Goal: Task Accomplishment & Management: Manage account settings

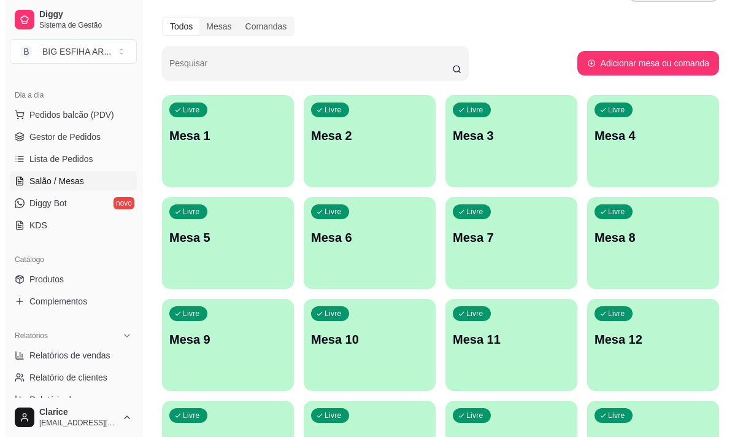
scroll to position [184, 0]
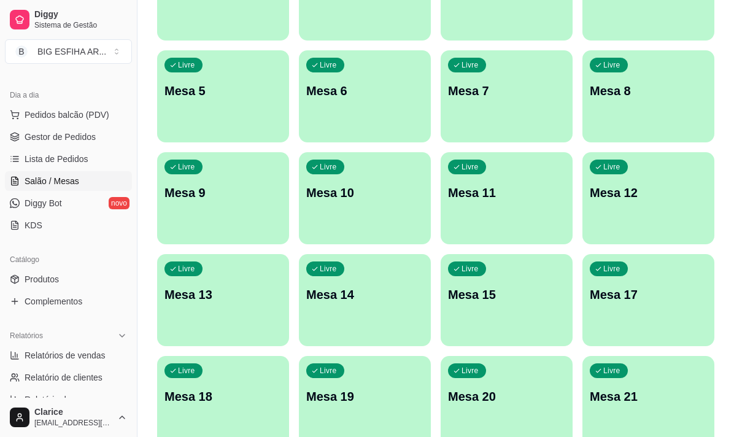
click at [534, 205] on div "Livre Mesa 11" at bounding box center [507, 190] width 132 height 77
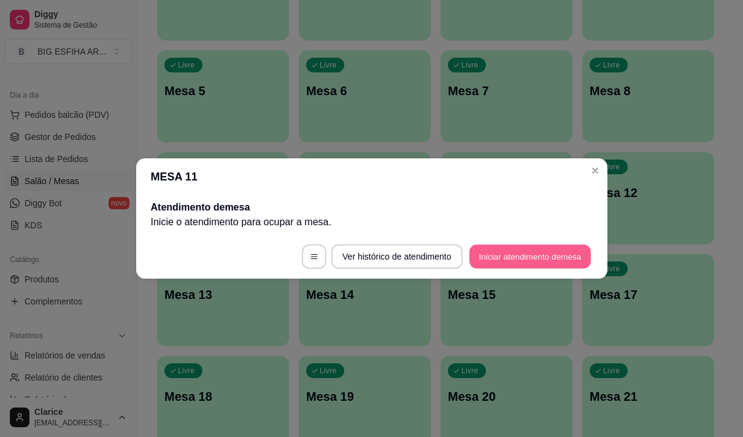
click at [531, 257] on button "Iniciar atendimento de mesa" at bounding box center [531, 257] width 122 height 24
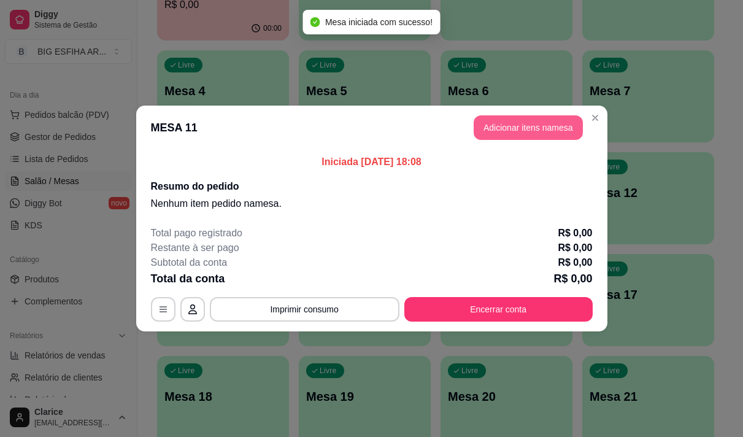
click at [517, 131] on button "Adicionar itens na mesa" at bounding box center [528, 127] width 109 height 25
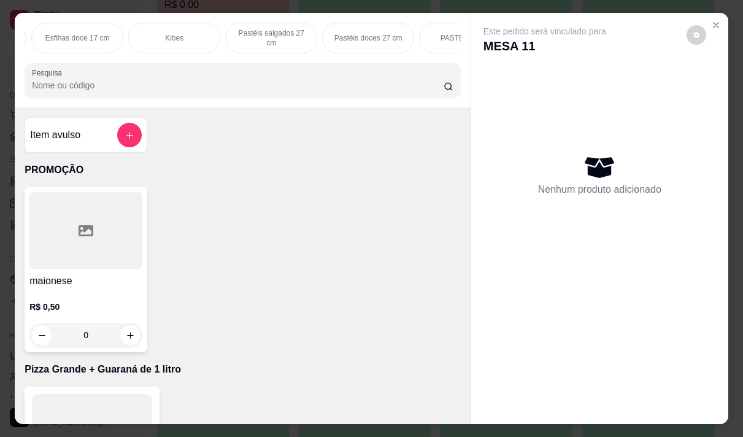
scroll to position [0, 763]
click at [152, 33] on div "Pizza Salgadas" at bounding box center [180, 38] width 92 height 31
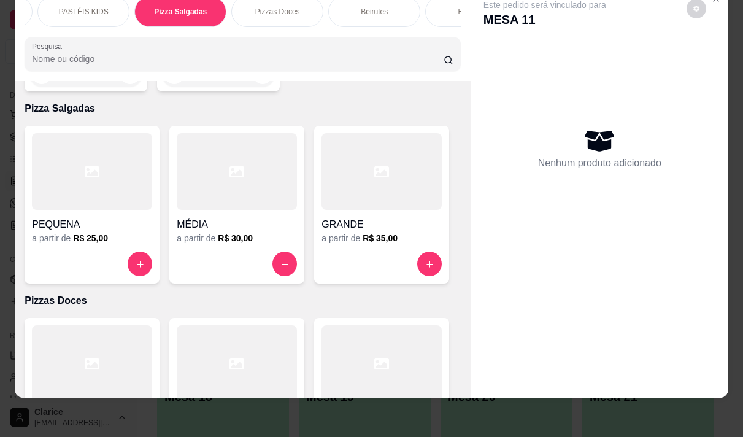
scroll to position [9161, 0]
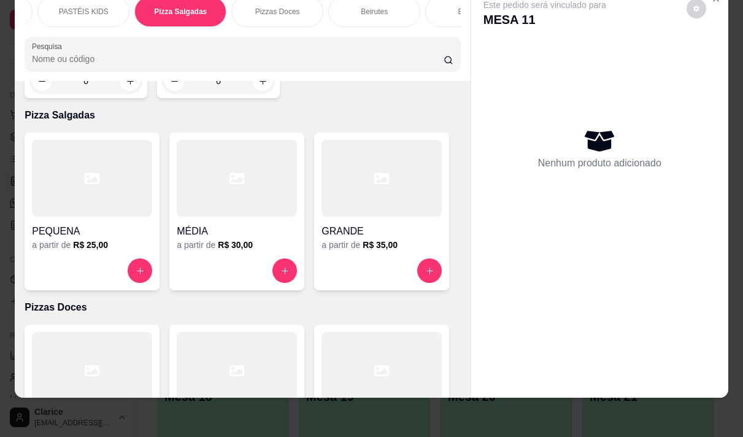
click at [350, 217] on div "GRANDE" at bounding box center [382, 228] width 120 height 22
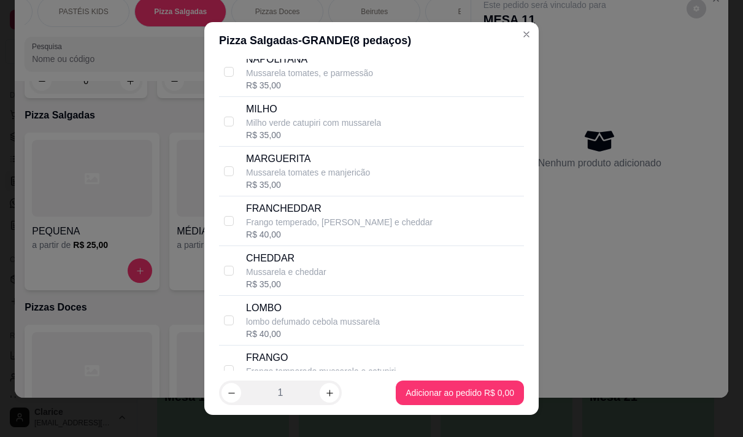
scroll to position [368, 0]
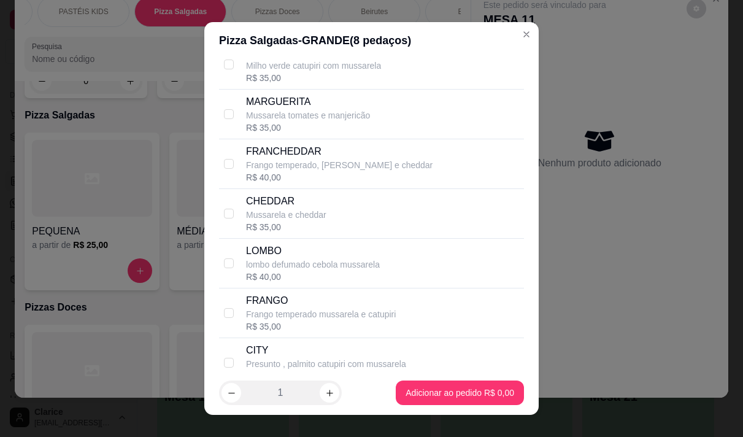
click at [314, 122] on p "Mussarela tomates e manjericão" at bounding box center [308, 115] width 124 height 12
checkbox input "true"
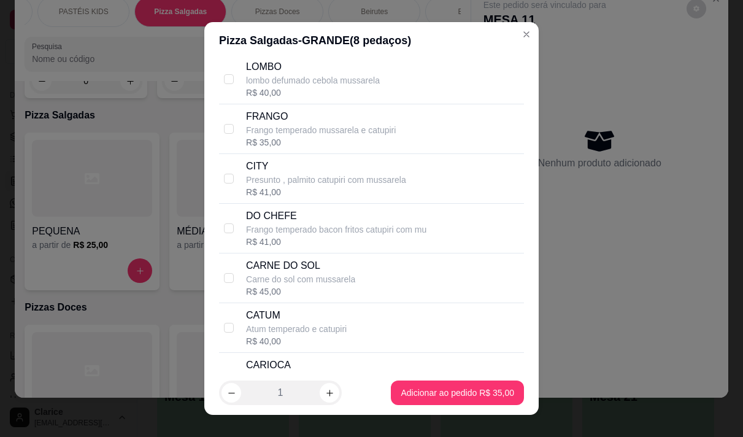
scroll to position [614, 0]
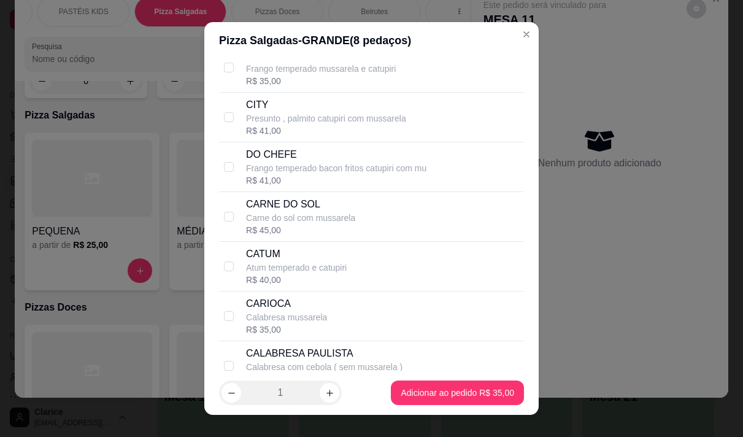
click at [302, 311] on p "CARIOCA" at bounding box center [286, 303] width 81 height 15
checkbox input "true"
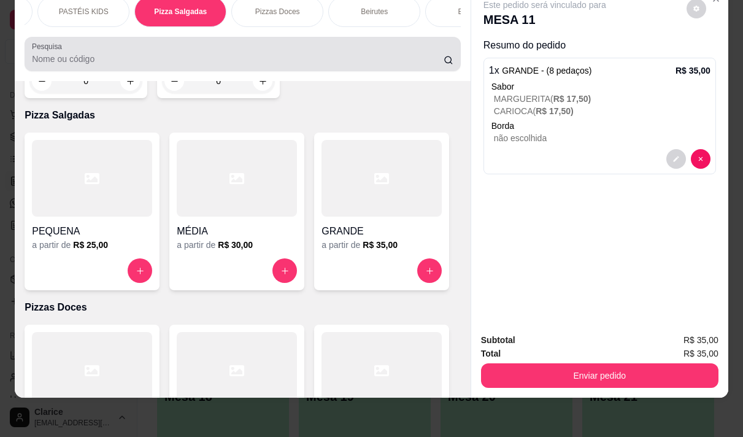
drag, startPoint x: 146, startPoint y: 64, endPoint x: 190, endPoint y: 81, distance: 46.6
click at [146, 64] on input "Pesquisa" at bounding box center [238, 59] width 412 height 12
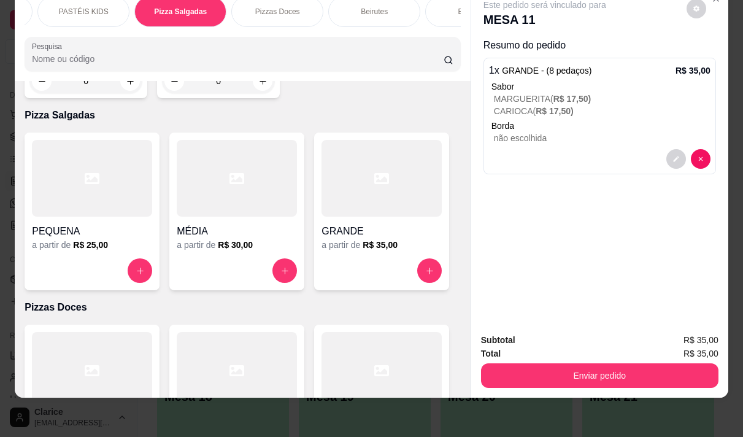
click at [363, 239] on h6 "R$ 35,00" at bounding box center [380, 245] width 35 height 12
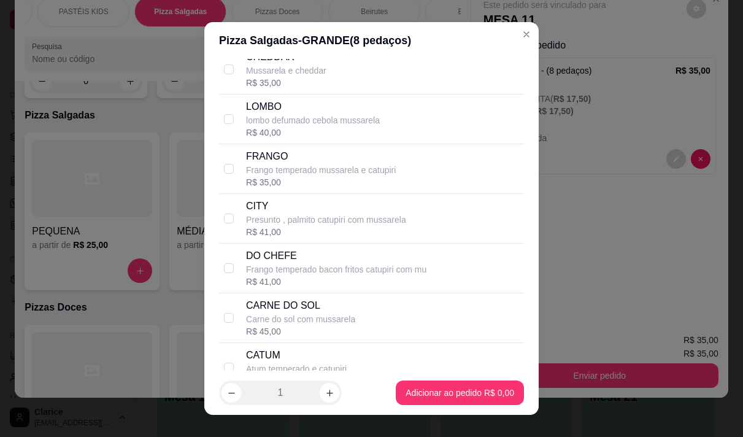
scroll to position [491, 0]
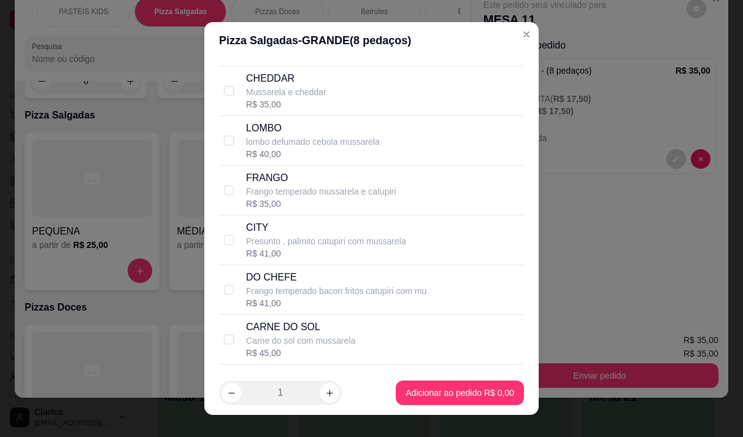
click at [327, 198] on p "Frango temperado mussarela e catupiri" at bounding box center [321, 191] width 150 height 12
checkbox input "true"
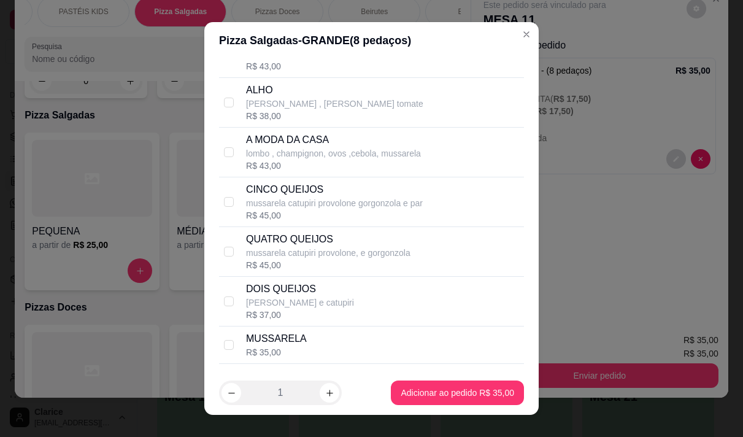
scroll to position [1289, 0]
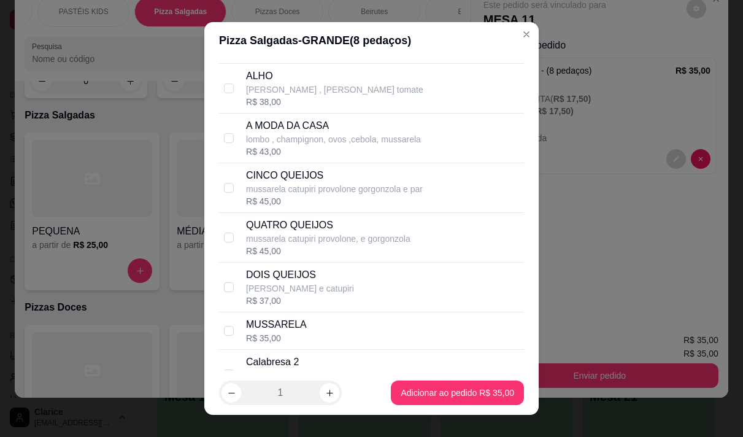
click at [319, 245] on p "mussarela catupiri provolone, e gorgonzola" at bounding box center [328, 239] width 164 height 12
checkbox input "true"
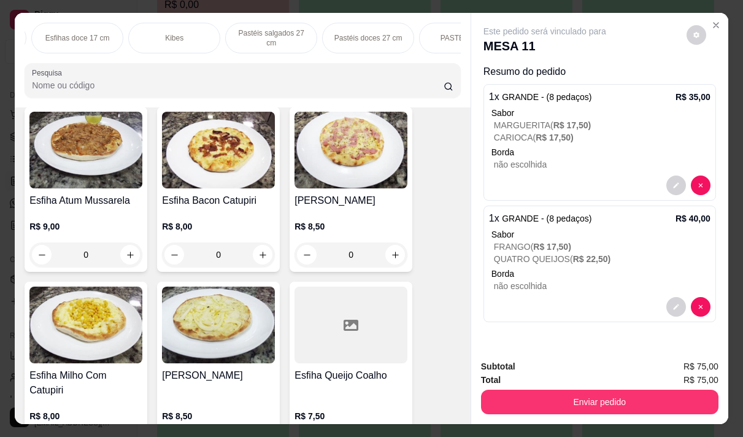
scroll to position [116, 0]
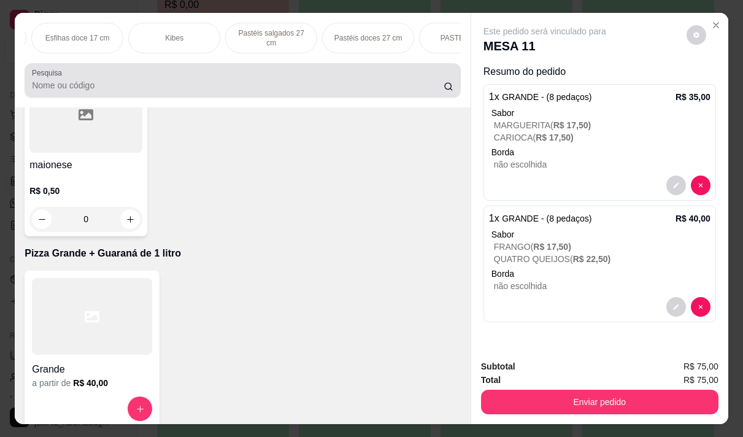
click at [85, 85] on input "Pesquisa" at bounding box center [238, 85] width 412 height 12
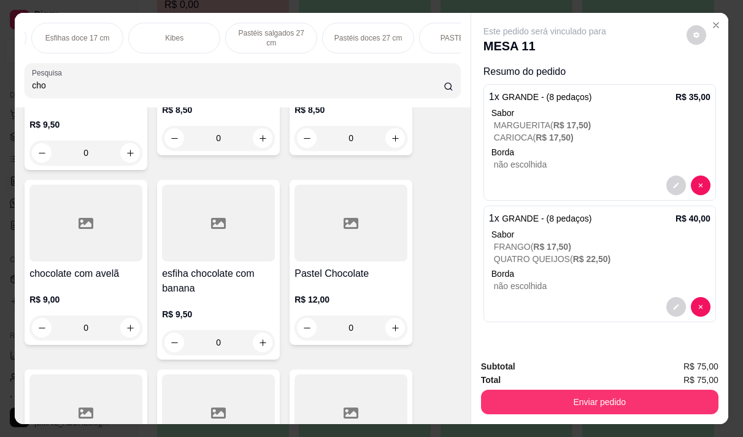
scroll to position [148, 0]
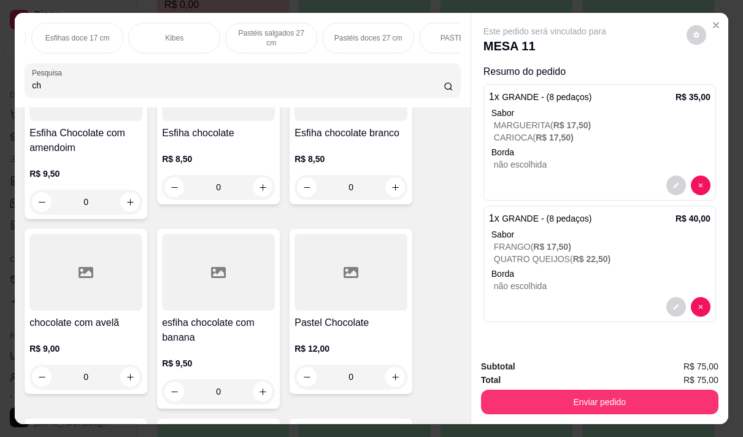
type input "c"
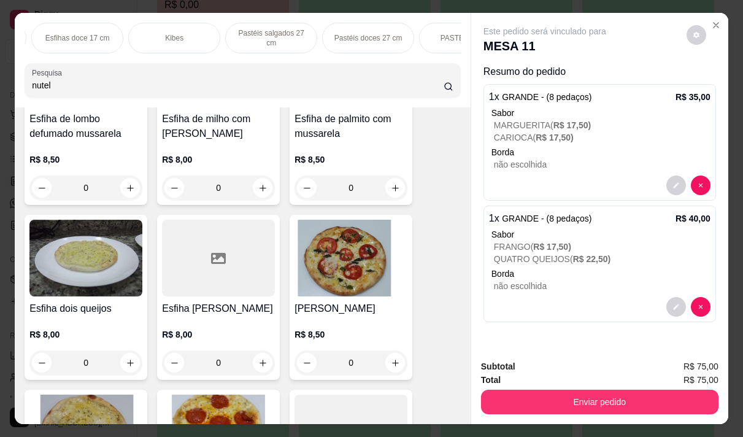
scroll to position [1694, 0]
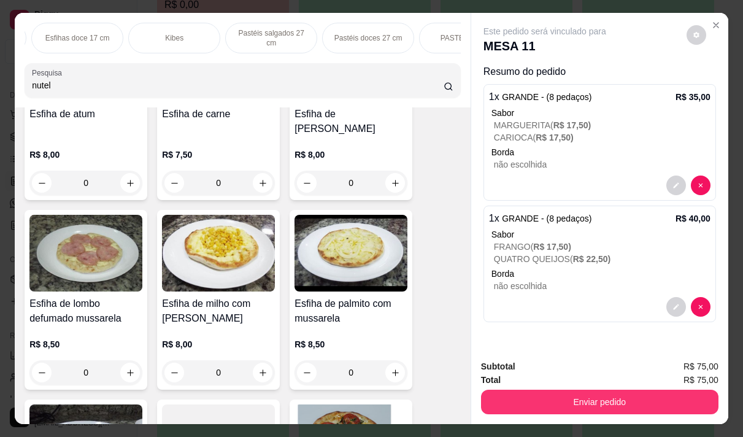
type input "nutel"
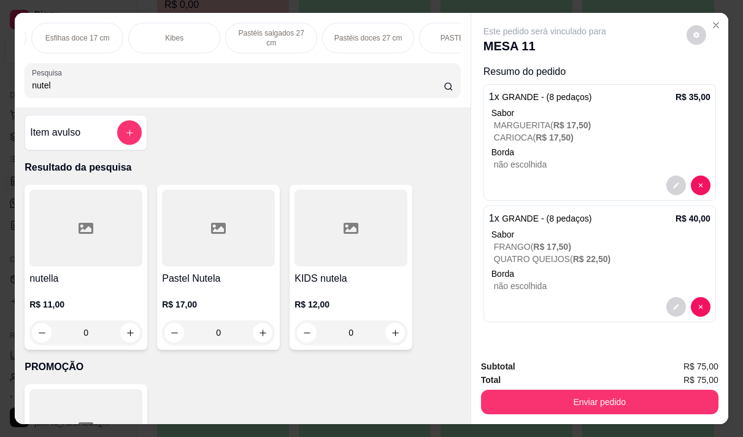
scroll to position [0, 0]
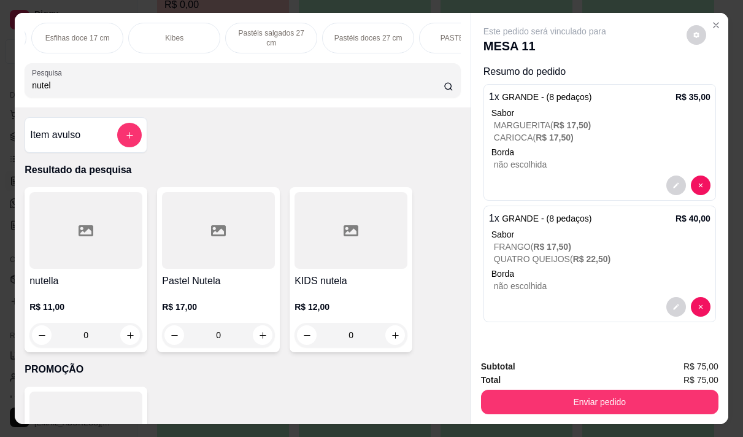
click at [45, 269] on div at bounding box center [85, 230] width 113 height 77
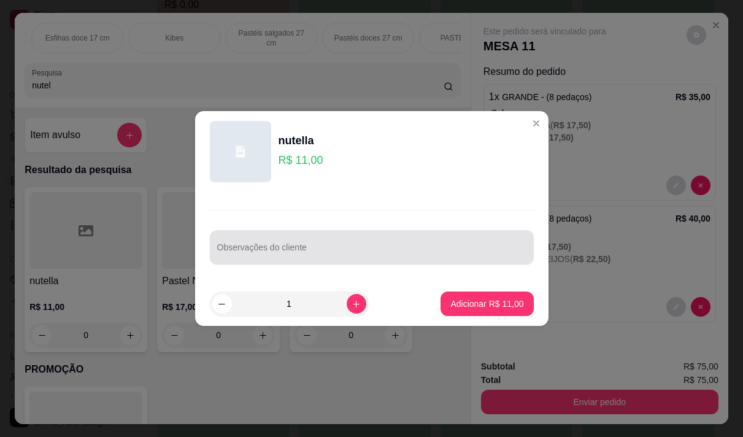
click at [265, 258] on input "Observações do cliente" at bounding box center [371, 252] width 309 height 12
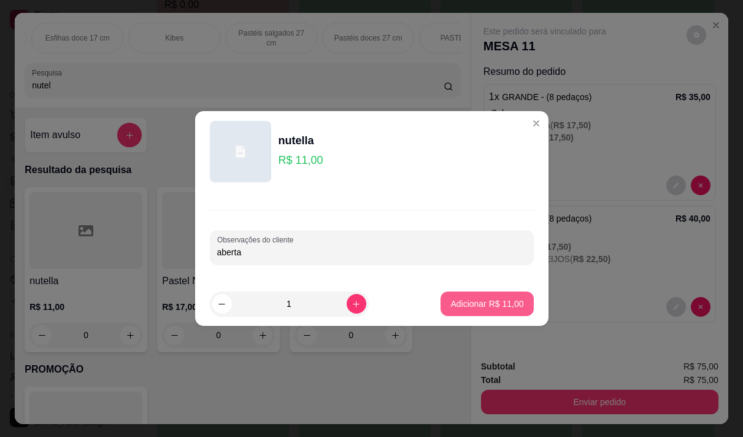
type input "aberta"
click at [505, 304] on p "Adicionar R$ 11,00" at bounding box center [487, 304] width 73 height 12
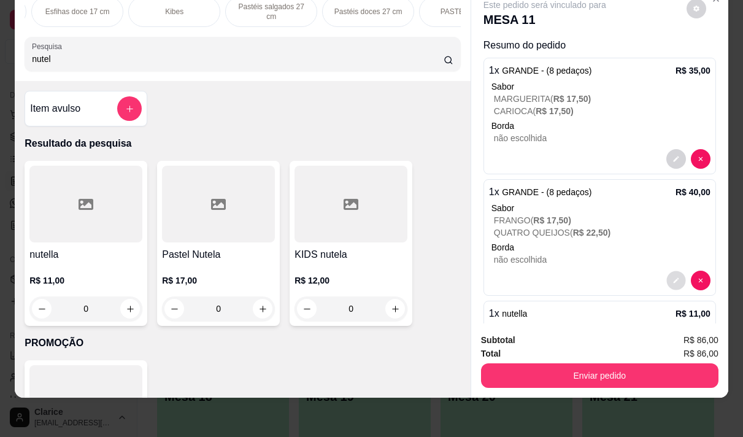
click at [667, 274] on button "decrease-product-quantity" at bounding box center [676, 280] width 19 height 19
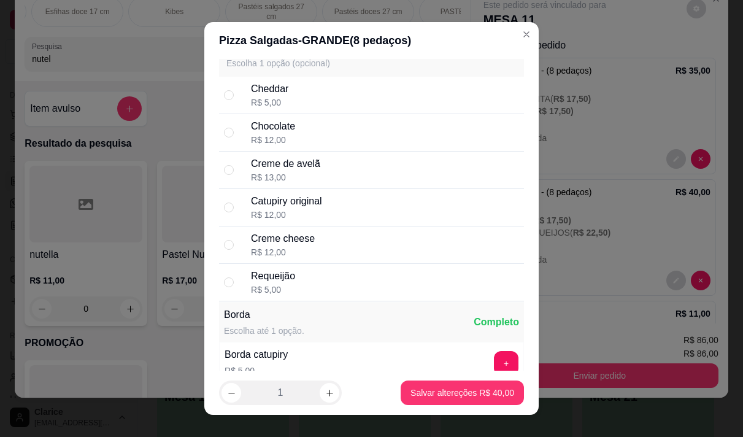
scroll to position [1663, 0]
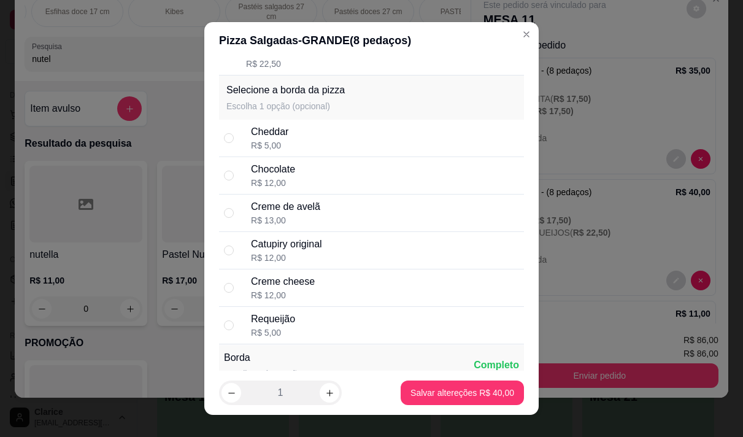
click at [328, 146] on div "Cheddar R$ 5,00" at bounding box center [385, 138] width 268 height 27
radio input "true"
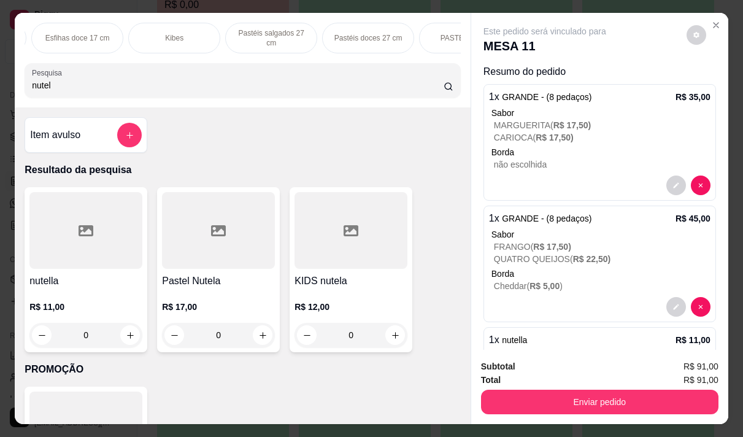
scroll to position [73, 0]
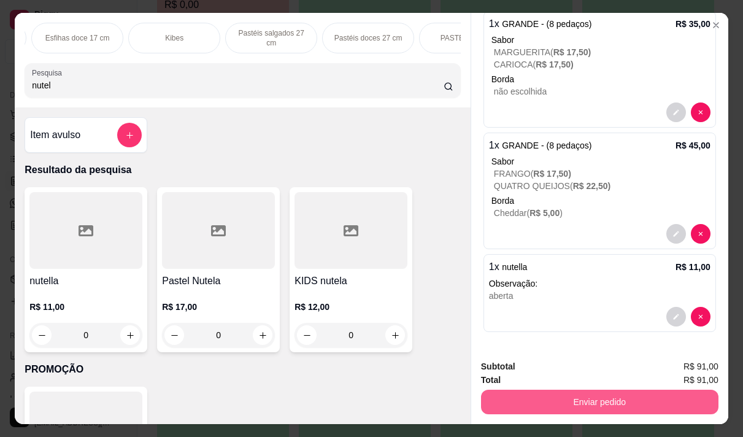
click at [586, 393] on button "Enviar pedido" at bounding box center [600, 402] width 238 height 25
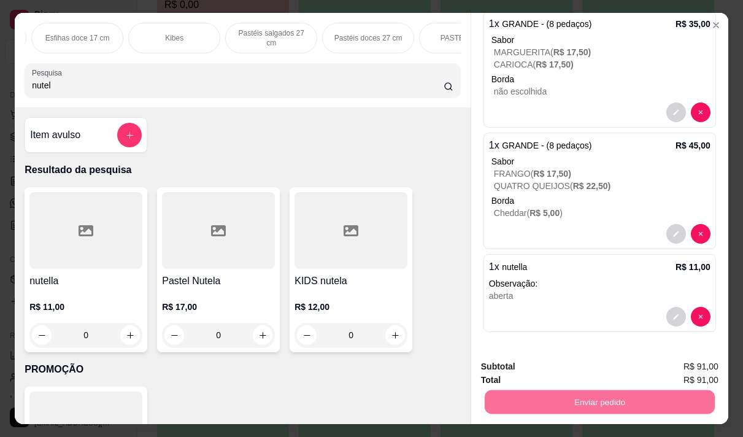
click at [578, 368] on button "Não registrar e enviar pedido" at bounding box center [559, 366] width 124 height 23
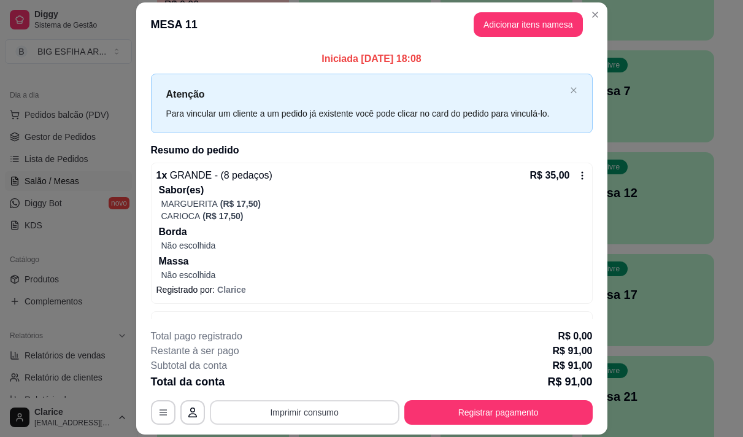
click at [337, 420] on button "Imprimir consumo" at bounding box center [305, 412] width 190 height 25
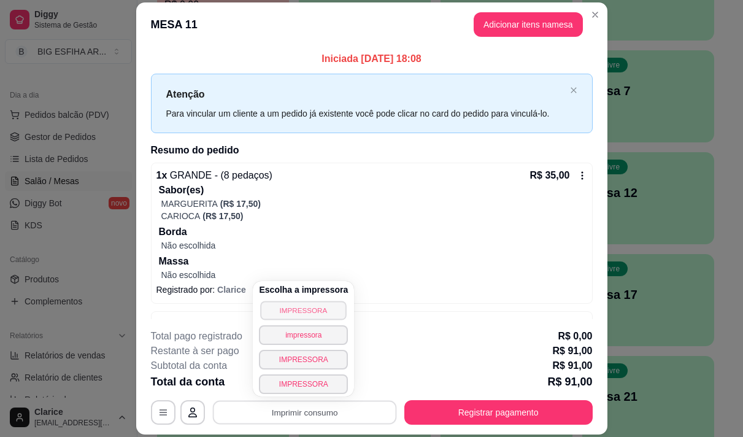
click at [312, 312] on button "IMPRESSORA" at bounding box center [304, 310] width 86 height 19
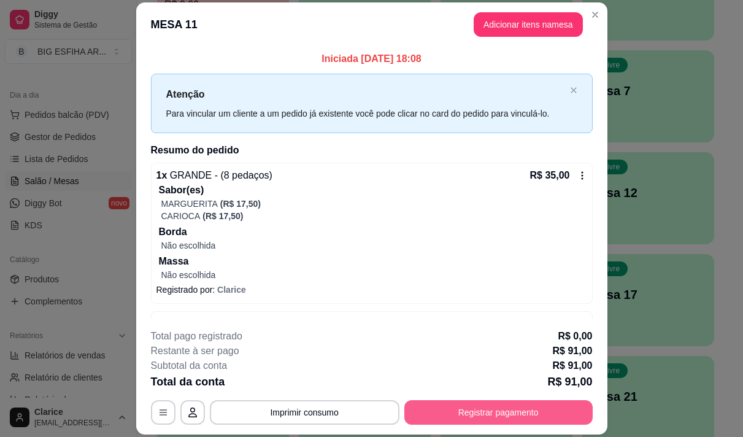
click at [432, 419] on button "Registrar pagamento" at bounding box center [498, 412] width 188 height 25
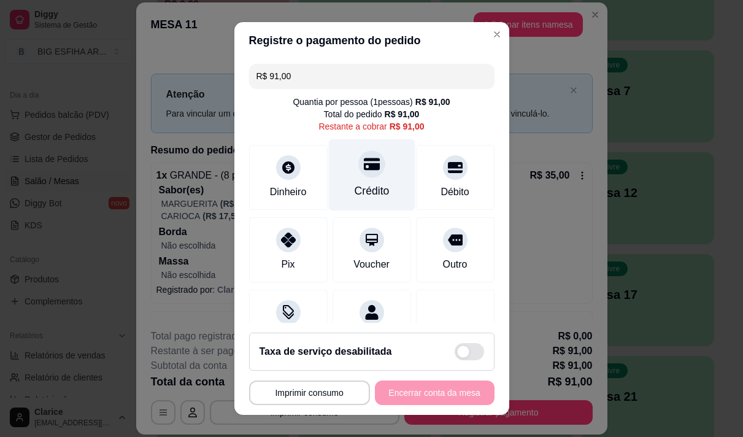
click at [364, 179] on div "Crédito" at bounding box center [371, 175] width 87 height 72
type input "R$ 0,00"
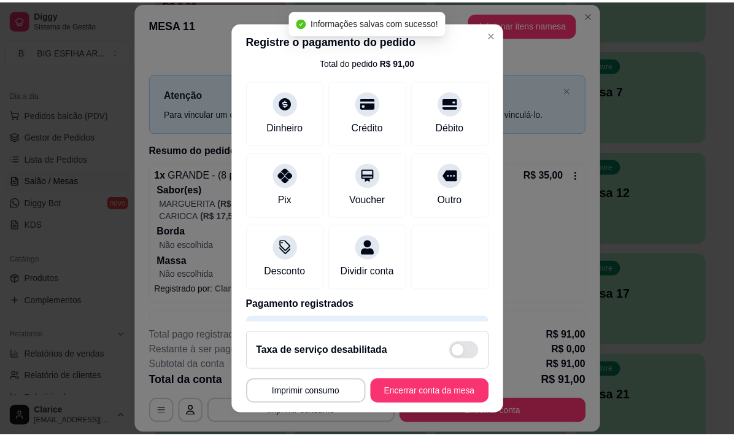
scroll to position [103, 0]
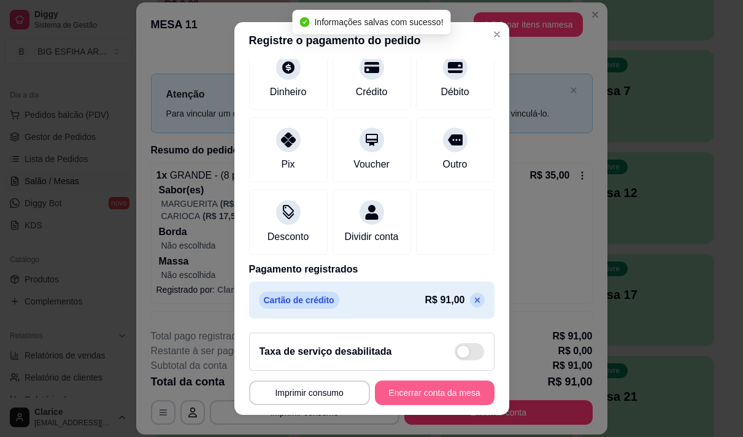
click at [426, 389] on button "Encerrar conta da mesa" at bounding box center [435, 393] width 120 height 25
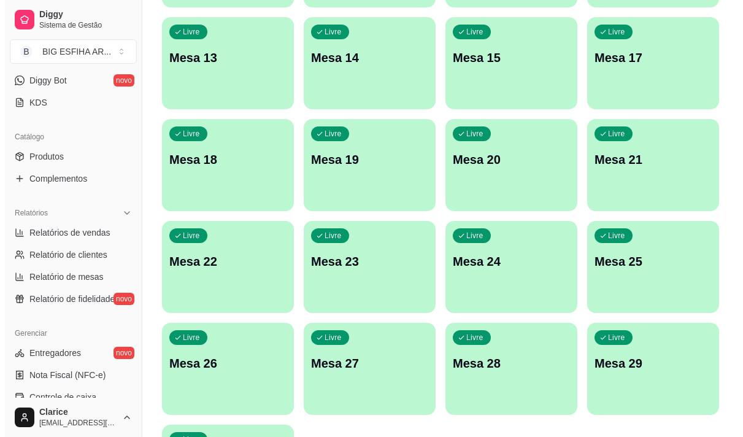
scroll to position [551, 0]
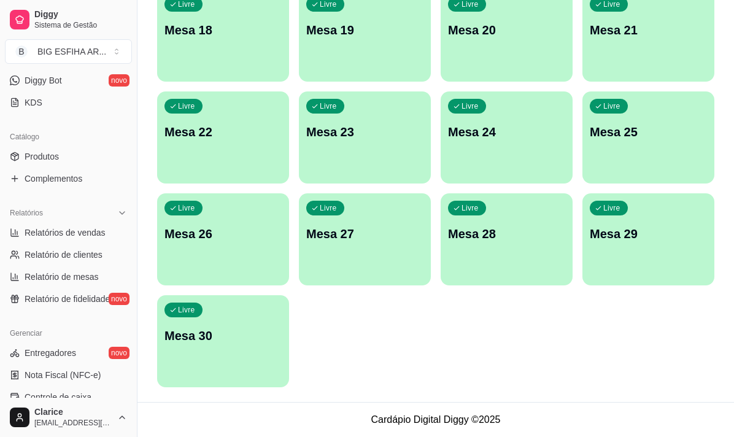
click at [234, 335] on p "Mesa 30" at bounding box center [222, 335] width 117 height 17
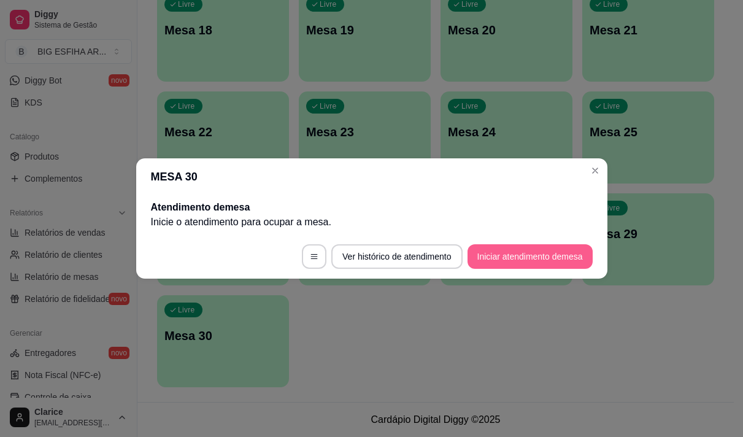
click at [499, 255] on button "Iniciar atendimento de mesa" at bounding box center [530, 256] width 125 height 25
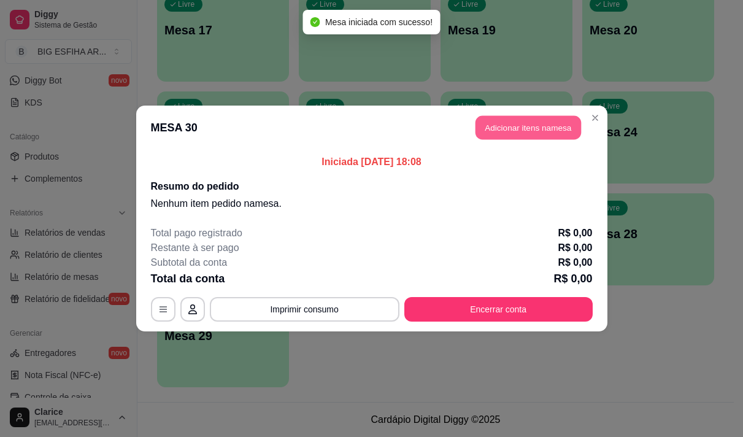
click at [530, 118] on button "Adicionar itens na mesa" at bounding box center [529, 128] width 106 height 24
click at [220, 86] on input "Pesquisa" at bounding box center [238, 85] width 412 height 12
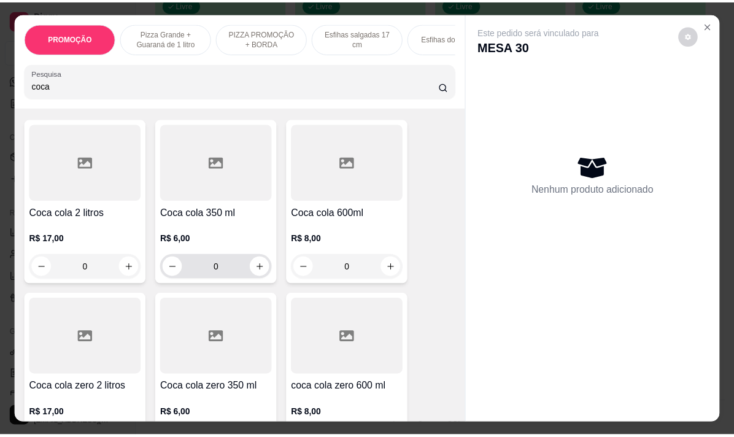
scroll to position [61, 0]
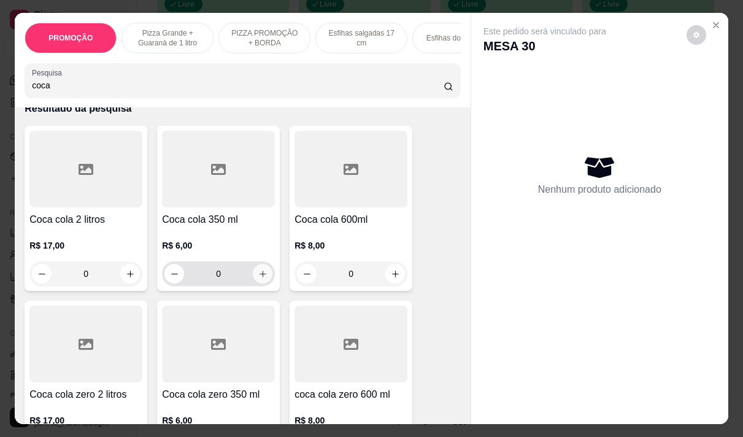
type input "coca"
click at [260, 278] on icon "increase-product-quantity" at bounding box center [262, 273] width 9 height 9
type input "1"
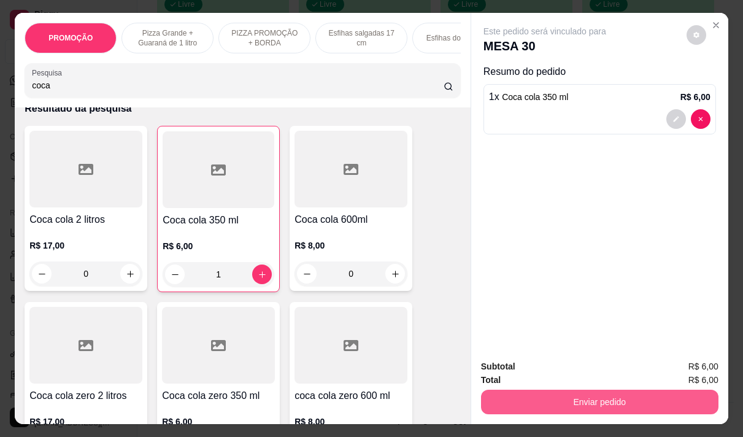
click at [587, 392] on button "Enviar pedido" at bounding box center [600, 402] width 238 height 25
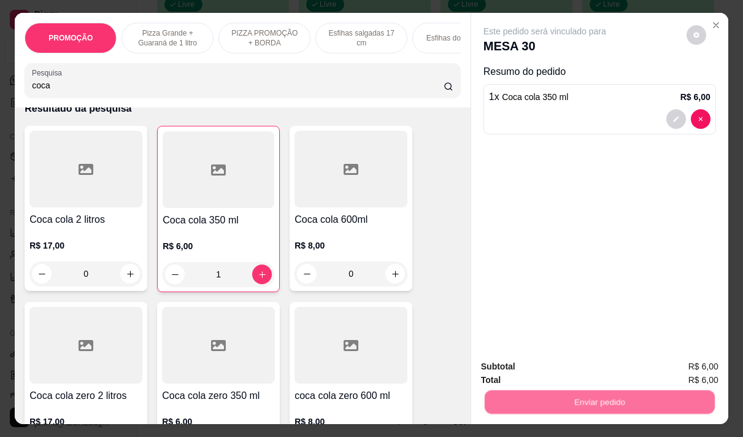
click at [535, 366] on button "Não registrar e enviar pedido" at bounding box center [559, 366] width 128 height 23
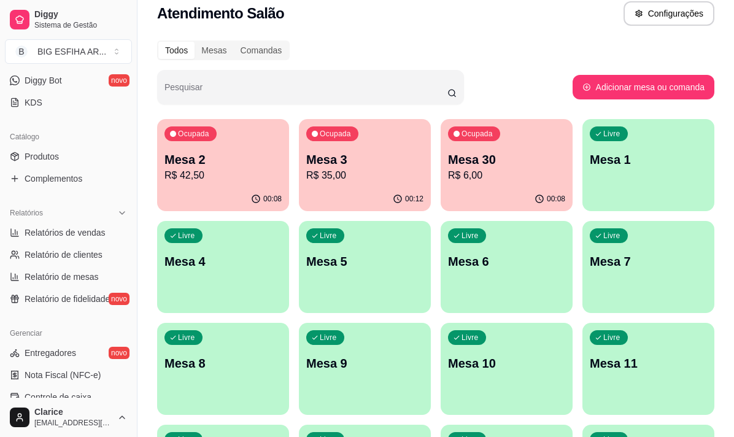
scroll to position [0, 0]
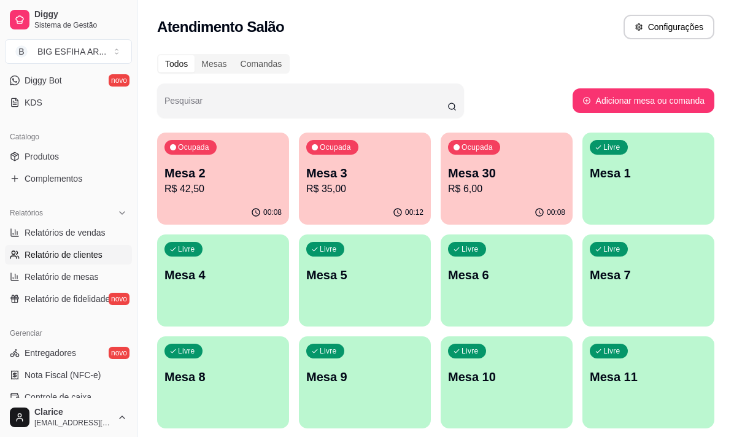
click at [78, 247] on link "Relatório de clientes" at bounding box center [68, 255] width 127 height 20
select select "30"
select select "HIGHEST_TOTAL_SPENT_WITH_ORDERS"
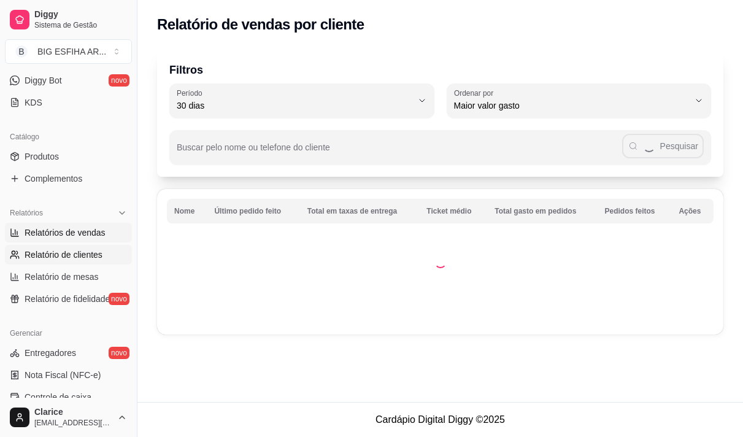
click at [81, 232] on span "Relatórios de vendas" at bounding box center [65, 232] width 81 height 12
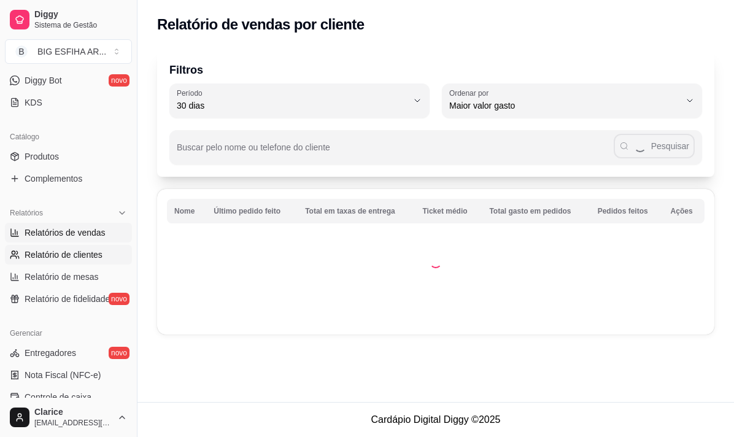
select select "ALL"
select select "0"
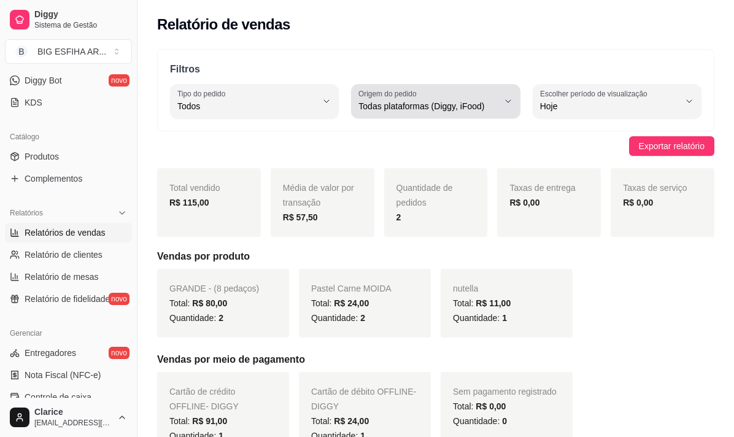
click at [503, 104] on button "Origem do pedido Todas plataformas (Diggy, iFood)" at bounding box center [435, 101] width 169 height 34
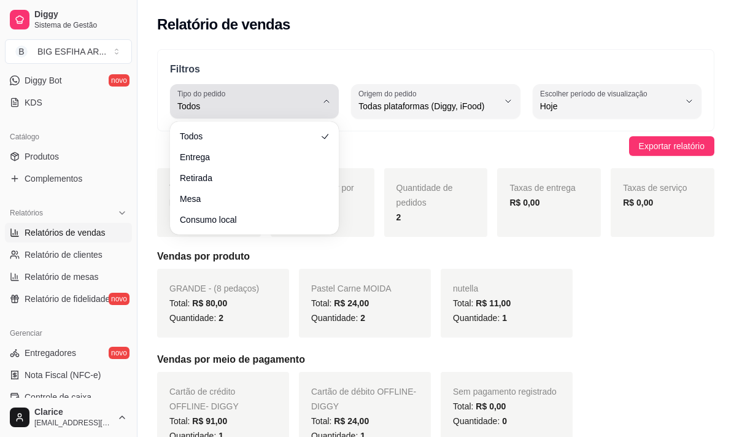
click at [276, 106] on span "Todos" at bounding box center [246, 106] width 139 height 12
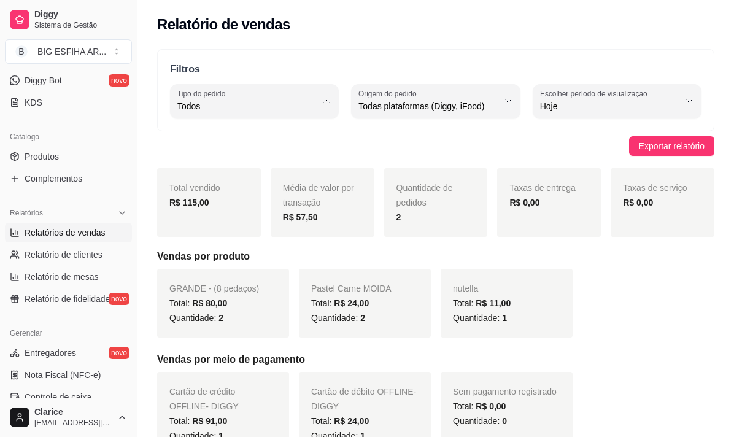
click at [255, 155] on span "Entrega" at bounding box center [248, 156] width 131 height 12
type input "DELIVERY"
select select "DELIVERY"
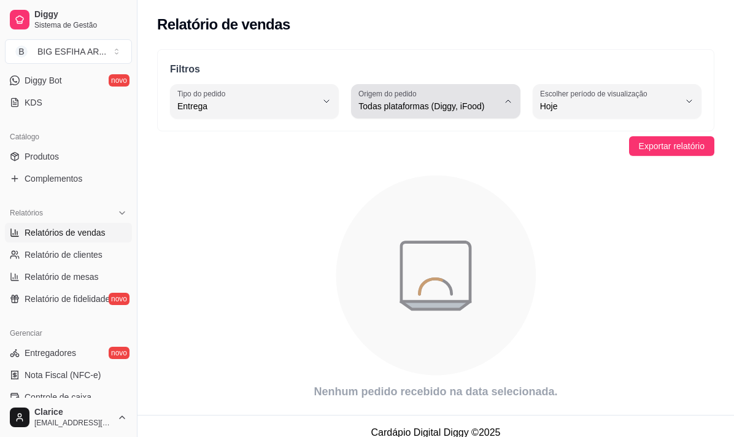
click at [404, 106] on span "Todas plataformas (Diggy, iFood)" at bounding box center [427, 106] width 139 height 12
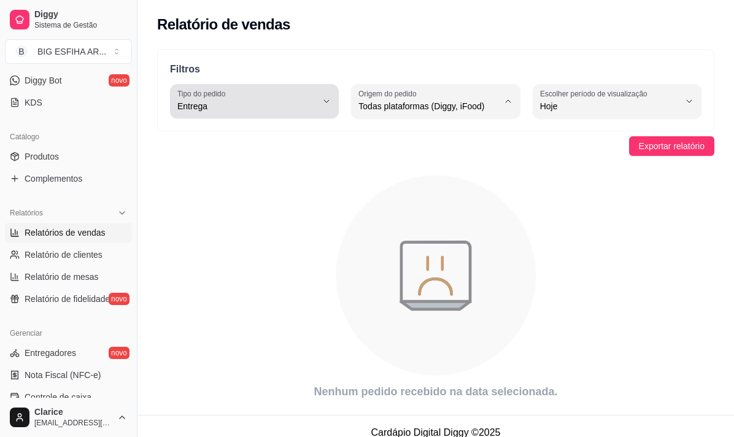
click at [274, 110] on span "Entrega" at bounding box center [246, 106] width 139 height 12
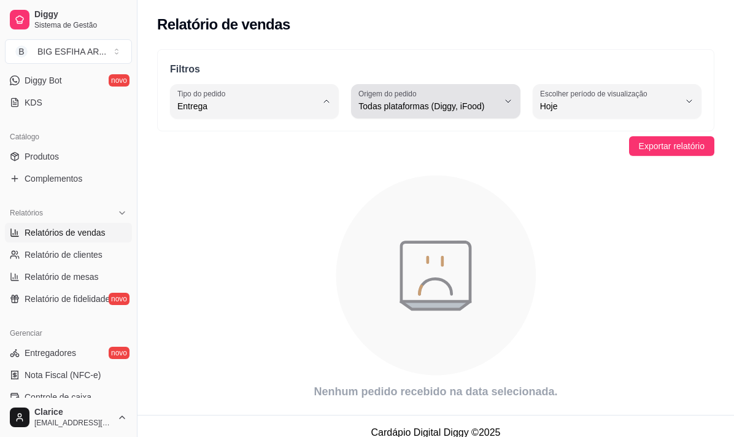
click at [516, 104] on button "Origem do pedido Todas plataformas (Diggy, iFood)" at bounding box center [435, 101] width 169 height 34
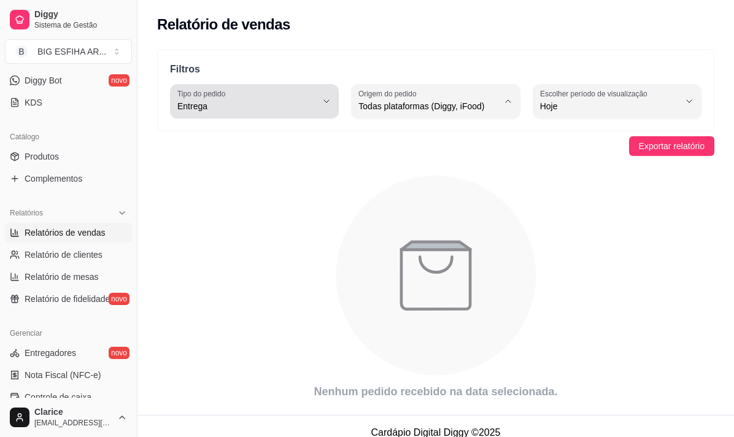
click at [281, 103] on span "Entrega" at bounding box center [246, 106] width 139 height 12
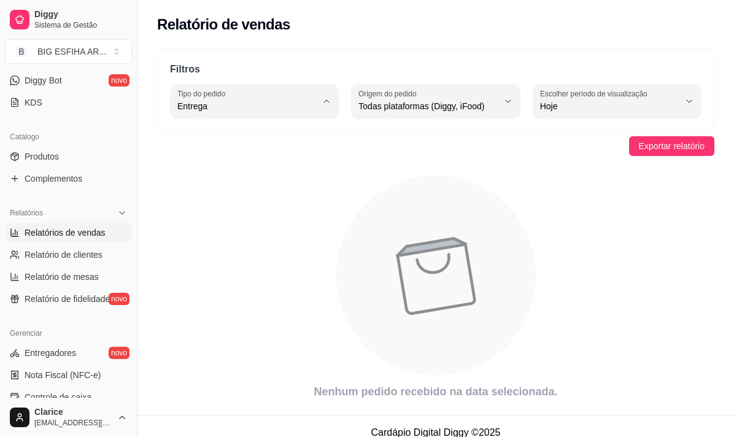
click at [272, 137] on span "Todos" at bounding box center [248, 136] width 131 height 12
type input "ALL"
select select "ALL"
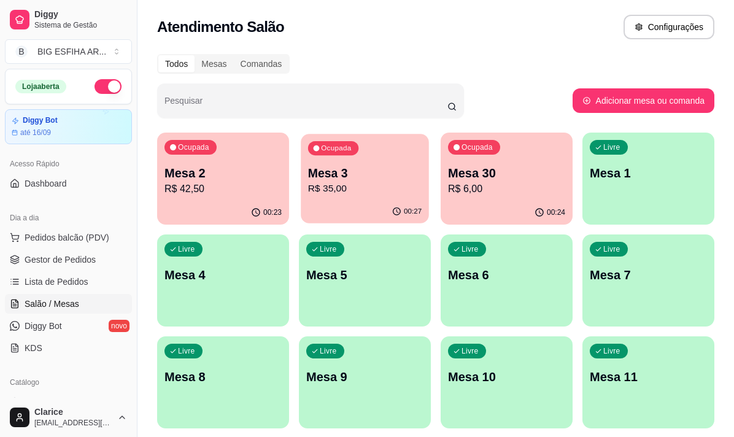
click at [335, 183] on p "R$ 35,00" at bounding box center [365, 189] width 114 height 14
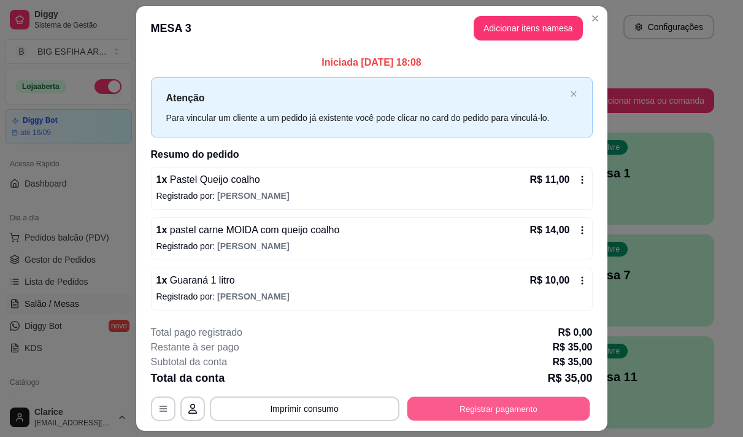
click at [475, 414] on button "Registrar pagamento" at bounding box center [498, 409] width 183 height 24
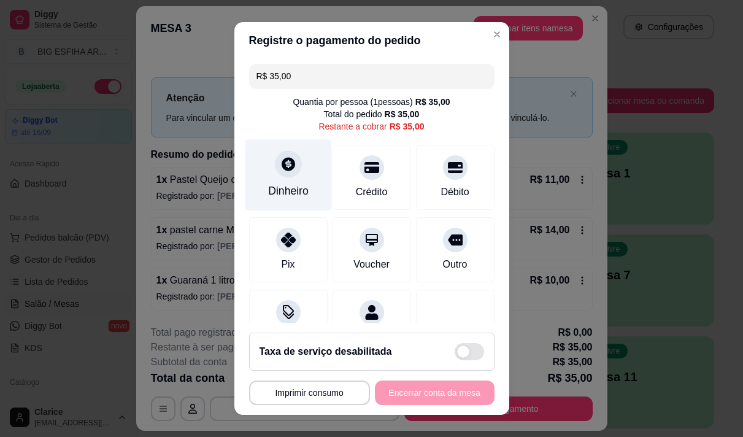
click at [291, 168] on div at bounding box center [288, 163] width 27 height 27
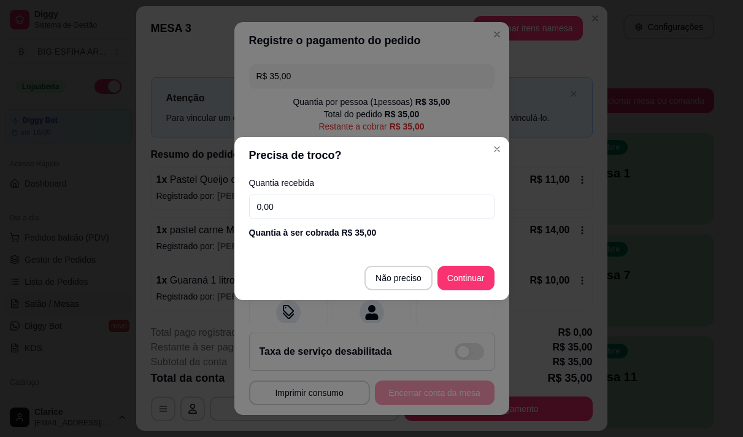
click at [280, 194] on div "Quantia recebida 0,00 Quantia à ser cobrada R$ 35,00" at bounding box center [371, 209] width 275 height 70
click at [283, 211] on input "0,00" at bounding box center [372, 207] width 246 height 25
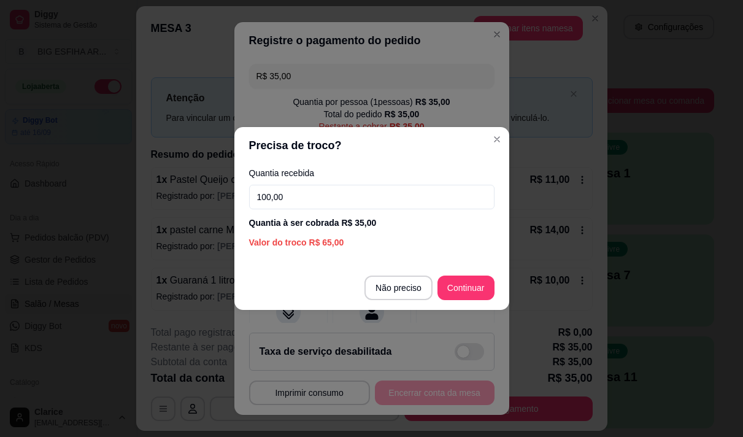
type input "100,00"
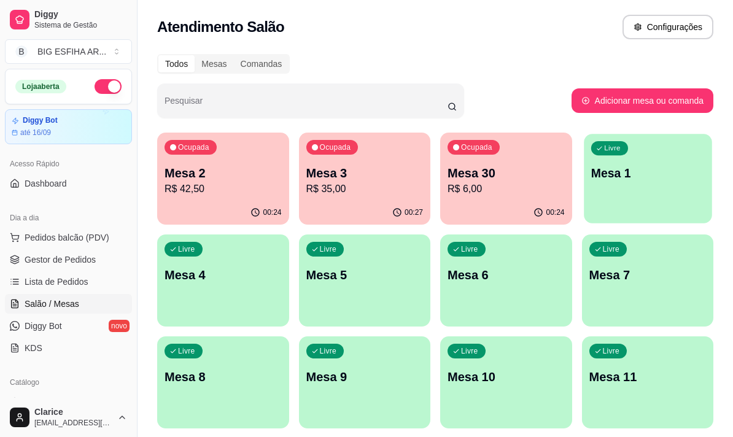
click at [627, 185] on div "Livre Mesa 1" at bounding box center [648, 171] width 128 height 75
click at [627, 185] on div "Livre Mesa 1" at bounding box center [648, 171] width 132 height 77
click at [331, 188] on p "R$ 35,00" at bounding box center [364, 189] width 117 height 15
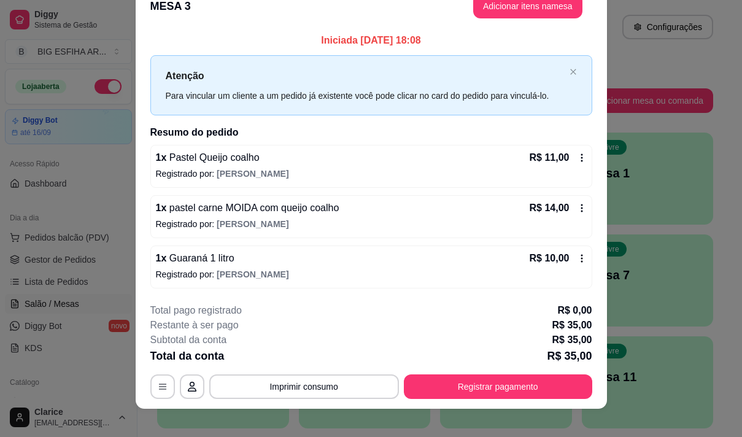
scroll to position [33, 0]
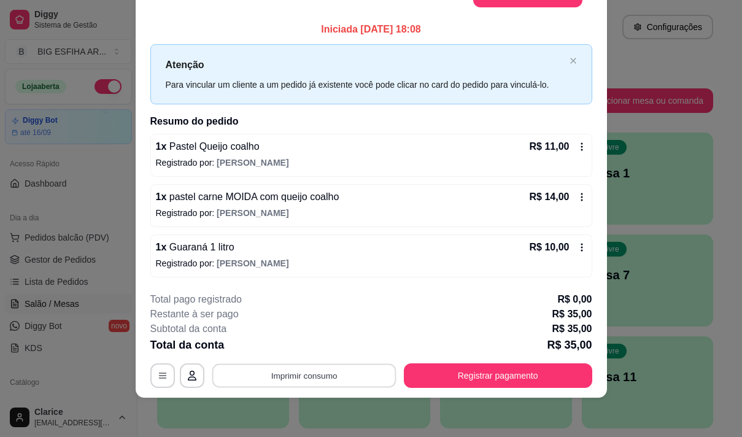
click at [322, 370] on button "Imprimir consumo" at bounding box center [304, 375] width 184 height 24
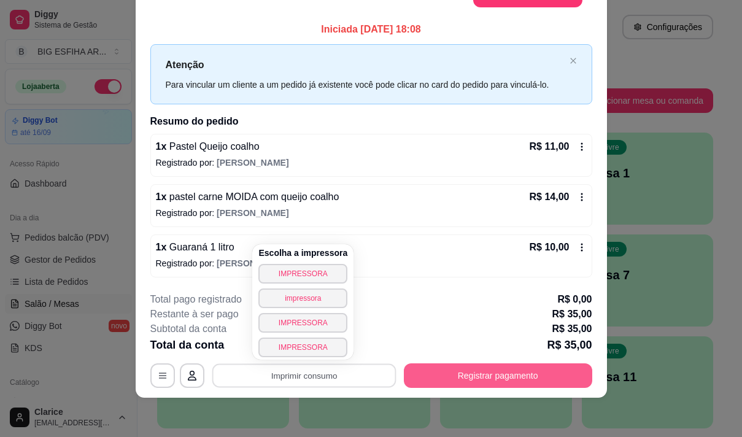
click at [462, 383] on button "Registrar pagamento" at bounding box center [498, 375] width 188 height 25
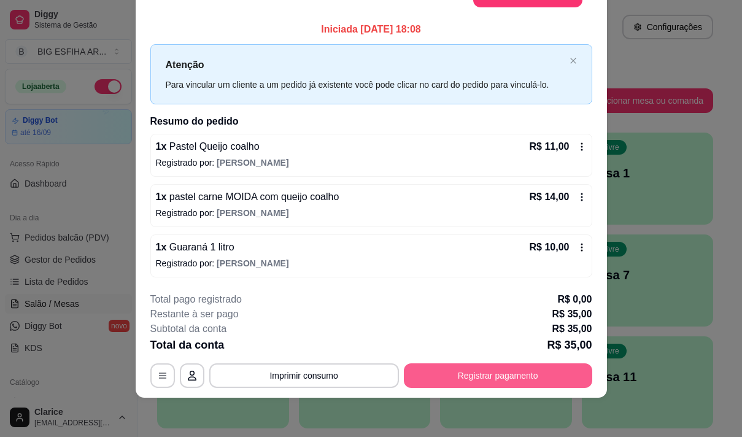
click at [462, 381] on button "Registrar pagamento" at bounding box center [498, 375] width 188 height 25
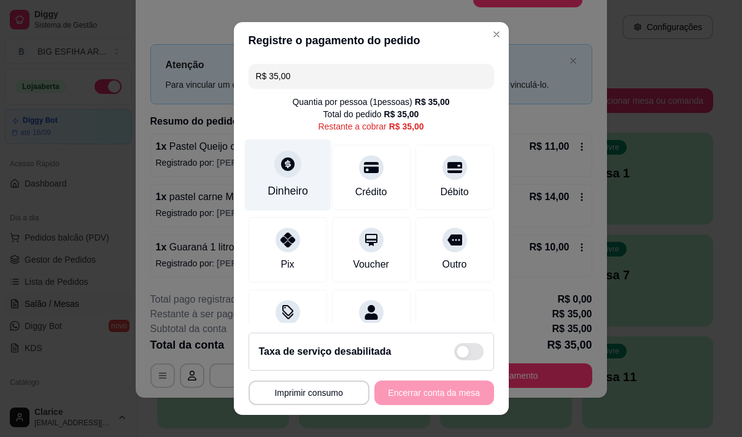
click at [286, 179] on div "Dinheiro" at bounding box center [287, 175] width 87 height 72
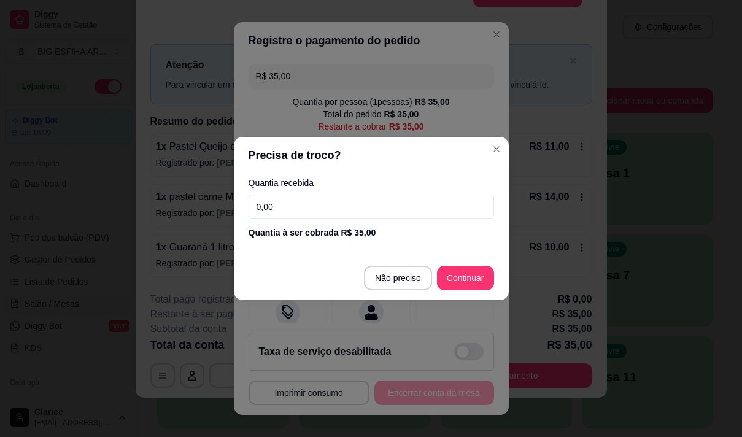
click at [279, 206] on input "0,00" at bounding box center [372, 207] width 246 height 25
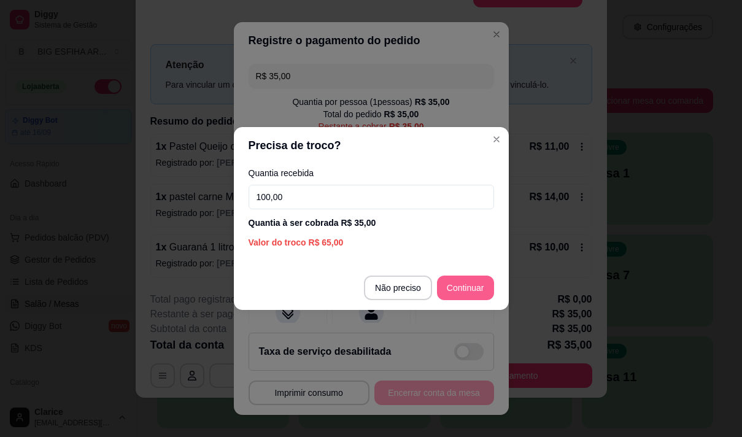
type input "100,00"
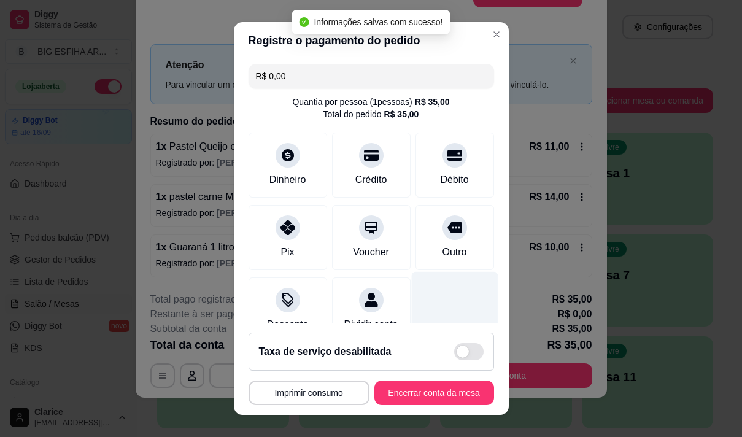
type input "R$ 0,00"
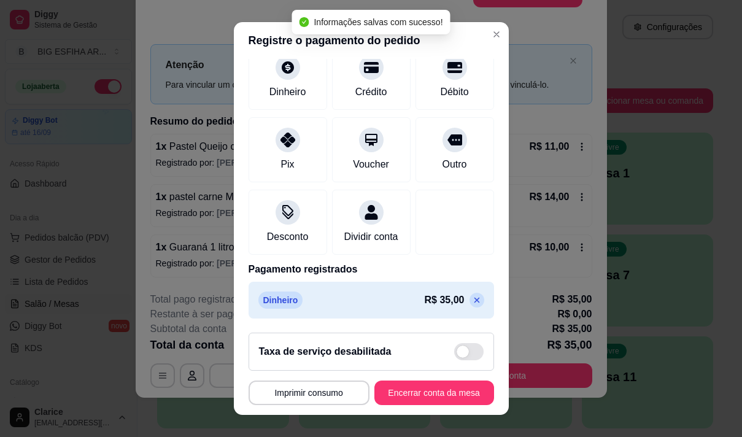
scroll to position [103, 0]
click at [427, 396] on button "Encerrar conta da mesa" at bounding box center [434, 393] width 120 height 25
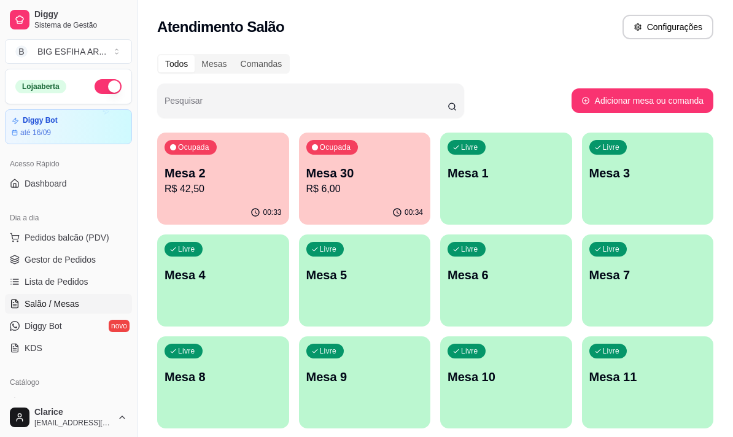
click at [211, 191] on p "R$ 42,50" at bounding box center [222, 189] width 117 height 15
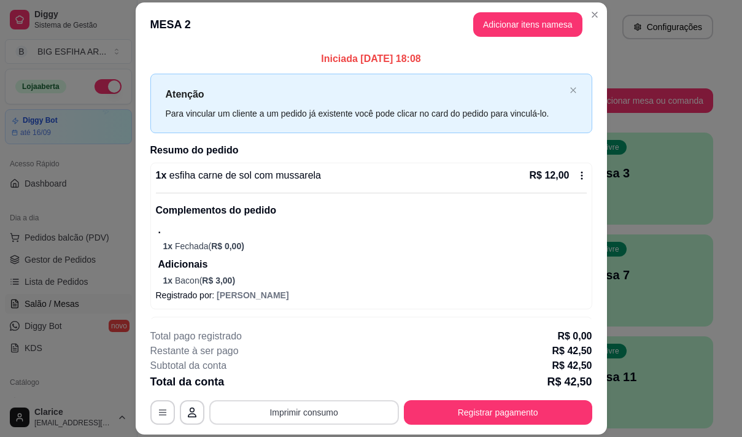
click at [310, 411] on button "Imprimir consumo" at bounding box center [304, 412] width 190 height 25
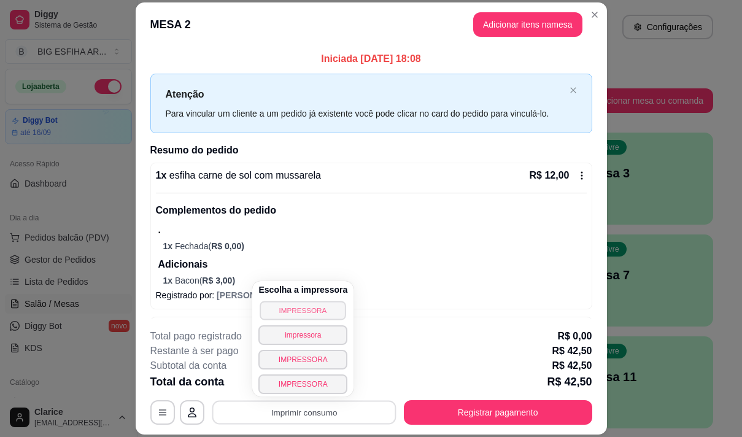
click at [314, 312] on button "IMPRESSORA" at bounding box center [303, 310] width 86 height 19
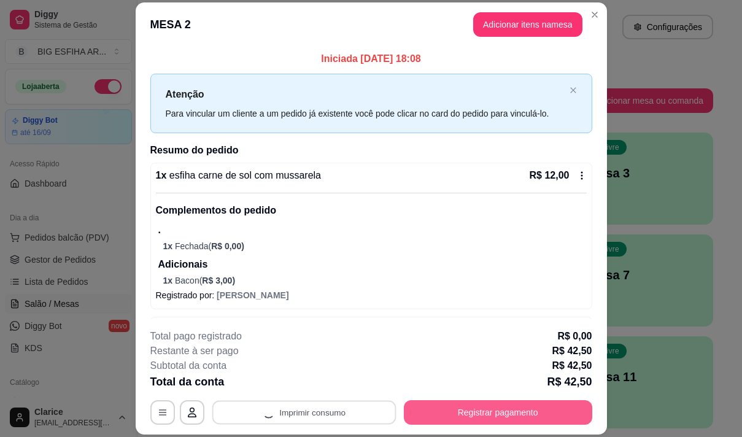
click at [474, 418] on button "Registrar pagamento" at bounding box center [498, 412] width 188 height 25
click at [456, 408] on button "Registrar pagamento" at bounding box center [497, 413] width 183 height 24
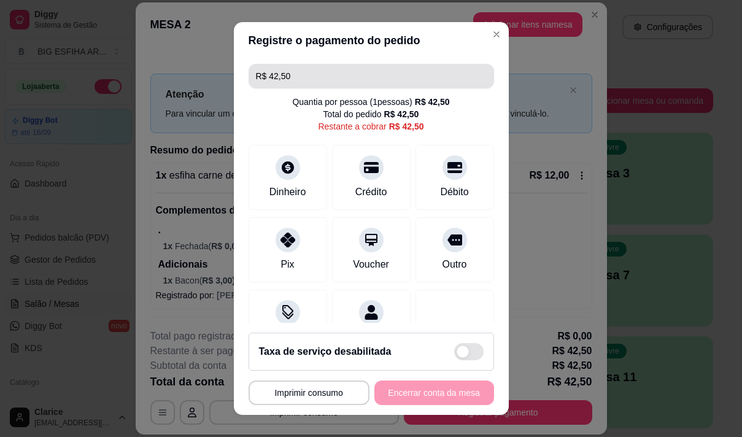
click at [302, 75] on input "R$ 42,50" at bounding box center [371, 76] width 231 height 25
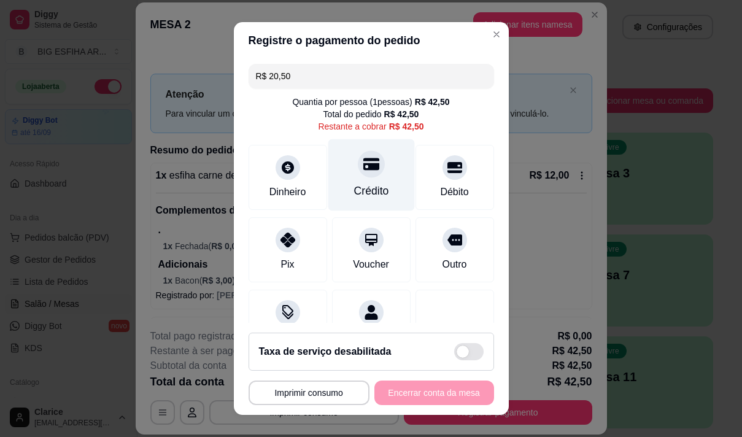
click at [358, 176] on div at bounding box center [371, 163] width 27 height 27
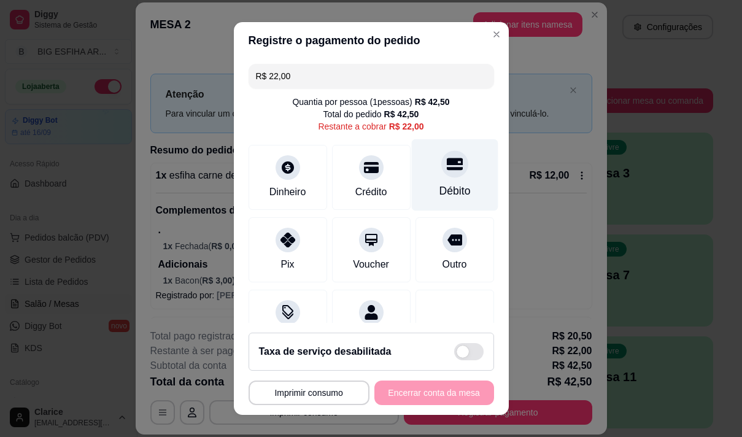
click at [439, 184] on div "Débito" at bounding box center [454, 191] width 31 height 16
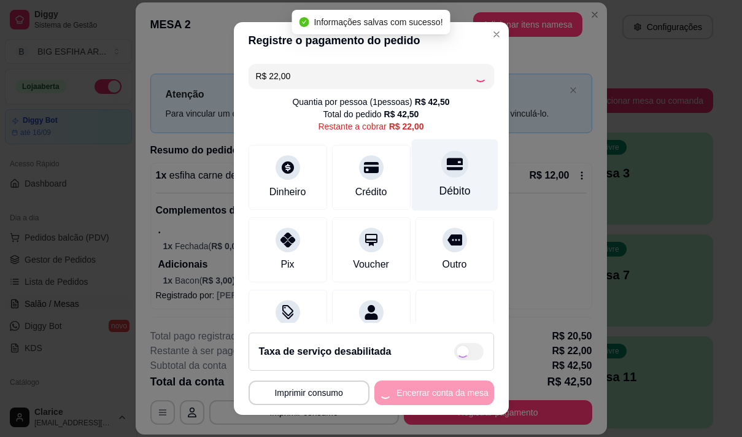
type input "R$ 0,00"
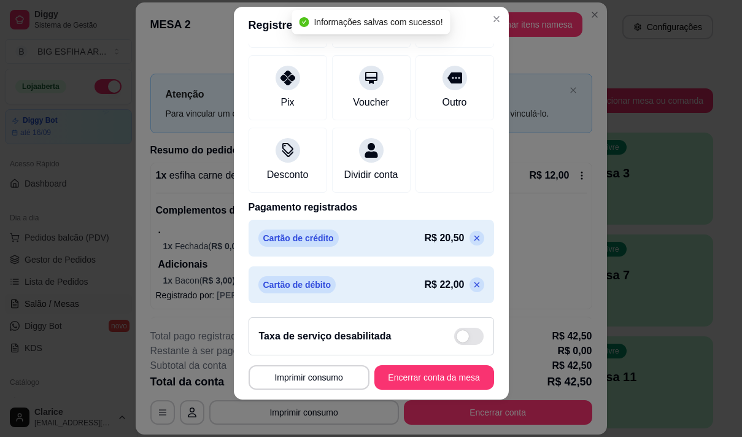
scroll to position [17, 0]
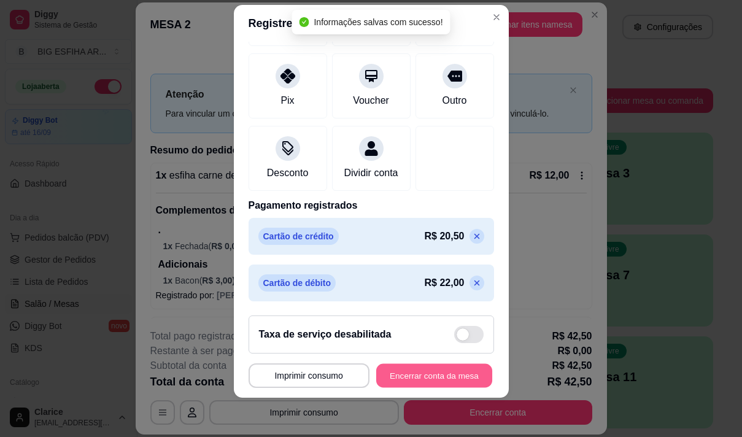
click at [440, 370] on button "Encerrar conta da mesa" at bounding box center [434, 376] width 116 height 24
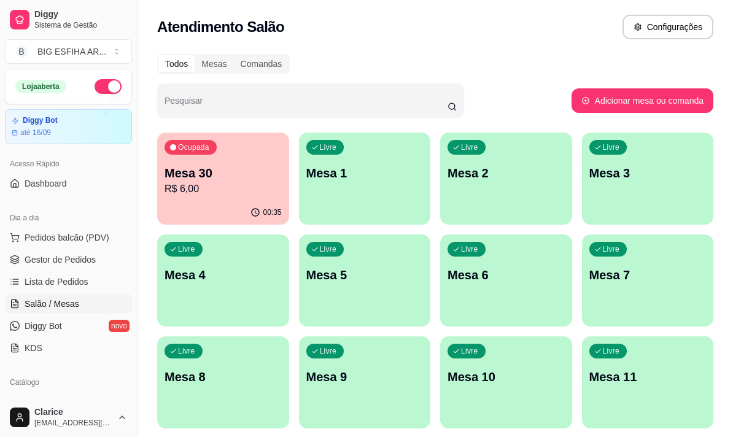
click at [188, 164] on p "Mesa 30" at bounding box center [222, 172] width 117 height 17
click at [79, 238] on span "Pedidos balcão (PDV)" at bounding box center [67, 237] width 85 height 12
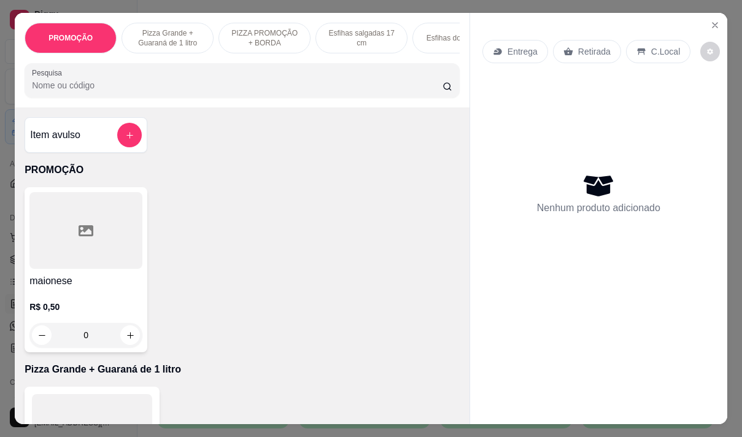
click at [522, 47] on p "Entrega" at bounding box center [523, 51] width 30 height 12
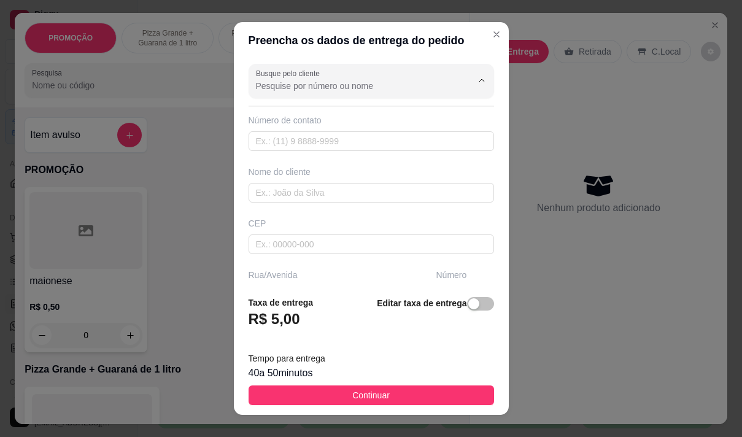
click at [295, 87] on input "Busque pelo cliente" at bounding box center [354, 86] width 196 height 12
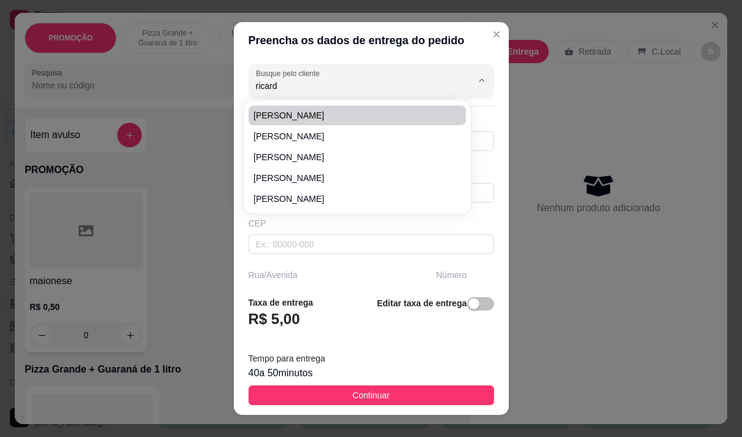
click at [293, 114] on span "[PERSON_NAME]" at bounding box center [350, 115] width 195 height 12
type input "[PERSON_NAME]"
type input "85999256060"
type input "[PERSON_NAME]"
type input "rua padre guerra 734"
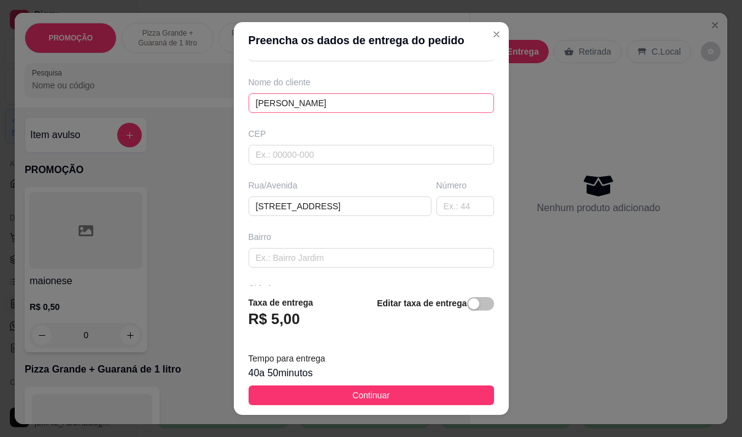
scroll to position [123, 0]
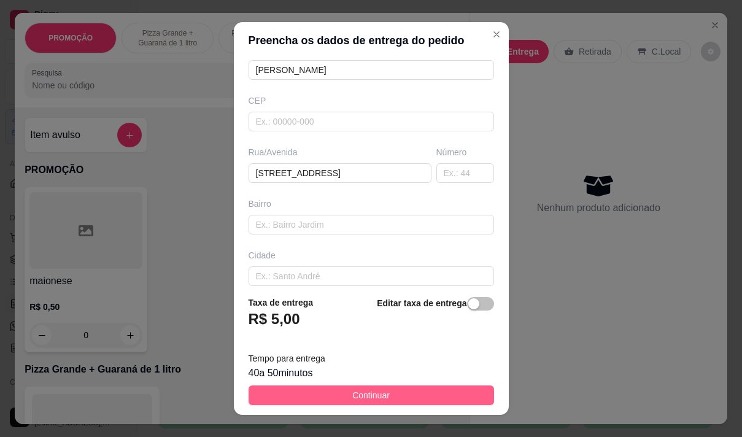
type input "[PERSON_NAME]"
click at [365, 394] on span "Continuar" at bounding box center [370, 396] width 37 height 14
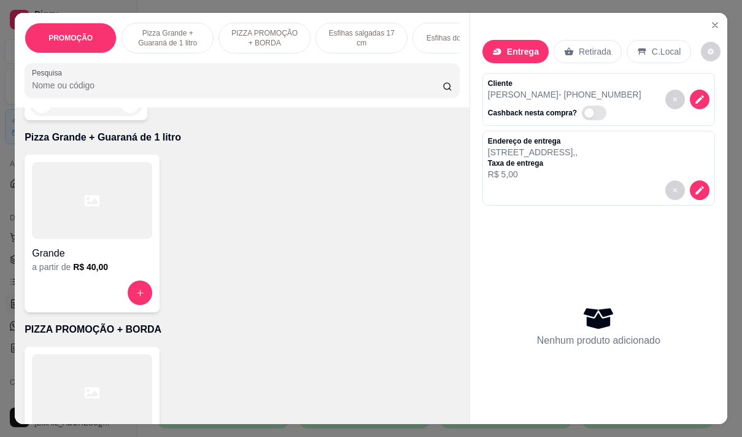
scroll to position [246, 0]
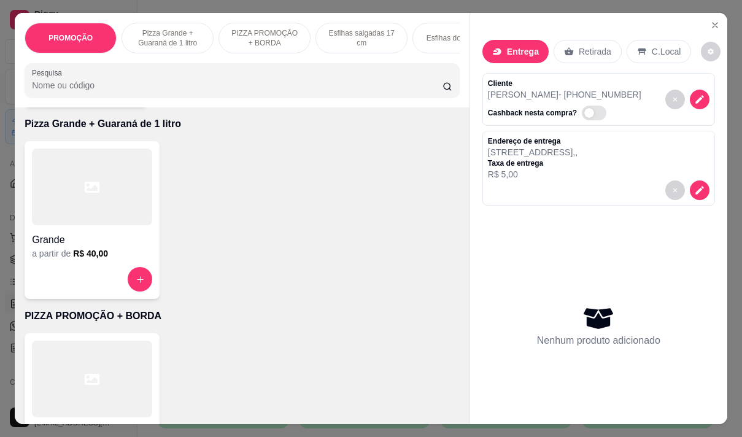
click at [66, 274] on div at bounding box center [92, 279] width 120 height 25
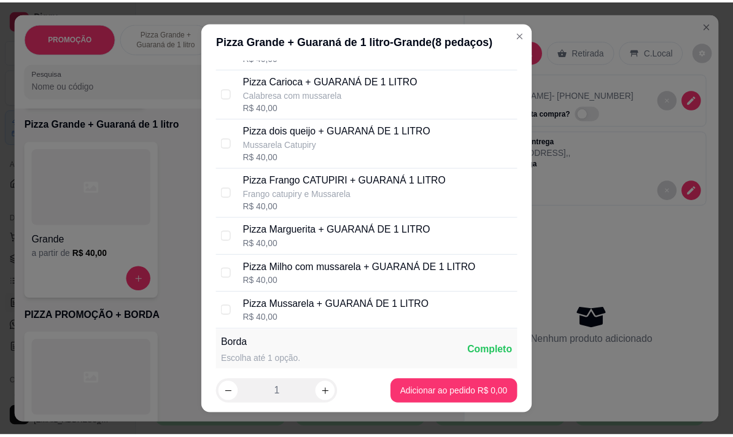
scroll to position [184, 0]
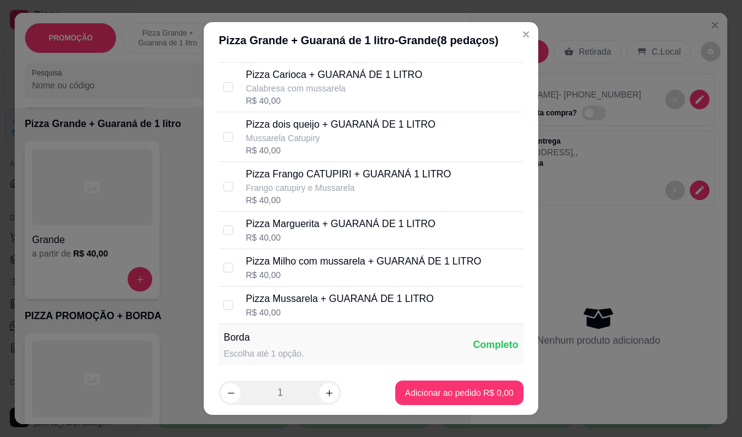
click at [325, 231] on p "Pizza Marguerita + GUARANÁ DE 1 LITRO" at bounding box center [341, 224] width 190 height 15
checkbox input "true"
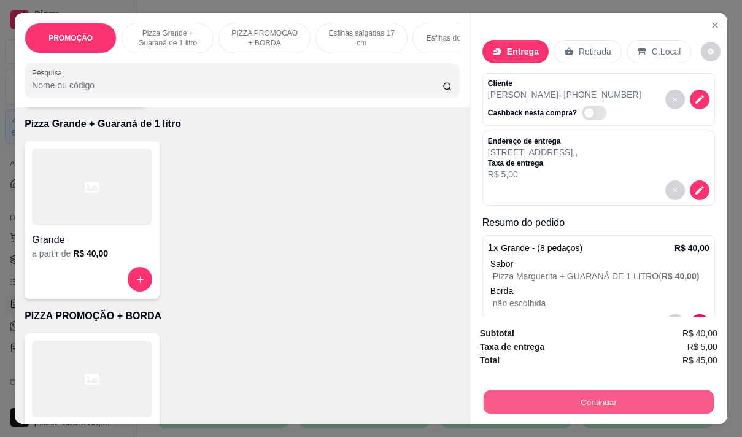
click at [528, 390] on button "Continuar" at bounding box center [599, 402] width 230 height 24
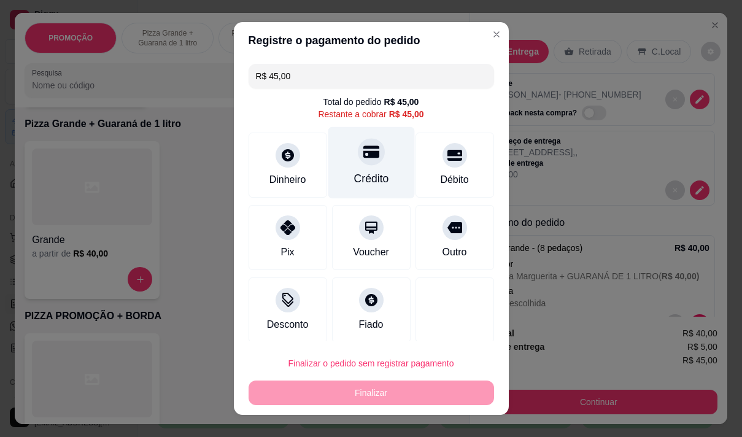
click at [367, 174] on div "Crédito" at bounding box center [371, 179] width 35 height 16
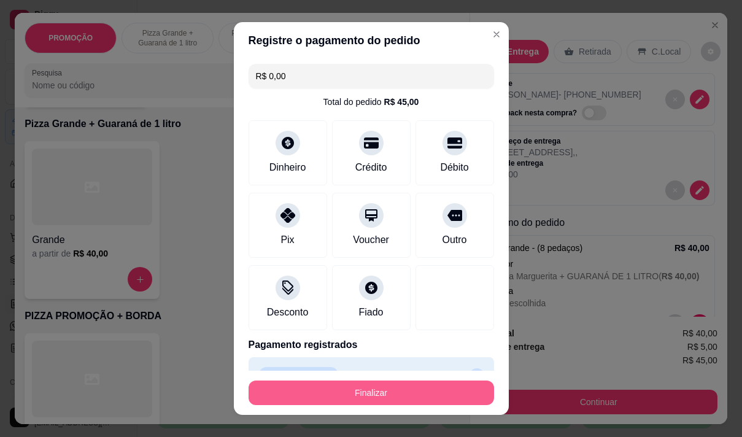
click at [385, 392] on button "Finalizar" at bounding box center [372, 393] width 246 height 25
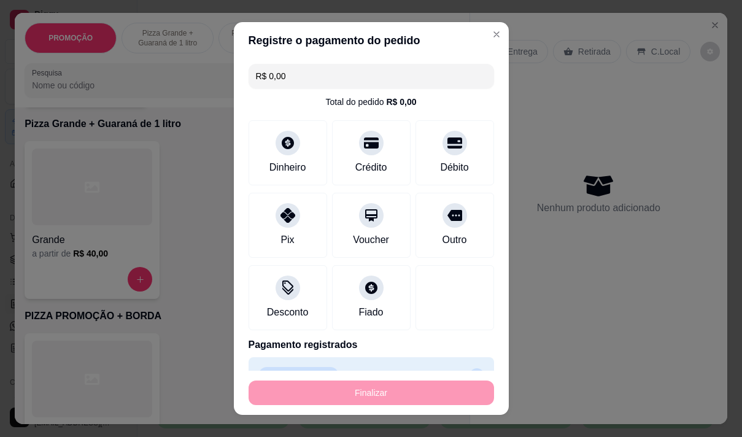
type input "-R$ 45,00"
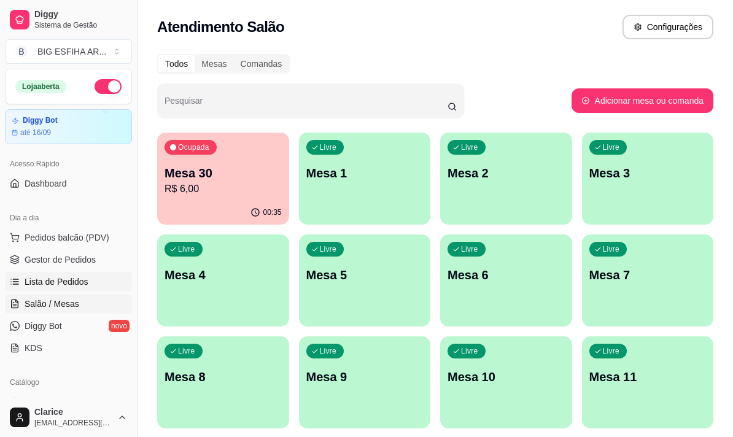
click at [60, 283] on span "Lista de Pedidos" at bounding box center [57, 282] width 64 height 12
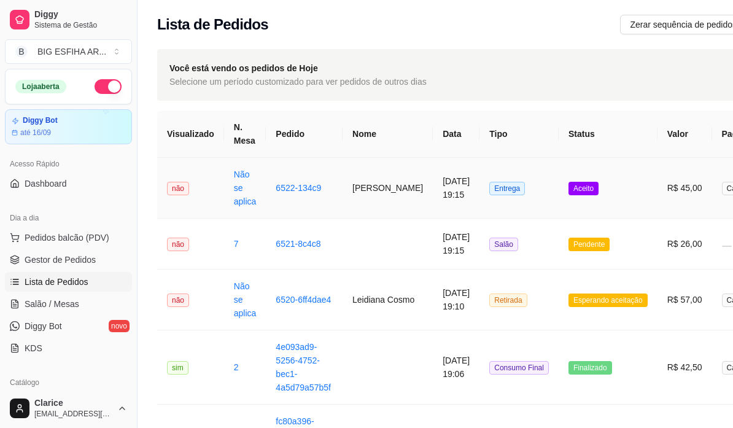
click at [385, 194] on td "[PERSON_NAME]" at bounding box center [387, 188] width 90 height 61
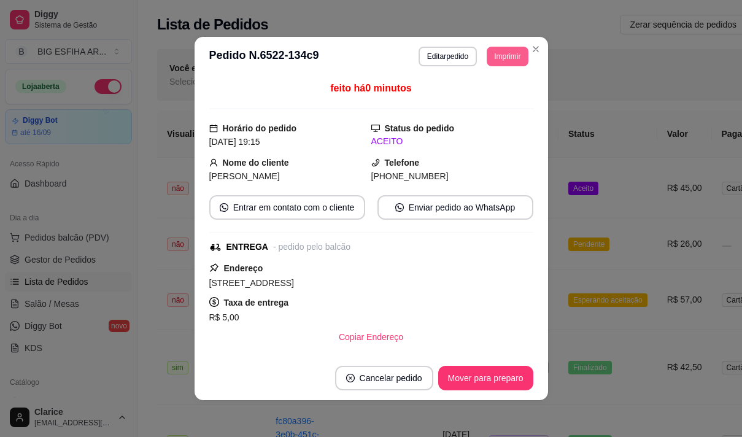
click at [511, 60] on button "Imprimir" at bounding box center [507, 57] width 41 height 20
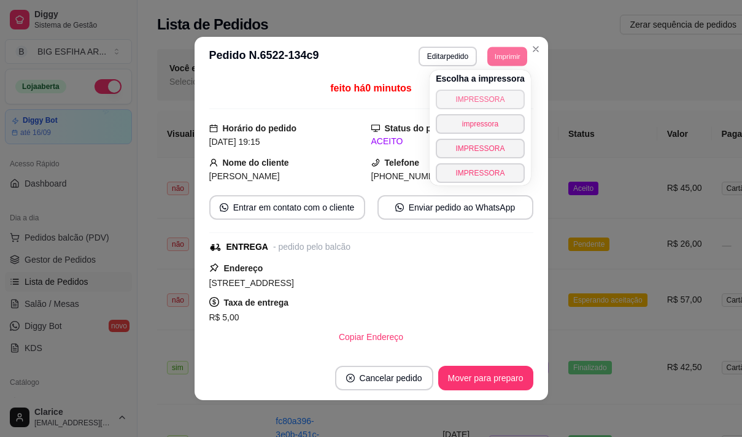
click at [447, 94] on button "IMPRESSORA" at bounding box center [480, 100] width 89 height 20
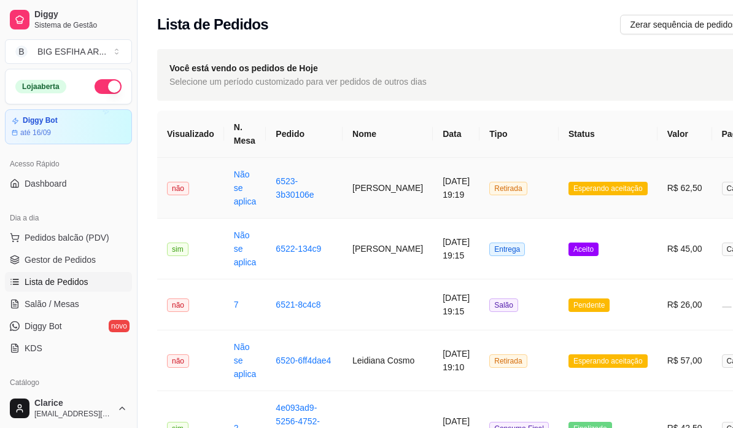
click at [336, 179] on td "6523-3b30106e" at bounding box center [304, 188] width 77 height 61
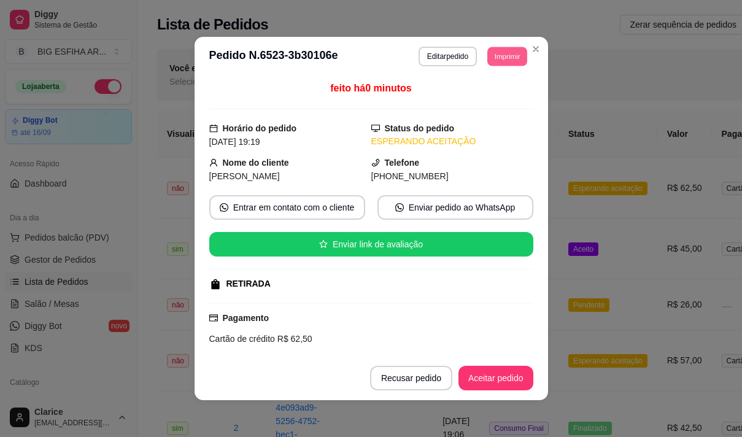
click at [505, 53] on button "Imprimir" at bounding box center [507, 56] width 40 height 19
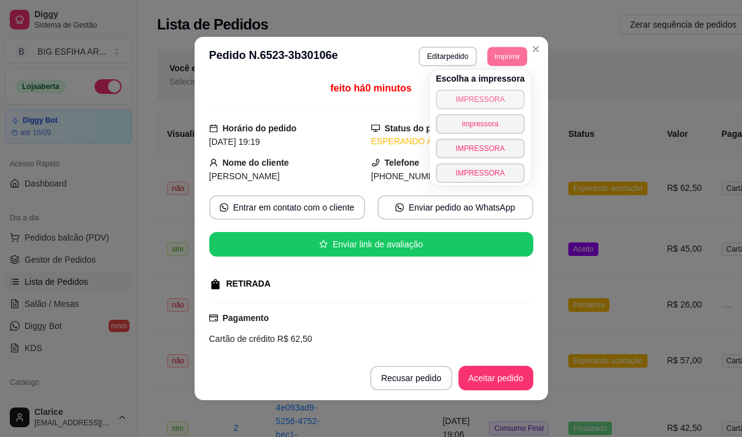
click at [472, 99] on button "IMPRESSORA" at bounding box center [480, 100] width 89 height 20
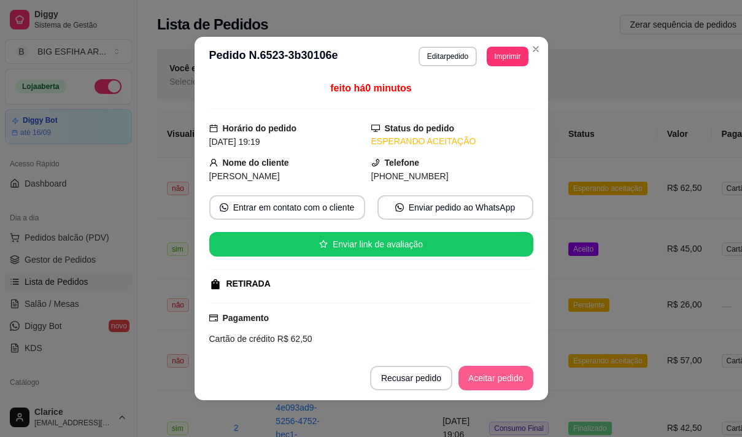
click at [476, 374] on button "Aceitar pedido" at bounding box center [495, 378] width 75 height 25
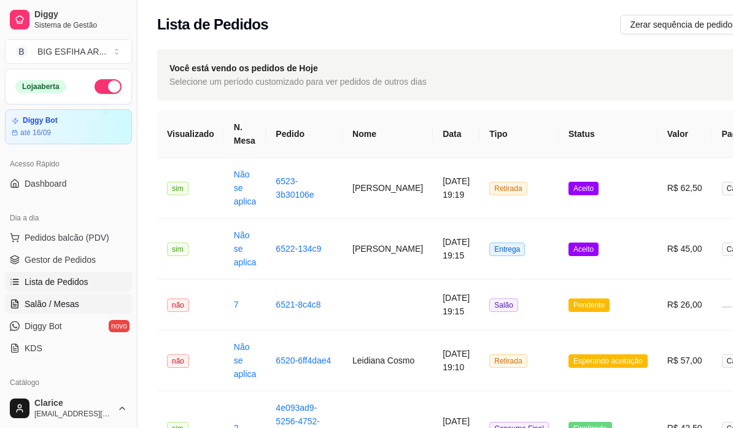
drag, startPoint x: 74, startPoint y: 304, endPoint x: 85, endPoint y: 295, distance: 14.5
click at [74, 303] on span "Salão / Mesas" at bounding box center [52, 304] width 55 height 12
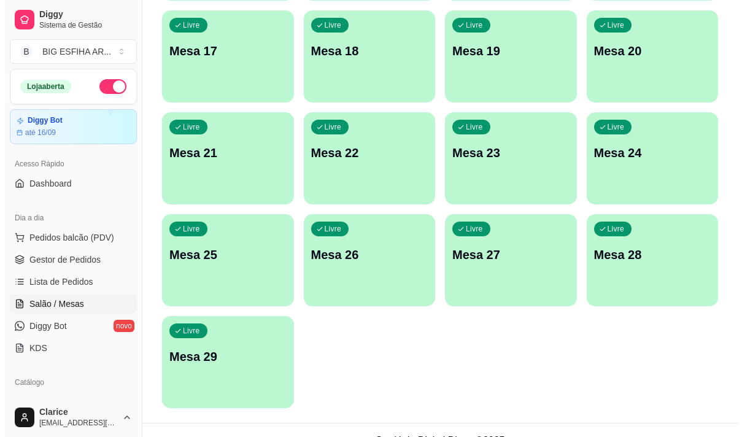
scroll to position [551, 0]
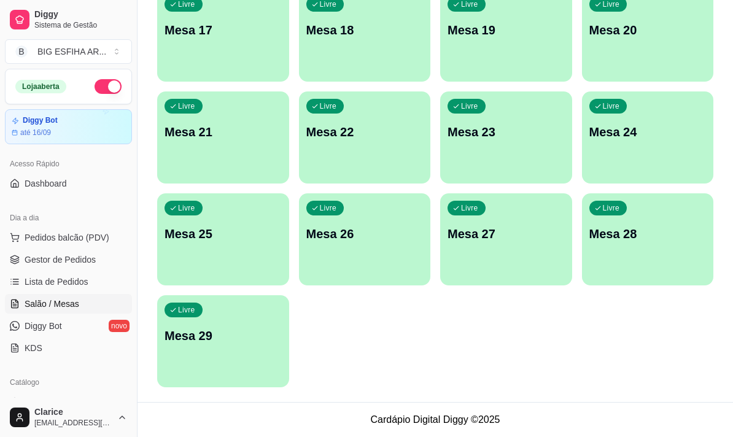
click at [240, 335] on p "Mesa 29" at bounding box center [222, 335] width 117 height 17
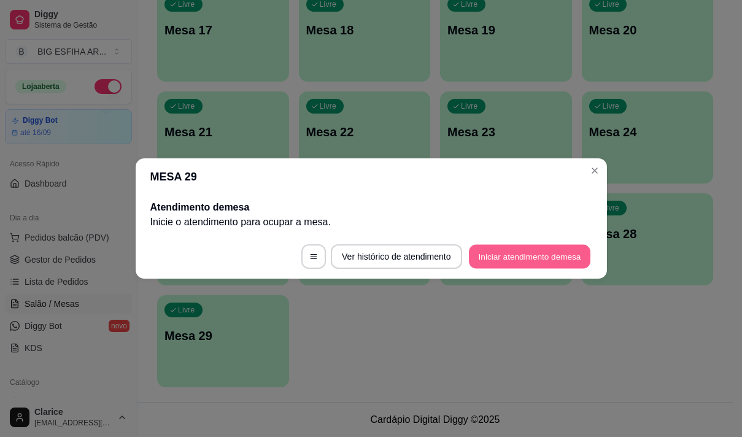
click at [531, 258] on button "Iniciar atendimento de mesa" at bounding box center [530, 257] width 122 height 24
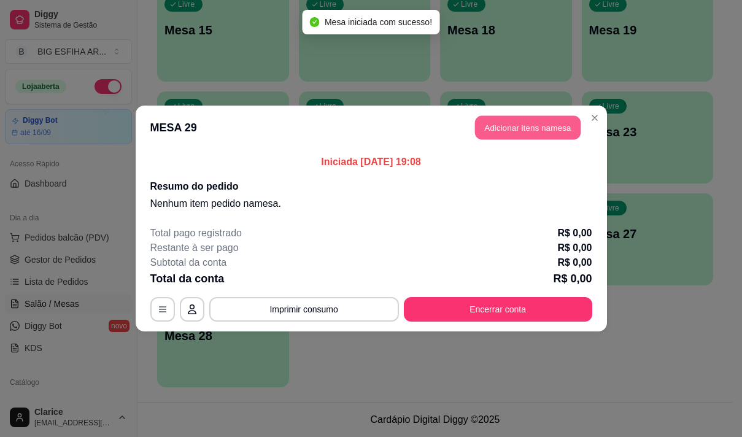
click at [497, 122] on button "Adicionar itens na mesa" at bounding box center [528, 128] width 106 height 24
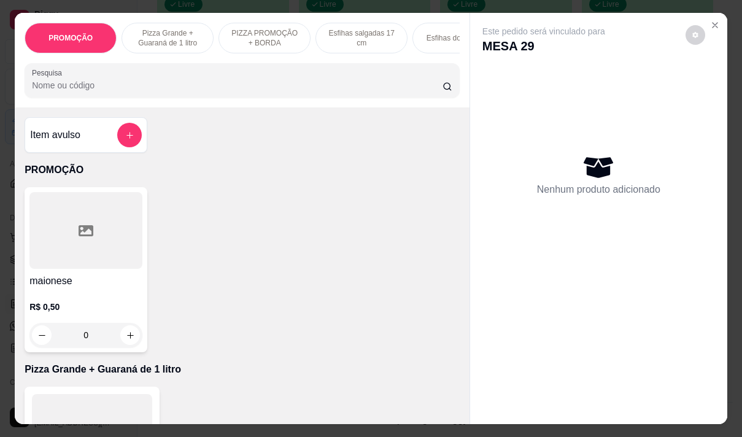
click at [280, 87] on input "Pesquisa" at bounding box center [237, 85] width 411 height 12
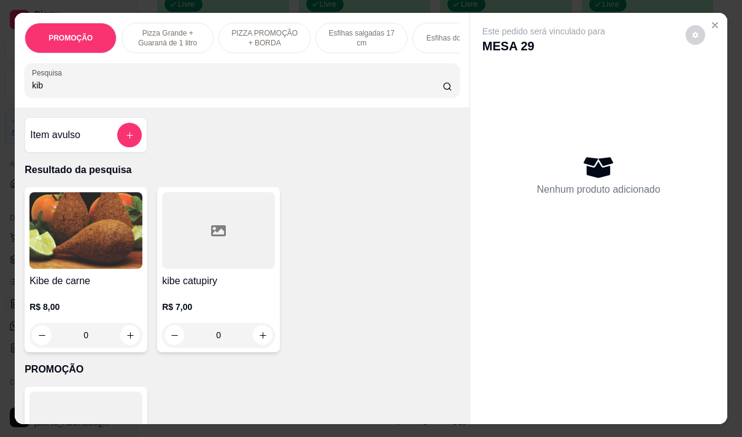
type input "kib"
click at [45, 278] on h4 "Kibe de carne" at bounding box center [85, 281] width 113 height 15
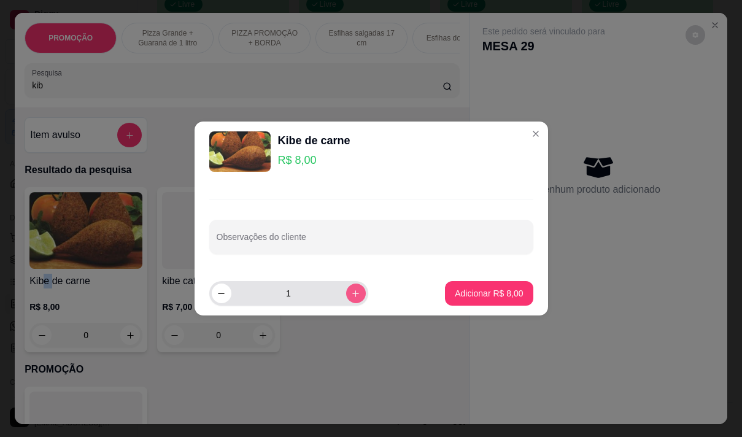
click at [351, 290] on icon "increase-product-quantity" at bounding box center [355, 293] width 9 height 9
type input "2"
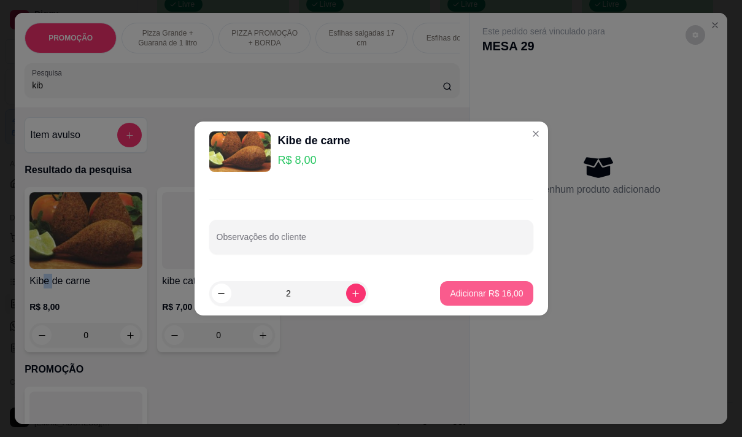
click at [457, 295] on p "Adicionar R$ 16,00" at bounding box center [486, 293] width 73 height 12
type input "2"
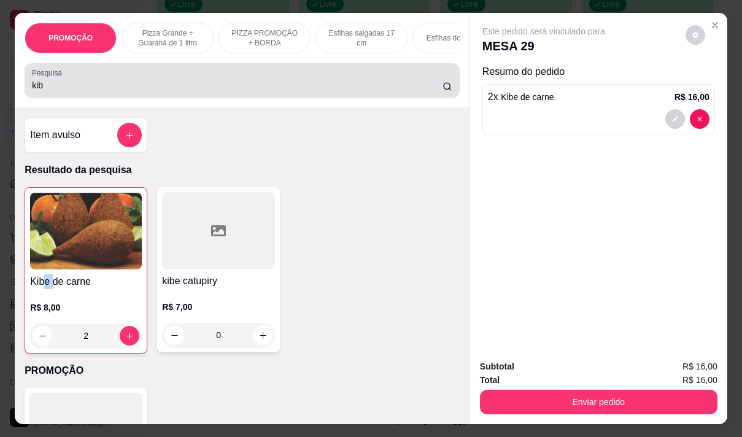
click at [82, 98] on div "Pesquisa kib" at bounding box center [242, 80] width 435 height 34
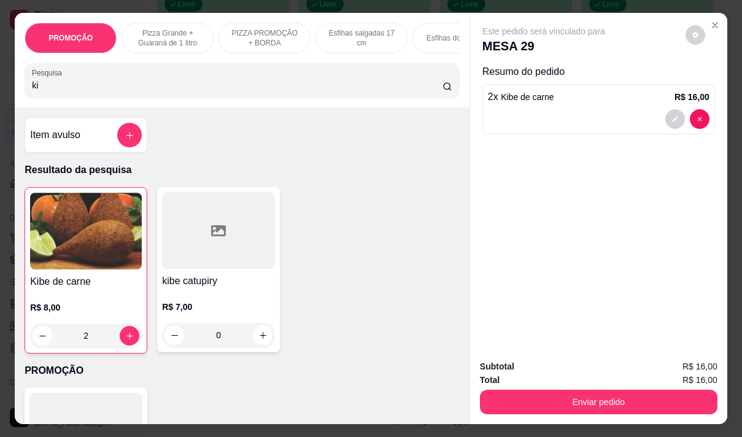
type input "k"
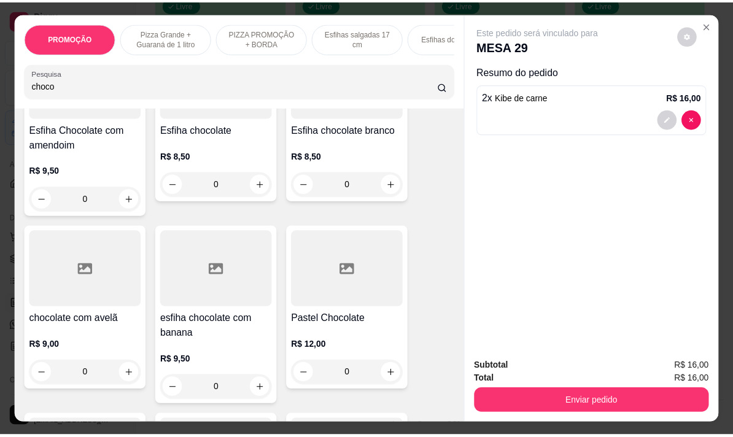
scroll to position [184, 0]
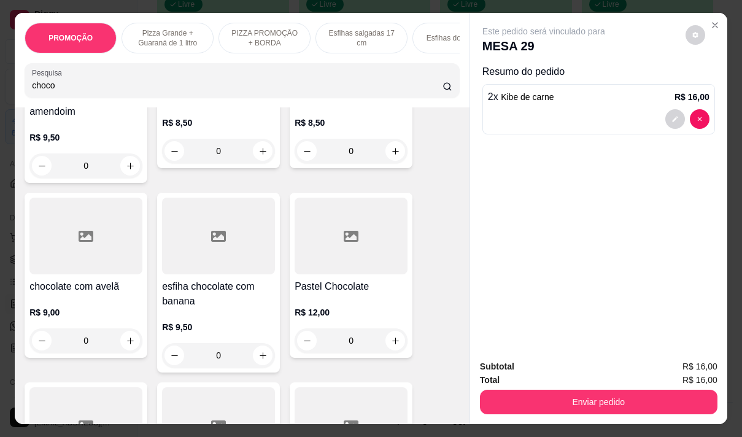
type input "choco"
click at [88, 306] on div "R$ 9,00 0" at bounding box center [85, 323] width 113 height 59
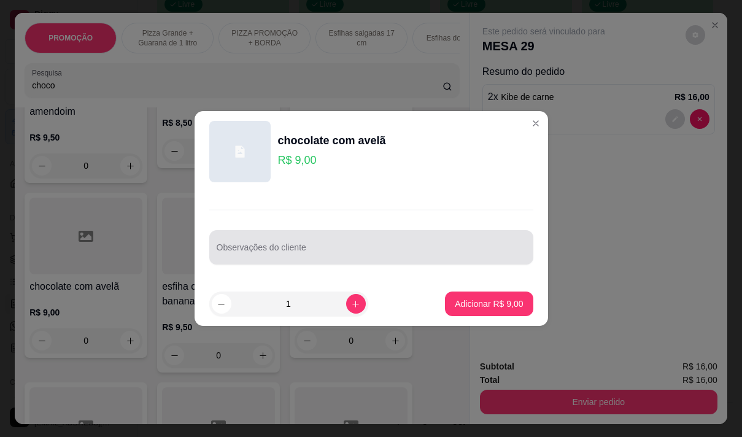
click at [319, 253] on input "Observações do cliente" at bounding box center [371, 252] width 309 height 12
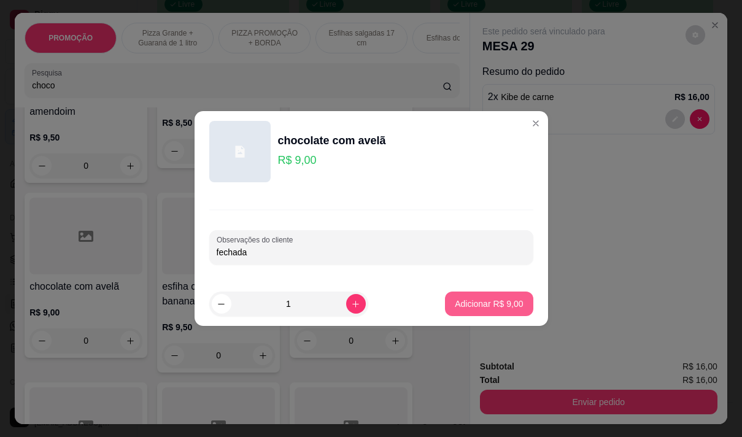
type input "fechada"
click at [508, 312] on button "Adicionar R$ 9,00" at bounding box center [489, 304] width 88 height 25
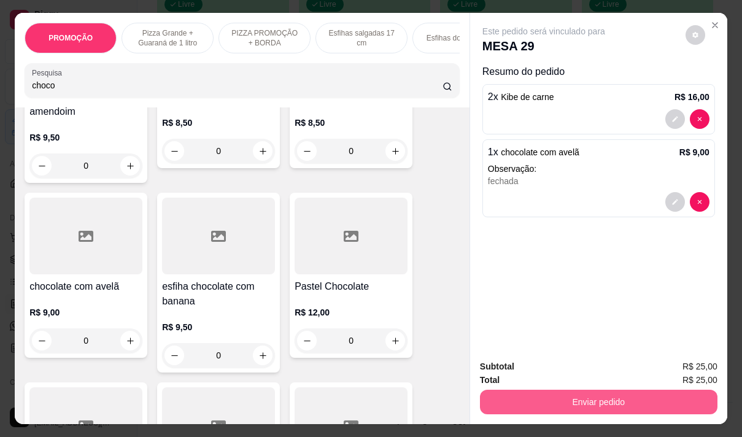
click at [546, 395] on button "Enviar pedido" at bounding box center [599, 402] width 238 height 25
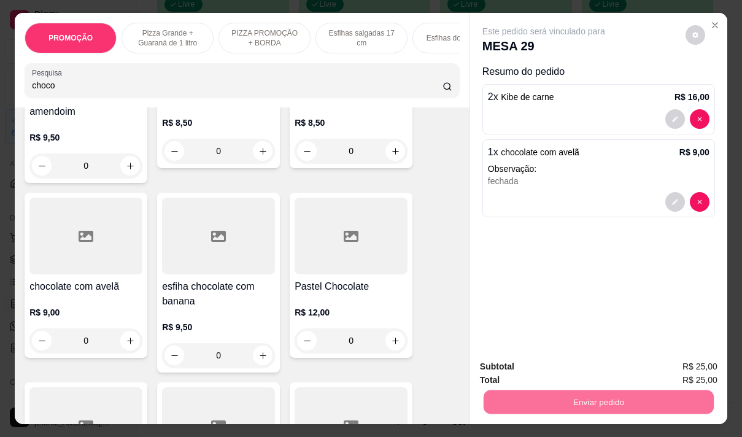
click at [553, 367] on button "Não registrar e enviar pedido" at bounding box center [558, 366] width 128 height 23
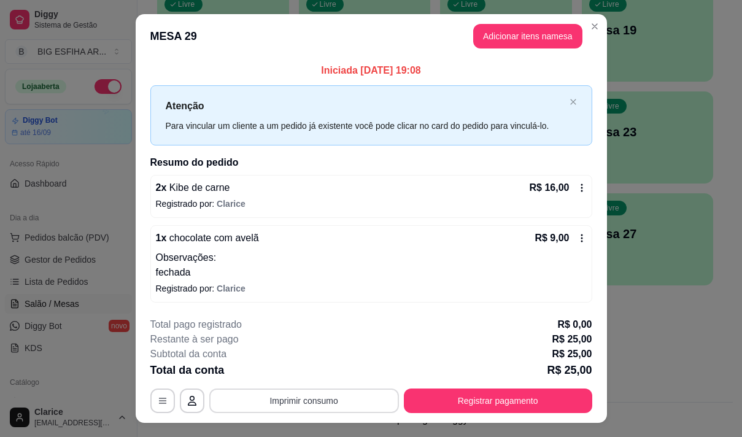
click at [325, 399] on button "Imprimir consumo" at bounding box center [304, 401] width 190 height 25
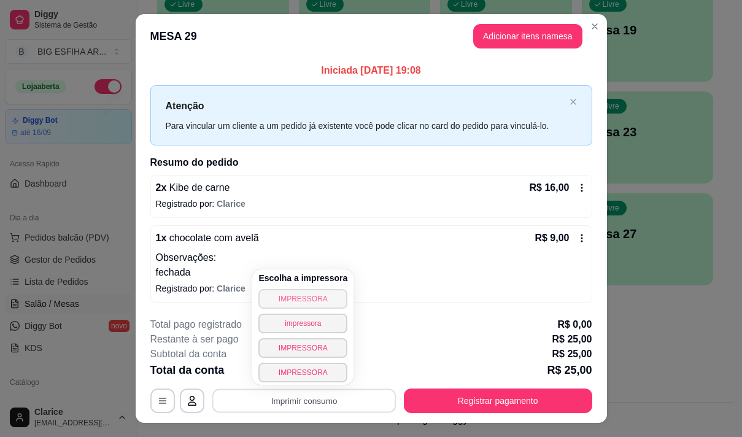
click at [320, 296] on button "IMPRESSORA" at bounding box center [302, 299] width 89 height 20
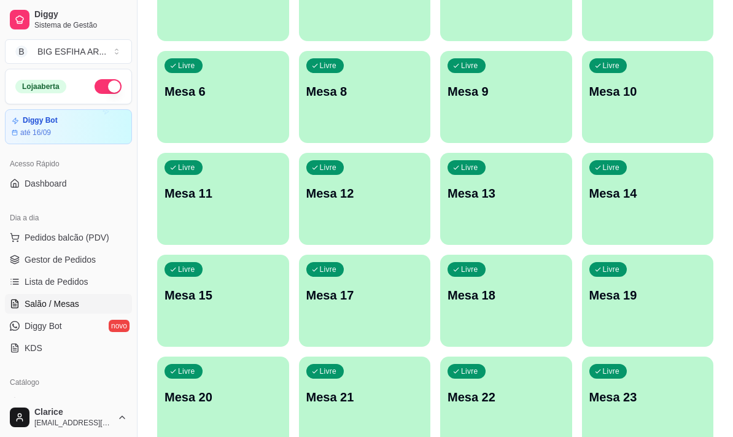
scroll to position [60, 0]
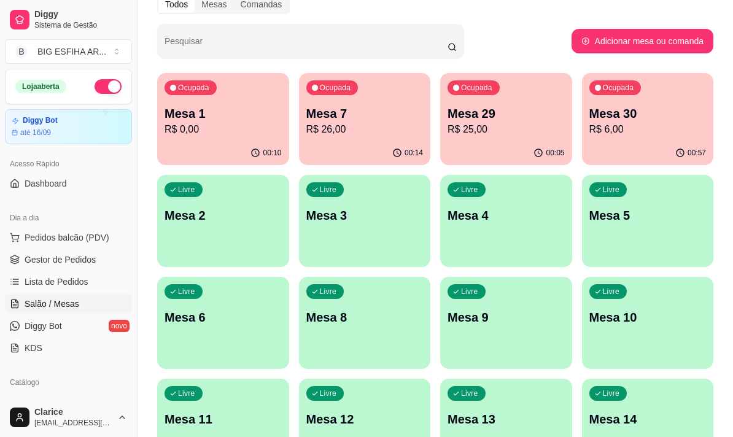
click at [514, 140] on div "Ocupada Mesa 29 R$ 25,00" at bounding box center [506, 107] width 132 height 68
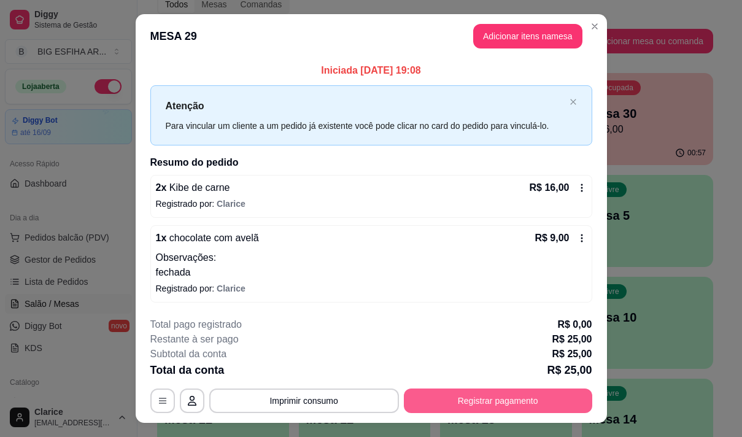
click at [468, 404] on button "Registrar pagamento" at bounding box center [498, 401] width 188 height 25
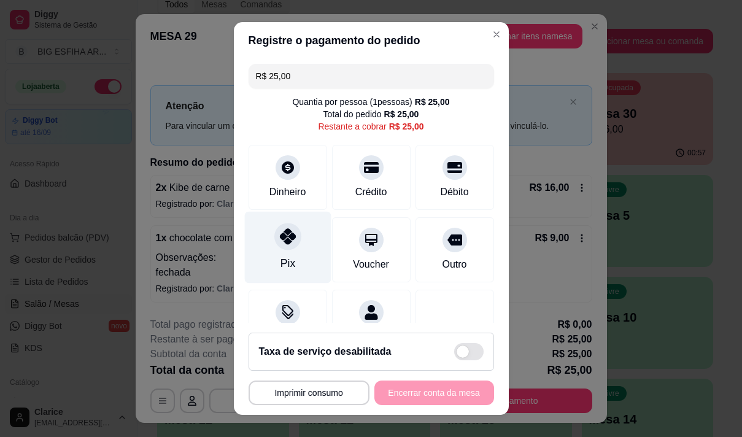
click at [279, 232] on icon at bounding box center [287, 236] width 16 height 16
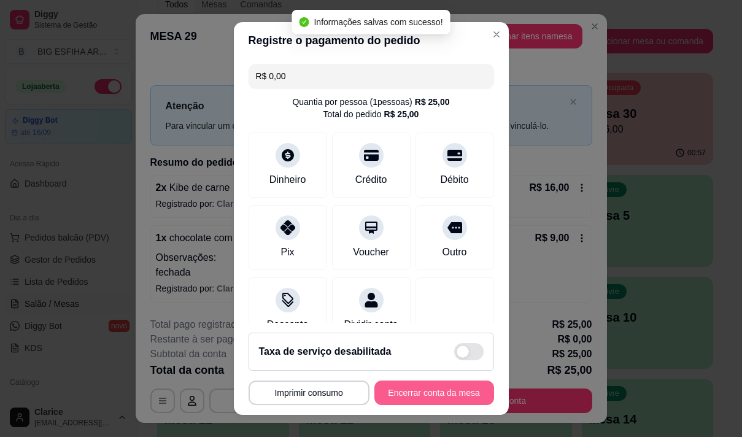
type input "R$ 0,00"
click at [401, 391] on button "Encerrar conta da mesa" at bounding box center [434, 393] width 120 height 25
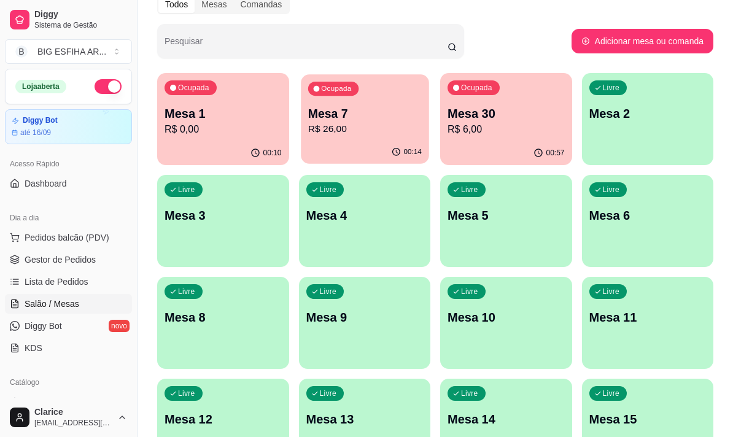
click at [346, 129] on p "R$ 26,00" at bounding box center [365, 129] width 114 height 14
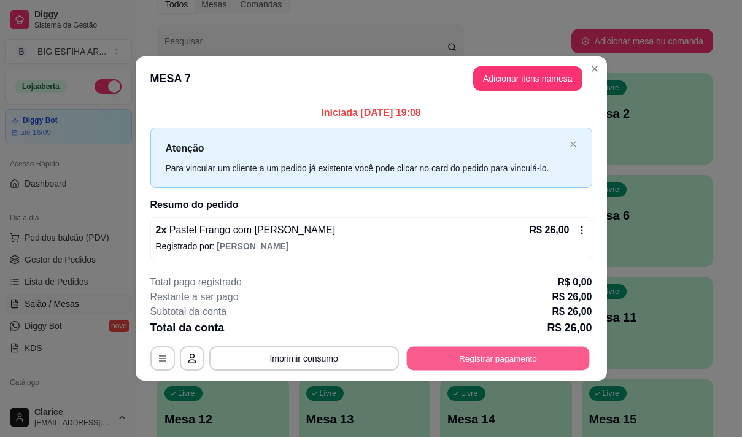
click at [546, 364] on button "Registrar pagamento" at bounding box center [497, 358] width 183 height 24
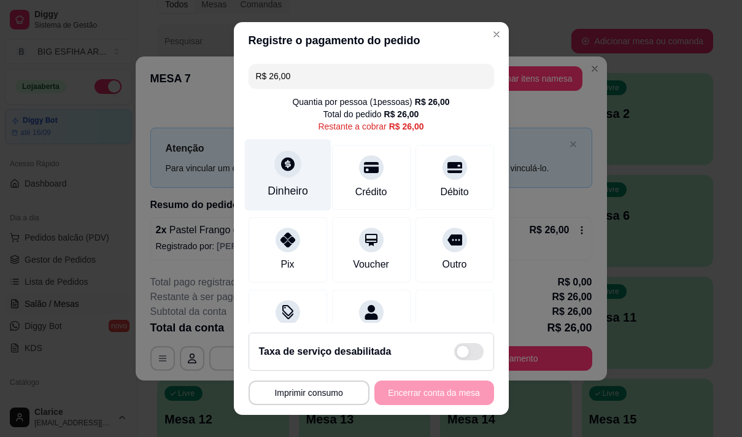
click at [287, 189] on div "Dinheiro" at bounding box center [288, 191] width 41 height 16
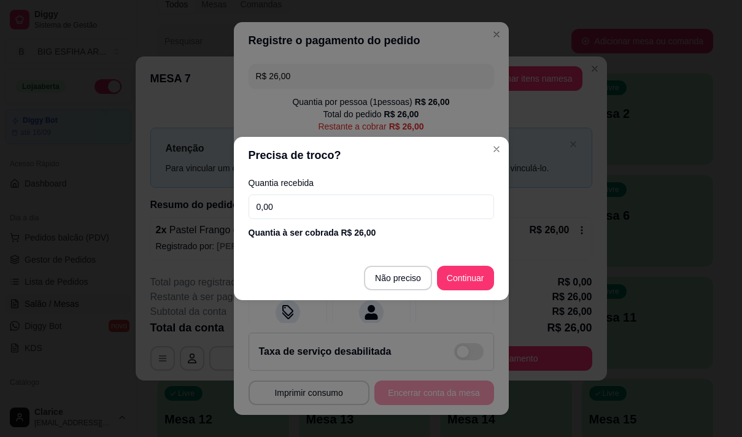
click at [295, 201] on input "0,00" at bounding box center [372, 207] width 246 height 25
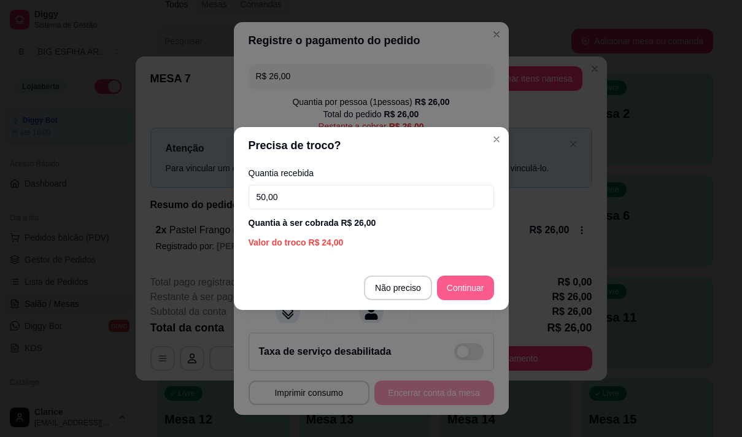
type input "50,00"
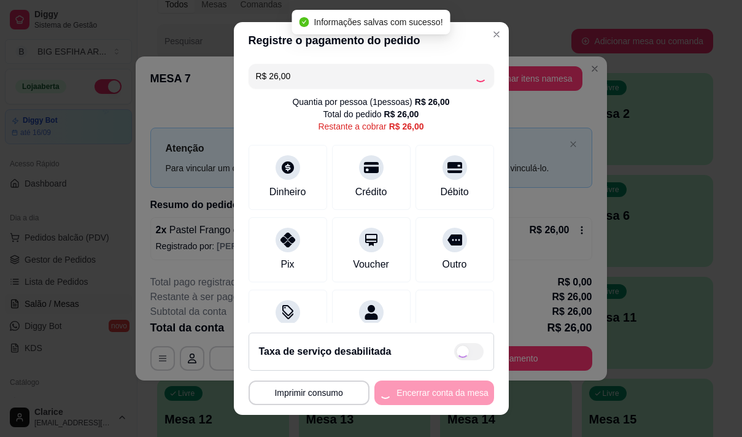
type input "R$ 0,00"
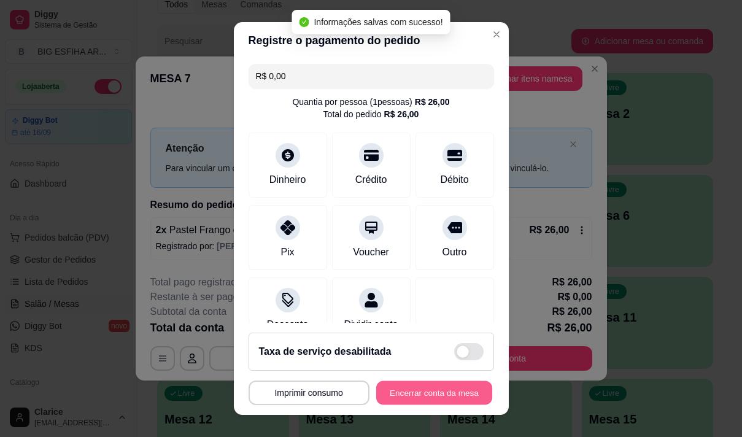
click at [439, 389] on button "Encerrar conta da mesa" at bounding box center [434, 393] width 116 height 24
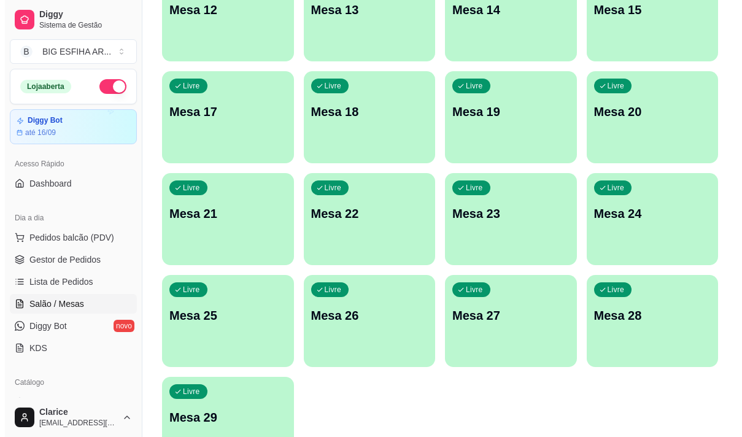
scroll to position [551, 0]
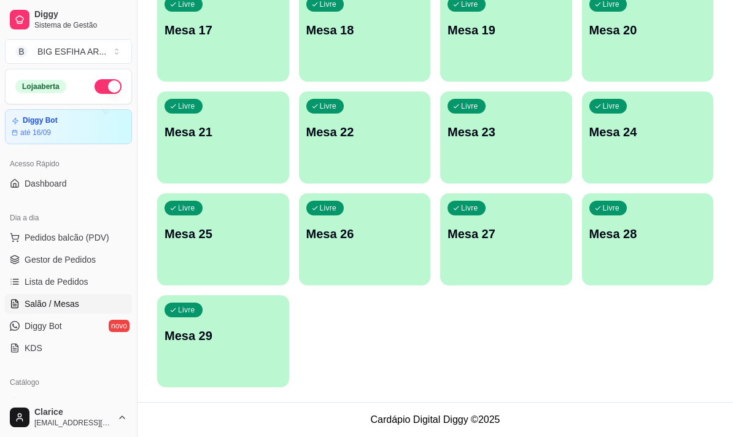
click at [200, 356] on div "Livre Mesa 29" at bounding box center [223, 333] width 132 height 77
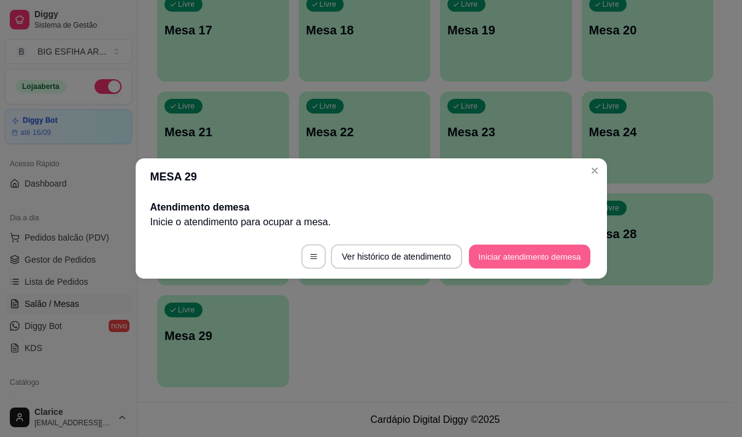
click at [528, 259] on button "Iniciar atendimento de mesa" at bounding box center [530, 257] width 122 height 24
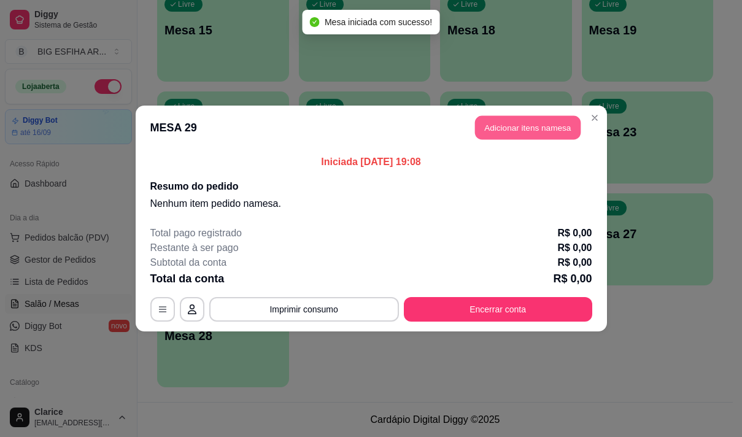
click at [495, 126] on button "Adicionar itens na mesa" at bounding box center [528, 128] width 106 height 24
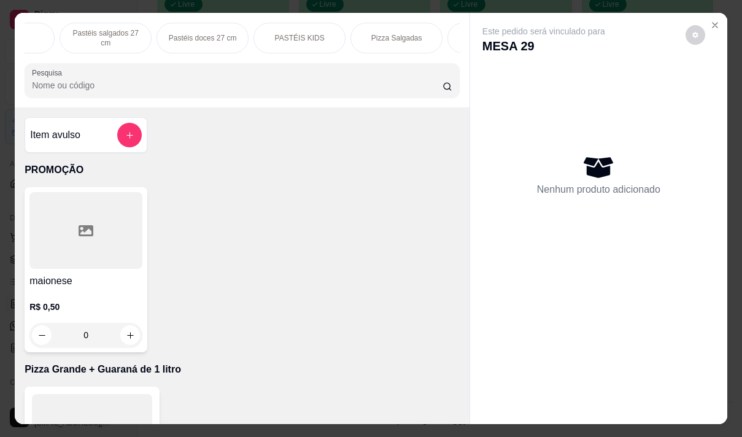
scroll to position [0, 565]
click at [392, 33] on p "Pizza Salgadas" at bounding box center [379, 38] width 51 height 10
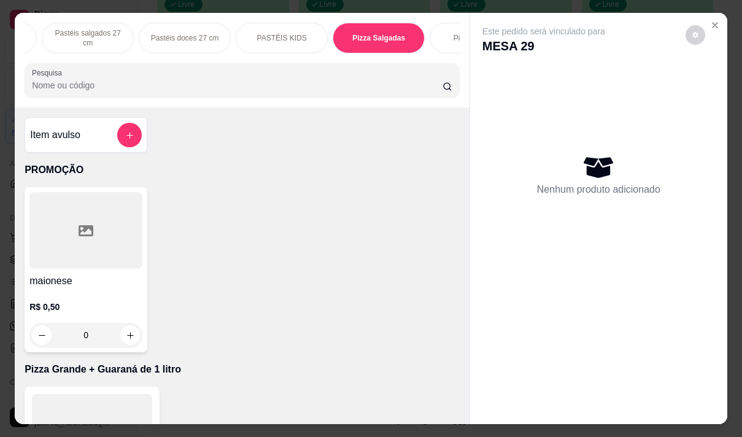
scroll to position [31, 0]
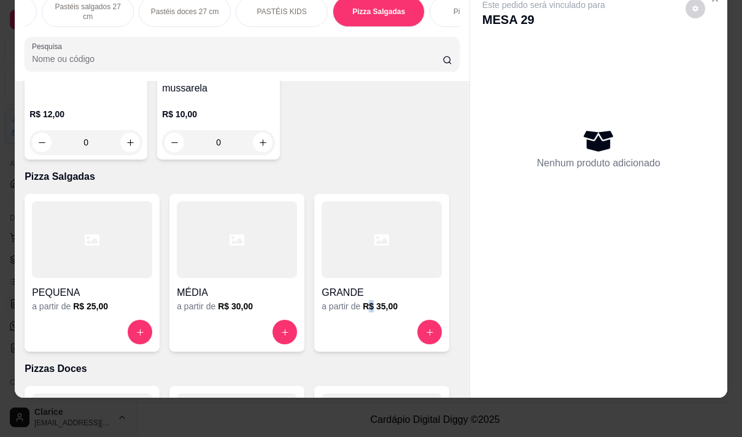
click at [368, 300] on h6 "R$ 35,00" at bounding box center [380, 306] width 35 height 12
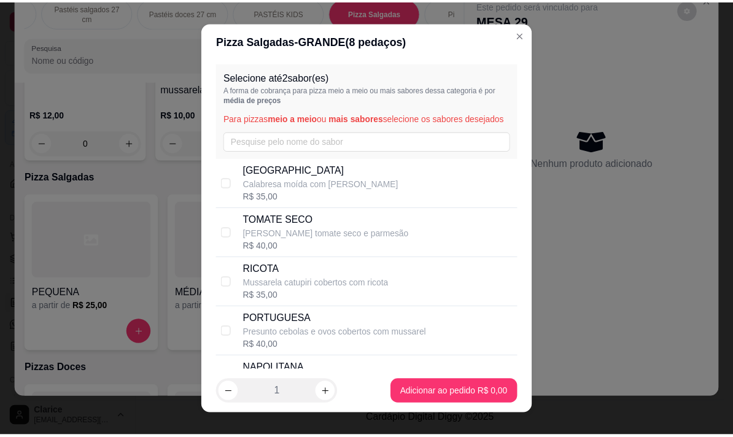
scroll to position [0, 0]
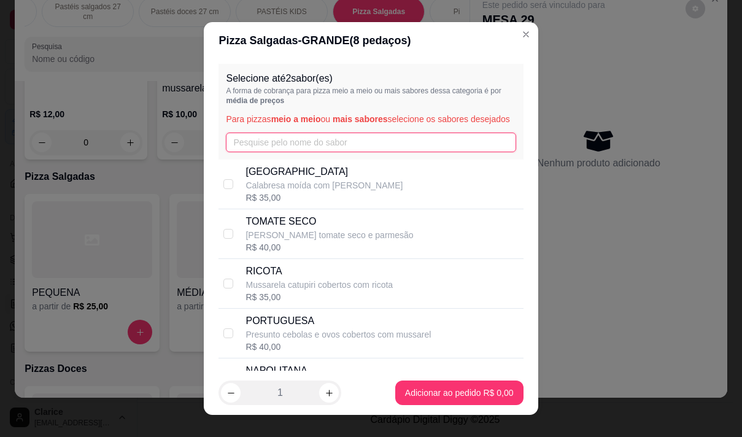
click at [257, 152] on input "text" at bounding box center [371, 143] width 290 height 20
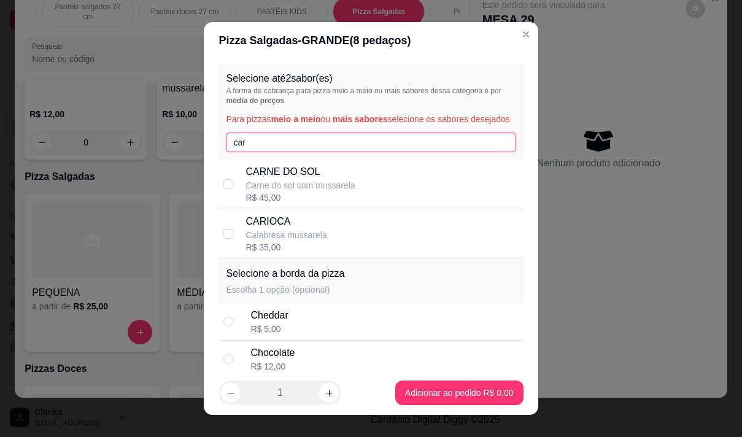
type input "car"
click at [284, 229] on p "CARIOCA" at bounding box center [286, 221] width 81 height 15
checkbox input "true"
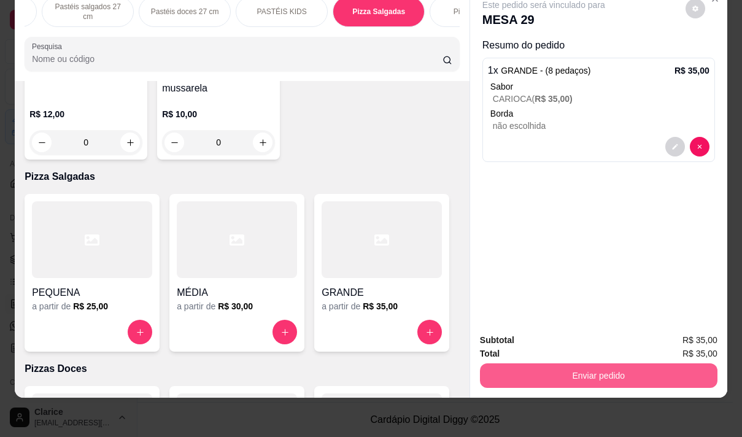
click at [592, 370] on button "Enviar pedido" at bounding box center [599, 375] width 238 height 25
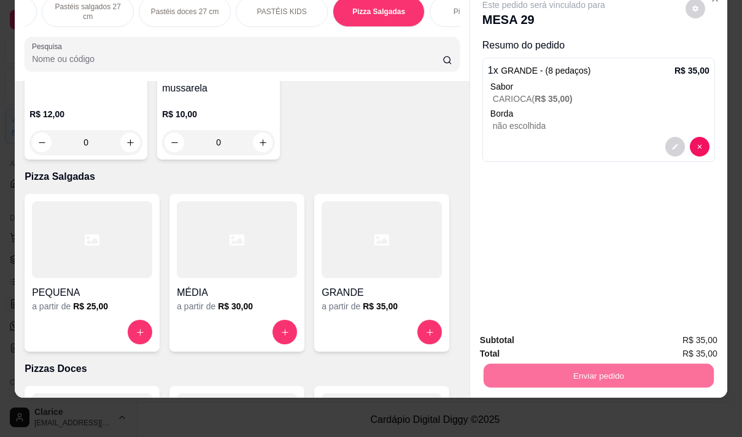
click at [593, 341] on button "Não registrar e enviar pedido" at bounding box center [558, 336] width 124 height 23
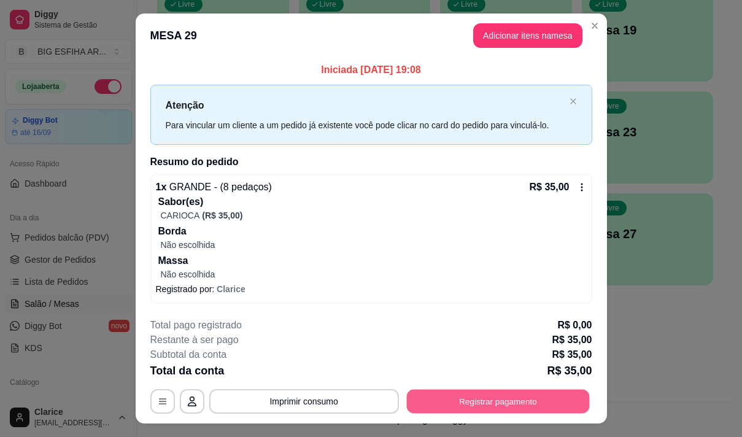
click at [465, 393] on button "Registrar pagamento" at bounding box center [497, 401] width 183 height 24
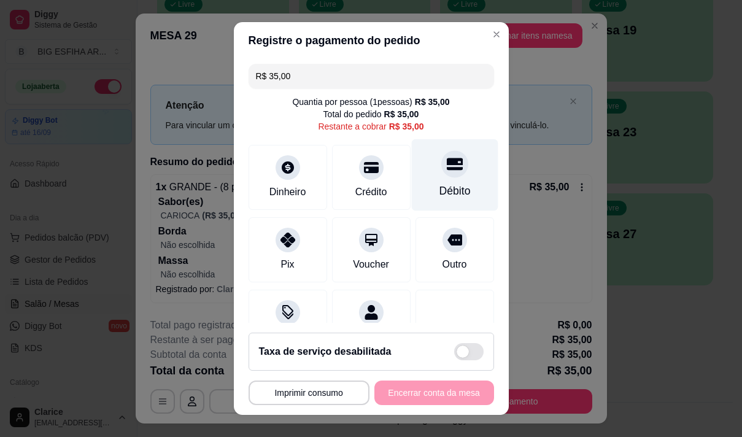
click at [439, 187] on div "Débito" at bounding box center [454, 191] width 31 height 16
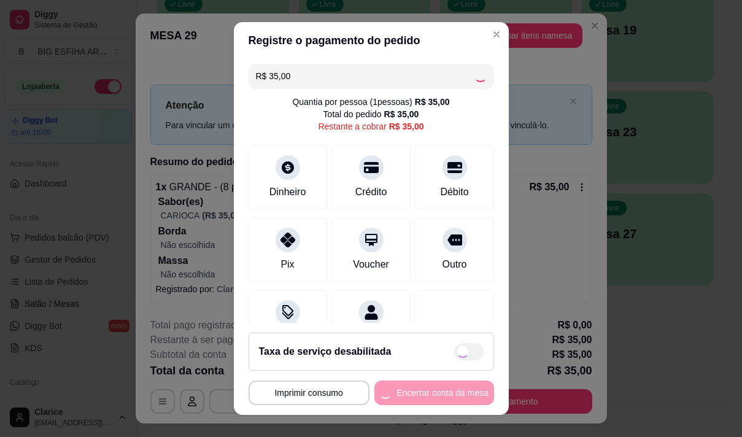
type input "R$ 0,00"
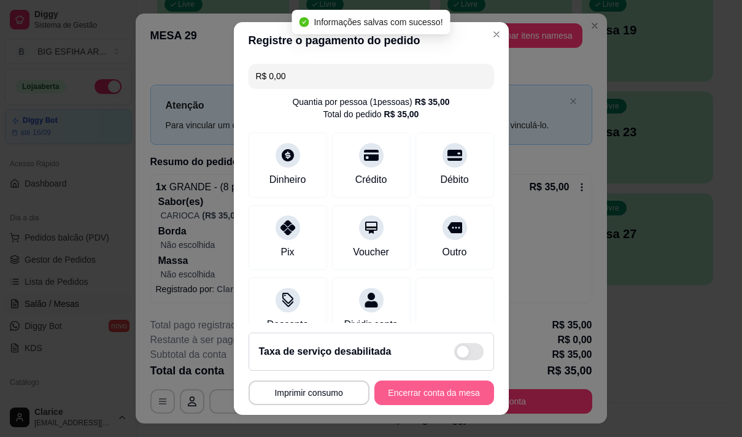
click at [443, 392] on button "Encerrar conta da mesa" at bounding box center [434, 393] width 120 height 25
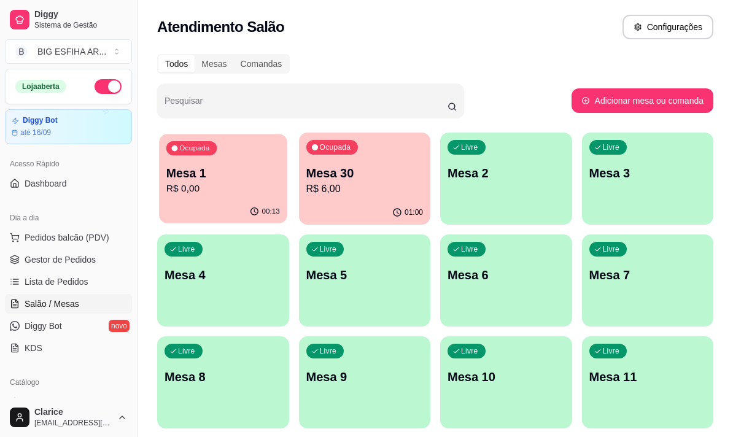
click at [198, 181] on p "Mesa 1" at bounding box center [223, 173] width 114 height 17
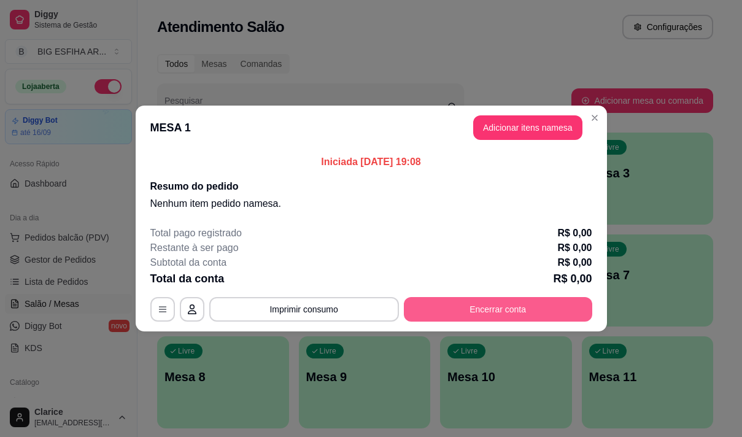
click at [503, 304] on button "Encerrar conta" at bounding box center [498, 309] width 188 height 25
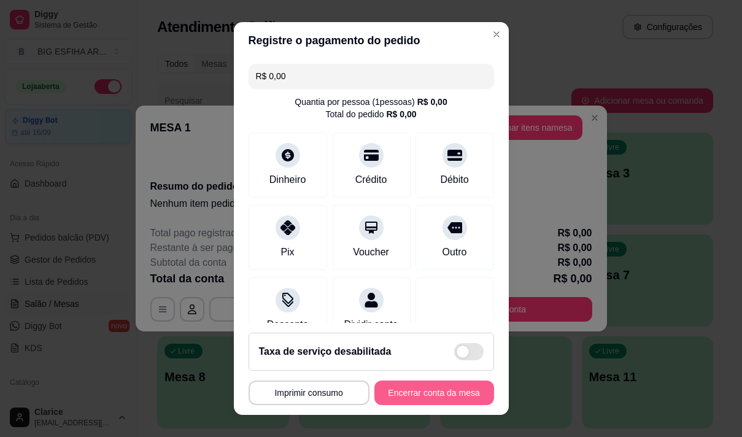
click at [430, 384] on button "Encerrar conta da mesa" at bounding box center [434, 393] width 120 height 25
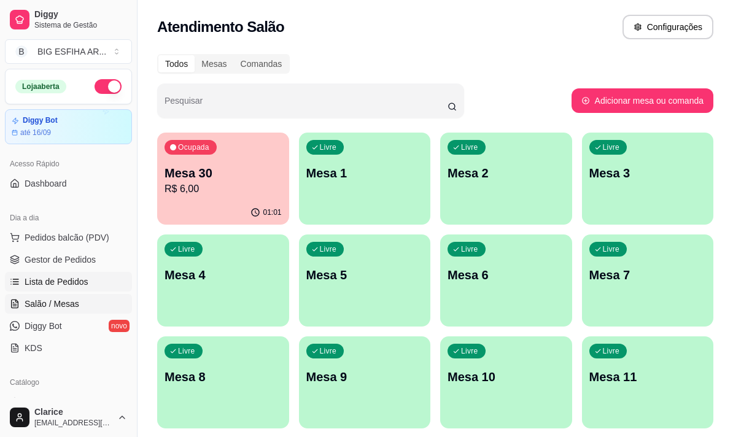
click at [43, 277] on span "Lista de Pedidos" at bounding box center [57, 282] width 64 height 12
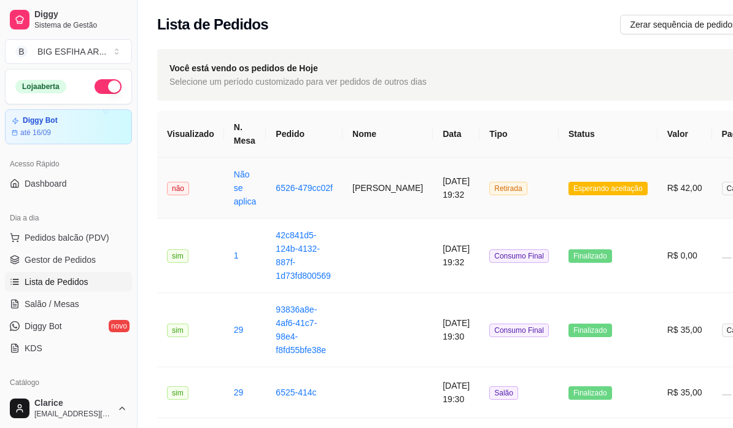
click at [342, 202] on td "Agatha" at bounding box center [387, 188] width 90 height 61
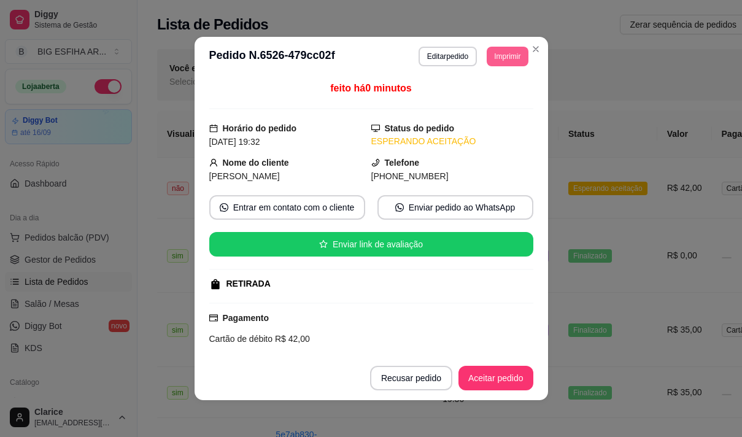
click at [509, 56] on button "Imprimir" at bounding box center [507, 57] width 41 height 20
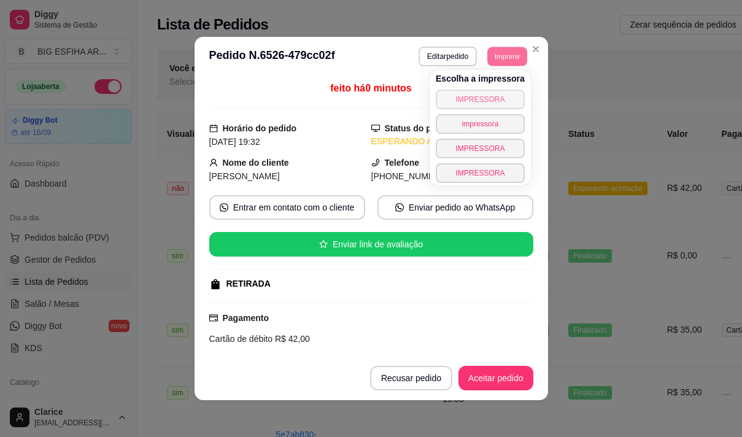
click at [453, 106] on button "IMPRESSORA" at bounding box center [480, 100] width 89 height 20
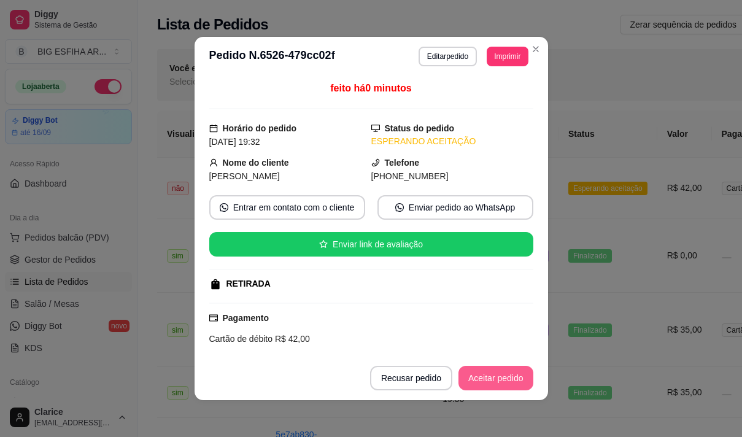
click at [483, 379] on button "Aceitar pedido" at bounding box center [495, 378] width 75 height 25
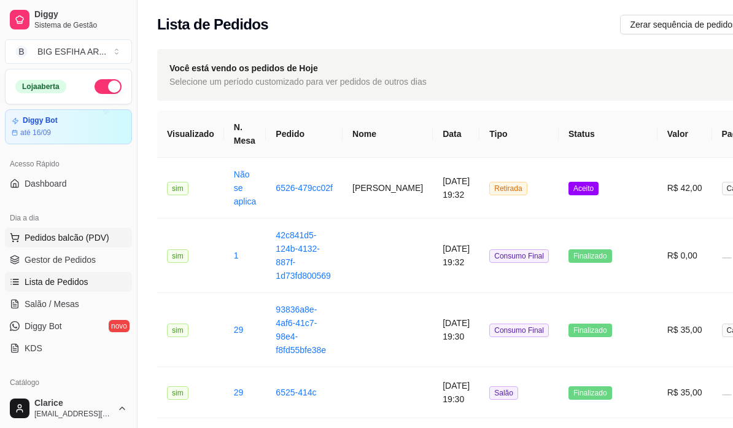
click at [56, 237] on span "Pedidos balcão (PDV)" at bounding box center [67, 237] width 85 height 12
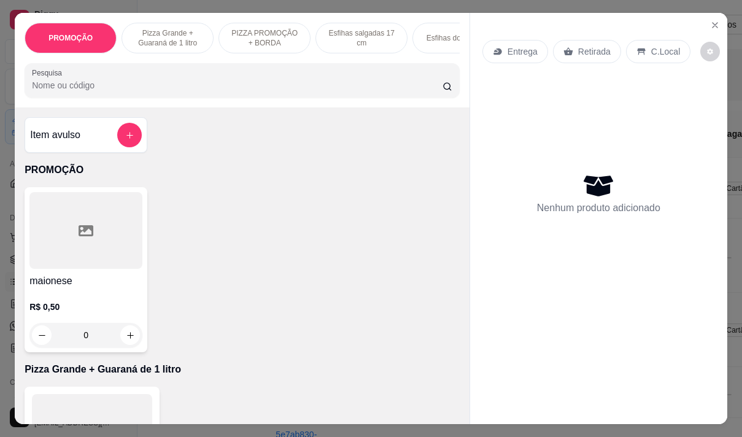
click at [508, 48] on p "Entrega" at bounding box center [523, 51] width 30 height 12
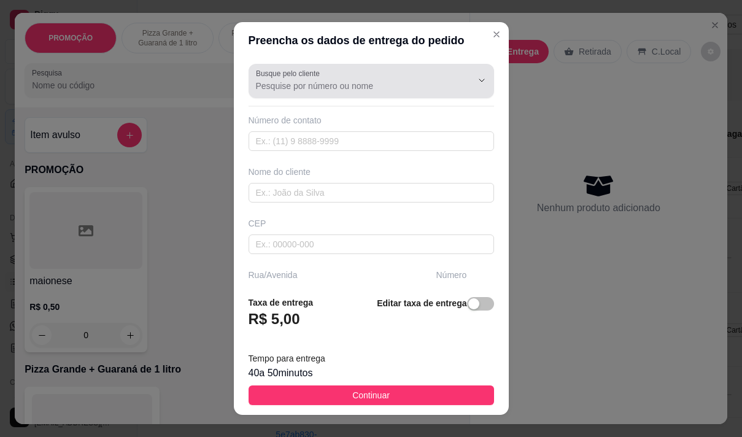
click at [304, 82] on input "Busque pelo cliente" at bounding box center [354, 86] width 196 height 12
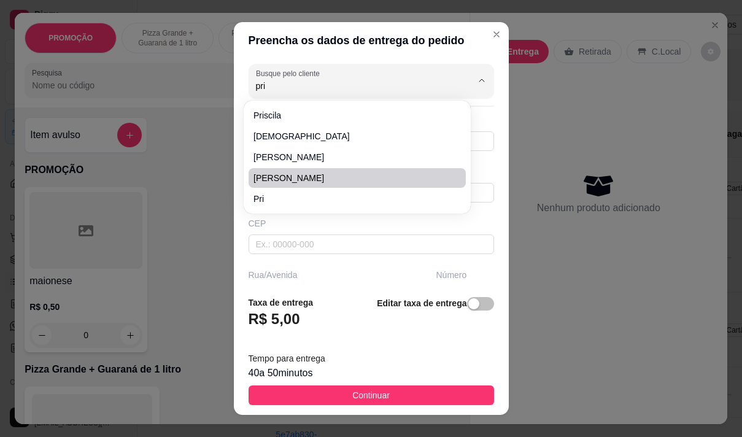
click at [300, 187] on li "Priscila Gonçalves" at bounding box center [357, 178] width 217 height 20
type input "Priscila Gonçalves"
type input "85997658781"
type input "Priscila Gonçalves"
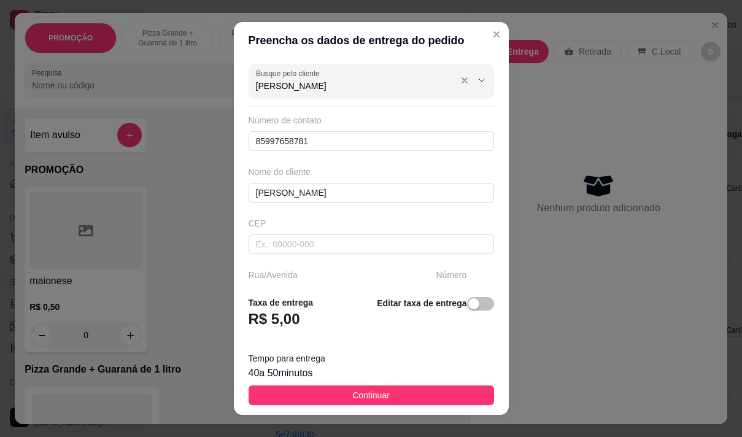
click at [331, 82] on input "Priscila Gonçalves" at bounding box center [354, 86] width 196 height 12
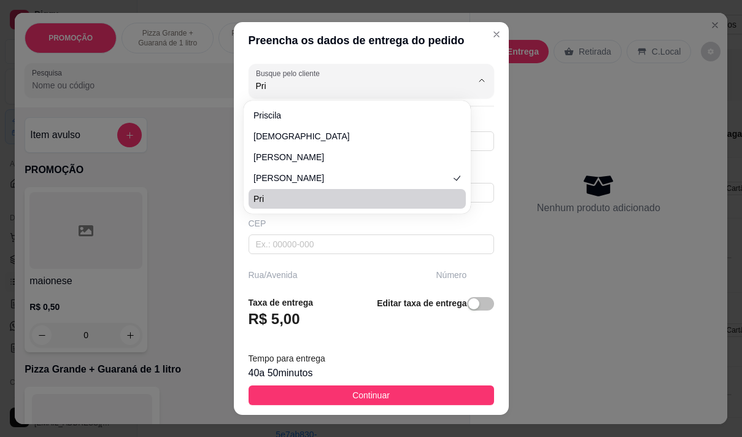
click at [292, 199] on span "pri" at bounding box center [350, 199] width 195 height 12
type input "pri"
type input "85991597434"
type input "pri"
type input "Rua irmã Sheila 28 monte castelo"
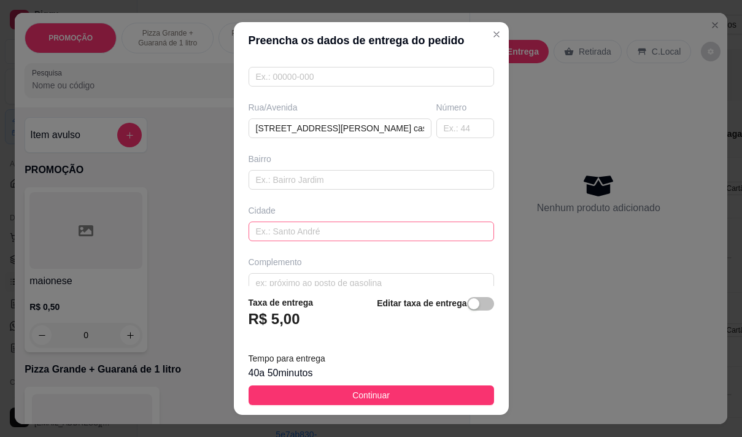
scroll to position [186, 0]
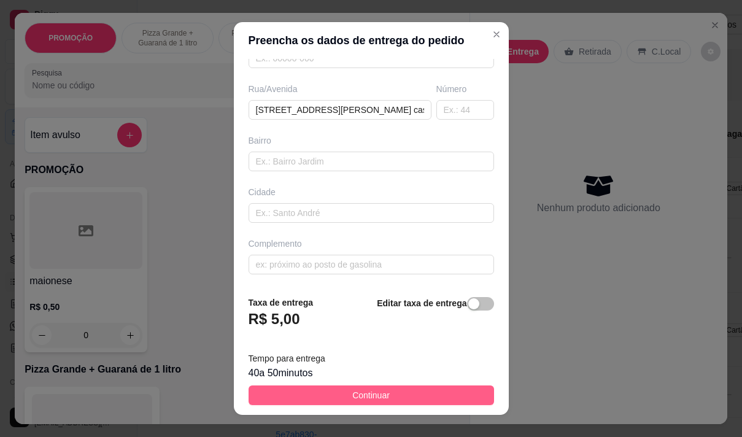
type input "pri"
click at [276, 393] on button "Continuar" at bounding box center [372, 395] width 246 height 20
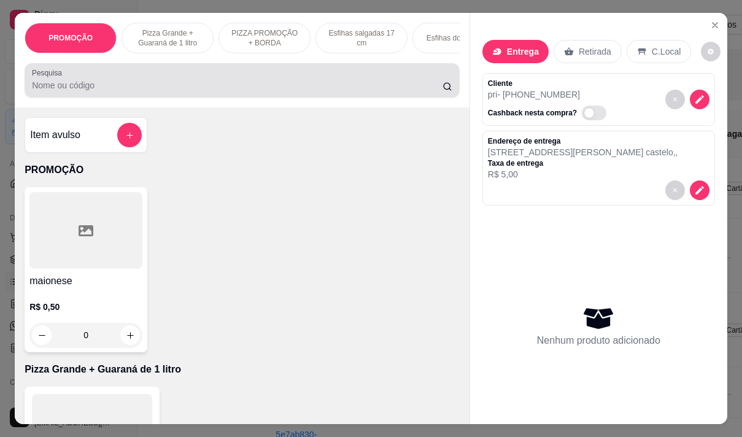
click at [106, 91] on input "Pesquisa" at bounding box center [237, 85] width 411 height 12
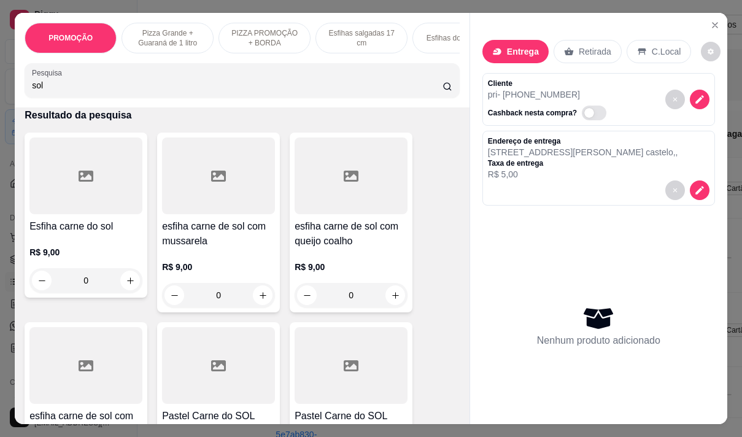
scroll to position [61, 0]
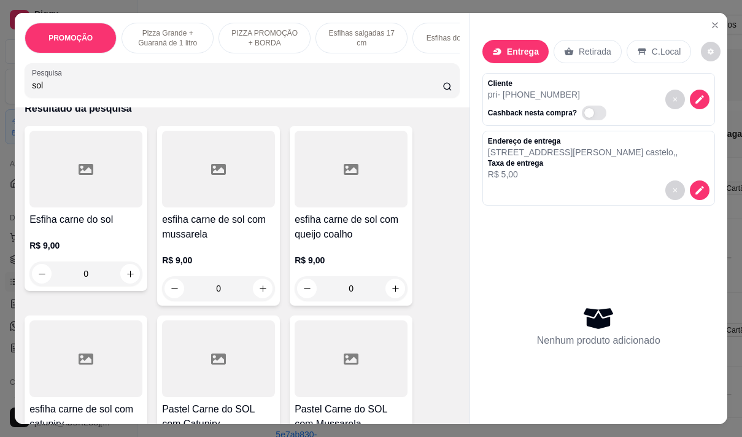
type input "sol"
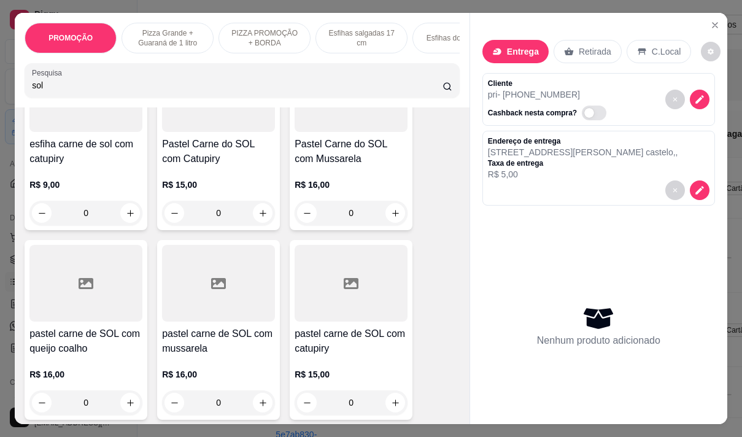
scroll to position [307, 0]
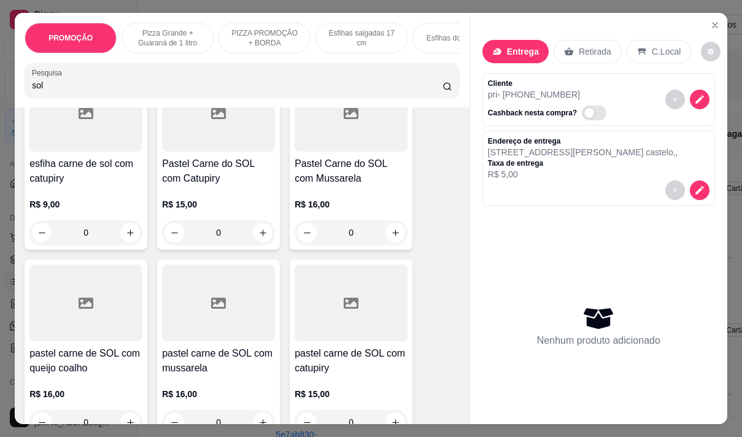
click at [50, 393] on p "R$ 16,00" at bounding box center [85, 394] width 113 height 12
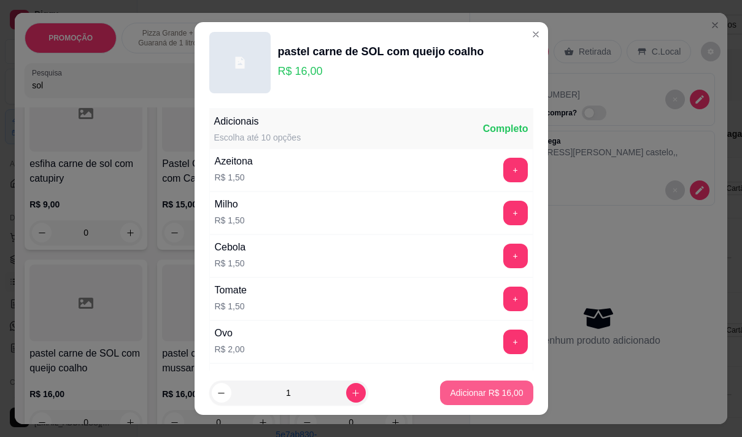
click at [476, 389] on p "Adicionar R$ 16,00" at bounding box center [486, 393] width 73 height 12
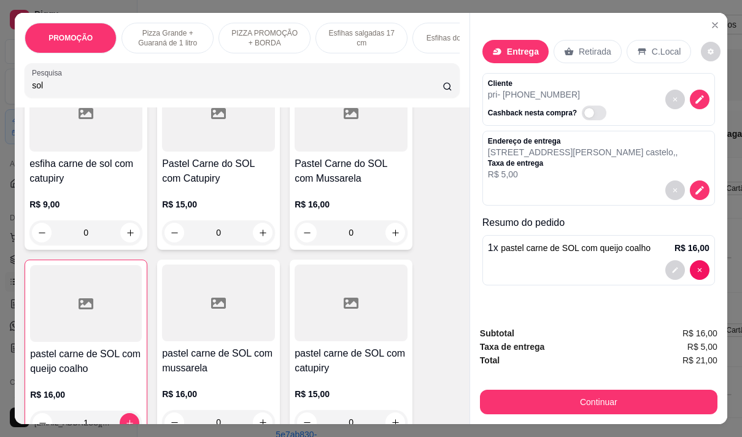
type input "1"
click at [147, 91] on input "sol" at bounding box center [237, 85] width 411 height 12
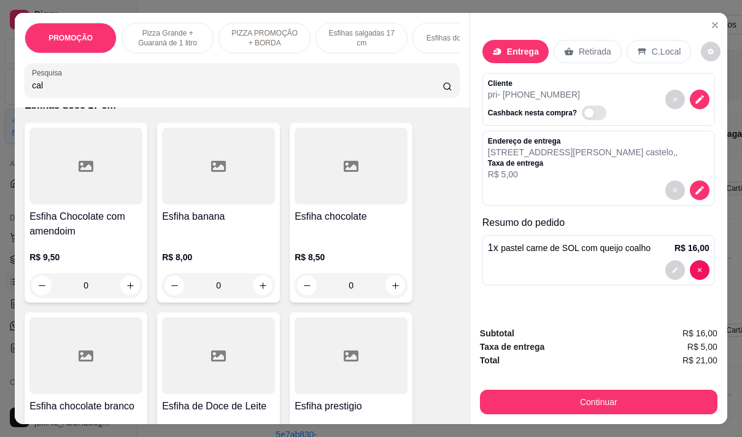
scroll to position [1075, 0]
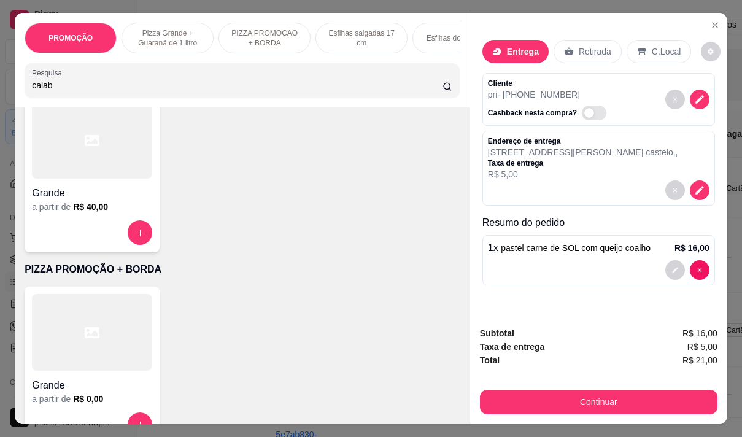
type input "calab"
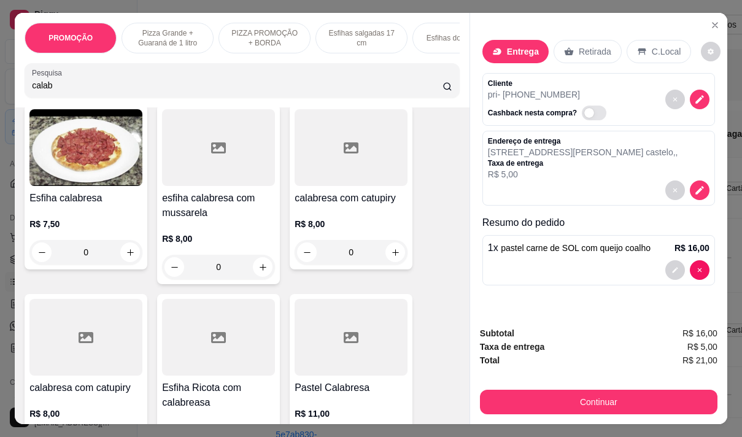
scroll to position [184, 0]
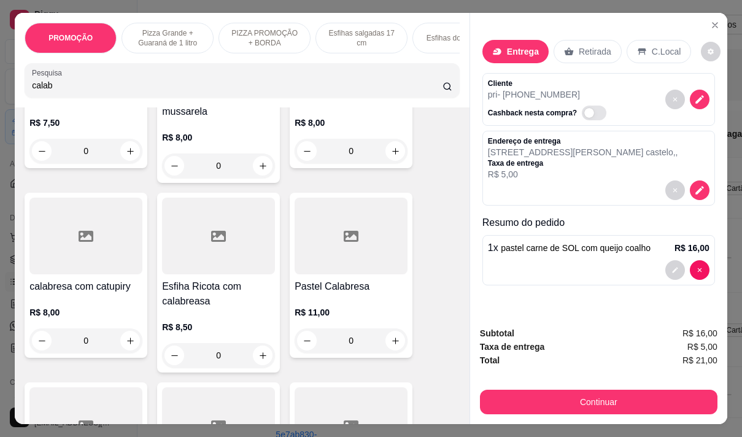
click at [349, 299] on div "R$ 11,00 0" at bounding box center [351, 323] width 113 height 59
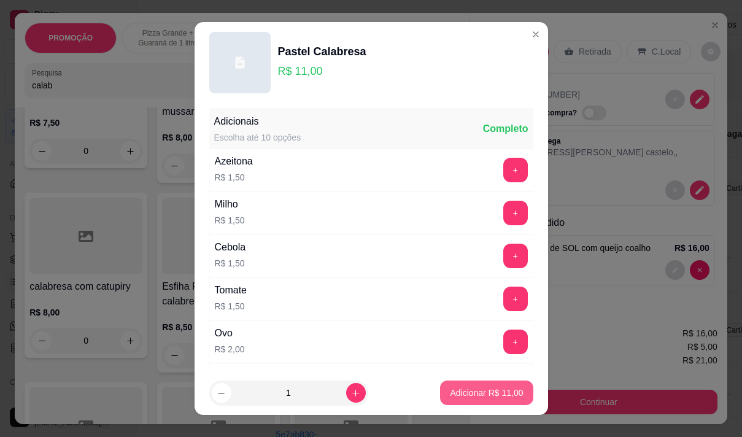
click at [513, 390] on button "Adicionar R$ 11,00" at bounding box center [486, 393] width 93 height 25
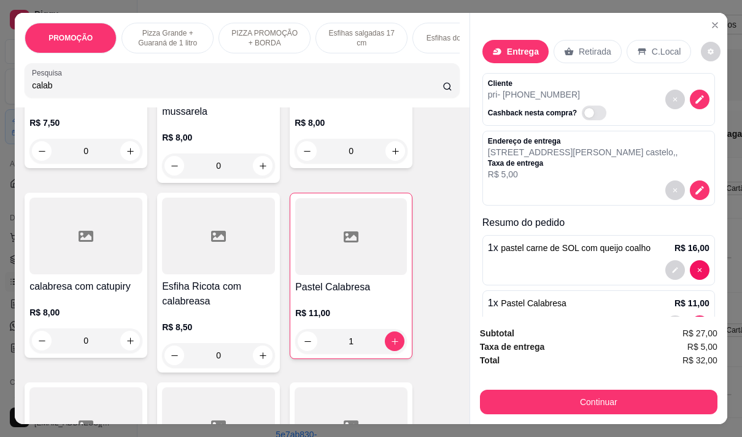
type input "1"
click at [83, 91] on input "calab" at bounding box center [237, 85] width 411 height 12
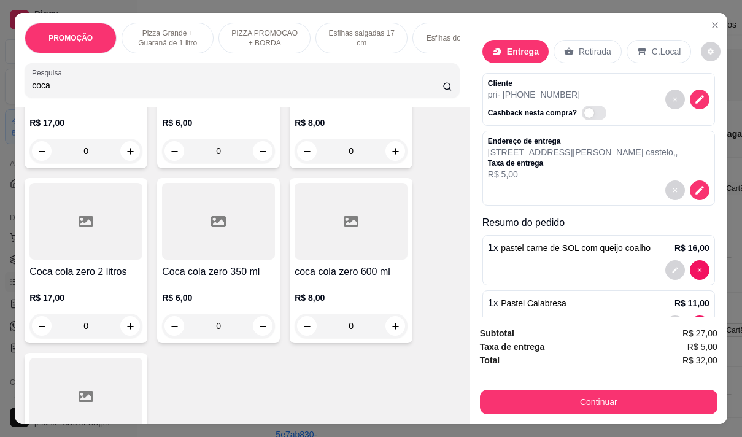
scroll to position [733, 0]
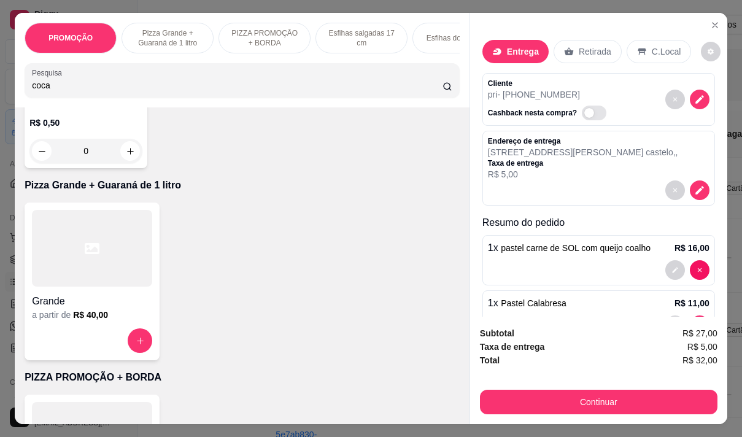
type input "coca"
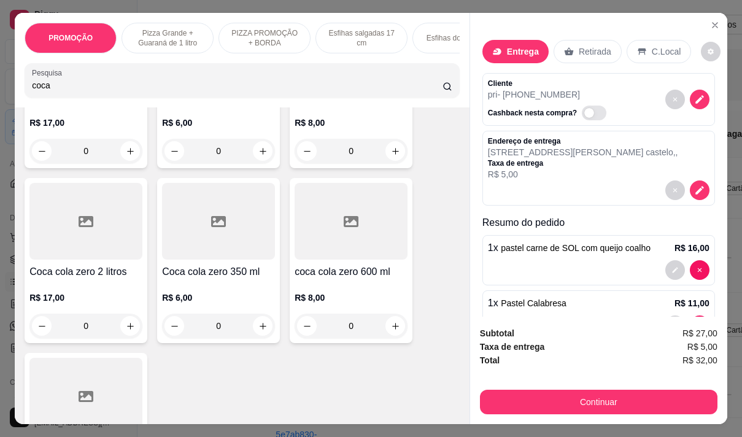
scroll to position [246, 0]
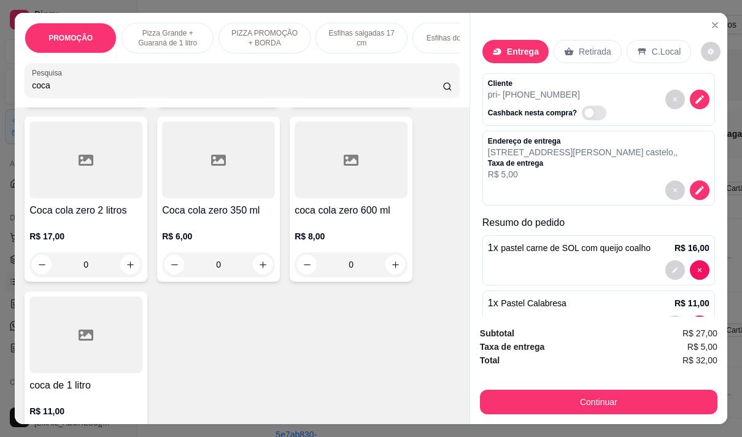
click at [98, 230] on div "R$ 17,00 0" at bounding box center [85, 247] width 113 height 59
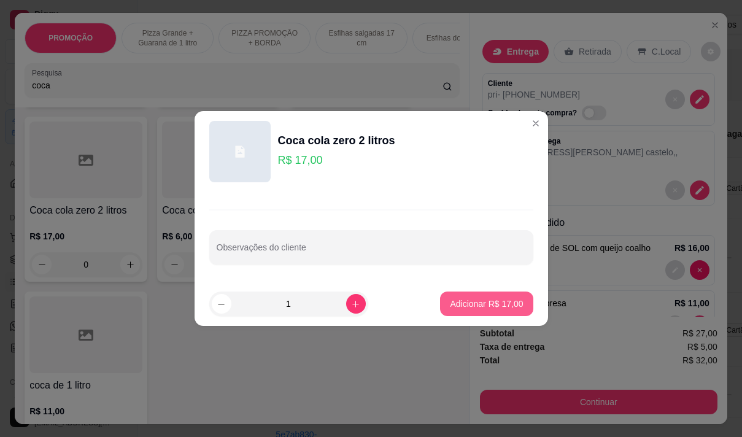
click at [474, 305] on p "Adicionar R$ 17,00" at bounding box center [486, 304] width 73 height 12
type input "1"
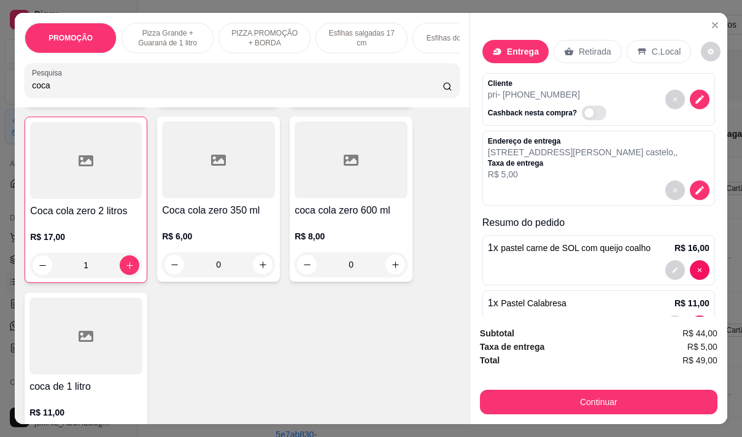
click at [509, 392] on button "Continuar" at bounding box center [599, 402] width 238 height 25
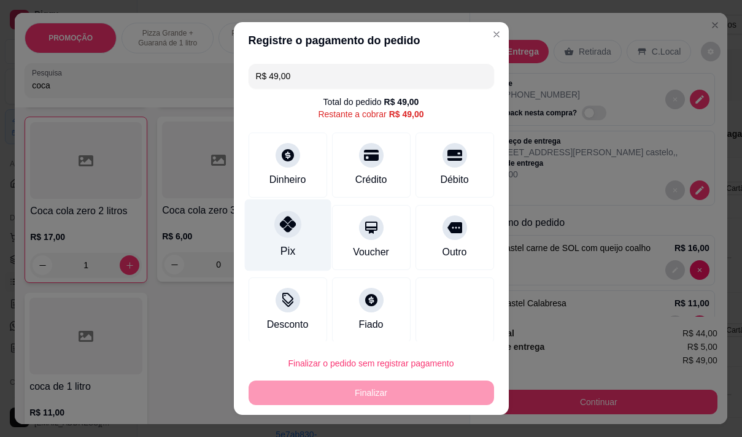
click at [280, 238] on div "Pix" at bounding box center [287, 235] width 87 height 72
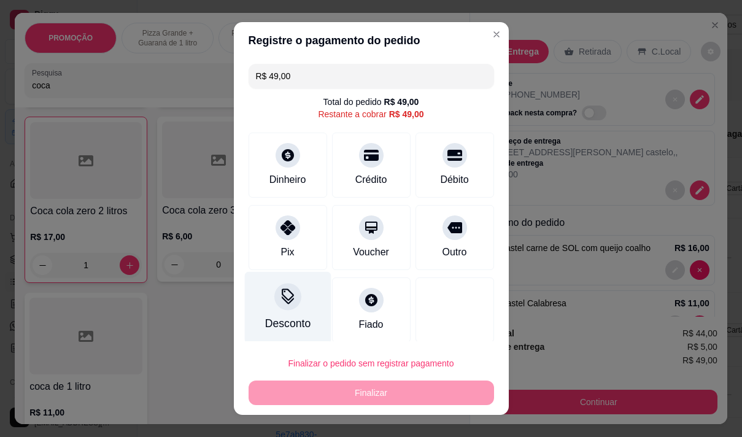
type input "R$ 0,00"
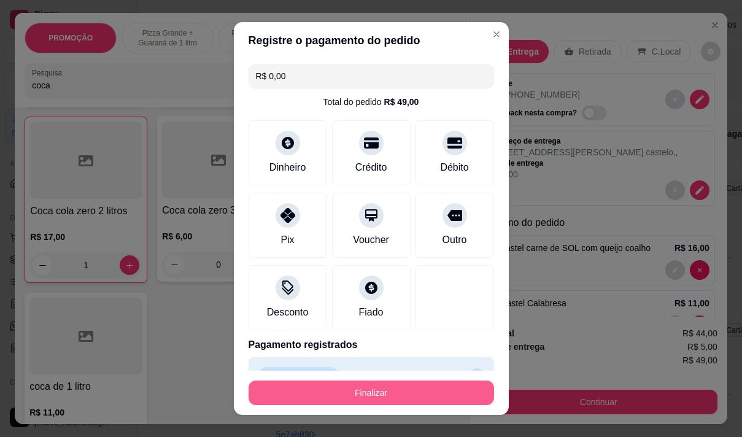
click at [350, 389] on button "Finalizar" at bounding box center [372, 393] width 246 height 25
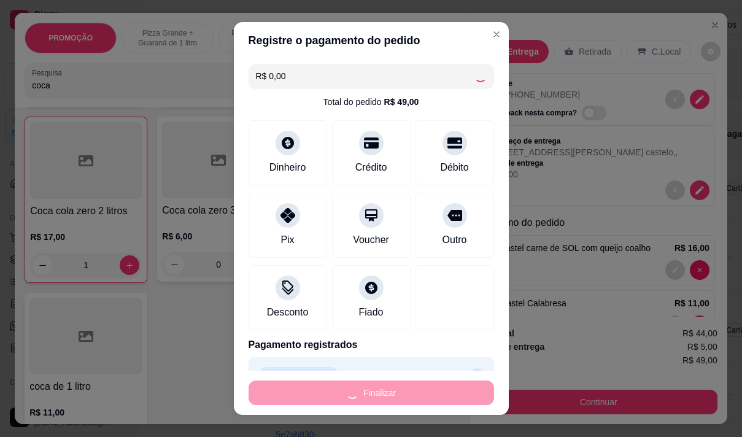
type input "0"
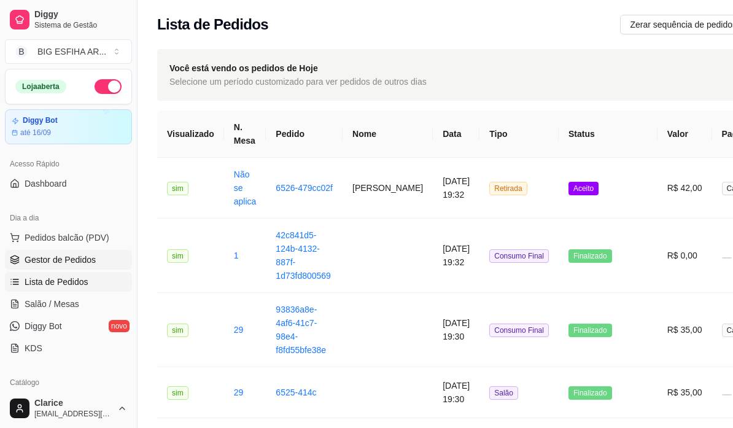
click at [62, 257] on span "Gestor de Pedidos" at bounding box center [60, 259] width 71 height 12
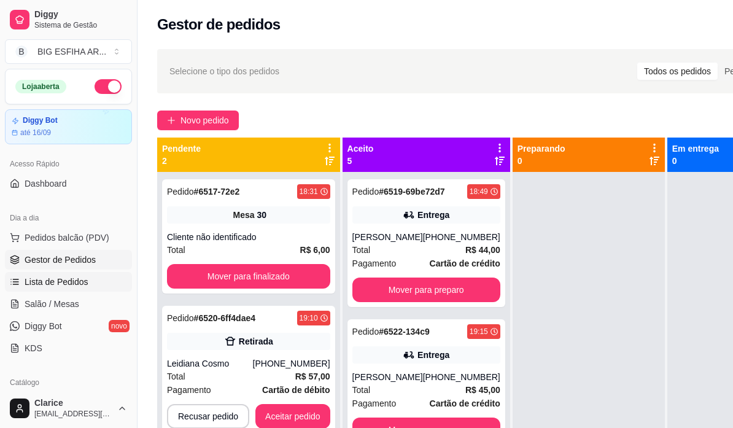
click at [74, 283] on span "Lista de Pedidos" at bounding box center [57, 282] width 64 height 12
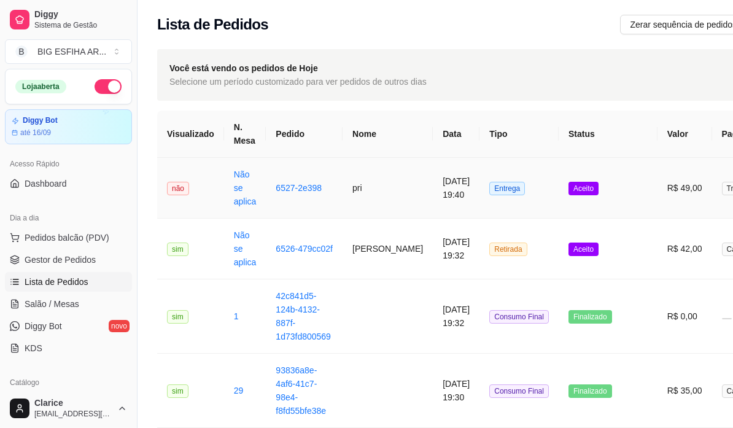
click at [322, 200] on td "6527-2e398" at bounding box center [304, 188] width 77 height 61
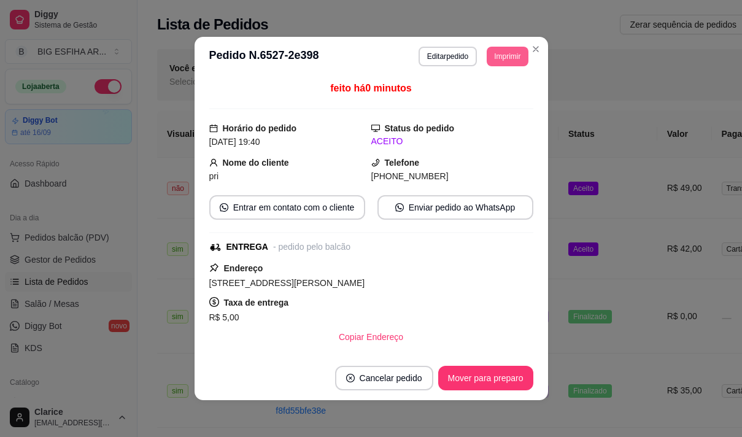
click at [492, 53] on button "Imprimir" at bounding box center [507, 57] width 41 height 20
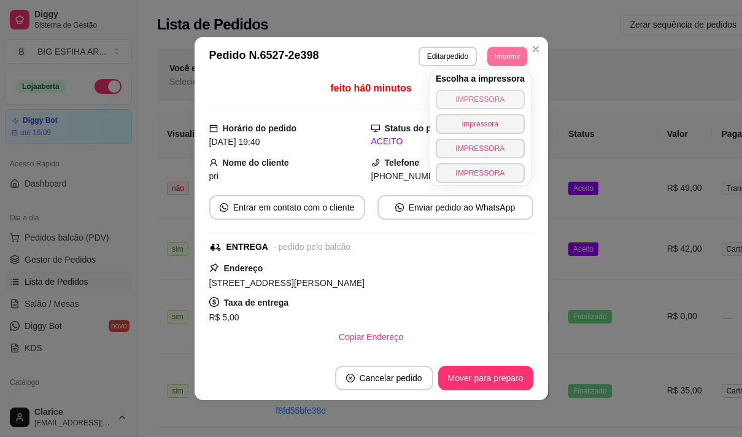
click at [462, 99] on button "IMPRESSORA" at bounding box center [480, 100] width 89 height 20
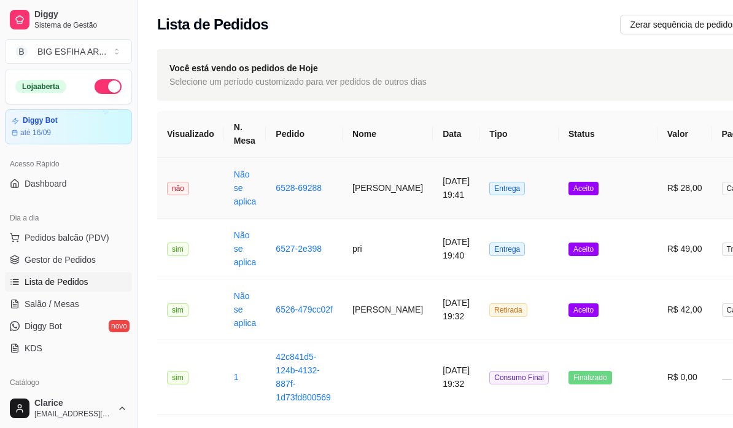
click at [376, 189] on td "[PERSON_NAME]" at bounding box center [387, 188] width 90 height 61
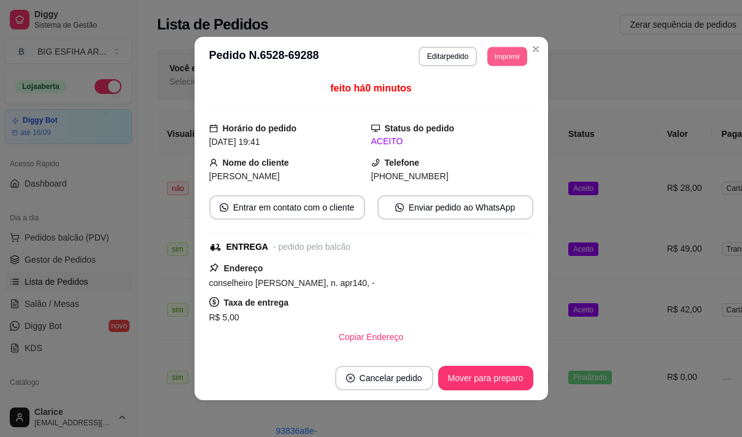
click at [499, 61] on button "Imprimir" at bounding box center [507, 56] width 40 height 19
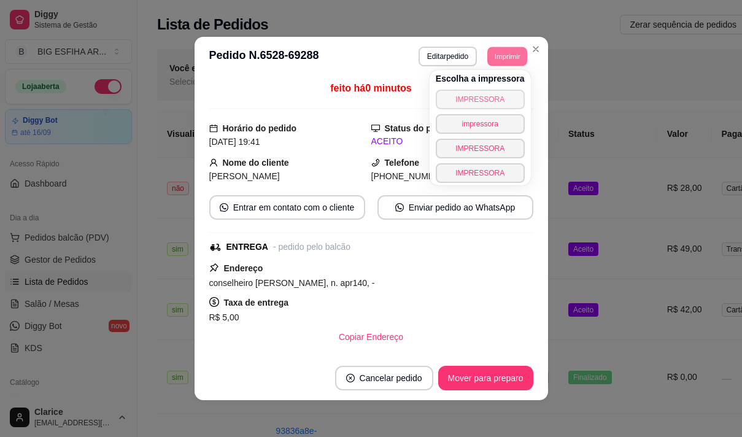
click at [484, 102] on button "IMPRESSORA" at bounding box center [480, 100] width 89 height 20
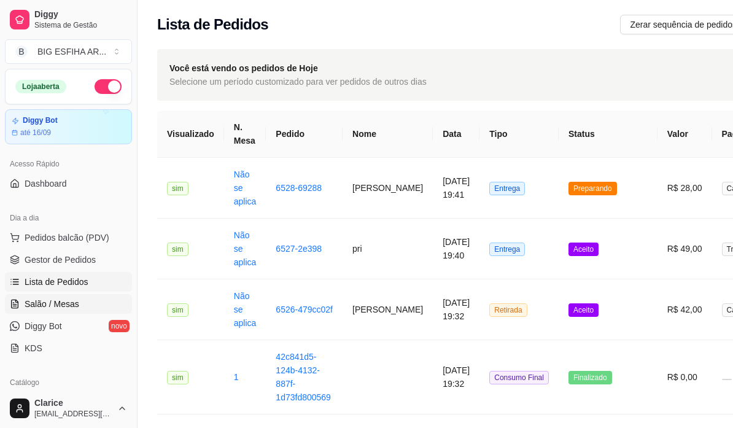
click at [66, 303] on span "Salão / Mesas" at bounding box center [52, 304] width 55 height 12
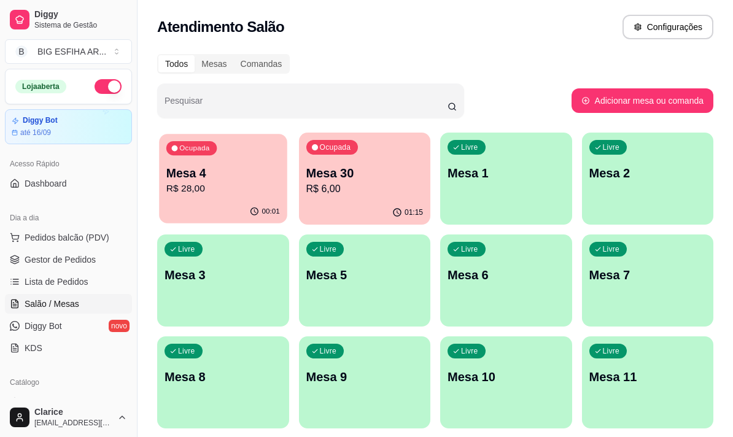
click at [239, 187] on p "R$ 28,00" at bounding box center [223, 189] width 114 height 14
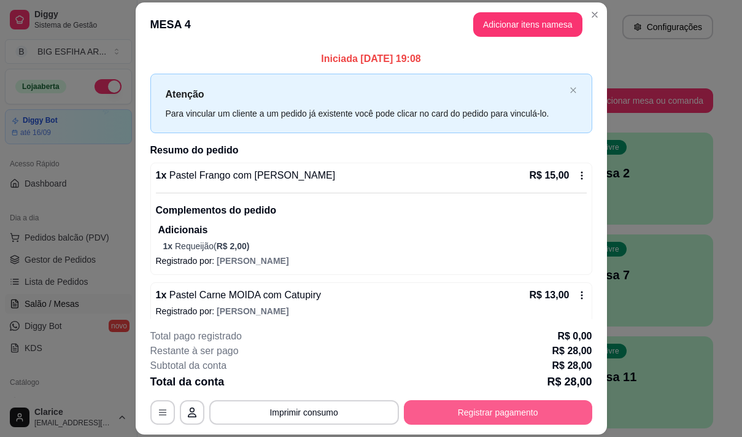
click at [468, 414] on button "Registrar pagamento" at bounding box center [498, 412] width 188 height 25
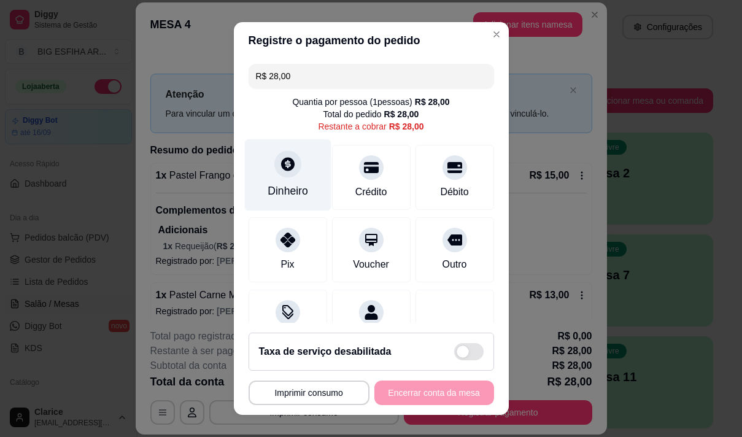
click at [268, 201] on div "Dinheiro" at bounding box center [287, 175] width 87 height 72
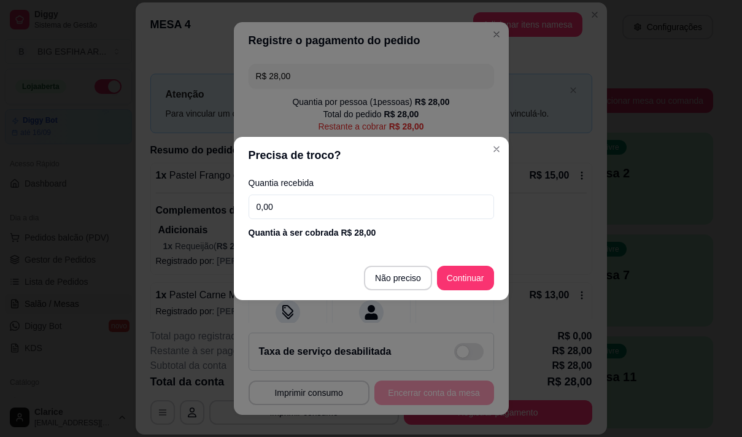
click at [319, 199] on input "0,00" at bounding box center [372, 207] width 246 height 25
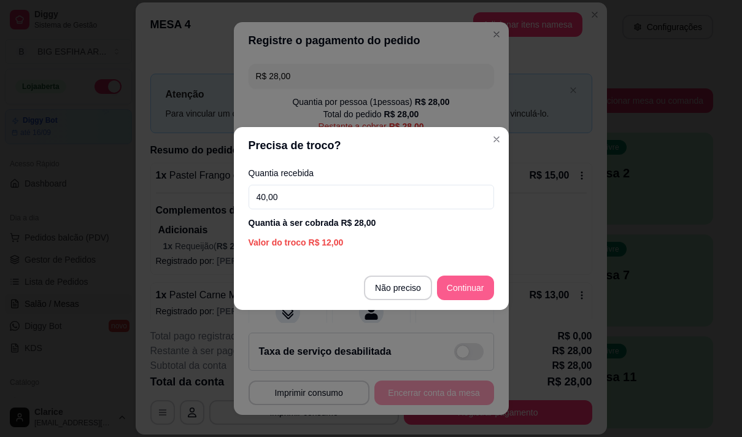
type input "40,00"
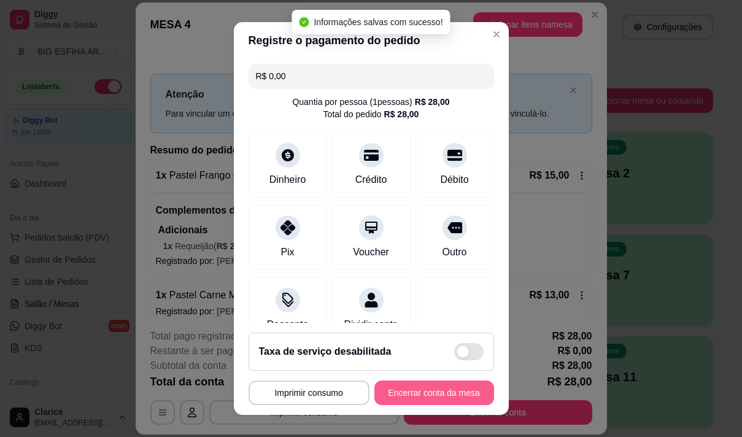
type input "R$ 0,00"
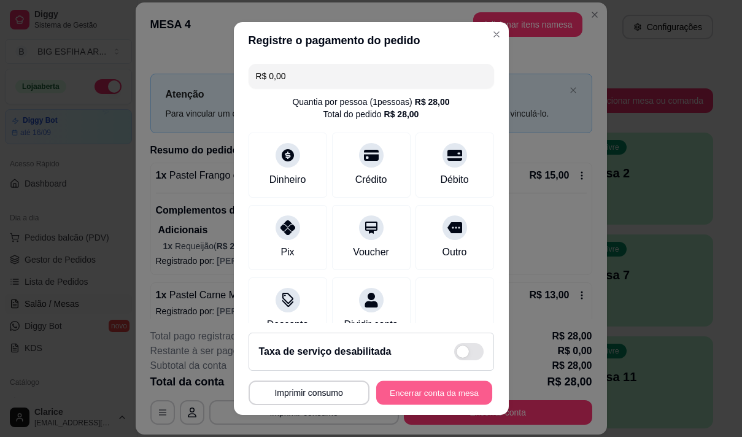
click at [448, 385] on button "Encerrar conta da mesa" at bounding box center [434, 393] width 116 height 24
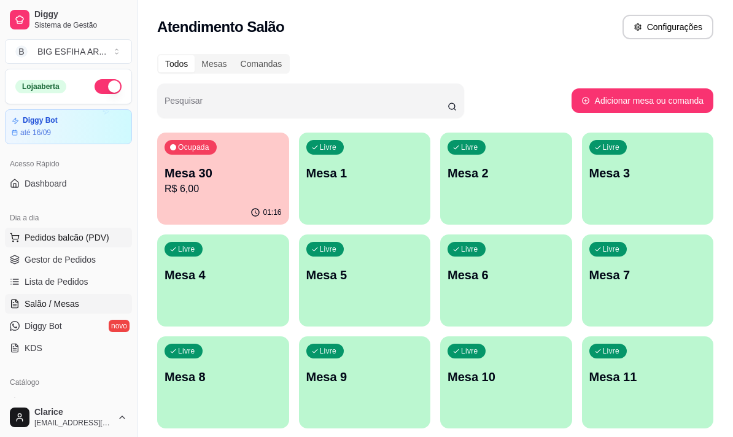
click at [60, 234] on span "Pedidos balcão (PDV)" at bounding box center [67, 237] width 85 height 12
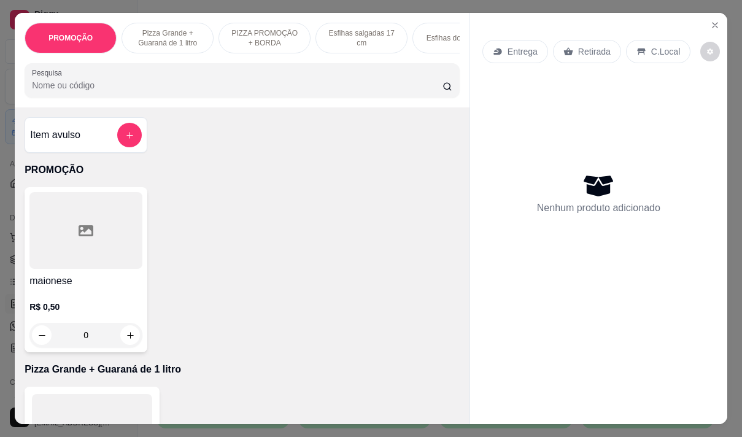
click at [523, 46] on p "Entrega" at bounding box center [523, 51] width 30 height 12
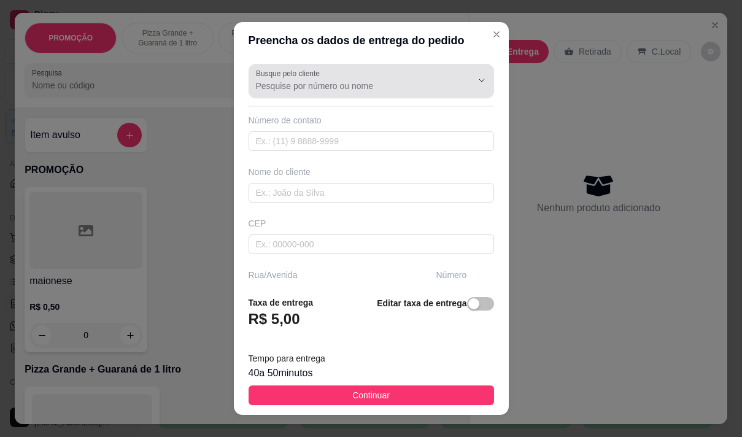
click at [312, 82] on input "Busque pelo cliente" at bounding box center [354, 86] width 196 height 12
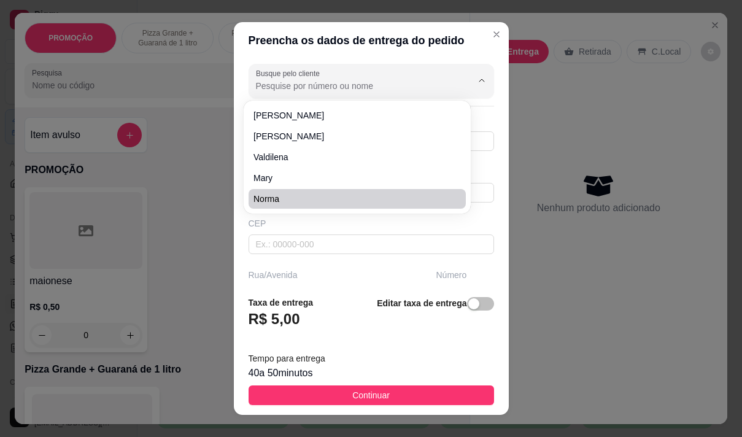
click at [567, 256] on div "Preencha os dados de entrega do pedido Busque pelo cliente Número de contato No…" at bounding box center [371, 218] width 742 height 437
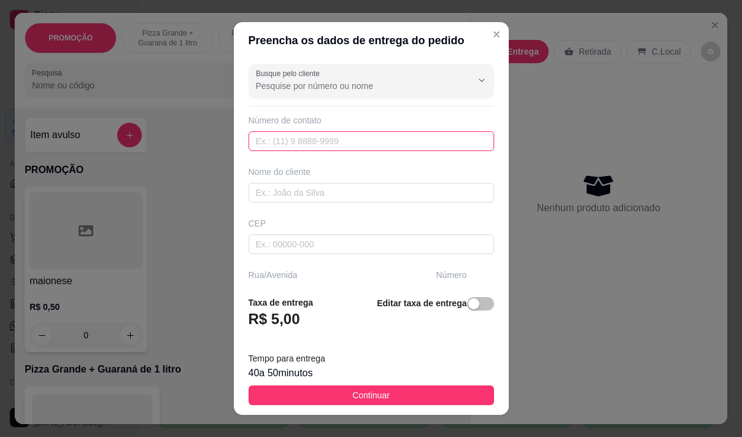
click at [327, 140] on input "text" at bounding box center [372, 141] width 246 height 20
type input "(85) 99951-8171"
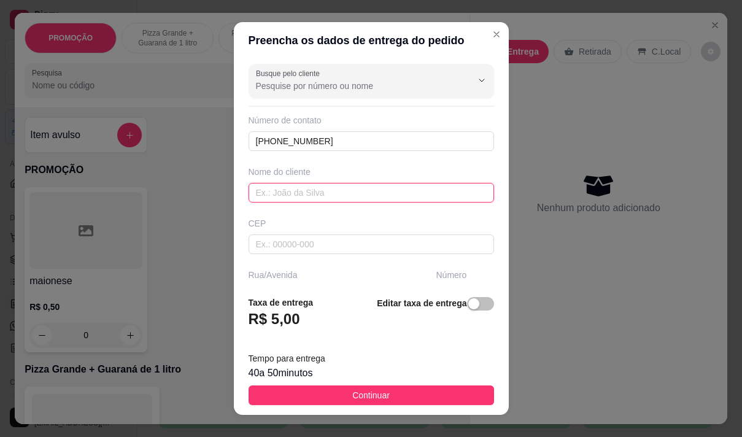
click at [257, 199] on input "text" at bounding box center [372, 193] width 246 height 20
type input "[PERSON_NAME]"
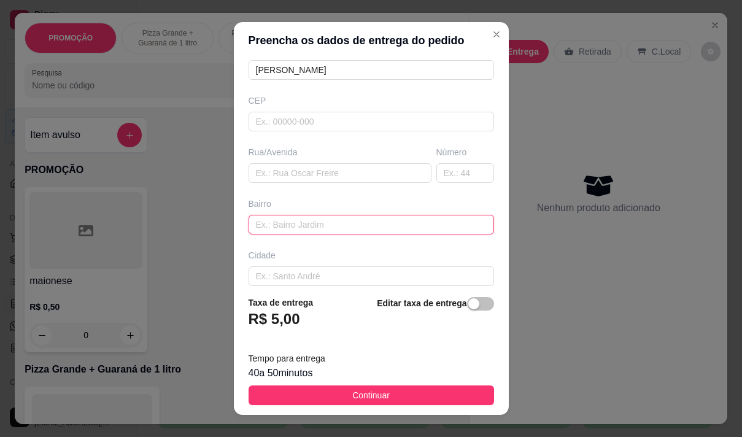
click at [306, 216] on input "text" at bounding box center [372, 225] width 246 height 20
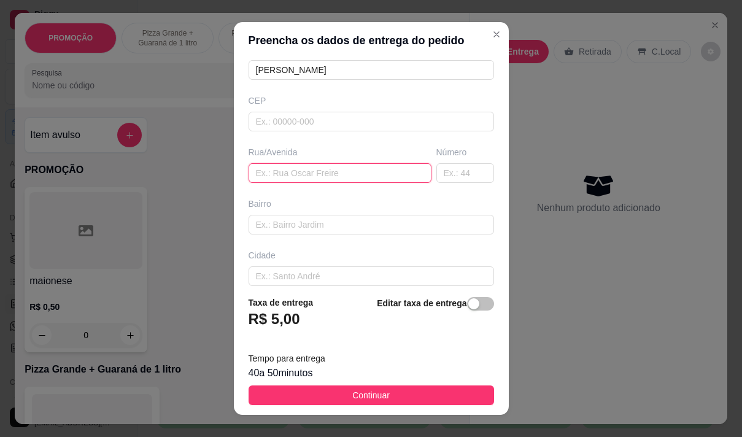
click at [292, 174] on input "text" at bounding box center [340, 173] width 183 height 20
paste input "Rua doutor hélio viana 1469"
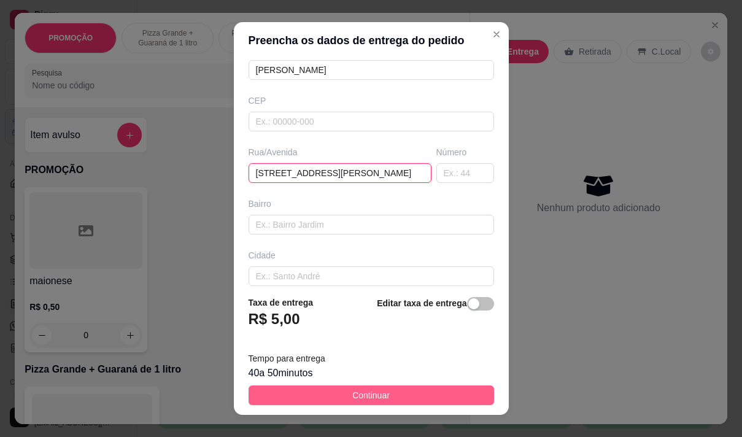
type input "Rua doutor hélio viana 1469"
click at [302, 401] on button "Continuar" at bounding box center [372, 395] width 246 height 20
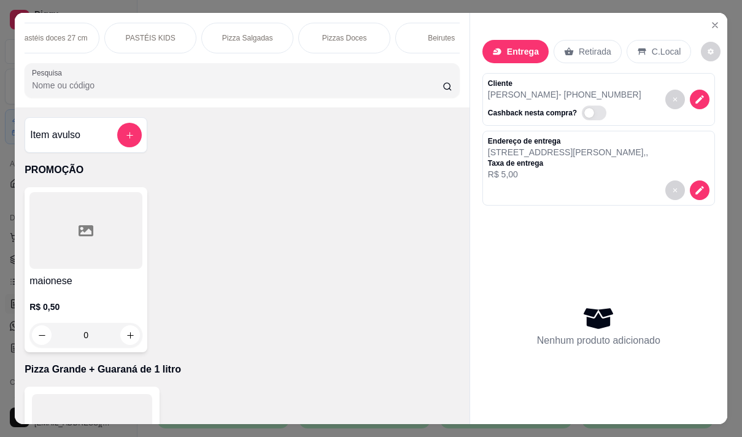
scroll to position [0, 737]
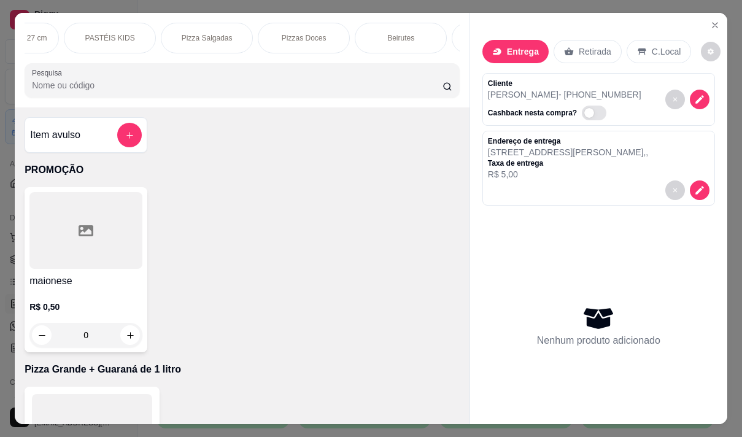
click at [198, 33] on p "Pizza Salgadas" at bounding box center [207, 38] width 51 height 10
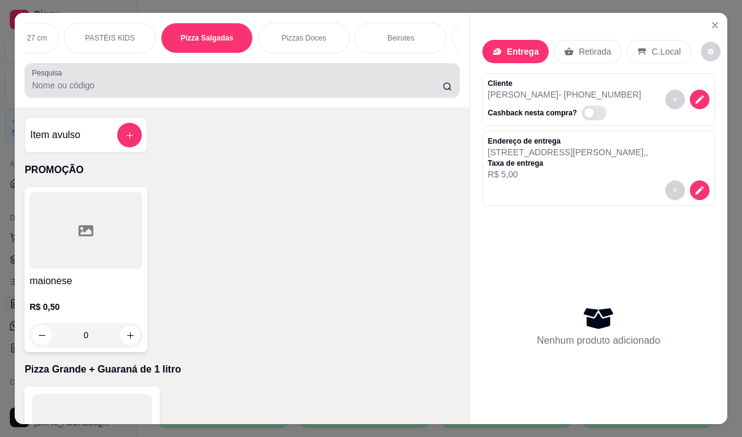
scroll to position [31, 0]
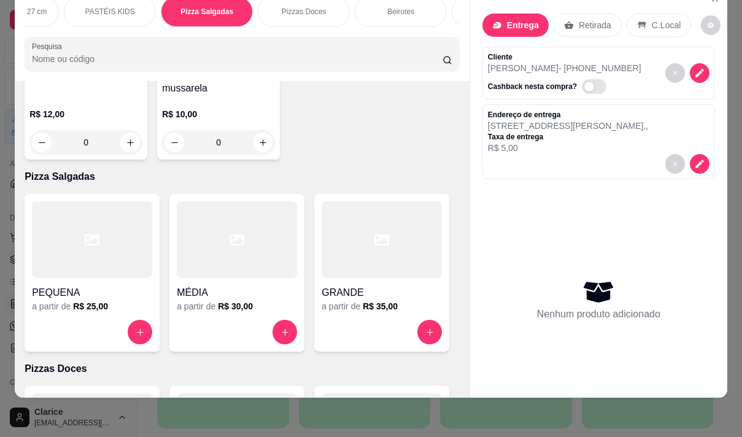
click at [368, 320] on div at bounding box center [382, 332] width 120 height 25
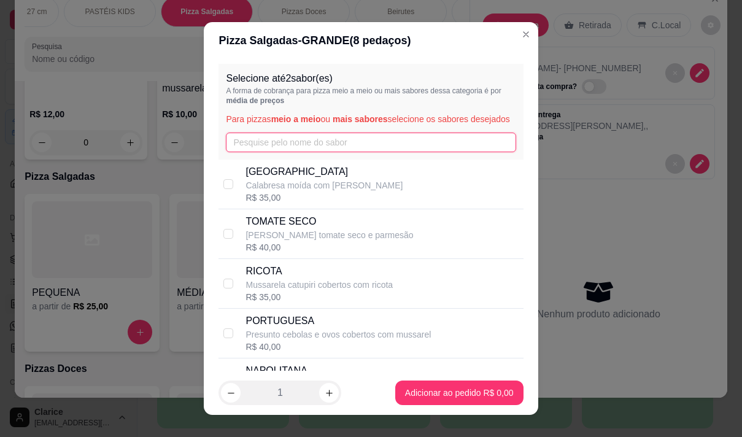
click at [250, 150] on input "text" at bounding box center [371, 143] width 290 height 20
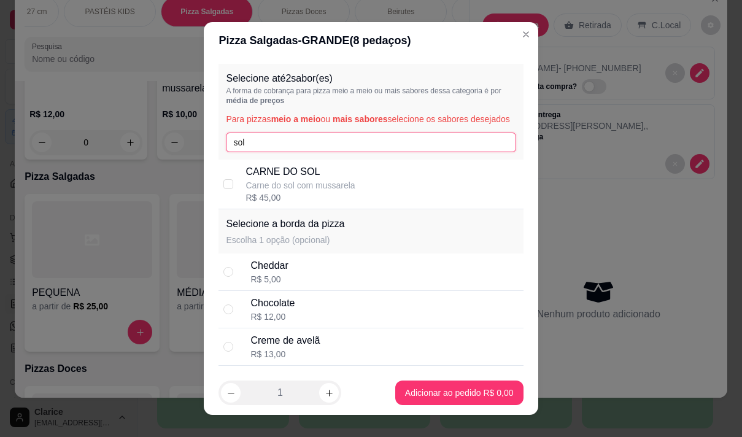
type input "sol"
drag, startPoint x: 265, startPoint y: 190, endPoint x: 265, endPoint y: 181, distance: 9.2
click at [266, 179] on p "CARNE DO SOL" at bounding box center [300, 171] width 109 height 15
checkbox input "true"
click at [257, 148] on input "sol" at bounding box center [371, 143] width 290 height 20
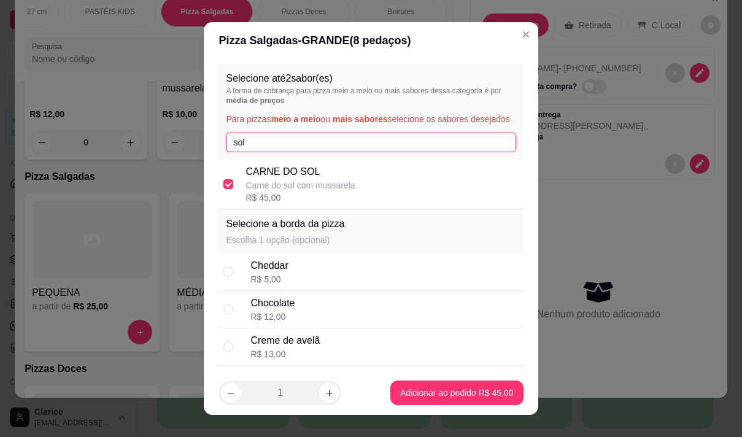
click at [249, 152] on input "sol" at bounding box center [371, 143] width 290 height 20
type input "s"
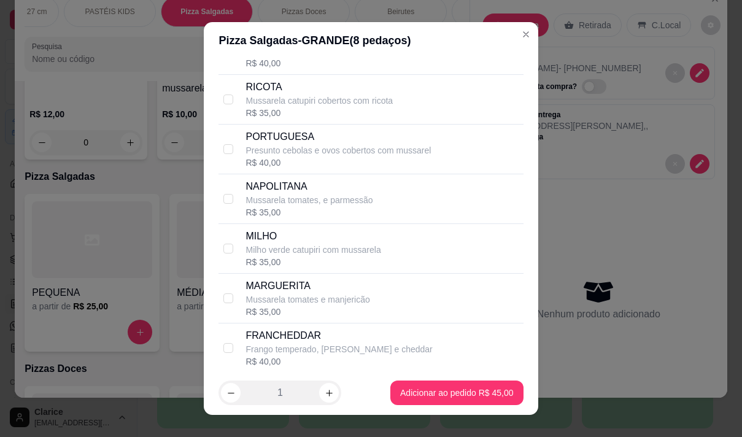
scroll to position [123, 0]
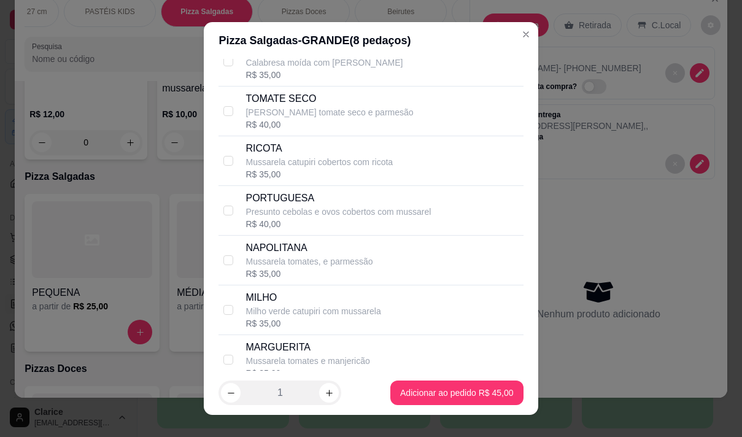
click at [354, 280] on div "R$ 35,00" at bounding box center [309, 274] width 127 height 12
checkbox input "true"
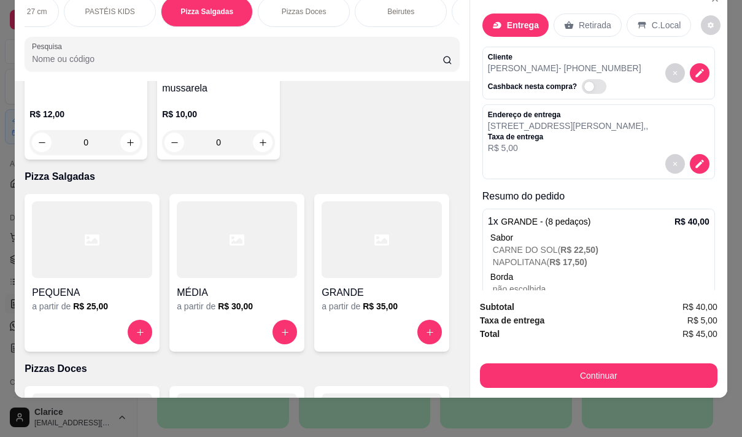
click at [583, 245] on span "R$ 22,50 )" at bounding box center [579, 250] width 38 height 10
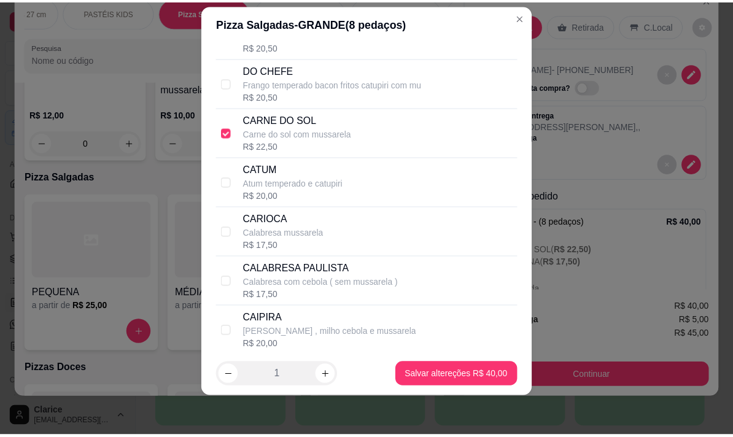
scroll to position [926, 0]
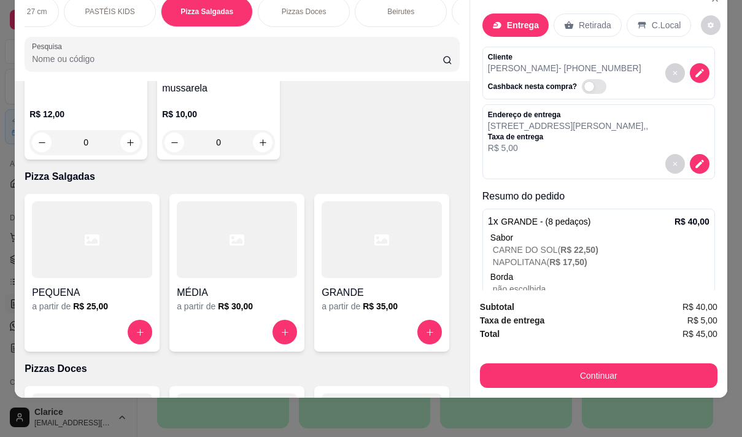
click at [541, 366] on button "Continuar" at bounding box center [599, 375] width 238 height 25
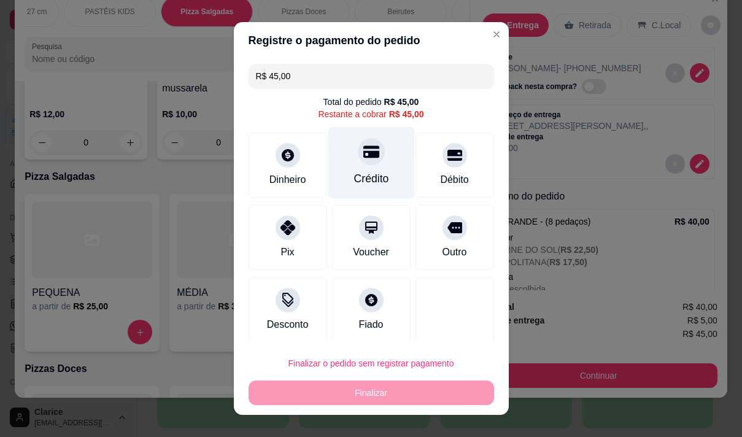
click at [377, 168] on div "Crédito" at bounding box center [371, 162] width 87 height 72
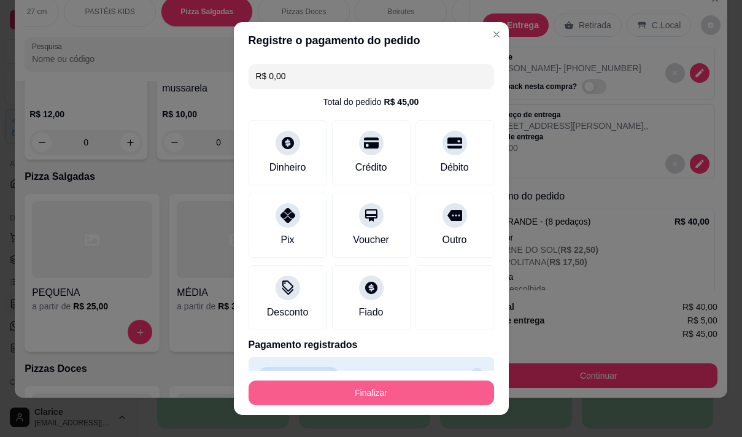
click at [341, 392] on button "Finalizar" at bounding box center [372, 393] width 246 height 25
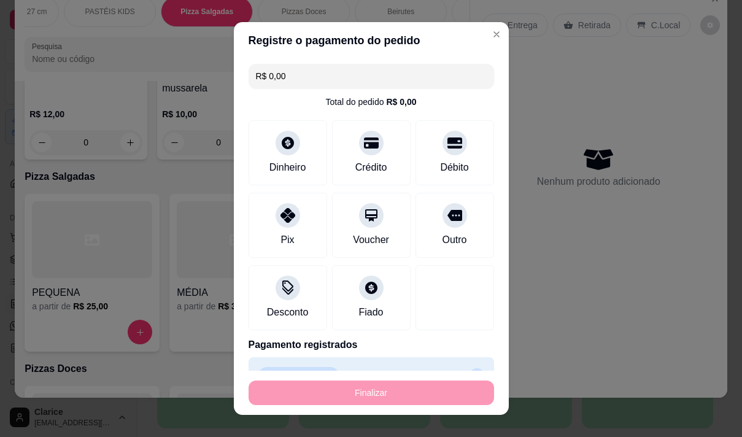
type input "-R$ 45,00"
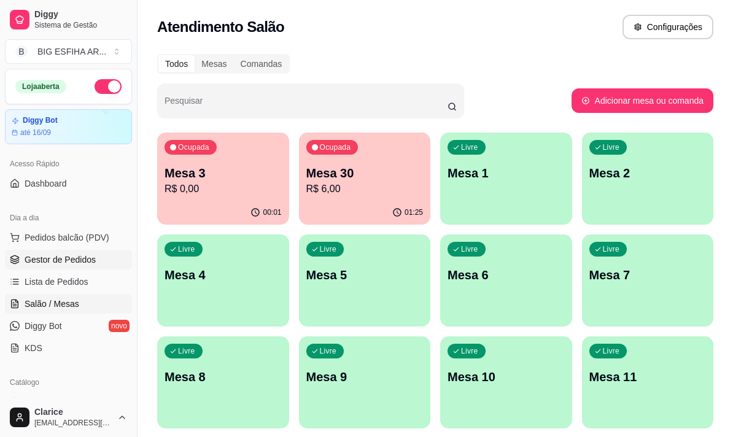
click at [69, 258] on span "Gestor de Pedidos" at bounding box center [60, 259] width 71 height 12
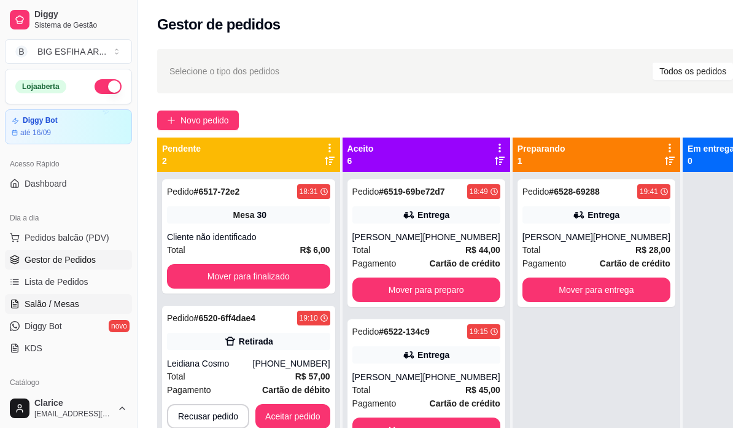
click at [64, 300] on span "Salão / Mesas" at bounding box center [52, 304] width 55 height 12
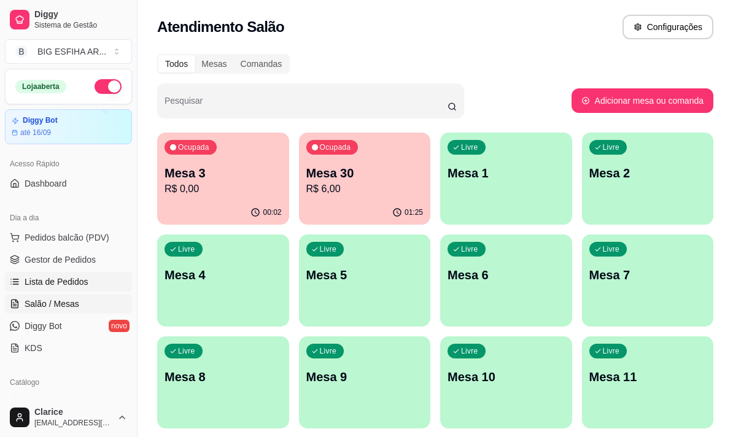
click at [96, 282] on link "Lista de Pedidos" at bounding box center [68, 282] width 127 height 20
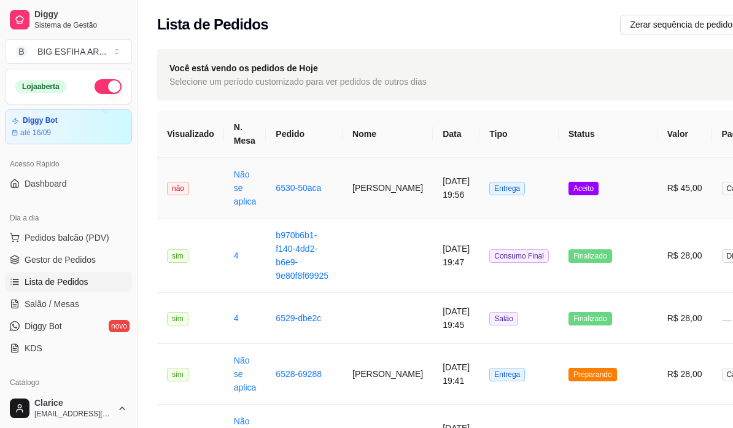
click at [392, 195] on td "[PERSON_NAME]" at bounding box center [387, 188] width 90 height 61
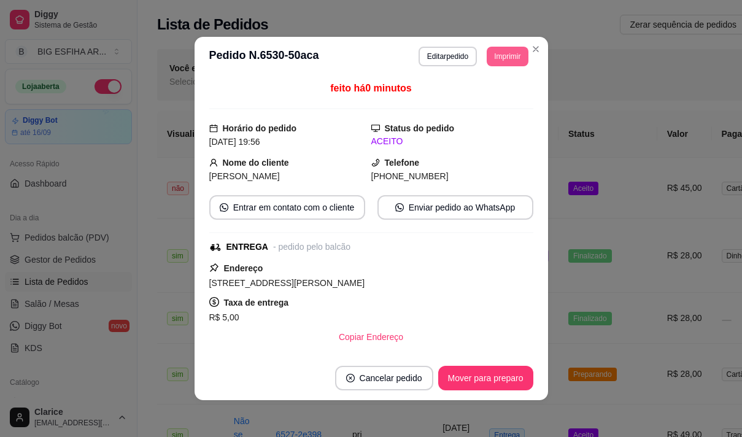
click at [500, 50] on button "Imprimir" at bounding box center [507, 57] width 41 height 20
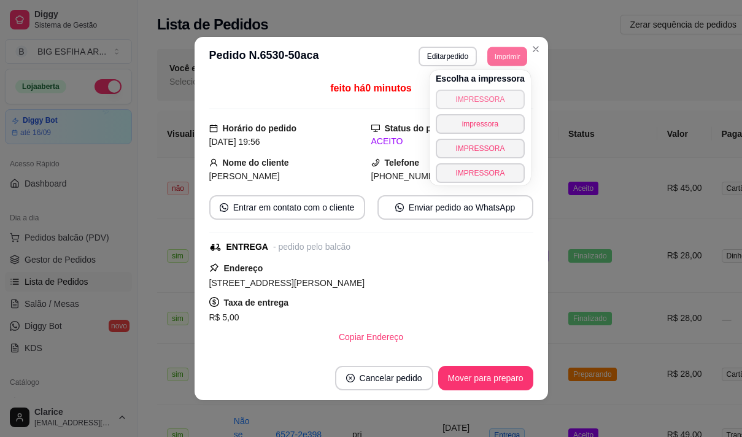
click at [484, 96] on button "IMPRESSORA" at bounding box center [480, 100] width 89 height 20
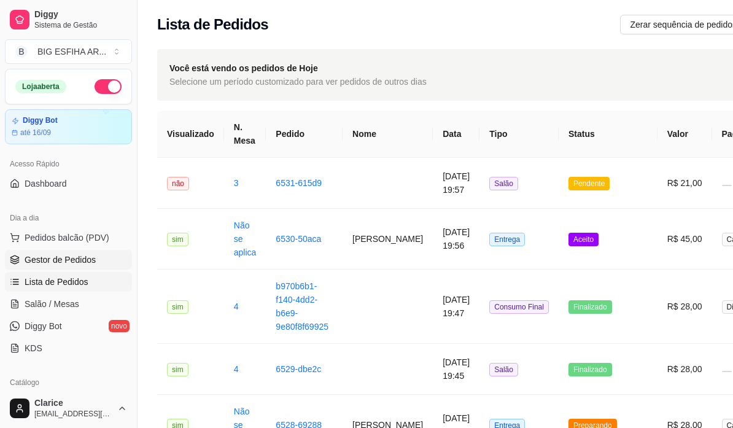
click at [73, 261] on span "Gestor de Pedidos" at bounding box center [60, 259] width 71 height 12
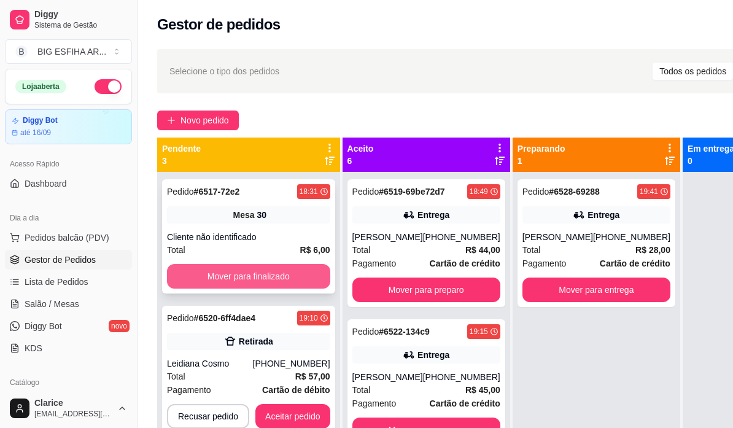
click at [206, 280] on button "Mover para finalizado" at bounding box center [248, 276] width 163 height 25
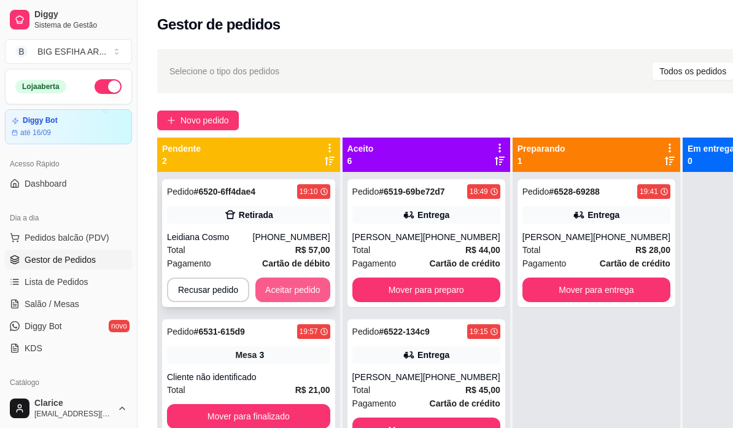
click at [304, 297] on button "Aceitar pedido" at bounding box center [292, 289] width 75 height 25
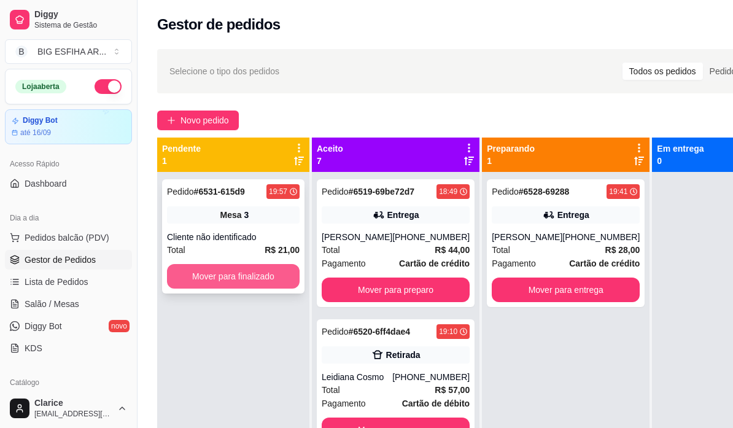
click at [265, 276] on button "Mover para finalizado" at bounding box center [233, 276] width 133 height 25
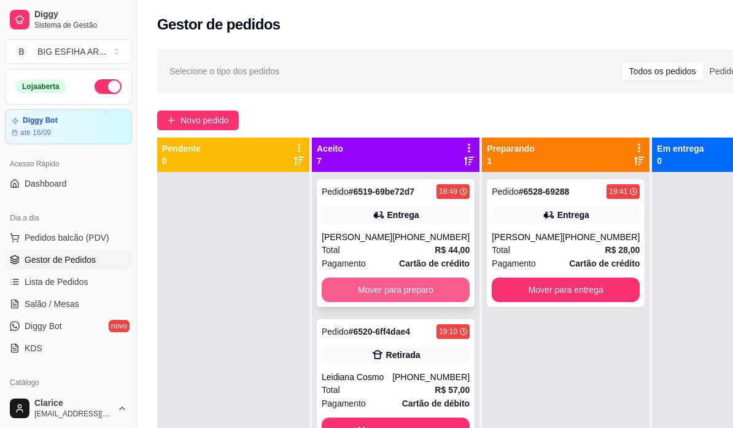
click at [385, 302] on button "Mover para preparo" at bounding box center [396, 289] width 148 height 25
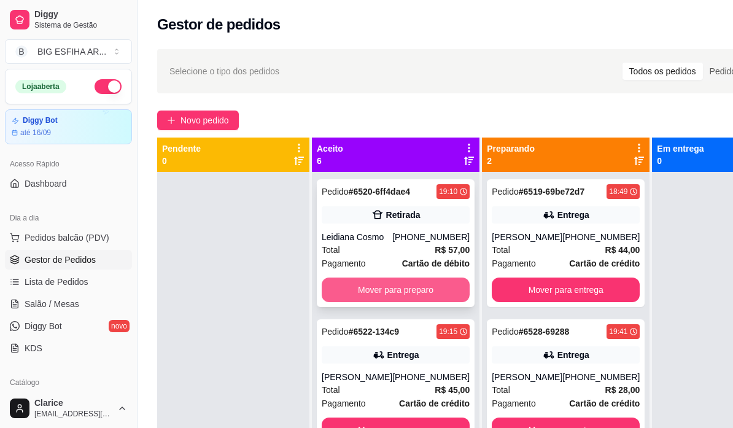
click at [391, 291] on button "Mover para preparo" at bounding box center [396, 289] width 148 height 25
click at [395, 289] on button "Mover para preparo" at bounding box center [396, 289] width 148 height 25
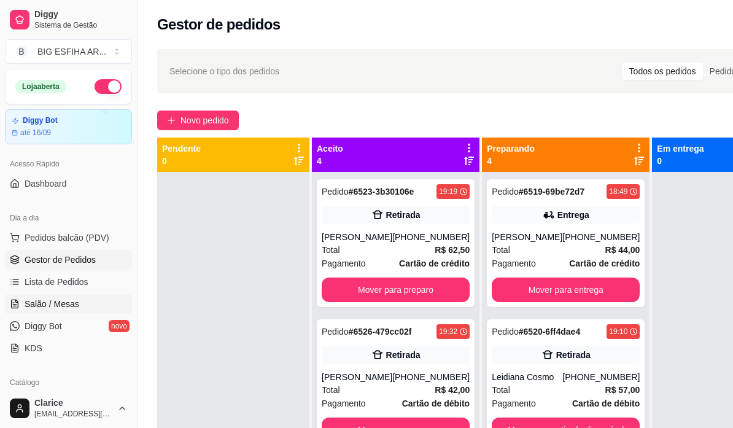
click at [57, 308] on span "Salão / Mesas" at bounding box center [52, 304] width 55 height 12
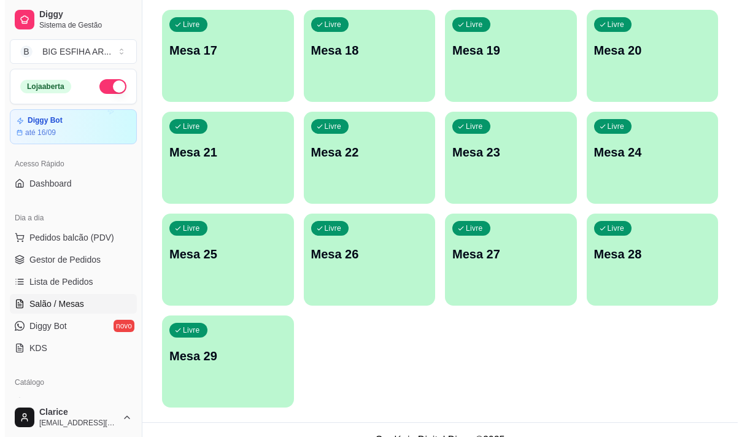
scroll to position [551, 0]
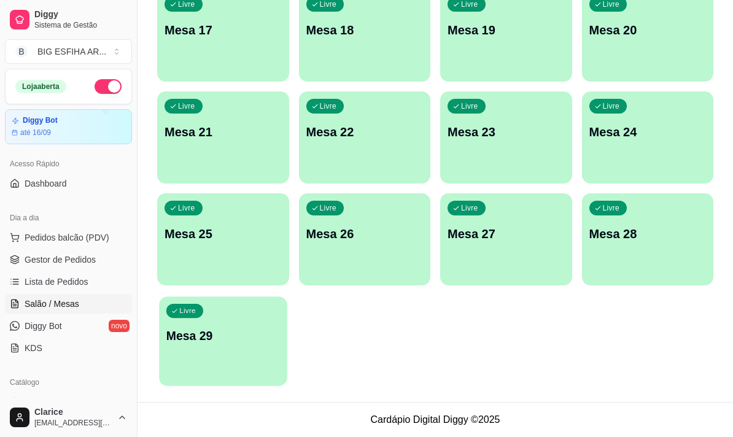
click at [193, 350] on div "Livre Mesa 29" at bounding box center [223, 333] width 128 height 75
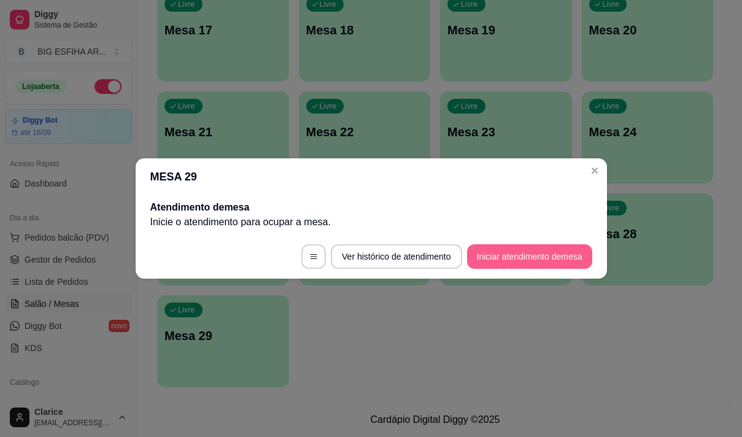
click at [525, 265] on button "Iniciar atendimento de mesa" at bounding box center [529, 256] width 125 height 25
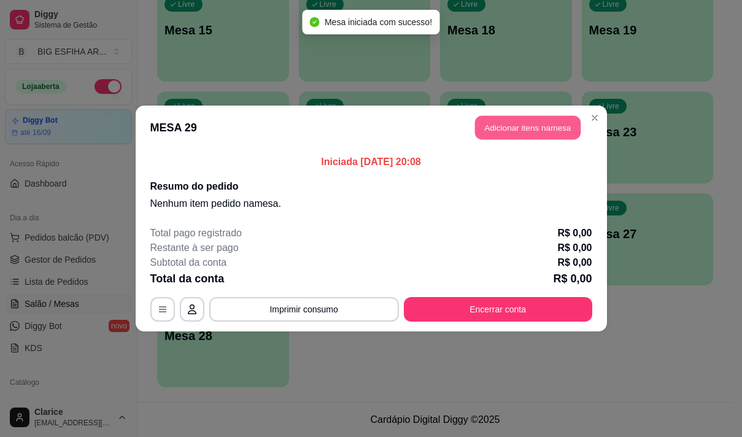
click at [550, 125] on button "Adicionar itens na mesa" at bounding box center [528, 128] width 106 height 24
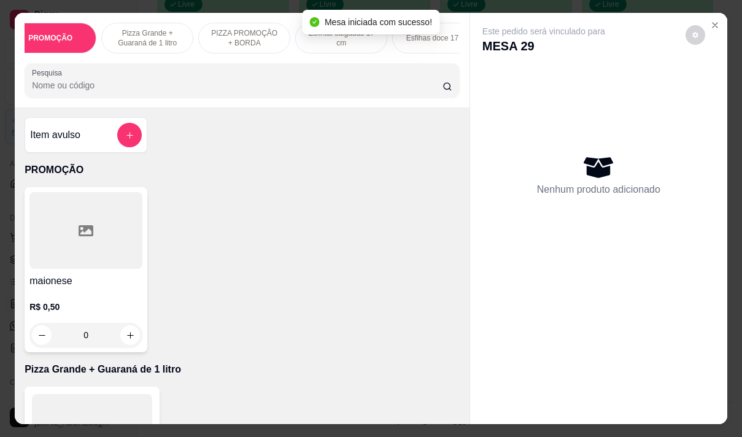
scroll to position [0, 49]
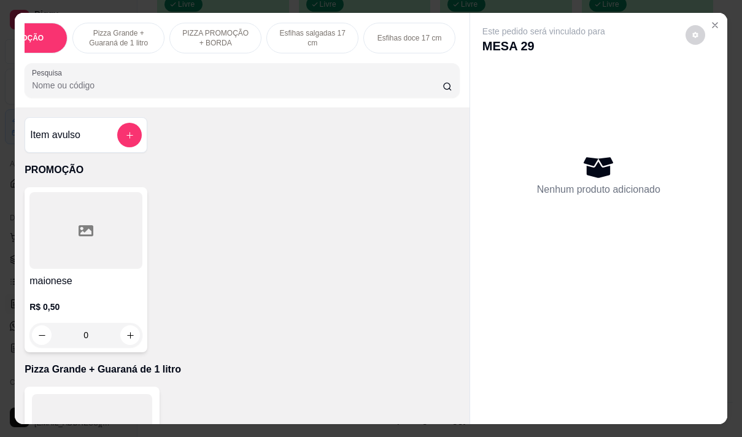
click at [130, 88] on input "Pesquisa" at bounding box center [237, 85] width 411 height 12
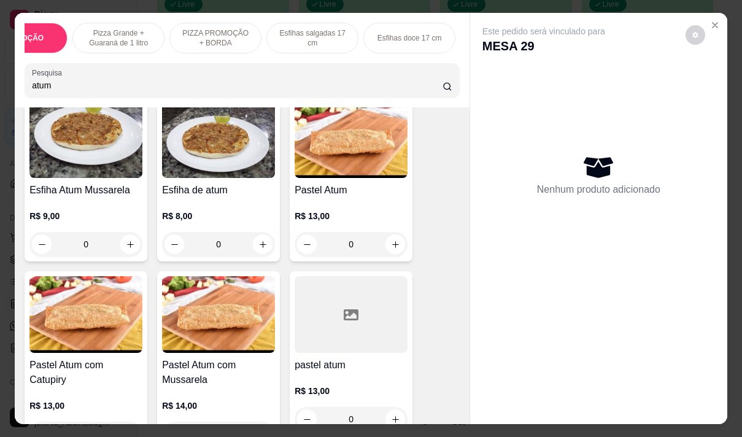
scroll to position [123, 0]
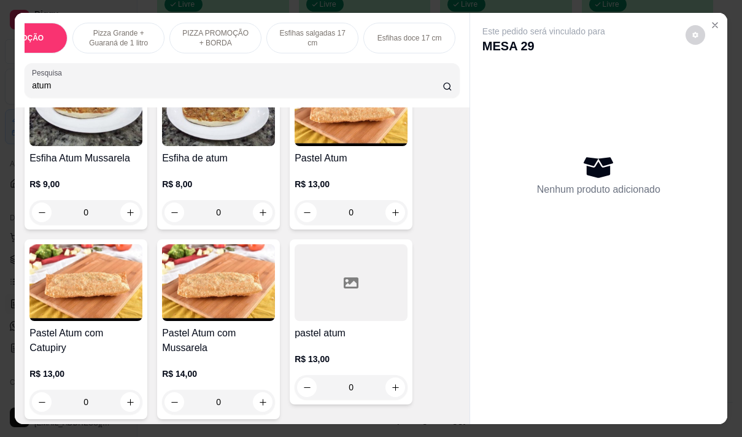
type input "atum"
click at [194, 362] on div "R$ 14,00 0" at bounding box center [218, 384] width 113 height 59
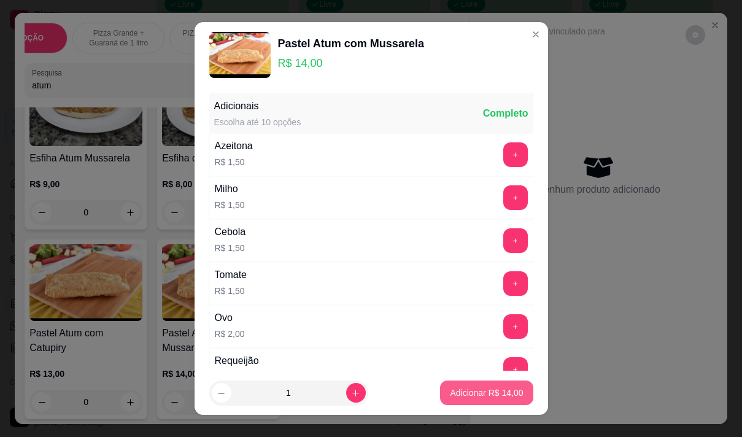
click at [454, 393] on p "Adicionar R$ 14,00" at bounding box center [486, 393] width 73 height 12
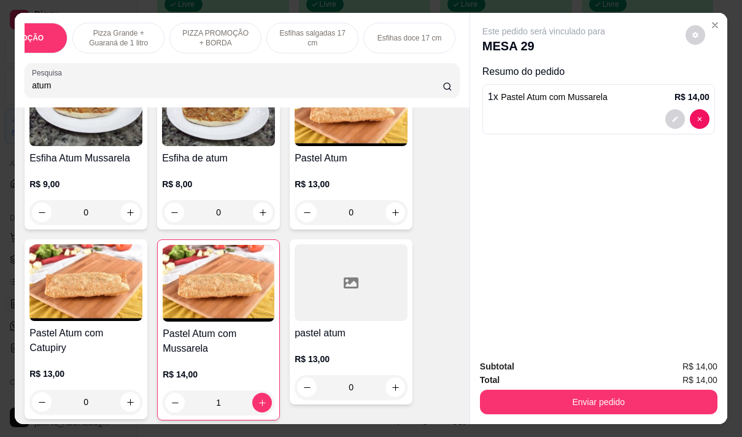
type input "1"
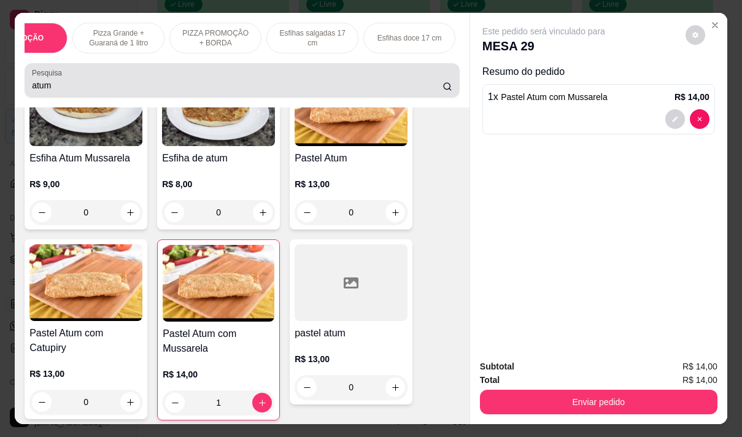
click at [61, 83] on input "atum" at bounding box center [237, 85] width 411 height 12
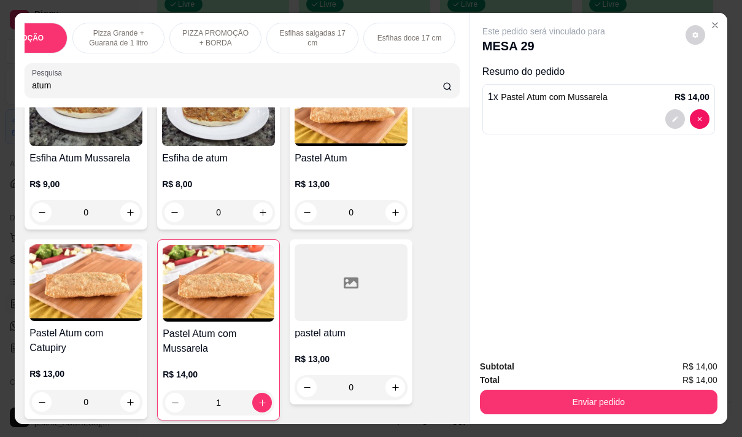
click at [61, 83] on input "atum" at bounding box center [237, 85] width 411 height 12
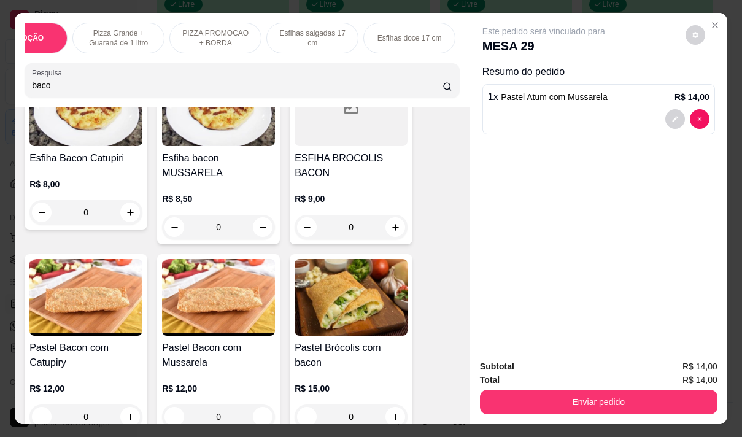
scroll to position [716, 0]
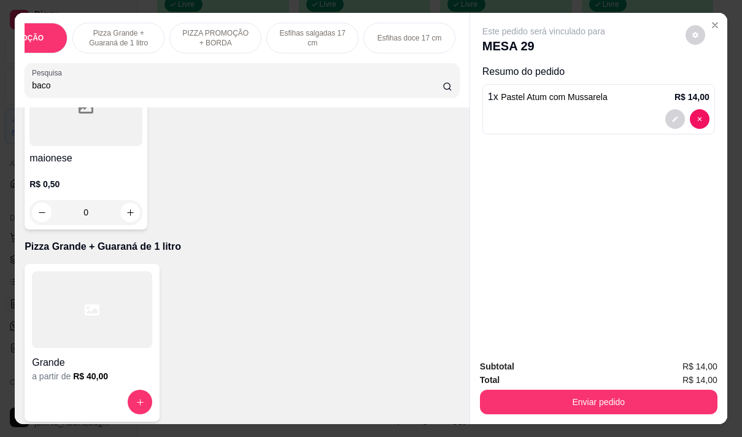
type input "baco"
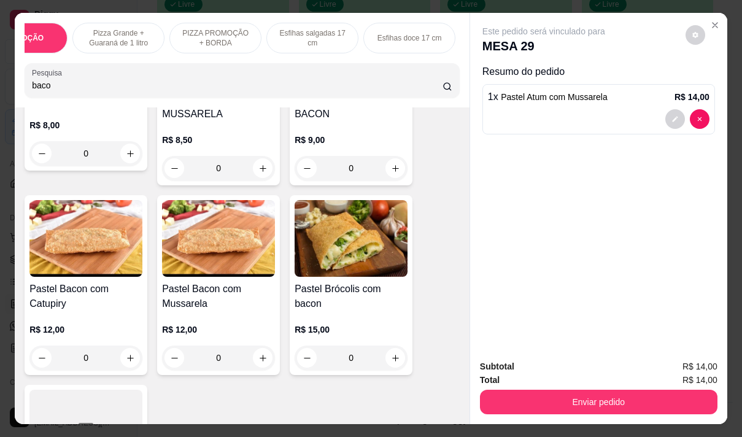
scroll to position [184, 0]
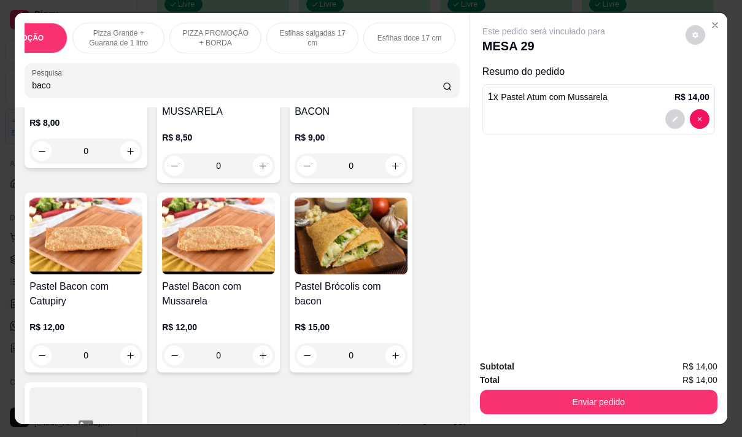
click at [220, 320] on div "R$ 12,00 0" at bounding box center [218, 338] width 113 height 59
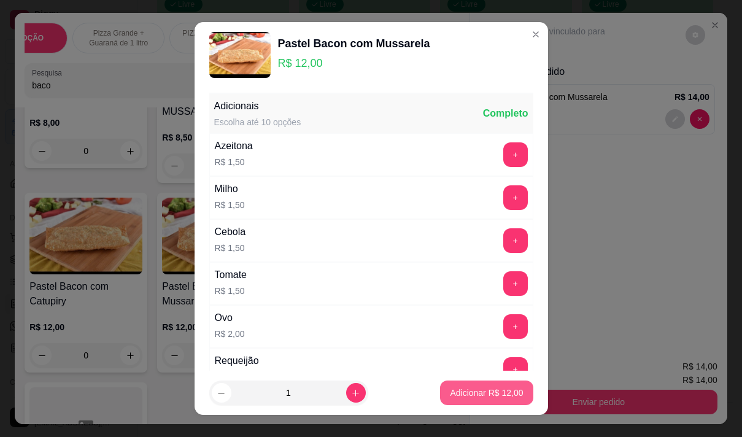
click at [482, 388] on p "Adicionar R$ 12,00" at bounding box center [486, 393] width 73 height 12
type input "1"
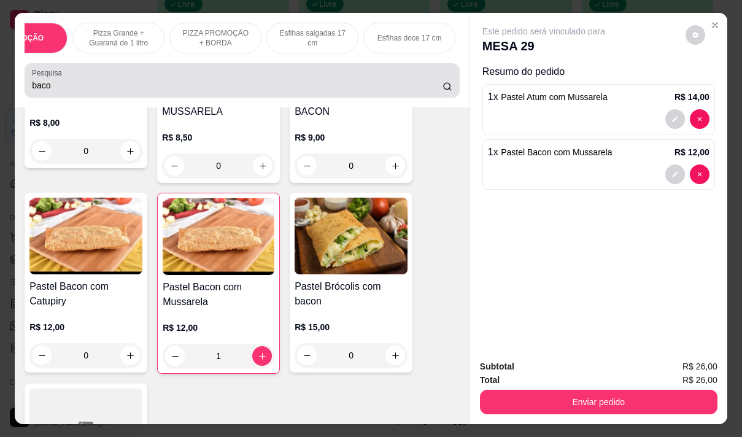
click at [48, 88] on input "baco" at bounding box center [237, 85] width 411 height 12
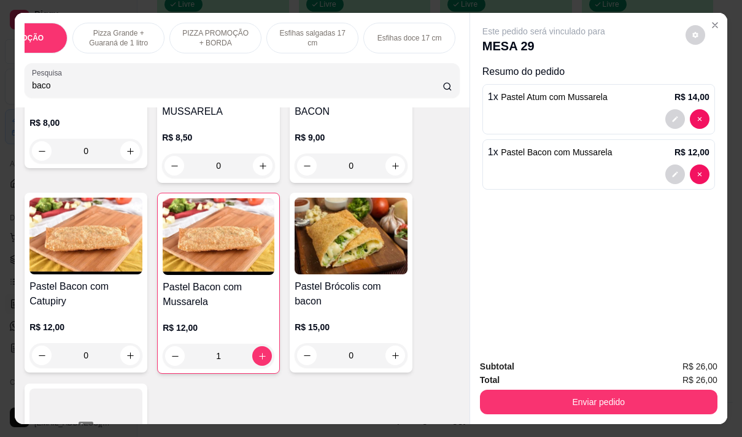
click at [48, 88] on input "baco" at bounding box center [237, 85] width 411 height 12
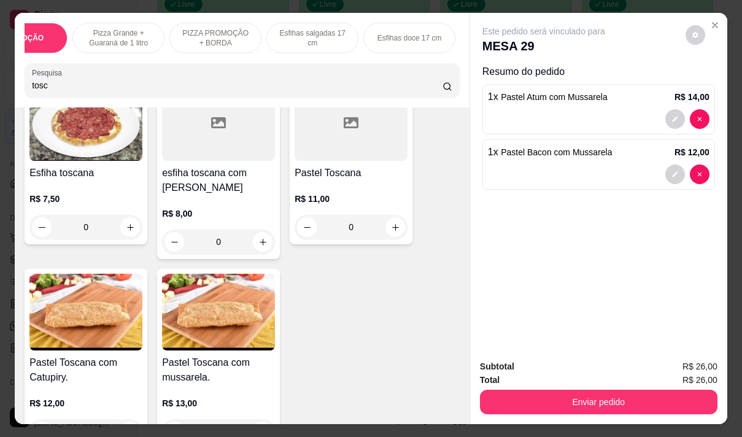
scroll to position [123, 0]
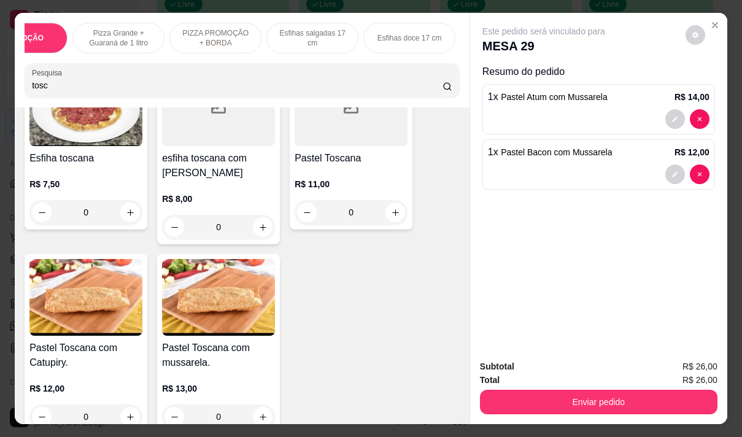
type input "tosc"
click at [226, 365] on h4 "Pastel Toscana com mussarela." at bounding box center [218, 355] width 113 height 29
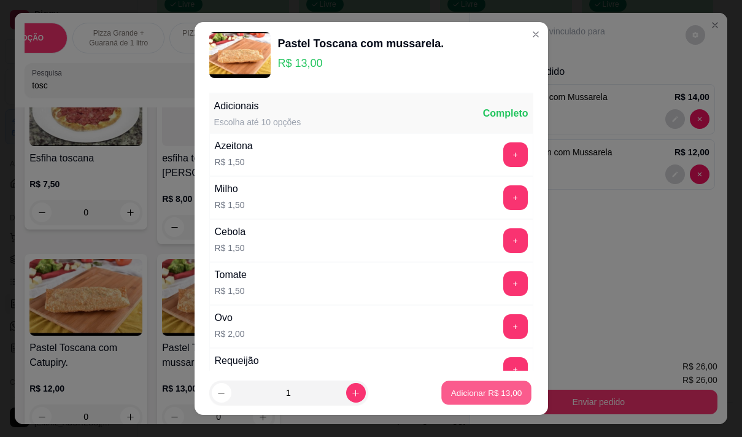
click at [479, 390] on p "Adicionar R$ 13,00" at bounding box center [486, 393] width 71 height 12
type input "1"
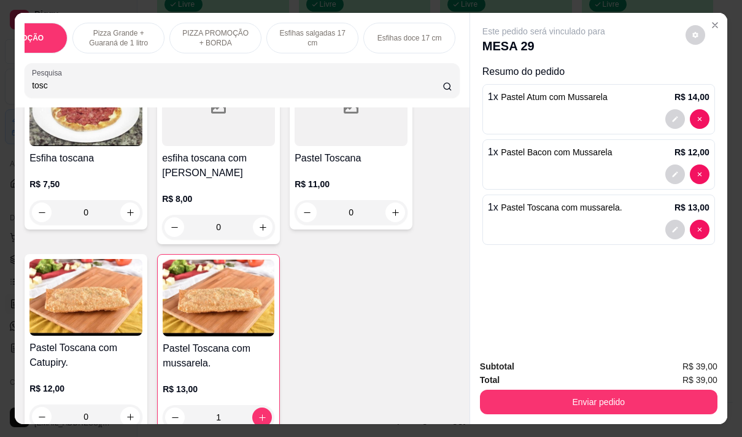
click at [75, 90] on input "tosc" at bounding box center [237, 85] width 411 height 12
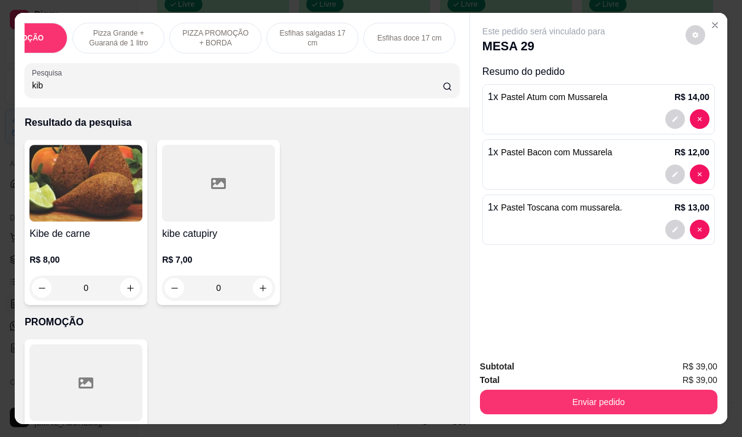
scroll to position [0, 0]
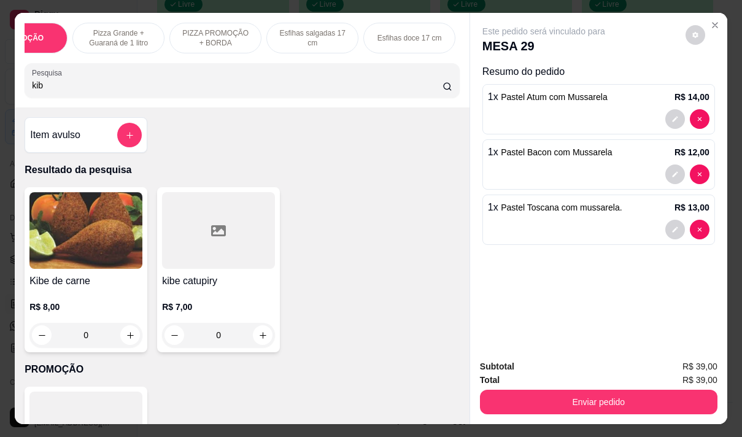
type input "kib"
click at [68, 246] on img at bounding box center [85, 230] width 113 height 77
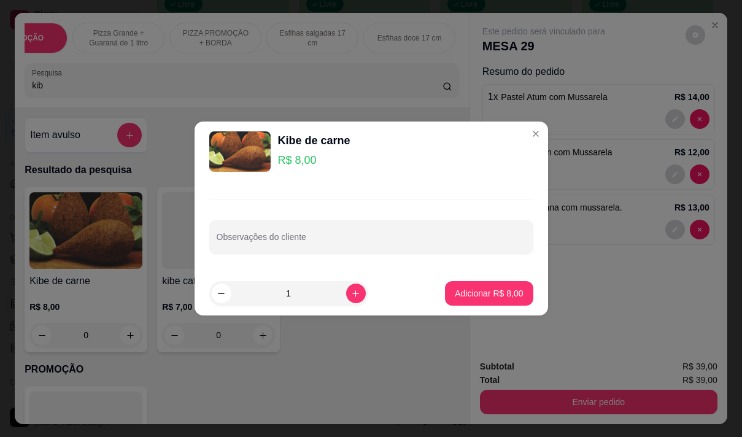
click at [484, 280] on footer "1 Adicionar R$ 8,00" at bounding box center [372, 293] width 354 height 44
click at [482, 293] on p "Adicionar R$ 8,00" at bounding box center [489, 293] width 68 height 12
type input "1"
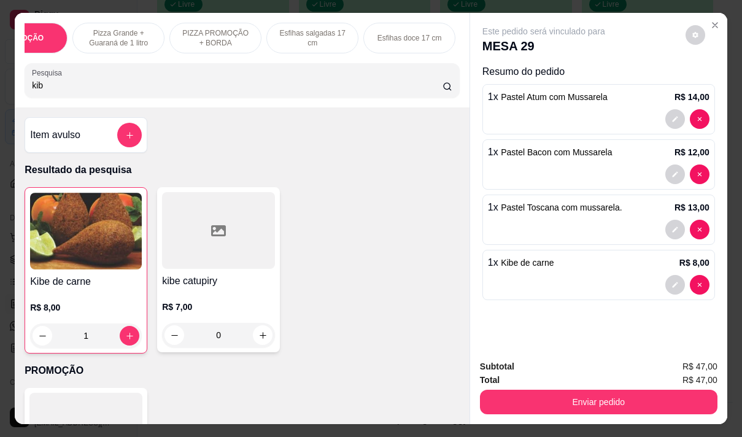
click at [187, 306] on p "R$ 7,00" at bounding box center [218, 307] width 113 height 12
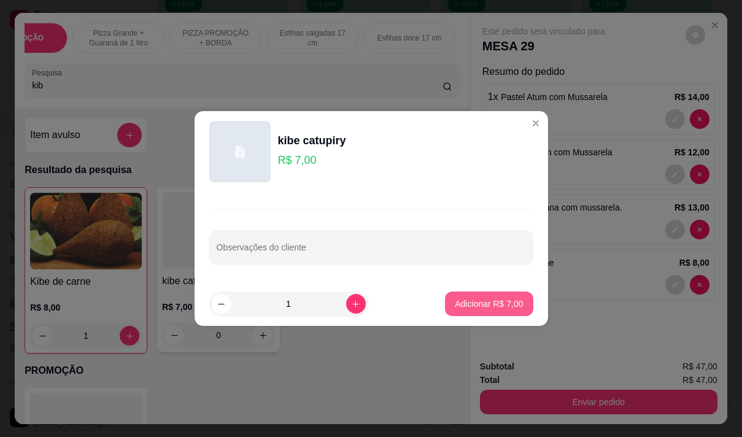
click at [480, 295] on button "Adicionar R$ 7,00" at bounding box center [489, 304] width 88 height 25
type input "1"
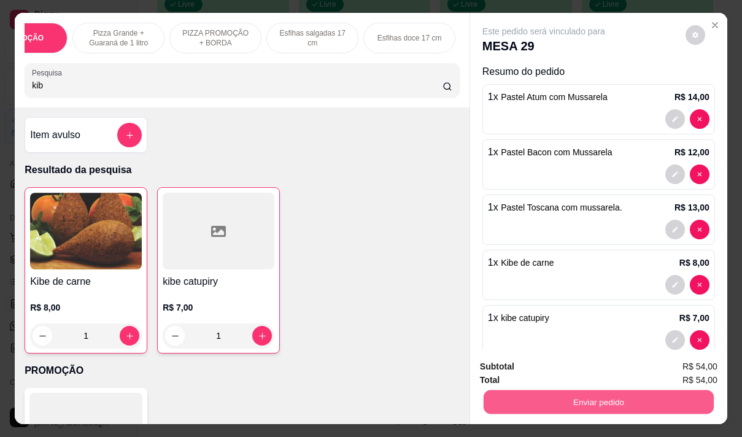
click at [568, 403] on button "Enviar pedido" at bounding box center [599, 402] width 230 height 24
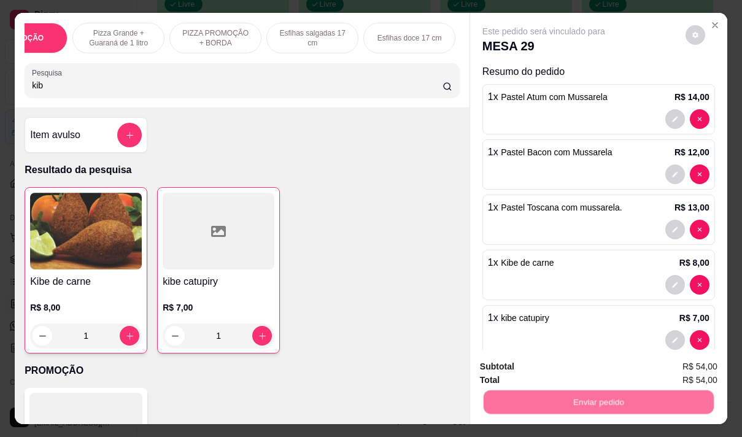
click at [540, 364] on button "Não registrar e enviar pedido" at bounding box center [558, 366] width 128 height 23
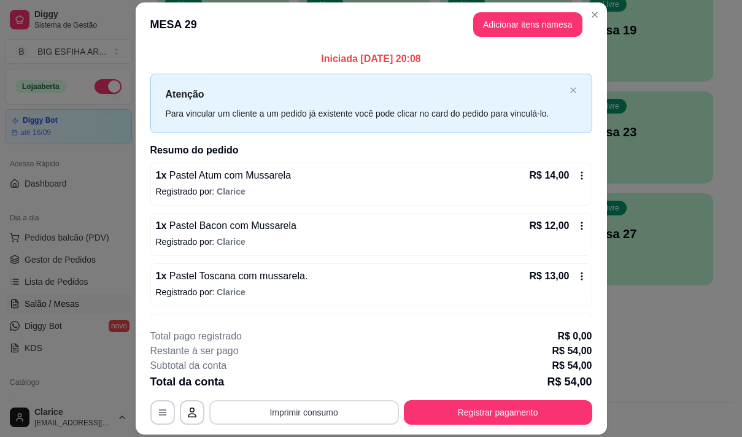
click at [263, 416] on button "Imprimir consumo" at bounding box center [304, 412] width 190 height 25
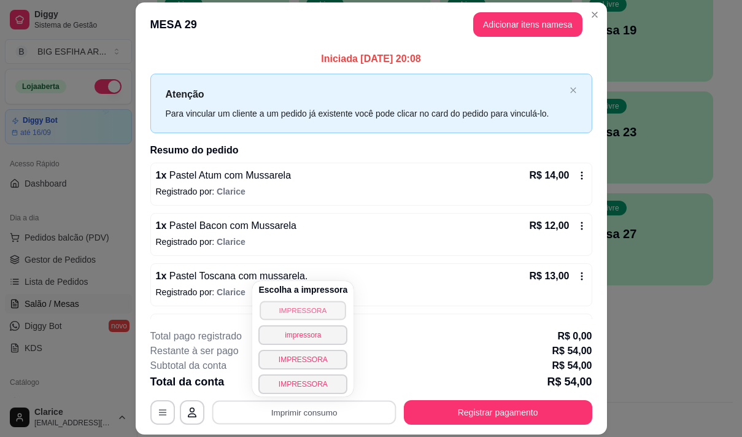
click at [314, 309] on button "IMPRESSORA" at bounding box center [303, 310] width 86 height 19
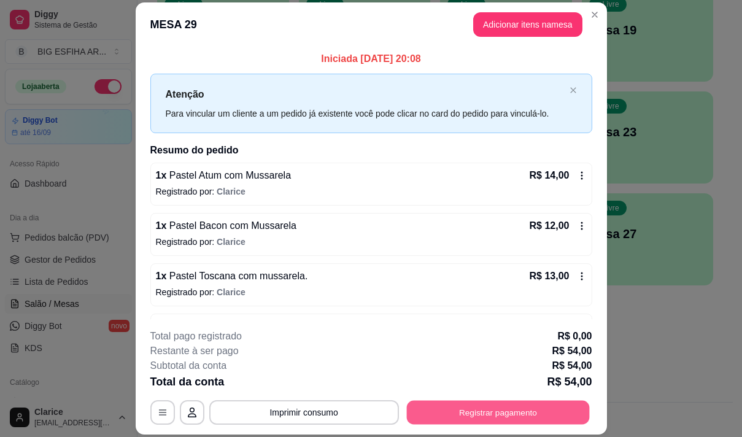
click at [458, 409] on button "Registrar pagamento" at bounding box center [497, 413] width 183 height 24
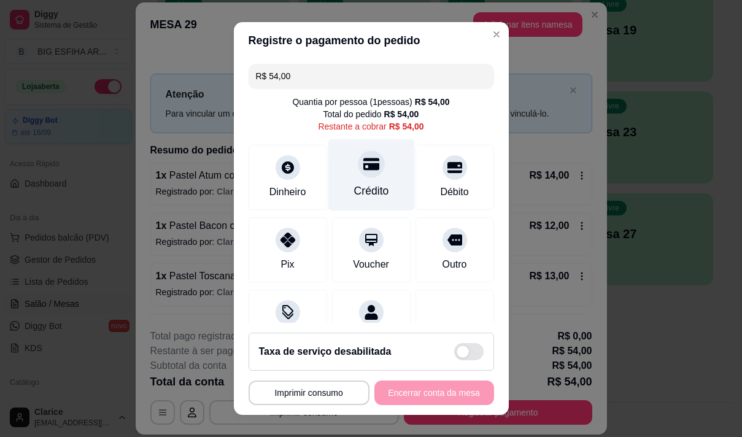
click at [354, 188] on div "Crédito" at bounding box center [371, 191] width 35 height 16
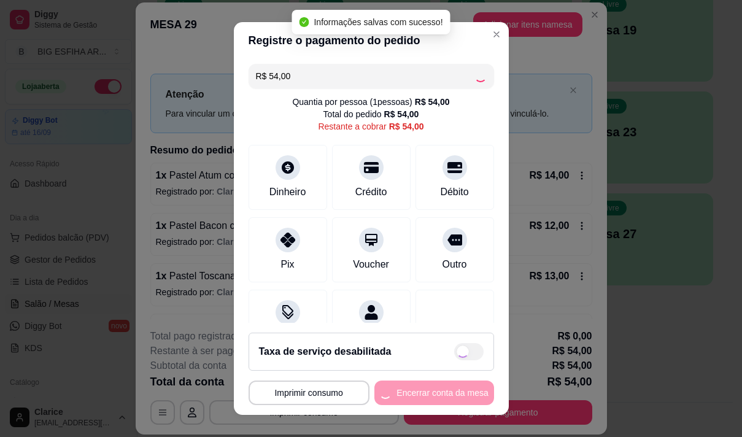
type input "R$ 0,00"
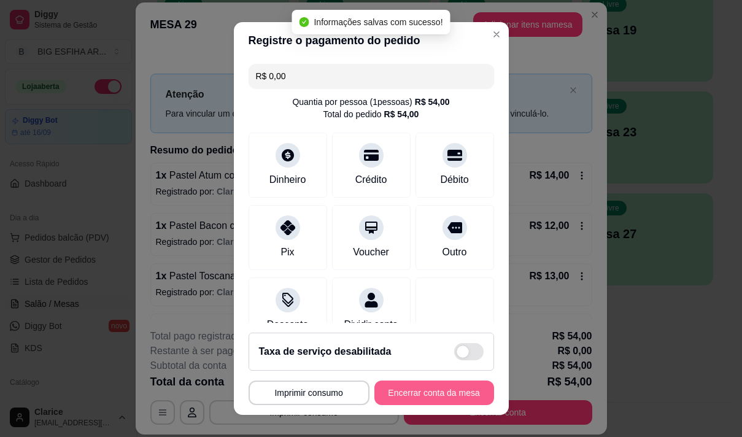
click at [441, 391] on button "Encerrar conta da mesa" at bounding box center [434, 393] width 120 height 25
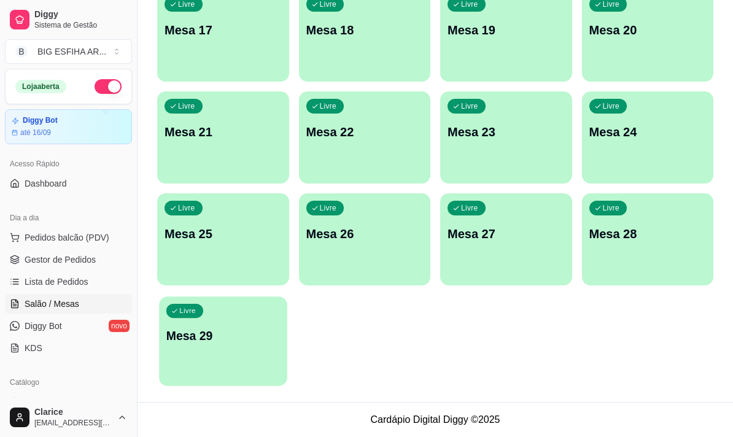
click at [263, 322] on div "Livre Mesa 29" at bounding box center [223, 333] width 128 height 75
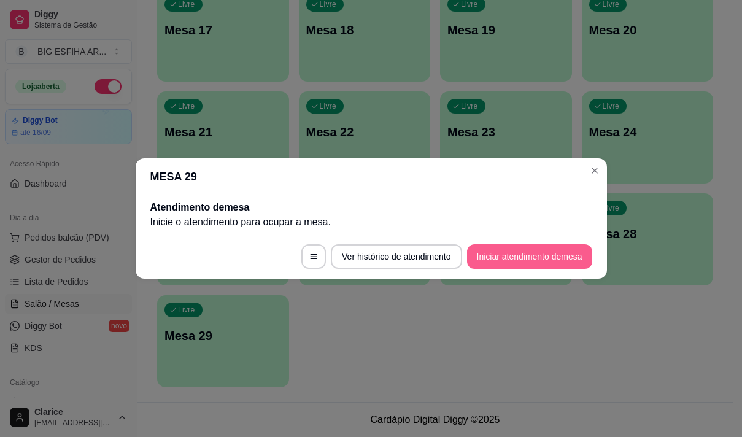
click at [510, 254] on button "Iniciar atendimento de mesa" at bounding box center [529, 256] width 125 height 25
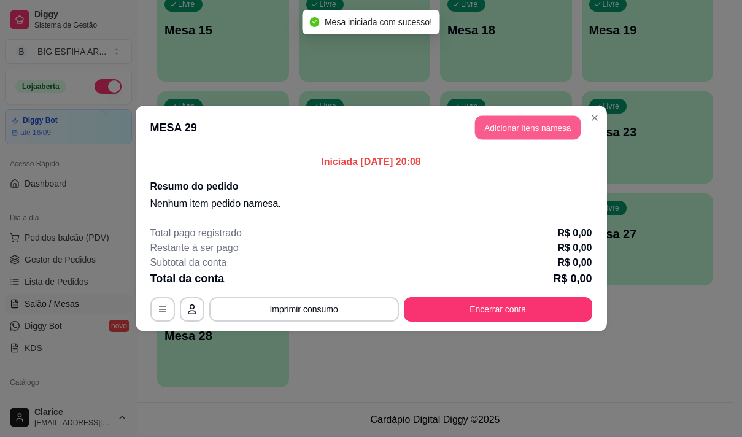
click at [485, 130] on button "Adicionar itens na mesa" at bounding box center [528, 128] width 106 height 24
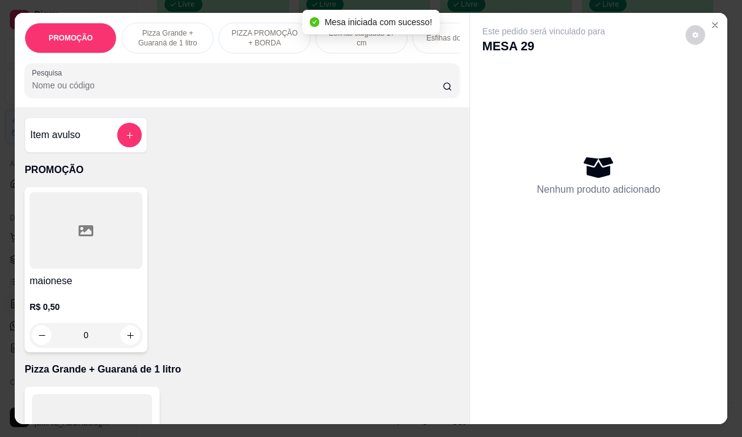
scroll to position [184, 0]
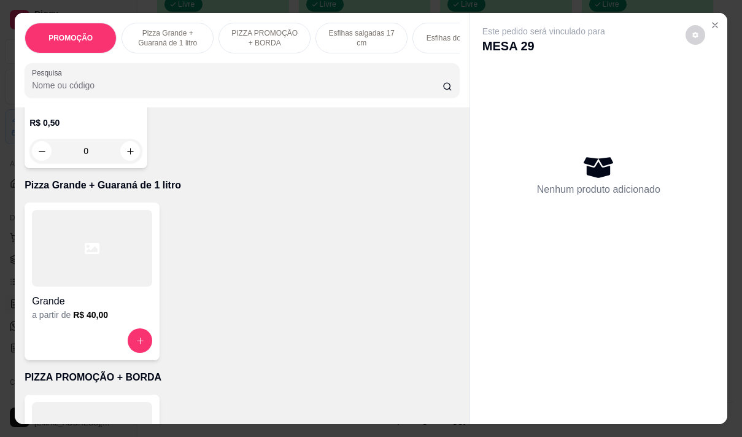
click at [66, 335] on div at bounding box center [92, 340] width 120 height 25
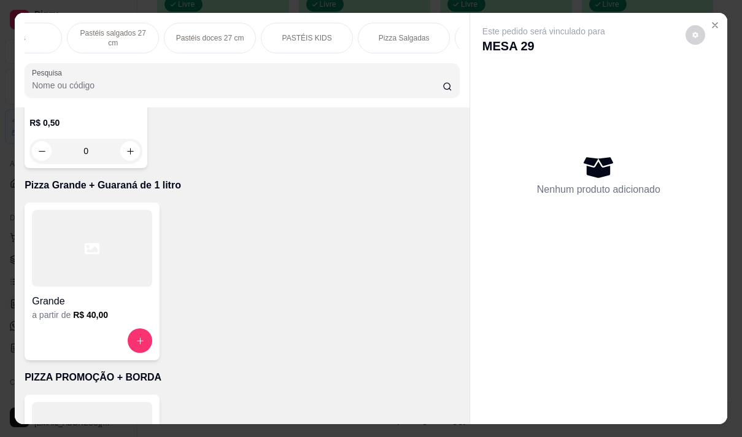
scroll to position [0, 540]
click at [384, 33] on p "Pizza Salgadas" at bounding box center [403, 38] width 51 height 10
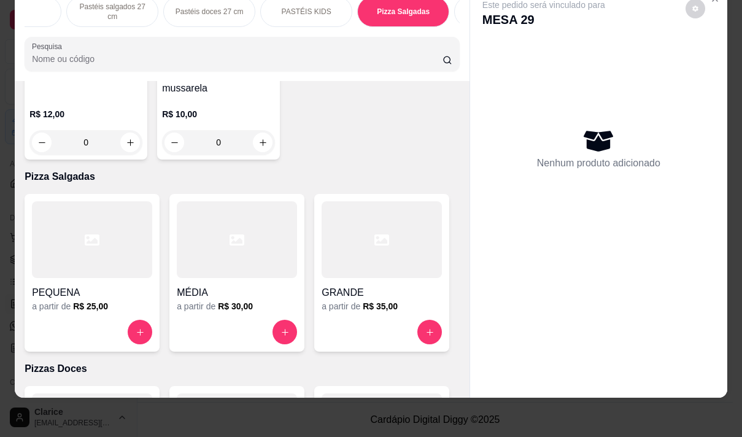
click at [375, 278] on div "GRANDE" at bounding box center [382, 289] width 120 height 22
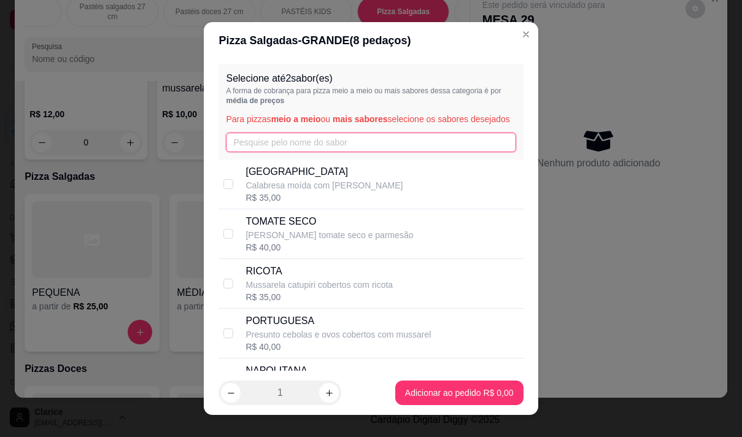
click at [259, 149] on input "text" at bounding box center [371, 143] width 290 height 20
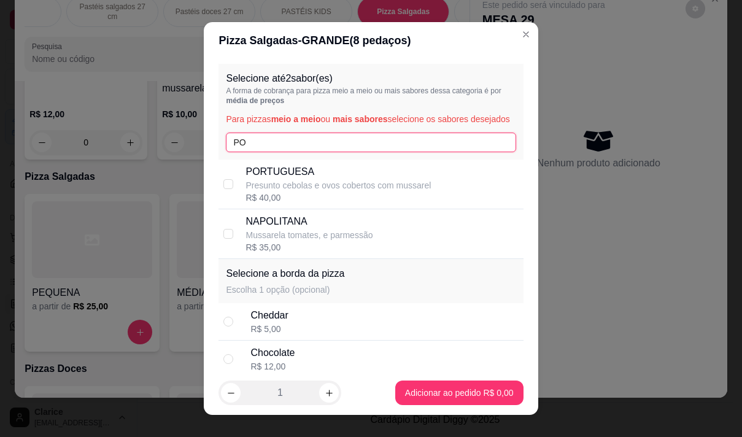
type input "POR"
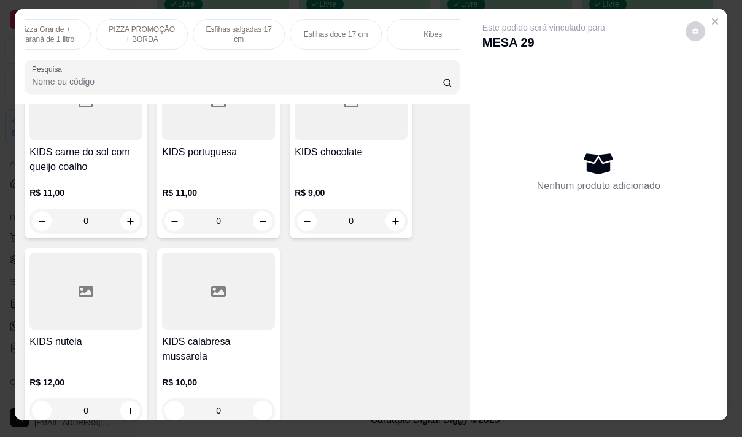
scroll to position [0, 0]
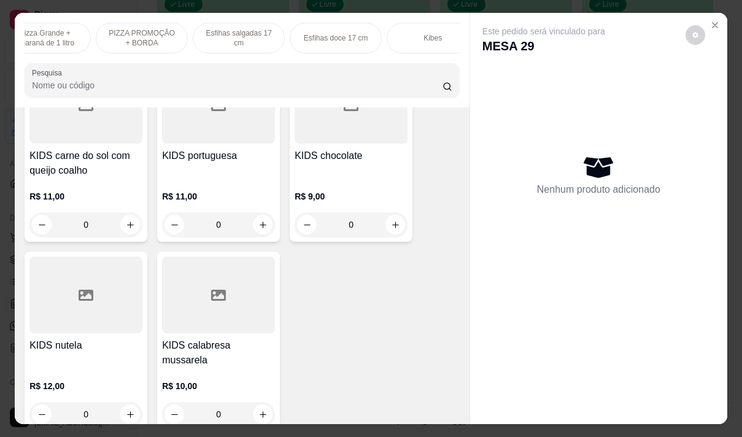
click at [52, 29] on p "Pizza Grande + Guaraná de 1 litro" at bounding box center [44, 38] width 71 height 20
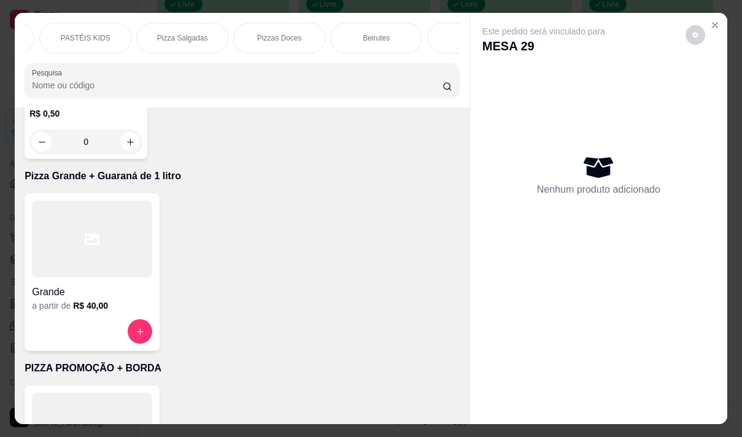
click at [160, 33] on p "Pizza Salgadas" at bounding box center [182, 38] width 51 height 10
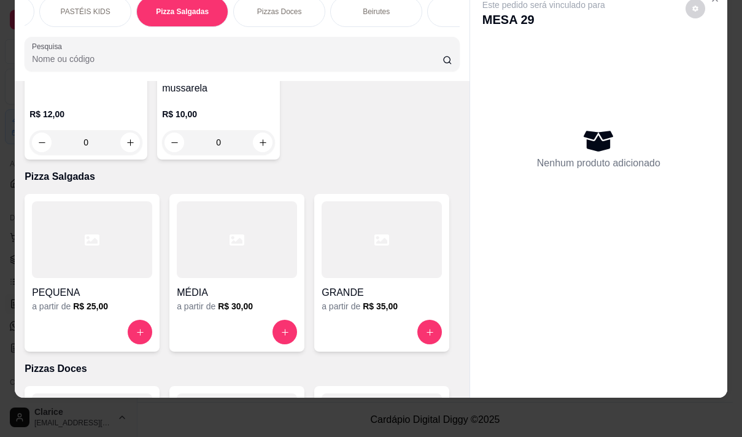
click at [360, 201] on div at bounding box center [382, 239] width 120 height 77
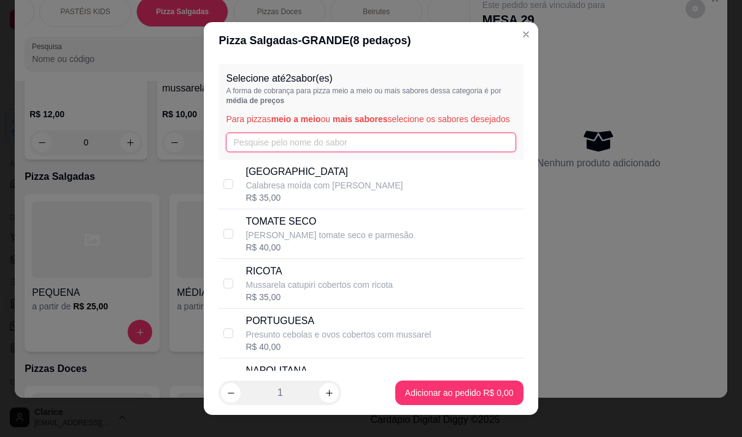
click at [251, 144] on input "text" at bounding box center [371, 143] width 290 height 20
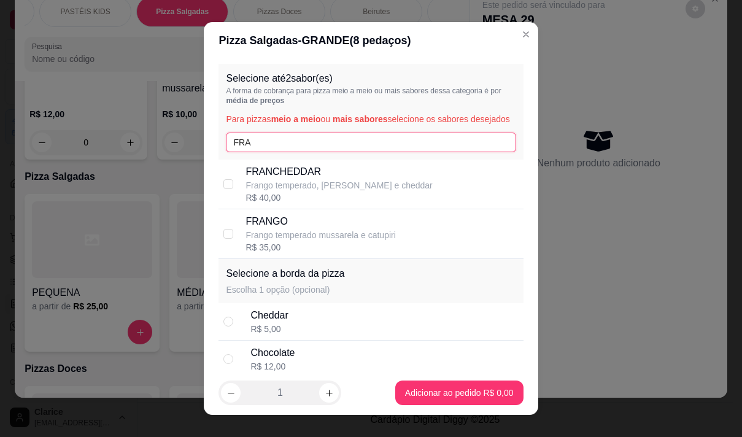
type input "FRAN"
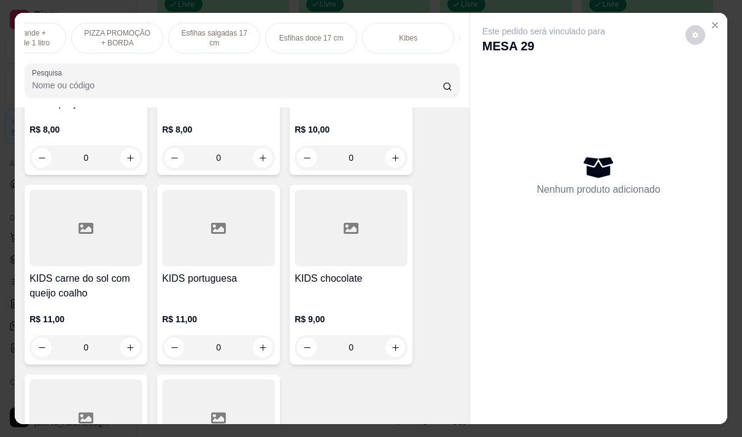
scroll to position [0, 106]
click at [65, 28] on p "Pizza Grande + Guaraná de 1 litro" at bounding box center [61, 38] width 71 height 20
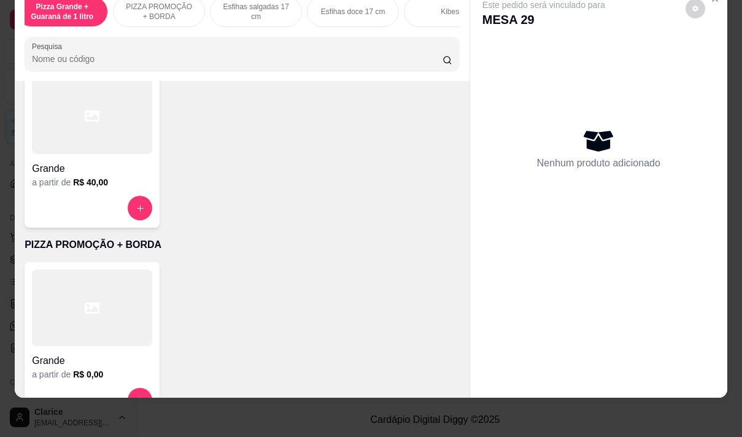
scroll to position [316, 0]
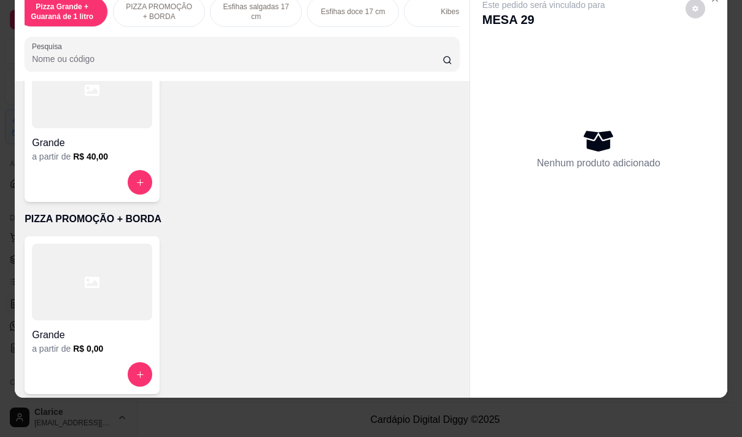
click at [104, 114] on div at bounding box center [92, 90] width 120 height 77
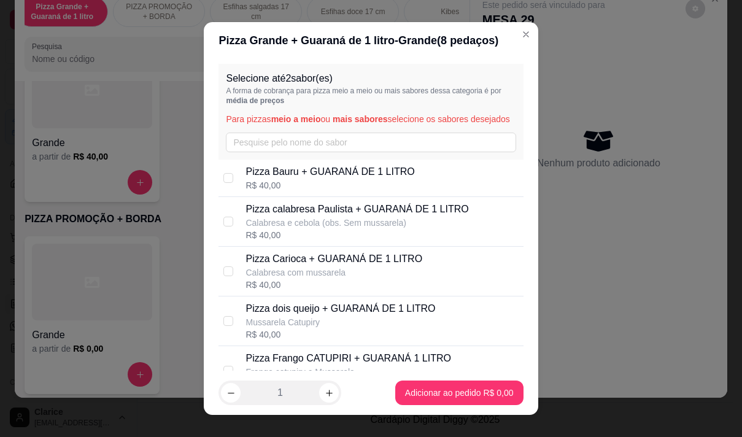
scroll to position [61, 0]
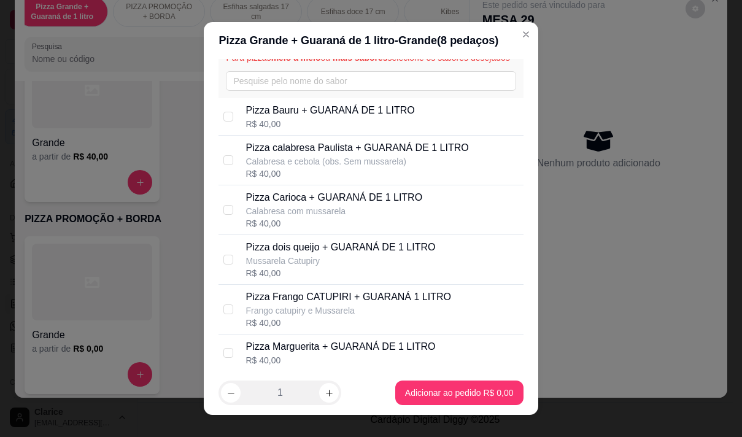
click at [311, 304] on p "Pizza Frango CATUPIRI + GUARANÁ 1 LITRO" at bounding box center [348, 297] width 205 height 15
checkbox input "true"
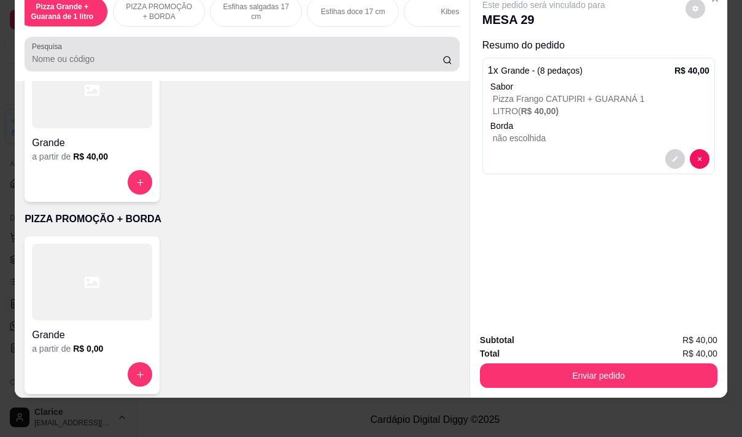
click at [143, 50] on div at bounding box center [242, 54] width 420 height 25
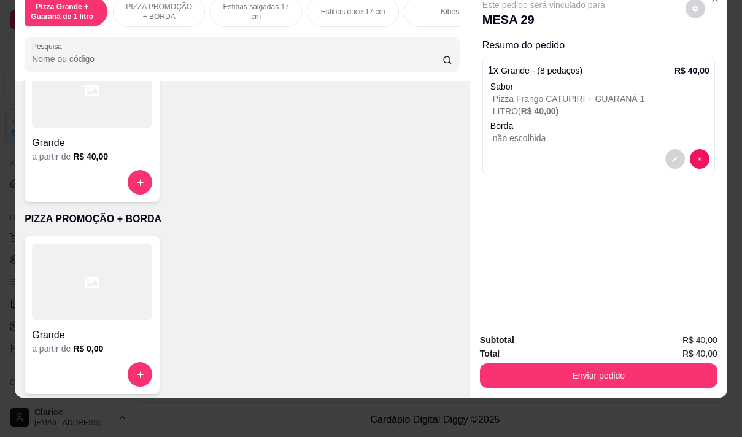
click at [75, 313] on div at bounding box center [92, 282] width 120 height 77
click at [82, 159] on h6 "R$ 40,00" at bounding box center [90, 156] width 35 height 12
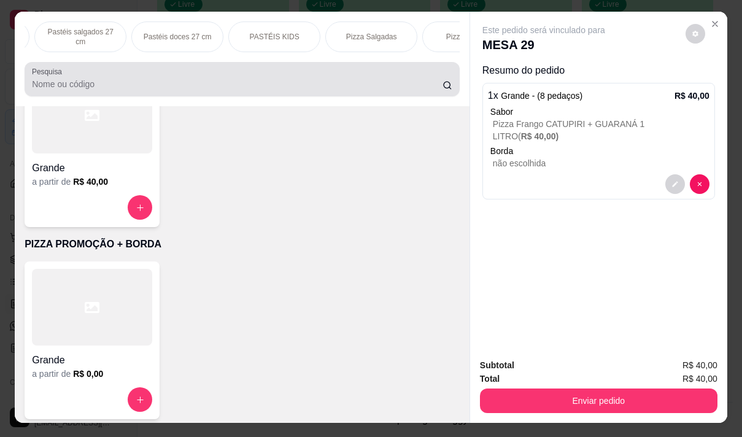
scroll to position [0, 0]
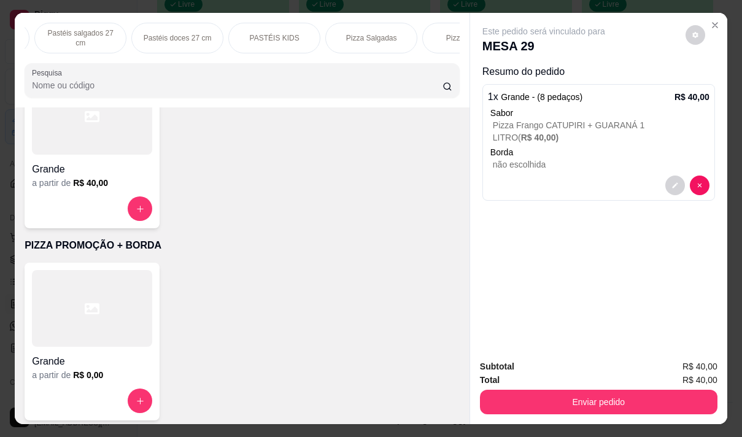
click at [379, 35] on p "Pizza Salgadas" at bounding box center [371, 38] width 51 height 10
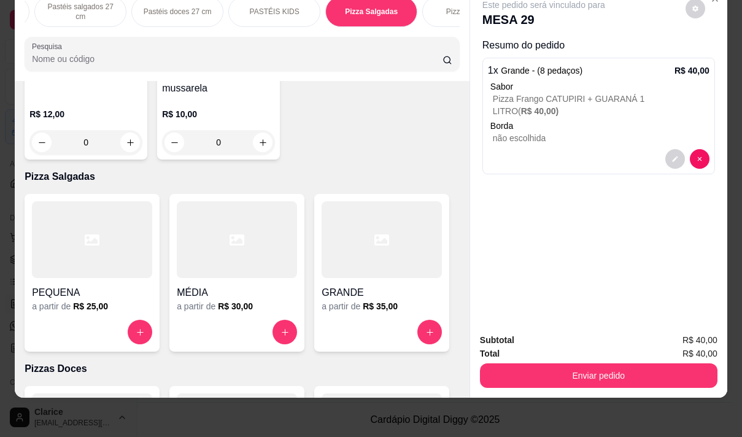
click at [379, 226] on div "GRANDE a partir de R$ 35,00" at bounding box center [381, 273] width 135 height 158
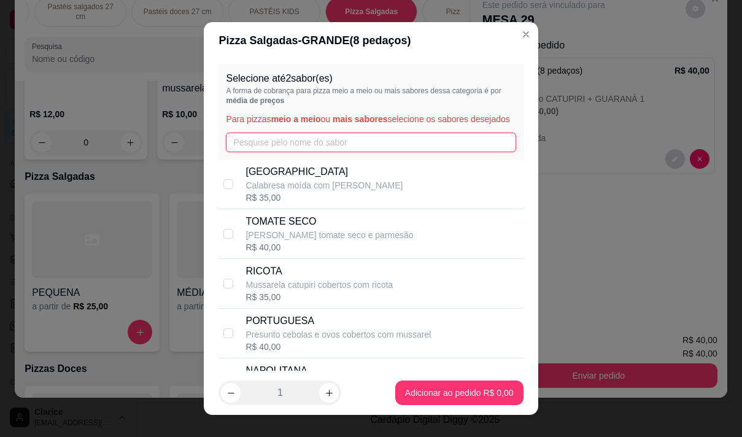
click at [314, 149] on input "text" at bounding box center [371, 143] width 290 height 20
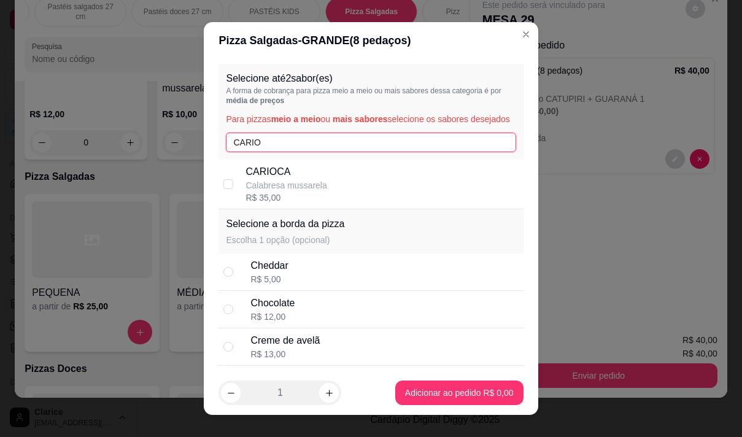
type input "CARIO"
click at [300, 192] on p "Calabresa mussarela" at bounding box center [286, 185] width 81 height 12
checkbox input "true"
click at [292, 152] on input "CARIO" at bounding box center [371, 143] width 290 height 20
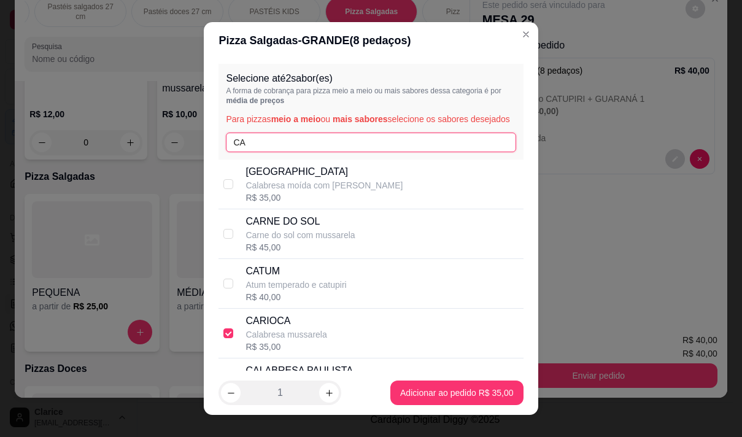
type input "C"
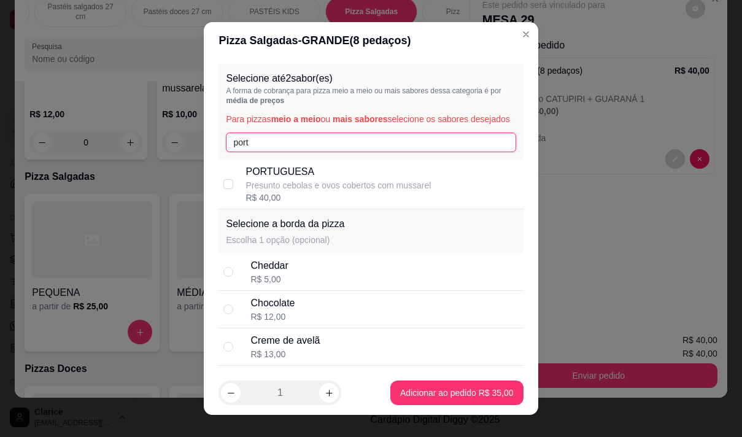
type input "port"
click at [290, 192] on p "Presunto cebolas e ovos cobertos com mussarel" at bounding box center [338, 185] width 185 height 12
checkbox input "true"
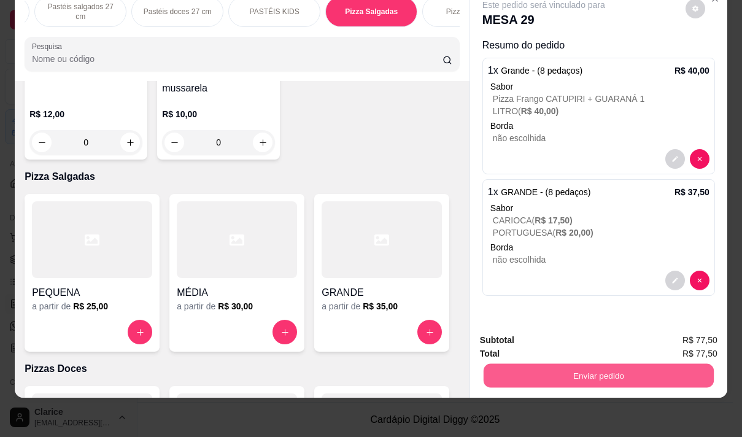
click at [603, 363] on button "Enviar pedido" at bounding box center [599, 375] width 230 height 24
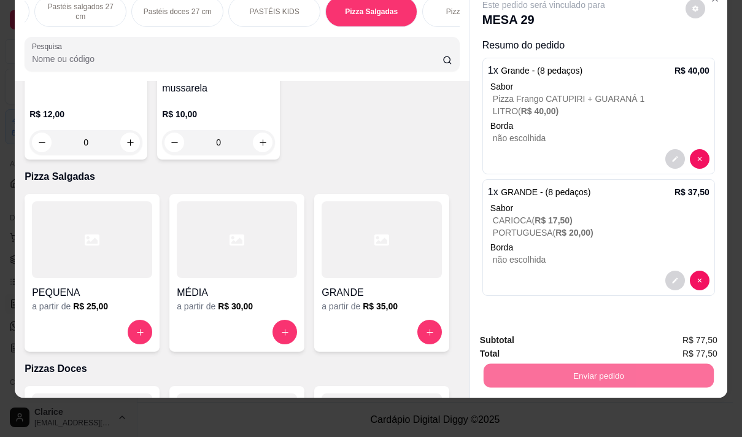
click at [503, 214] on p "CARIOCA ( R$ 17,50 )" at bounding box center [601, 220] width 217 height 12
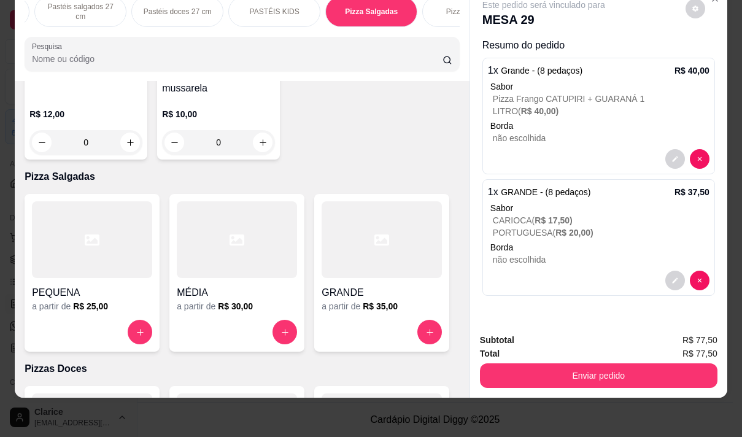
click at [296, 63] on div "Selecione até 2 sabor(es) A forma de cobrança para pizza meio a meio ou mais sa…" at bounding box center [371, 214] width 337 height 315
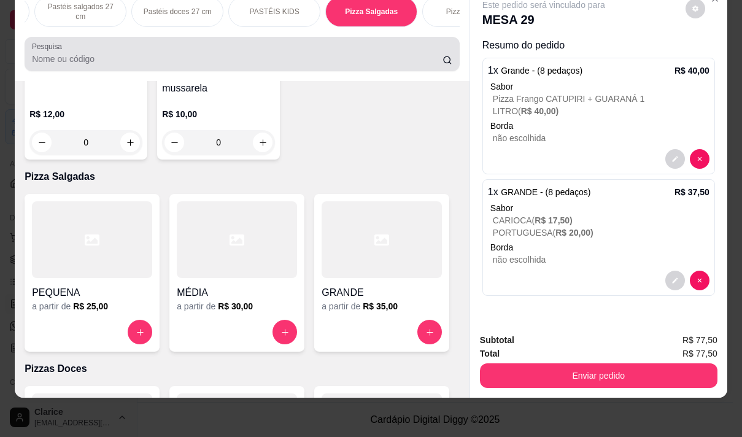
click at [104, 60] on input "Pesquisa" at bounding box center [237, 59] width 411 height 12
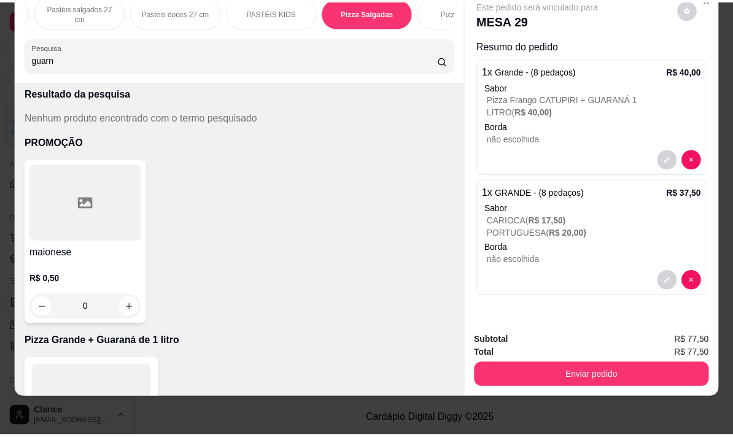
scroll to position [61, 0]
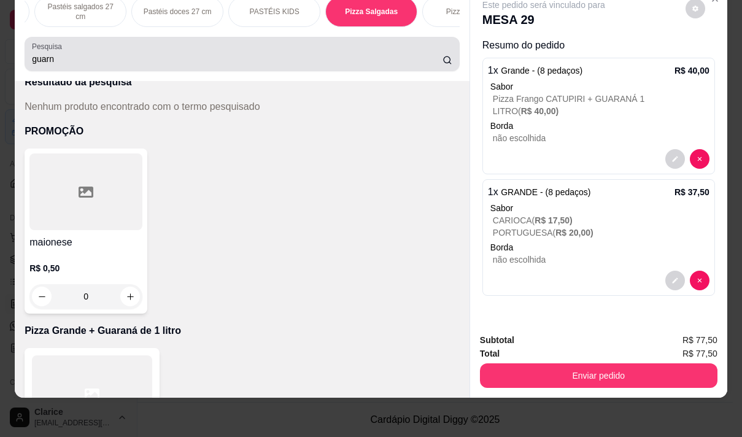
click at [93, 69] on div "Pesquisa guarn" at bounding box center [242, 54] width 435 height 34
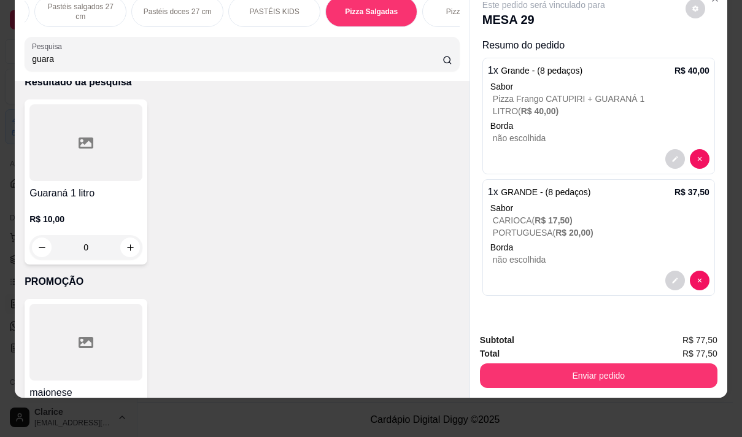
type input "guara"
click at [84, 199] on h4 "Guaraná 1 litro" at bounding box center [85, 193] width 113 height 15
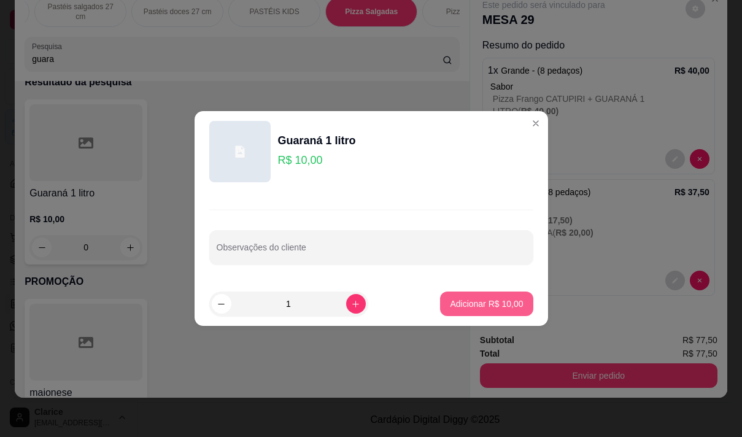
click at [471, 303] on p "Adicionar R$ 10,00" at bounding box center [486, 304] width 73 height 12
type input "1"
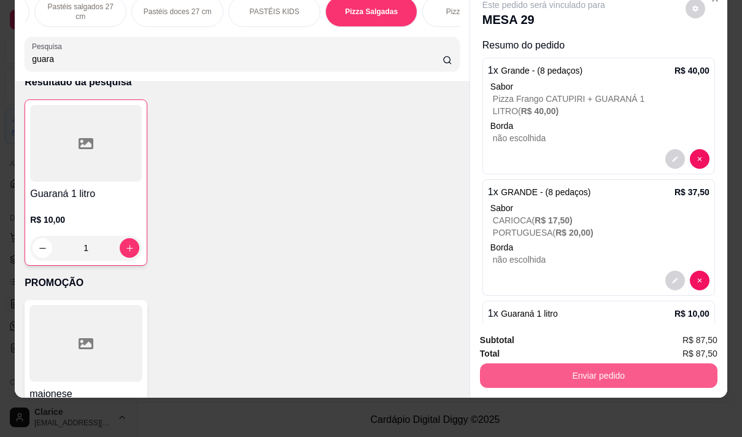
click at [602, 363] on button "Enviar pedido" at bounding box center [599, 375] width 238 height 25
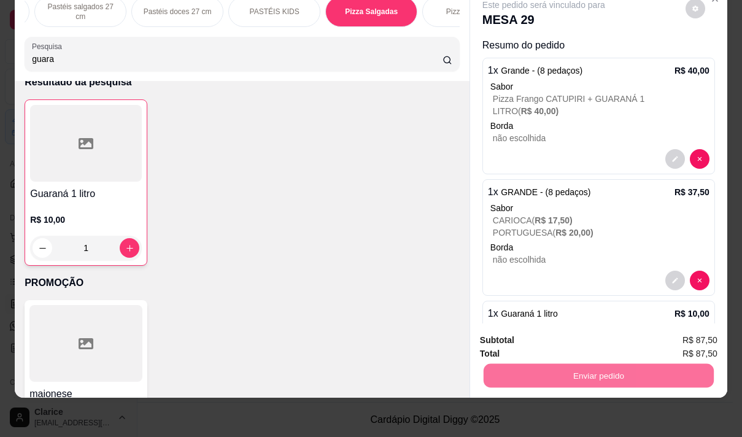
click at [506, 332] on button "Não registrar e enviar pedido" at bounding box center [558, 336] width 124 height 23
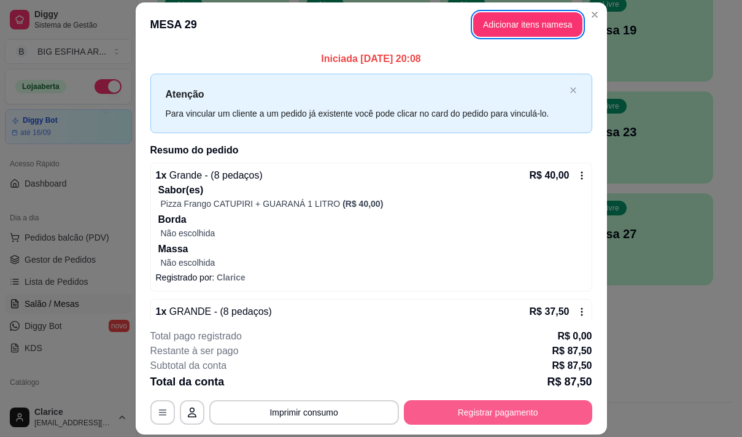
click at [450, 406] on button "Registrar pagamento" at bounding box center [498, 412] width 188 height 25
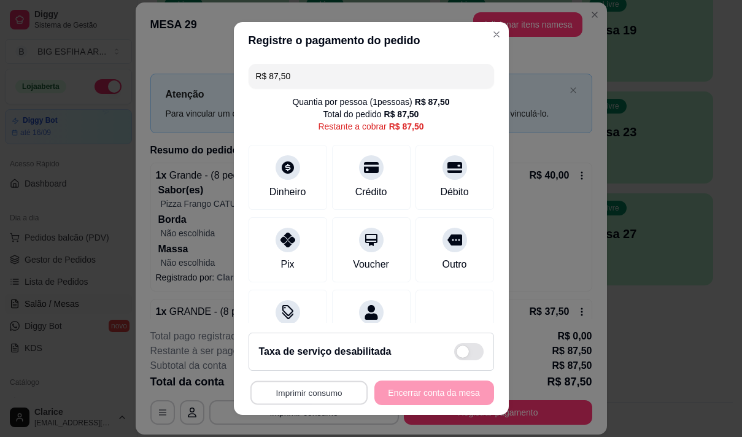
click at [273, 389] on button "Imprimir consumo" at bounding box center [308, 393] width 117 height 24
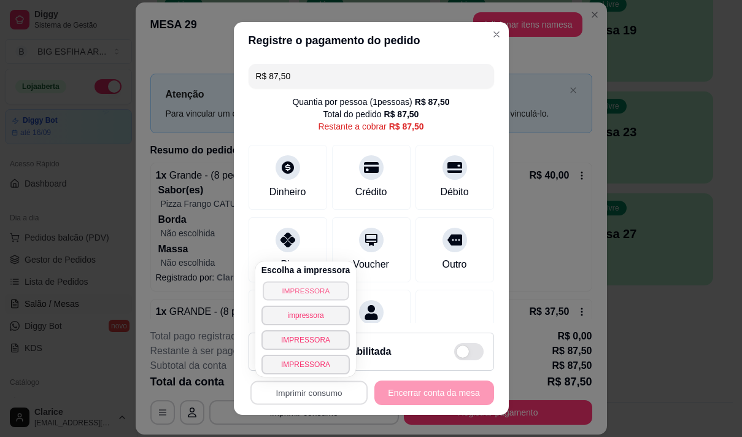
click at [322, 285] on button "IMPRESSORA" at bounding box center [306, 290] width 86 height 19
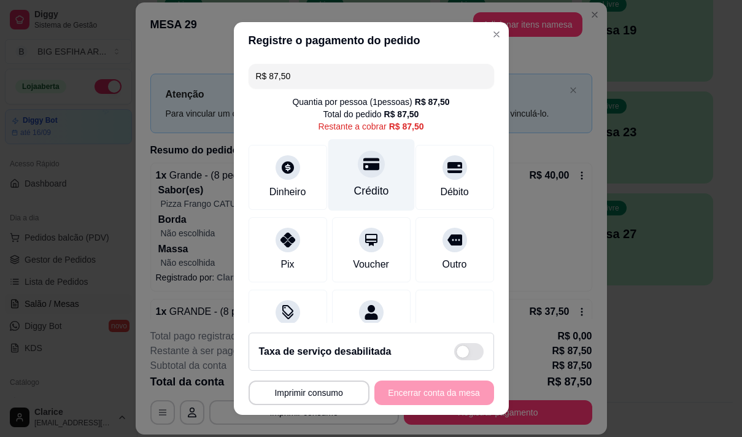
click at [354, 192] on div "Crédito" at bounding box center [371, 191] width 35 height 16
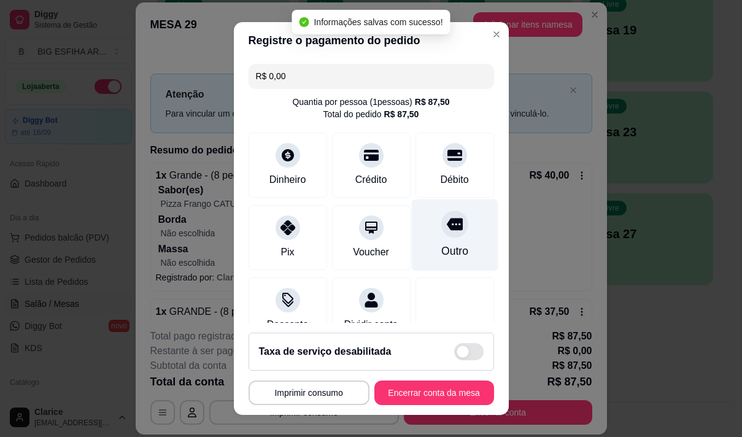
type input "R$ 0,00"
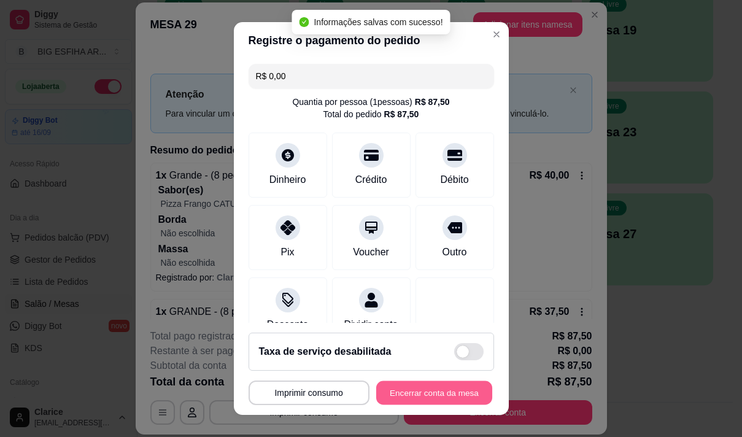
click at [419, 395] on button "Encerrar conta da mesa" at bounding box center [434, 393] width 116 height 24
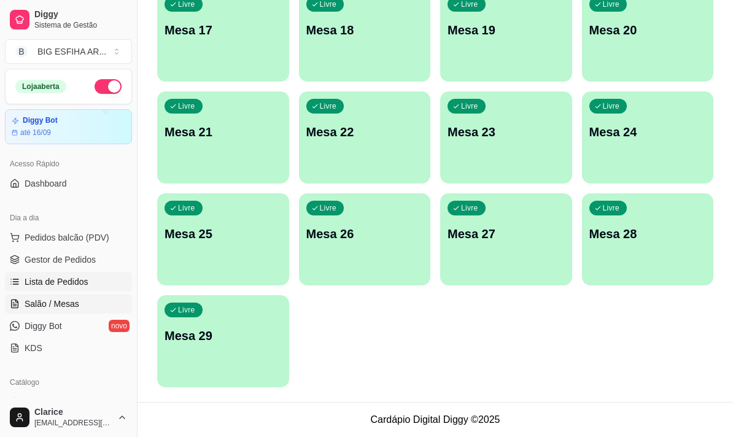
click at [21, 277] on link "Lista de Pedidos" at bounding box center [68, 282] width 127 height 20
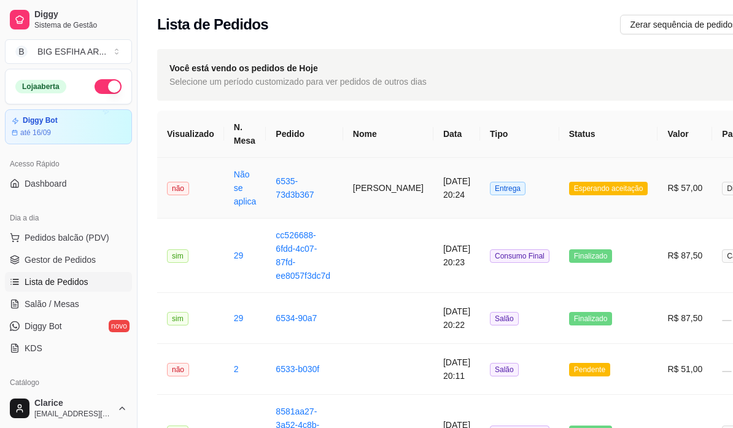
click at [343, 186] on td "[PERSON_NAME]" at bounding box center [388, 188] width 90 height 61
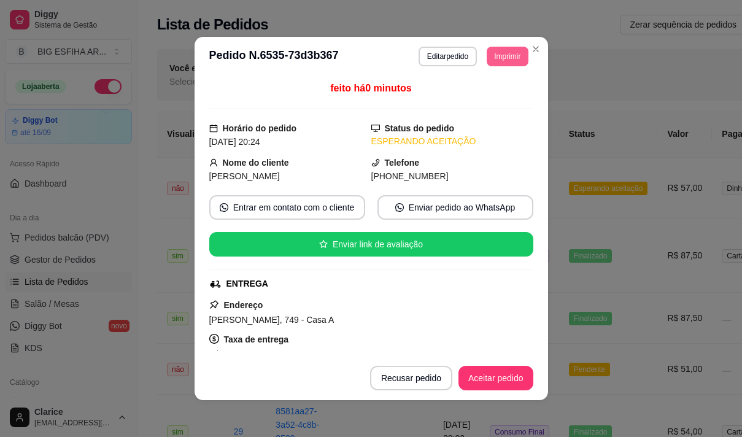
click at [492, 56] on button "Imprimir" at bounding box center [507, 57] width 41 height 20
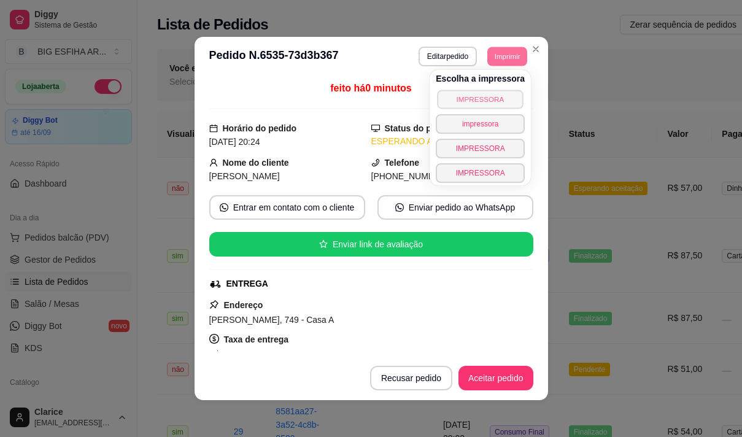
click at [483, 99] on button "IMPRESSORA" at bounding box center [480, 99] width 86 height 19
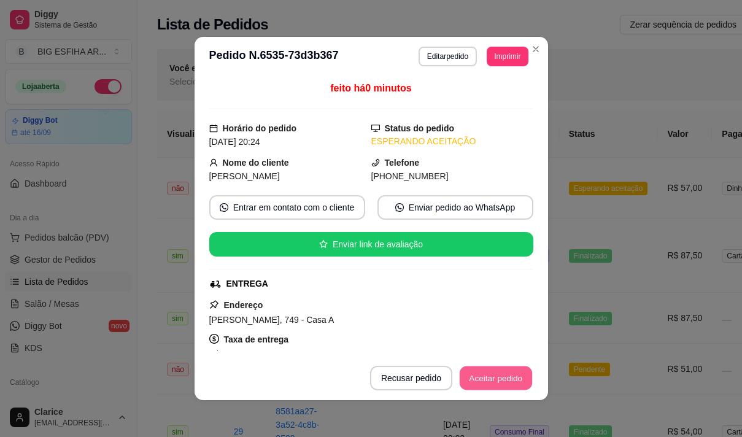
click at [479, 376] on button "Aceitar pedido" at bounding box center [496, 378] width 72 height 24
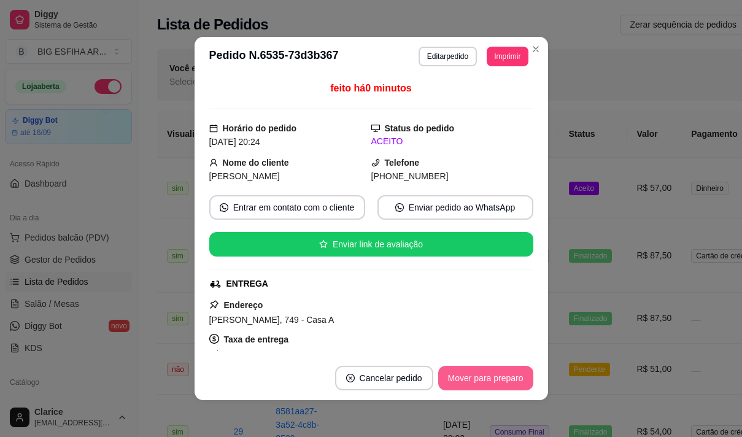
click at [479, 376] on button "Mover para preparo" at bounding box center [485, 378] width 95 height 25
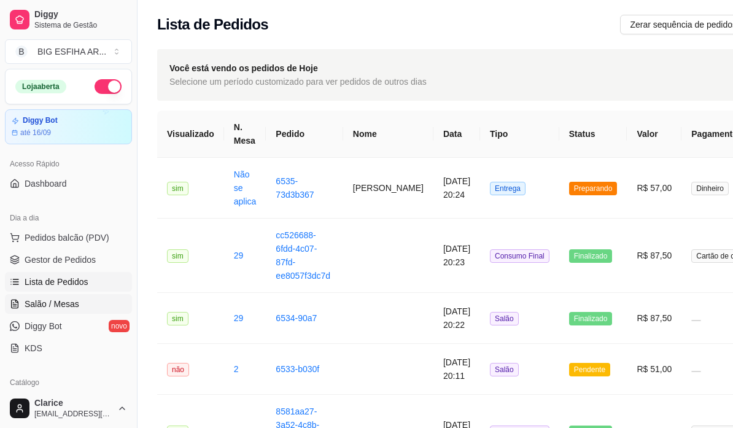
click at [52, 300] on span "Salão / Mesas" at bounding box center [52, 304] width 55 height 12
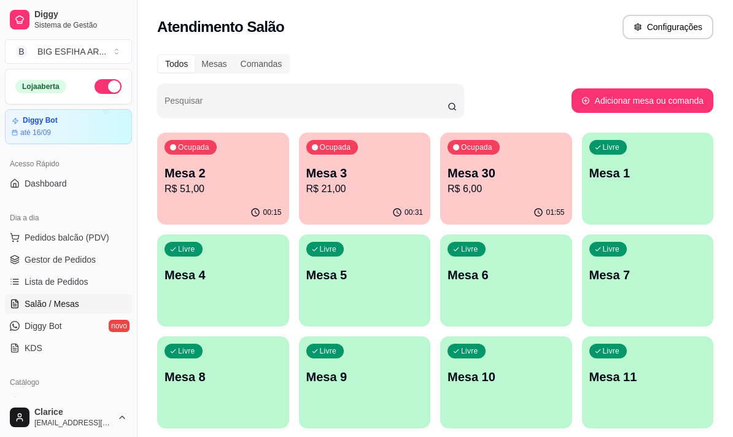
click at [341, 192] on p "R$ 21,00" at bounding box center [364, 189] width 117 height 15
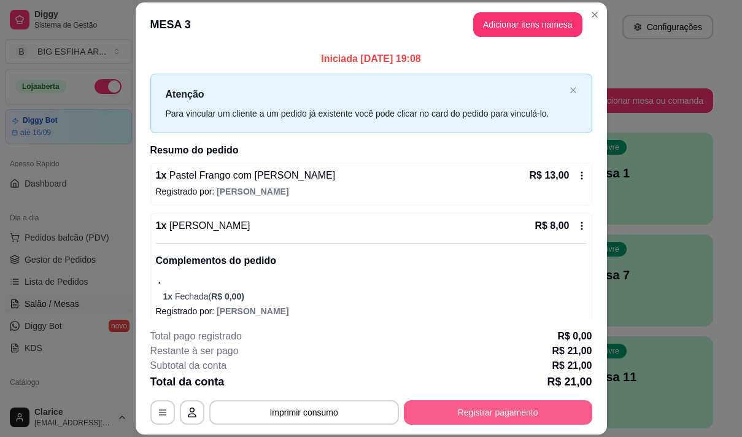
click at [441, 412] on button "Registrar pagamento" at bounding box center [498, 412] width 188 height 25
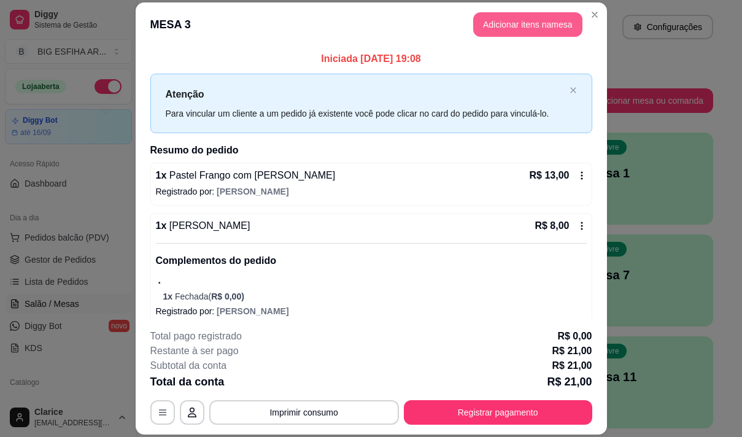
click at [509, 25] on button "Adicionar itens na mesa" at bounding box center [527, 24] width 109 height 25
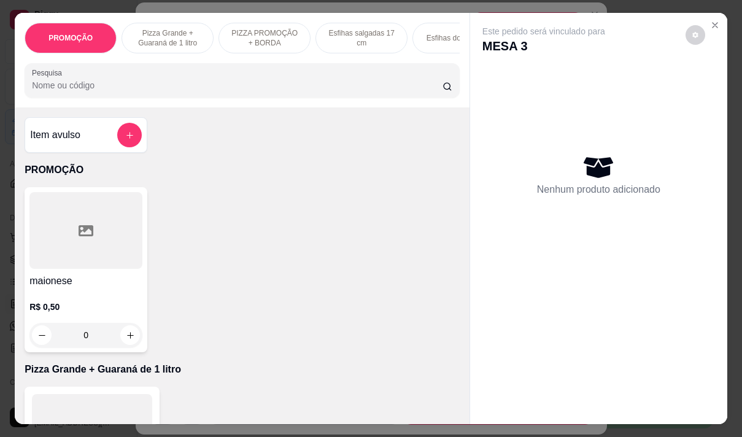
click at [209, 107] on div "PROMOÇÃO Pizza Grande + Guaraná de 1 litro PIZZA PROMOÇÃO + BORDA Esfihas salga…" at bounding box center [242, 60] width 455 height 95
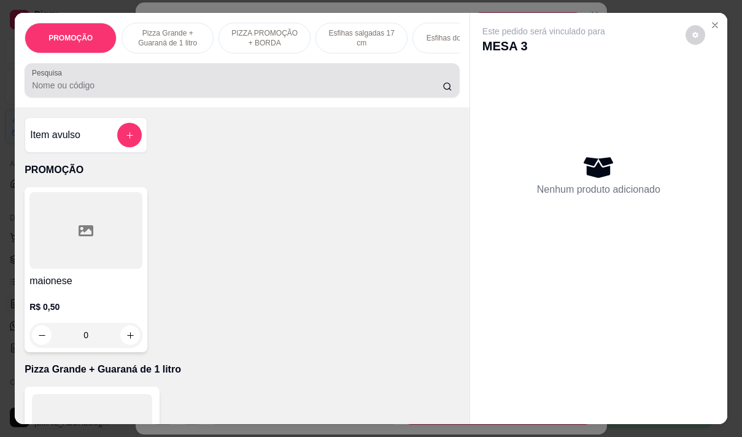
click at [211, 81] on div at bounding box center [242, 80] width 420 height 25
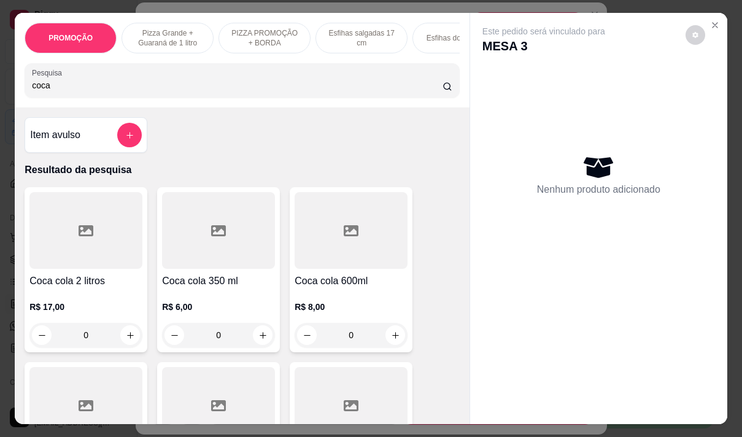
type input "coca"
click at [209, 288] on h4 "Coca cola 350 ml" at bounding box center [218, 281] width 113 height 15
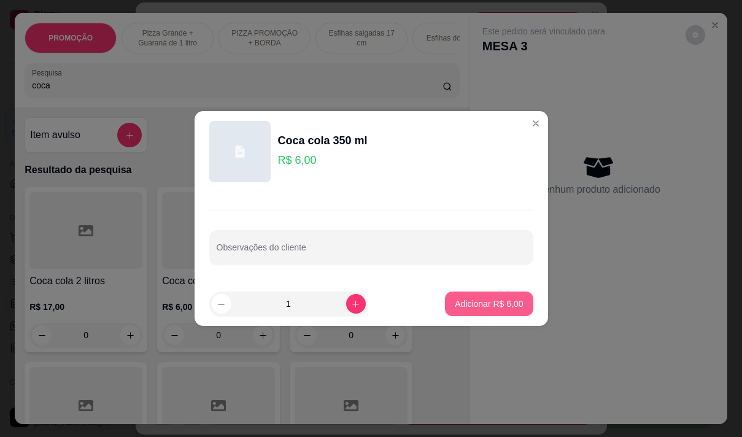
click at [474, 298] on p "Adicionar R$ 6,00" at bounding box center [489, 304] width 68 height 12
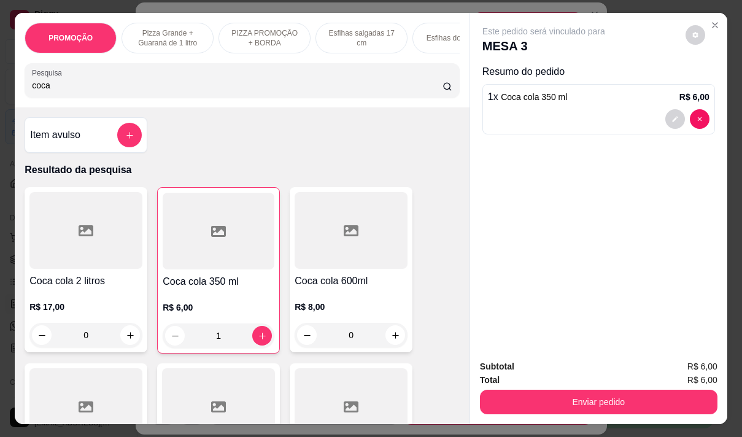
type input "1"
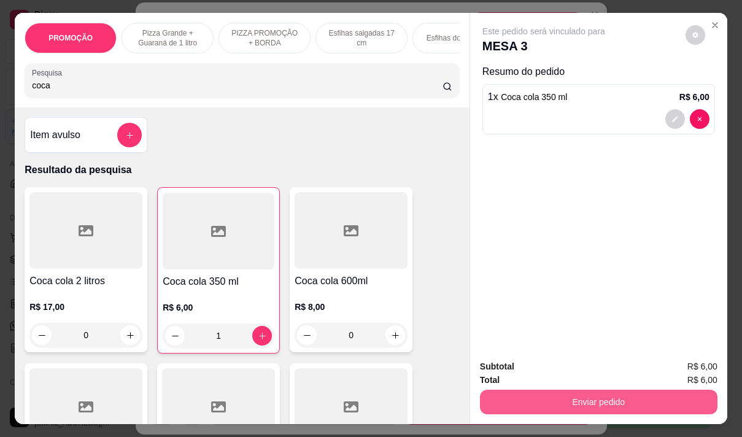
click at [680, 408] on button "Enviar pedido" at bounding box center [599, 402] width 238 height 25
click at [554, 362] on button "Não registrar e enviar pedido" at bounding box center [558, 366] width 128 height 23
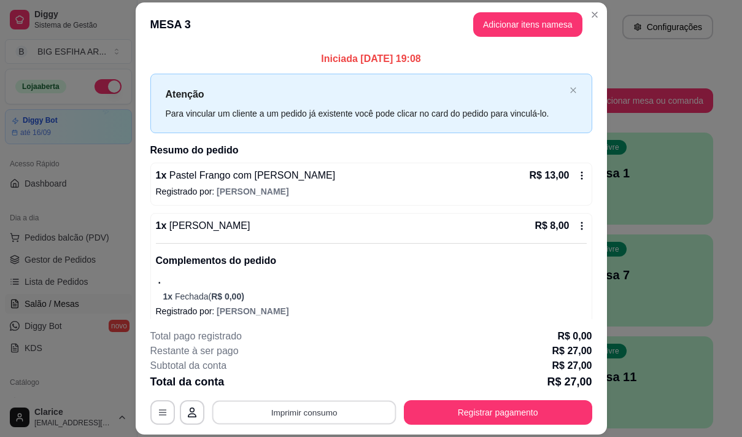
click at [314, 408] on button "Imprimir consumo" at bounding box center [304, 413] width 184 height 24
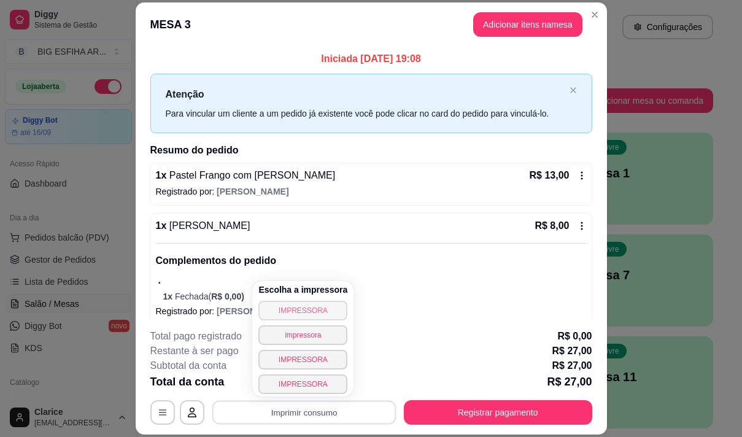
click at [290, 309] on button "IMPRESSORA" at bounding box center [302, 311] width 89 height 20
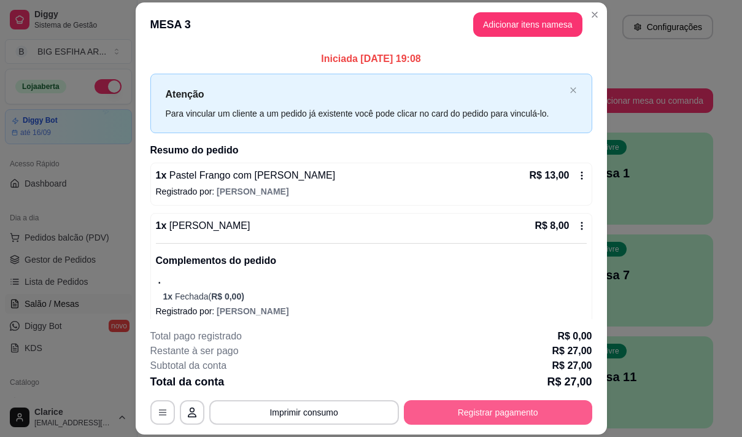
click at [471, 417] on button "Registrar pagamento" at bounding box center [498, 412] width 188 height 25
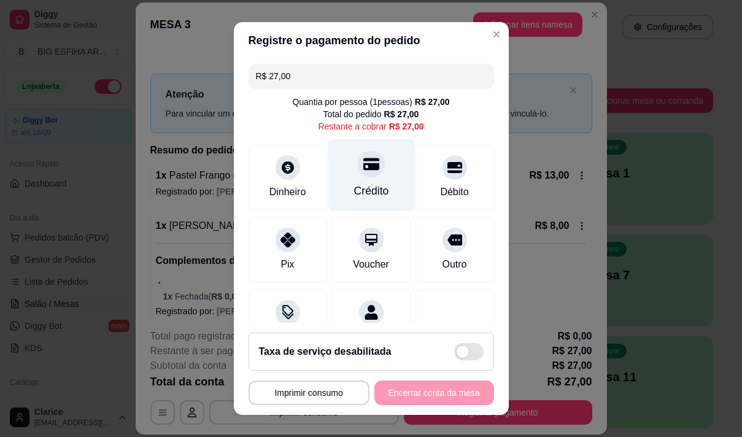
click at [342, 183] on div "Crédito" at bounding box center [371, 175] width 87 height 72
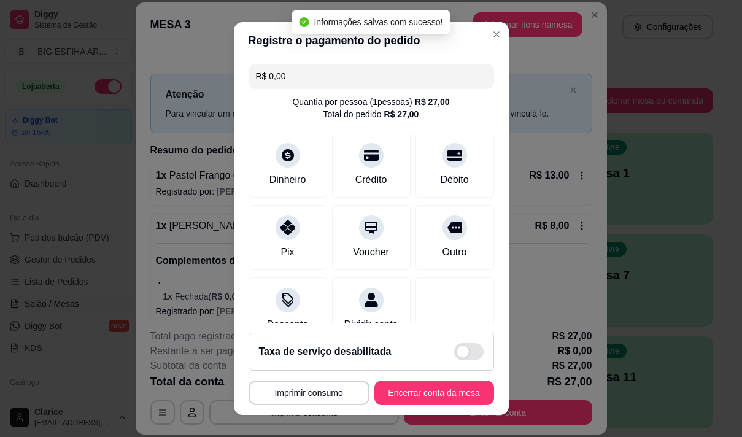
type input "R$ 0,00"
click at [398, 390] on button "Encerrar conta da mesa" at bounding box center [434, 393] width 116 height 24
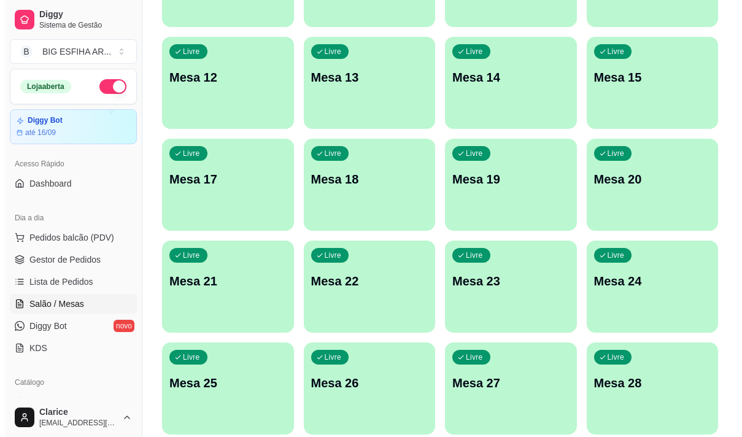
scroll to position [491, 0]
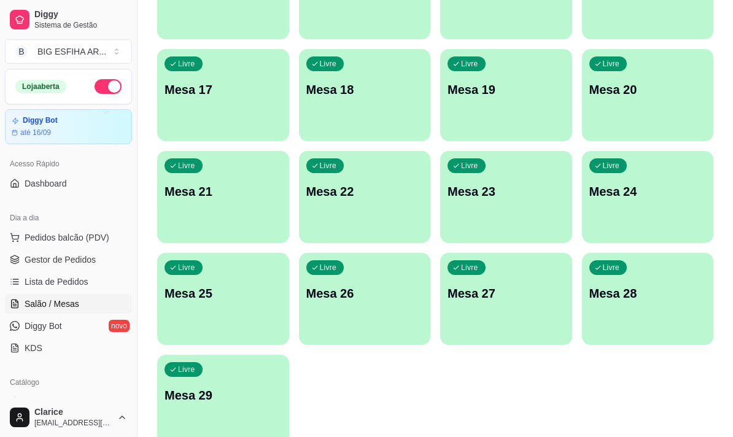
click at [232, 380] on div "Livre Mesa 29" at bounding box center [223, 393] width 132 height 77
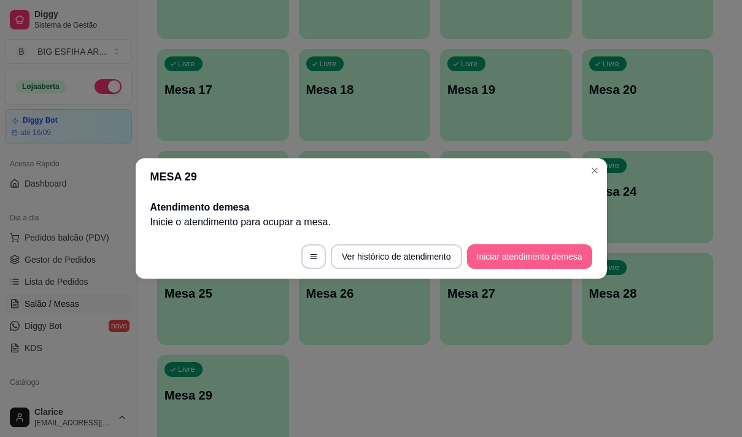
click at [527, 254] on button "Iniciar atendimento de mesa" at bounding box center [529, 256] width 125 height 25
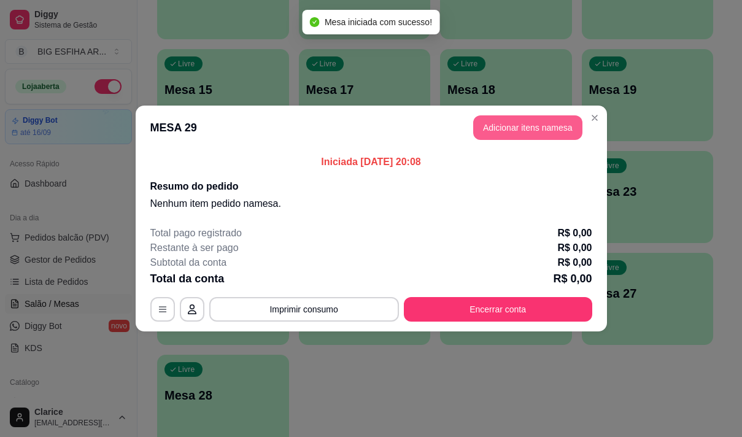
click at [535, 117] on button "Adicionar itens na mesa" at bounding box center [527, 127] width 109 height 25
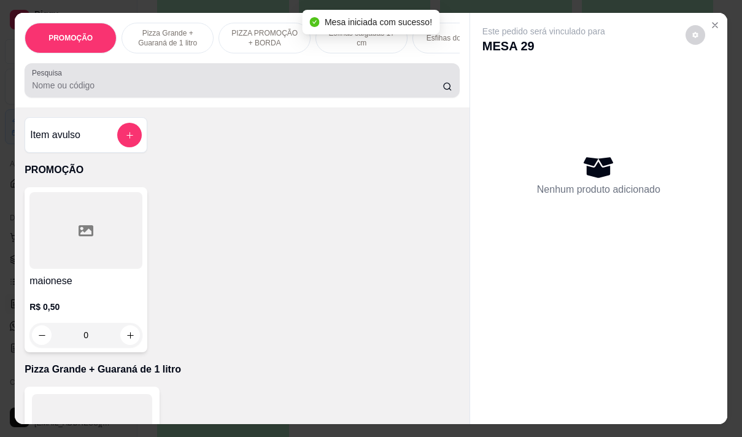
click at [127, 88] on input "Pesquisa" at bounding box center [237, 85] width 411 height 12
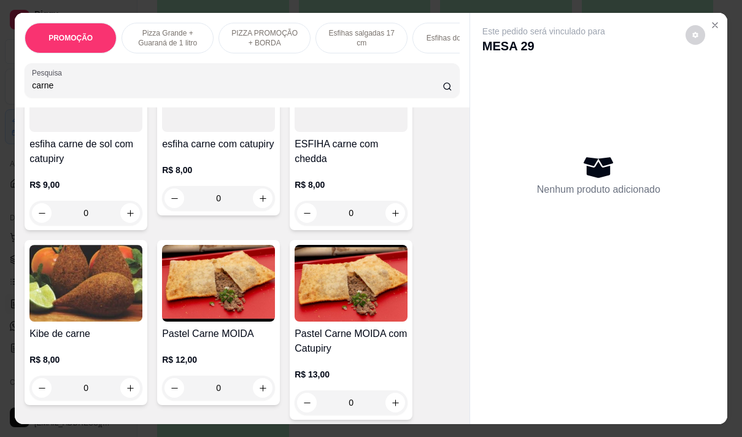
scroll to position [552, 0]
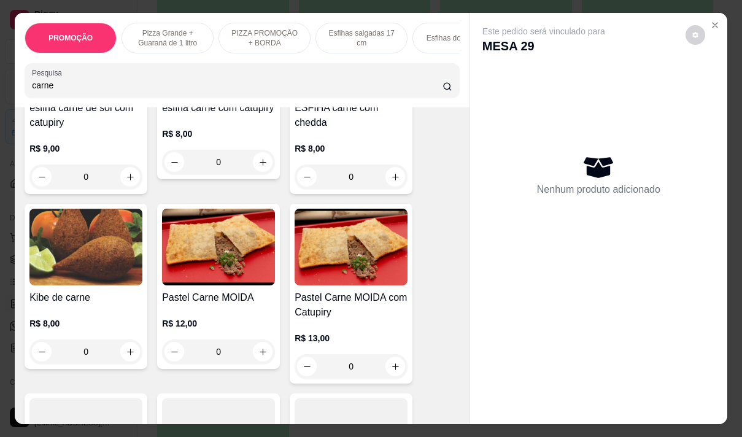
type input "carne"
click at [212, 337] on div "R$ 12,00 0" at bounding box center [218, 340] width 113 height 47
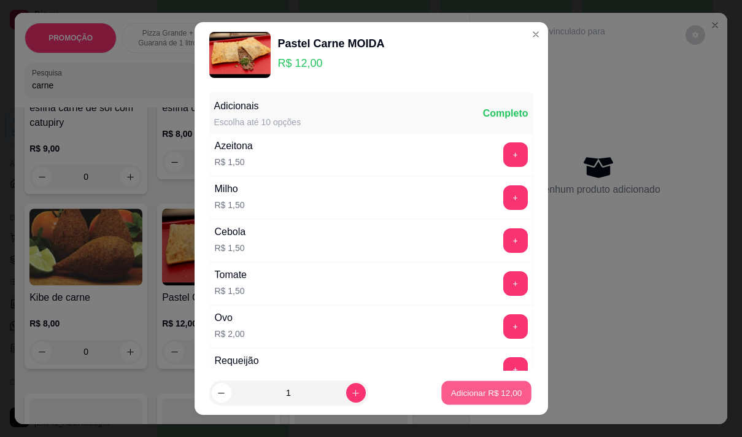
click at [480, 387] on button "Adicionar R$ 12,00" at bounding box center [487, 393] width 90 height 24
type input "1"
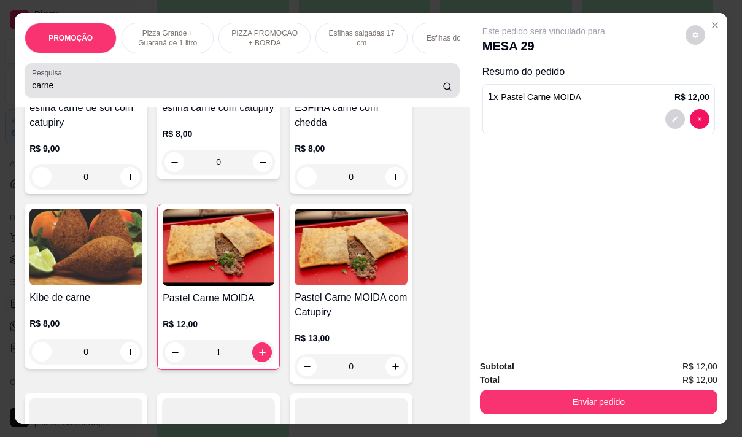
click at [64, 79] on div "carne" at bounding box center [242, 80] width 420 height 25
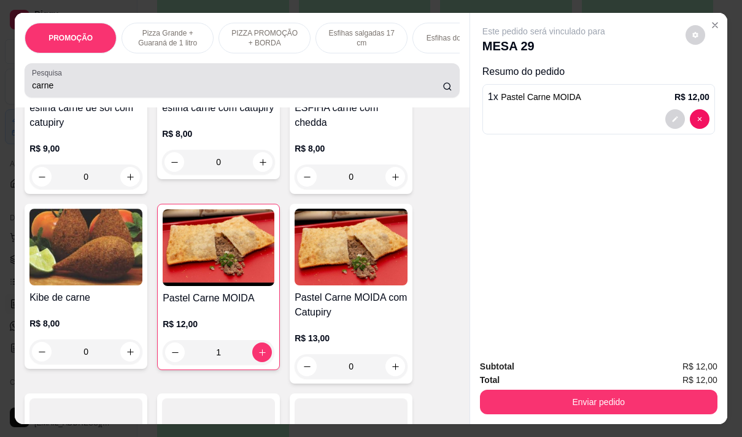
click at [64, 79] on div "carne" at bounding box center [242, 80] width 420 height 25
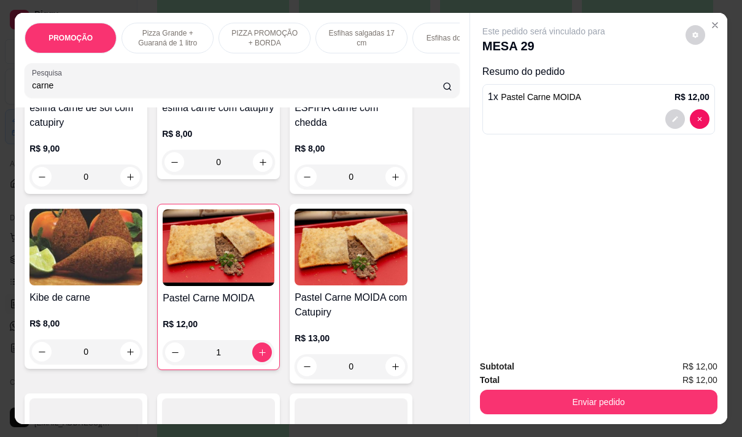
click at [64, 79] on div "carne" at bounding box center [242, 80] width 420 height 25
click at [59, 98] on div "Pesquisa carne" at bounding box center [242, 80] width 435 height 34
click at [63, 89] on input "carne" at bounding box center [237, 85] width 411 height 12
click at [64, 89] on input "carne" at bounding box center [237, 85] width 411 height 12
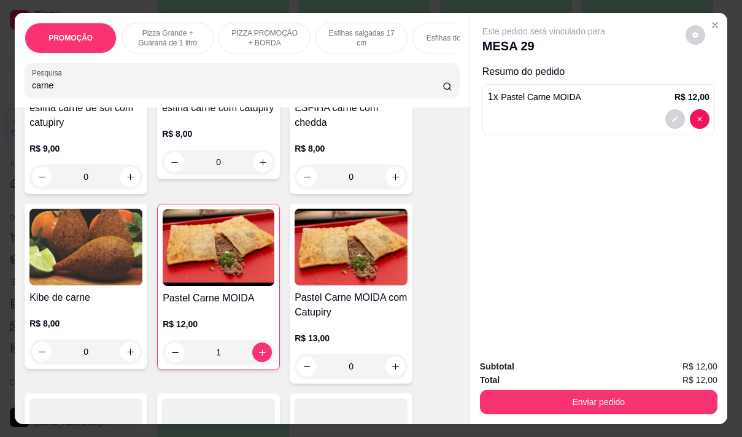
click at [66, 88] on input "carne" at bounding box center [237, 85] width 411 height 12
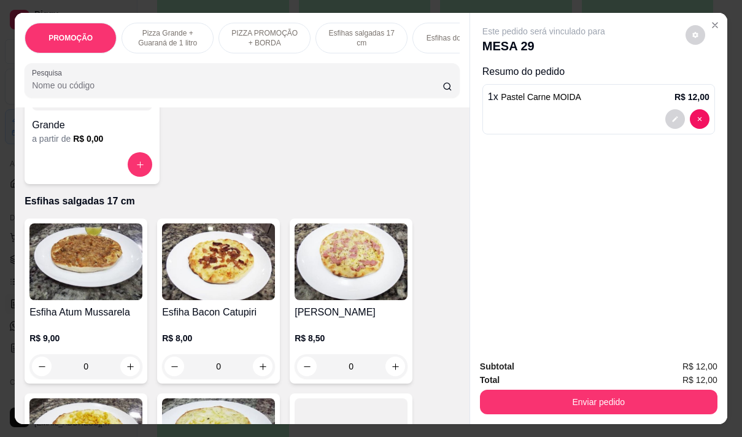
type input "v"
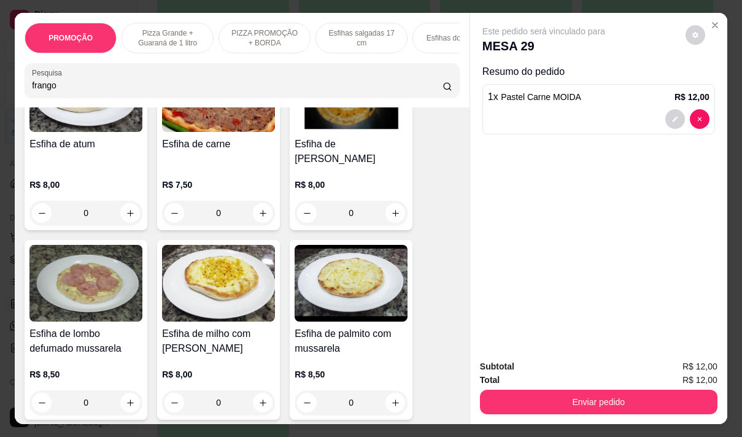
scroll to position [2288, 0]
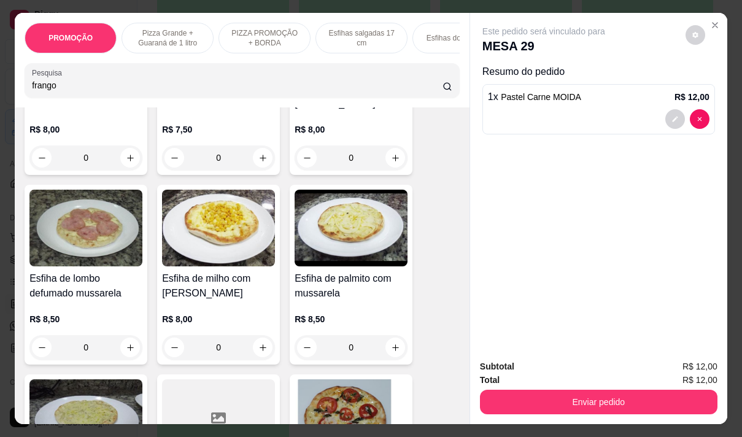
type input "frango"
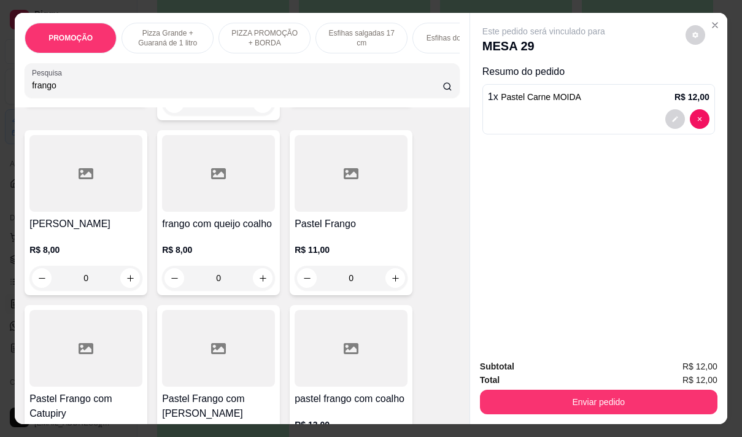
scroll to position [307, 0]
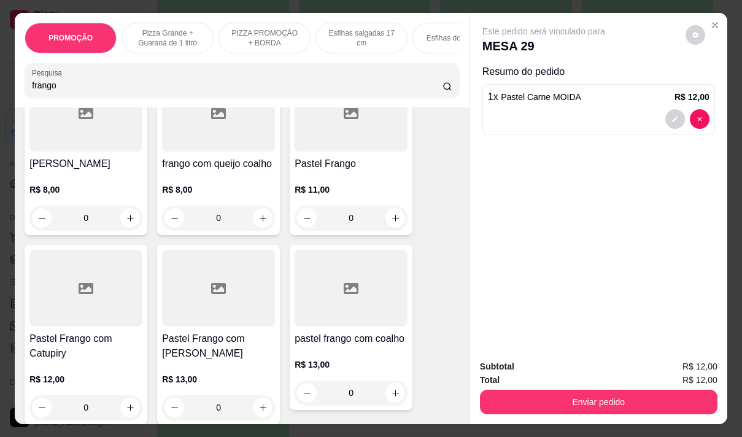
click at [315, 184] on p "R$ 11,00" at bounding box center [351, 190] width 113 height 12
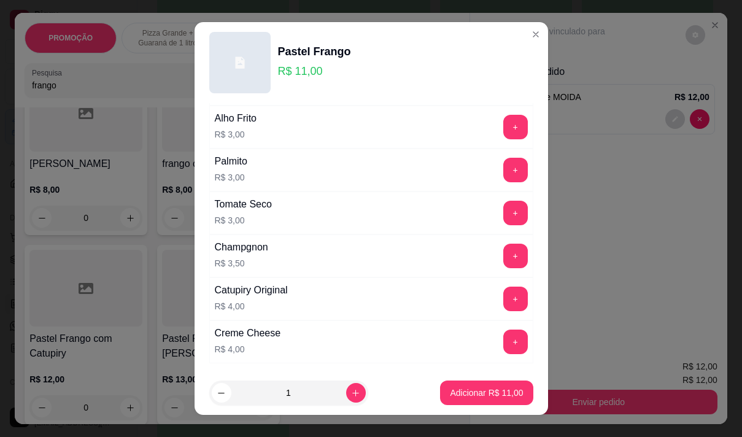
scroll to position [491, 0]
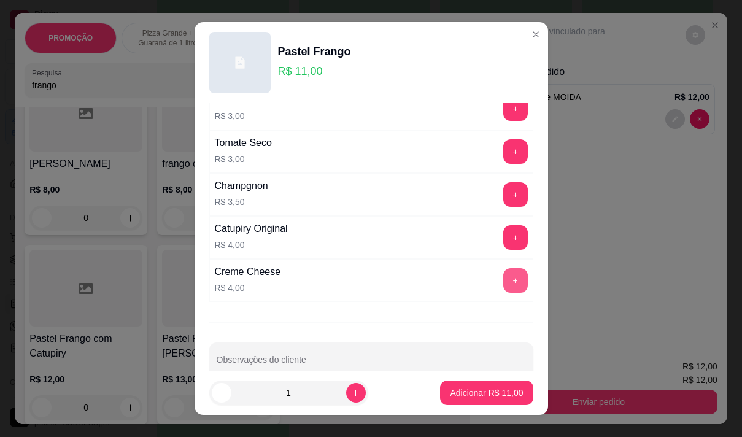
click at [503, 283] on button "+" at bounding box center [515, 280] width 25 height 25
click at [473, 399] on button "Adicionar R$ 15,00" at bounding box center [486, 393] width 93 height 25
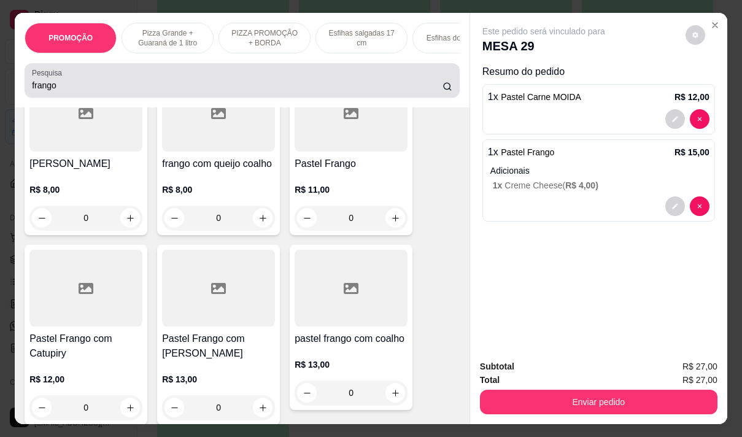
click at [59, 87] on input "frango" at bounding box center [237, 85] width 411 height 12
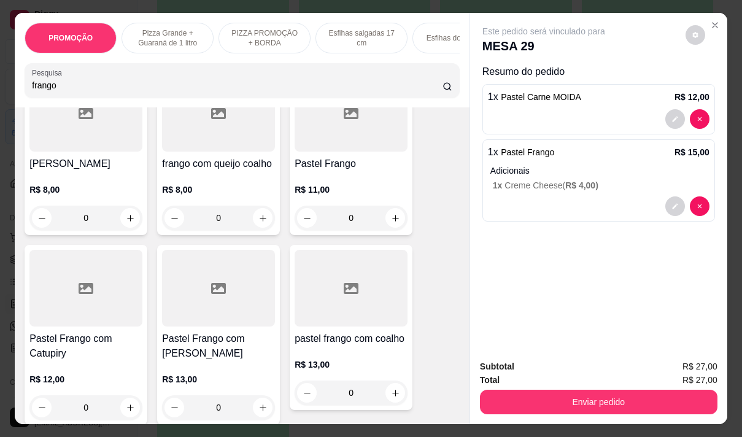
click at [59, 87] on input "frango" at bounding box center [237, 85] width 411 height 12
click at [335, 184] on p "R$ 11,00" at bounding box center [351, 190] width 113 height 12
click at [347, 157] on h4 "Pastel Frango" at bounding box center [351, 164] width 113 height 15
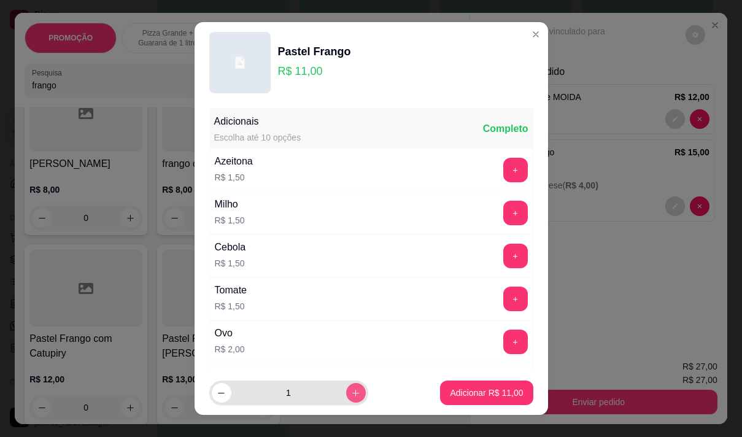
click at [351, 389] on icon "increase-product-quantity" at bounding box center [355, 393] width 9 height 9
type input "2"
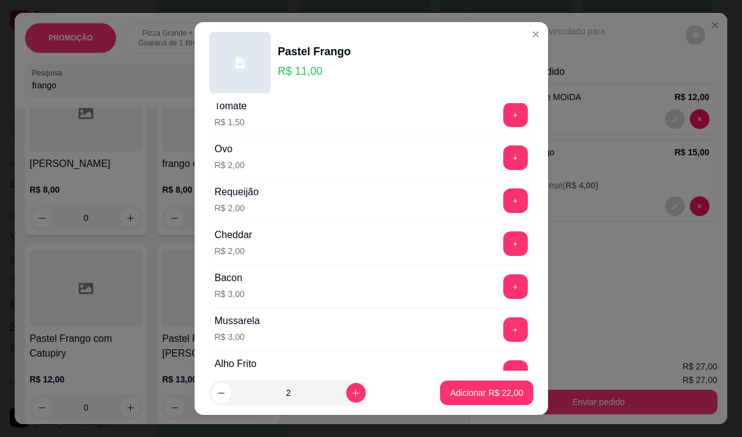
scroll to position [0, 0]
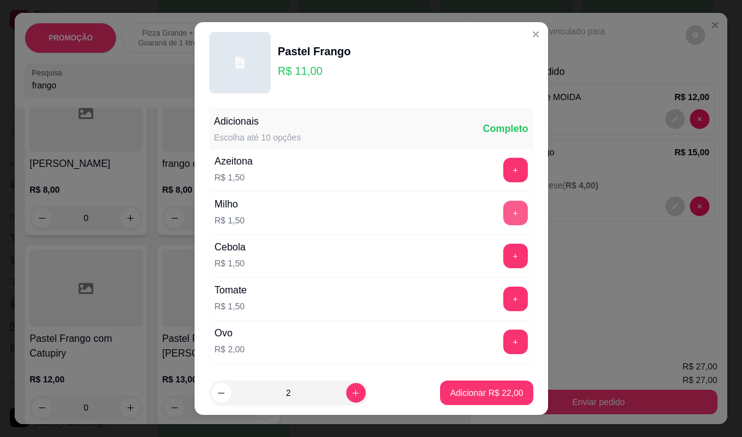
click at [503, 211] on button "+" at bounding box center [515, 213] width 25 height 25
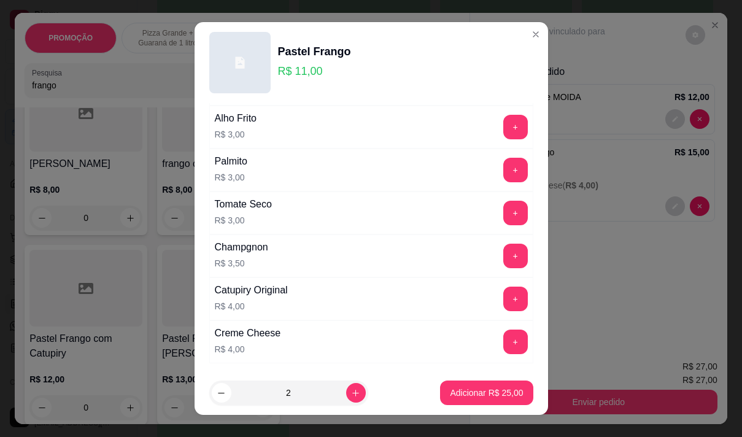
scroll to position [491, 0]
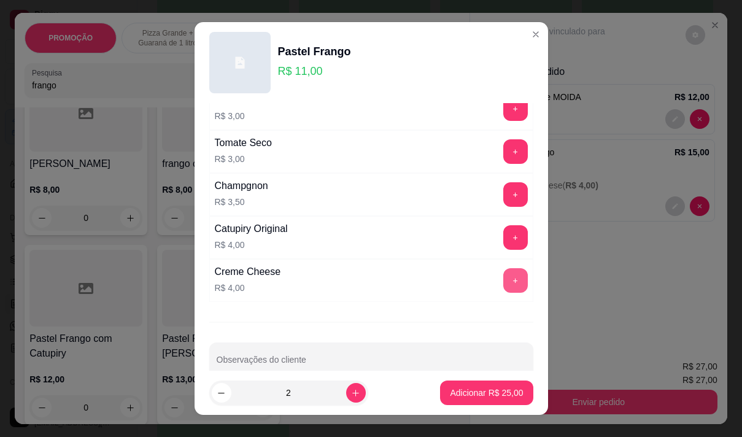
click at [503, 279] on button "+" at bounding box center [515, 280] width 25 height 25
click at [489, 389] on p "Adicionar R$ 33,00" at bounding box center [486, 393] width 73 height 12
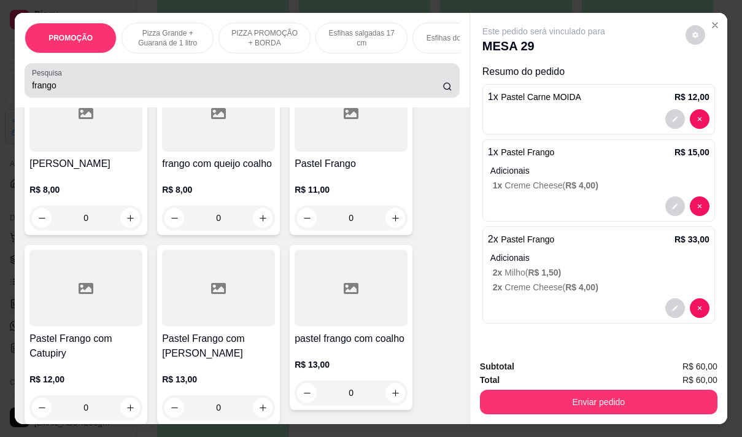
click at [57, 87] on input "frango" at bounding box center [237, 85] width 411 height 12
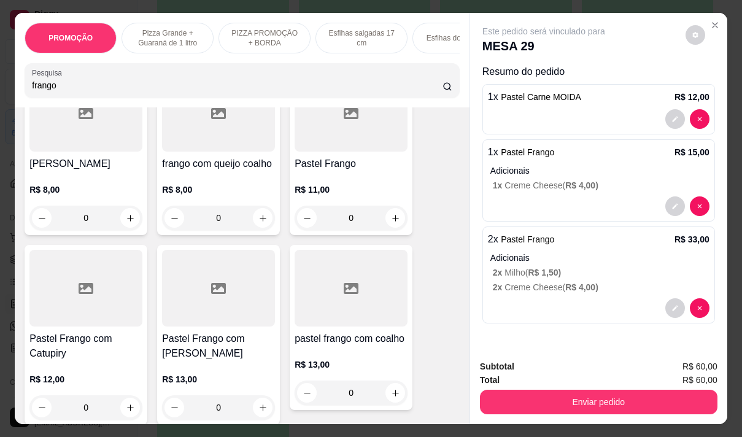
click at [57, 87] on input "frango" at bounding box center [237, 85] width 411 height 12
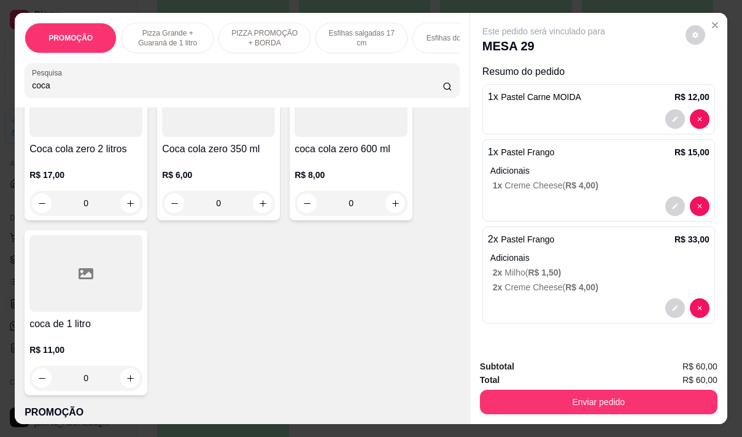
scroll to position [856, 0]
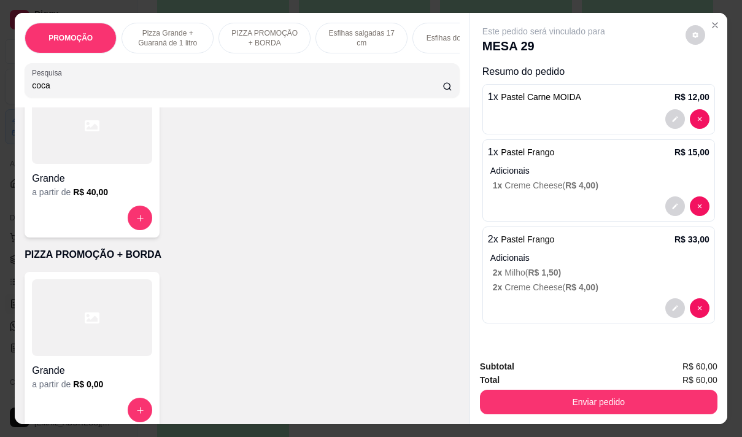
type input "coca"
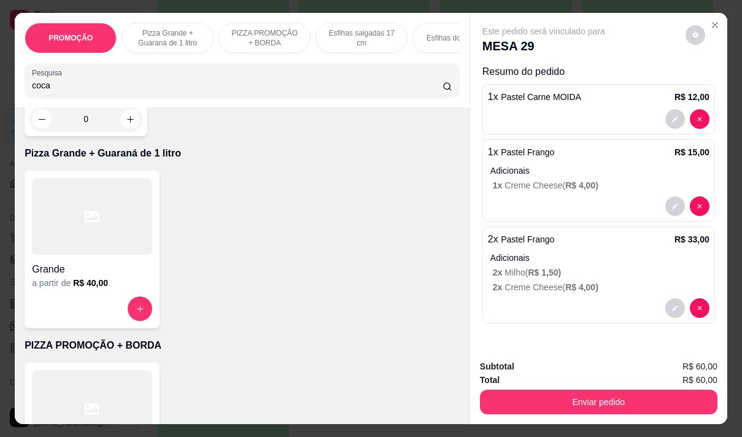
scroll to position [0, 0]
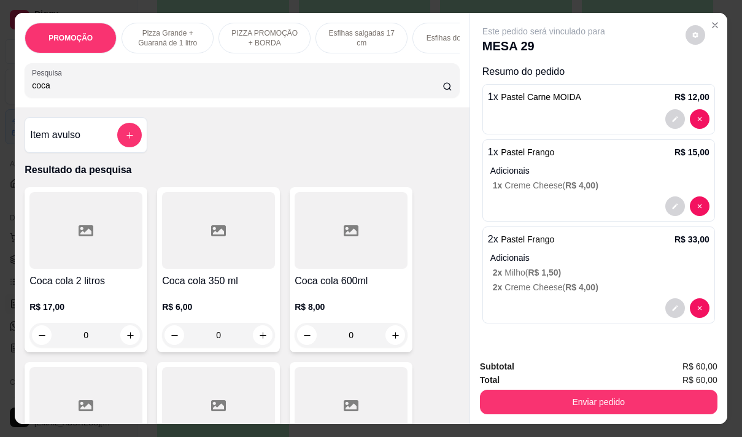
click at [47, 307] on p "R$ 17,00" at bounding box center [85, 307] width 113 height 12
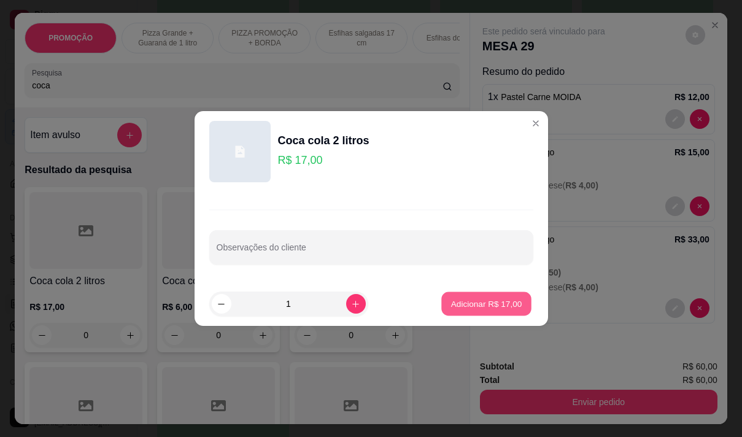
click at [451, 292] on button "Adicionar R$ 17,00" at bounding box center [487, 304] width 90 height 24
type input "1"
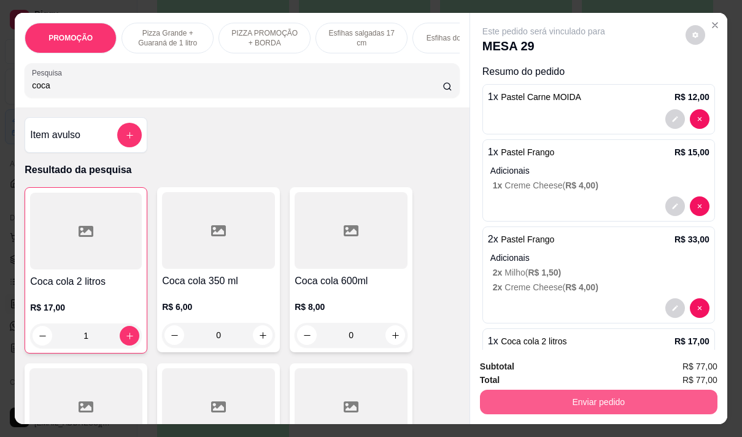
click at [552, 396] on button "Enviar pedido" at bounding box center [599, 402] width 238 height 25
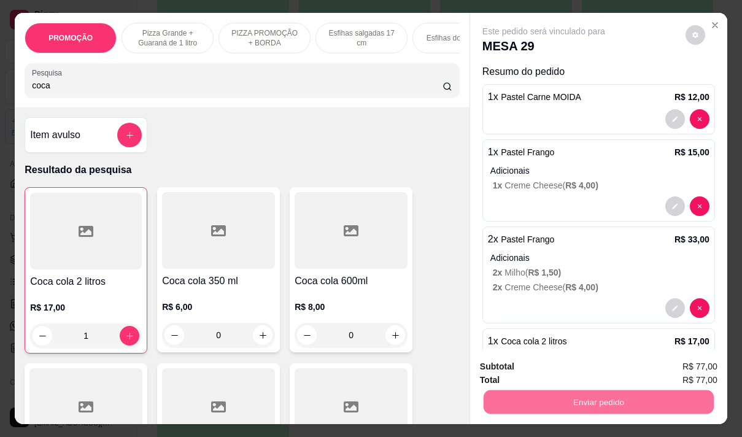
click at [551, 368] on button "Não registrar e enviar pedido" at bounding box center [558, 366] width 124 height 23
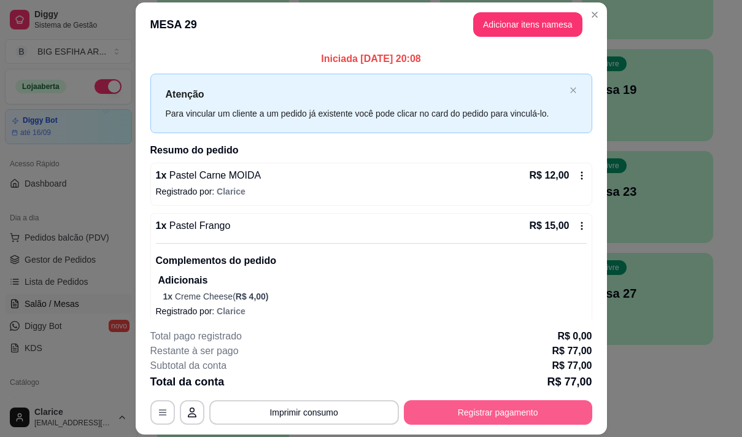
click at [458, 412] on button "Registrar pagamento" at bounding box center [498, 412] width 188 height 25
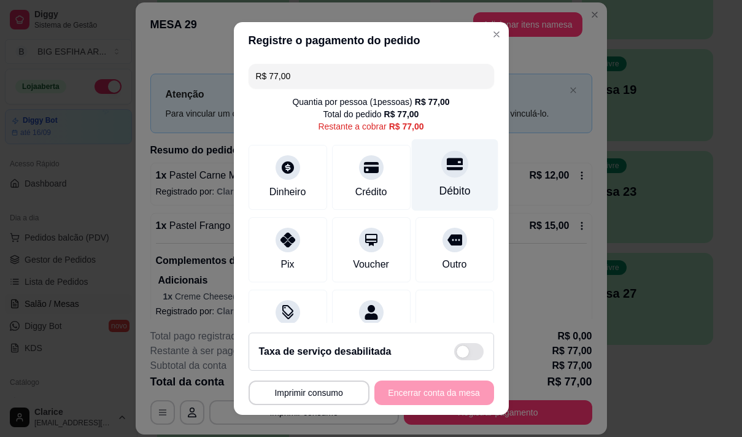
click at [439, 188] on div "Débito" at bounding box center [454, 191] width 31 height 16
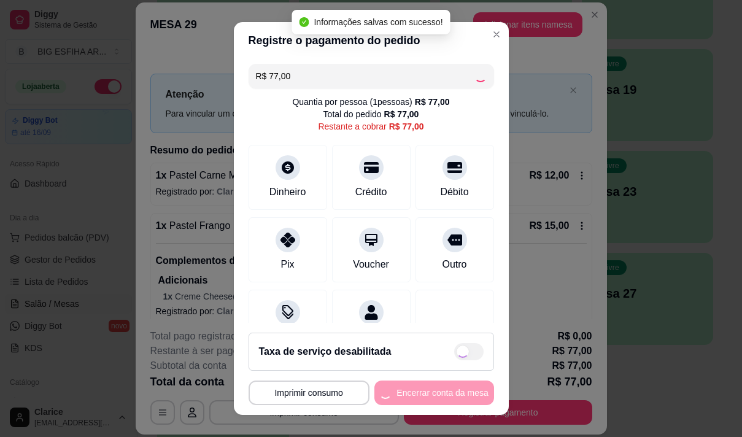
type input "R$ 0,00"
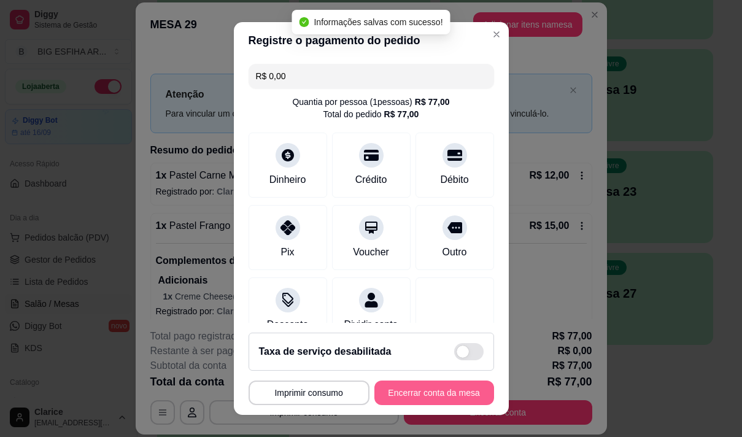
click at [418, 387] on button "Encerrar conta da mesa" at bounding box center [434, 393] width 120 height 25
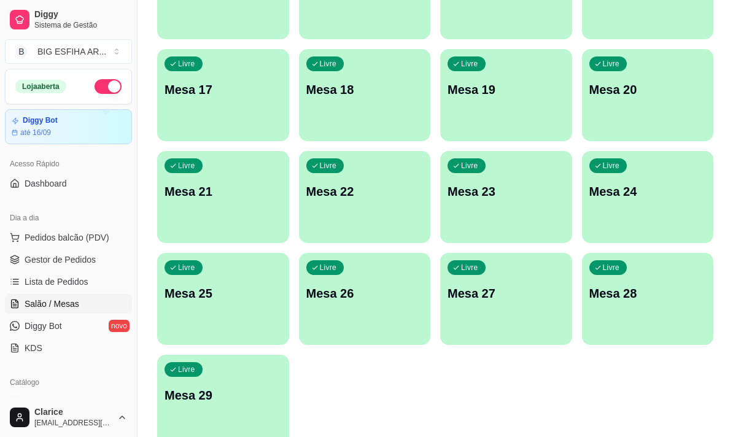
click at [245, 412] on div "Livre Mesa 29" at bounding box center [223, 393] width 132 height 77
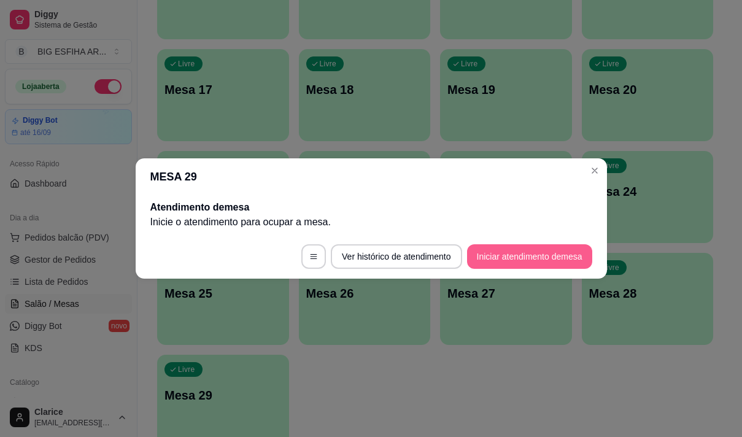
click at [492, 257] on button "Iniciar atendimento de mesa" at bounding box center [529, 256] width 125 height 25
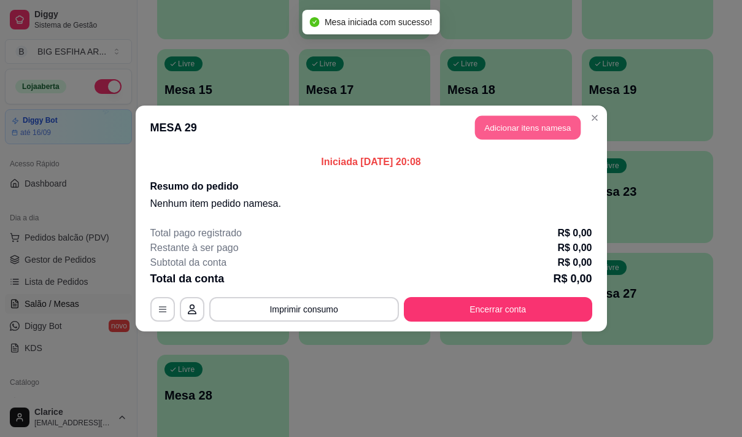
click at [527, 131] on button "Adicionar itens na mesa" at bounding box center [528, 128] width 106 height 24
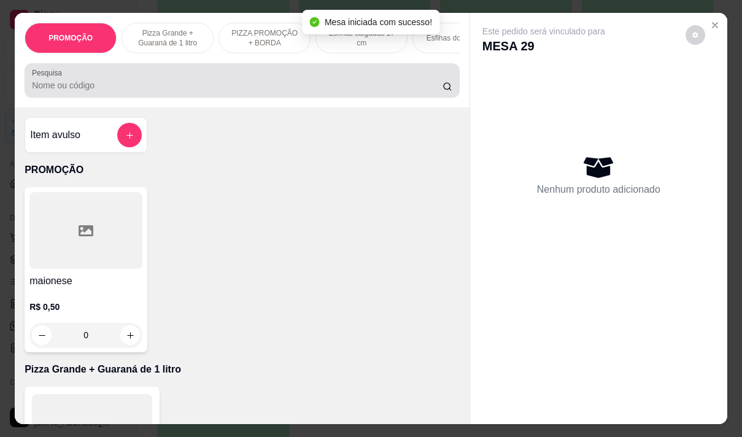
click at [271, 80] on div at bounding box center [242, 80] width 420 height 25
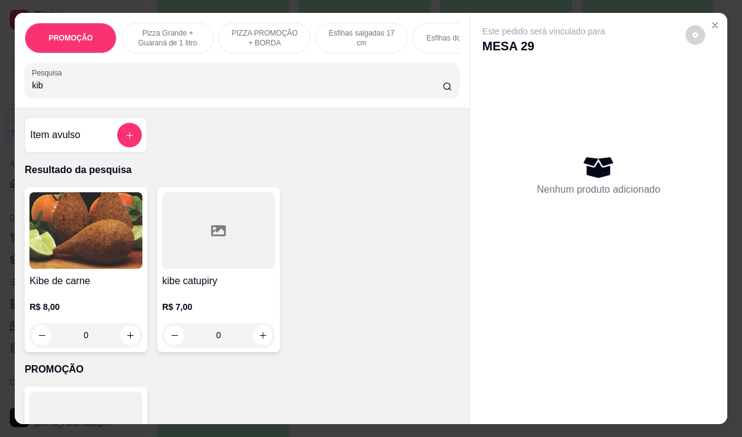
type input "kib"
click at [85, 286] on h4 "Kibe de carne" at bounding box center [85, 281] width 113 height 15
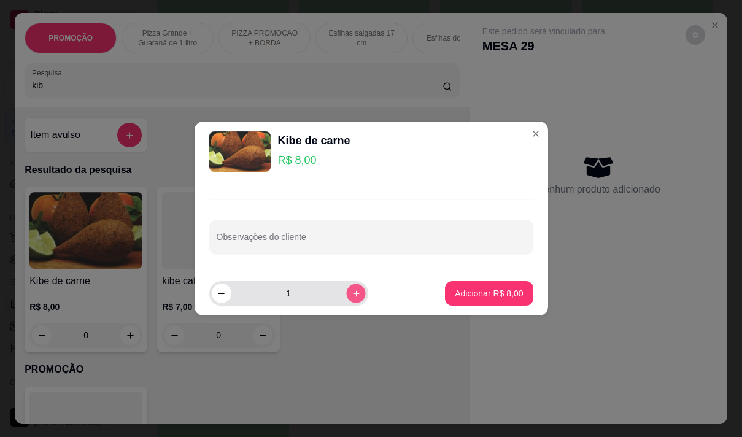
click at [351, 292] on icon "increase-product-quantity" at bounding box center [355, 293] width 9 height 9
type input "3"
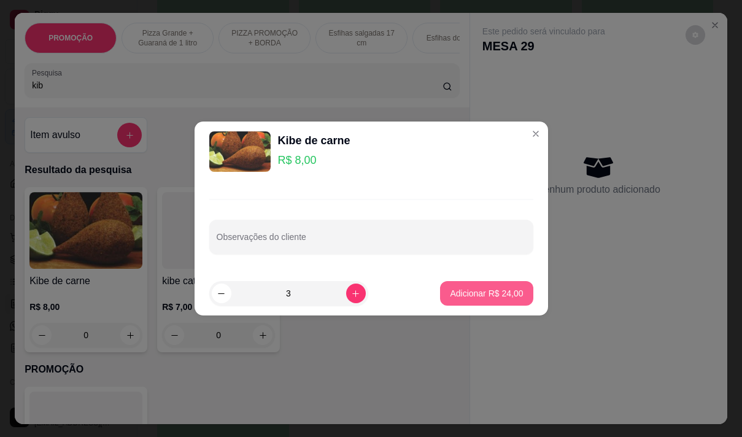
click at [472, 295] on p "Adicionar R$ 24,00" at bounding box center [486, 293] width 73 height 12
type input "3"
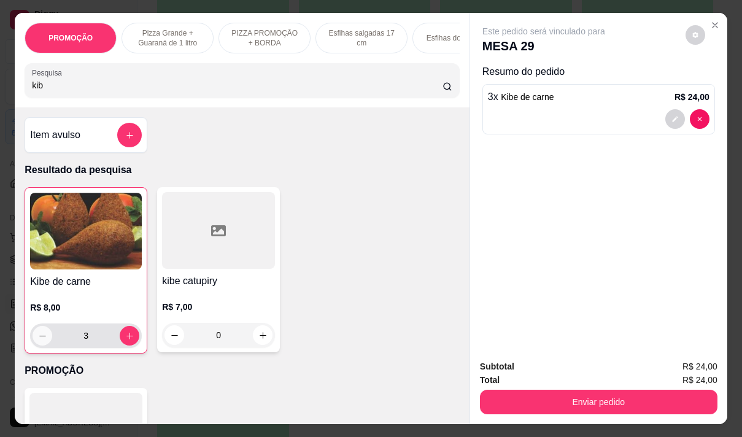
click at [38, 338] on icon "decrease-product-quantity" at bounding box center [42, 335] width 9 height 9
type input "2"
click at [86, 309] on p "R$ 8,00" at bounding box center [86, 307] width 112 height 12
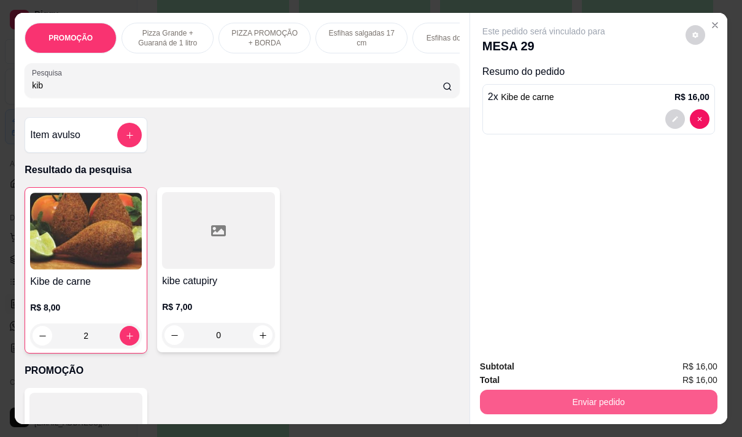
click at [533, 393] on button "Enviar pedido" at bounding box center [599, 402] width 238 height 25
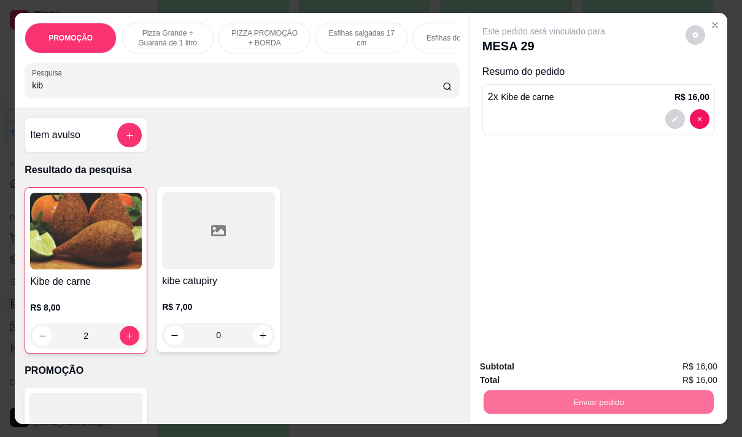
click at [517, 364] on button "Não registrar e enviar pedido" at bounding box center [558, 366] width 124 height 23
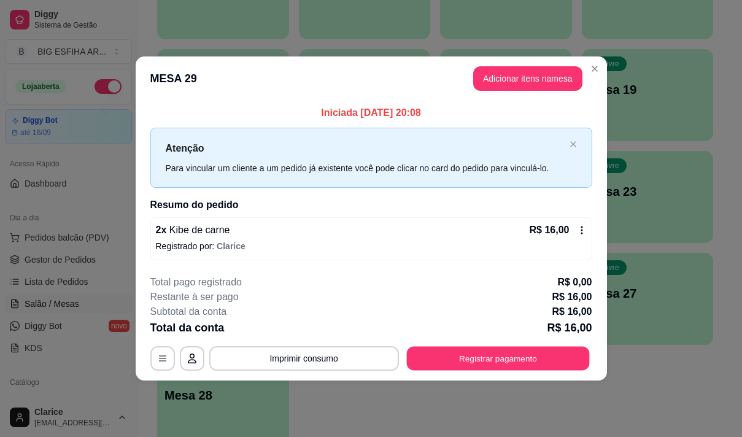
click at [517, 364] on button "Registrar pagamento" at bounding box center [497, 358] width 183 height 24
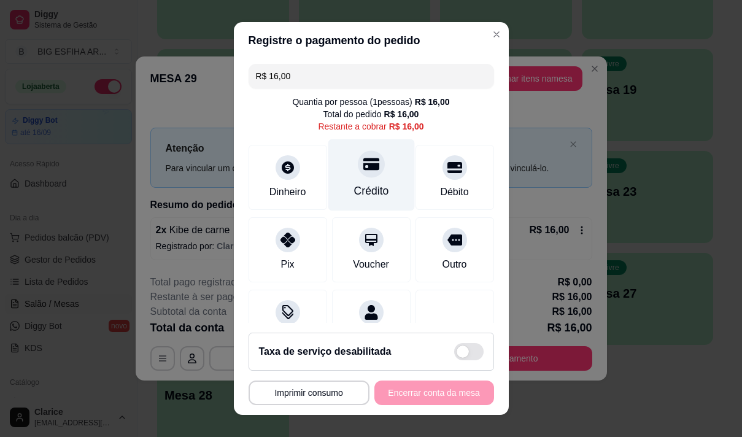
click at [339, 166] on div "Crédito" at bounding box center [371, 175] width 87 height 72
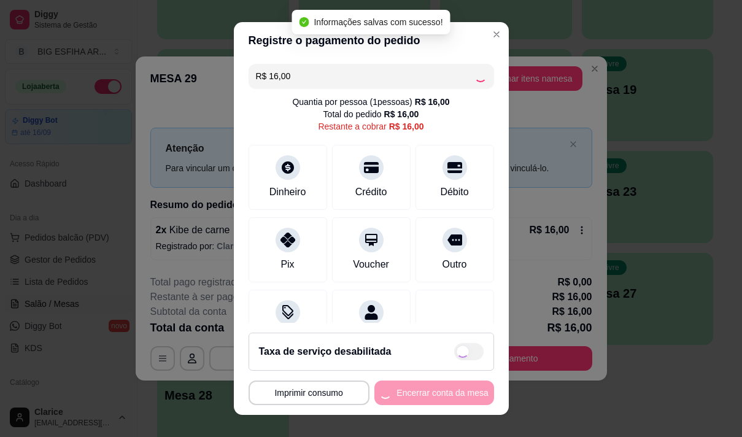
type input "R$ 0,00"
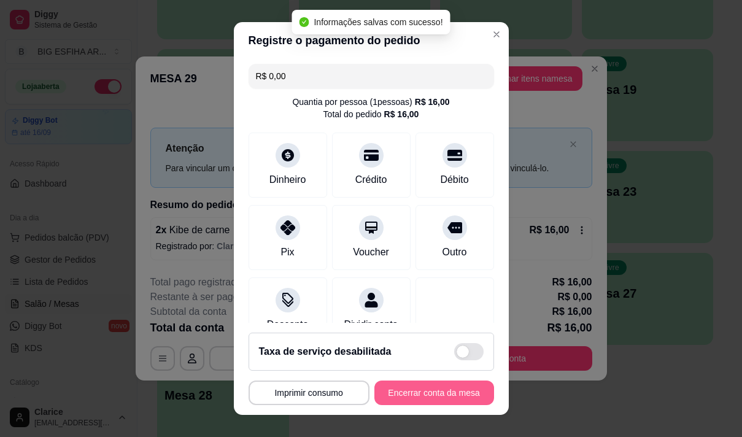
click at [427, 394] on button "Encerrar conta da mesa" at bounding box center [434, 393] width 120 height 25
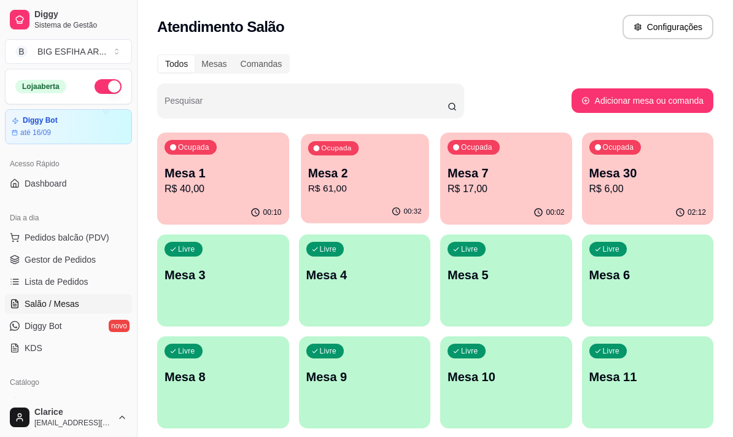
click at [336, 165] on p "Mesa 2" at bounding box center [365, 173] width 114 height 17
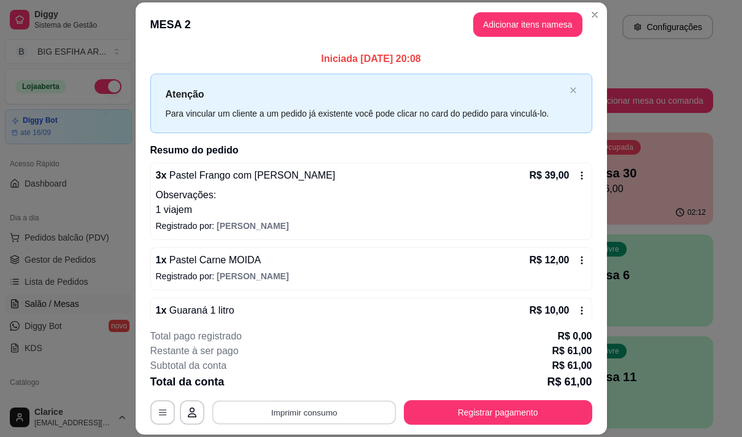
click at [344, 408] on button "Imprimir consumo" at bounding box center [304, 413] width 184 height 24
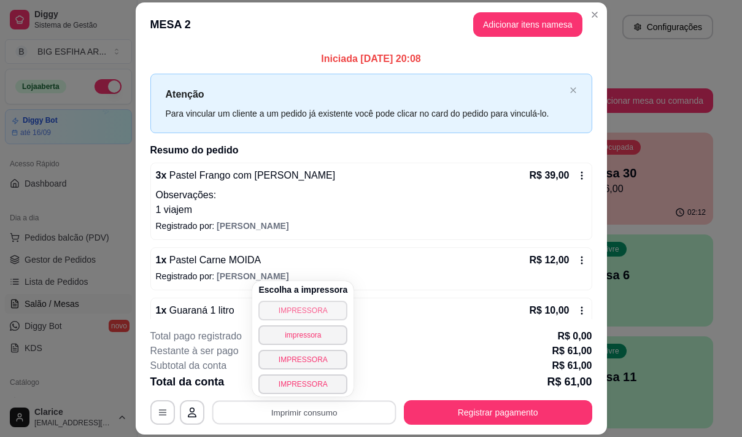
click at [327, 311] on button "IMPRESSORA" at bounding box center [302, 311] width 89 height 20
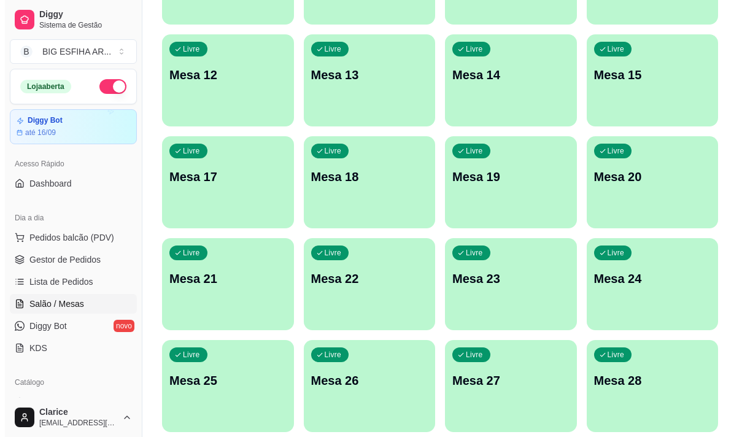
scroll to position [491, 0]
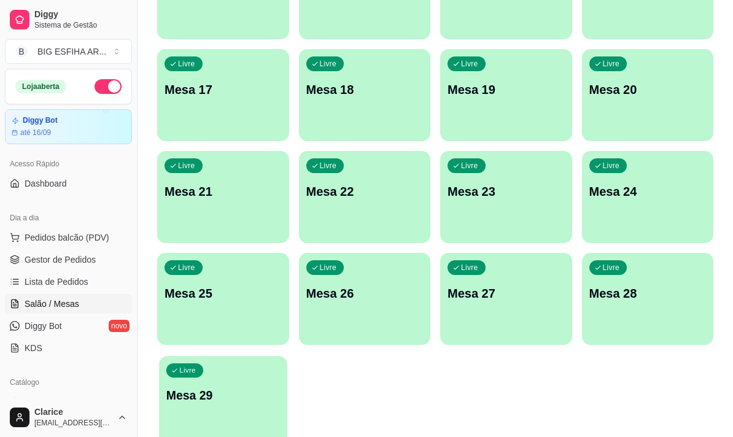
click at [241, 382] on div "Livre Mesa 29" at bounding box center [223, 393] width 128 height 75
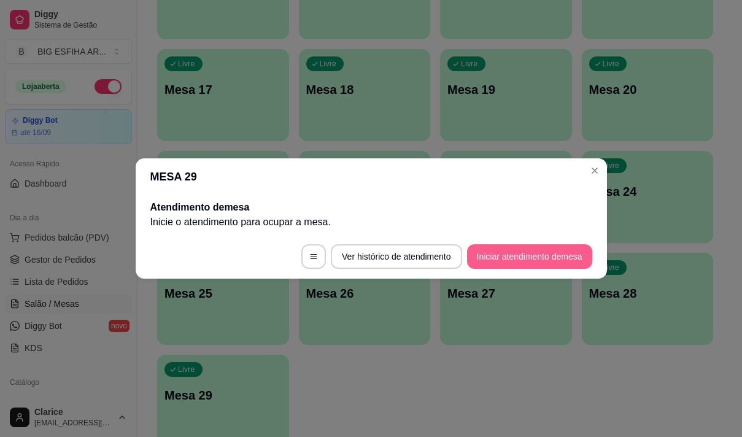
click at [492, 256] on button "Iniciar atendimento de mesa" at bounding box center [529, 256] width 125 height 25
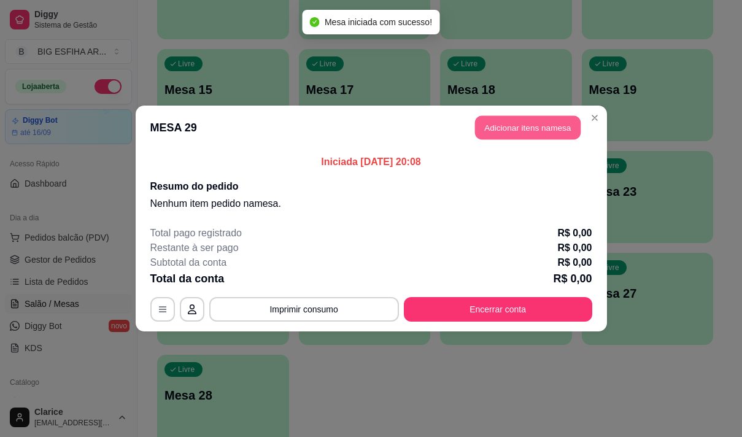
click at [481, 133] on button "Adicionar itens na mesa" at bounding box center [528, 128] width 106 height 24
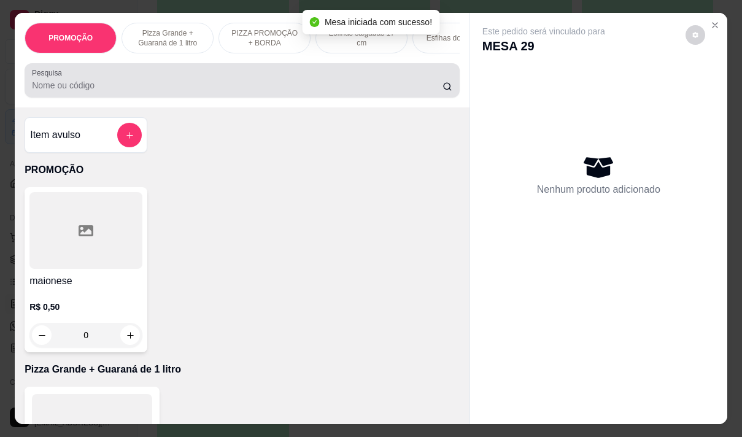
click at [241, 91] on input "Pesquisa" at bounding box center [237, 85] width 411 height 12
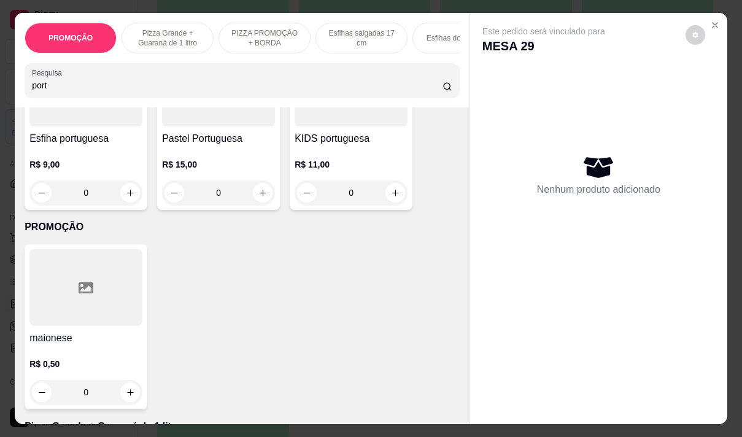
scroll to position [61, 0]
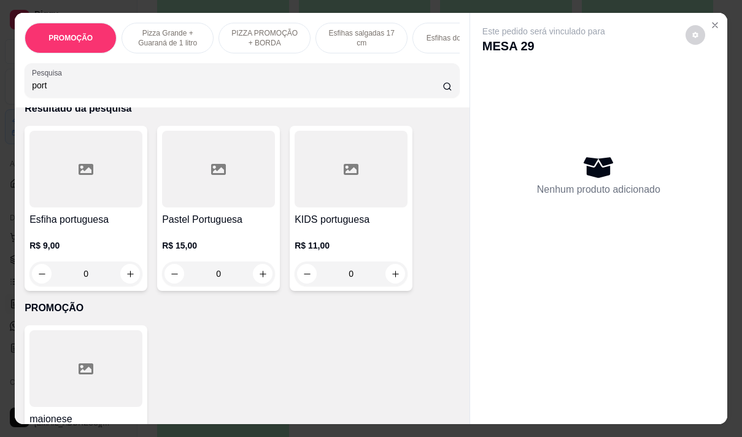
click at [196, 207] on div at bounding box center [218, 169] width 113 height 77
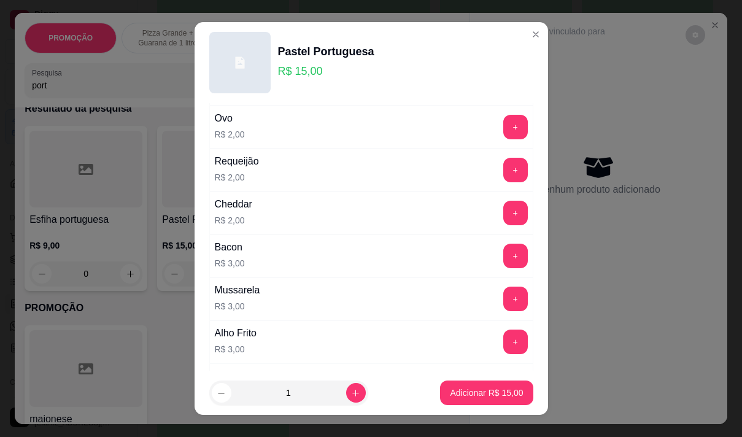
scroll to position [246, 0]
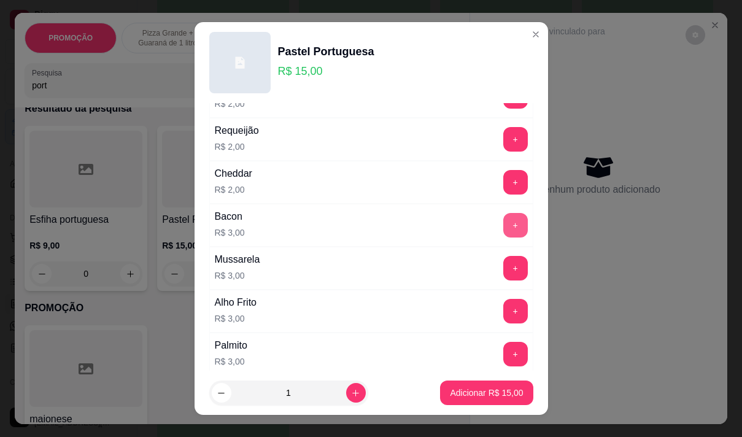
click at [503, 219] on button "+" at bounding box center [515, 225] width 25 height 25
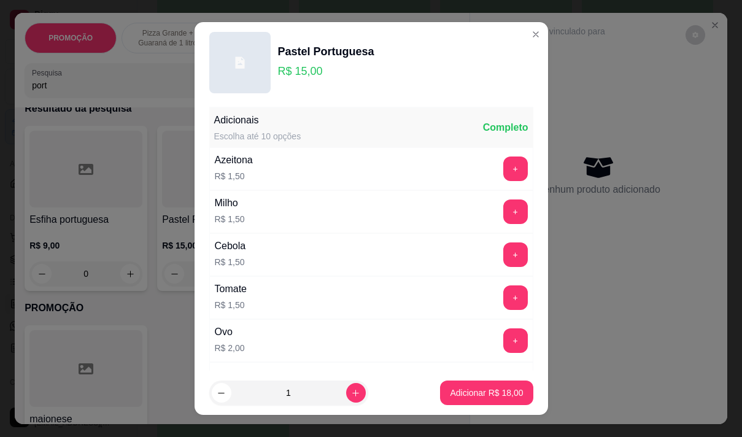
scroll to position [0, 0]
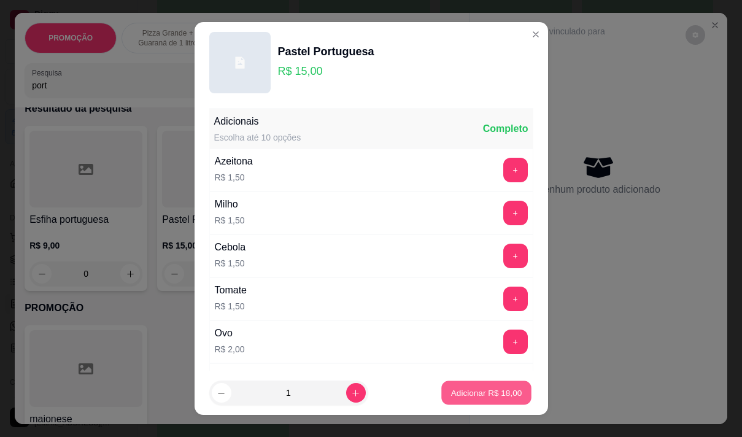
click at [458, 392] on p "Adicionar R$ 18,00" at bounding box center [486, 393] width 71 height 12
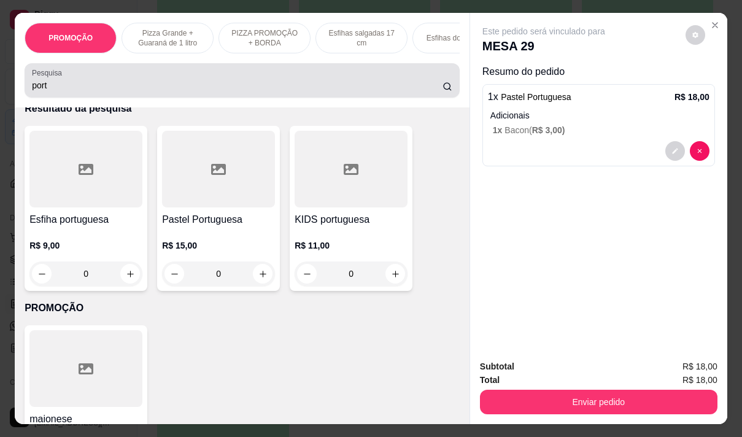
click at [69, 83] on div "port" at bounding box center [242, 80] width 420 height 25
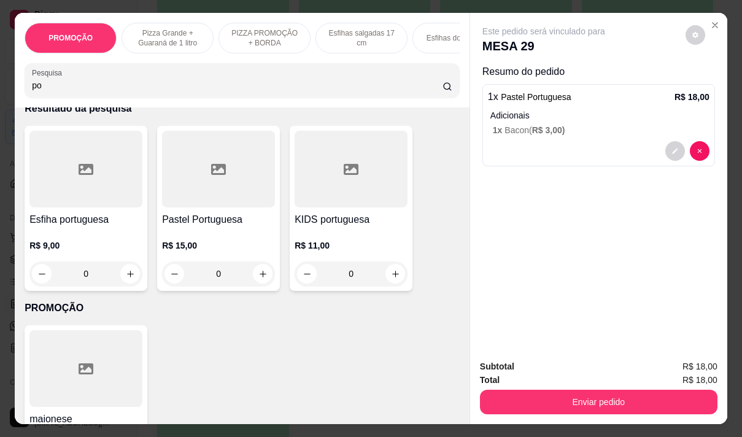
type input "p"
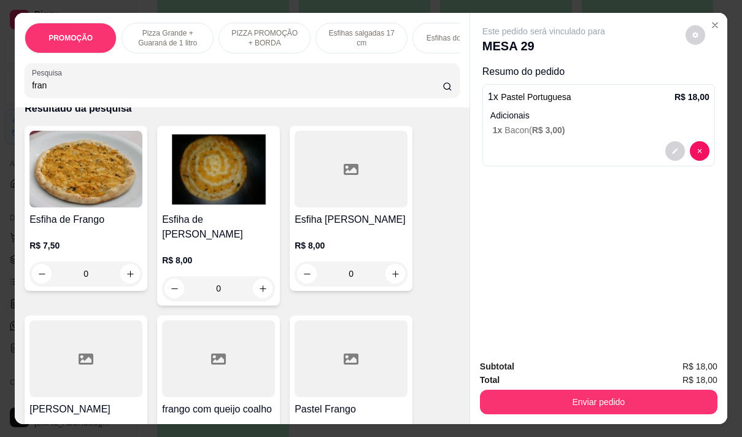
scroll to position [815, 0]
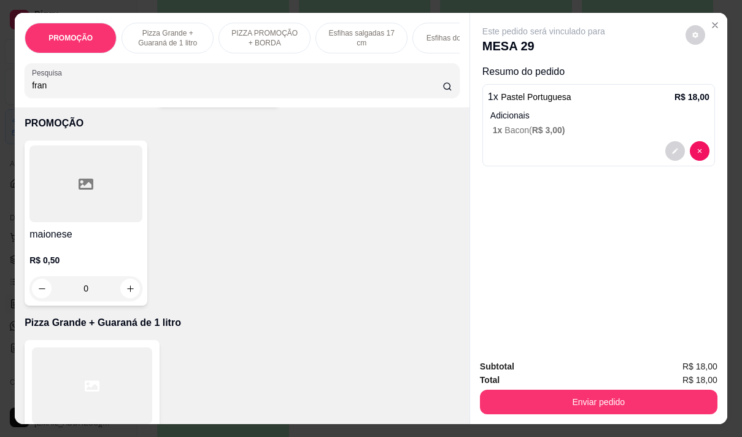
type input "fran"
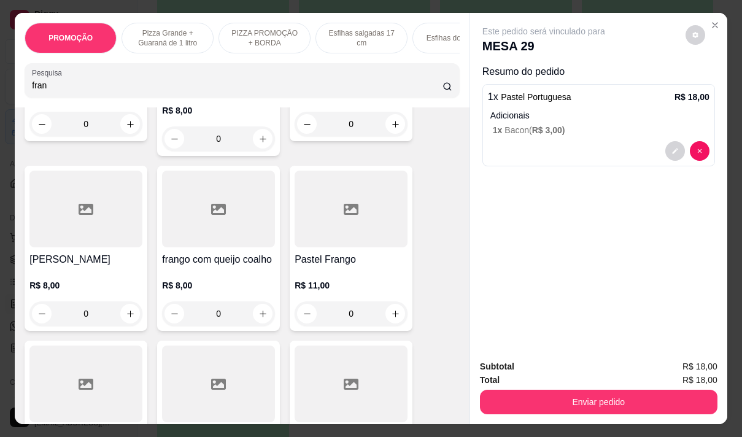
scroll to position [307, 0]
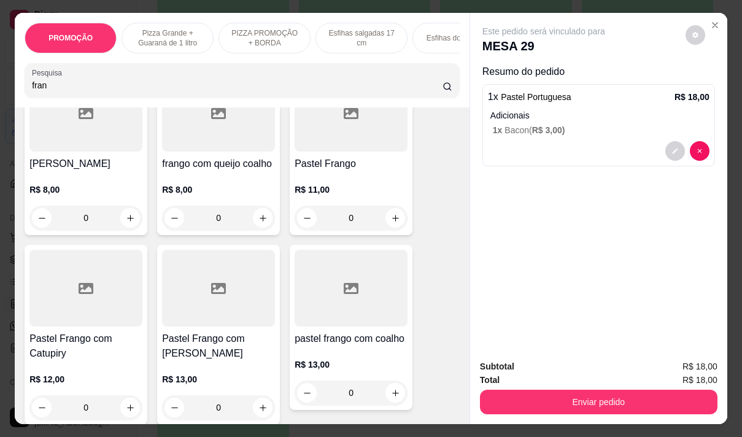
click at [358, 157] on h4 "Pastel Frango" at bounding box center [351, 164] width 113 height 15
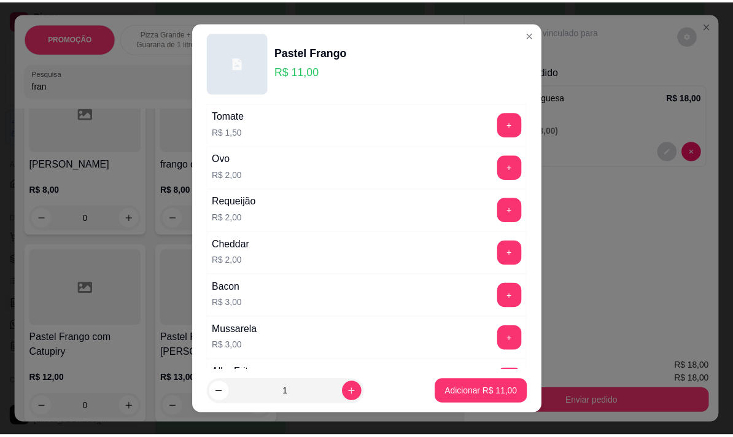
scroll to position [184, 0]
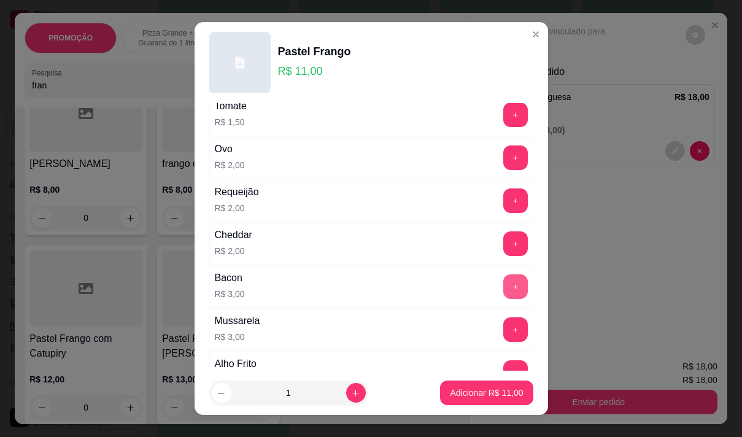
click at [503, 285] on button "+" at bounding box center [515, 286] width 25 height 25
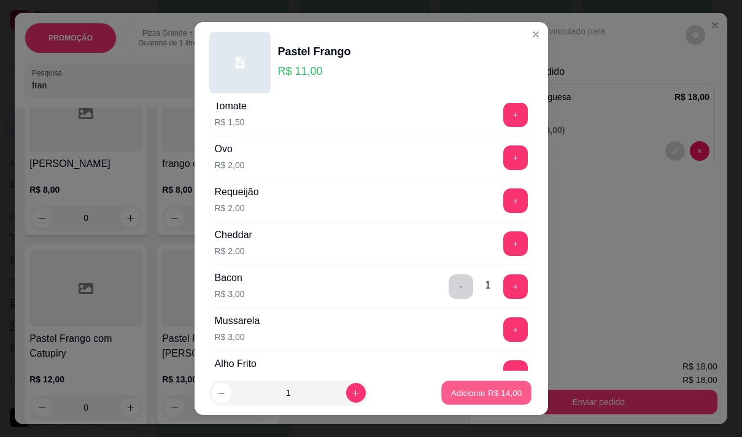
click at [501, 393] on p "Adicionar R$ 14,00" at bounding box center [486, 393] width 71 height 12
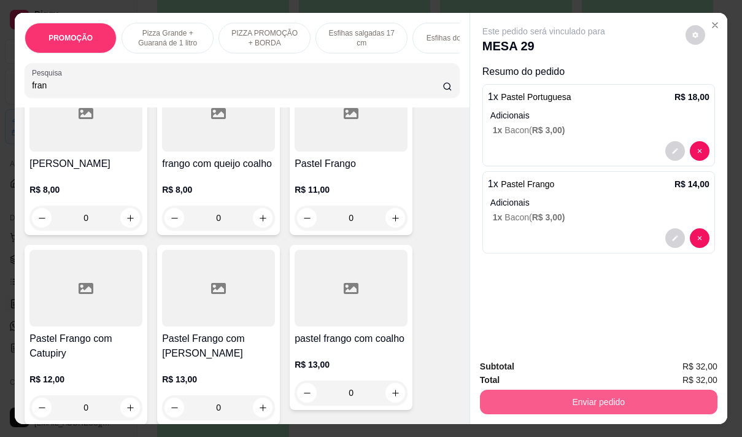
click at [609, 397] on button "Enviar pedido" at bounding box center [599, 402] width 238 height 25
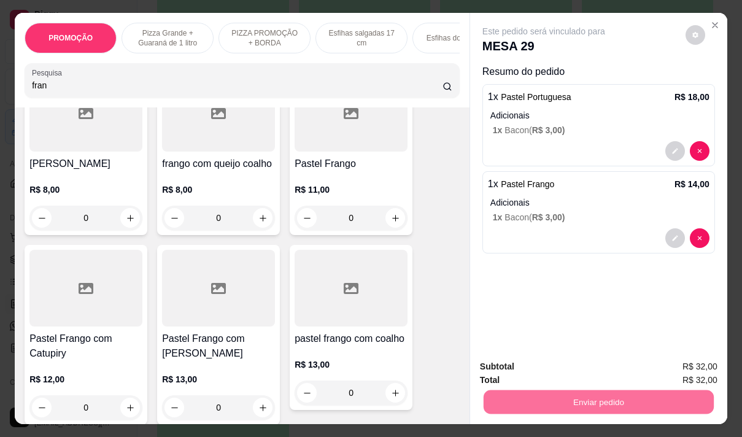
click at [528, 365] on button "Não registrar e enviar pedido" at bounding box center [558, 366] width 128 height 23
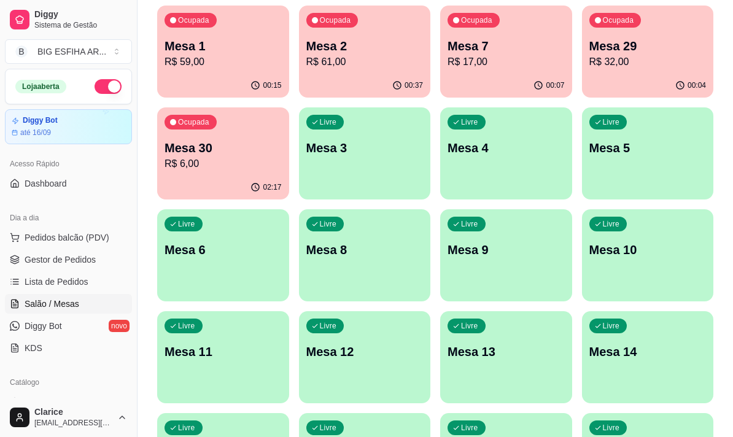
scroll to position [0, 0]
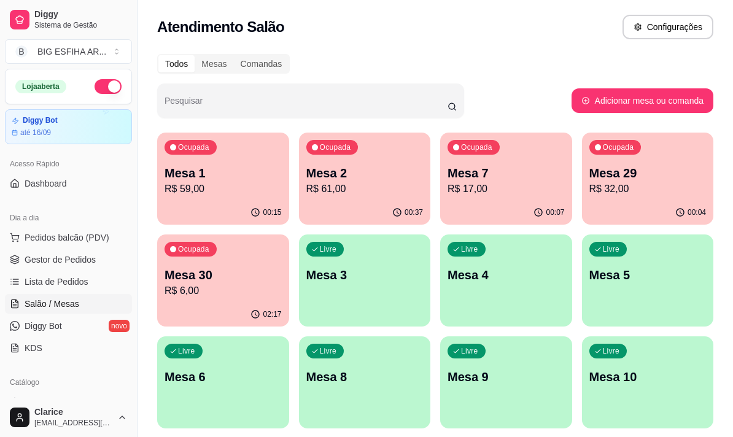
click at [392, 199] on div "Ocupada Mesa 2 R$ 61,00" at bounding box center [365, 167] width 132 height 68
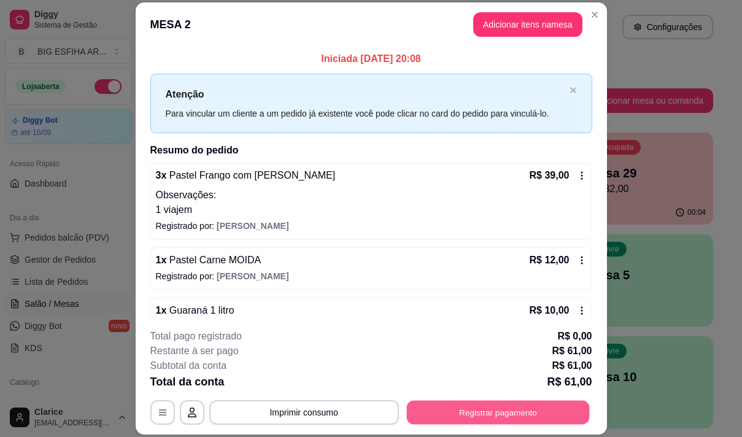
click at [455, 412] on button "Registrar pagamento" at bounding box center [497, 413] width 183 height 24
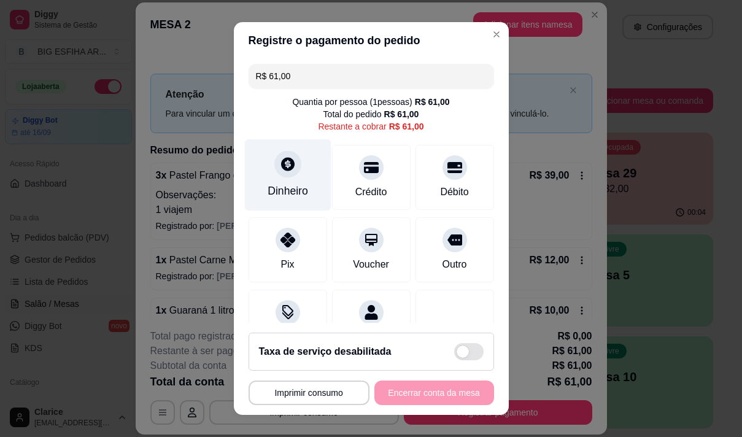
click at [285, 178] on div "Dinheiro" at bounding box center [287, 175] width 87 height 72
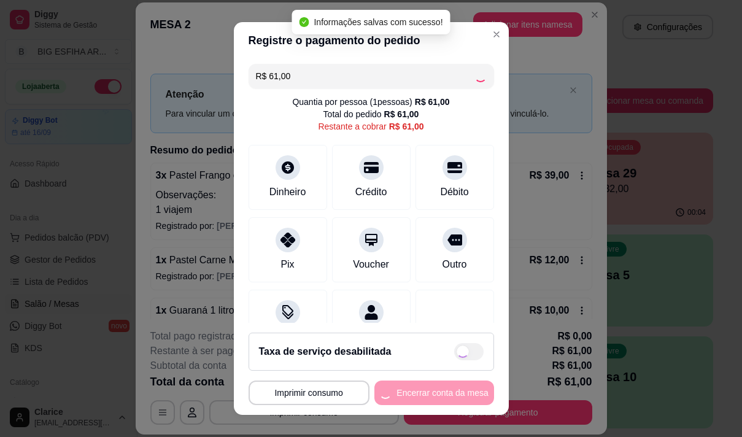
type input "R$ 0,00"
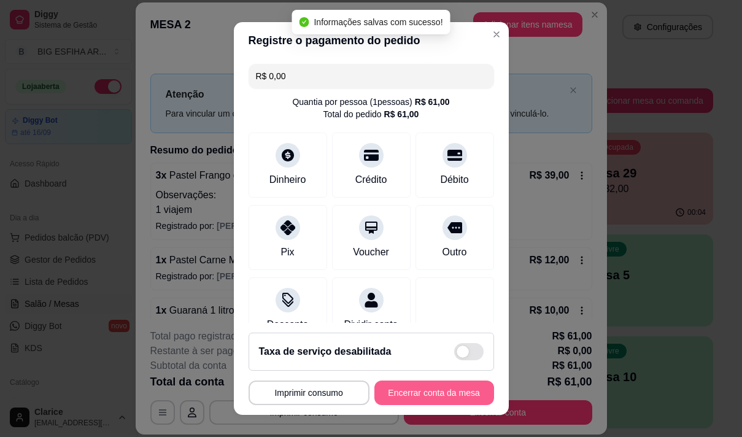
click at [452, 395] on button "Encerrar conta da mesa" at bounding box center [434, 393] width 120 height 25
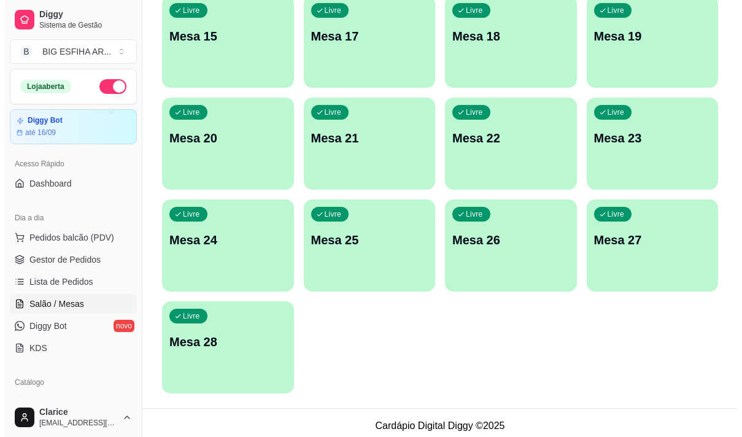
scroll to position [551, 0]
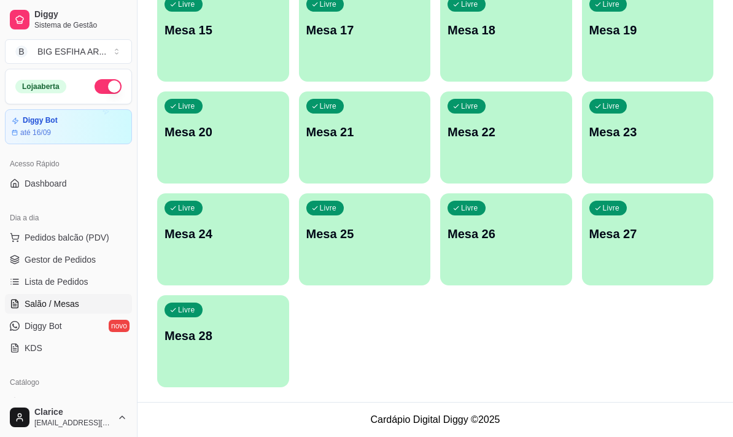
click at [213, 354] on div "Livre Mesa 28" at bounding box center [223, 333] width 132 height 77
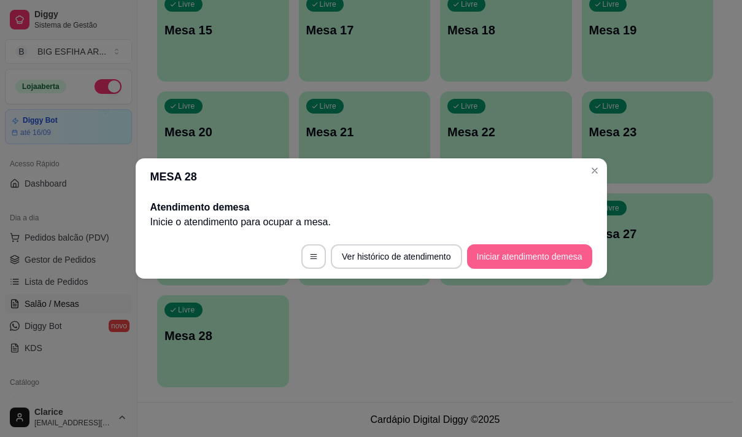
click at [575, 250] on button "Iniciar atendimento de mesa" at bounding box center [529, 256] width 125 height 25
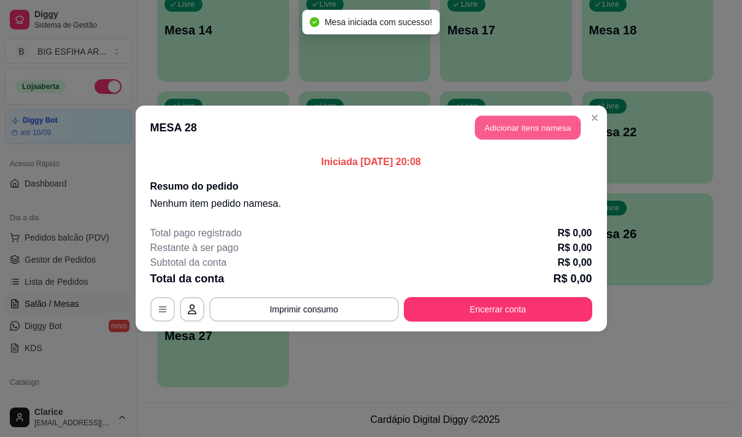
click at [543, 134] on button "Adicionar itens na mesa" at bounding box center [528, 128] width 106 height 24
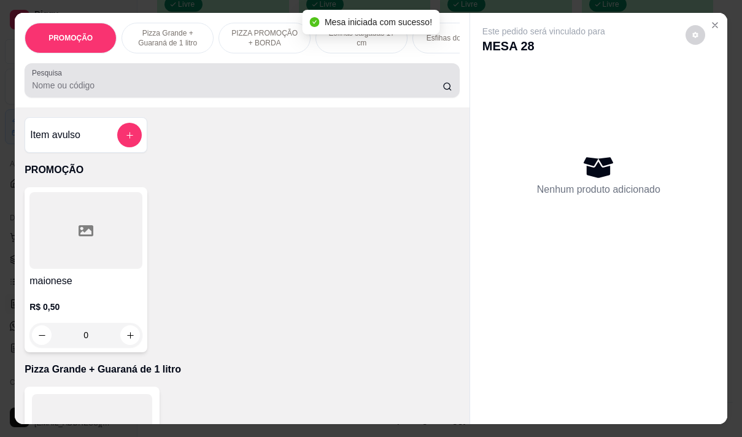
click at [171, 83] on div at bounding box center [242, 80] width 420 height 25
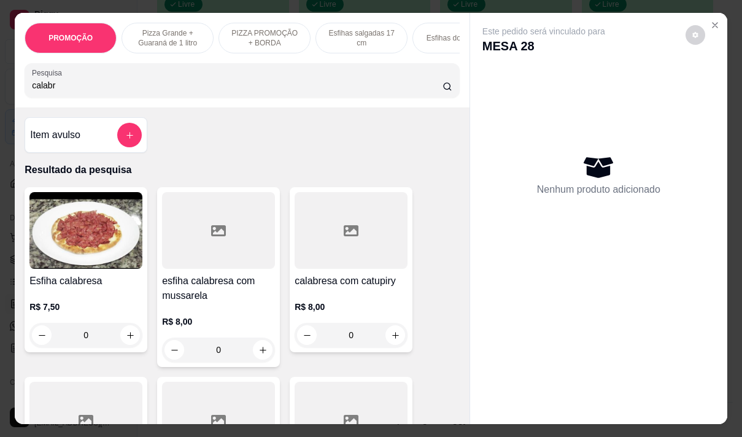
scroll to position [61, 0]
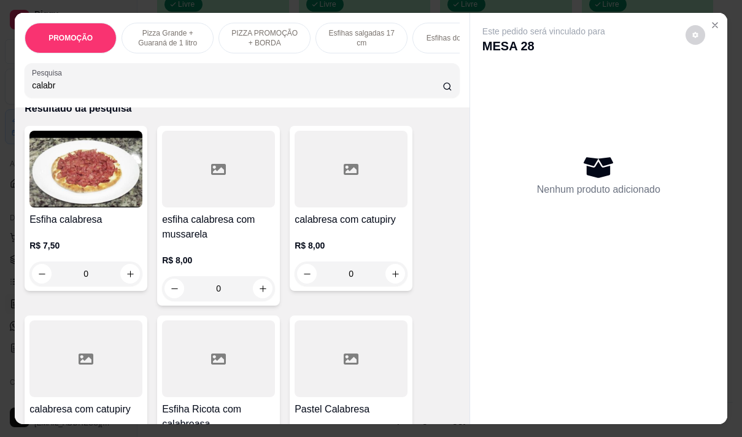
type input "calabr"
click at [349, 225] on h4 "calabresa com catupiry" at bounding box center [351, 219] width 113 height 15
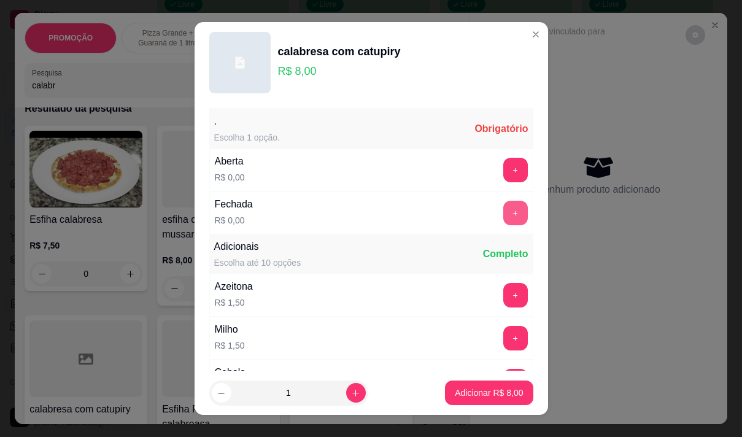
click at [503, 208] on button "+" at bounding box center [515, 213] width 25 height 25
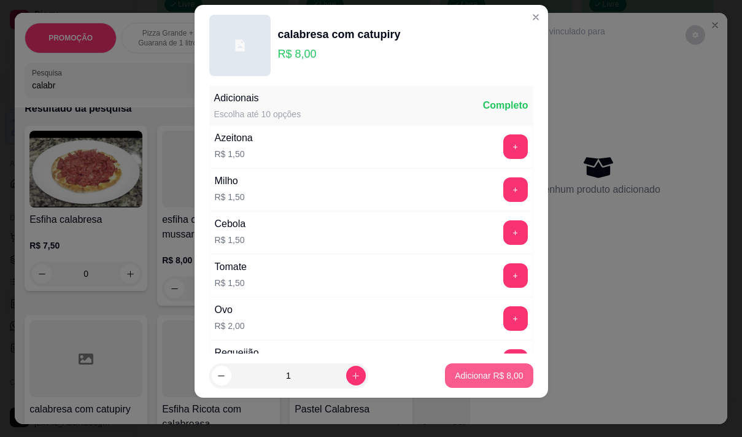
click at [470, 371] on p "Adicionar R$ 8,00" at bounding box center [489, 376] width 68 height 12
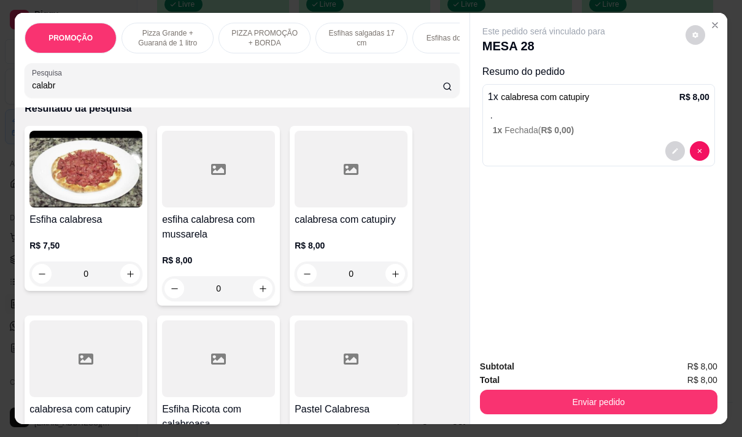
click at [112, 91] on input "calabr" at bounding box center [237, 85] width 411 height 12
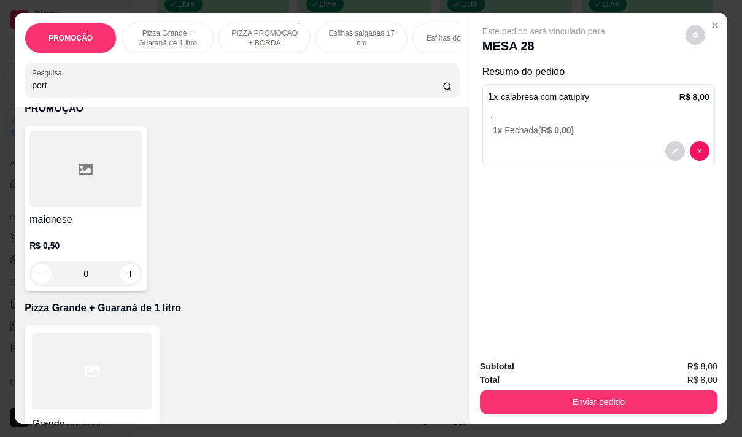
scroll to position [0, 0]
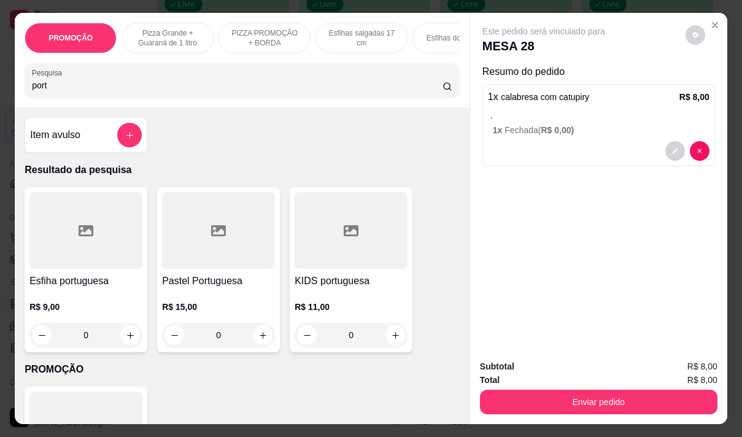
type input "port"
click at [101, 283] on h4 "Esfiha portuguesa" at bounding box center [85, 281] width 113 height 15
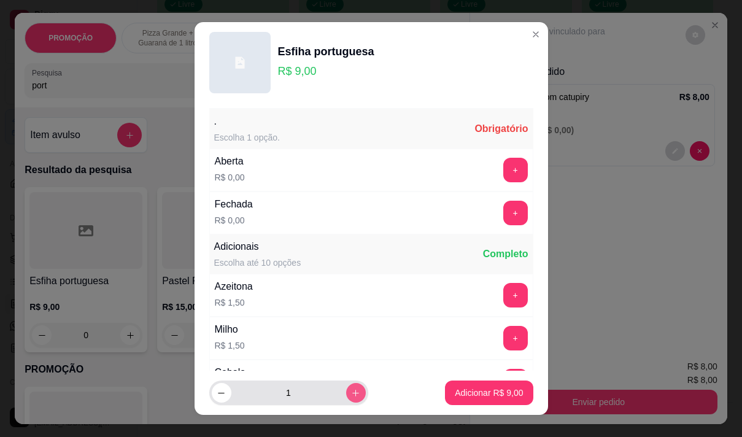
click at [351, 389] on icon "increase-product-quantity" at bounding box center [355, 393] width 9 height 9
type input "2"
click at [503, 209] on button "+" at bounding box center [515, 213] width 25 height 25
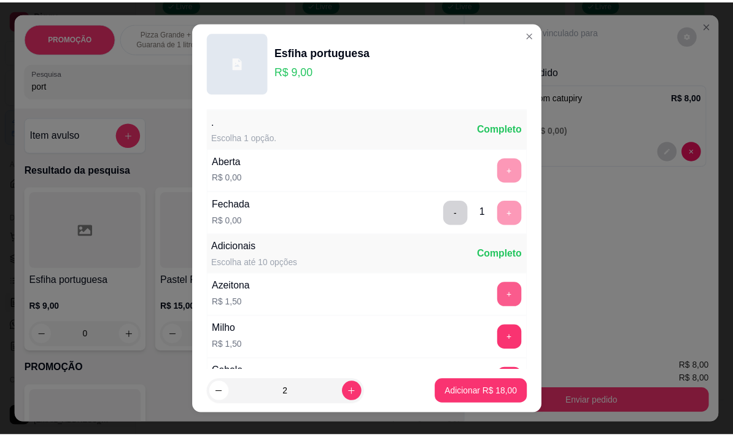
scroll to position [131, 0]
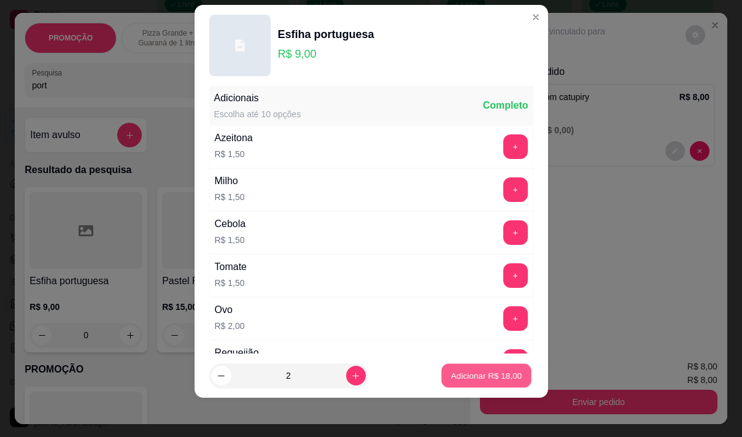
click at [487, 376] on p "Adicionar R$ 18,00" at bounding box center [486, 376] width 71 height 12
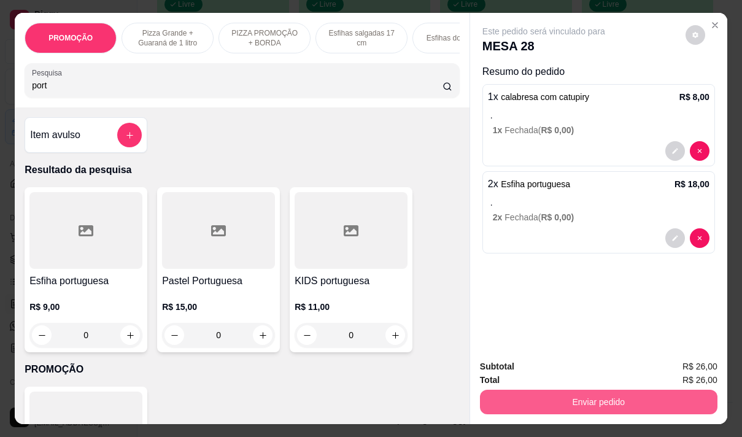
click at [574, 402] on button "Enviar pedido" at bounding box center [599, 402] width 238 height 25
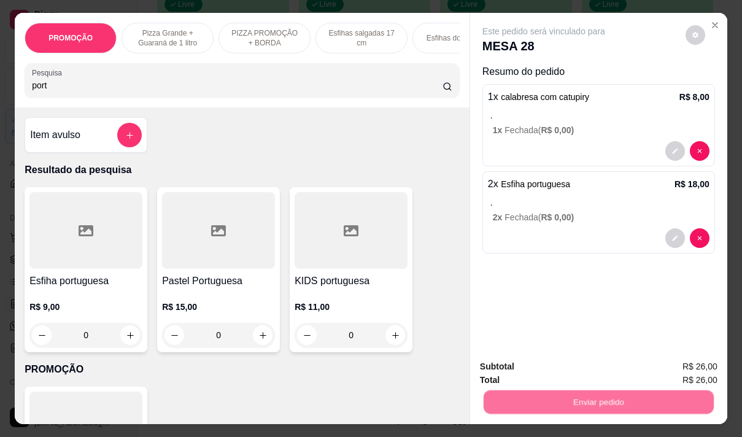
click at [527, 360] on button "Não registrar e enviar pedido" at bounding box center [558, 366] width 124 height 23
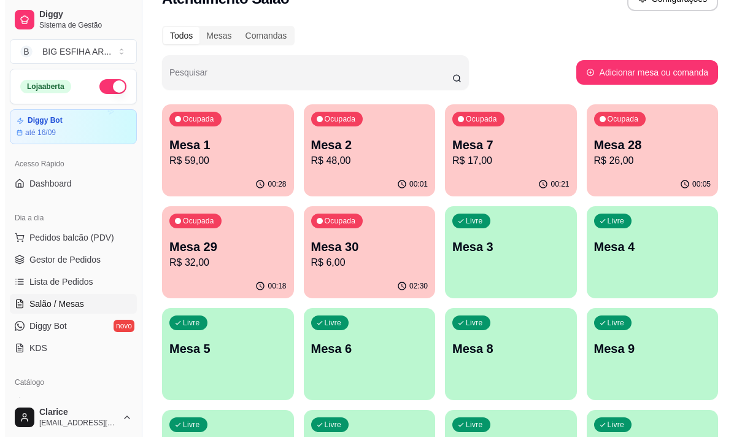
scroll to position [0, 0]
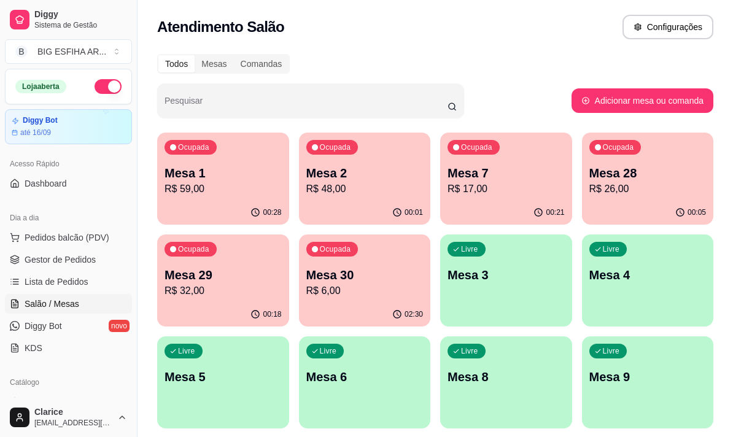
click at [511, 190] on p "R$ 17,00" at bounding box center [505, 189] width 117 height 15
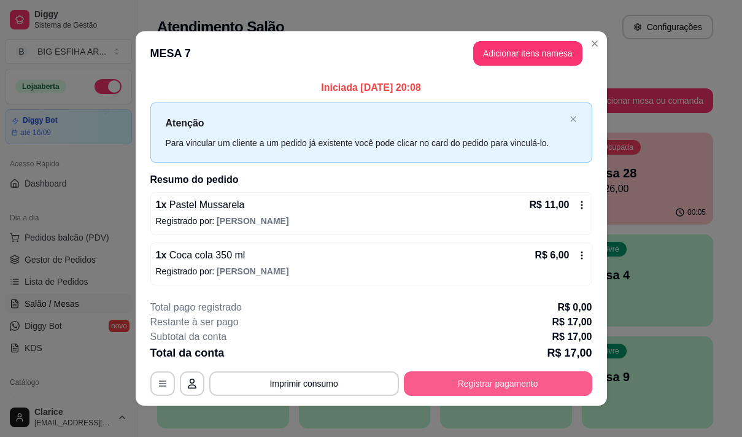
click at [473, 388] on button "Registrar pagamento" at bounding box center [498, 383] width 188 height 25
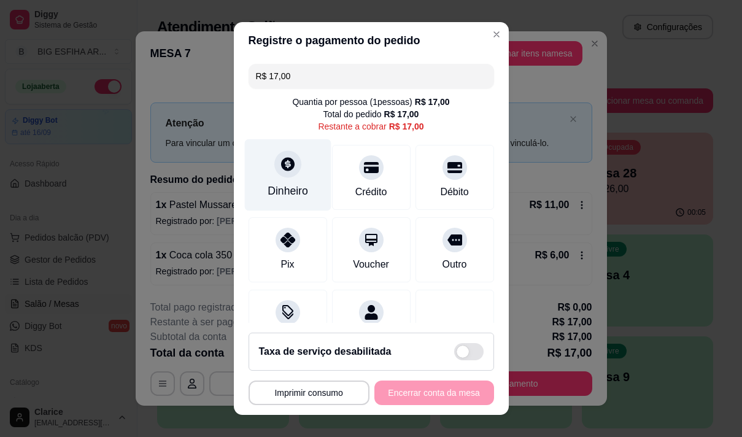
click at [284, 176] on div at bounding box center [287, 163] width 27 height 27
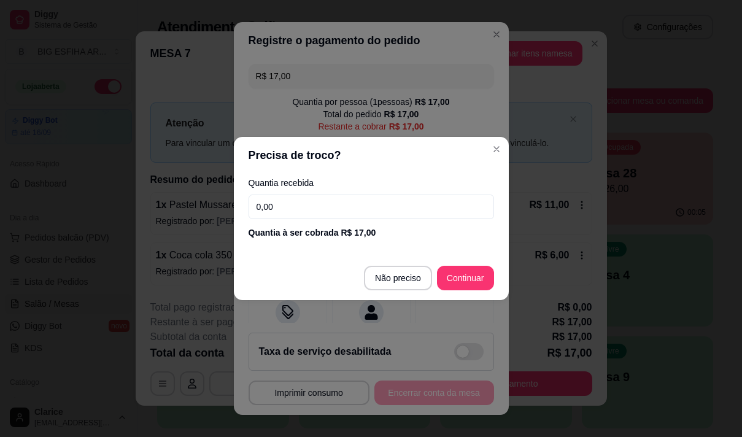
click at [290, 198] on input "0,00" at bounding box center [372, 207] width 246 height 25
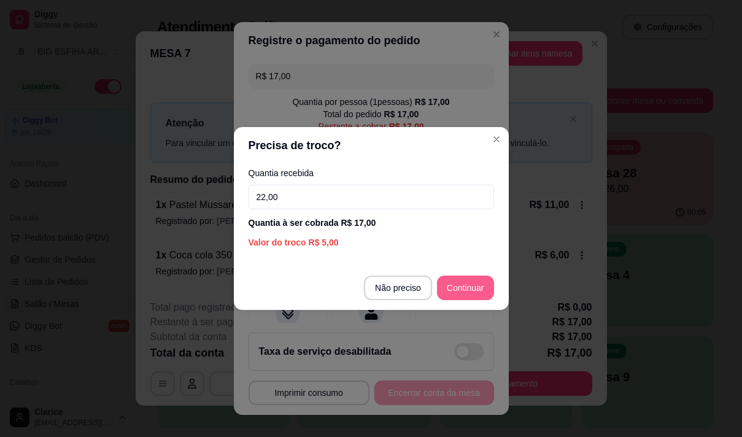
type input "22,00"
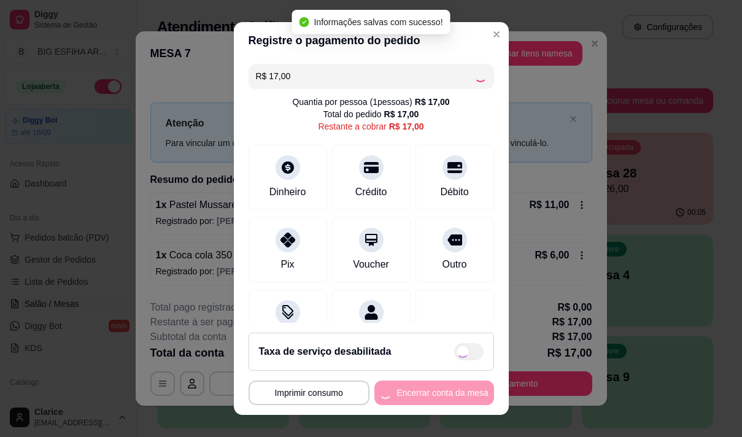
type input "R$ 0,00"
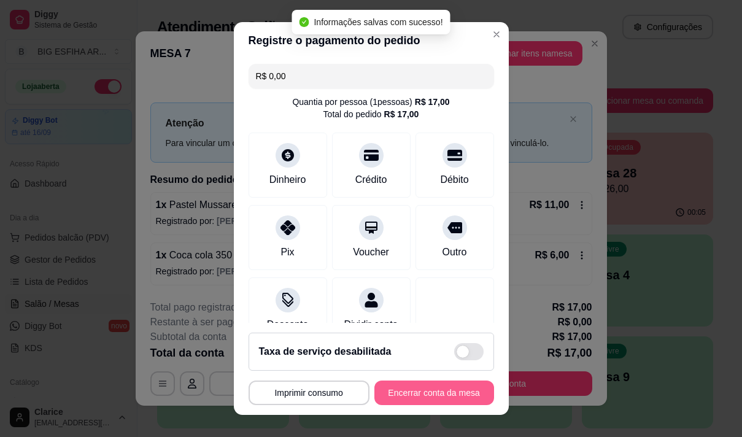
click at [417, 388] on button "Encerrar conta da mesa" at bounding box center [434, 393] width 120 height 25
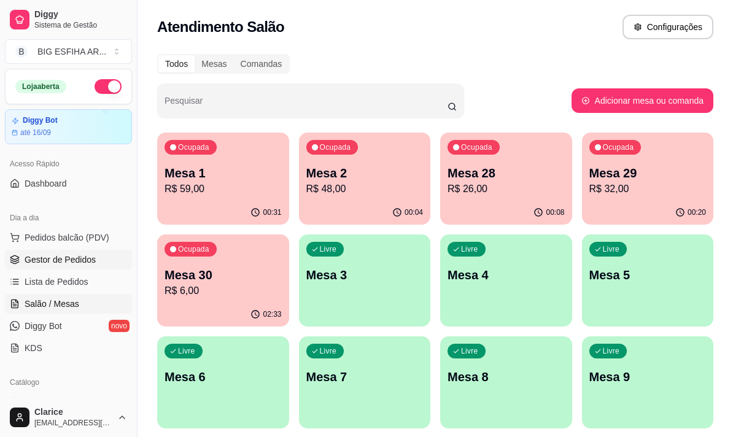
click at [53, 260] on span "Gestor de Pedidos" at bounding box center [60, 259] width 71 height 12
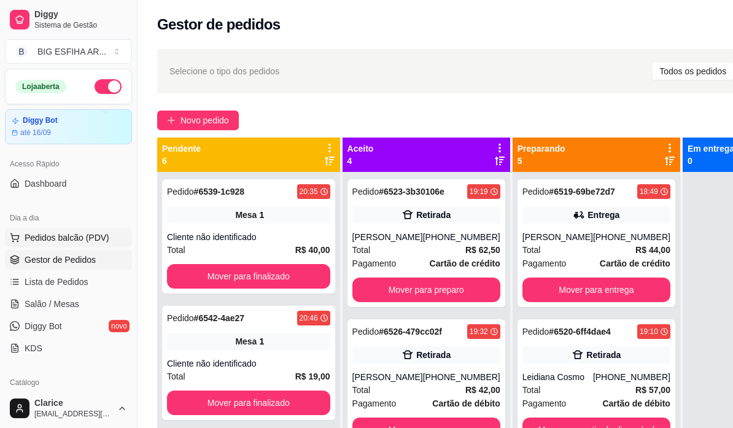
click at [64, 233] on span "Pedidos balcão (PDV)" at bounding box center [67, 237] width 85 height 12
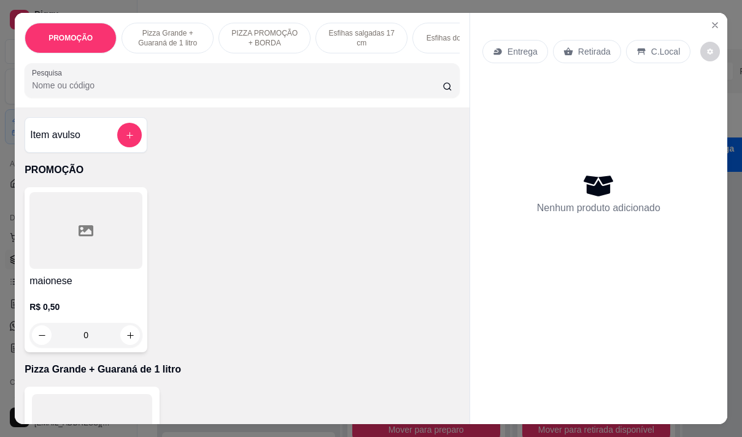
click at [502, 50] on div "Entrega" at bounding box center [515, 51] width 66 height 23
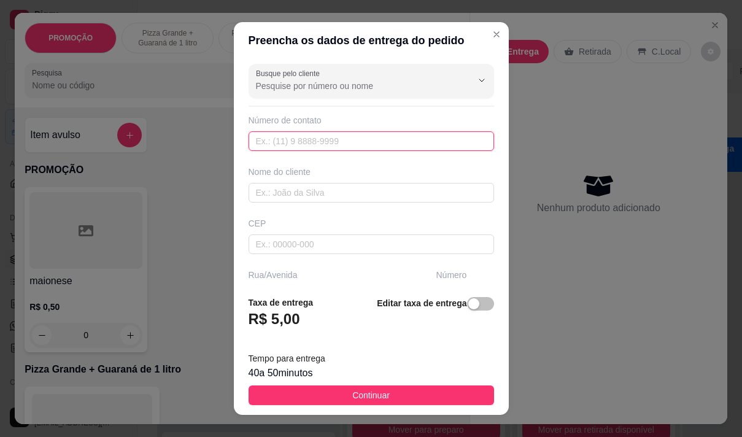
click at [274, 145] on input "text" at bounding box center [372, 141] width 246 height 20
type input "(85) 99299-8848"
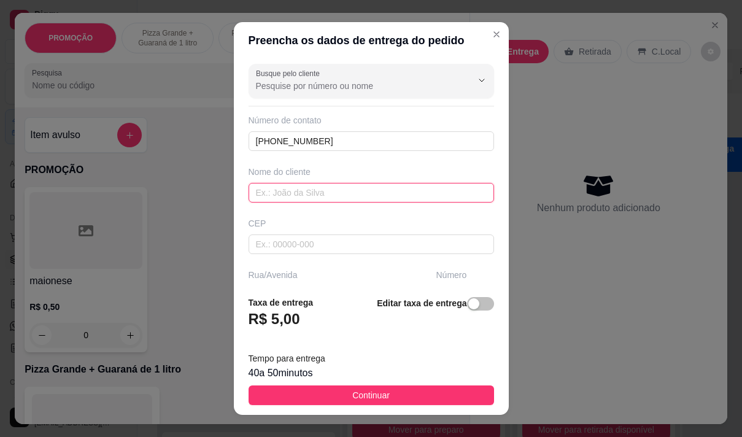
click at [320, 192] on input "text" at bounding box center [372, 193] width 246 height 20
type input "[PERSON_NAME]"
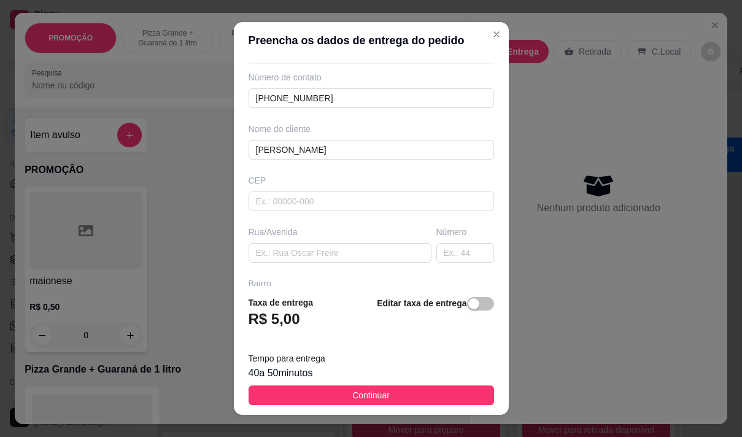
scroll to position [61, 0]
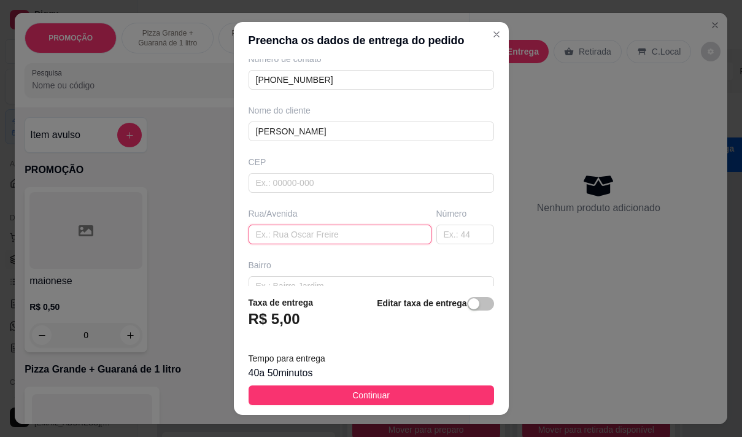
click at [277, 233] on input "text" at bounding box center [340, 235] width 183 height 20
paste input "Rua Pedro de Queiroz 822 Atrás do centerbox da parquelandia"
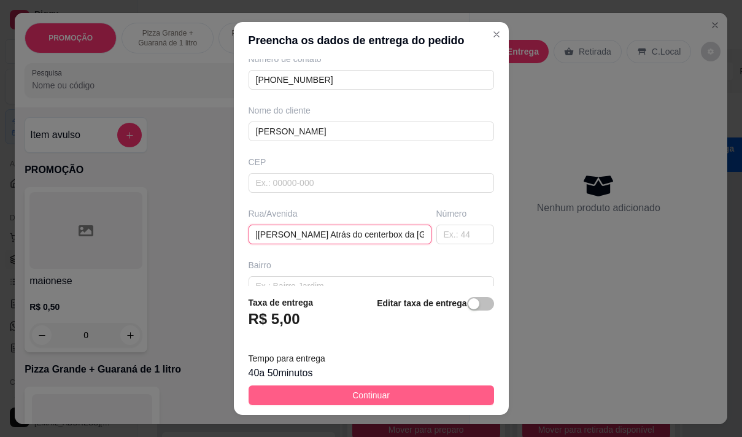
type input "Rua Pedro de Queiroz 822 Atrás do centerbox da parquelandia"
click at [352, 394] on span "Continuar" at bounding box center [370, 396] width 37 height 14
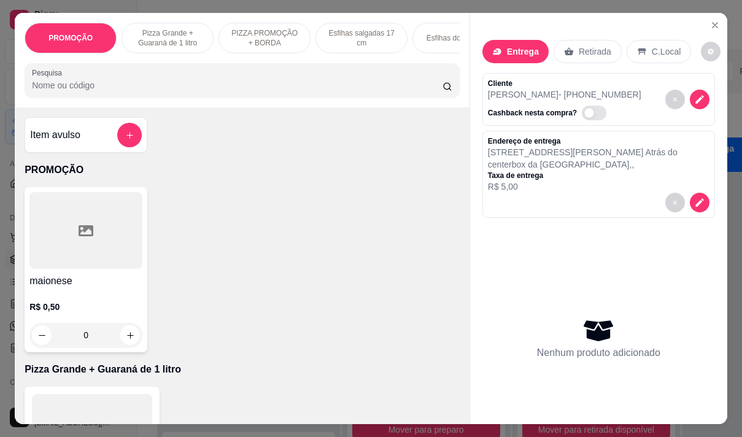
click at [88, 91] on input "Pesquisa" at bounding box center [237, 85] width 411 height 12
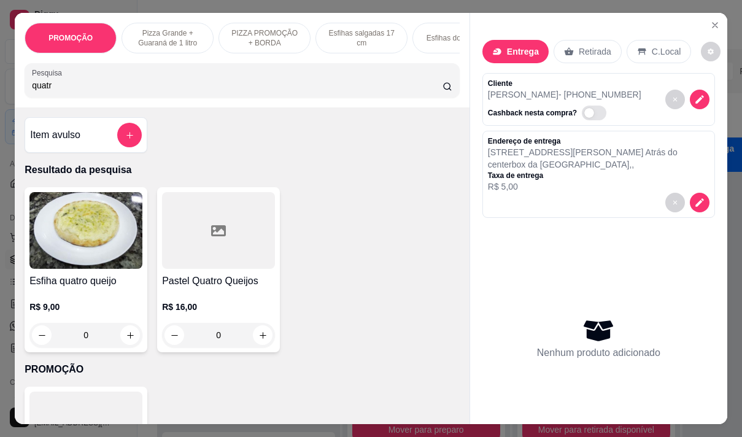
type input "quatr"
click at [57, 259] on img at bounding box center [85, 230] width 113 height 77
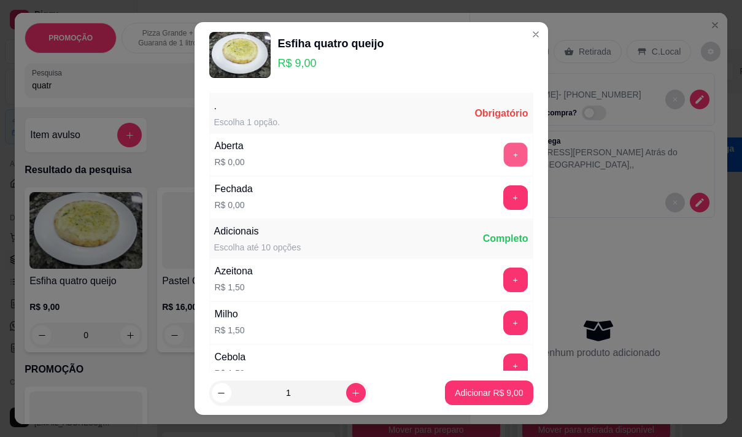
click at [503, 150] on button "+" at bounding box center [515, 154] width 24 height 24
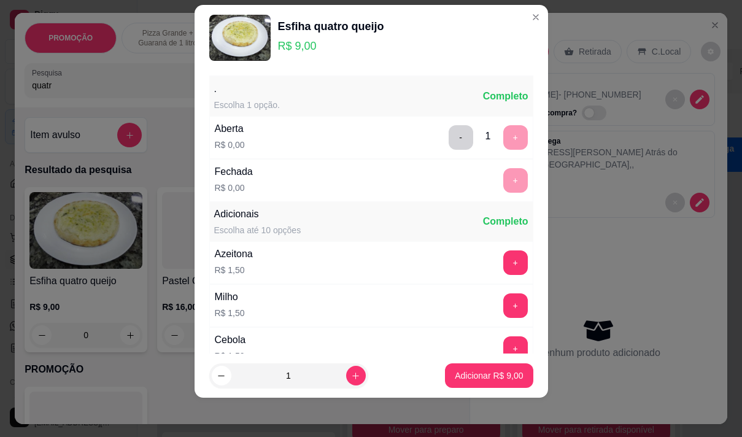
scroll to position [131, 0]
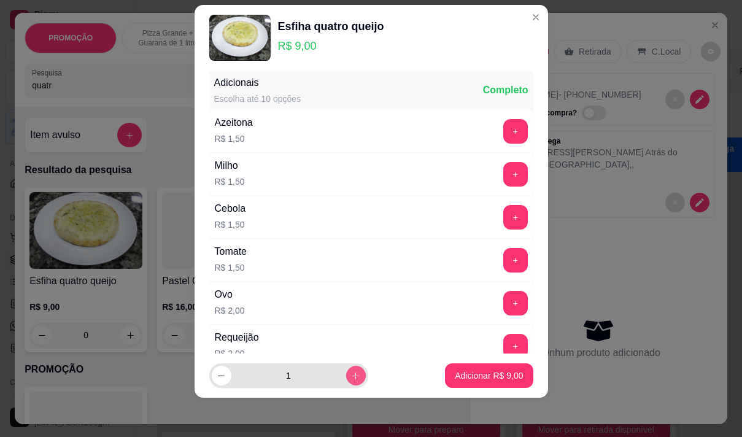
click at [351, 373] on icon "increase-product-quantity" at bounding box center [355, 375] width 9 height 9
type input "4"
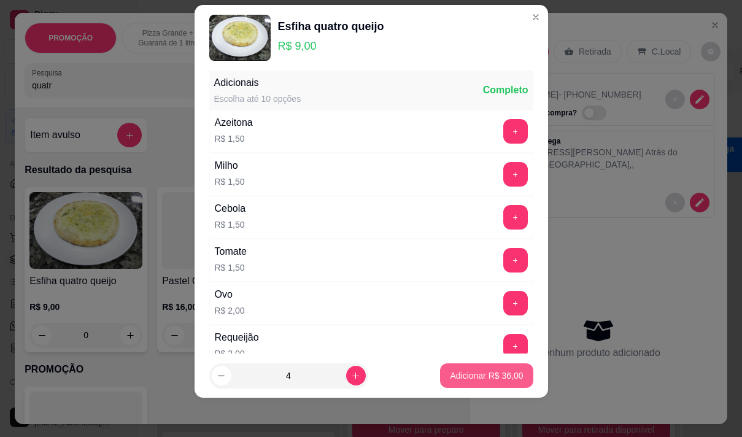
click at [494, 368] on button "Adicionar R$ 36,00" at bounding box center [486, 375] width 93 height 25
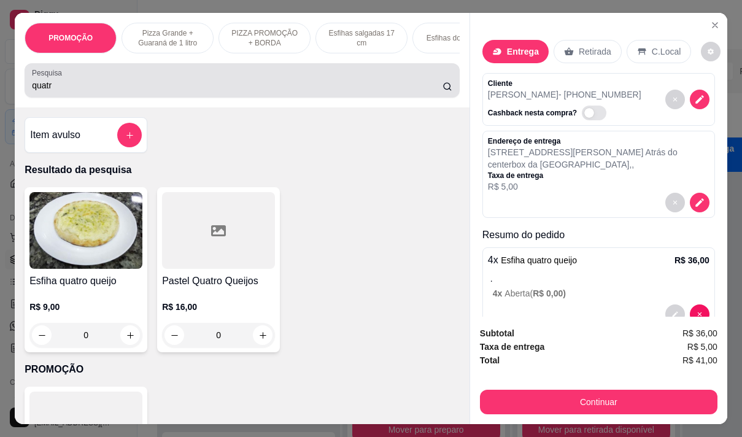
click at [203, 85] on input "quatr" at bounding box center [237, 85] width 411 height 12
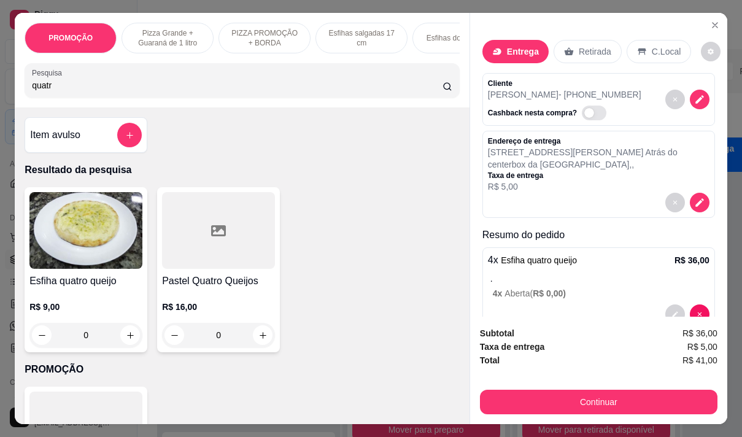
click at [203, 85] on input "quatr" at bounding box center [237, 85] width 411 height 12
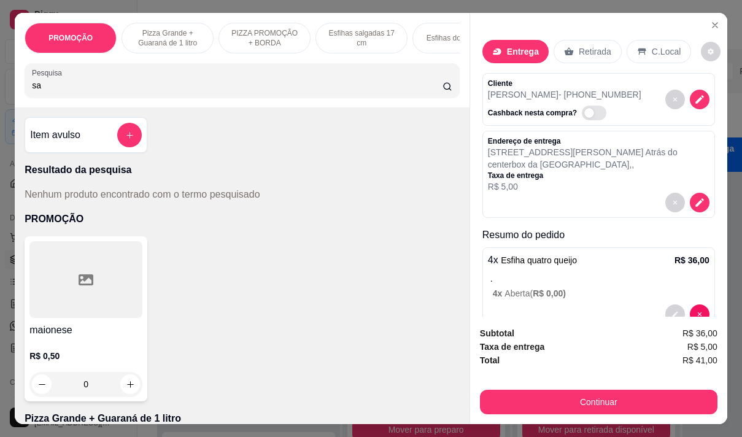
type input "s"
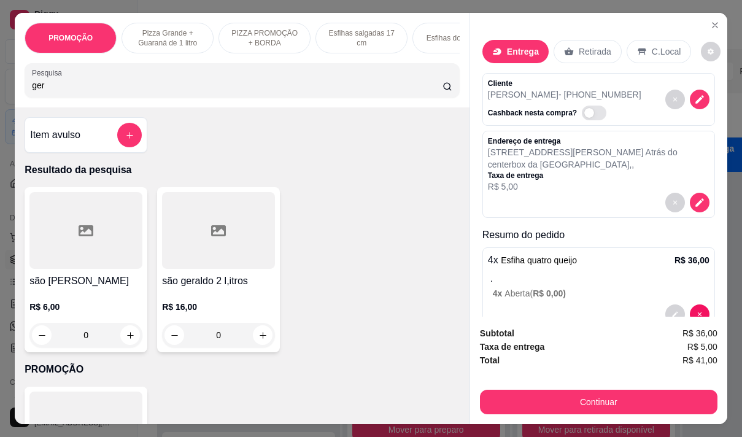
type input "ger"
click at [76, 313] on p "R$ 6,00" at bounding box center [85, 307] width 113 height 12
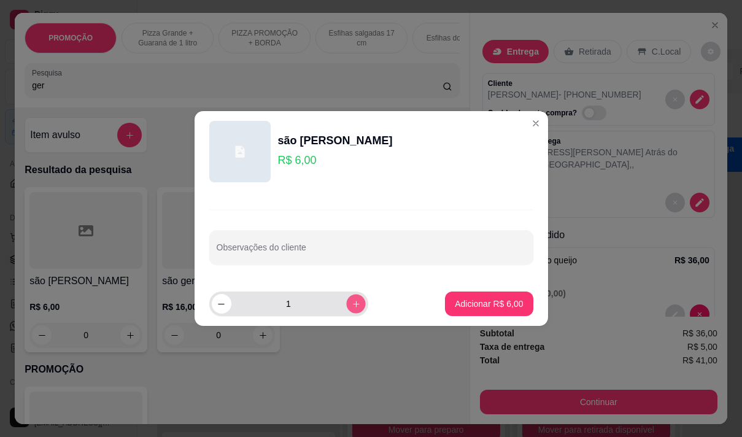
click at [346, 302] on button "increase-product-quantity" at bounding box center [355, 303] width 19 height 19
type input "2"
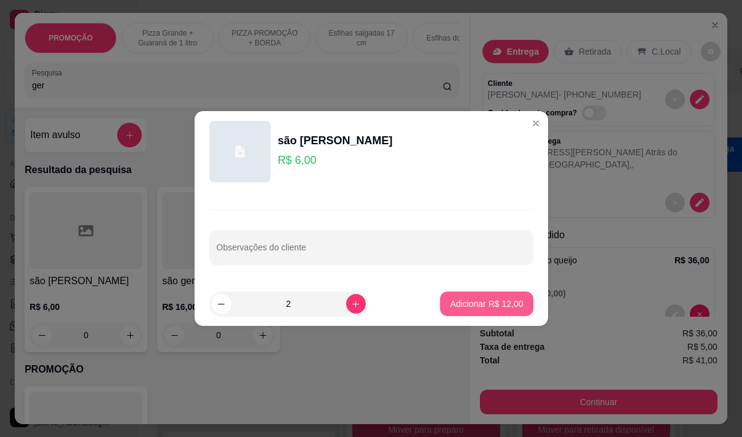
click at [462, 305] on p "Adicionar R$ 12,00" at bounding box center [486, 304] width 73 height 12
type input "2"
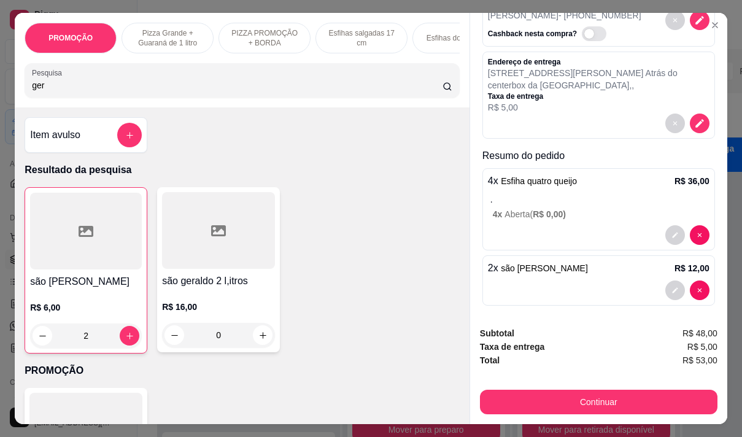
scroll to position [86, 0]
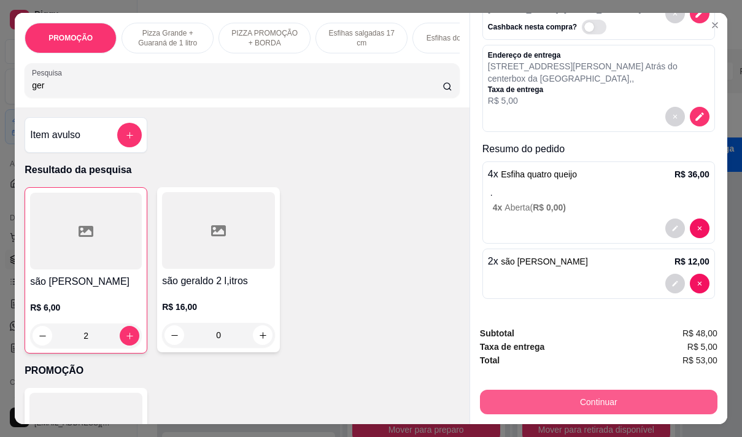
click at [534, 400] on button "Continuar" at bounding box center [599, 402] width 238 height 25
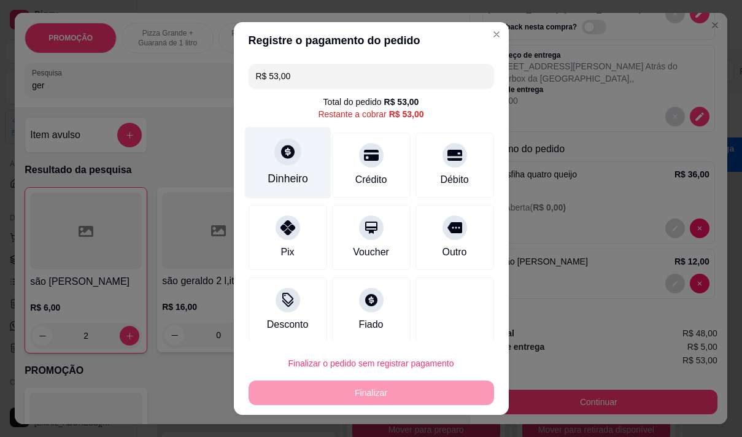
click at [275, 175] on div "Dinheiro" at bounding box center [288, 179] width 41 height 16
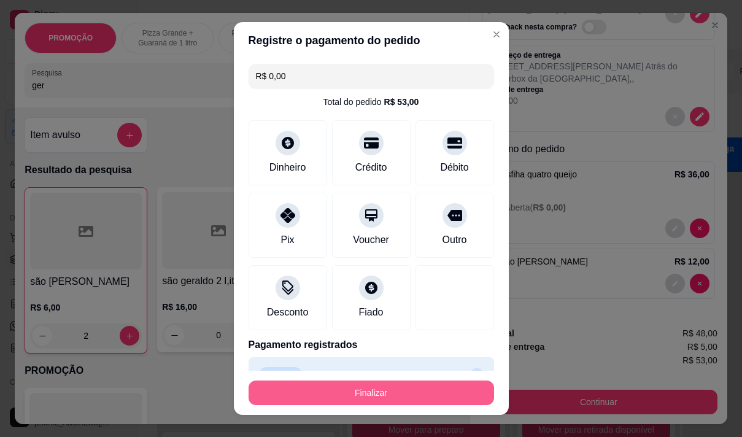
type input "R$ 0,00"
click at [422, 396] on button "Finalizar" at bounding box center [371, 393] width 238 height 24
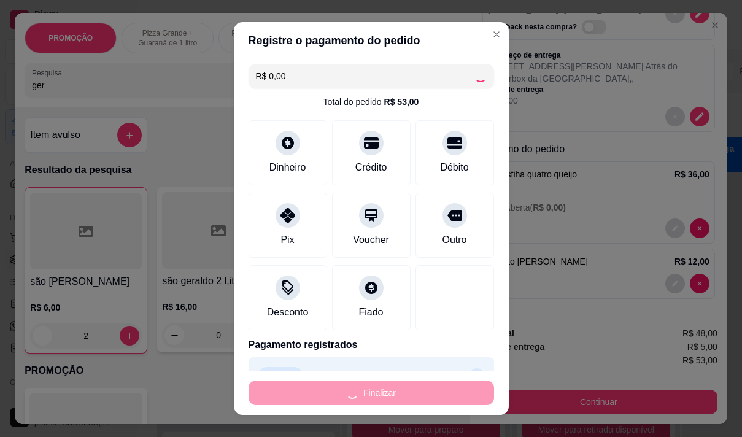
type input "0"
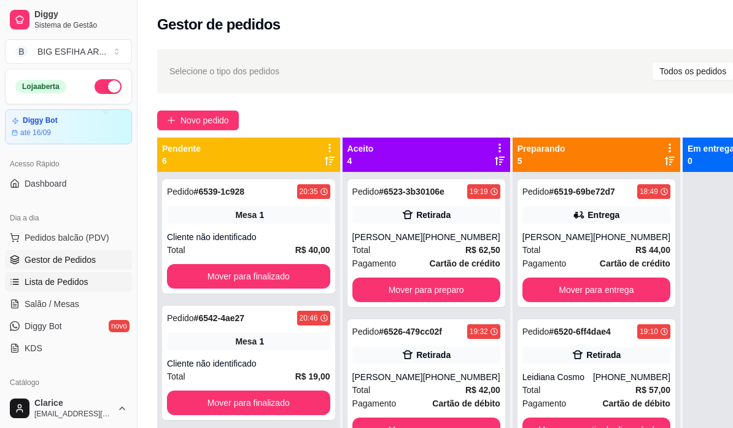
click at [56, 281] on span "Lista de Pedidos" at bounding box center [57, 282] width 64 height 12
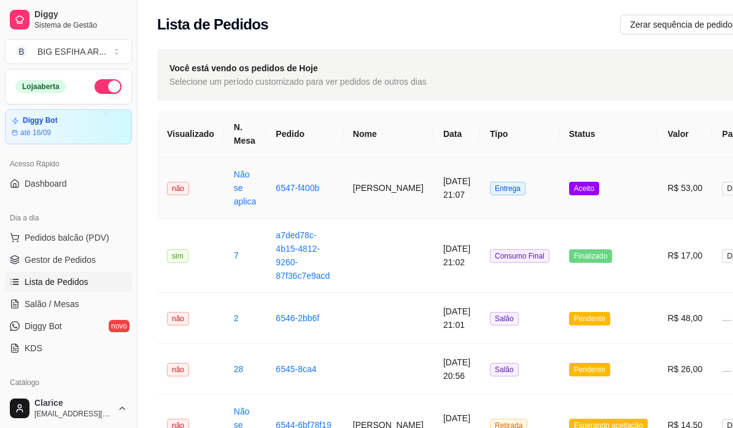
click at [373, 185] on td "[PERSON_NAME]" at bounding box center [388, 188] width 90 height 61
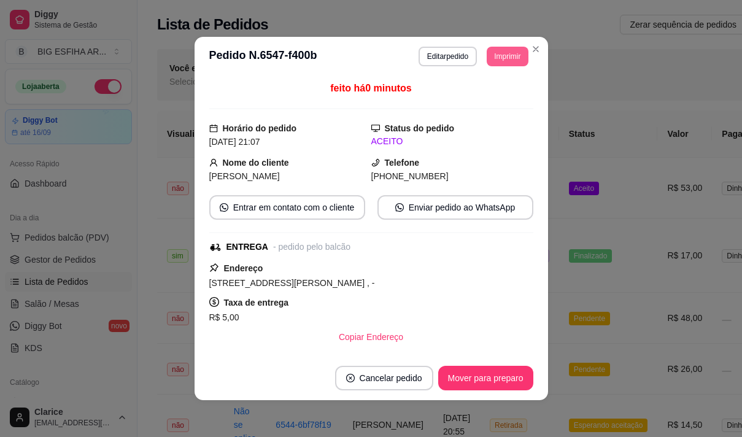
click at [497, 55] on button "Imprimir" at bounding box center [507, 57] width 41 height 20
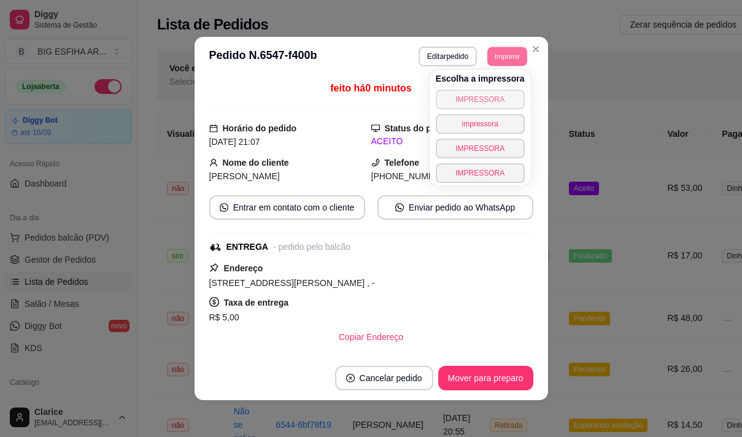
click at [495, 101] on button "IMPRESSORA" at bounding box center [480, 100] width 89 height 20
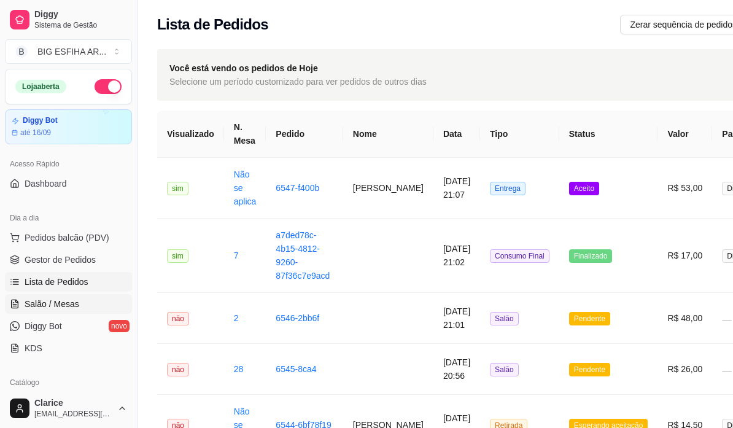
click at [30, 305] on span "Salão / Mesas" at bounding box center [52, 304] width 55 height 12
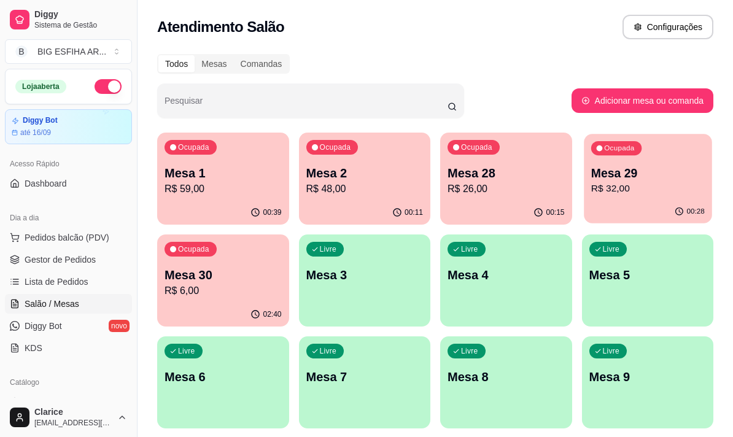
click at [633, 190] on p "R$ 32,00" at bounding box center [647, 189] width 114 height 14
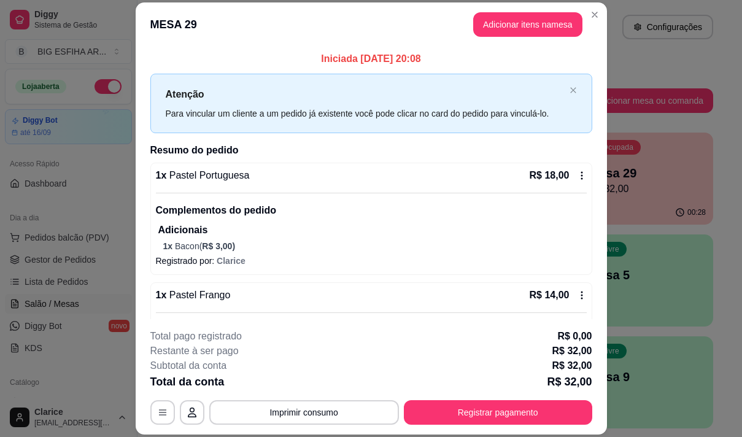
scroll to position [37, 0]
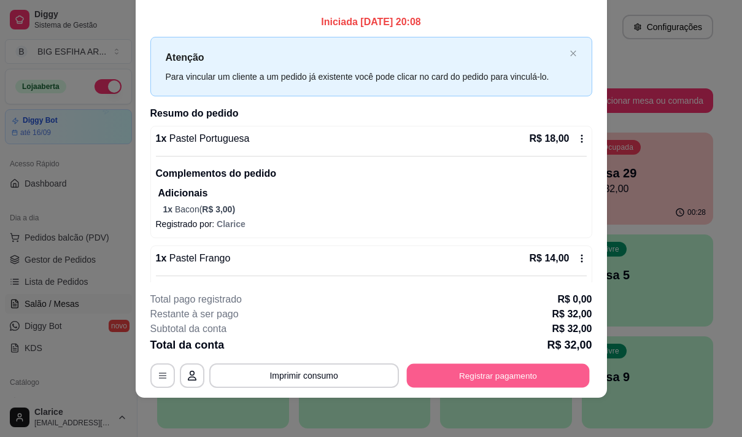
click at [441, 384] on button "Registrar pagamento" at bounding box center [497, 376] width 183 height 24
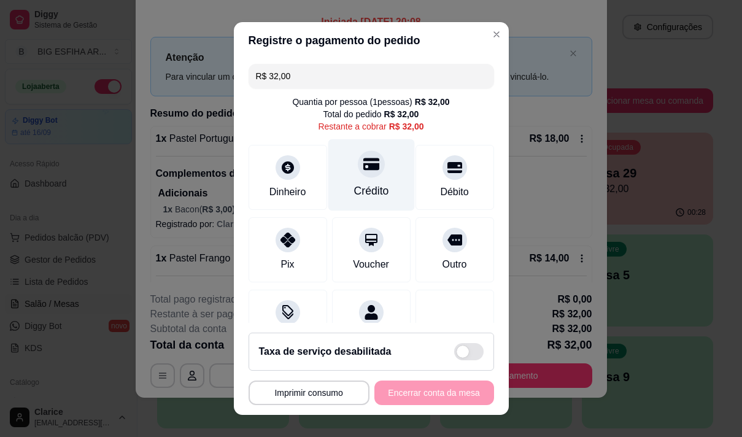
click at [351, 181] on div "Crédito" at bounding box center [371, 175] width 87 height 72
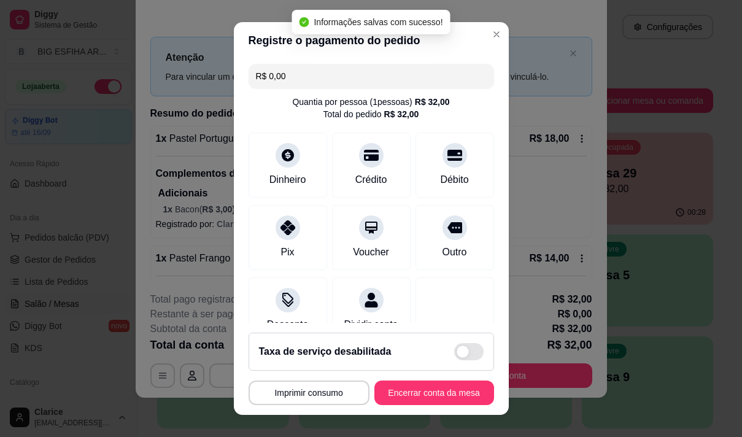
type input "R$ 0,00"
click at [410, 389] on button "Encerrar conta da mesa" at bounding box center [434, 393] width 116 height 24
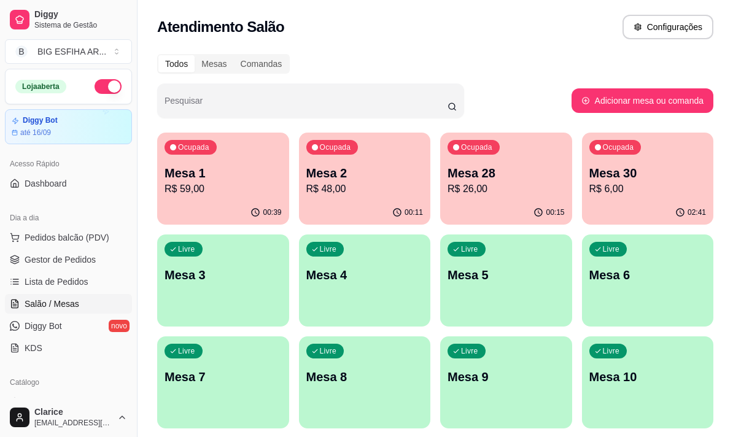
click at [481, 185] on p "R$ 26,00" at bounding box center [505, 189] width 117 height 15
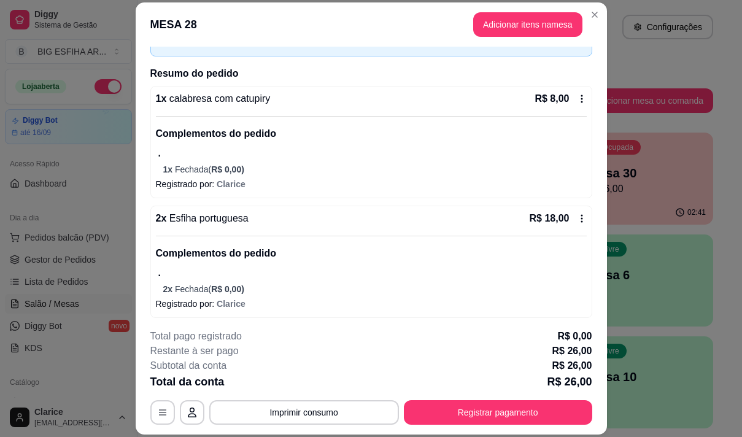
scroll to position [80, 0]
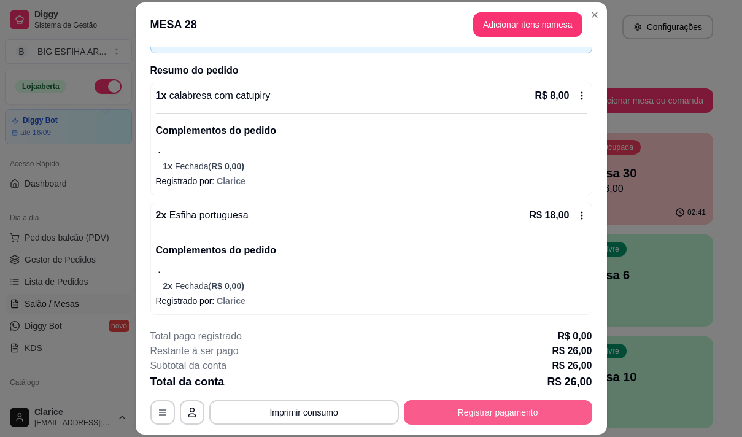
click at [509, 408] on button "Registrar pagamento" at bounding box center [498, 412] width 188 height 25
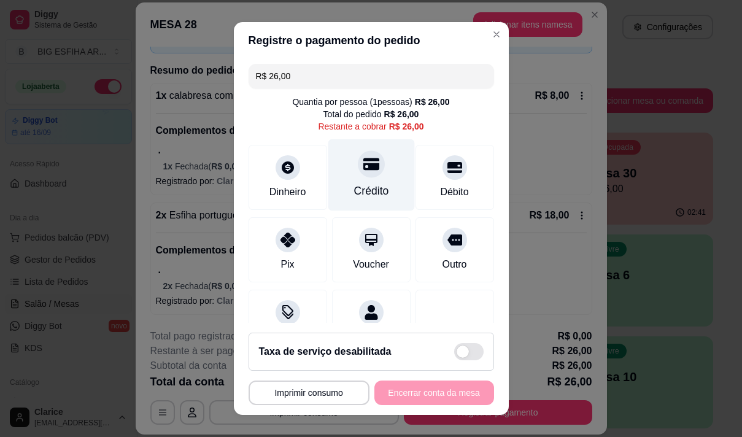
click at [358, 174] on div at bounding box center [371, 163] width 27 height 27
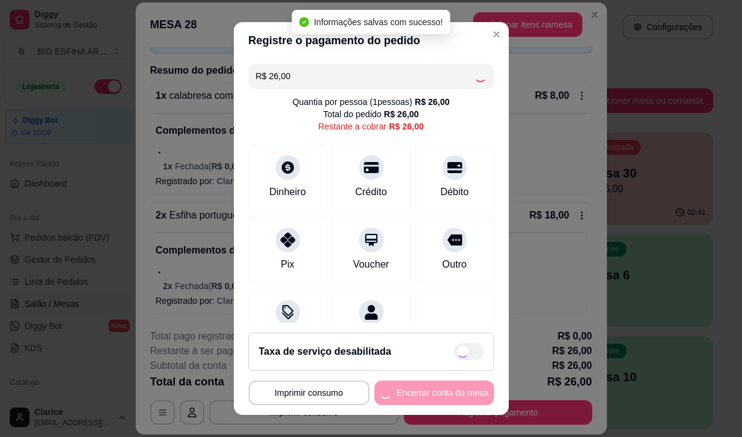
type input "R$ 0,00"
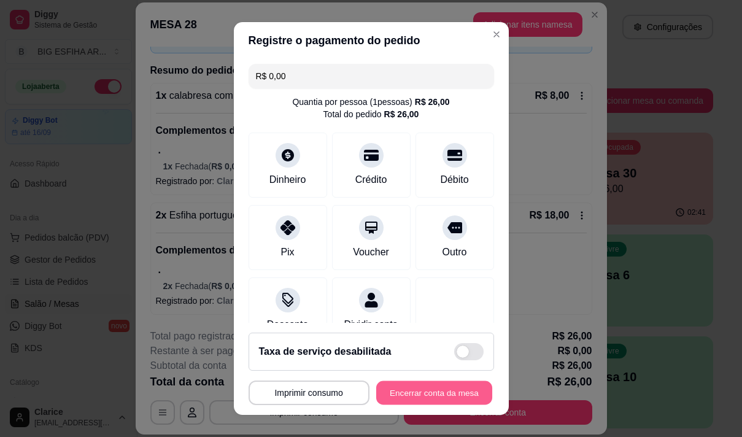
click at [454, 393] on button "Encerrar conta da mesa" at bounding box center [434, 393] width 116 height 24
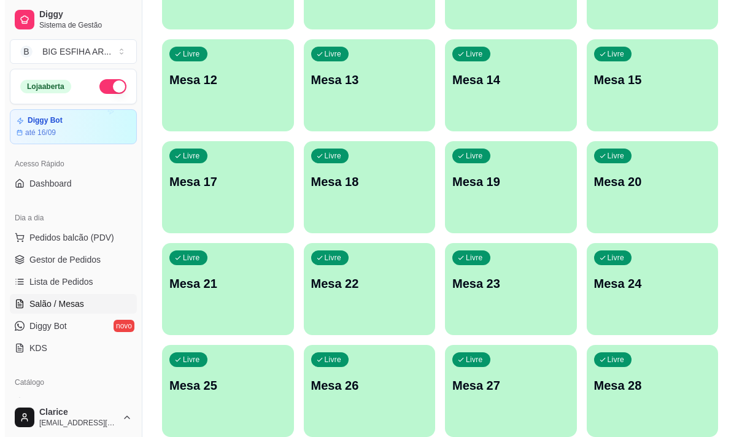
scroll to position [551, 0]
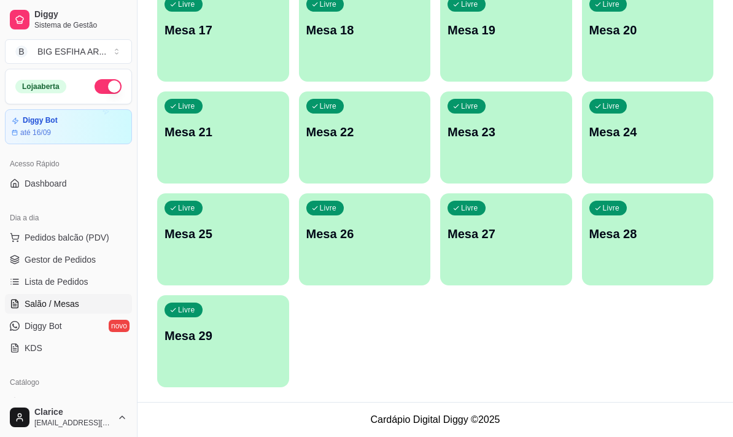
click at [218, 347] on div "Livre Mesa 29" at bounding box center [223, 333] width 132 height 77
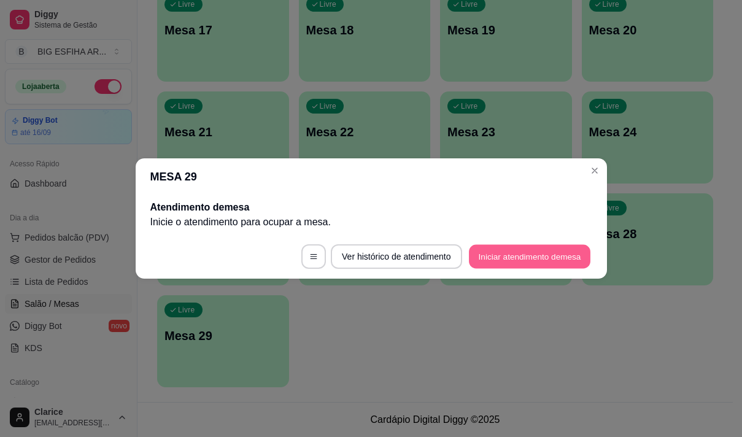
click at [541, 250] on button "Iniciar atendimento de mesa" at bounding box center [530, 257] width 122 height 24
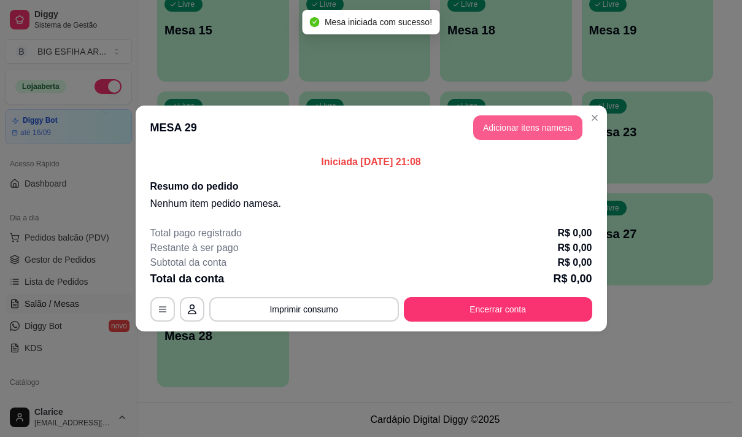
click at [527, 125] on button "Adicionar itens na mesa" at bounding box center [527, 127] width 109 height 25
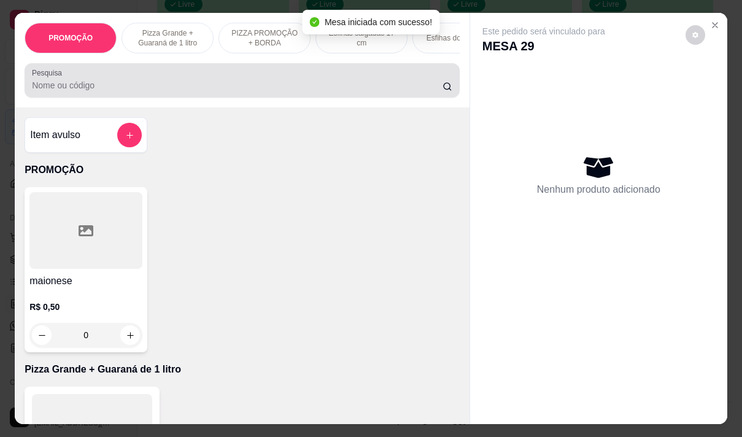
click at [231, 86] on input "Pesquisa" at bounding box center [237, 85] width 411 height 12
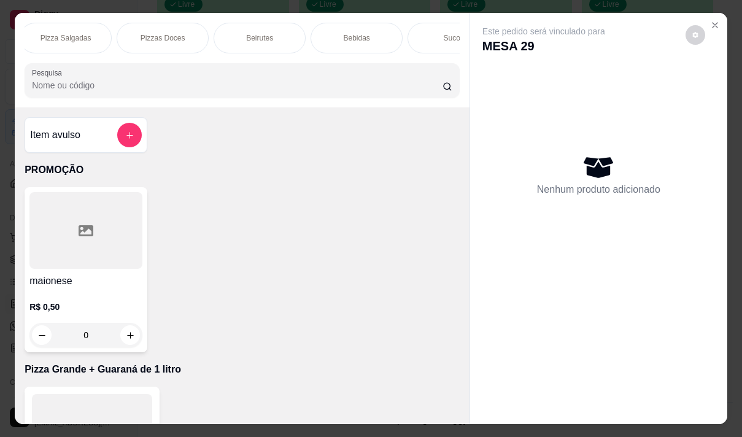
scroll to position [0, 884]
click at [357, 25] on div "Bebidas" at bounding box center [350, 38] width 92 height 31
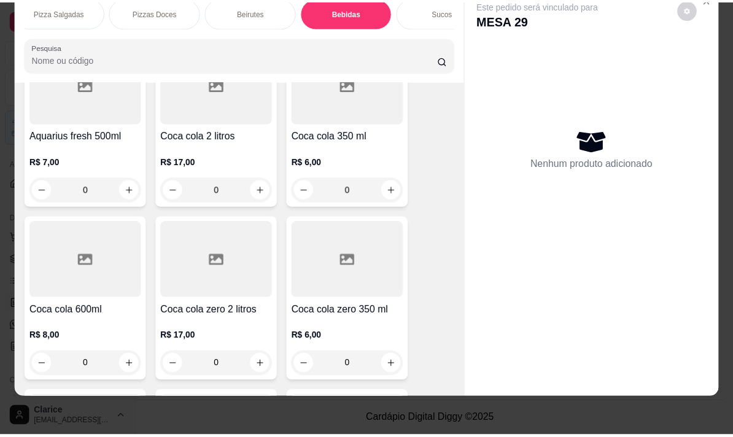
scroll to position [10331, 0]
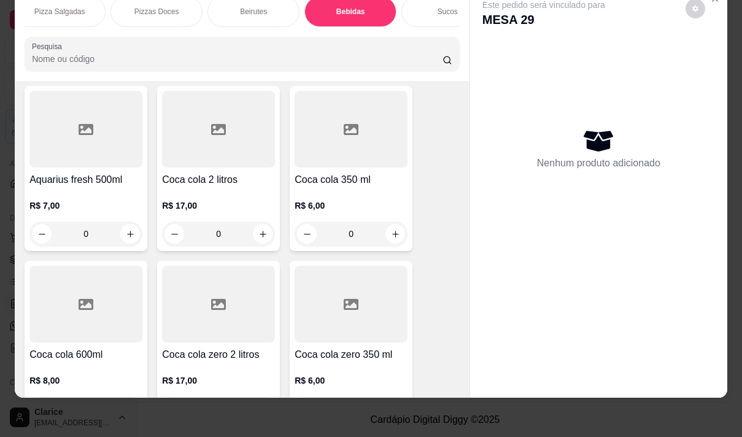
click at [335, 362] on div "R$ 6,00 0" at bounding box center [351, 391] width 113 height 59
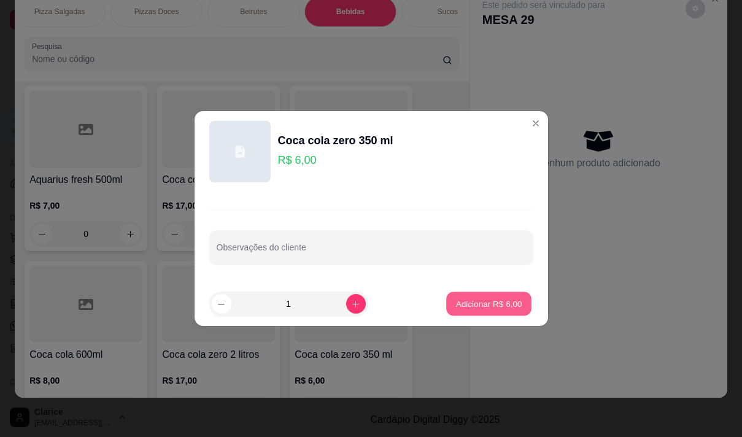
click at [487, 308] on p "Adicionar R$ 6,00" at bounding box center [489, 304] width 66 height 12
type input "1"
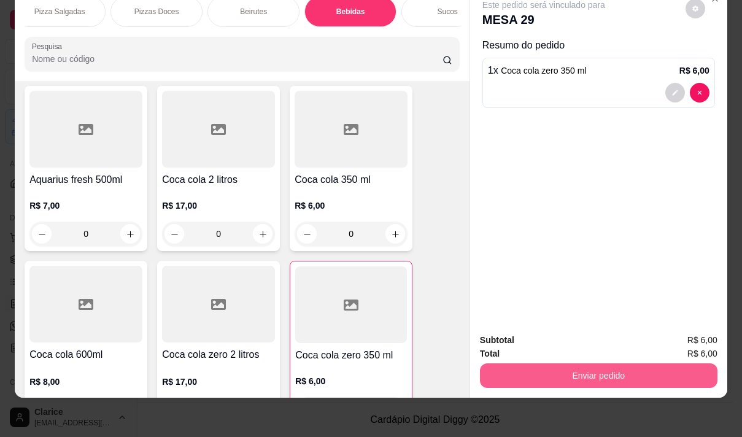
click at [622, 365] on button "Enviar pedido" at bounding box center [599, 375] width 238 height 25
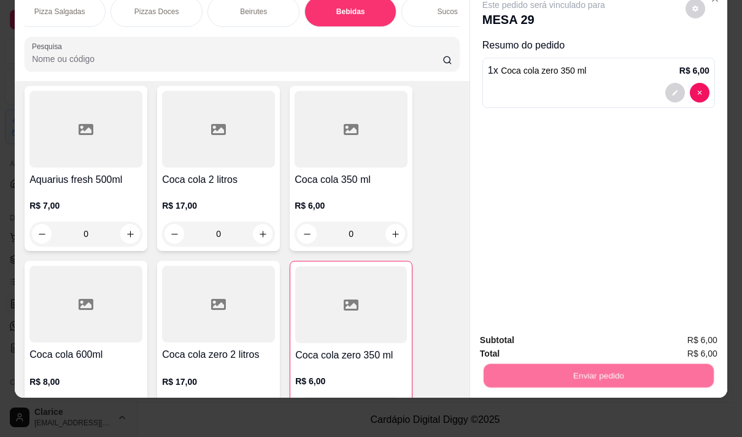
click at [568, 338] on button "Não registrar e enviar pedido" at bounding box center [558, 336] width 128 height 23
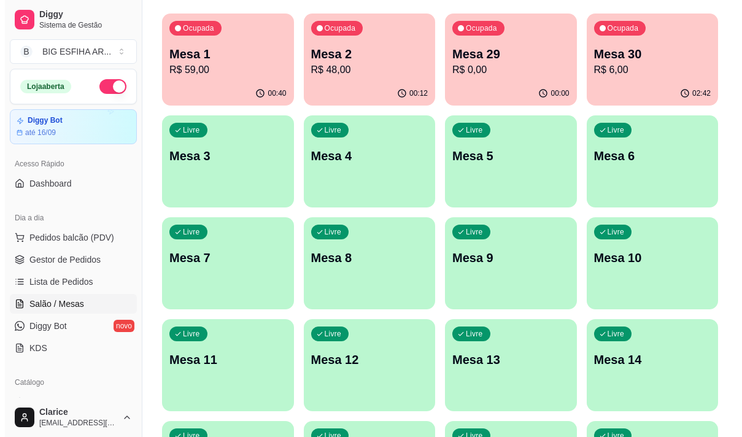
scroll to position [0, 0]
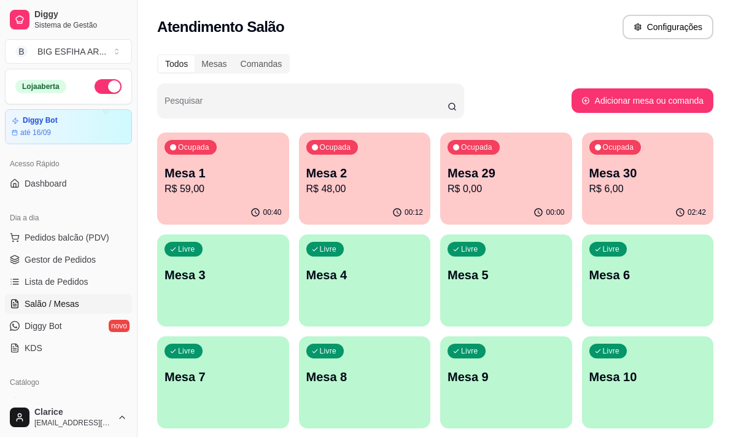
click at [498, 179] on p "Mesa 29" at bounding box center [505, 172] width 117 height 17
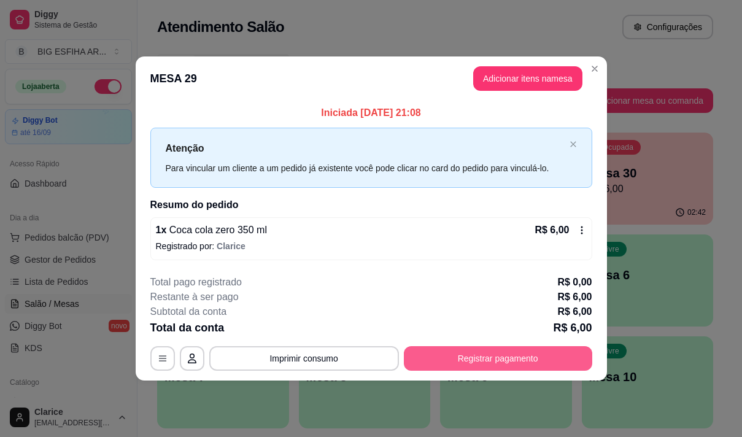
click at [478, 352] on button "Registrar pagamento" at bounding box center [498, 358] width 188 height 25
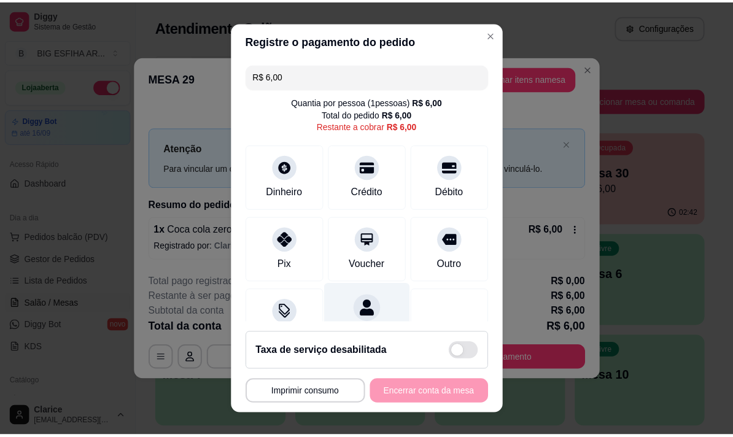
scroll to position [51, 0]
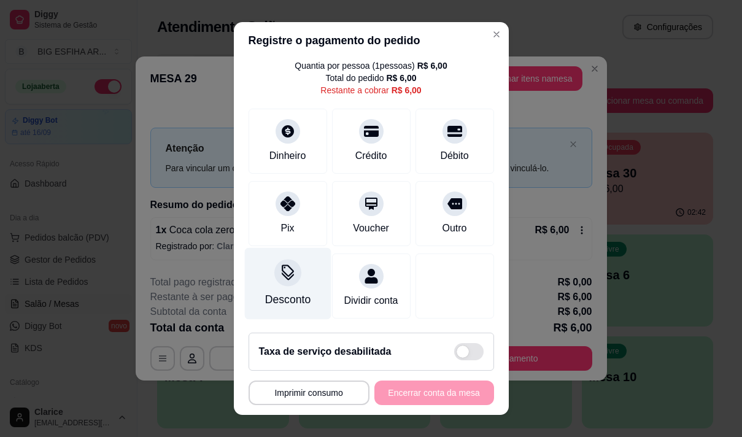
click at [274, 261] on div at bounding box center [287, 272] width 27 height 27
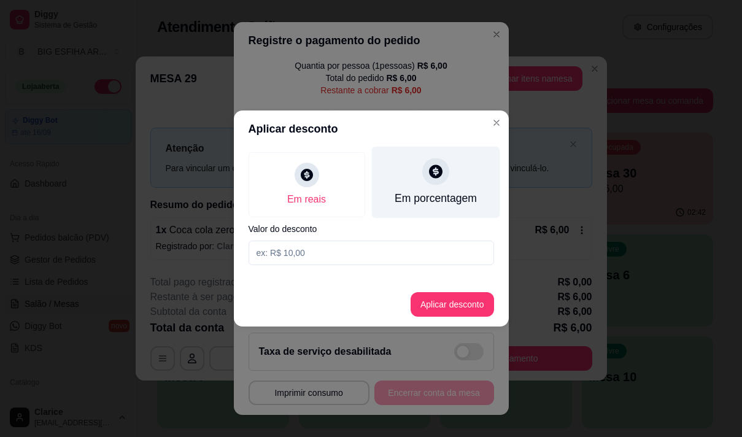
click at [482, 184] on div "Em porcentagem" at bounding box center [435, 183] width 128 height 72
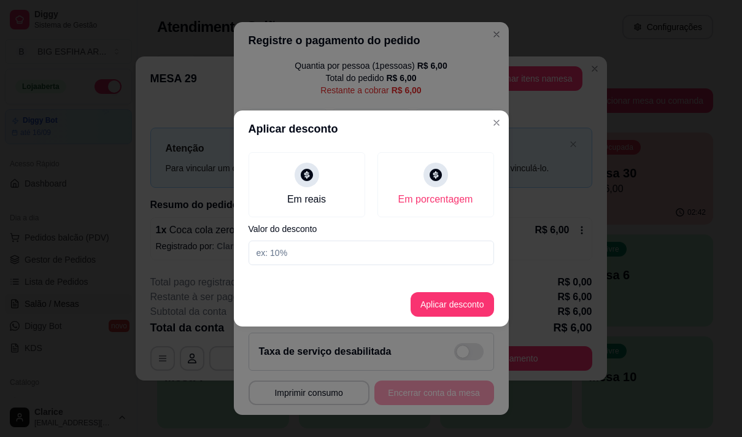
click at [433, 242] on input at bounding box center [372, 253] width 246 height 25
type input "20"
click at [458, 312] on button "Aplicar desconto" at bounding box center [452, 304] width 83 height 25
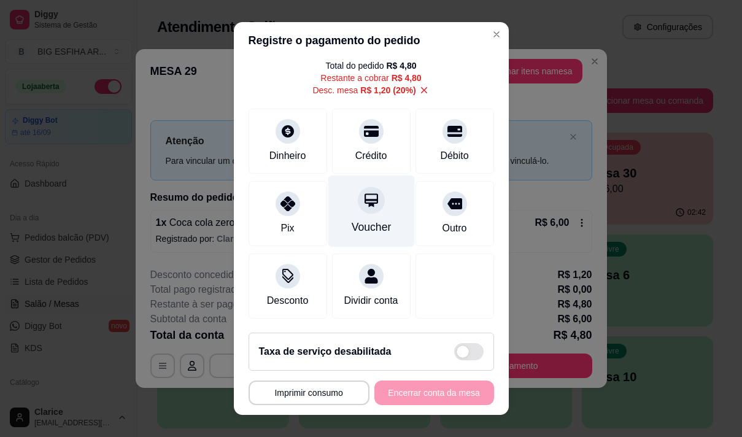
click at [373, 230] on div "Voucher" at bounding box center [371, 227] width 40 height 16
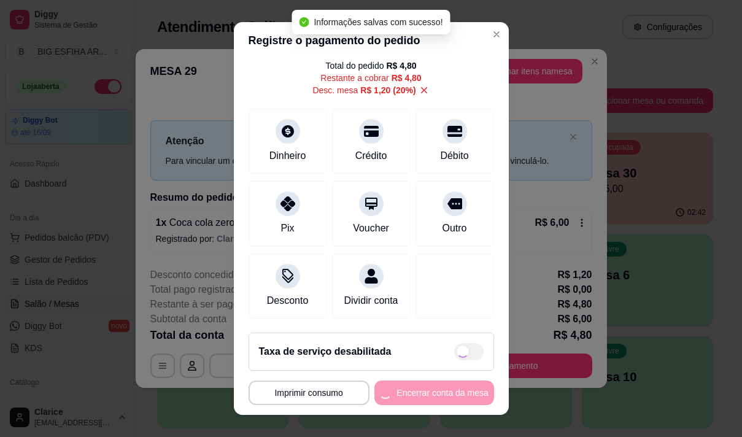
type input "R$ 0,00"
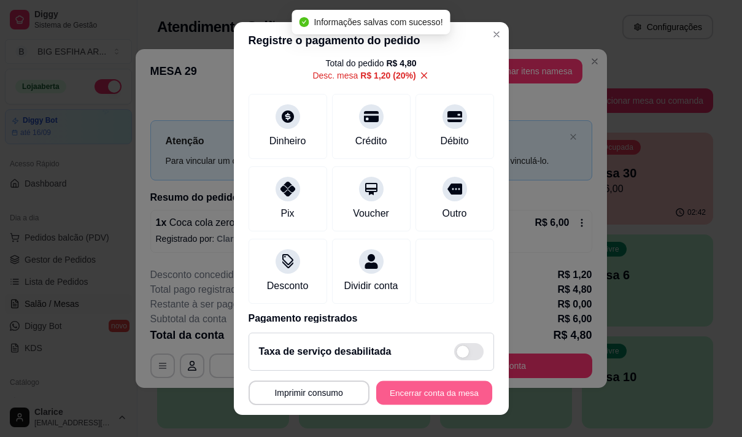
click at [433, 390] on button "Encerrar conta da mesa" at bounding box center [434, 393] width 116 height 24
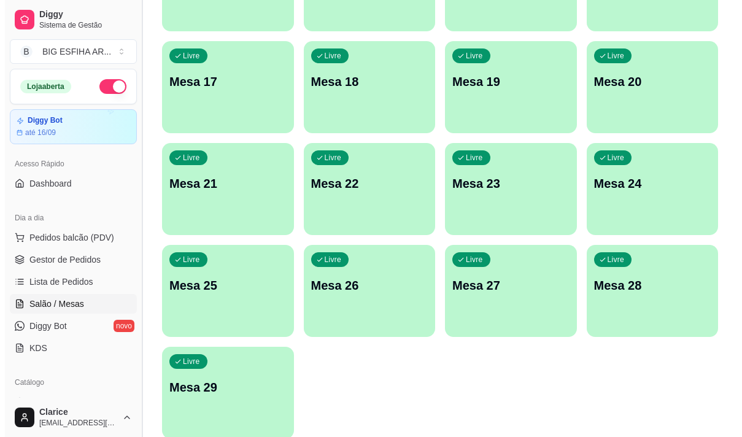
scroll to position [551, 0]
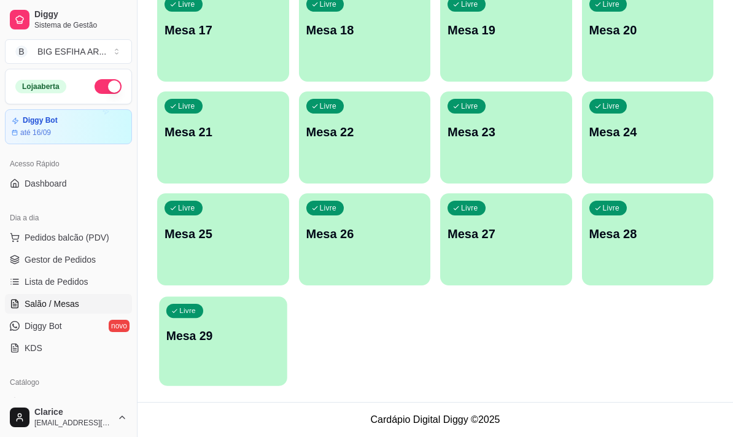
click at [233, 313] on div "Livre Mesa 29" at bounding box center [223, 333] width 128 height 75
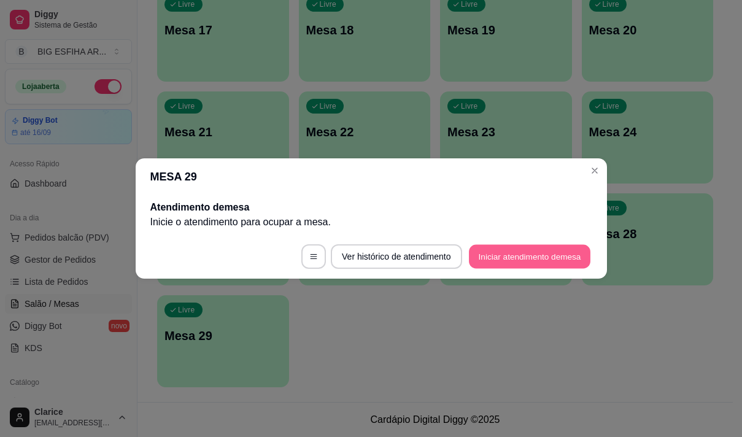
click at [536, 255] on button "Iniciar atendimento de mesa" at bounding box center [530, 257] width 122 height 24
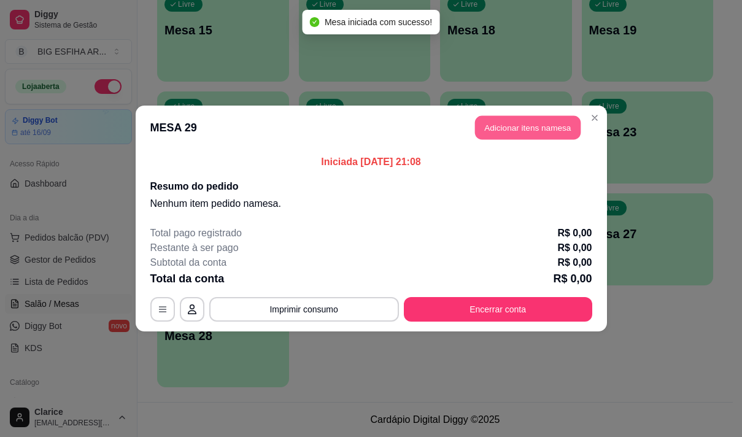
click at [513, 126] on button "Adicionar itens na mesa" at bounding box center [528, 128] width 106 height 24
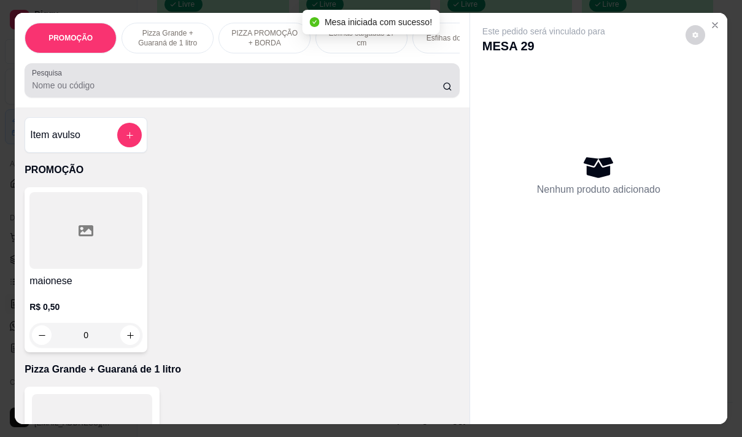
click at [298, 91] on input "Pesquisa" at bounding box center [237, 85] width 411 height 12
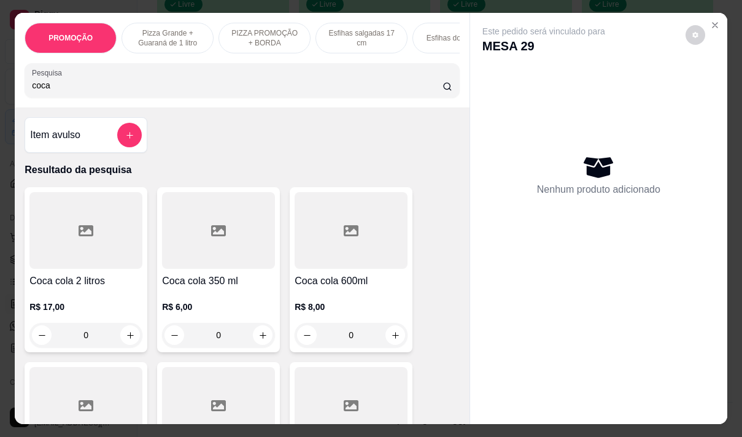
type input "coca"
click at [346, 303] on div "R$ 8,00 0" at bounding box center [351, 317] width 113 height 59
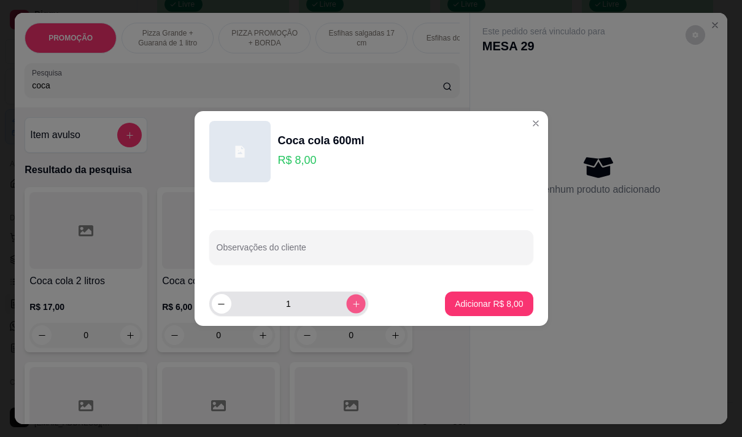
click at [351, 303] on icon "increase-product-quantity" at bounding box center [355, 304] width 9 height 9
type input "2"
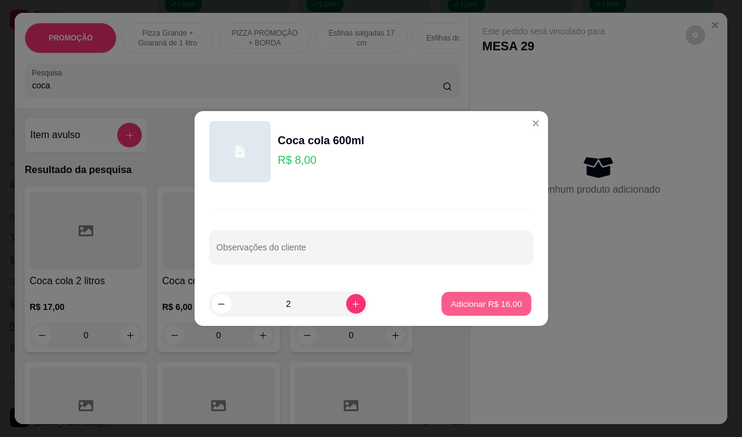
click at [452, 300] on p "Adicionar R$ 16,00" at bounding box center [486, 304] width 71 height 12
type input "2"
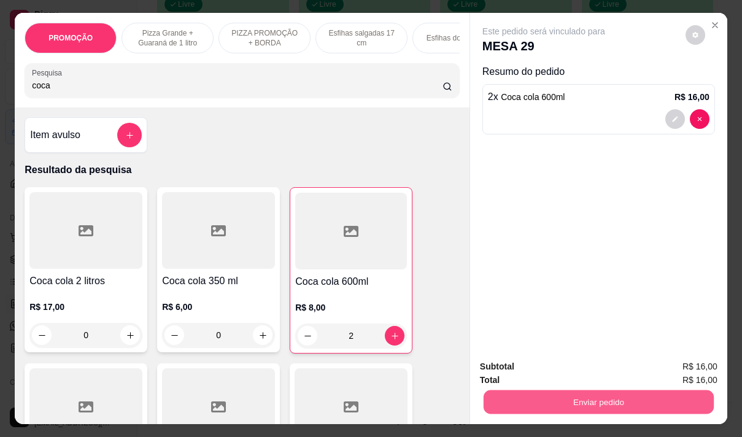
click at [568, 398] on button "Enviar pedido" at bounding box center [599, 402] width 230 height 24
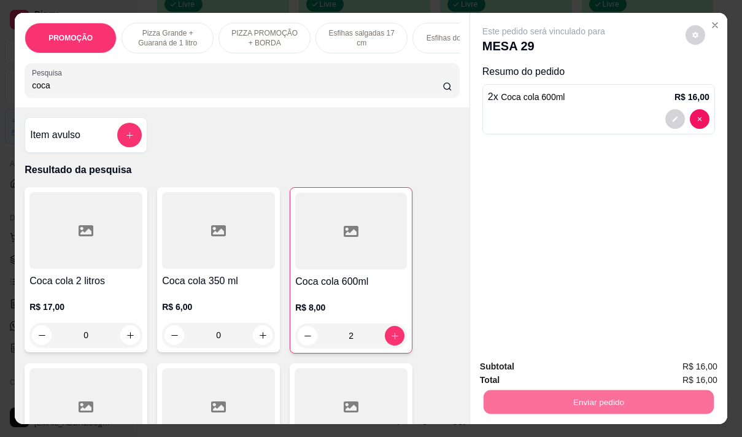
click at [540, 366] on button "Não registrar e enviar pedido" at bounding box center [558, 366] width 128 height 23
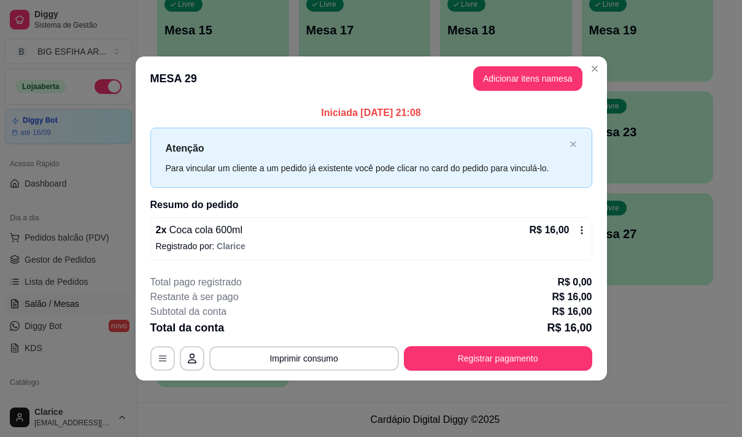
click at [583, 233] on icon at bounding box center [582, 230] width 10 height 10
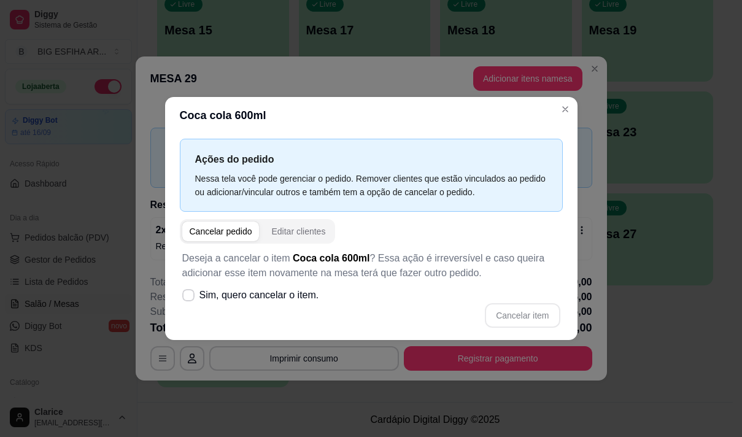
click at [452, 285] on div "Deseja a cancelar o item Coca cola 600ml ? Essa ação é irreversível e caso quei…" at bounding box center [371, 289] width 383 height 91
click at [183, 294] on span at bounding box center [188, 295] width 12 height 12
click at [183, 298] on input "Sim, quero cancelar o item." at bounding box center [186, 302] width 8 height 8
checkbox input "true"
click at [527, 315] on button "Cancelar item" at bounding box center [522, 316] width 73 height 24
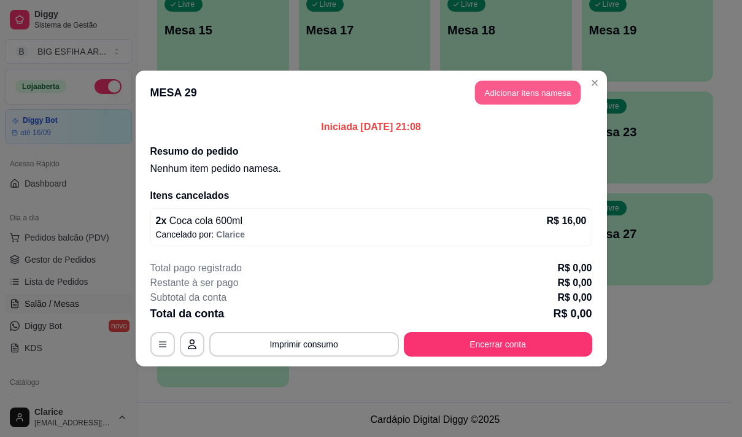
click at [511, 93] on button "Adicionar itens na mesa" at bounding box center [528, 93] width 106 height 24
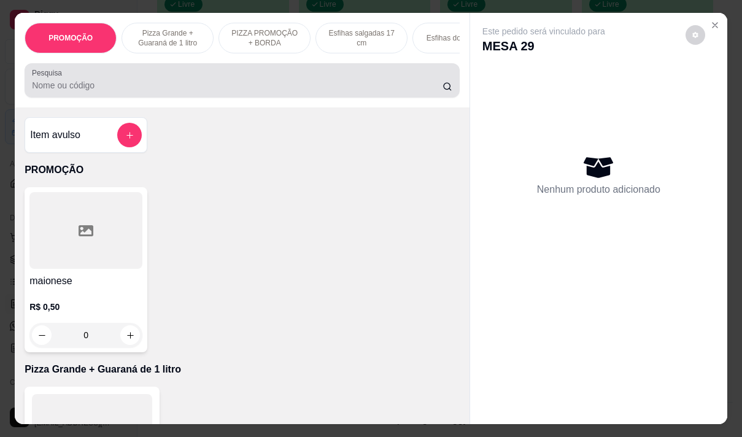
click at [357, 91] on input "Pesquisa" at bounding box center [237, 85] width 411 height 12
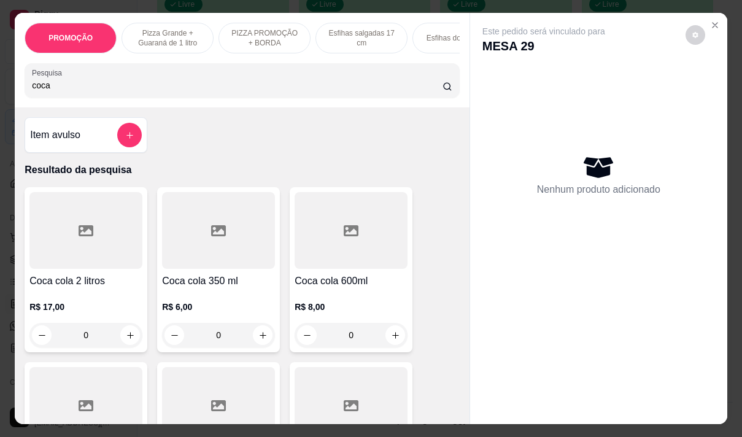
type input "coca"
click at [209, 300] on div "R$ 6,00 0" at bounding box center [218, 317] width 113 height 59
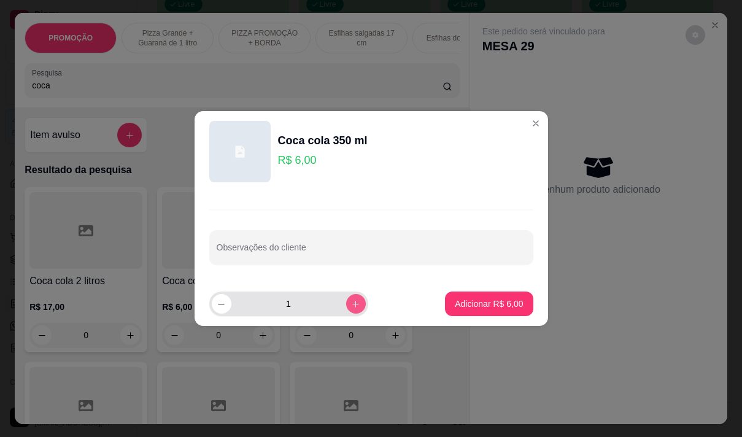
click at [351, 303] on icon "increase-product-quantity" at bounding box center [355, 304] width 9 height 9
type input "2"
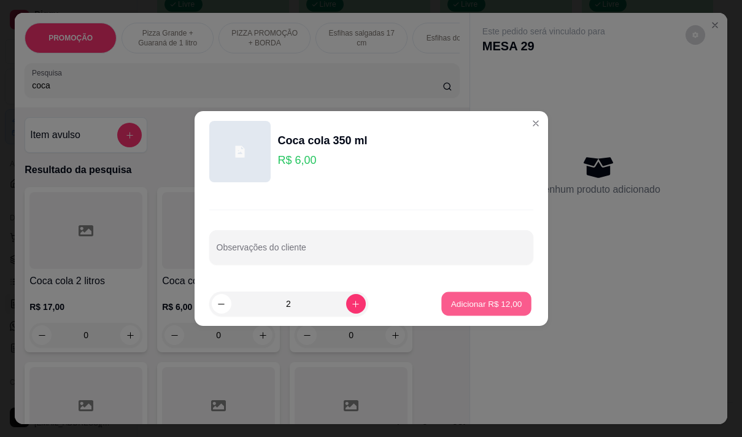
click at [489, 301] on p "Adicionar R$ 12,00" at bounding box center [486, 304] width 71 height 12
type input "2"
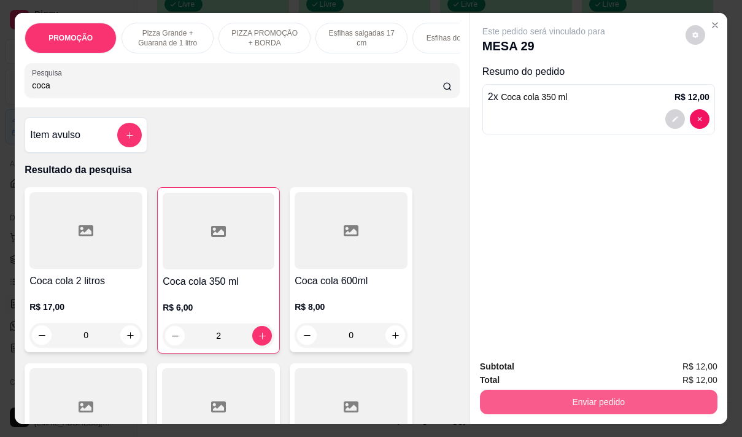
click at [612, 394] on button "Enviar pedido" at bounding box center [599, 402] width 238 height 25
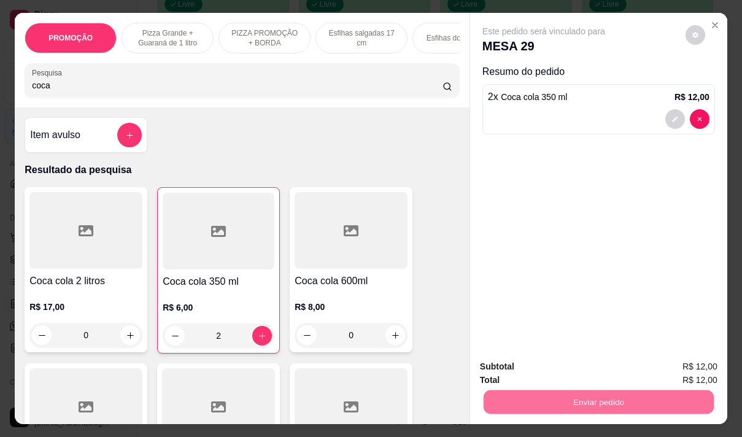
click at [517, 360] on button "Não registrar e enviar pedido" at bounding box center [558, 366] width 124 height 23
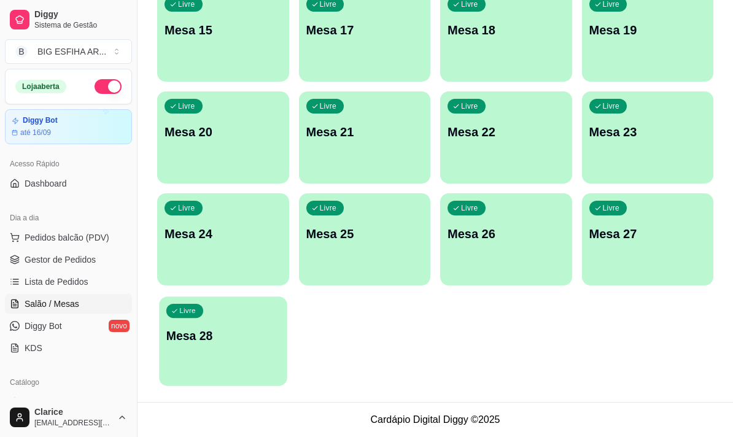
click at [247, 339] on p "Mesa 28" at bounding box center [223, 336] width 114 height 17
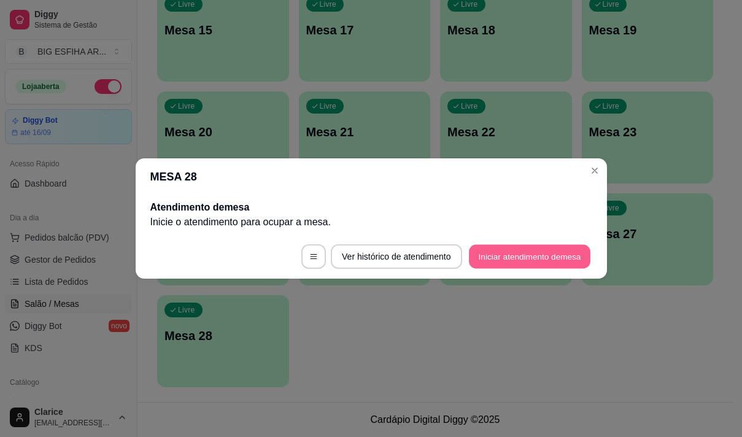
click at [533, 255] on button "Iniciar atendimento de mesa" at bounding box center [530, 257] width 122 height 24
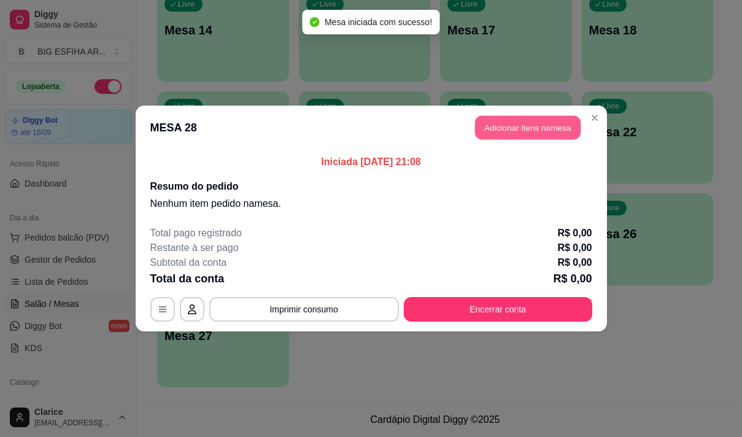
click at [562, 131] on button "Adicionar itens na mesa" at bounding box center [528, 128] width 106 height 24
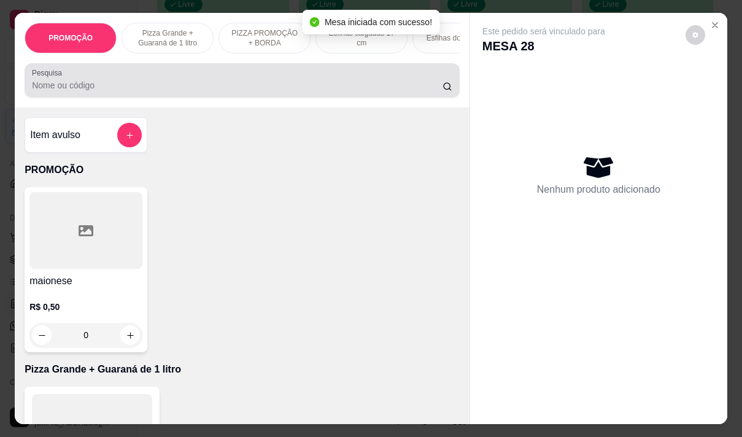
click at [371, 87] on input "Pesquisa" at bounding box center [237, 85] width 411 height 12
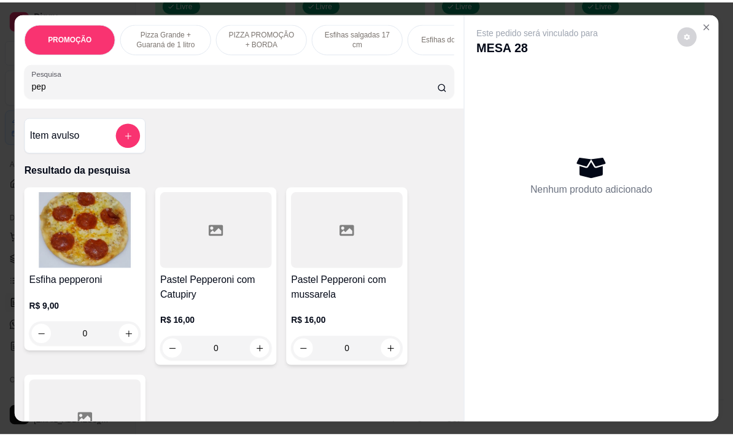
scroll to position [184, 0]
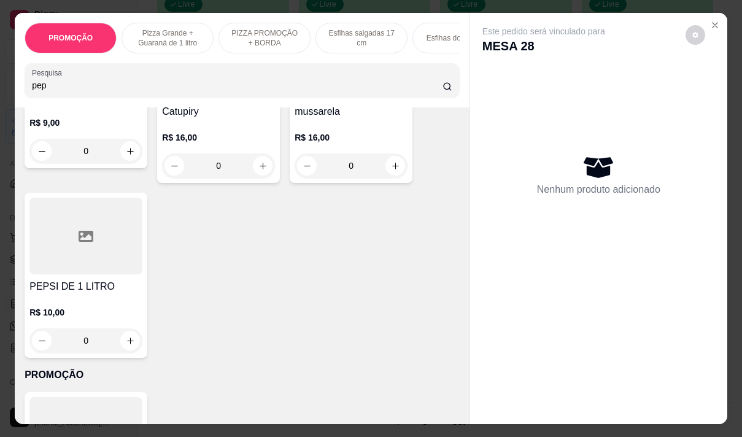
type input "pep"
click at [57, 298] on div "R$ 10,00 0" at bounding box center [85, 323] width 113 height 59
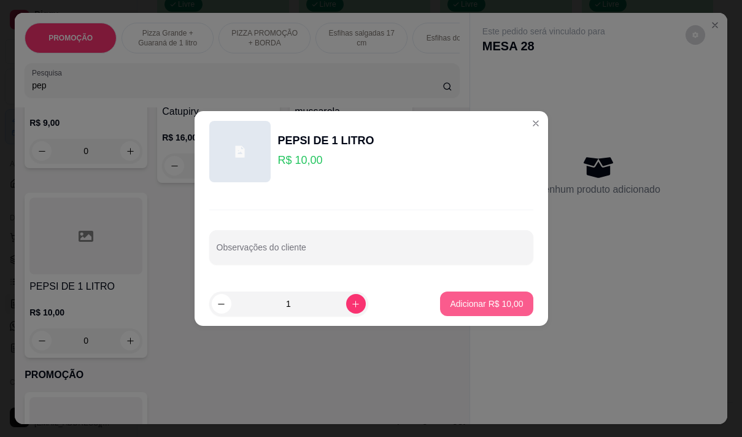
click at [455, 296] on button "Adicionar R$ 10,00" at bounding box center [486, 304] width 93 height 25
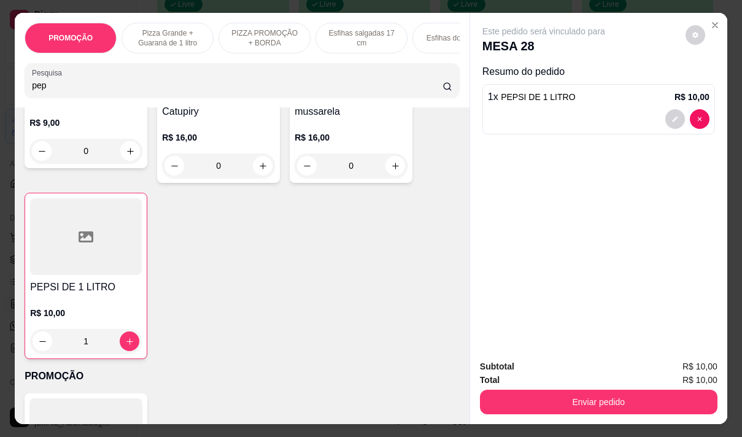
type input "1"
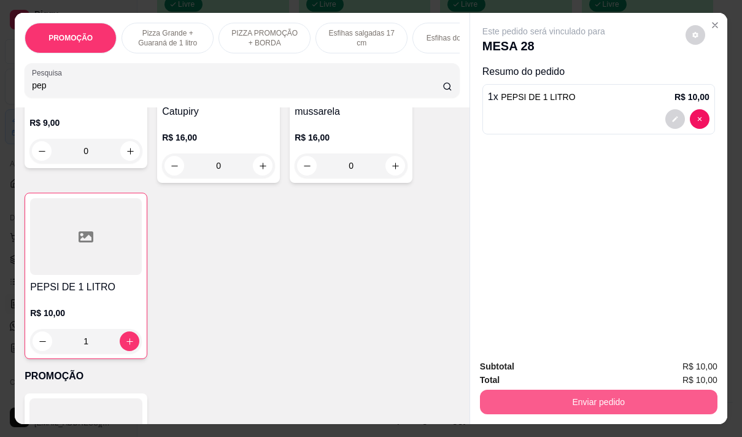
click at [525, 393] on button "Enviar pedido" at bounding box center [599, 402] width 238 height 25
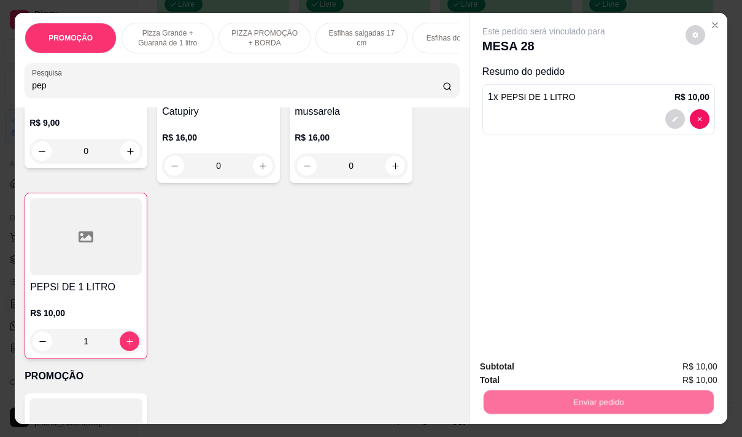
click at [527, 369] on button "Não registrar e enviar pedido" at bounding box center [558, 366] width 128 height 23
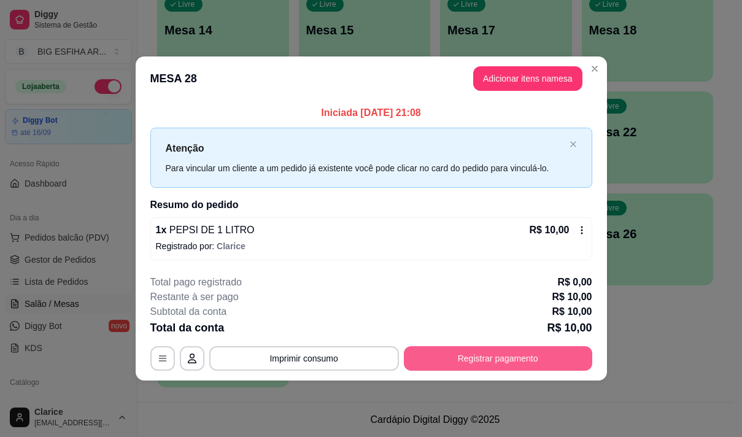
click at [468, 357] on button "Registrar pagamento" at bounding box center [498, 358] width 188 height 25
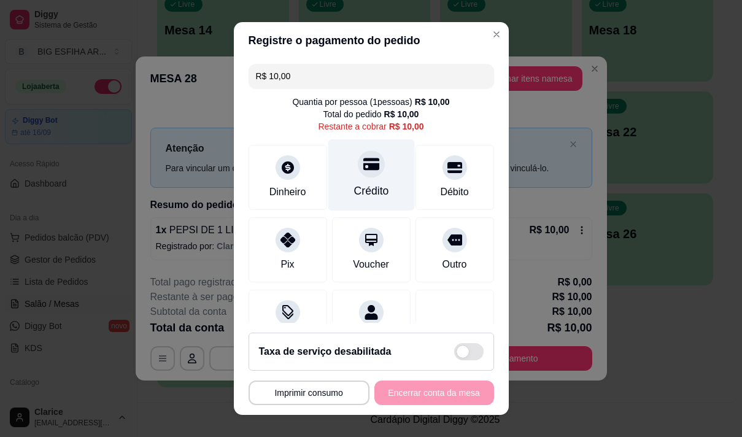
click at [359, 195] on div "Crédito" at bounding box center [371, 191] width 35 height 16
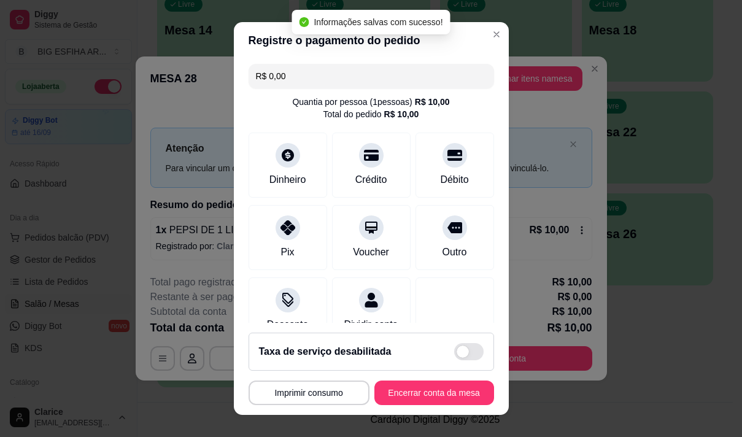
type input "R$ 0,00"
click at [402, 387] on button "Encerrar conta da mesa" at bounding box center [434, 393] width 120 height 25
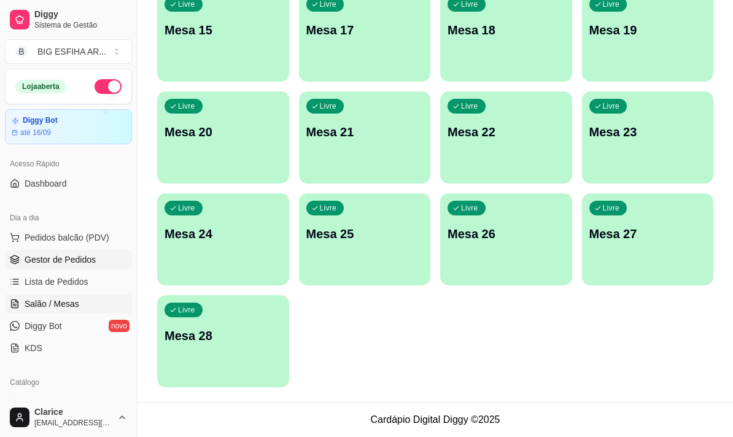
click at [78, 256] on span "Gestor de Pedidos" at bounding box center [60, 259] width 71 height 12
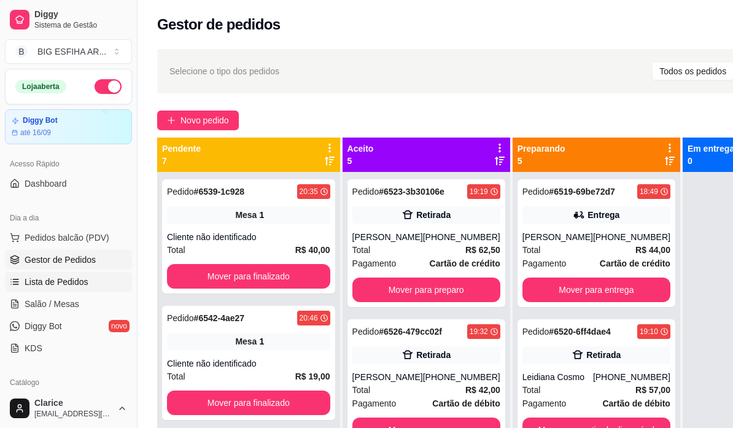
click at [91, 279] on link "Lista de Pedidos" at bounding box center [68, 282] width 127 height 20
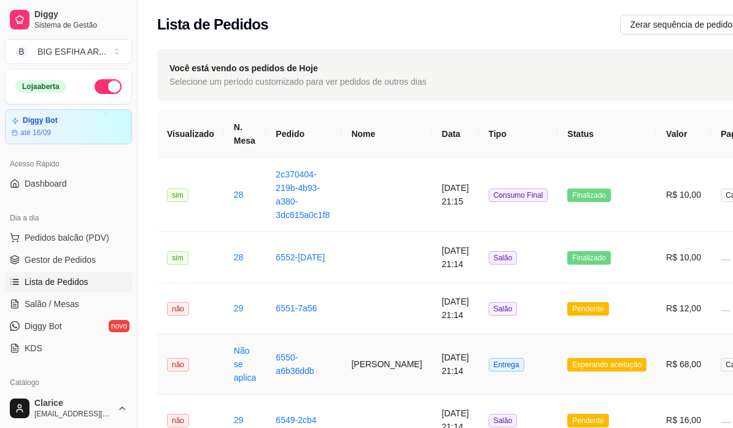
click at [377, 354] on td "[PERSON_NAME]" at bounding box center [386, 364] width 90 height 61
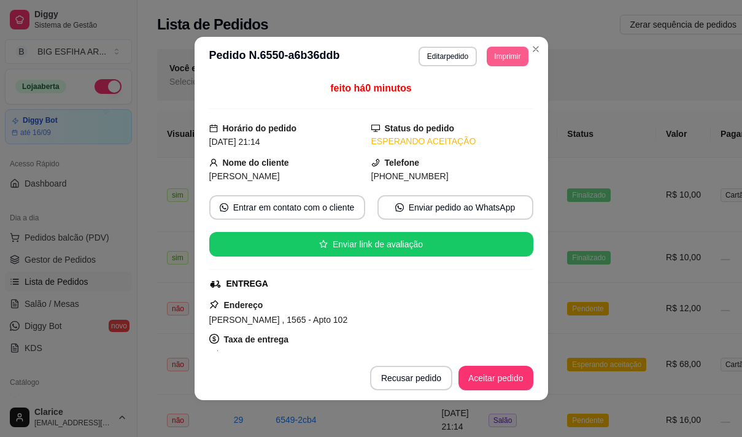
click at [487, 59] on button "Imprimir" at bounding box center [507, 57] width 41 height 20
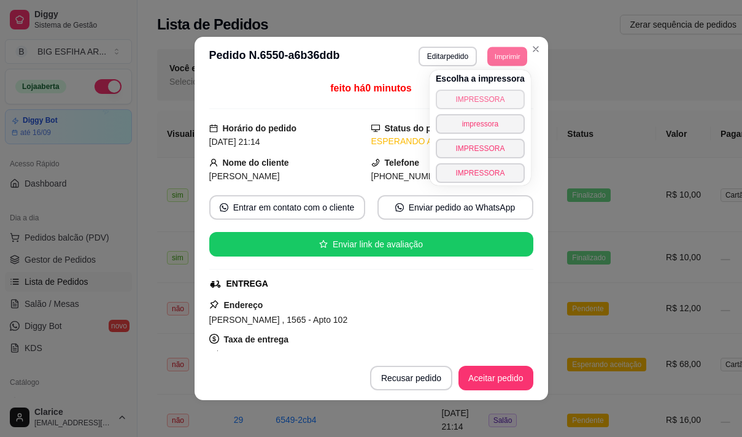
click at [466, 99] on button "IMPRESSORA" at bounding box center [480, 100] width 89 height 20
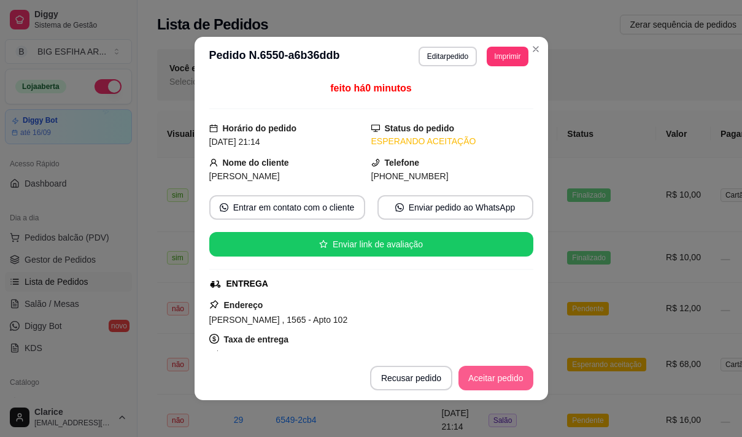
click at [481, 375] on button "Aceitar pedido" at bounding box center [495, 378] width 75 height 25
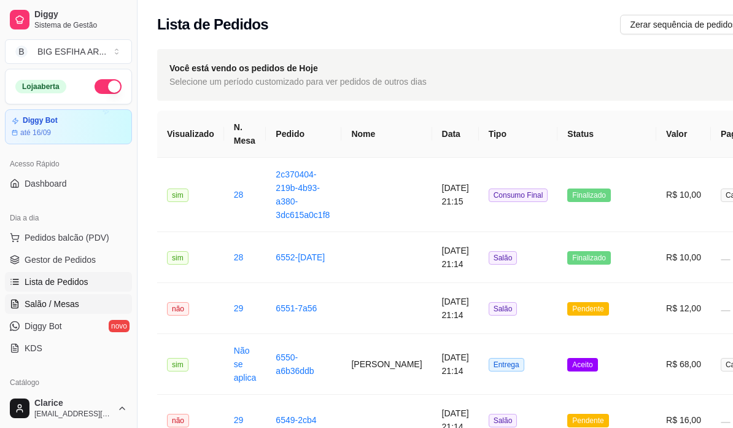
click at [52, 303] on span "Salão / Mesas" at bounding box center [52, 304] width 55 height 12
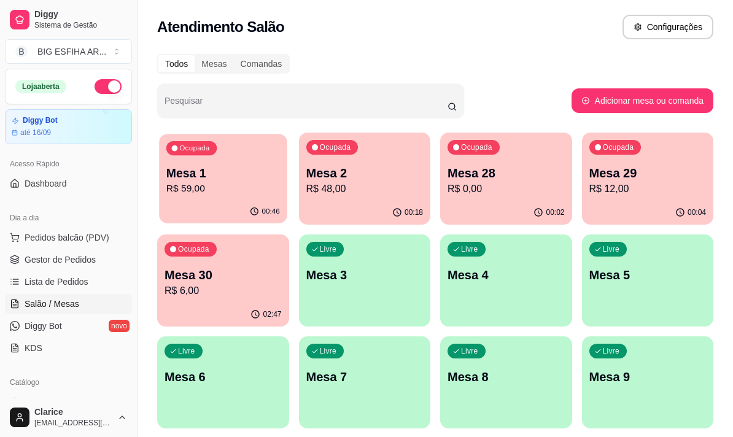
click at [209, 190] on p "R$ 59,00" at bounding box center [223, 189] width 114 height 14
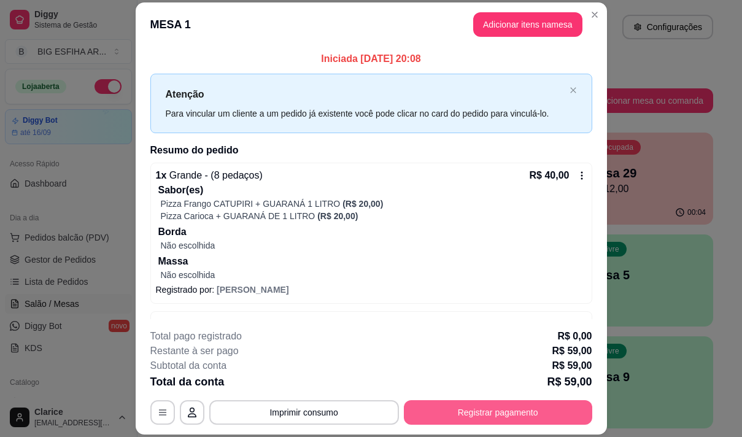
click at [508, 414] on button "Registrar pagamento" at bounding box center [498, 412] width 188 height 25
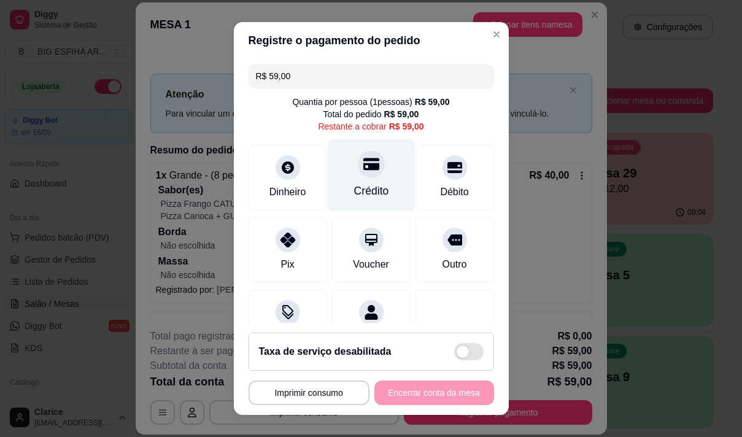
click at [374, 188] on div "Crédito" at bounding box center [371, 191] width 35 height 16
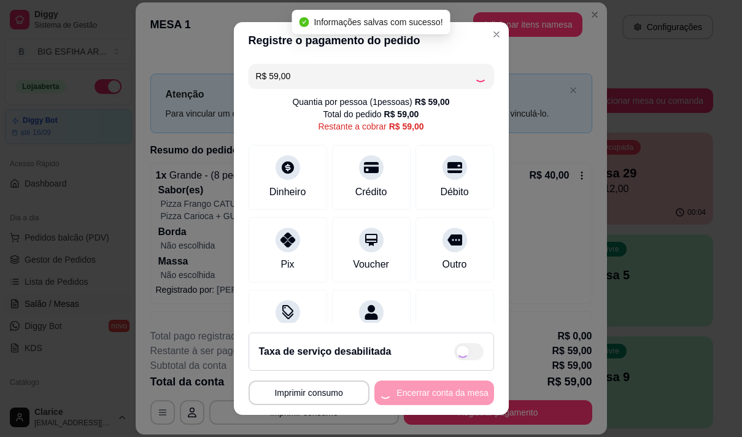
type input "R$ 0,00"
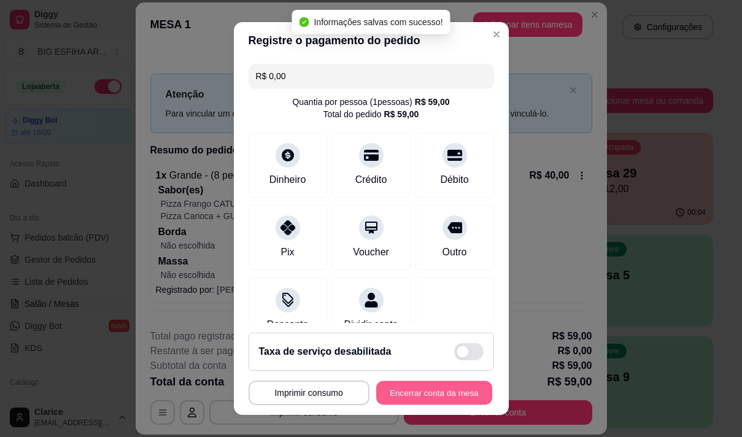
click at [400, 394] on button "Encerrar conta da mesa" at bounding box center [434, 393] width 116 height 24
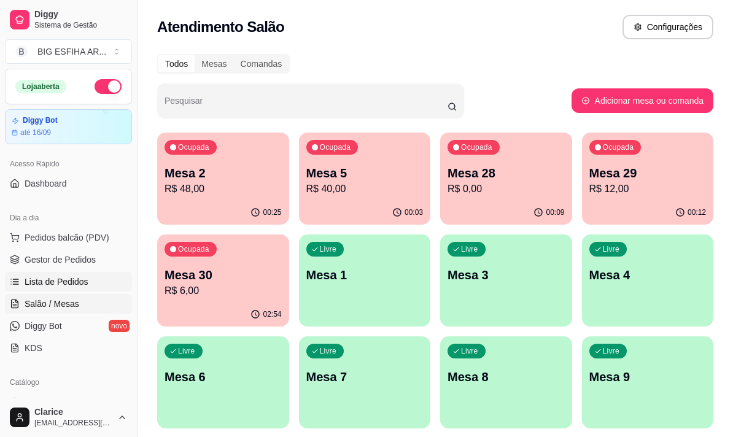
click at [54, 284] on span "Lista de Pedidos" at bounding box center [57, 282] width 64 height 12
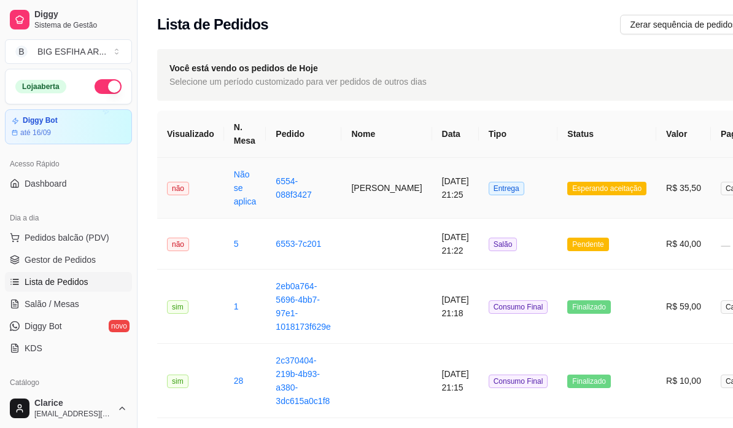
click at [312, 187] on td "6554-088f3427" at bounding box center [303, 188] width 75 height 61
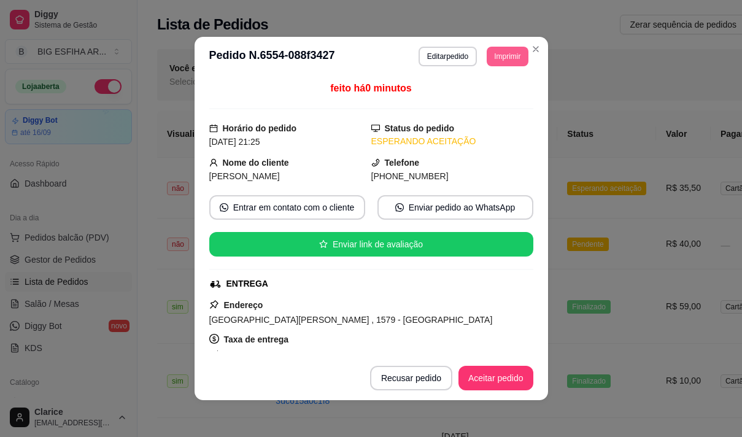
click at [495, 55] on button "Imprimir" at bounding box center [507, 57] width 41 height 20
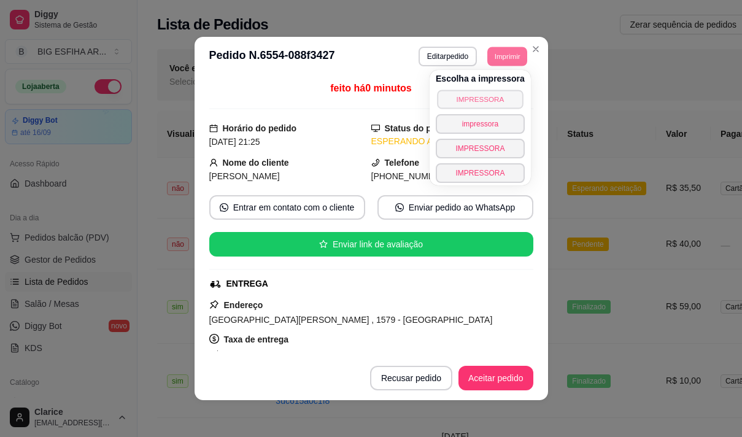
click at [498, 92] on button "IMPRESSORA" at bounding box center [480, 99] width 86 height 19
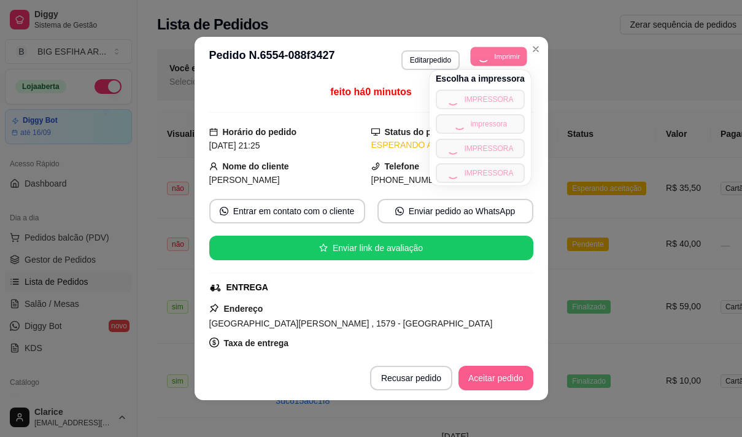
click at [489, 378] on button "Aceitar pedido" at bounding box center [495, 378] width 75 height 25
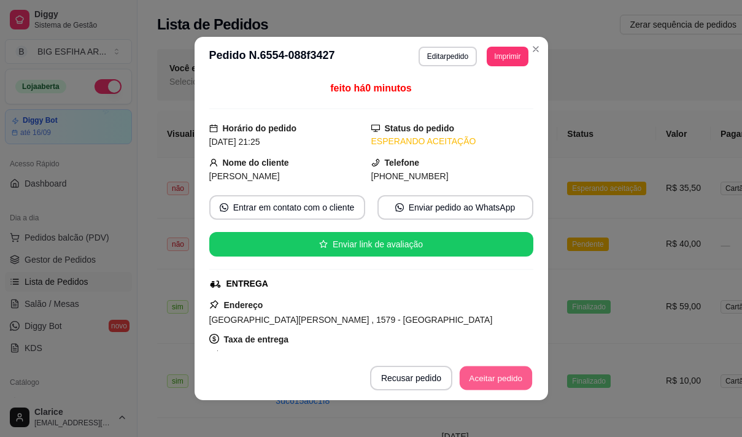
click at [500, 370] on button "Aceitar pedido" at bounding box center [496, 378] width 72 height 24
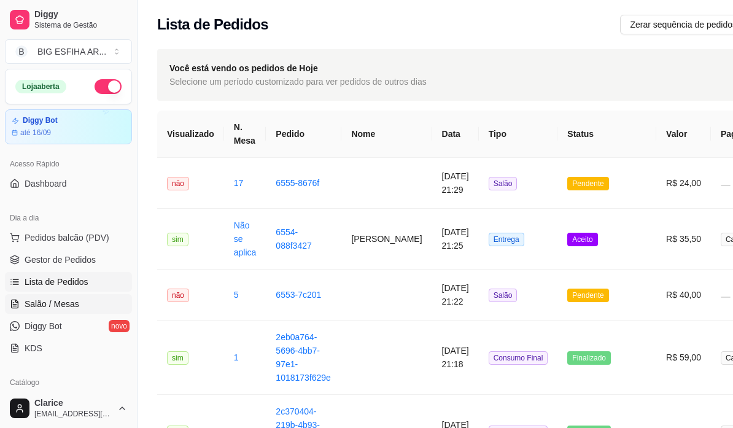
click at [85, 309] on link "Salão / Mesas" at bounding box center [68, 304] width 127 height 20
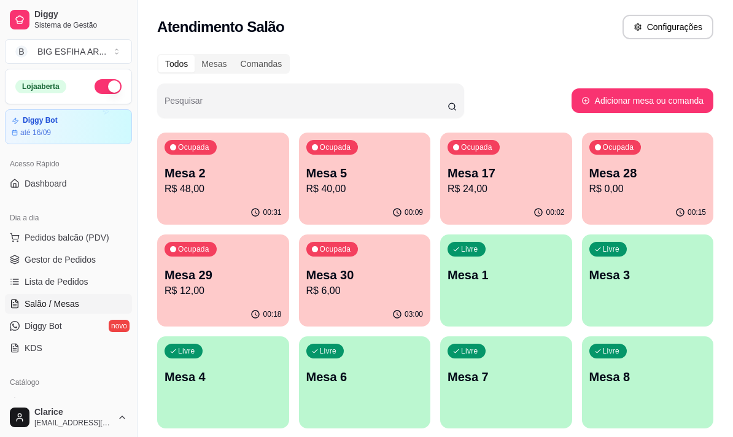
click at [184, 192] on p "R$ 48,00" at bounding box center [222, 189] width 117 height 15
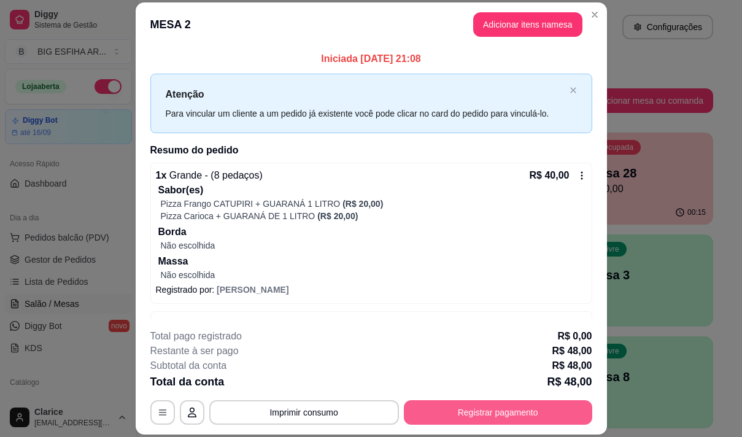
click at [500, 412] on button "Registrar pagamento" at bounding box center [498, 412] width 188 height 25
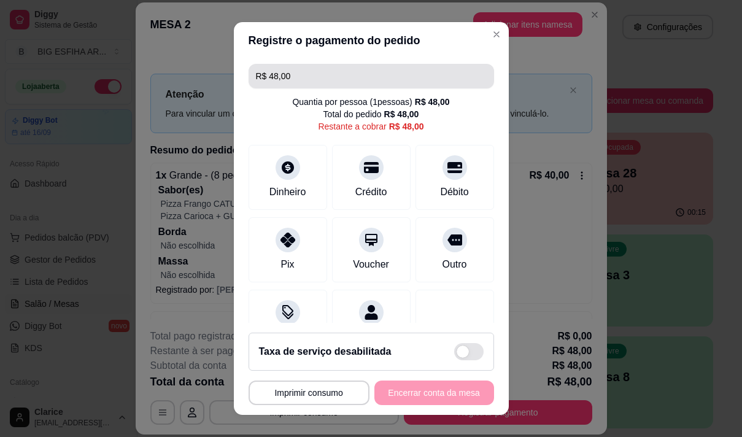
click at [292, 75] on input "R$ 48,00" at bounding box center [371, 76] width 231 height 25
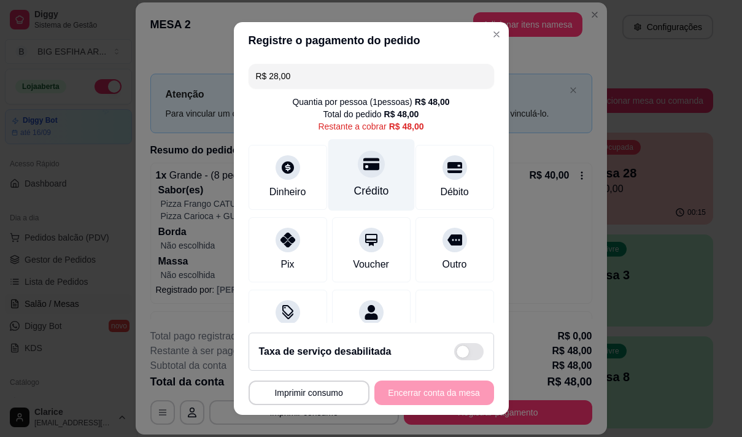
click at [360, 172] on div at bounding box center [371, 163] width 27 height 27
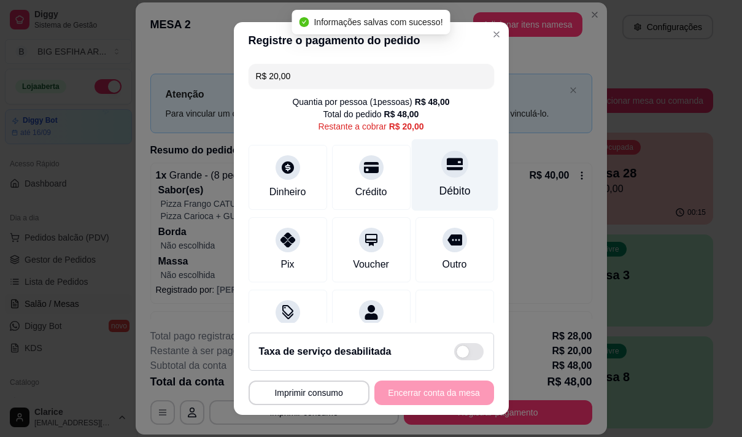
click at [439, 185] on div "Débito" at bounding box center [454, 191] width 31 height 16
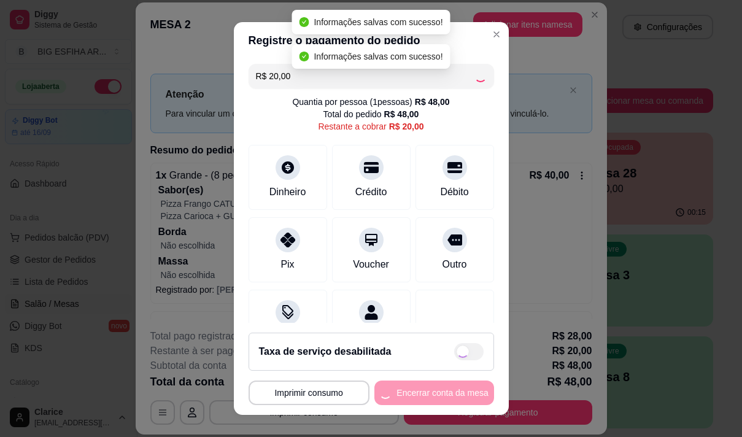
type input "R$ 0,00"
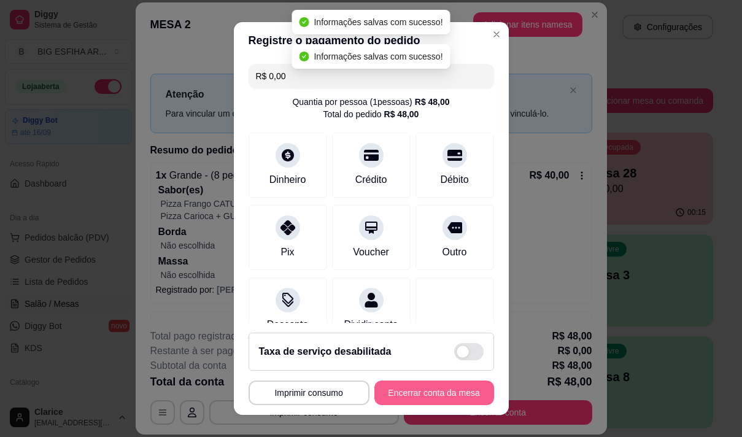
click at [440, 389] on button "Encerrar conta da mesa" at bounding box center [434, 393] width 120 height 25
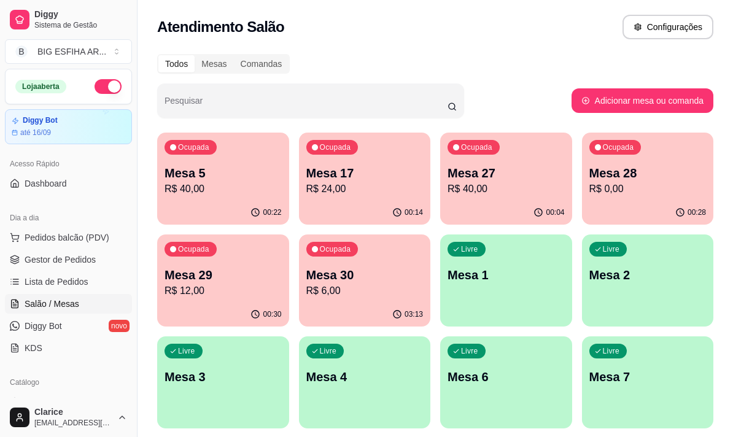
click at [501, 193] on p "R$ 40,00" at bounding box center [505, 189] width 117 height 15
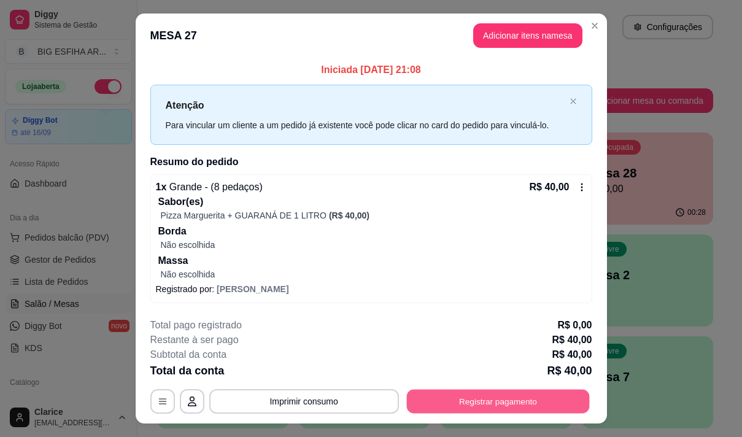
click at [447, 396] on button "Registrar pagamento" at bounding box center [497, 401] width 183 height 24
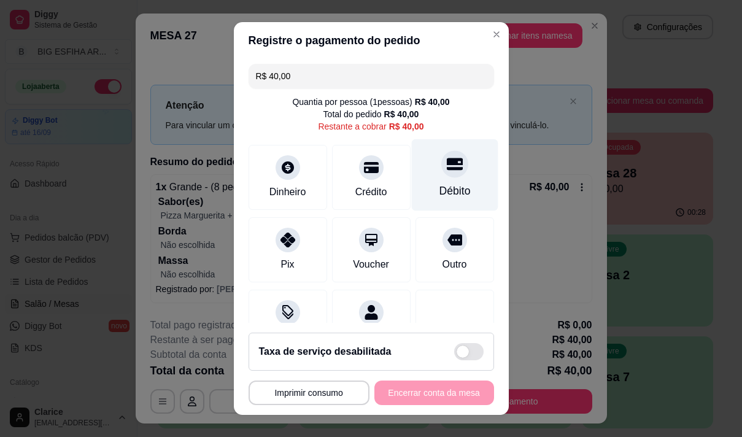
click at [439, 183] on div "Débito" at bounding box center [454, 191] width 31 height 16
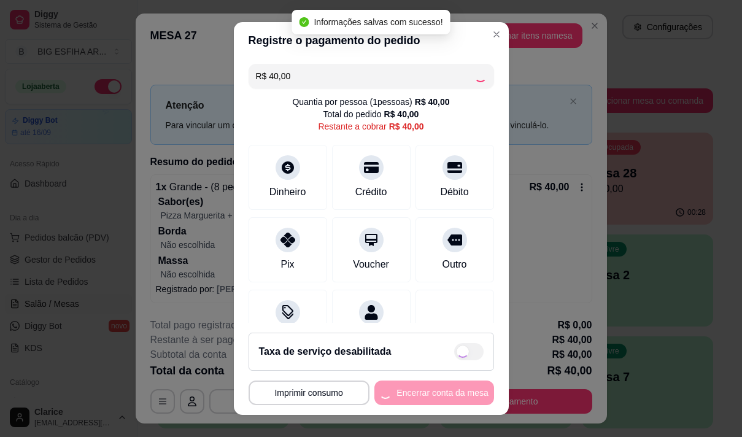
type input "R$ 0,00"
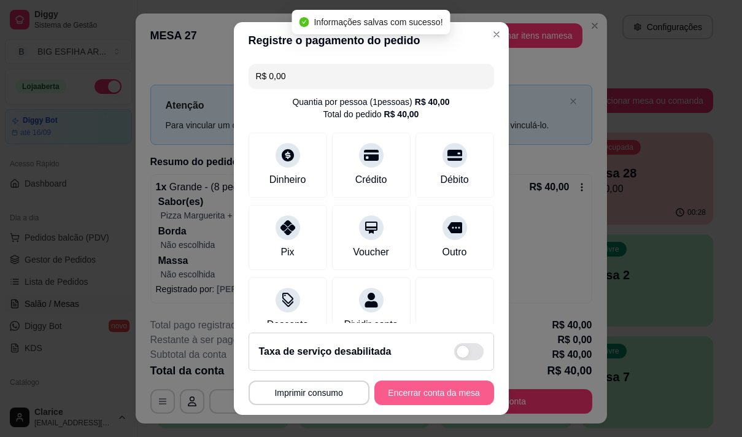
click at [421, 392] on button "Encerrar conta da mesa" at bounding box center [434, 393] width 120 height 25
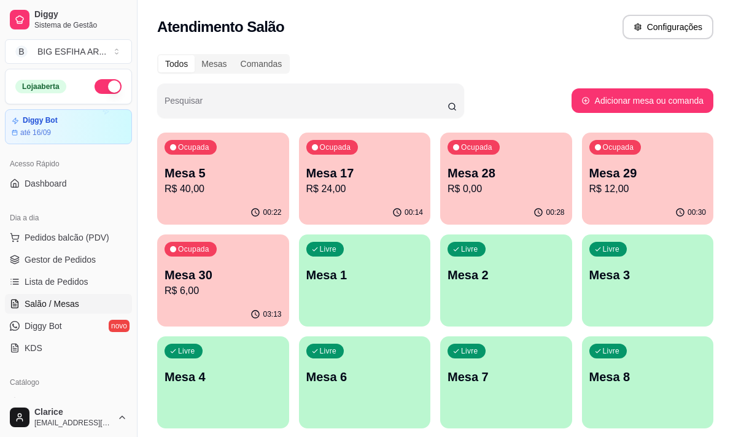
click at [485, 182] on p "R$ 0,00" at bounding box center [505, 189] width 117 height 15
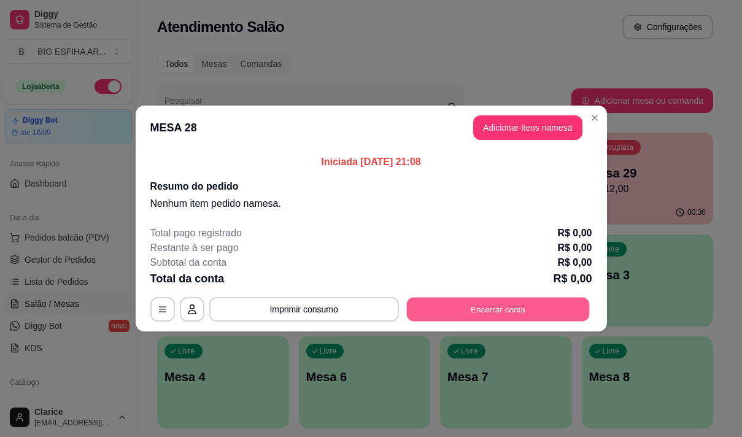
click at [524, 308] on button "Encerrar conta" at bounding box center [497, 310] width 183 height 24
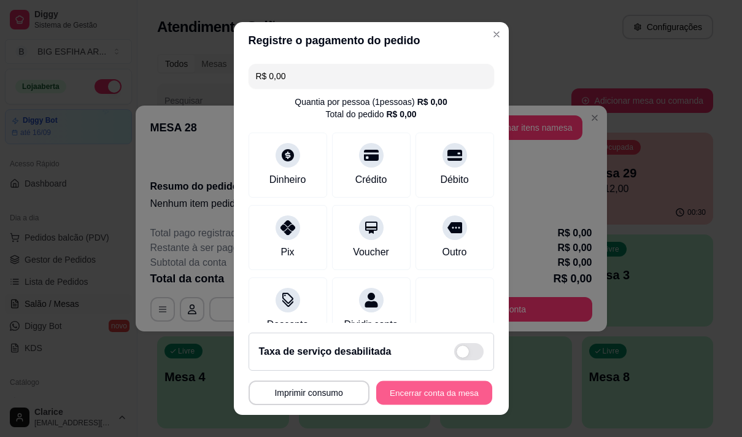
click at [436, 397] on button "Encerrar conta da mesa" at bounding box center [434, 393] width 116 height 24
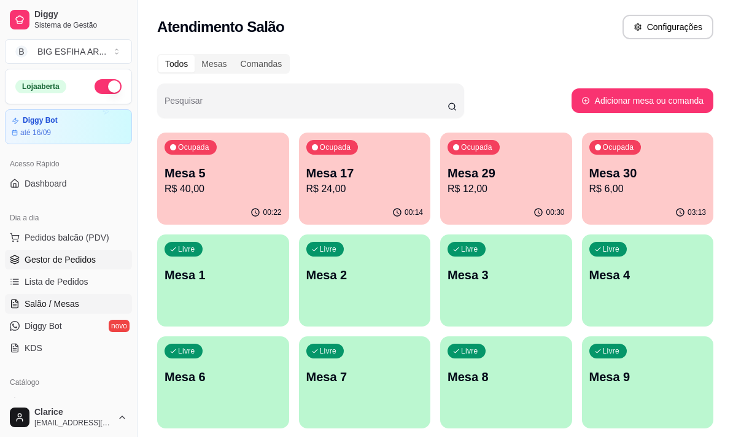
click at [90, 265] on span "Gestor de Pedidos" at bounding box center [60, 259] width 71 height 12
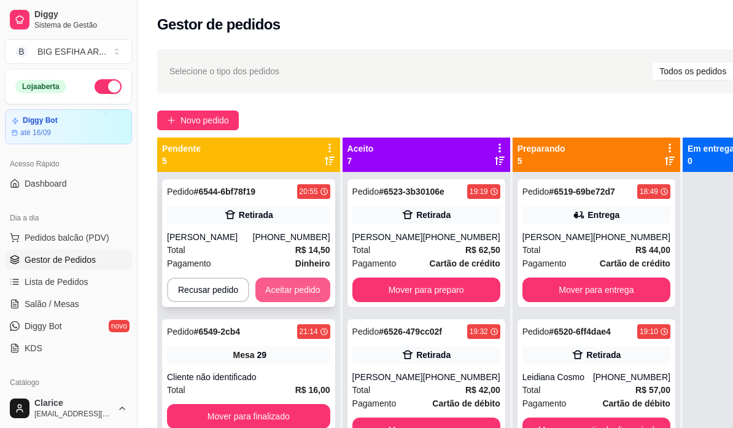
click at [314, 290] on button "Aceitar pedido" at bounding box center [292, 289] width 75 height 25
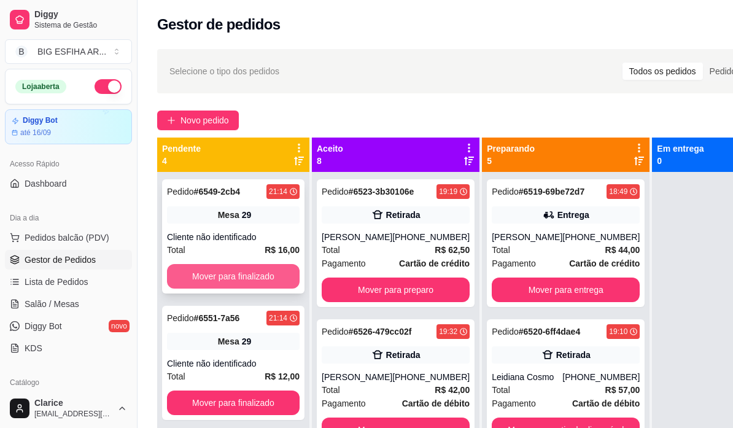
click at [235, 271] on button "Mover para finalizado" at bounding box center [233, 276] width 133 height 25
click at [235, 273] on button "Mover para finalizado" at bounding box center [233, 277] width 129 height 24
click at [253, 271] on button "Mover para finalizado" at bounding box center [233, 276] width 133 height 25
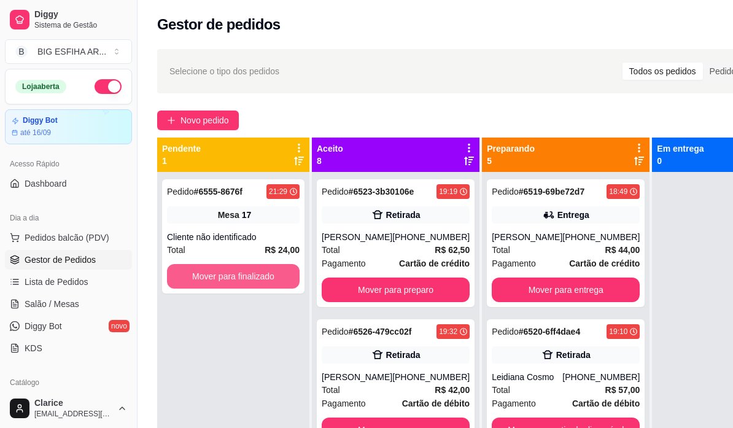
click at [253, 271] on button "Mover para finalizado" at bounding box center [233, 276] width 133 height 25
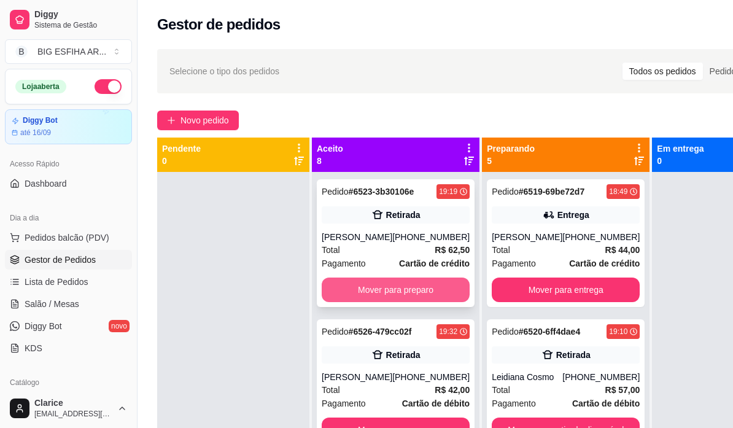
click at [360, 302] on button "Mover para preparo" at bounding box center [396, 289] width 148 height 25
click at [373, 281] on button "Mover para preparo" at bounding box center [396, 289] width 148 height 25
click at [373, 287] on button "Mover para preparo" at bounding box center [396, 289] width 148 height 25
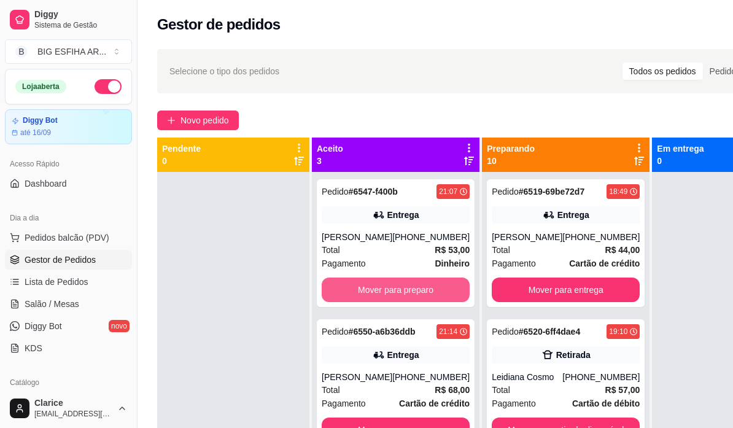
click at [373, 287] on button "Mover para preparo" at bounding box center [396, 289] width 148 height 25
click at [373, 287] on button "Mover para preparo" at bounding box center [396, 290] width 144 height 24
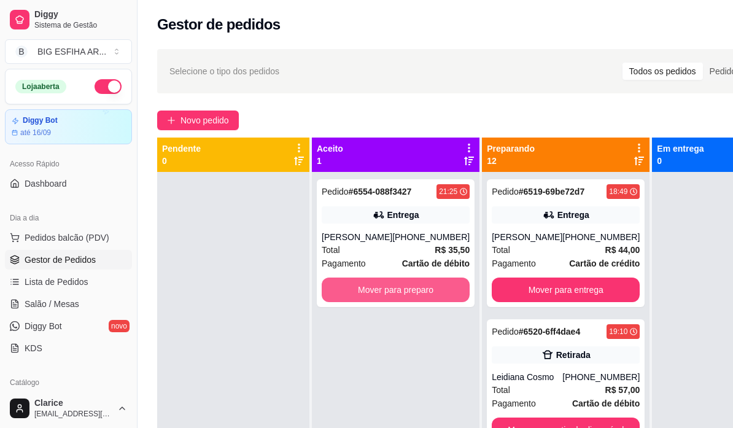
click at [373, 287] on button "Mover para preparo" at bounding box center [396, 289] width 148 height 25
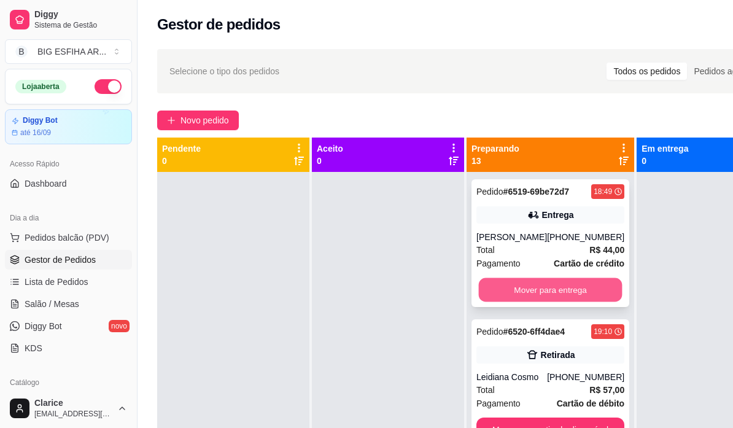
click at [509, 290] on button "Mover para entrega" at bounding box center [551, 290] width 144 height 24
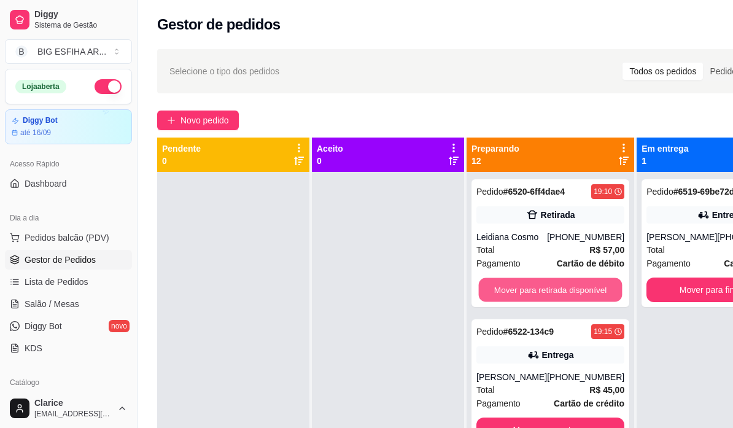
click at [509, 290] on button "Mover para retirada disponível" at bounding box center [551, 290] width 144 height 24
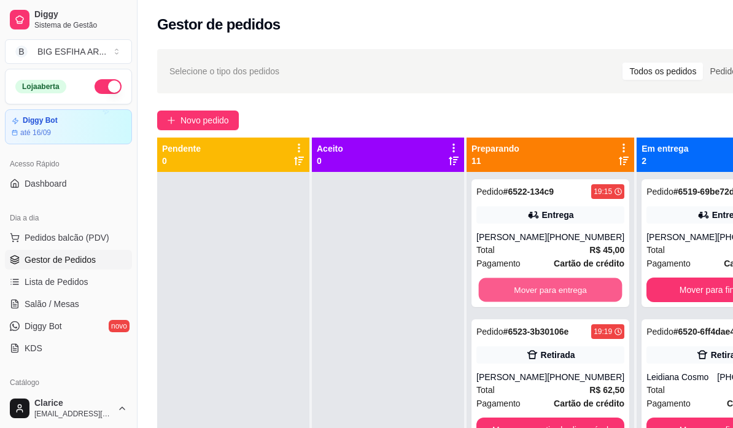
click at [509, 290] on button "Mover para entrega" at bounding box center [551, 290] width 144 height 24
click at [509, 290] on button "Mover para retirada disponível" at bounding box center [551, 290] width 144 height 24
click at [509, 290] on button "Mover para entrega" at bounding box center [550, 289] width 148 height 25
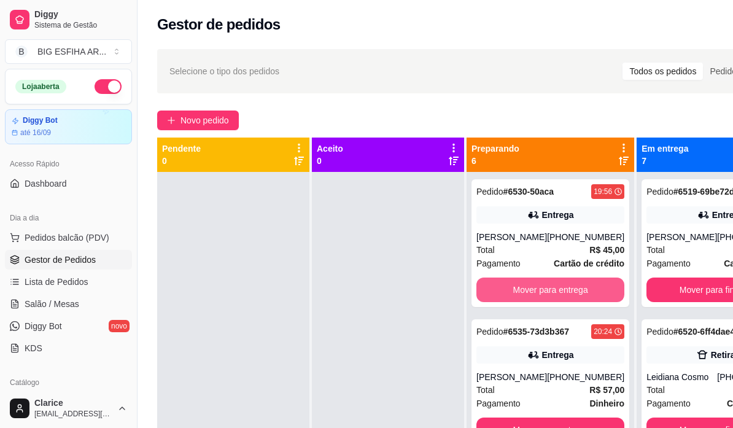
click at [509, 290] on button "Mover para entrega" at bounding box center [550, 289] width 148 height 25
click at [509, 290] on button "Mover para entrega" at bounding box center [551, 290] width 144 height 24
click at [509, 290] on button "Mover para retirada disponível" at bounding box center [550, 289] width 148 height 25
click at [509, 290] on button "Mover para entrega" at bounding box center [551, 290] width 144 height 24
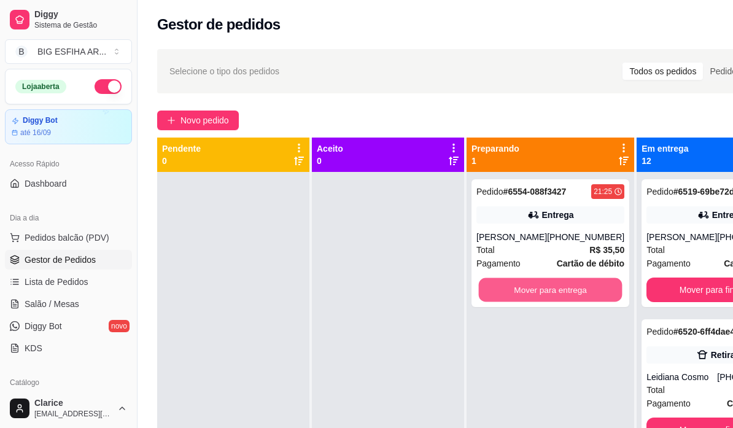
click at [509, 290] on button "Mover para entrega" at bounding box center [551, 290] width 144 height 24
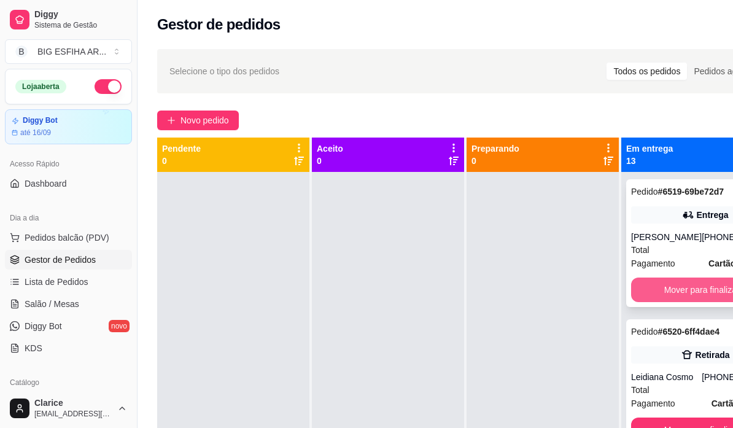
click at [670, 302] on button "Mover para finalizado" at bounding box center [705, 289] width 148 height 25
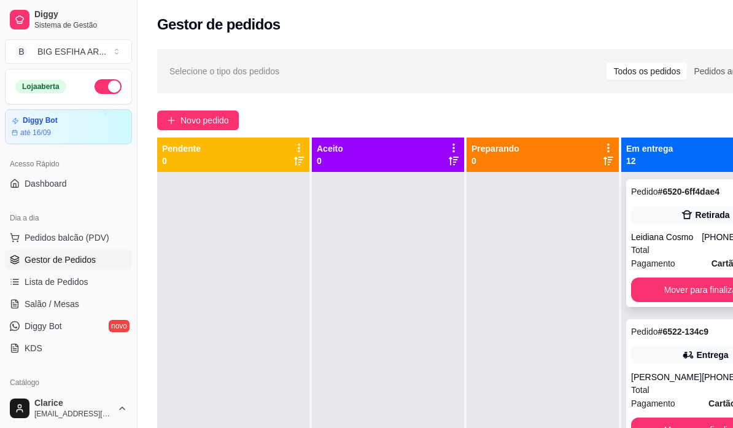
click at [673, 304] on div "Pedido # 6520-6ff4dae4 19:10 Retirada Leidiana Cosmo (85) 98601-7374 Total R$ 5…" at bounding box center [705, 243] width 158 height 128
click at [673, 292] on button "Mover para finalizado" at bounding box center [705, 290] width 144 height 24
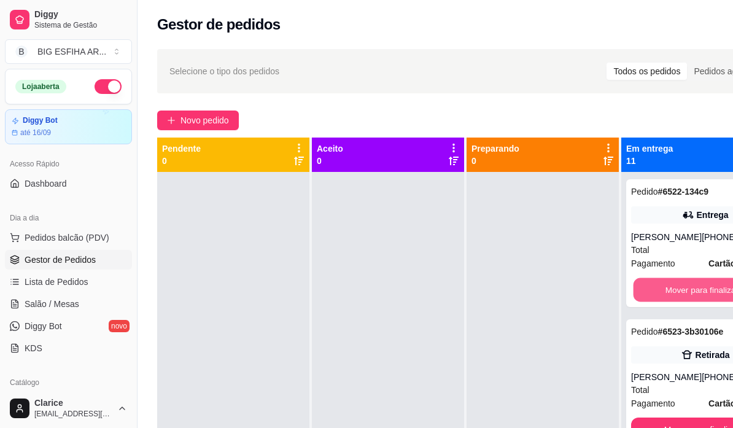
click at [673, 292] on button "Mover para finalizado" at bounding box center [705, 290] width 144 height 24
click at [673, 292] on div "Pedido # 6523-3b30106e 19:19 Retirada Tatiane mendes (85) 98156-6040 Total R$ 6…" at bounding box center [705, 243] width 158 height 128
click at [670, 302] on button "Mover para finalizado" at bounding box center [705, 290] width 144 height 24
click at [670, 302] on button "Mover para finalizado" at bounding box center [705, 289] width 148 height 25
click at [668, 295] on button "Mover para finalizado" at bounding box center [705, 290] width 144 height 24
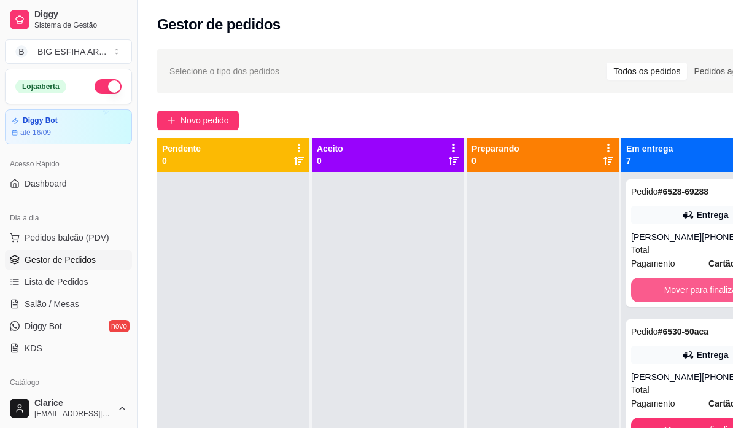
click at [668, 295] on button "Mover para finalizado" at bounding box center [705, 289] width 148 height 25
click at [668, 295] on button "Mover para finalizado" at bounding box center [705, 290] width 144 height 24
click at [671, 290] on button "Mover para finalizado" at bounding box center [705, 289] width 148 height 25
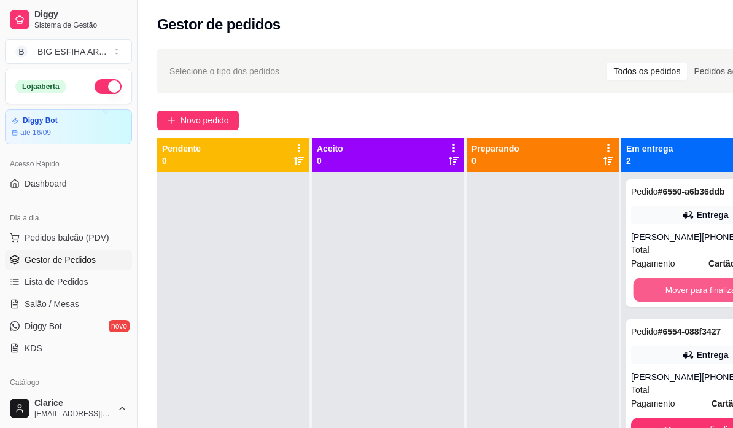
click at [671, 290] on button "Mover para finalizado" at bounding box center [705, 290] width 144 height 24
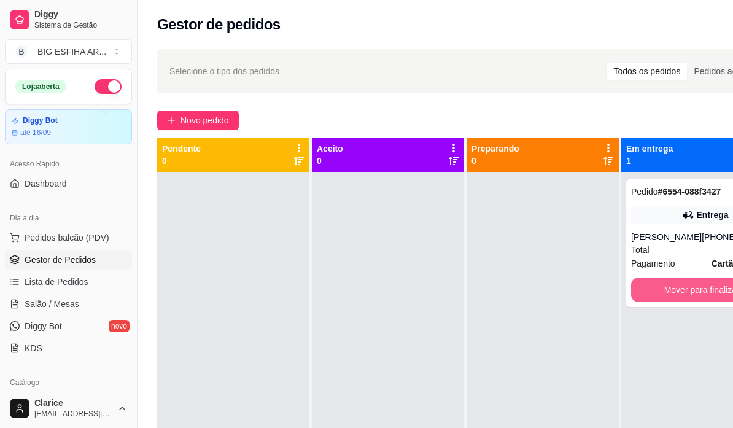
click at [671, 290] on button "Mover para finalizado" at bounding box center [705, 289] width 148 height 25
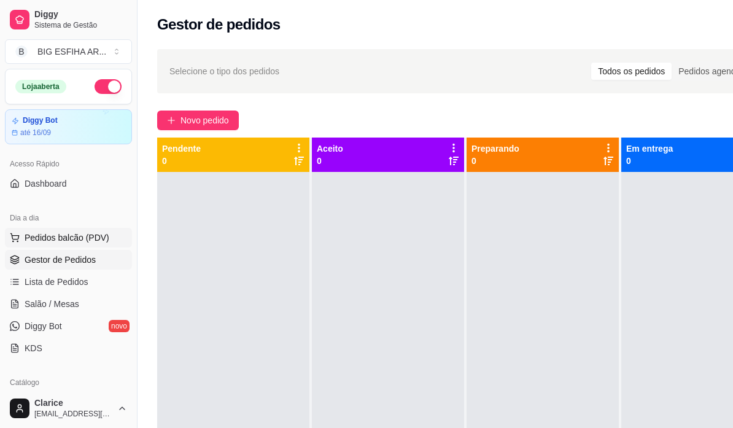
click at [51, 241] on span "Pedidos balcão (PDV)" at bounding box center [67, 237] width 85 height 12
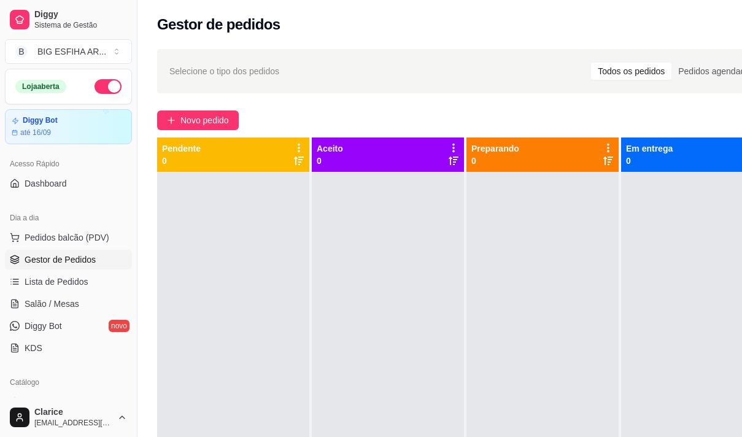
click at [497, 48] on icon at bounding box center [497, 51] width 8 height 7
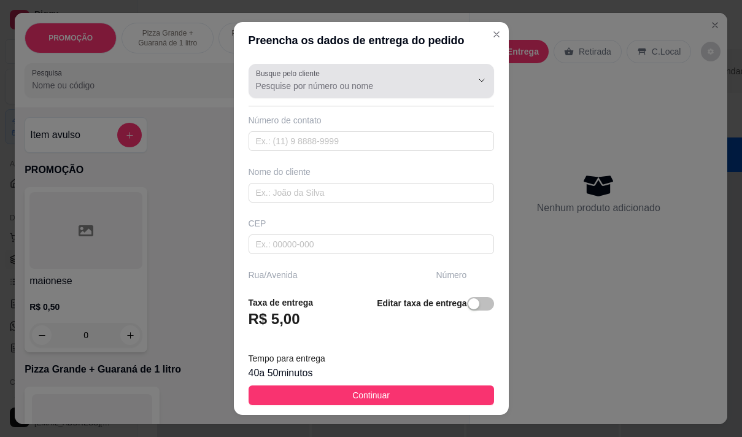
click at [329, 87] on input "Busque pelo cliente" at bounding box center [354, 86] width 196 height 12
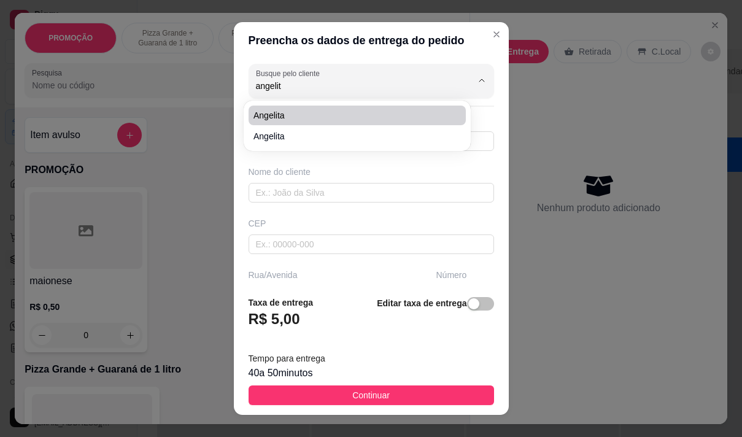
click at [318, 110] on span "Angelita" at bounding box center [350, 115] width 195 height 12
type input "Angelita"
type input "85987207878"
type input "Angelita"
type input "Rua Cruz Saldanha 216 parquelandia"
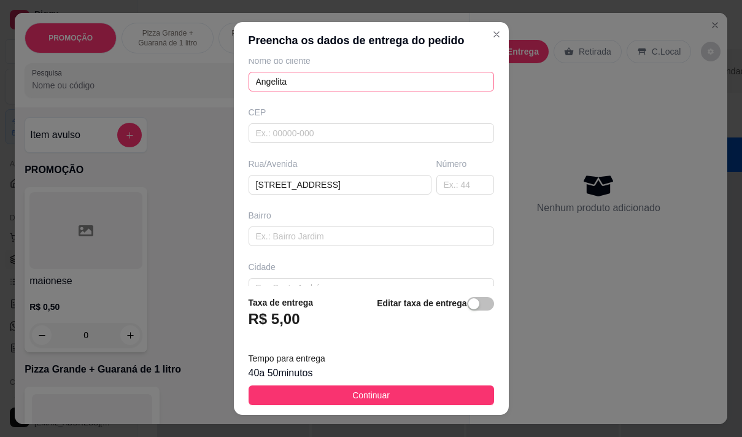
scroll to position [123, 0]
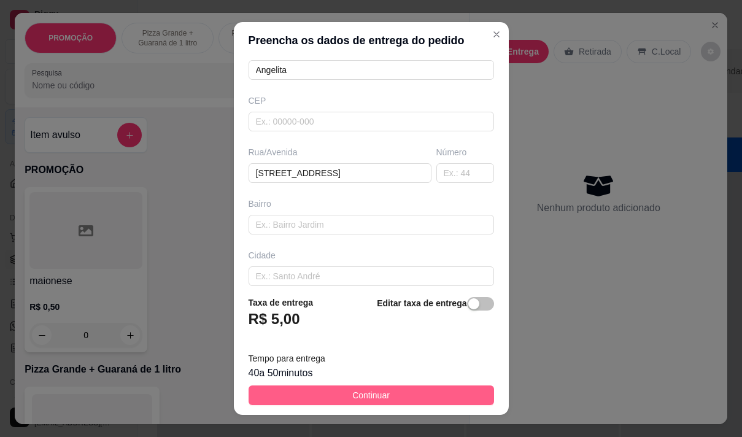
type input "Angelita"
click at [419, 389] on button "Continuar" at bounding box center [372, 395] width 246 height 20
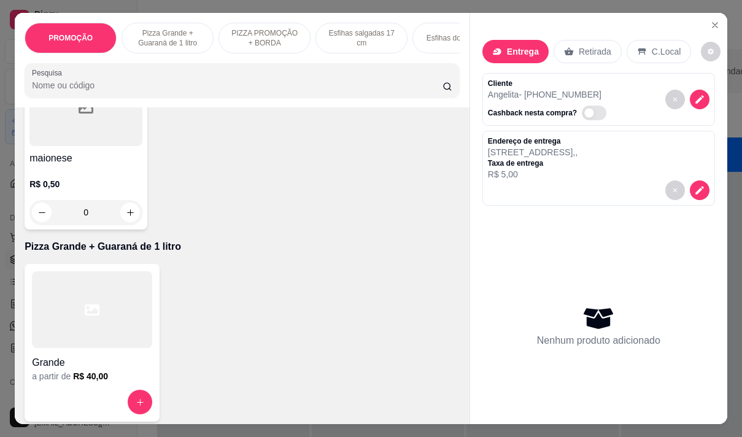
click at [88, 331] on div at bounding box center [92, 309] width 120 height 77
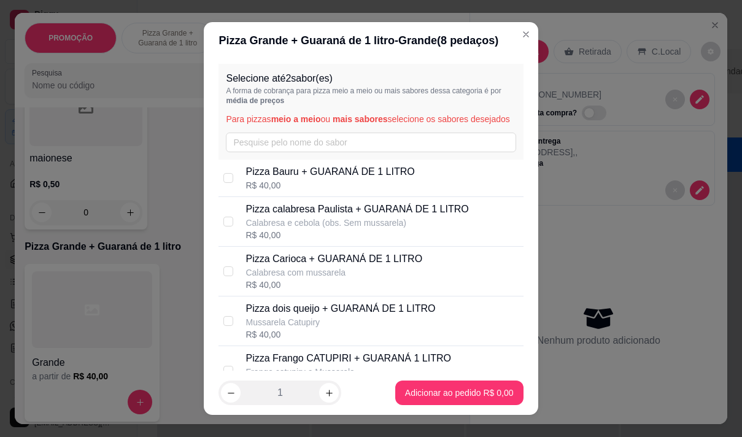
click at [344, 279] on p "Calabresa com mussarela" at bounding box center [334, 272] width 177 height 12
checkbox input "true"
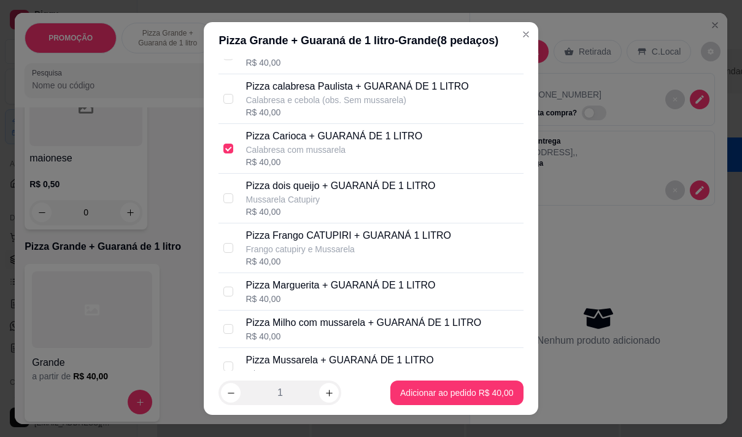
click at [350, 255] on p "Frango catupiry e Mussarela" at bounding box center [348, 249] width 205 height 12
checkbox input "true"
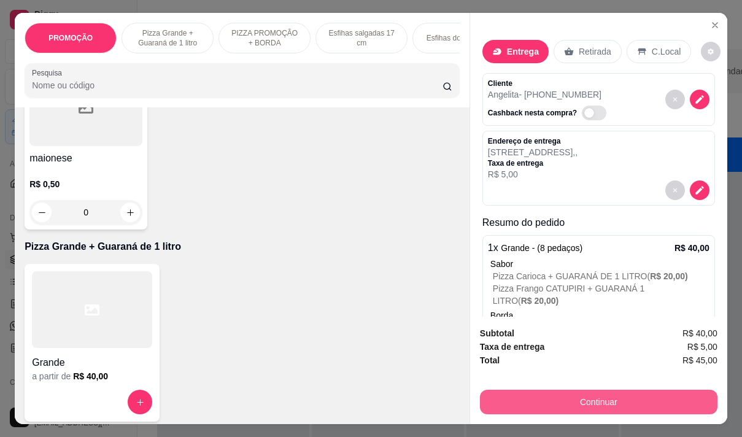
click at [605, 390] on button "Continuar" at bounding box center [599, 402] width 238 height 25
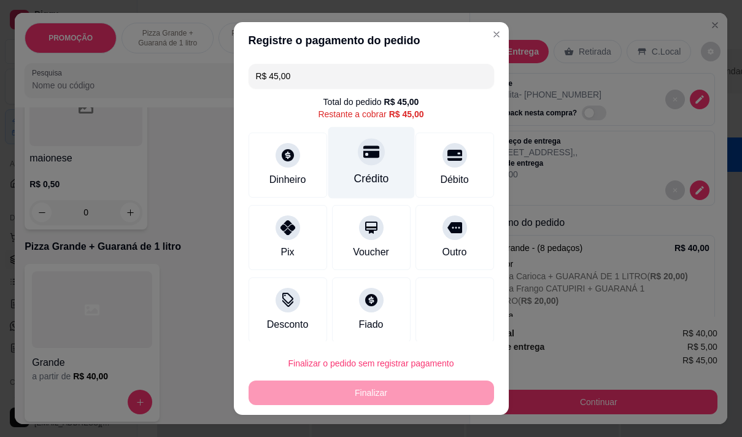
click at [377, 182] on div "Crédito" at bounding box center [371, 162] width 87 height 72
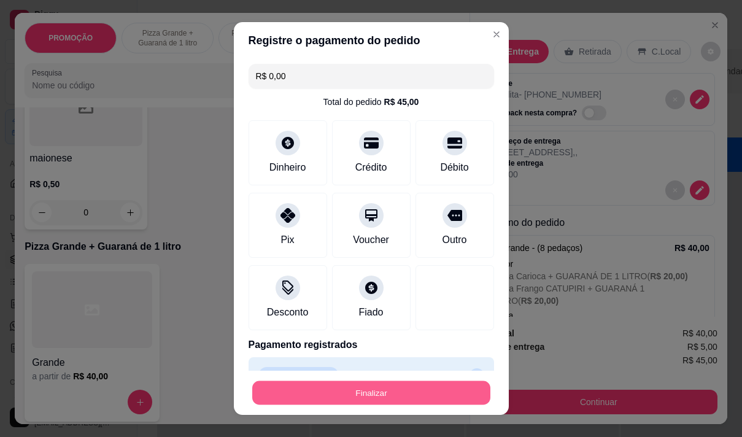
click at [416, 390] on button "Finalizar" at bounding box center [371, 393] width 238 height 24
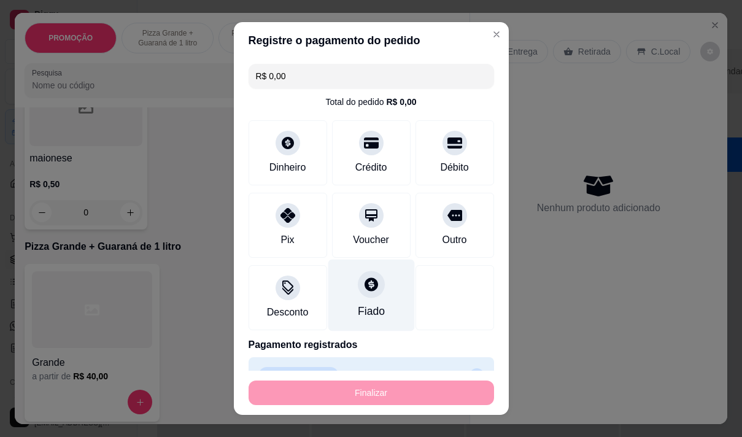
type input "-R$ 45,00"
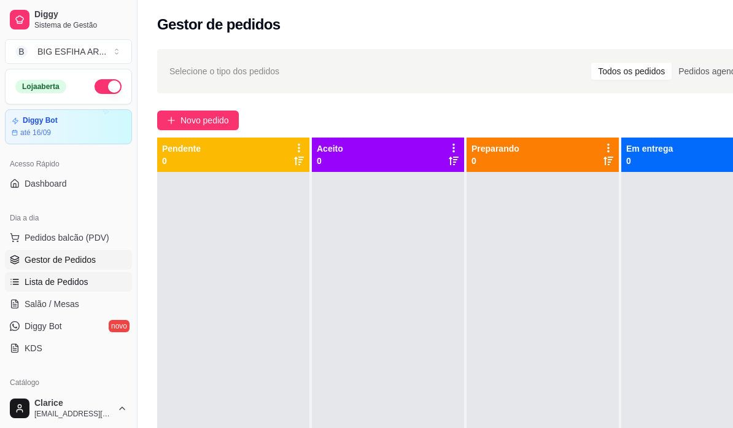
click at [59, 283] on span "Lista de Pedidos" at bounding box center [57, 282] width 64 height 12
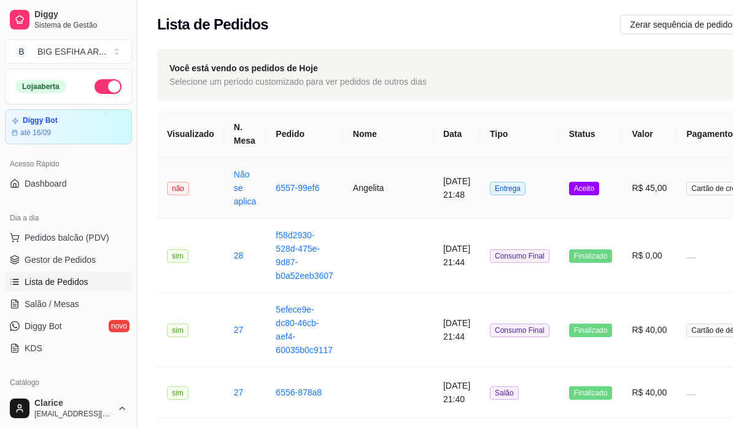
click at [371, 189] on td "Angelita" at bounding box center [388, 188] width 90 height 61
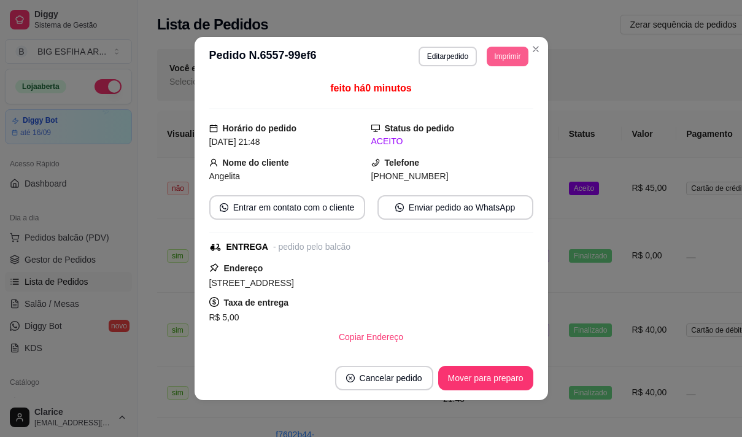
click at [506, 60] on button "Imprimir" at bounding box center [507, 57] width 41 height 20
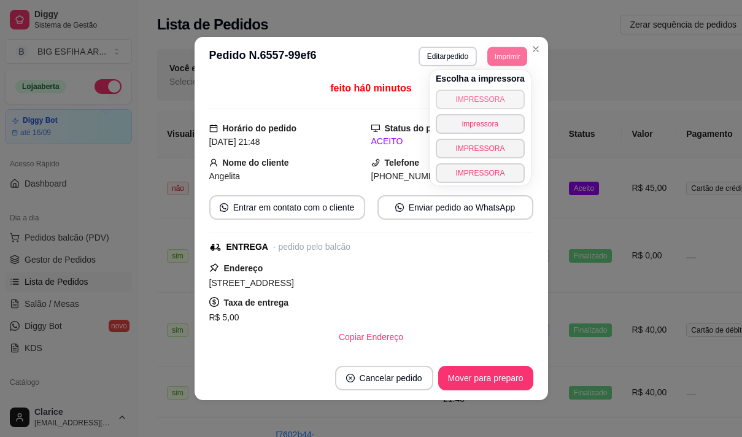
click at [490, 96] on button "IMPRESSORA" at bounding box center [480, 100] width 89 height 20
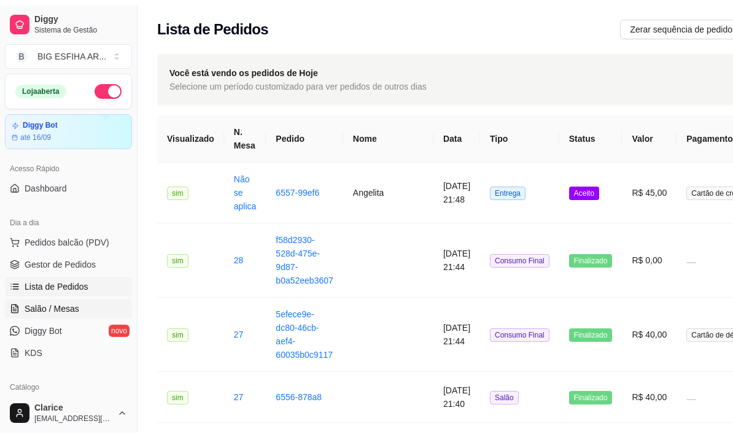
scroll to position [61, 0]
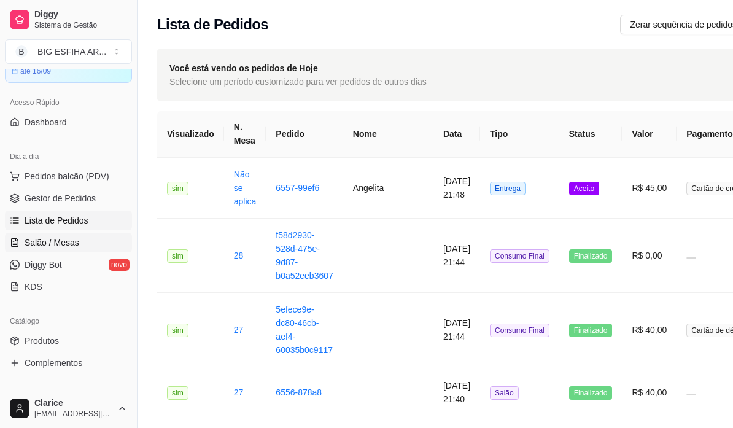
click at [75, 240] on span "Salão / Mesas" at bounding box center [52, 242] width 55 height 12
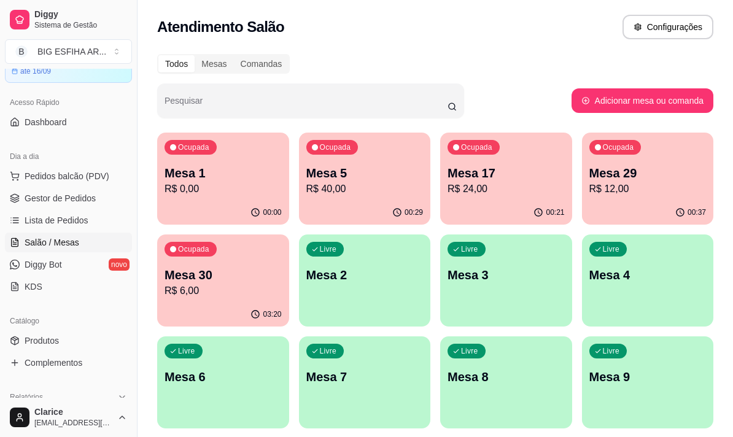
click at [331, 189] on p "R$ 40,00" at bounding box center [364, 189] width 117 height 15
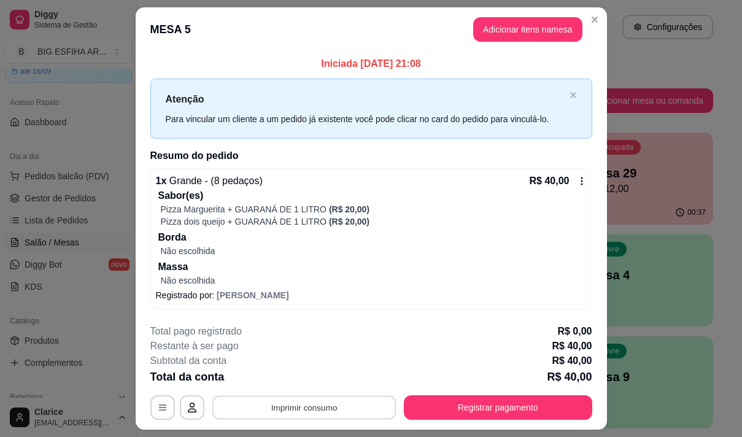
click at [312, 409] on button "Imprimir consumo" at bounding box center [304, 407] width 184 height 24
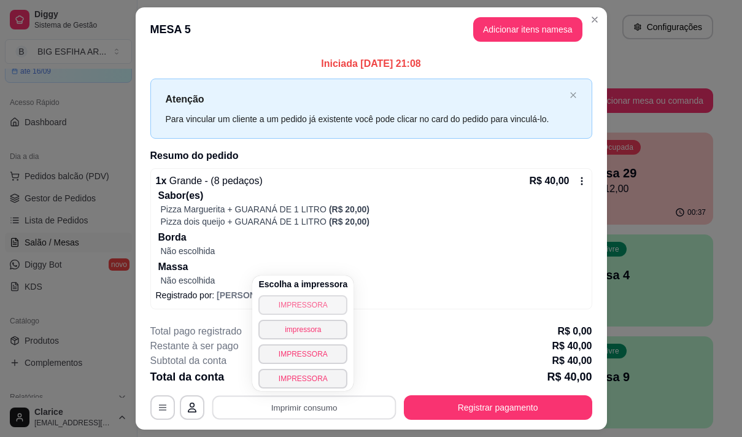
click at [288, 300] on button "IMPRESSORA" at bounding box center [302, 305] width 89 height 20
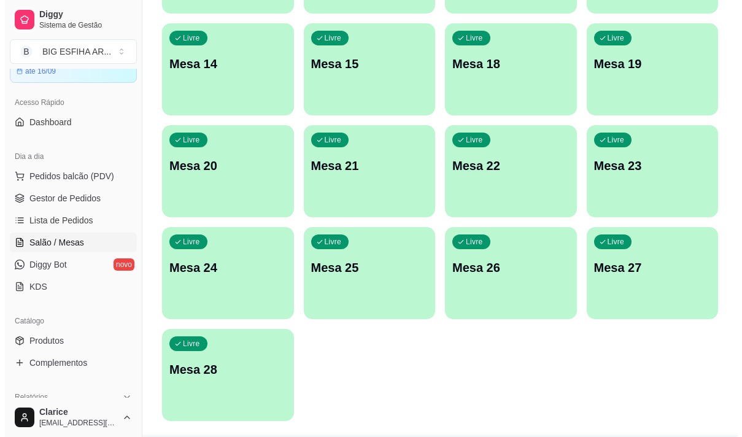
scroll to position [551, 0]
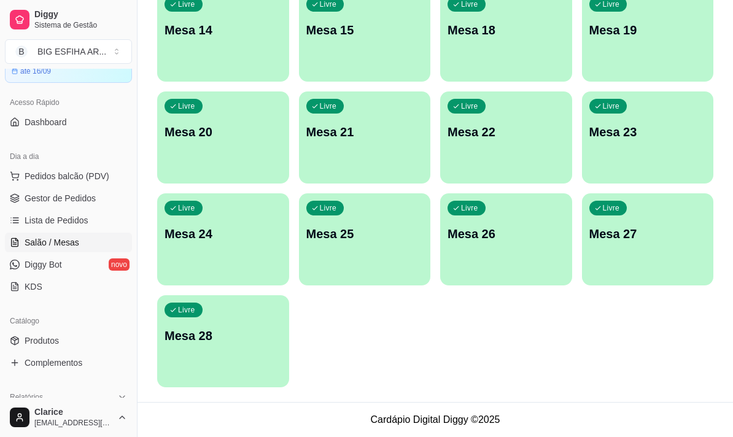
click at [220, 349] on div "Livre Mesa 28" at bounding box center [223, 333] width 132 height 77
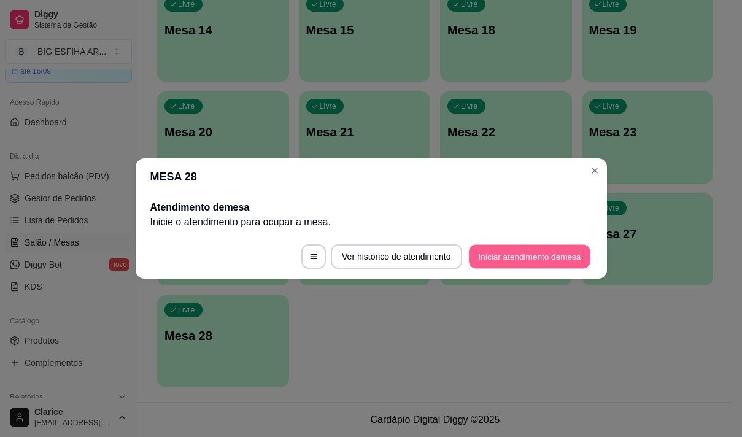
click at [487, 257] on button "Iniciar atendimento de mesa" at bounding box center [530, 257] width 122 height 24
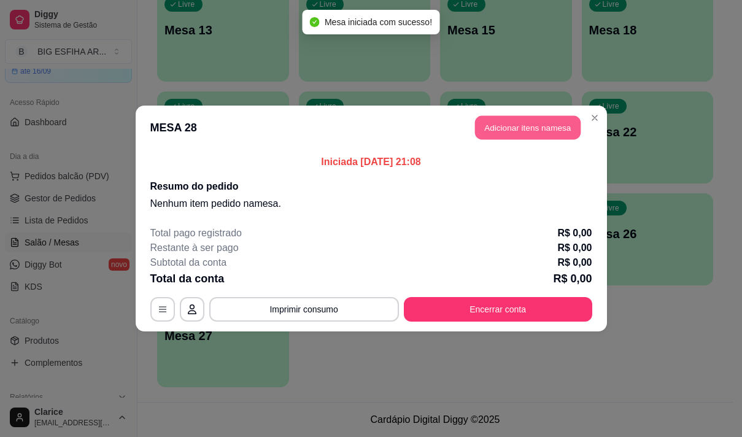
click at [532, 127] on button "Adicionar itens na mesa" at bounding box center [528, 128] width 106 height 24
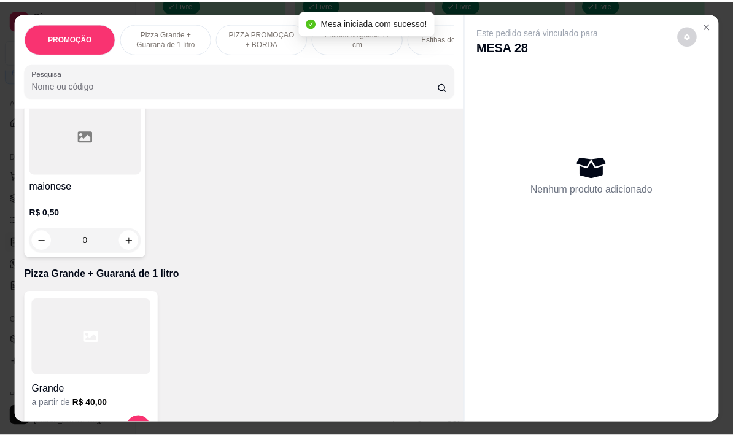
scroll to position [184, 0]
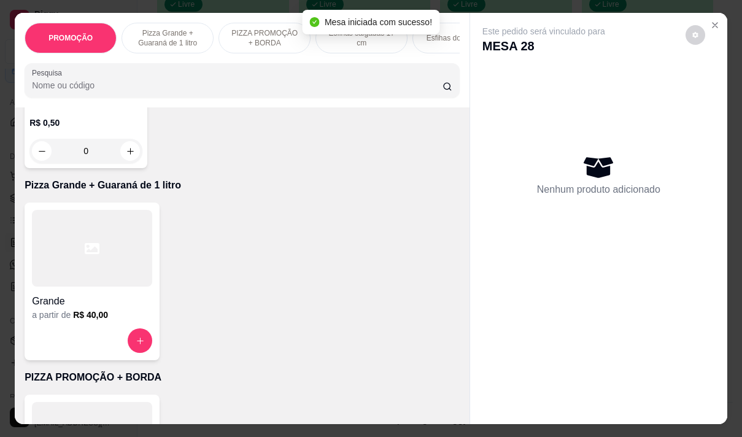
click at [101, 321] on h6 "R$ 40,00" at bounding box center [90, 315] width 35 height 12
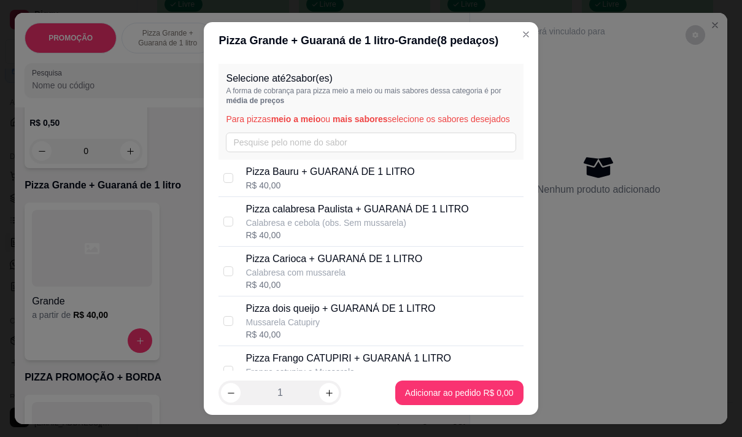
click at [281, 279] on p "Calabresa com mussarela" at bounding box center [334, 272] width 177 height 12
checkbox input "true"
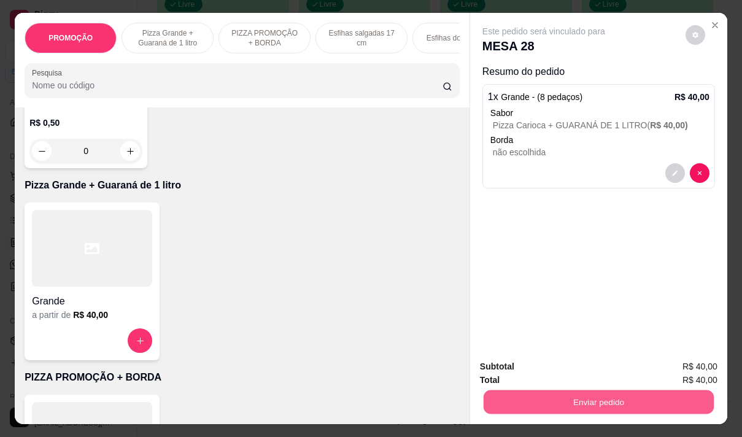
click at [513, 397] on button "Enviar pedido" at bounding box center [599, 402] width 230 height 24
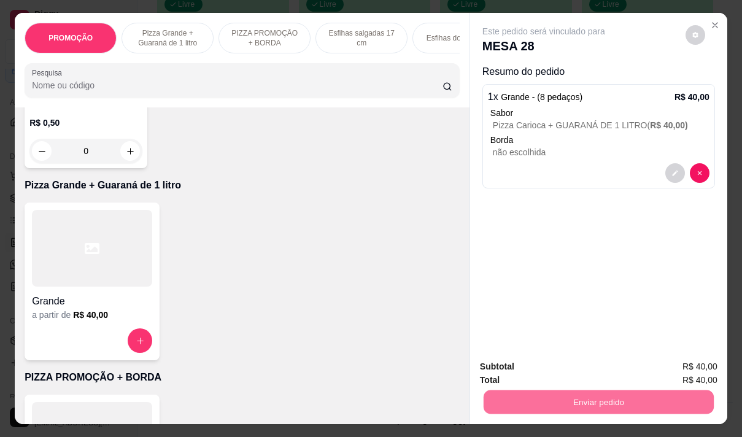
click at [518, 365] on button "Não registrar e enviar pedido" at bounding box center [558, 366] width 128 height 23
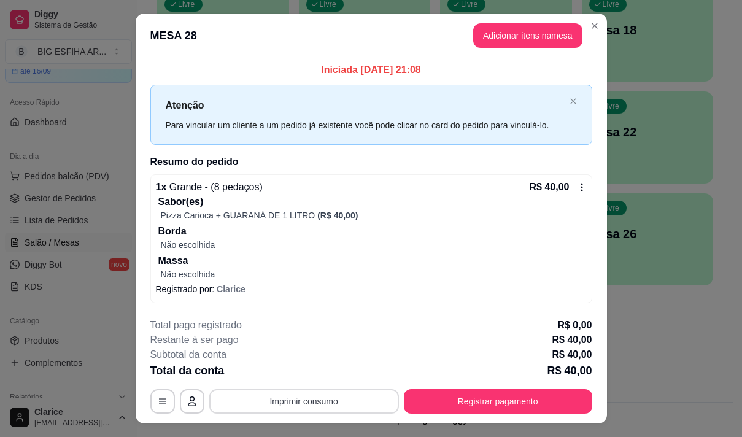
click at [346, 400] on button "Imprimir consumo" at bounding box center [304, 401] width 190 height 25
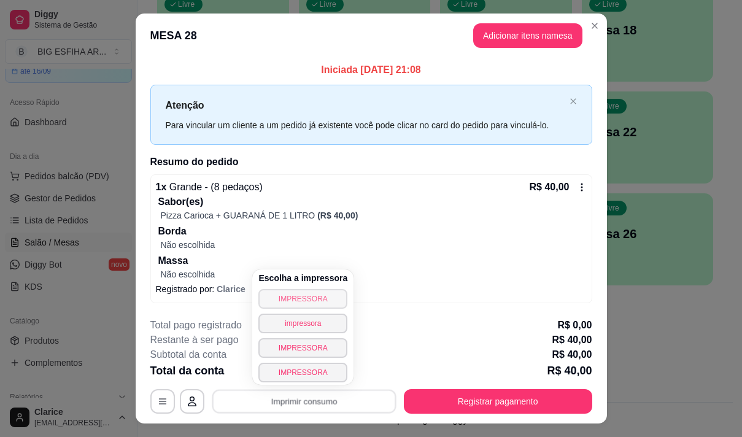
click at [284, 303] on button "IMPRESSORA" at bounding box center [302, 299] width 89 height 20
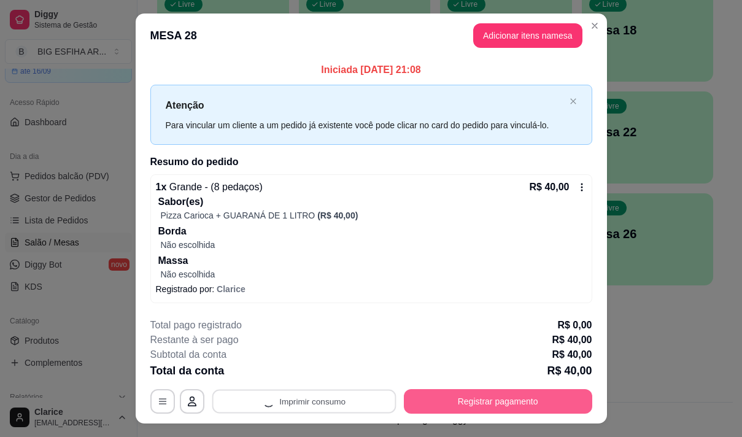
click at [436, 403] on button "Registrar pagamento" at bounding box center [498, 401] width 188 height 25
click at [439, 399] on button "Registrar pagamento" at bounding box center [498, 401] width 188 height 25
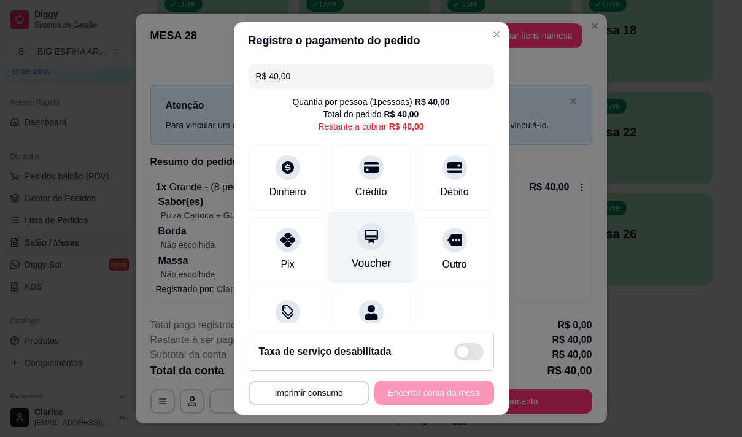
drag, startPoint x: 361, startPoint y: 189, endPoint x: 391, endPoint y: 274, distance: 89.9
click at [361, 191] on div "Crédito" at bounding box center [371, 192] width 32 height 15
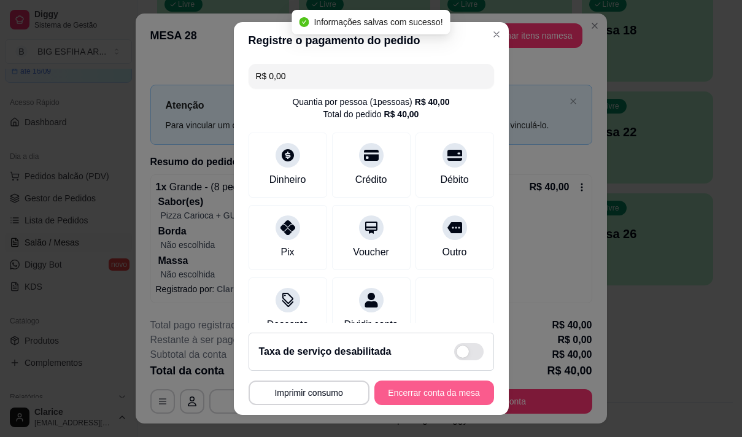
type input "R$ 0,00"
click at [430, 392] on button "Encerrar conta da mesa" at bounding box center [434, 393] width 120 height 25
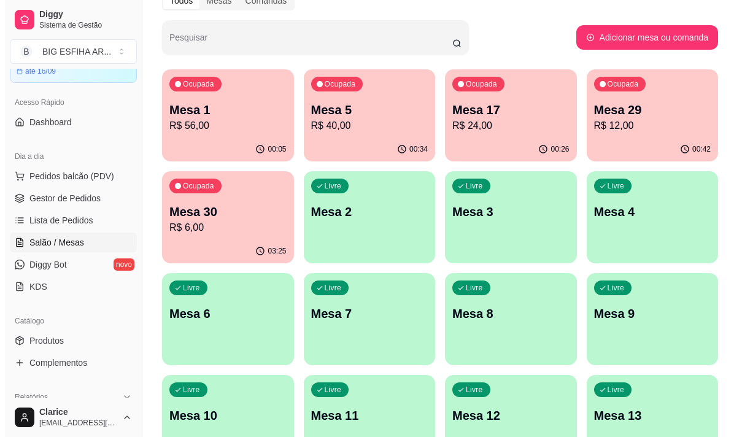
scroll to position [60, 0]
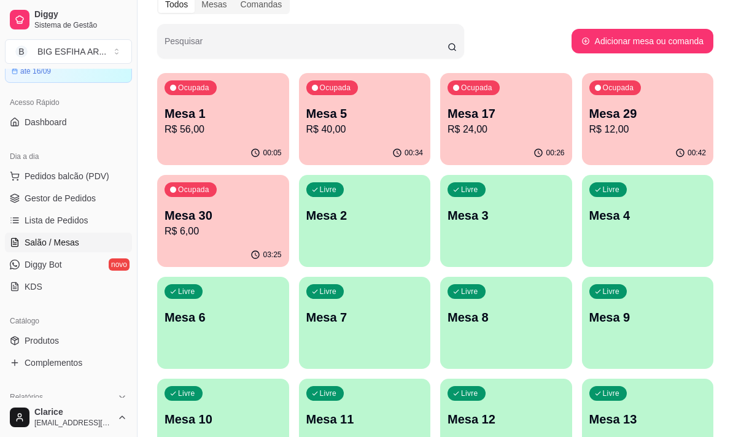
click at [478, 141] on div "Ocupada Mesa 17 R$ 24,00" at bounding box center [506, 107] width 132 height 68
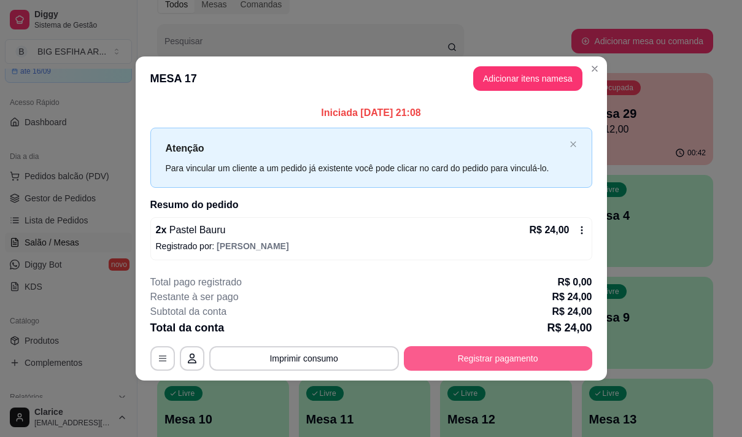
click at [489, 354] on button "Registrar pagamento" at bounding box center [498, 358] width 188 height 25
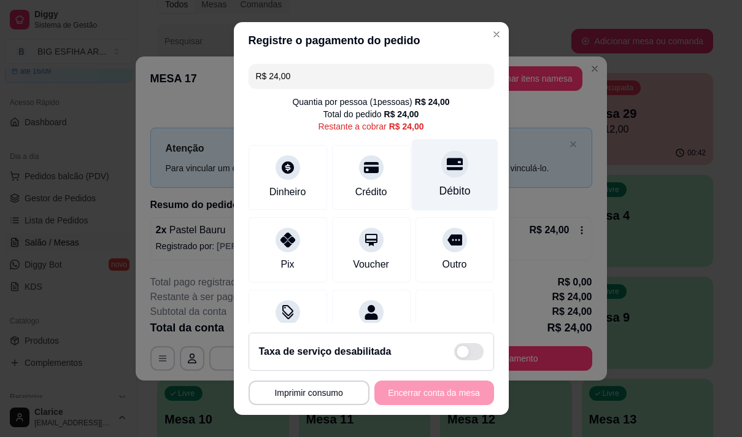
click at [446, 160] on icon at bounding box center [454, 164] width 16 height 12
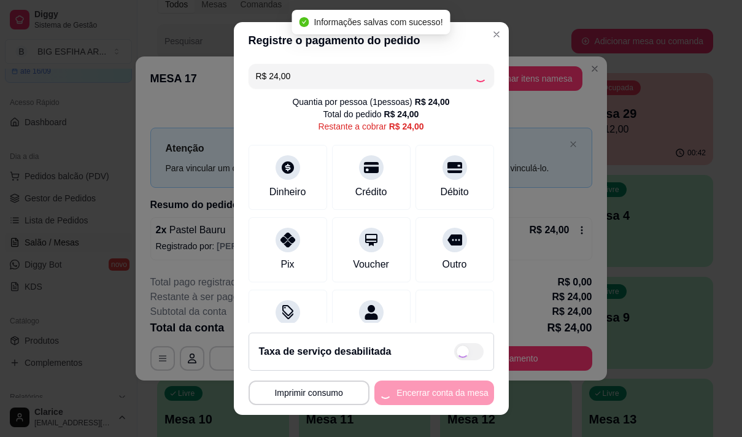
type input "R$ 0,00"
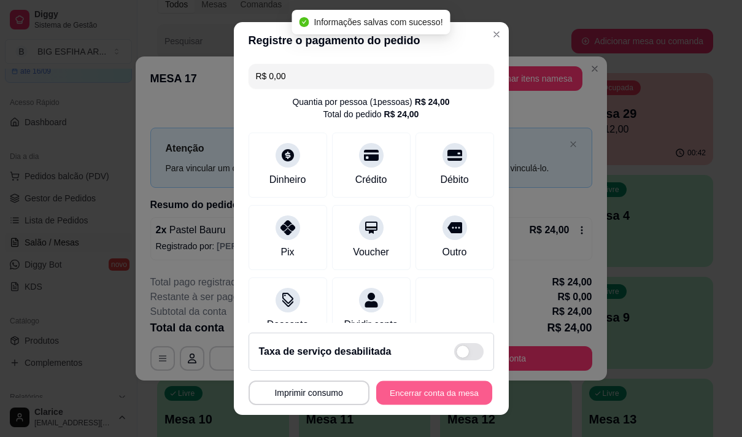
click at [433, 389] on button "Encerrar conta da mesa" at bounding box center [434, 393] width 116 height 24
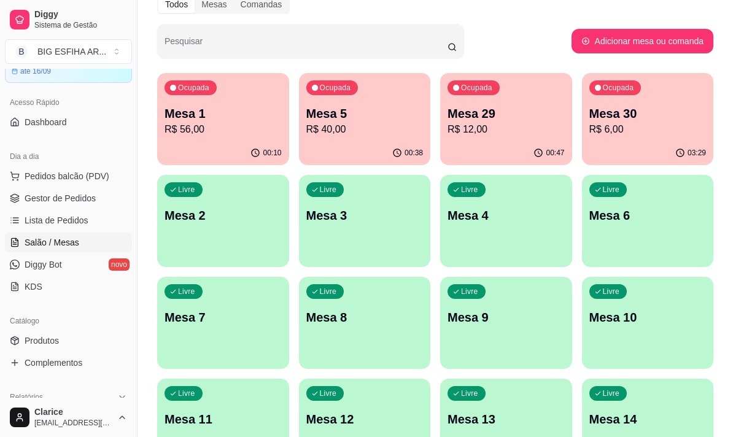
click at [330, 127] on p "R$ 40,00" at bounding box center [364, 129] width 117 height 15
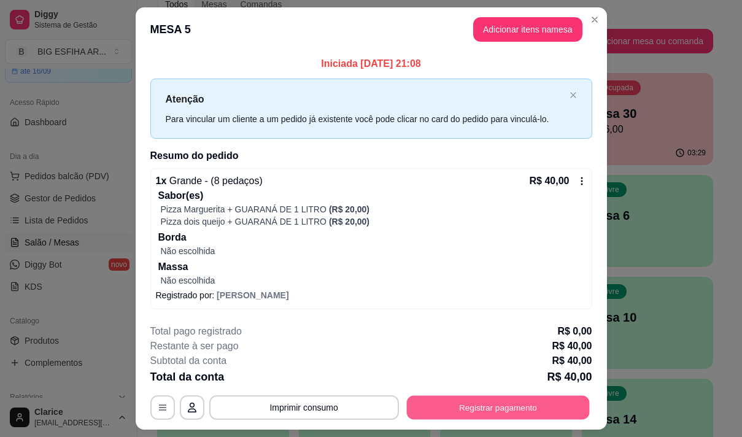
click at [463, 407] on button "Registrar pagamento" at bounding box center [497, 407] width 183 height 24
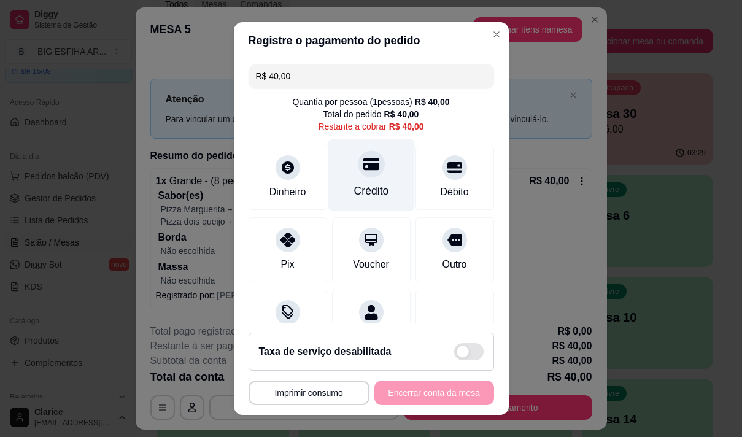
click at [354, 199] on div "Crédito" at bounding box center [371, 191] width 35 height 16
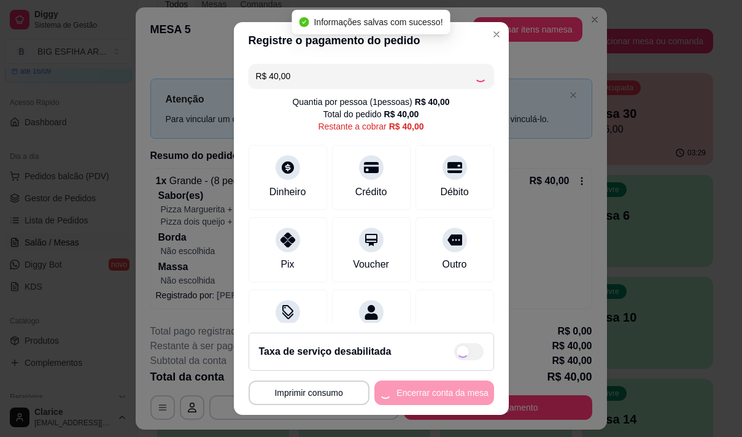
type input "R$ 0,00"
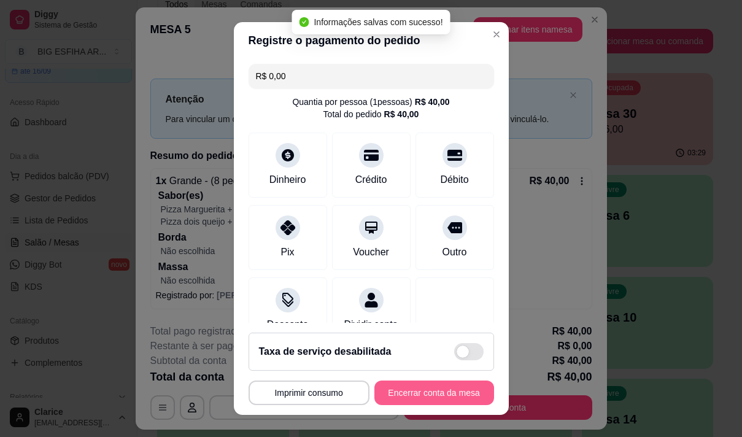
click at [412, 394] on button "Encerrar conta da mesa" at bounding box center [434, 393] width 120 height 25
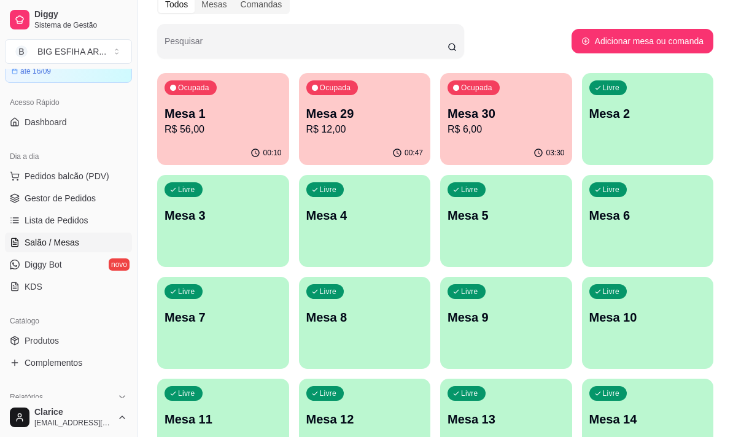
click at [501, 236] on div "Livre Mesa 5" at bounding box center [506, 213] width 132 height 77
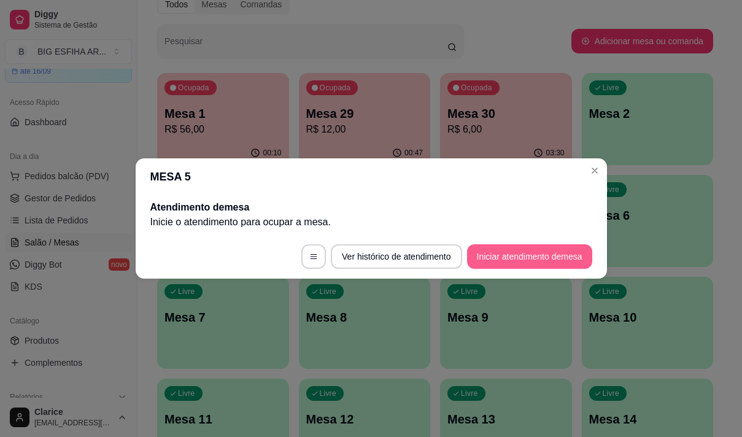
click at [498, 257] on button "Iniciar atendimento de mesa" at bounding box center [529, 256] width 125 height 25
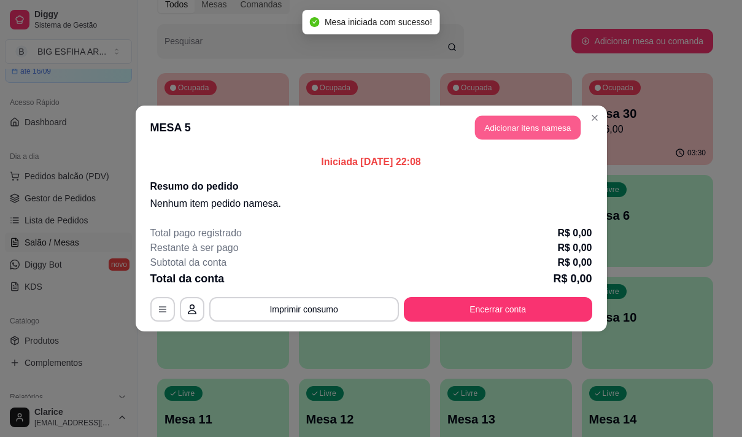
click at [528, 132] on button "Adicionar itens na mesa" at bounding box center [528, 128] width 106 height 24
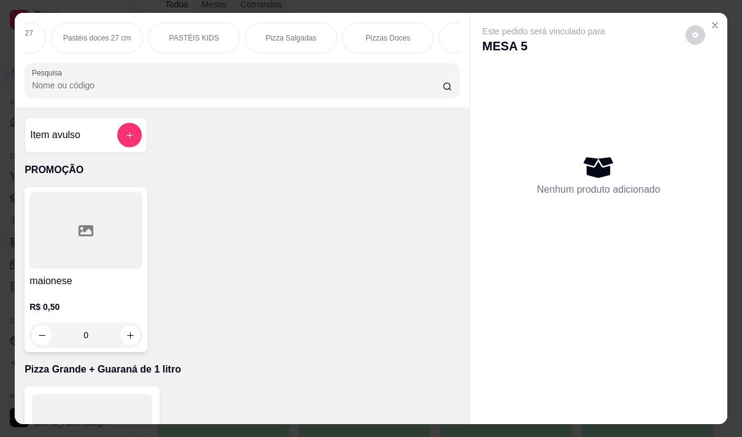
scroll to position [0, 687]
click at [267, 36] on p "Pizza Salgadas" at bounding box center [256, 38] width 51 height 10
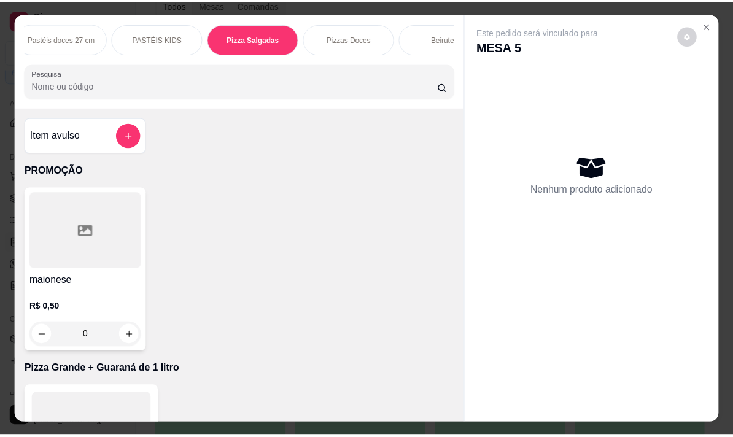
scroll to position [31, 0]
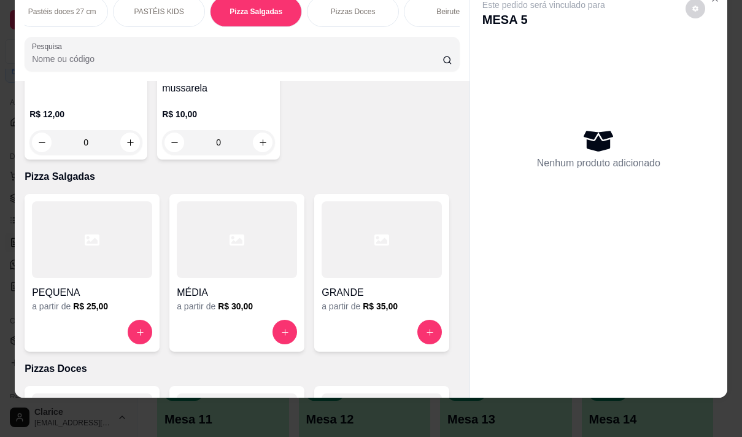
click at [363, 300] on h6 "R$ 35,00" at bounding box center [380, 306] width 35 height 12
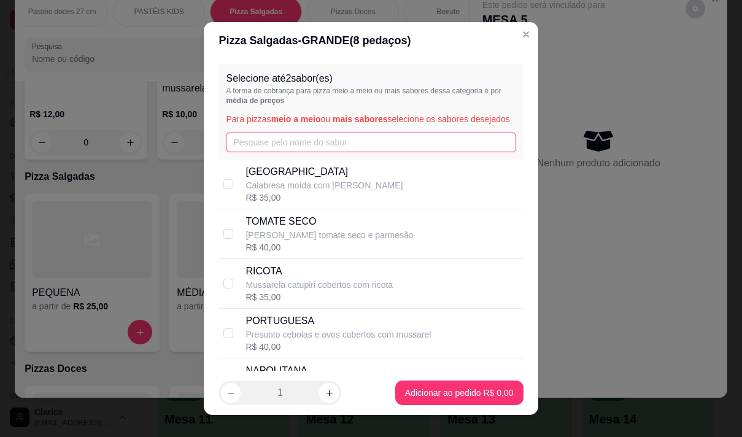
click at [261, 152] on input "text" at bounding box center [371, 143] width 290 height 20
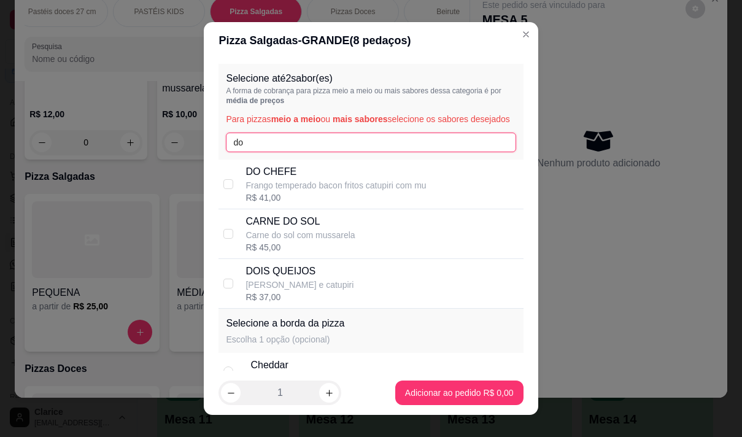
type input "do"
click at [261, 192] on p "Frango temperado bacon fritos catupiri com mu" at bounding box center [336, 185] width 180 height 12
checkbox input "true"
click at [261, 152] on input "do" at bounding box center [371, 143] width 290 height 20
type input "d"
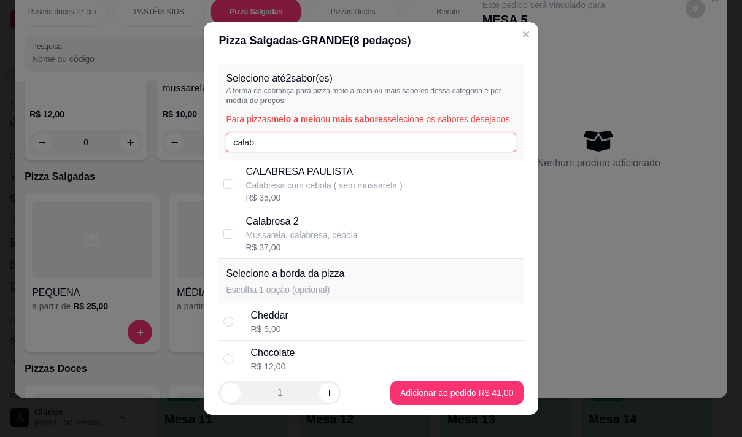
type input "calab"
click at [267, 241] on p "Mussarela, calabresa, cebola" at bounding box center [302, 235] width 112 height 12
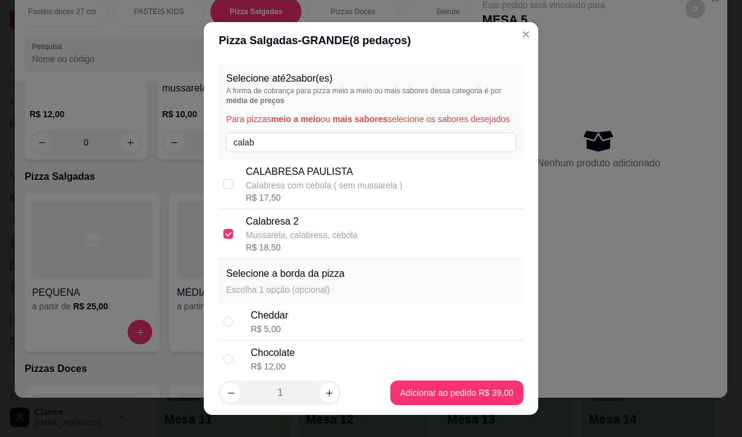
checkbox input "true"
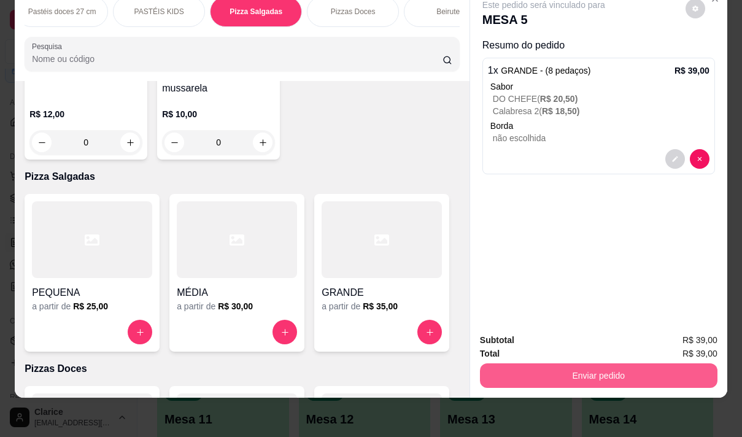
click at [574, 368] on button "Enviar pedido" at bounding box center [599, 375] width 238 height 25
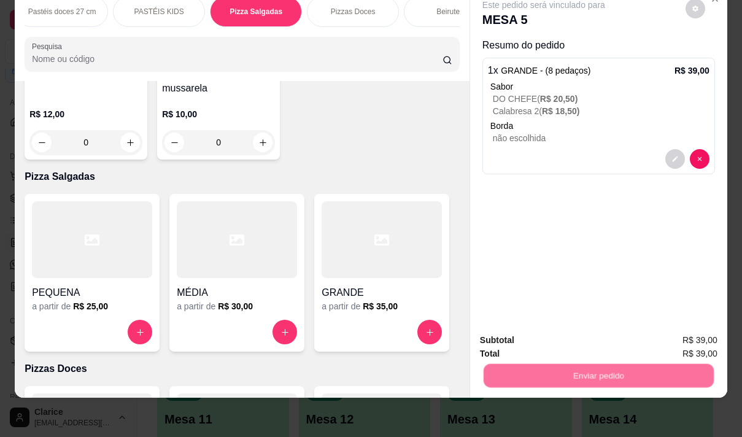
click at [556, 336] on button "Não registrar e enviar pedido" at bounding box center [558, 336] width 128 height 23
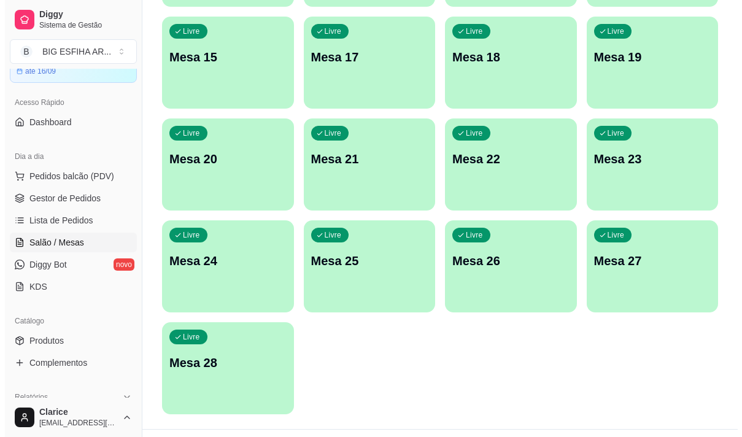
scroll to position [551, 0]
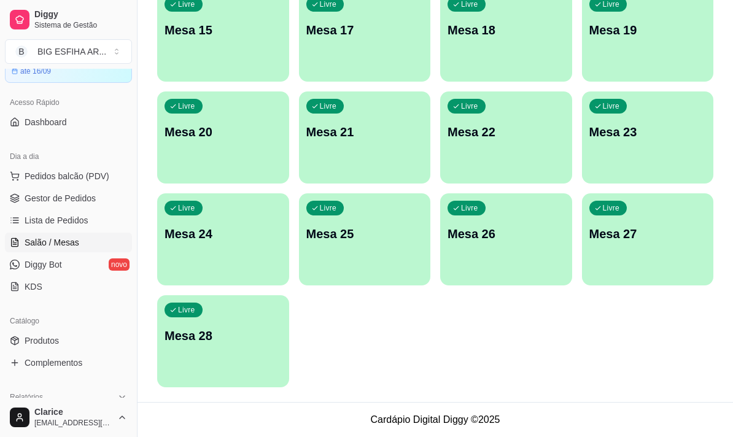
click at [195, 349] on div "Livre Mesa 28" at bounding box center [223, 333] width 132 height 77
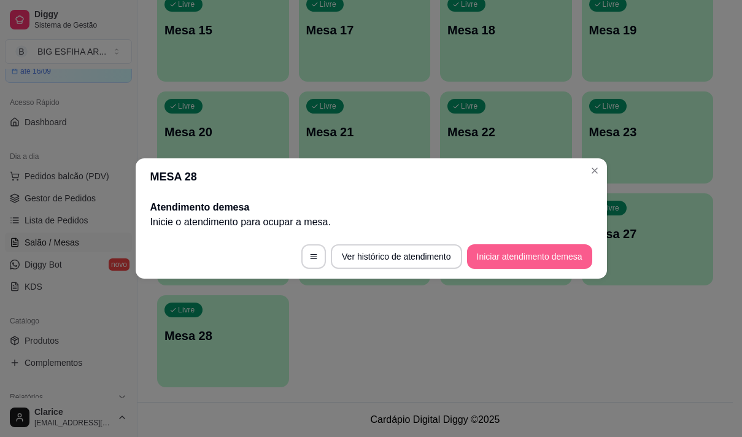
click at [498, 256] on button "Iniciar atendimento de mesa" at bounding box center [529, 256] width 125 height 25
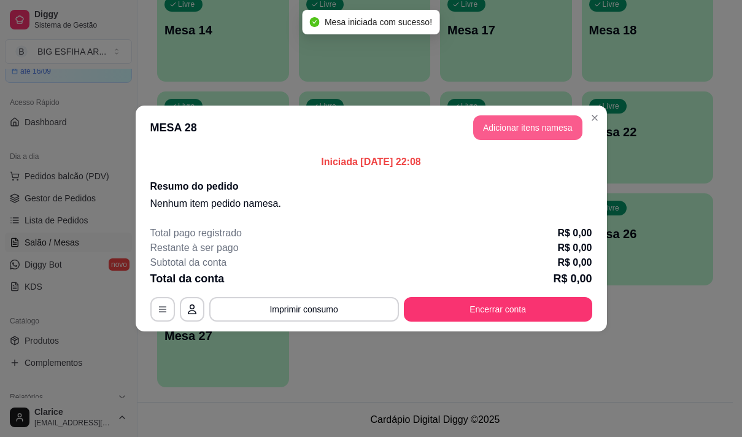
click at [559, 121] on button "Adicionar itens na mesa" at bounding box center [527, 127] width 109 height 25
click at [216, 87] on input "Pesquisa" at bounding box center [237, 85] width 411 height 12
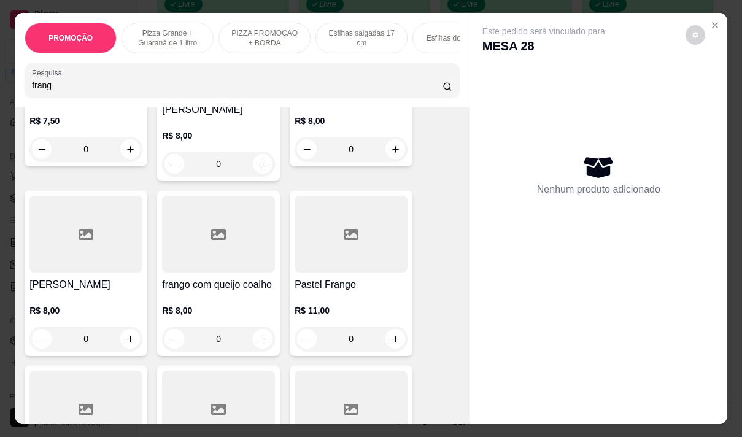
scroll to position [184, 0]
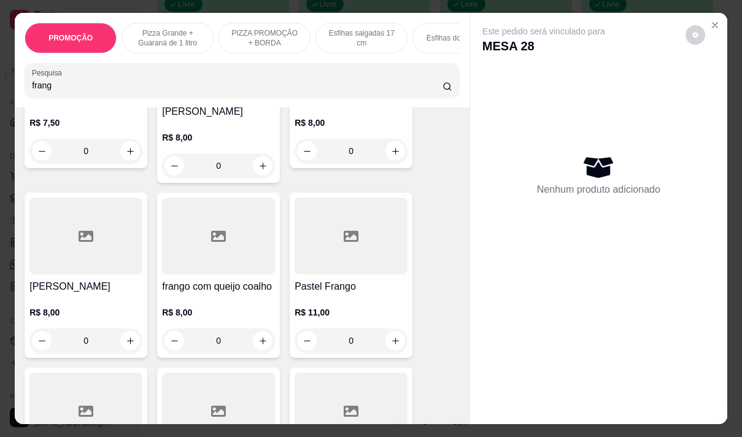
type input "frang"
click at [331, 254] on div at bounding box center [351, 236] width 113 height 77
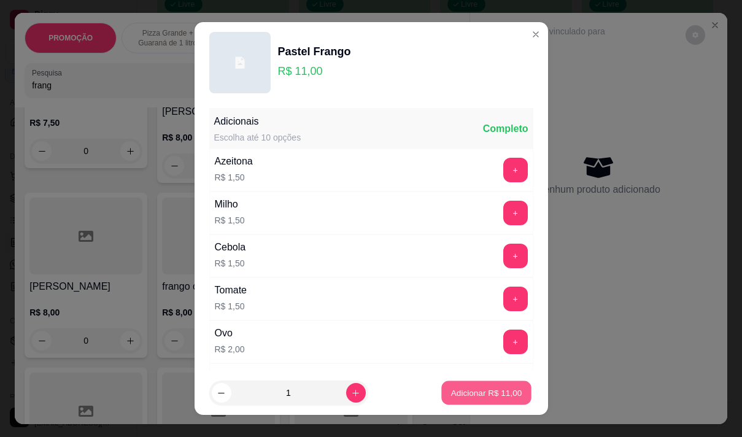
click at [477, 395] on p "Adicionar R$ 11,00" at bounding box center [486, 393] width 71 height 12
type input "1"
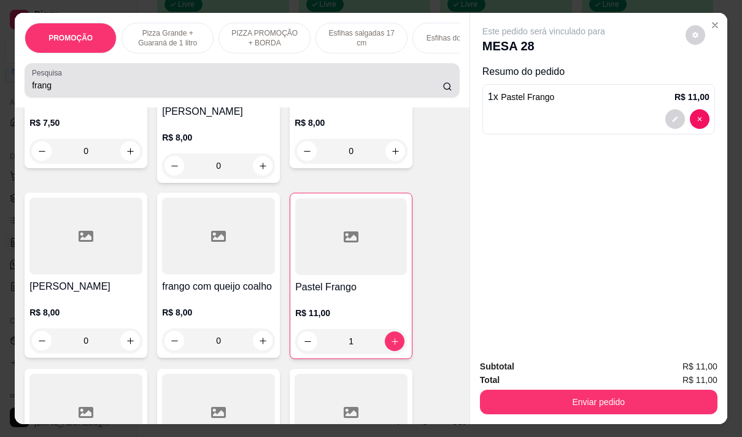
click at [80, 91] on input "frang" at bounding box center [237, 85] width 411 height 12
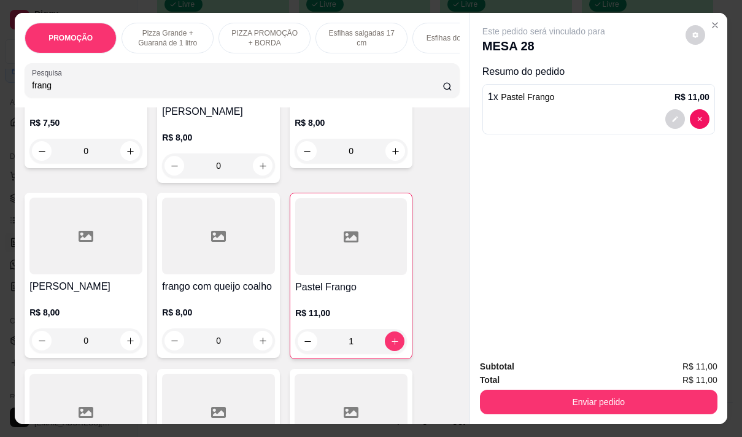
click at [80, 91] on input "frang" at bounding box center [237, 85] width 411 height 12
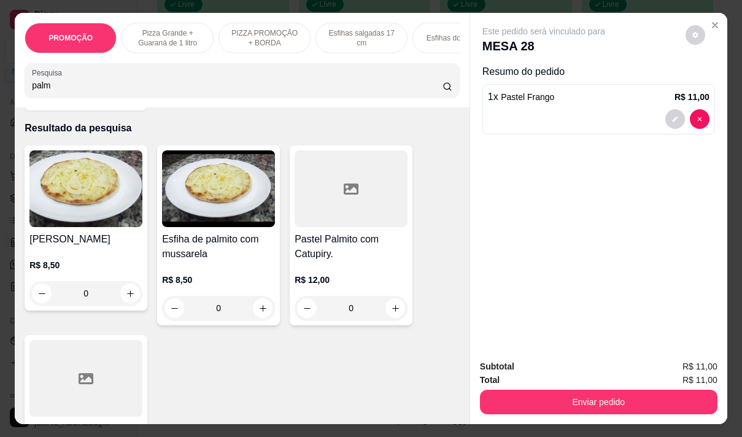
scroll to position [123, 0]
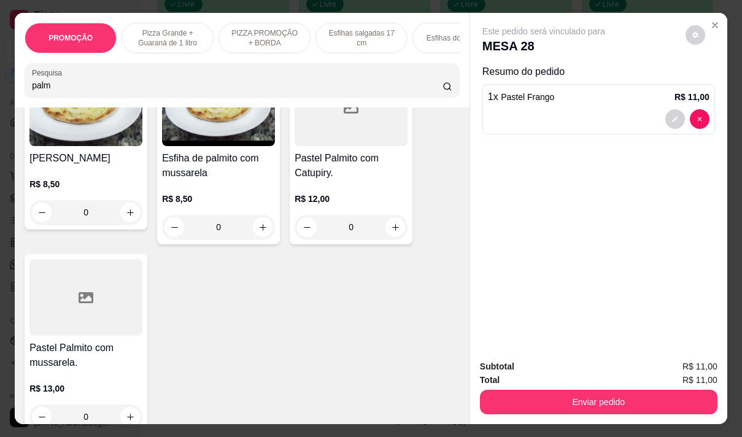
type input "palm"
click at [68, 355] on h4 "Pastel Palmito com mussarela." at bounding box center [85, 355] width 113 height 29
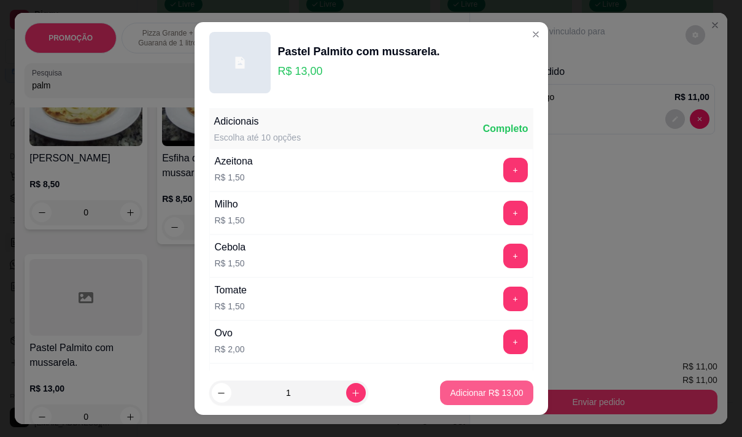
click at [458, 392] on p "Adicionar R$ 13,00" at bounding box center [486, 393] width 73 height 12
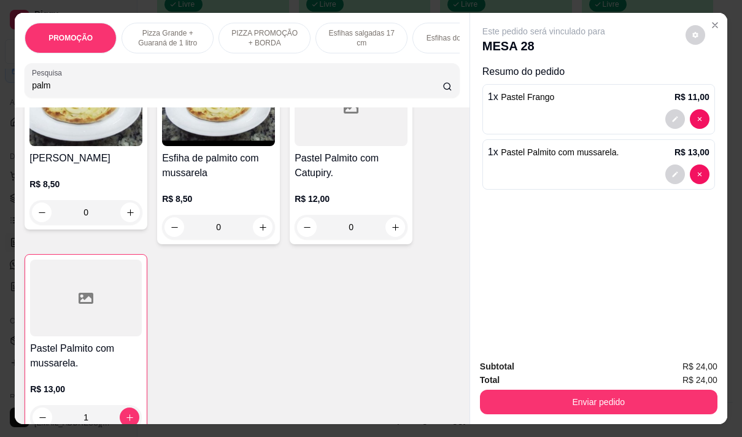
type input "1"
click at [105, 90] on input "palm" at bounding box center [237, 85] width 411 height 12
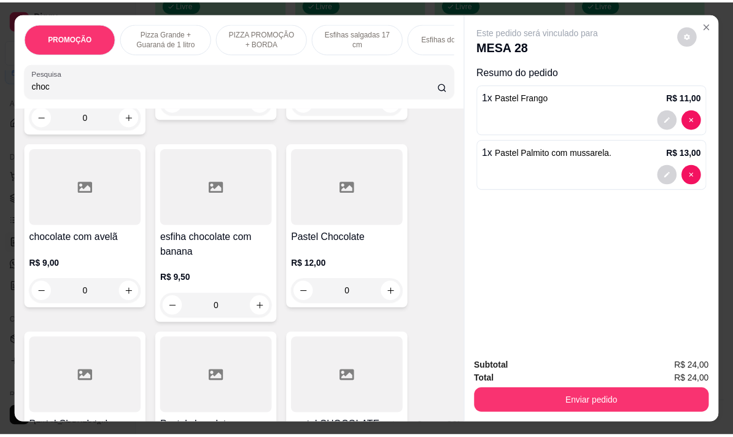
scroll to position [246, 0]
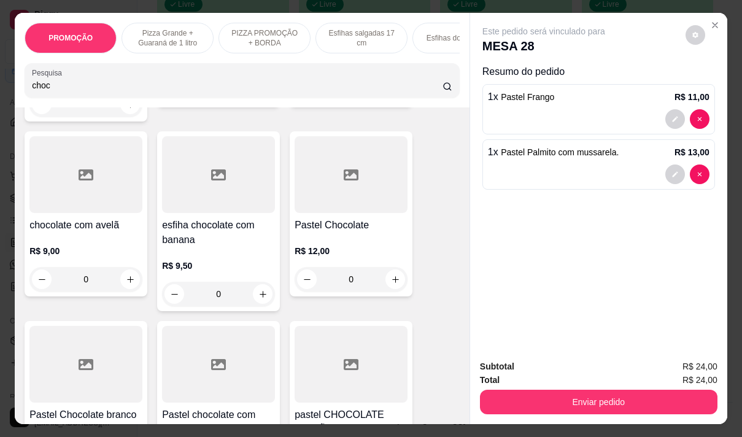
type input "choc"
click at [335, 248] on div "R$ 12,00 0" at bounding box center [351, 262] width 113 height 59
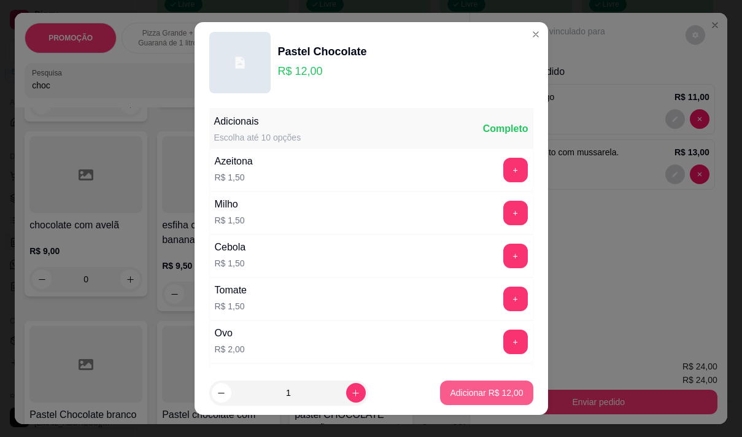
click at [458, 390] on p "Adicionar R$ 12,00" at bounding box center [486, 393] width 73 height 12
type input "1"
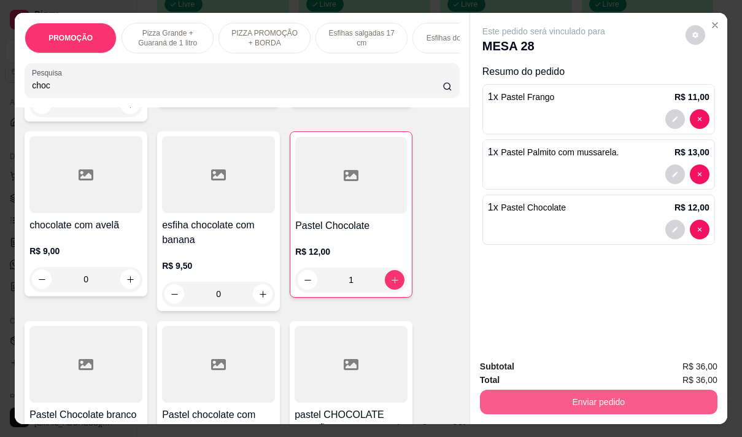
click at [546, 395] on button "Enviar pedido" at bounding box center [599, 402] width 238 height 25
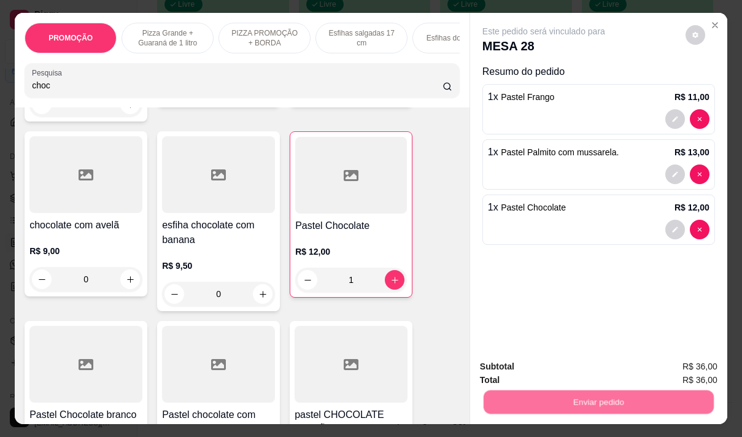
click at [540, 362] on button "Não registrar e enviar pedido" at bounding box center [558, 366] width 124 height 23
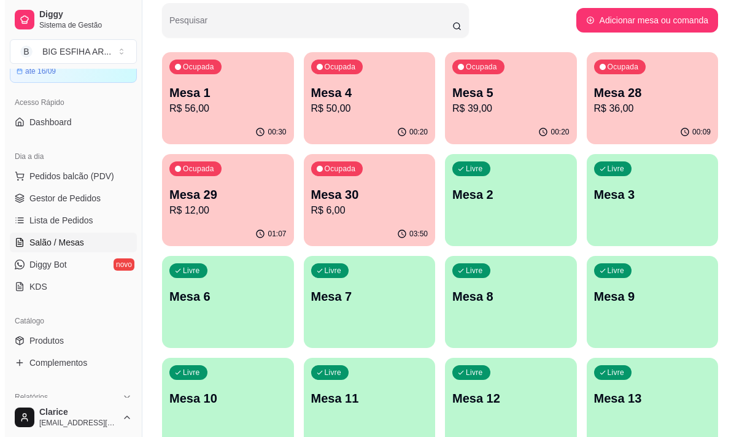
scroll to position [60, 0]
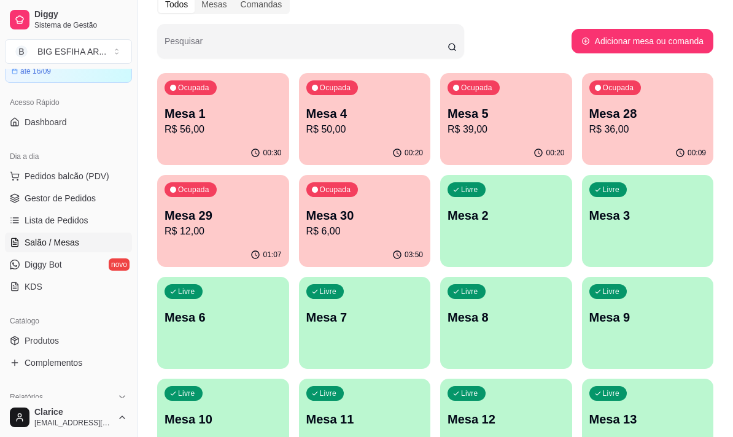
click at [223, 133] on p "R$ 56,00" at bounding box center [222, 129] width 117 height 15
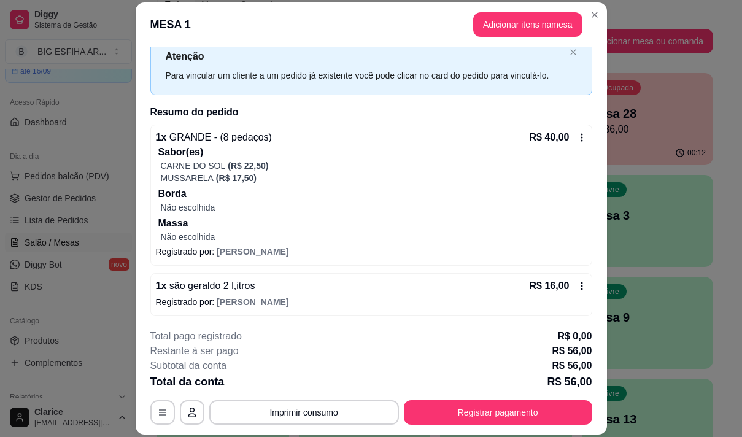
scroll to position [39, 0]
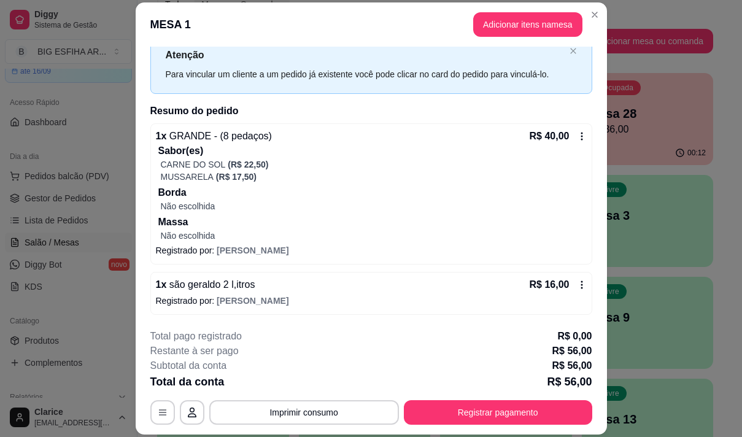
click at [150, 88] on div "Atenção Para vincular um cliente a um pedido já existente você pode clicar no c…" at bounding box center [371, 64] width 442 height 60
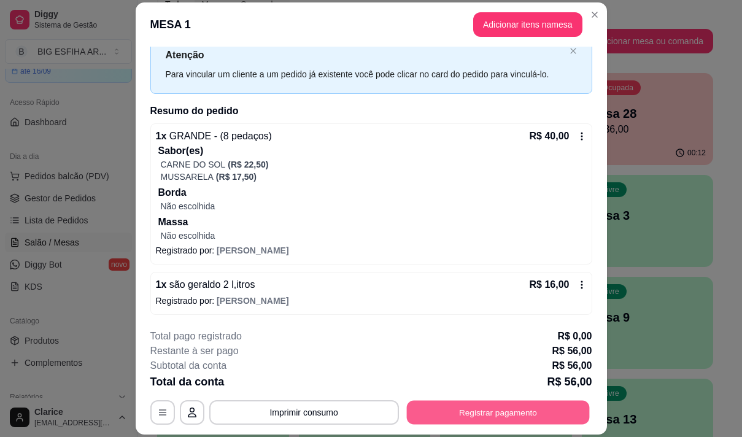
click at [521, 413] on button "Registrar pagamento" at bounding box center [497, 413] width 183 height 24
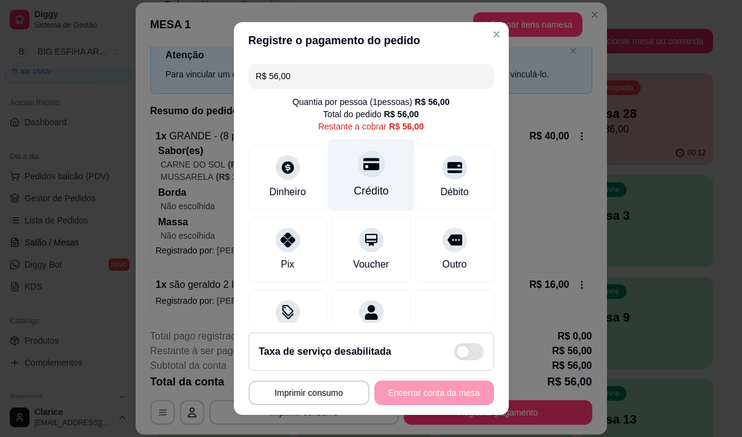
click at [363, 166] on icon at bounding box center [371, 164] width 16 height 12
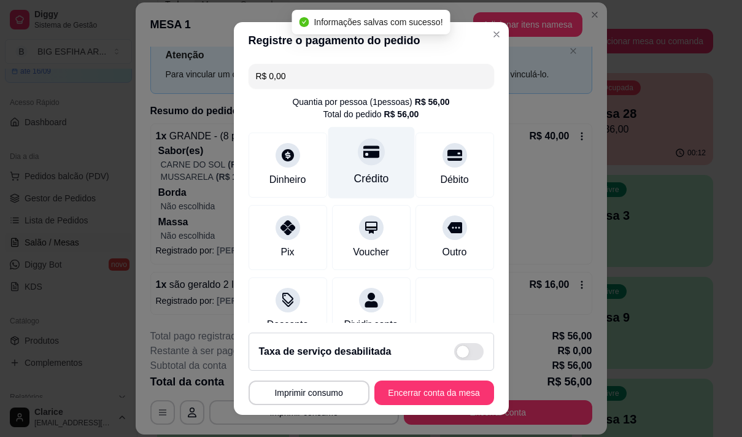
type input "R$ 0,00"
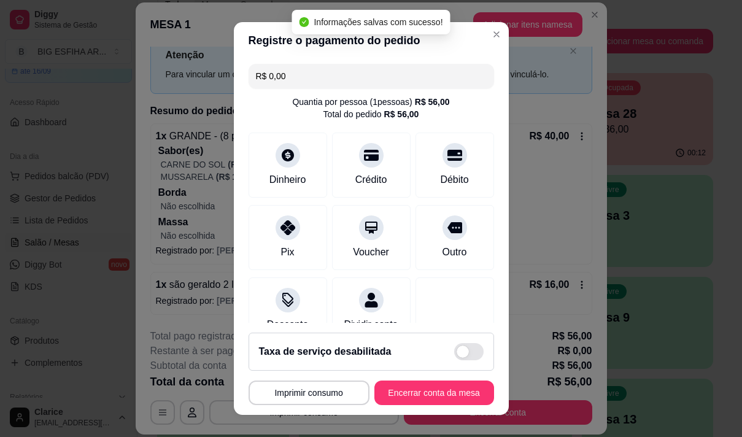
scroll to position [103, 0]
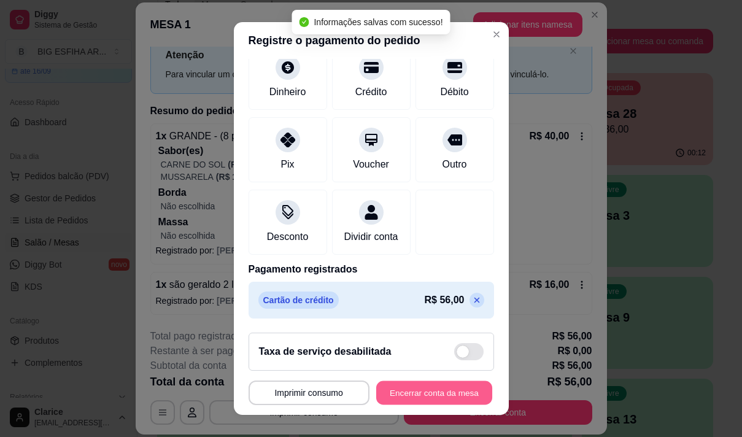
click at [417, 389] on button "Encerrar conta da mesa" at bounding box center [434, 393] width 116 height 24
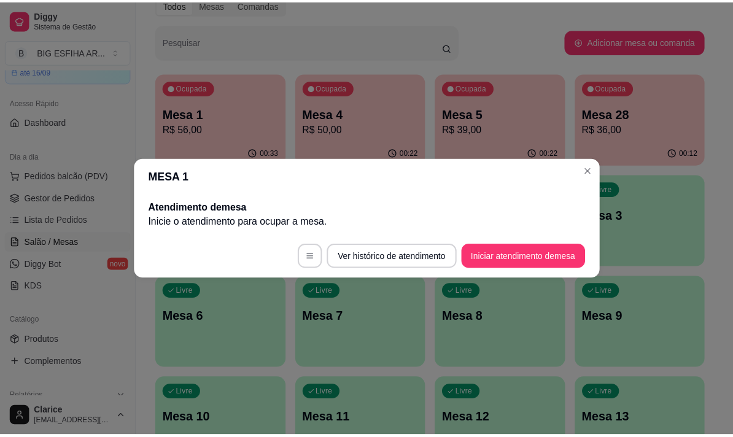
scroll to position [0, 0]
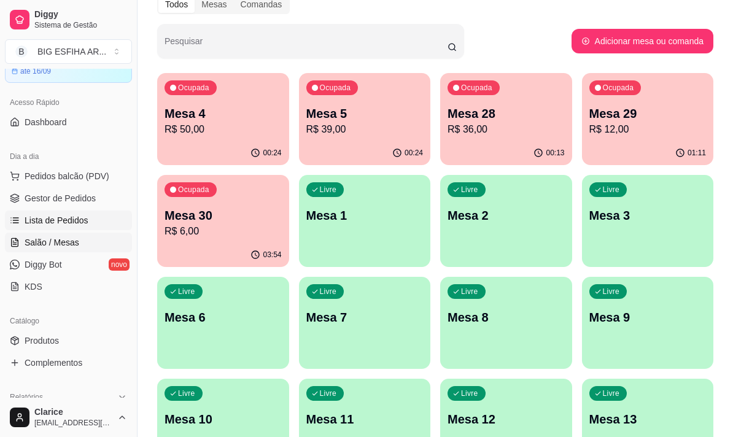
click at [95, 222] on link "Lista de Pedidos" at bounding box center [68, 221] width 127 height 20
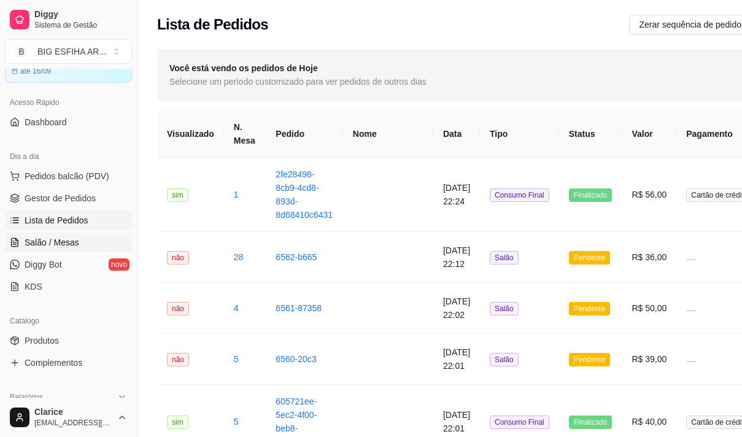
click at [65, 241] on span "Salão / Mesas" at bounding box center [52, 242] width 55 height 12
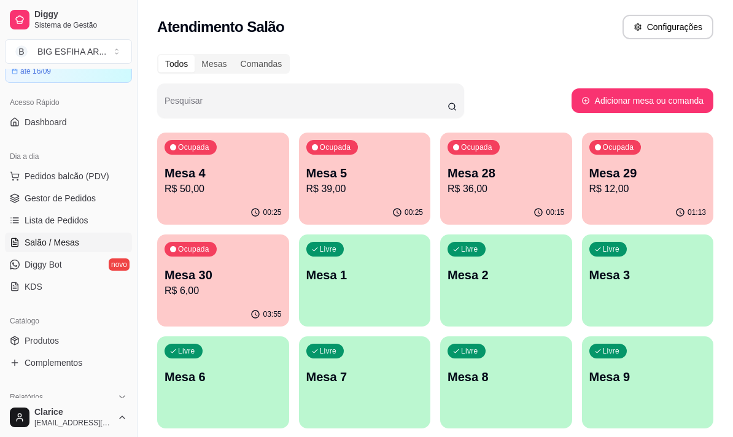
click at [401, 192] on p "R$ 39,00" at bounding box center [364, 189] width 117 height 15
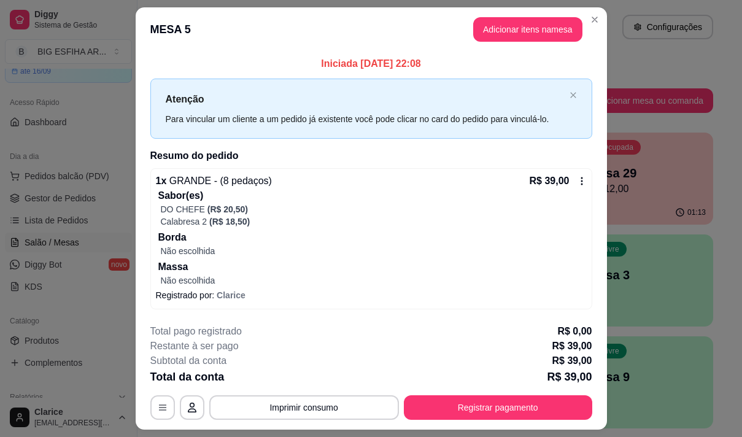
scroll to position [32, 0]
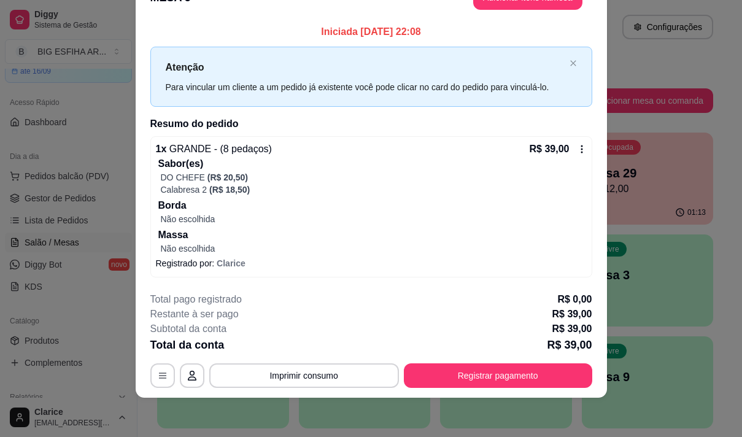
click at [577, 151] on icon at bounding box center [582, 149] width 10 height 10
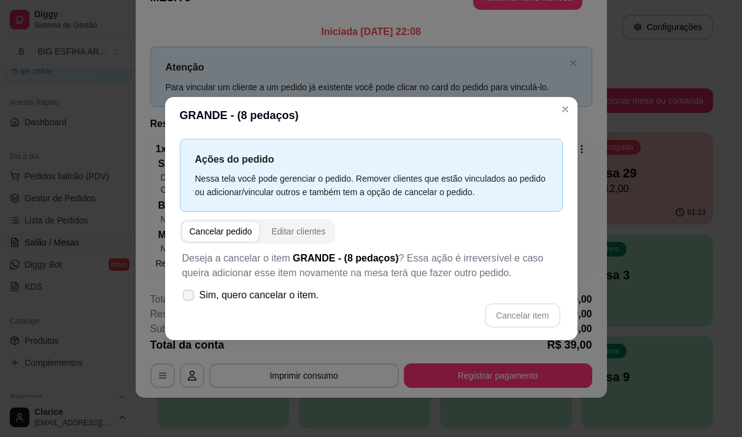
click at [190, 293] on icon at bounding box center [188, 295] width 9 height 7
click at [190, 298] on input "Sim, quero cancelar o item." at bounding box center [186, 302] width 8 height 8
checkbox input "true"
click at [524, 320] on button "Cancelar item" at bounding box center [522, 315] width 75 height 25
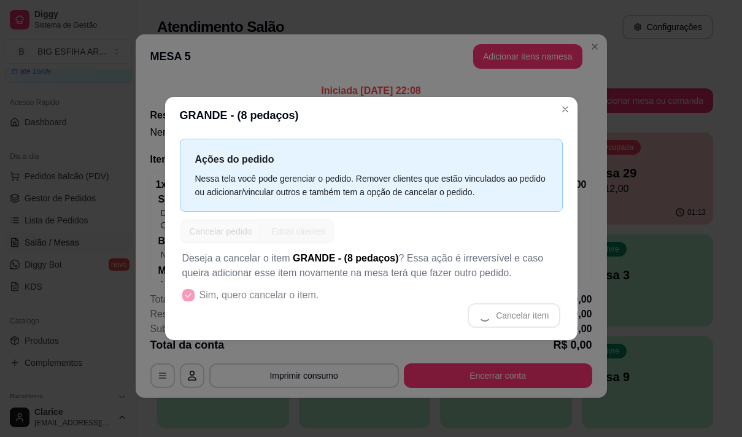
scroll to position [2, 0]
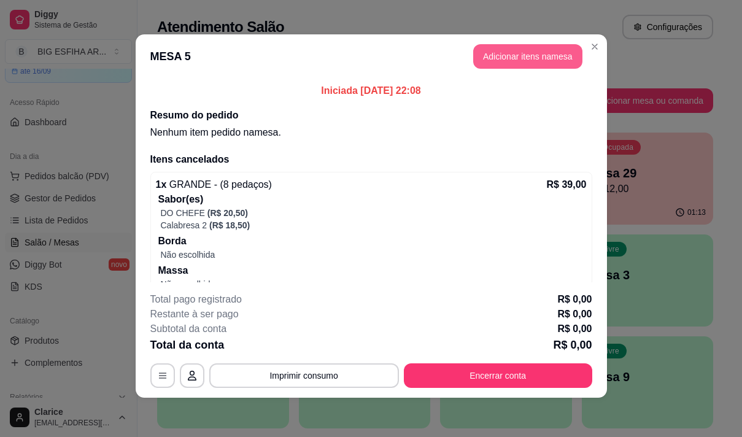
click at [500, 54] on button "Adicionar itens na mesa" at bounding box center [527, 56] width 109 height 25
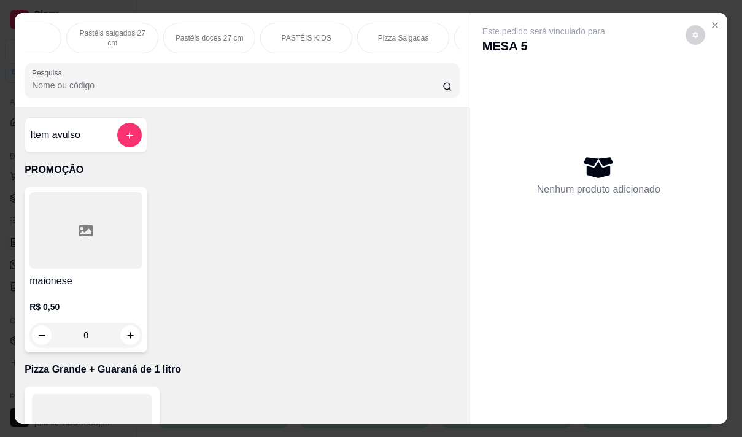
scroll to position [0, 565]
click at [401, 40] on div "Pizza Salgadas" at bounding box center [379, 38] width 92 height 31
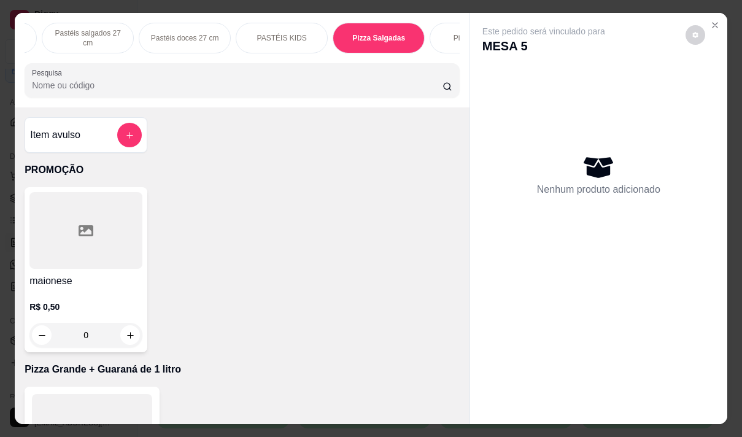
scroll to position [31, 0]
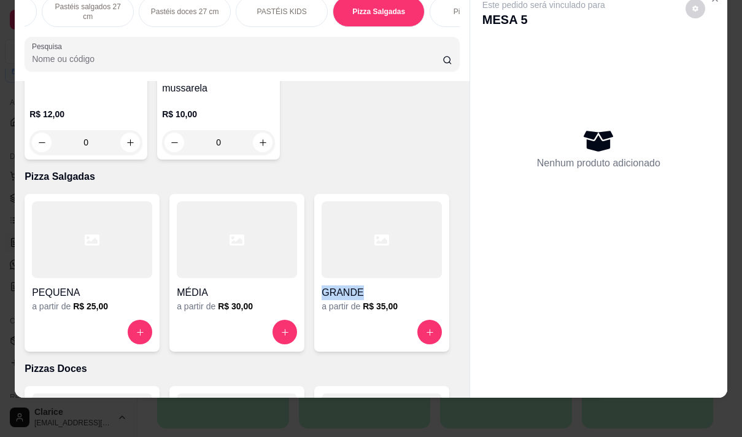
click at [383, 194] on div "GRANDE a partir de R$ 35,00" at bounding box center [381, 273] width 135 height 158
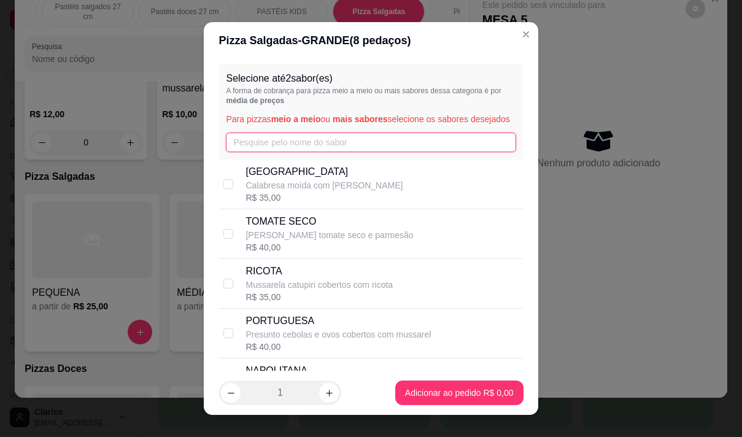
click at [283, 152] on input "text" at bounding box center [371, 143] width 290 height 20
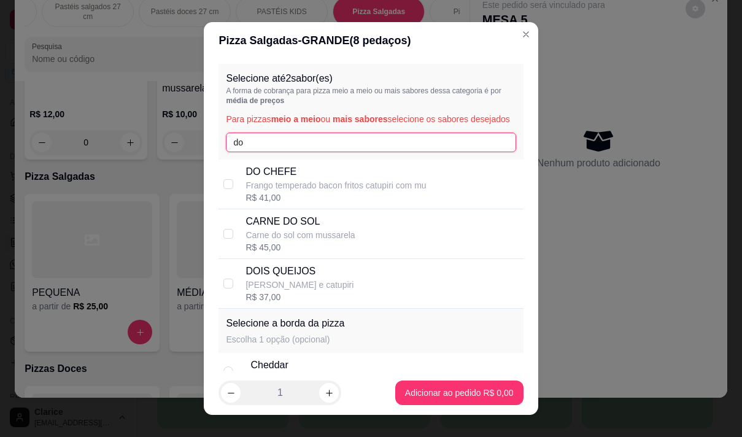
type input "do"
click at [284, 179] on p "DO CHEFE" at bounding box center [336, 171] width 180 height 15
checkbox input "true"
click at [276, 152] on input "do" at bounding box center [371, 143] width 290 height 20
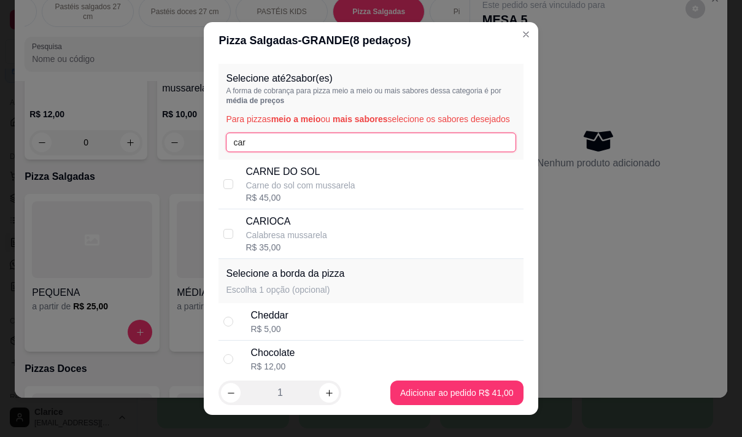
type input "car"
click at [287, 229] on p "CARIOCA" at bounding box center [286, 221] width 81 height 15
checkbox input "true"
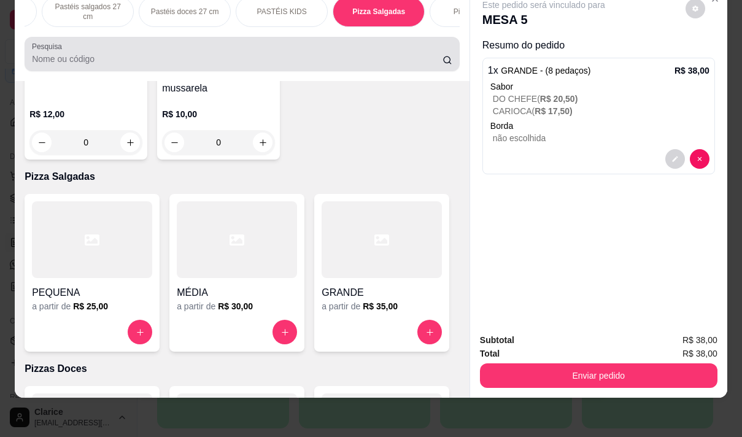
click at [192, 56] on input "Pesquisa" at bounding box center [237, 59] width 411 height 12
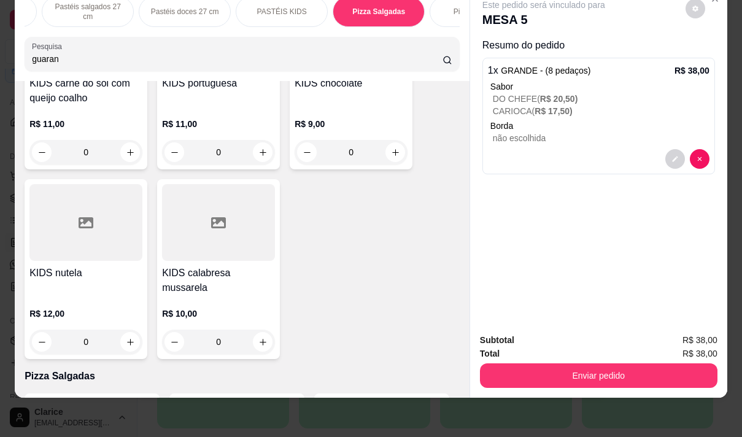
scroll to position [9300, 0]
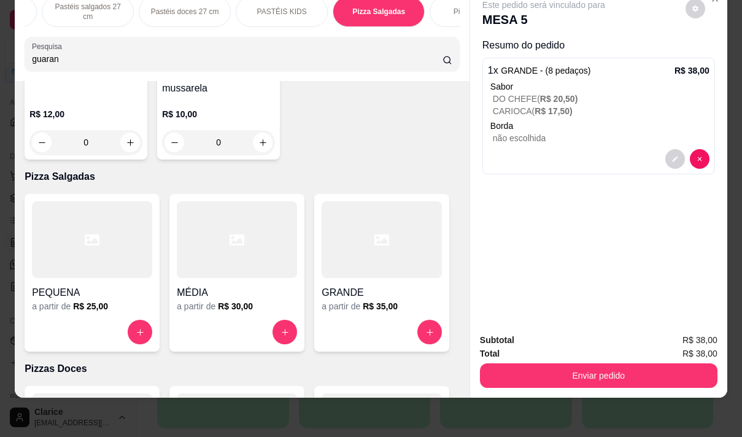
type input "guaran"
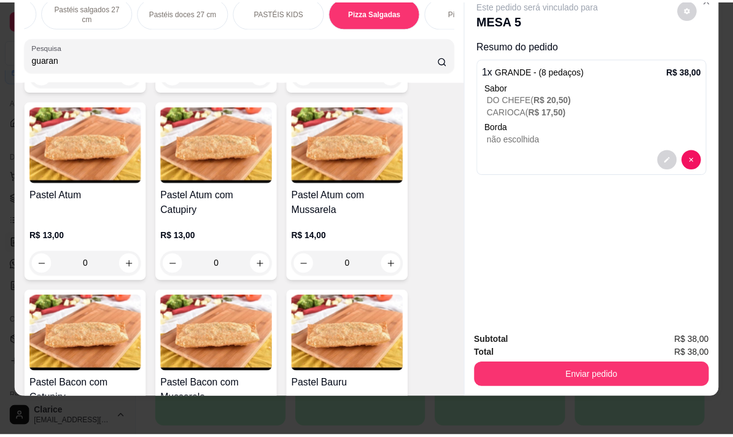
scroll to position [0, 0]
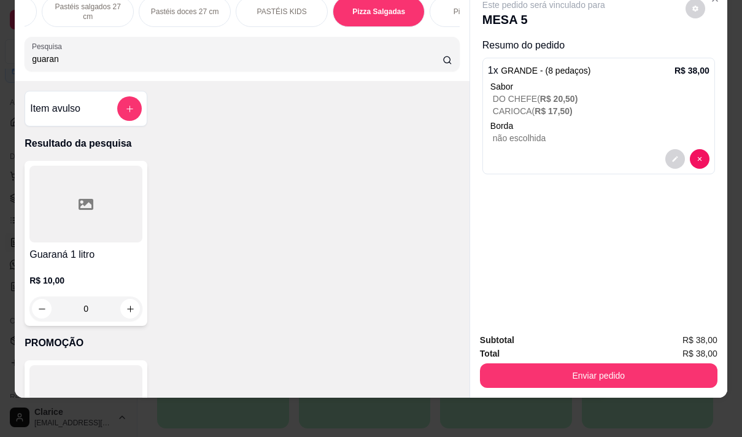
click at [48, 265] on div "R$ 10,00 0" at bounding box center [85, 291] width 113 height 59
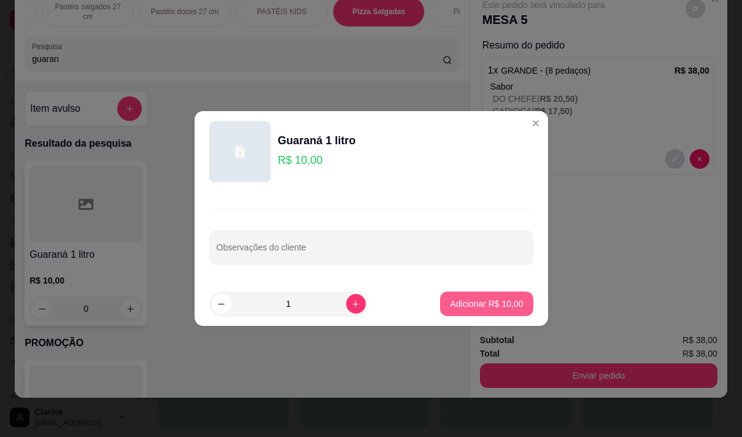
click at [466, 300] on p "Adicionar R$ 10,00" at bounding box center [486, 304] width 73 height 12
type input "1"
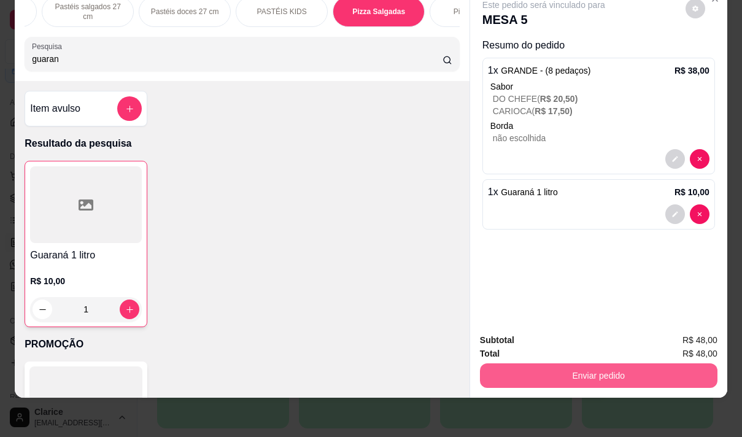
click at [566, 369] on button "Enviar pedido" at bounding box center [599, 375] width 238 height 25
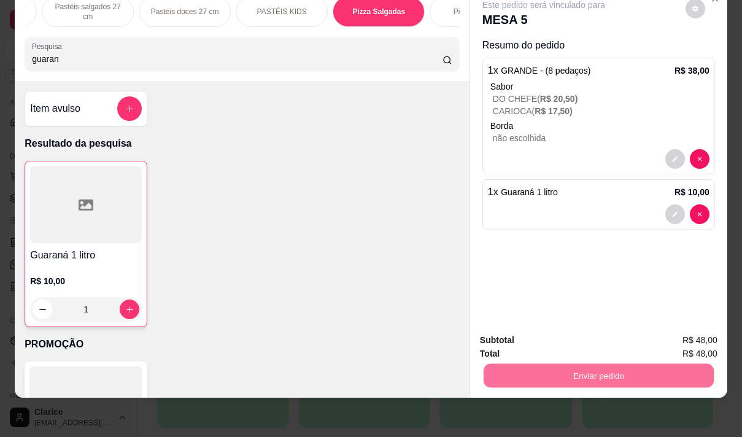
click at [519, 338] on button "Não registrar e enviar pedido" at bounding box center [558, 336] width 128 height 23
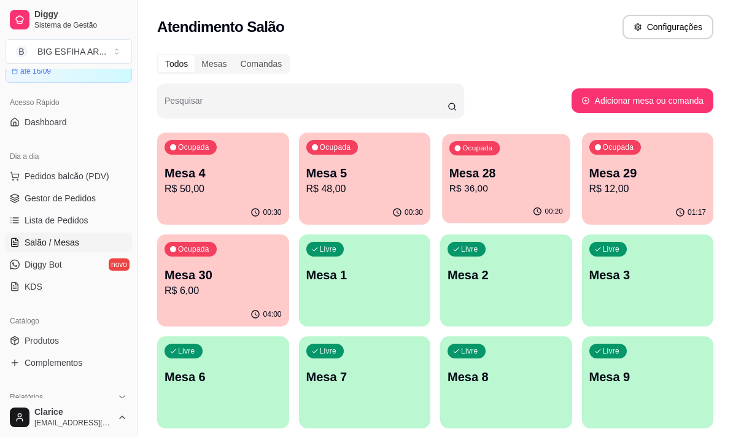
click at [500, 178] on p "Mesa 28" at bounding box center [506, 173] width 114 height 17
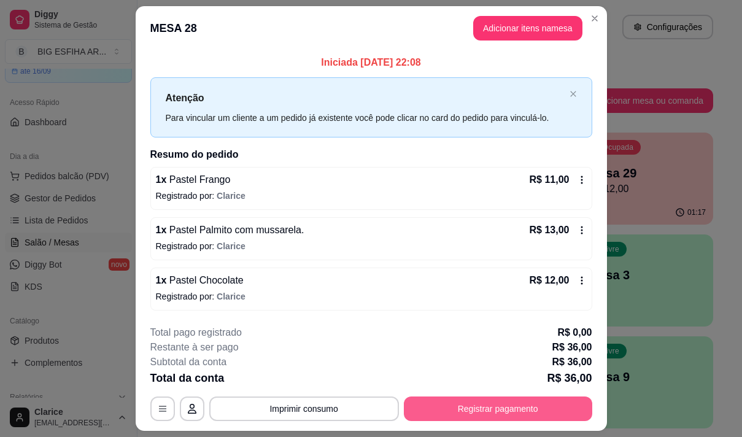
click at [527, 405] on button "Registrar pagamento" at bounding box center [498, 409] width 188 height 25
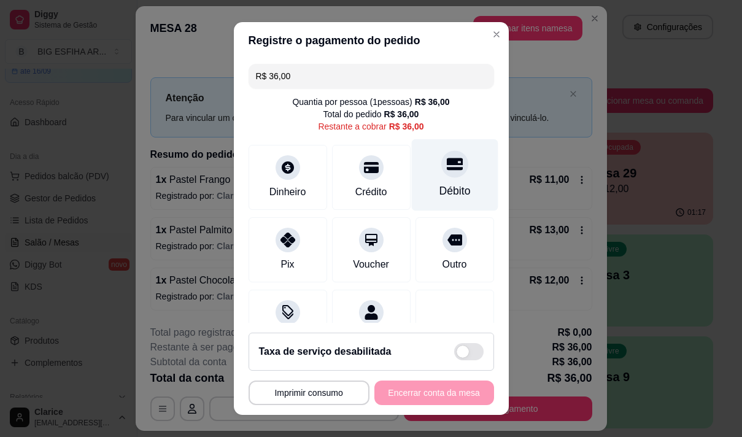
click at [439, 188] on div "Débito" at bounding box center [454, 191] width 31 height 16
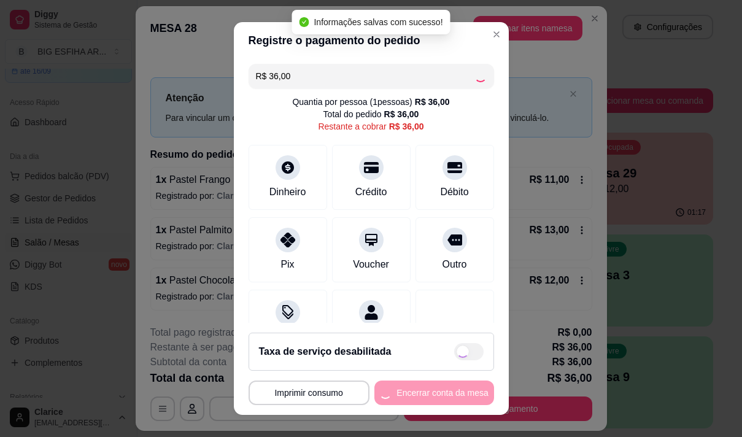
type input "R$ 0,00"
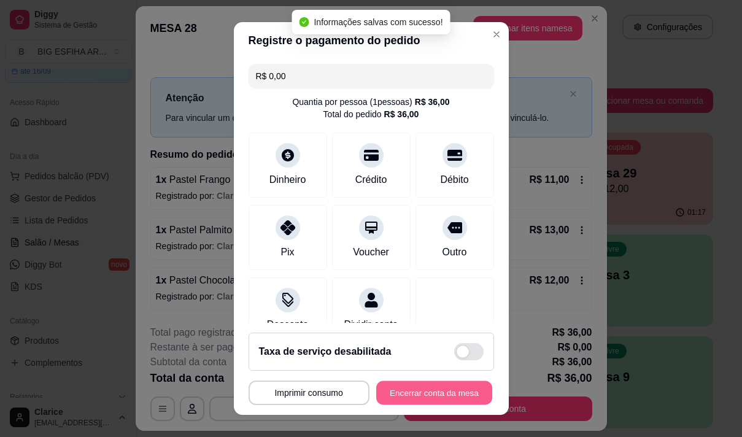
click at [419, 389] on button "Encerrar conta da mesa" at bounding box center [434, 393] width 116 height 24
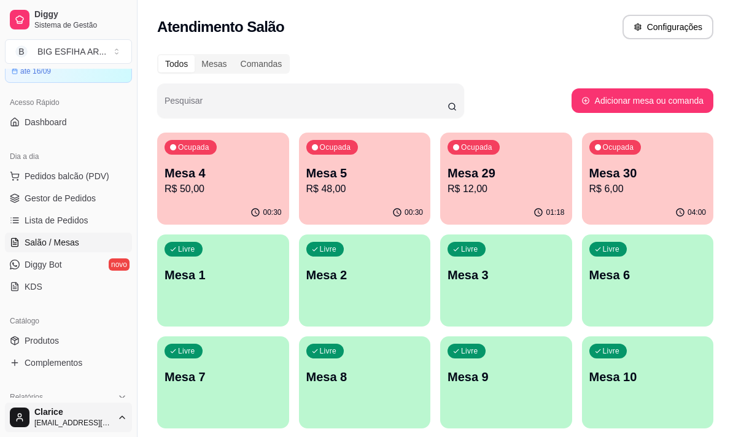
click at [59, 403] on html "Diggy Sistema de Gestão B BIG ESFIHA AR ... Loja aberta Diggy Bot até 16/09 Ace…" at bounding box center [366, 218] width 733 height 437
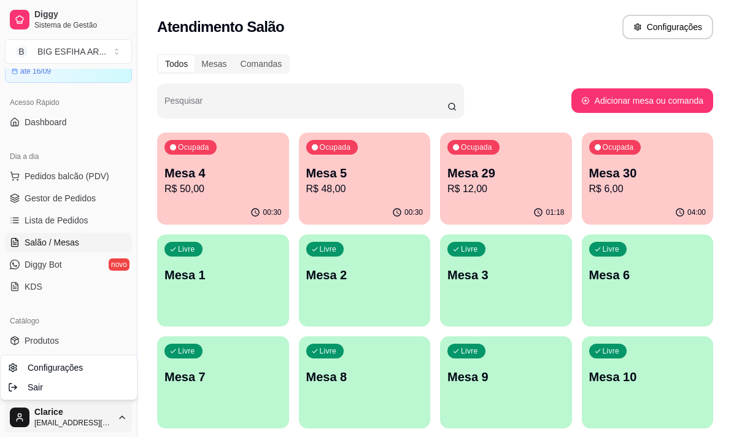
click at [259, 93] on html "Diggy Sistema de Gestão B BIG ESFIHA AR ... Loja aberta Diggy Bot até 16/09 Ace…" at bounding box center [371, 218] width 742 height 437
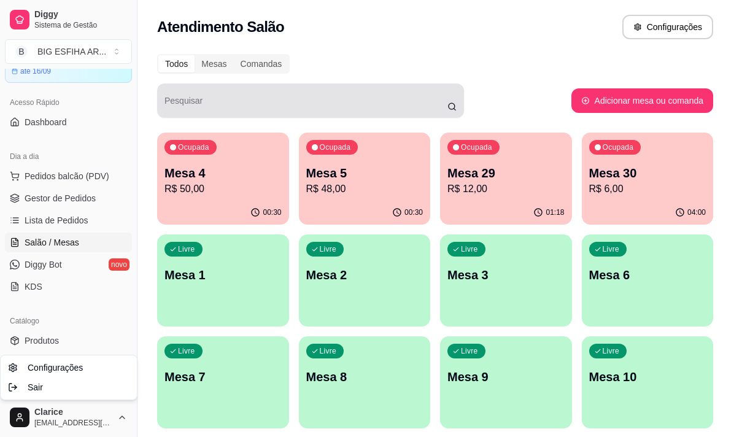
click at [259, 93] on div at bounding box center [310, 100] width 292 height 25
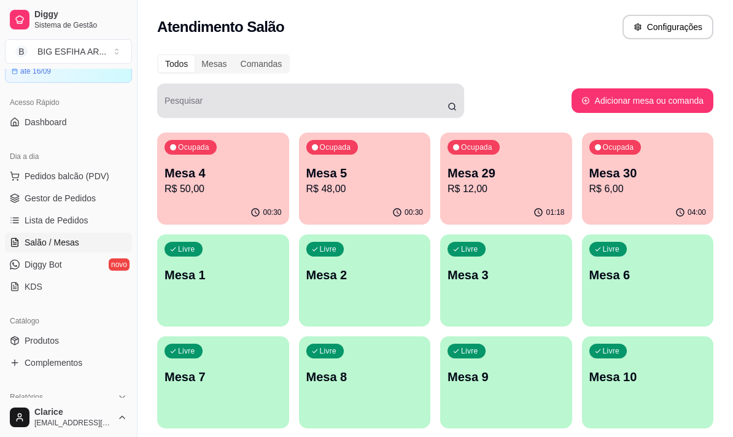
click at [259, 93] on div at bounding box center [310, 100] width 292 height 25
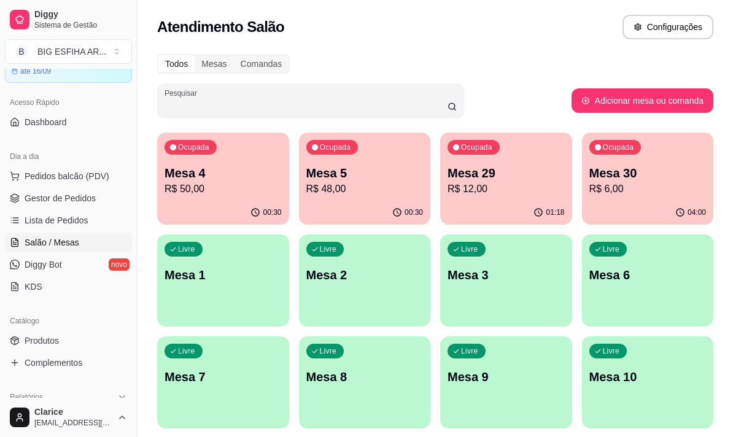
drag, startPoint x: 303, startPoint y: 69, endPoint x: 325, endPoint y: 65, distance: 21.8
click at [304, 68] on div "Todos Mesas Comandas" at bounding box center [435, 64] width 556 height 20
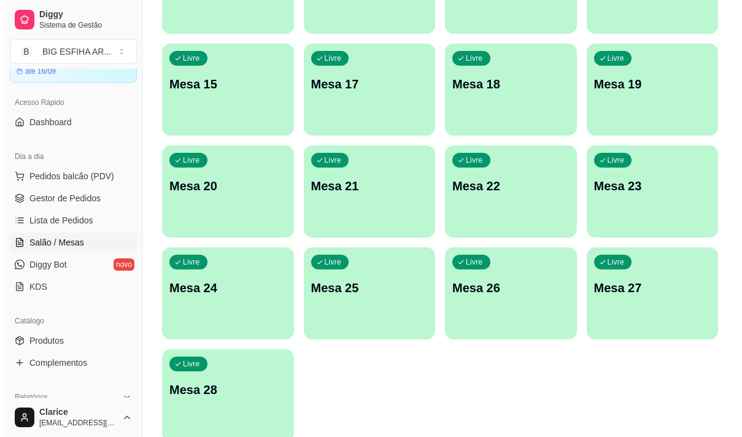
scroll to position [551, 0]
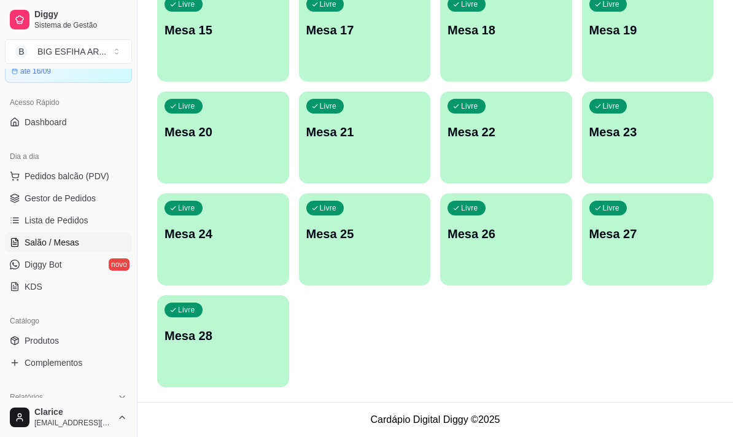
click at [255, 355] on div "Livre Mesa 28" at bounding box center [223, 333] width 132 height 77
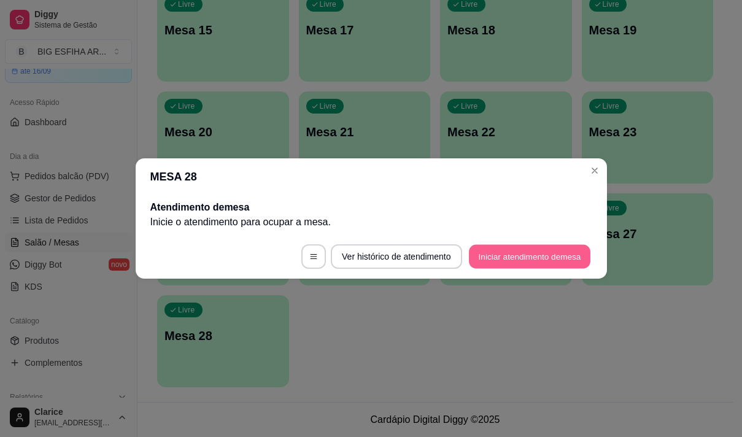
click at [521, 257] on button "Iniciar atendimento de mesa" at bounding box center [530, 257] width 122 height 24
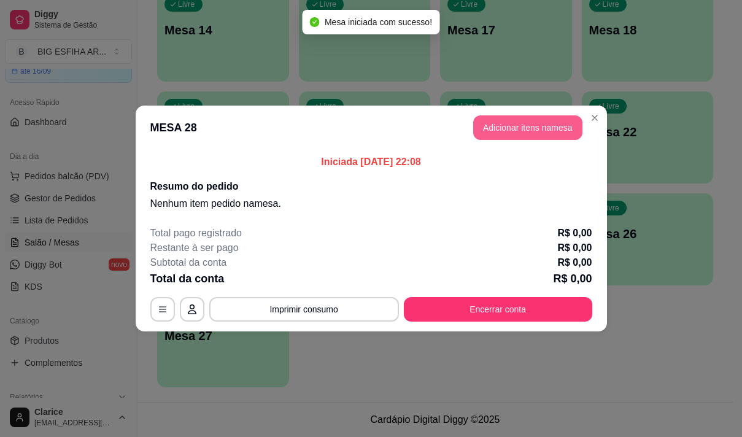
click at [552, 128] on button "Adicionar itens na mesa" at bounding box center [527, 127] width 109 height 25
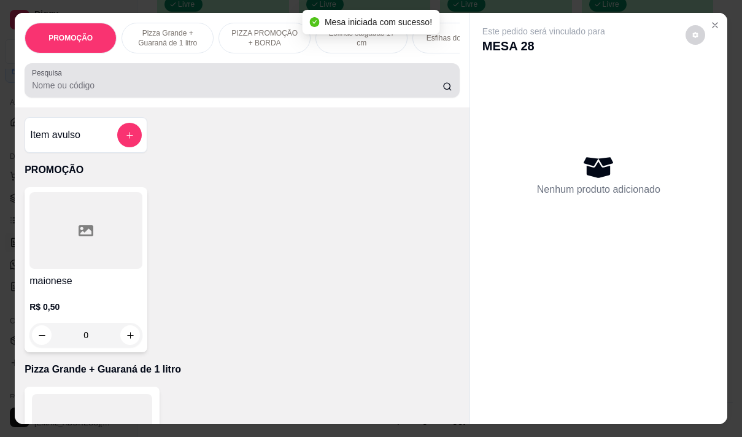
click at [215, 79] on div at bounding box center [242, 80] width 420 height 25
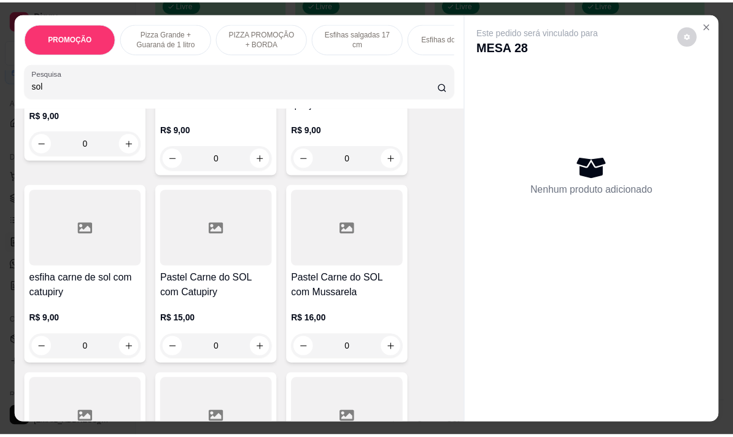
scroll to position [246, 0]
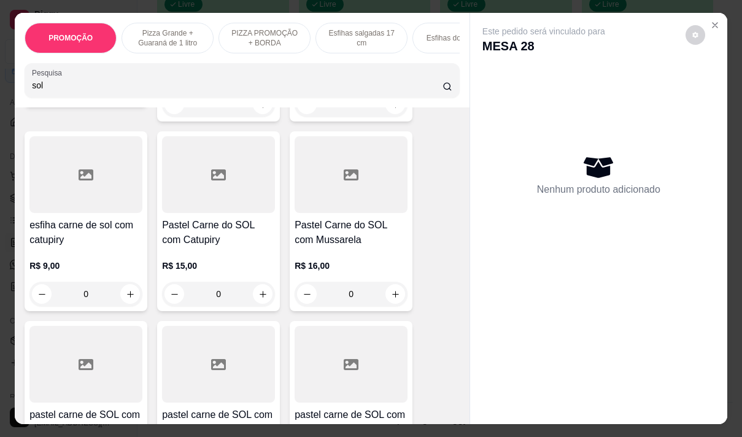
type input "sol"
click at [337, 247] on h4 "Pastel Carne do SOL com Mussarela" at bounding box center [351, 232] width 113 height 29
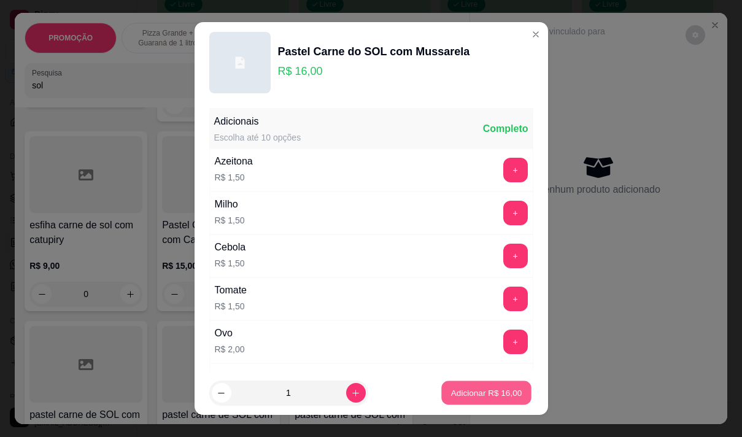
click at [495, 392] on p "Adicionar R$ 16,00" at bounding box center [486, 393] width 71 height 12
type input "1"
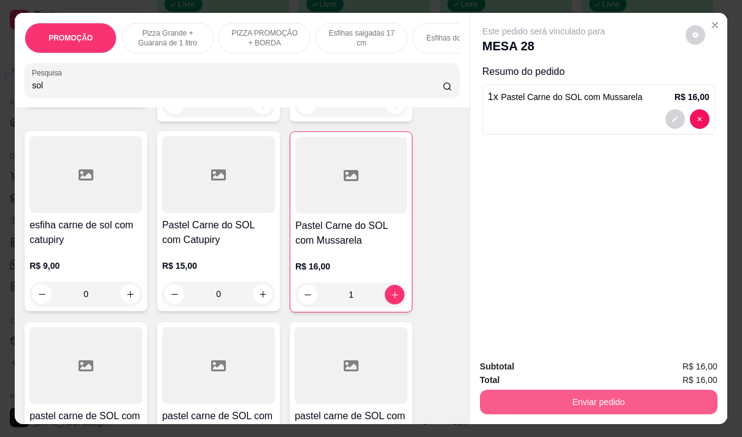
click at [567, 392] on button "Enviar pedido" at bounding box center [599, 402] width 238 height 25
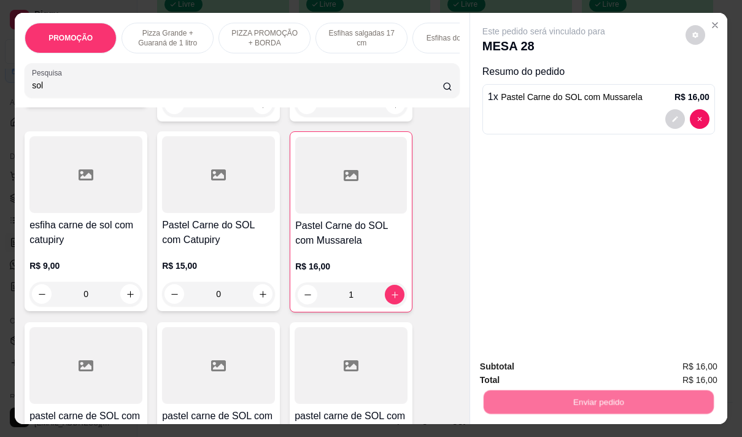
click at [562, 360] on button "Não registrar e enviar pedido" at bounding box center [558, 366] width 128 height 23
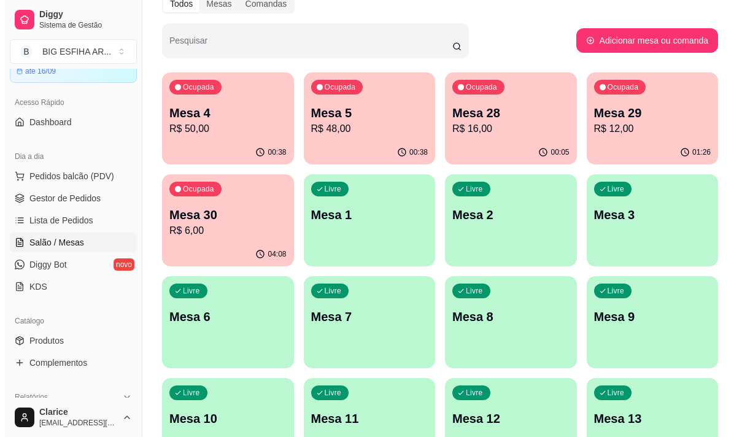
scroll to position [60, 0]
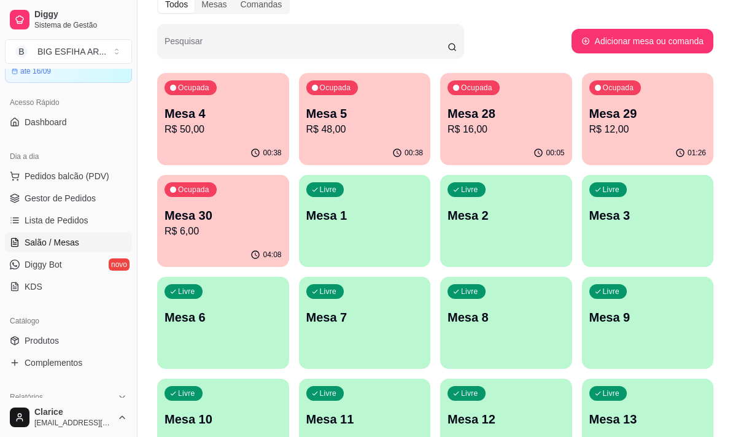
click at [378, 131] on p "R$ 48,00" at bounding box center [364, 129] width 117 height 15
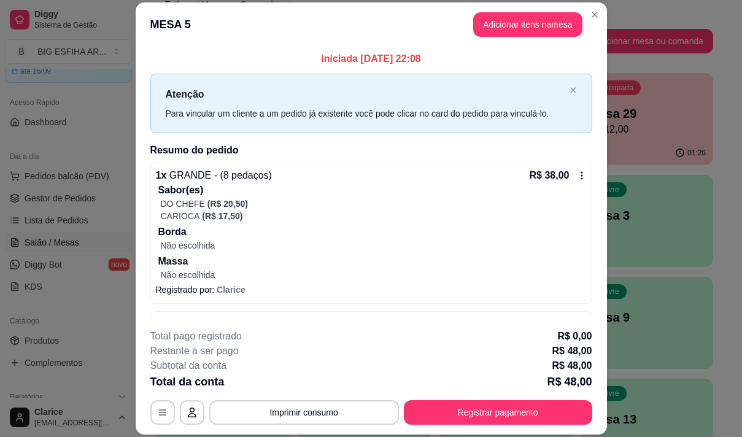
scroll to position [207, 0]
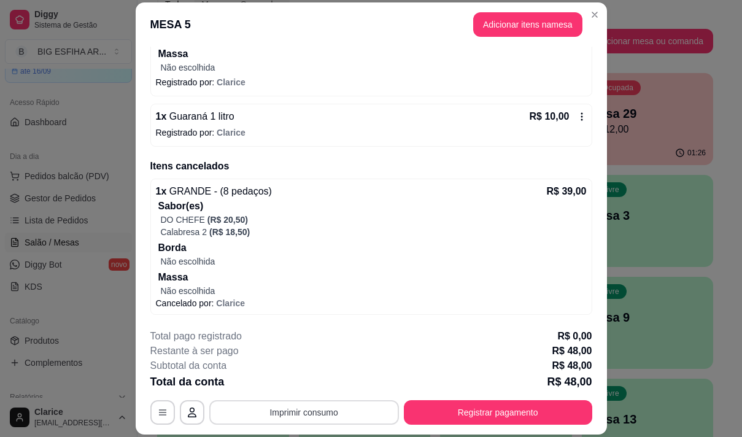
click at [302, 407] on button "Imprimir consumo" at bounding box center [304, 412] width 190 height 25
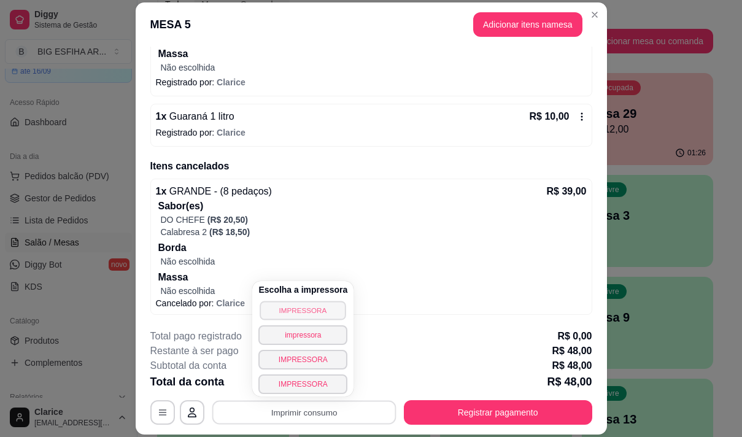
click at [292, 311] on button "IMPRESSORA" at bounding box center [303, 310] width 86 height 19
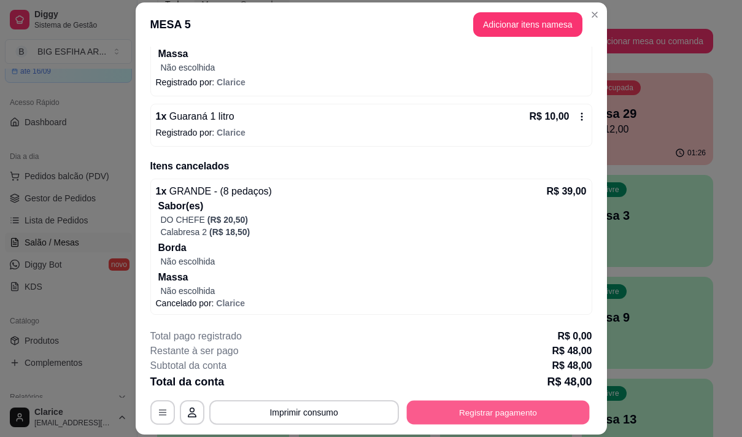
click at [511, 424] on button "Registrar pagamento" at bounding box center [497, 413] width 183 height 24
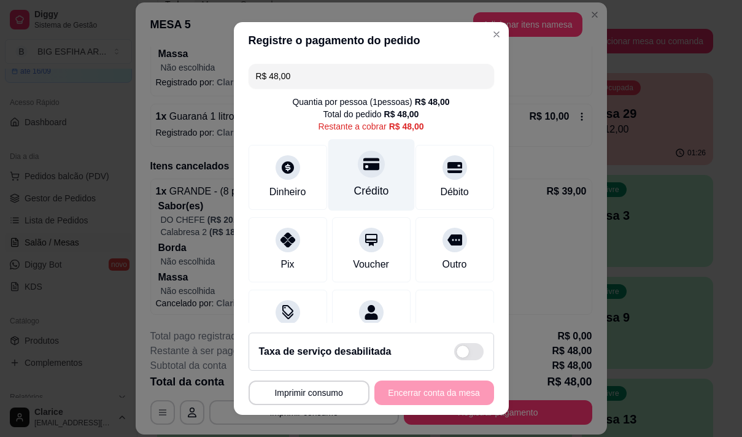
click at [338, 182] on div "Crédito" at bounding box center [371, 175] width 87 height 72
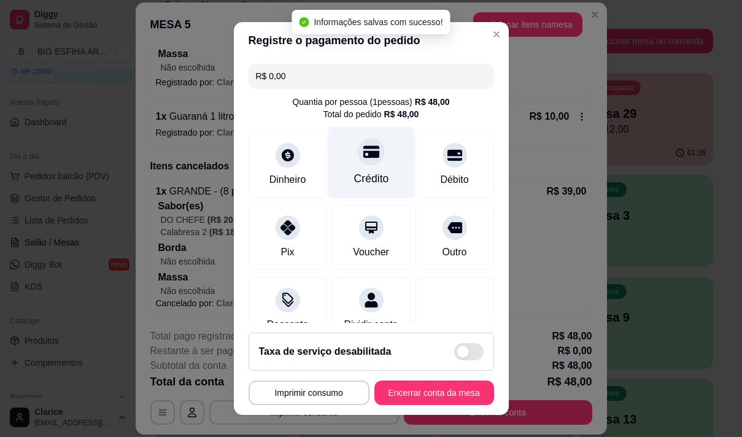
type input "R$ 0,00"
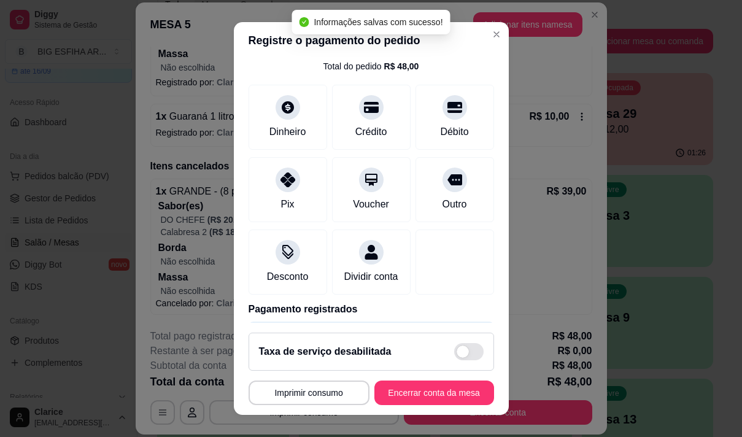
scroll to position [103, 0]
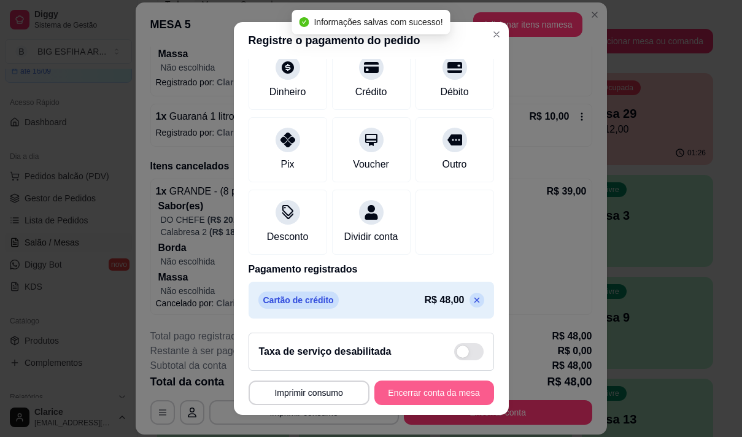
click at [389, 392] on button "Encerrar conta da mesa" at bounding box center [434, 393] width 120 height 25
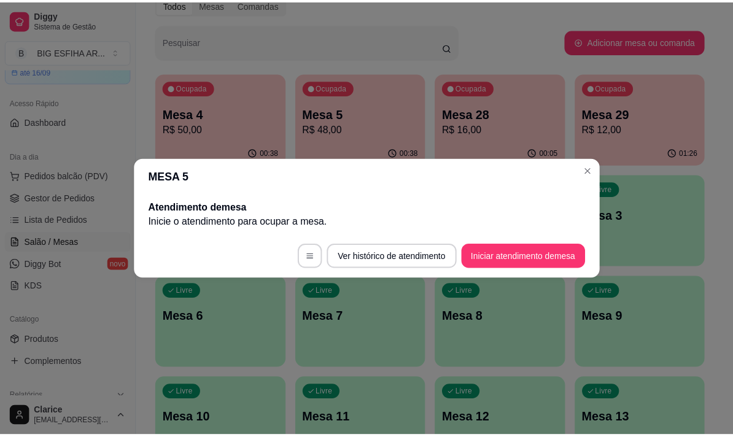
scroll to position [0, 0]
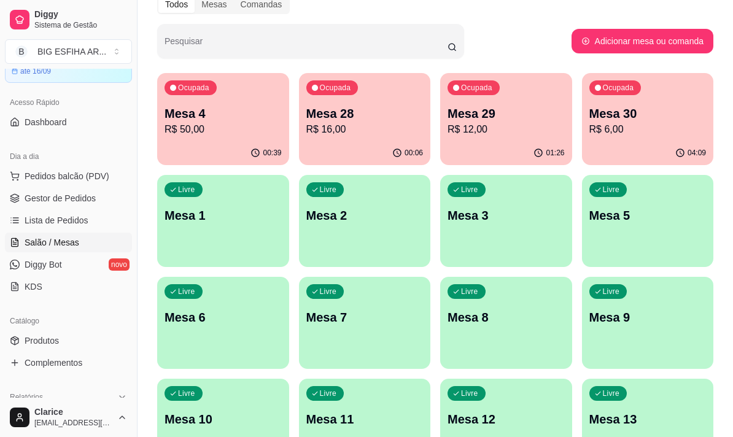
click at [161, 103] on div "Ocupada Mesa 4 R$ 50,00" at bounding box center [223, 107] width 132 height 68
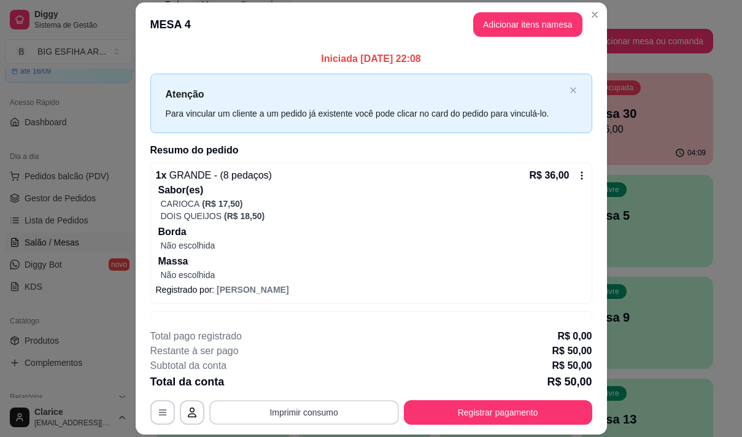
click at [289, 406] on button "Imprimir consumo" at bounding box center [304, 412] width 190 height 25
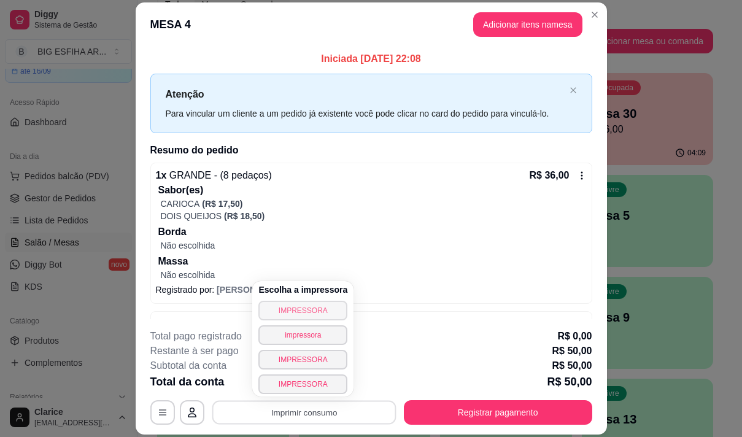
click at [295, 312] on button "IMPRESSORA" at bounding box center [302, 311] width 89 height 20
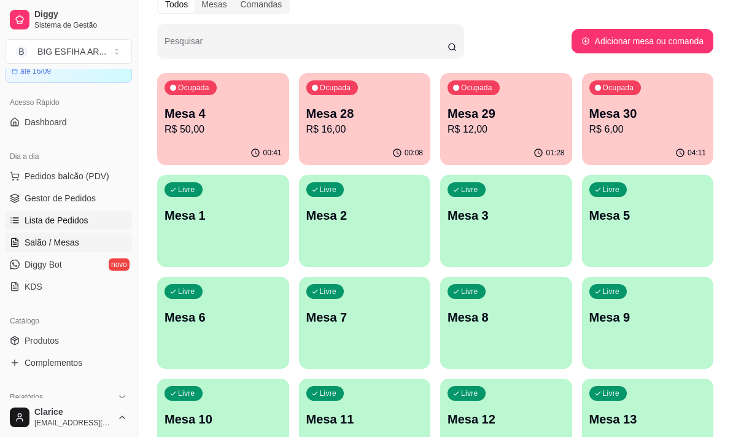
click at [68, 216] on span "Lista de Pedidos" at bounding box center [57, 220] width 64 height 12
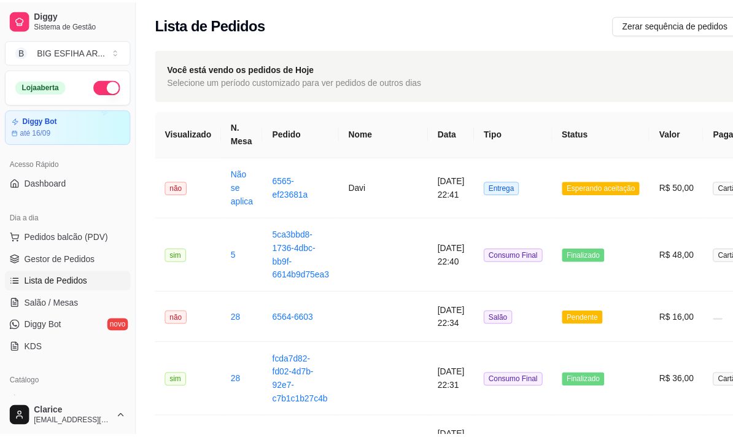
scroll to position [61, 0]
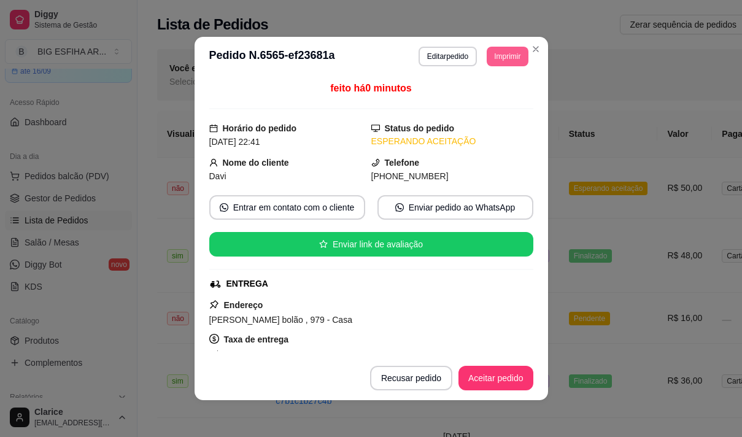
click at [506, 59] on button "Imprimir" at bounding box center [507, 57] width 41 height 20
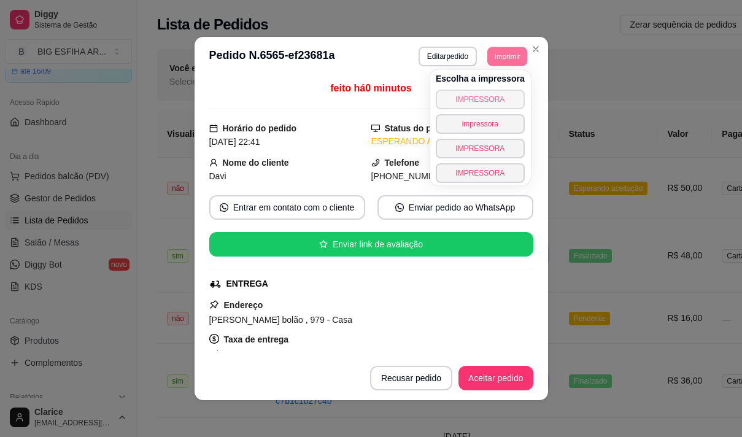
click at [495, 98] on button "IMPRESSORA" at bounding box center [480, 100] width 89 height 20
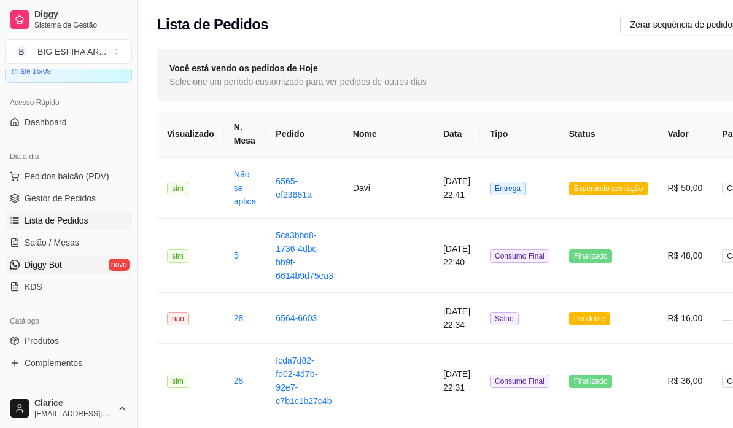
click at [55, 271] on link "Diggy Bot novo" at bounding box center [68, 265] width 127 height 20
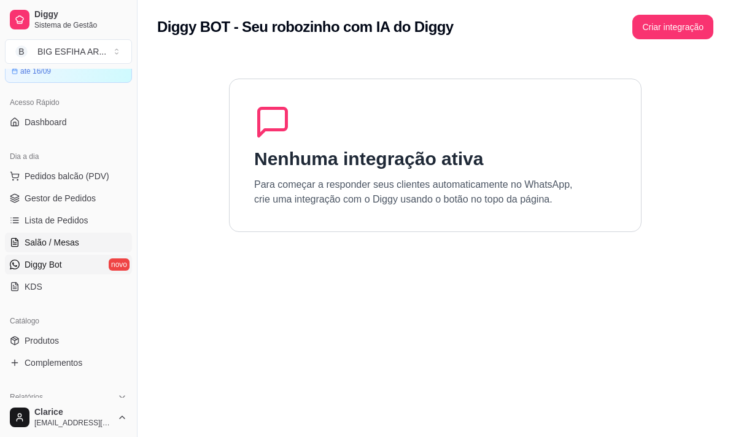
click at [45, 244] on span "Salão / Mesas" at bounding box center [52, 242] width 55 height 12
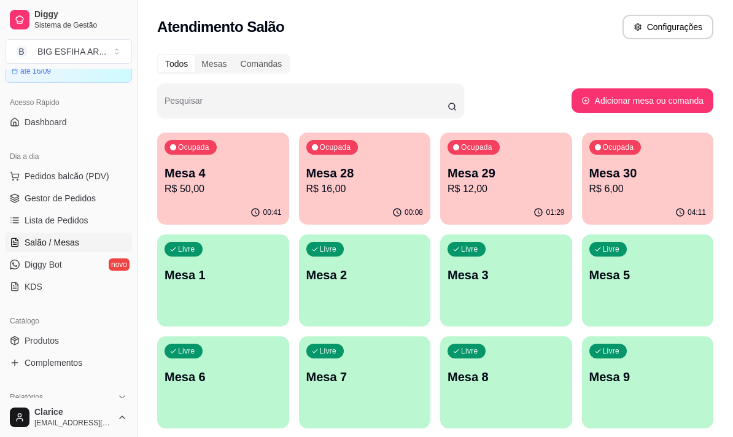
click at [191, 188] on p "R$ 50,00" at bounding box center [222, 189] width 117 height 15
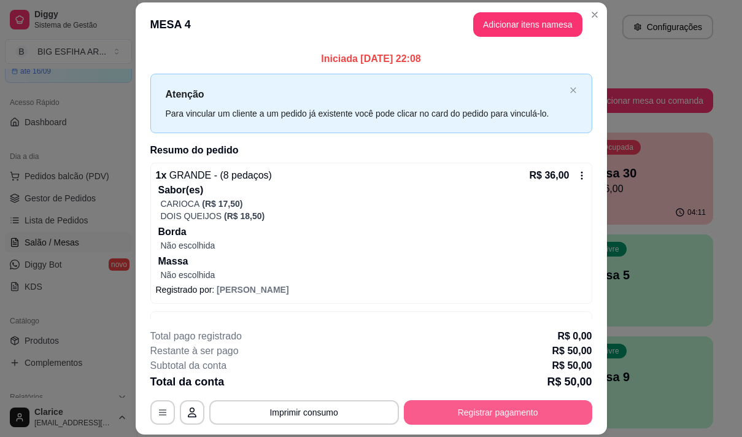
click at [500, 420] on button "Registrar pagamento" at bounding box center [498, 412] width 188 height 25
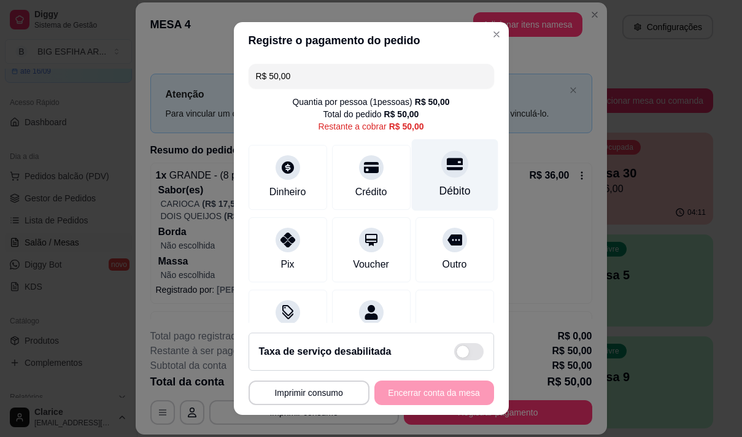
click at [441, 174] on div at bounding box center [454, 163] width 27 height 27
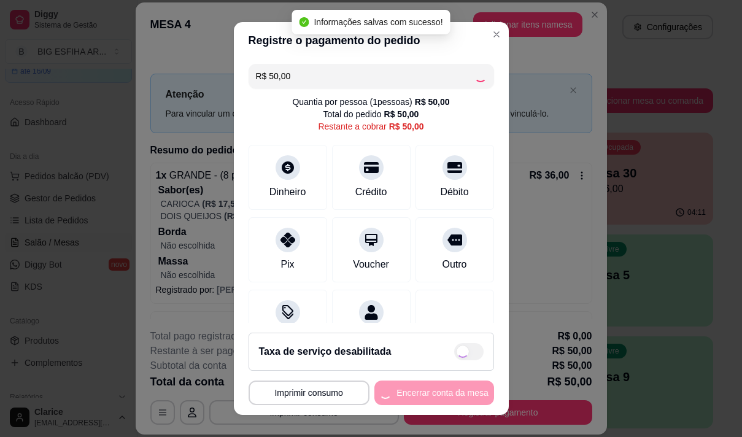
type input "R$ 0,00"
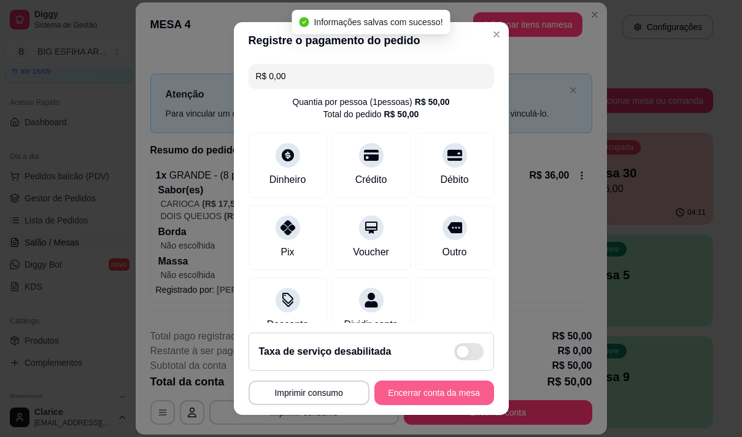
click at [428, 390] on button "Encerrar conta da mesa" at bounding box center [434, 393] width 120 height 25
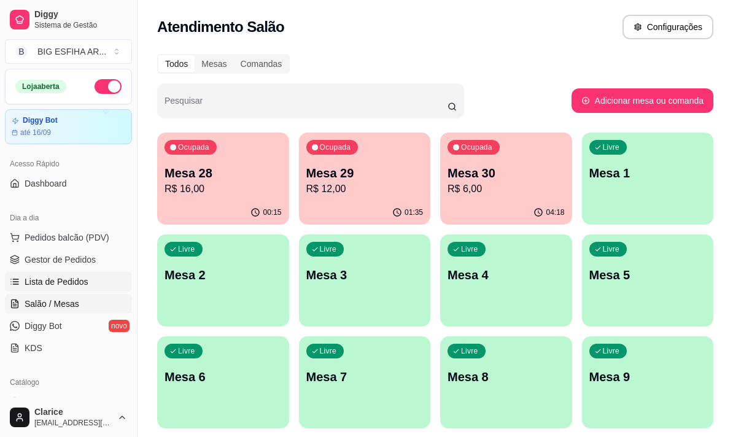
click at [82, 287] on span "Lista de Pedidos" at bounding box center [57, 282] width 64 height 12
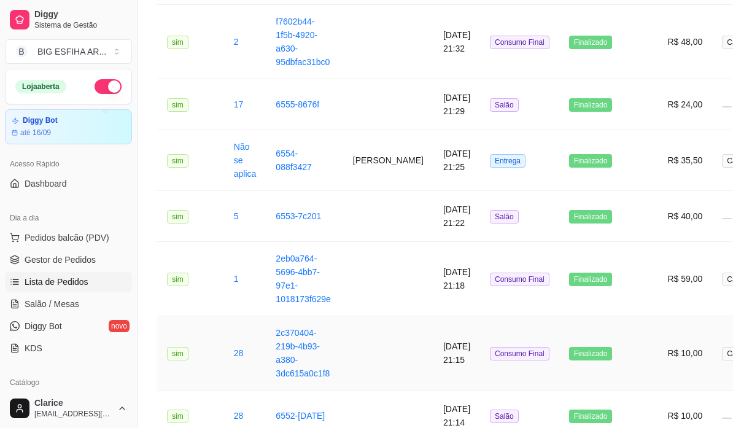
scroll to position [1412, 0]
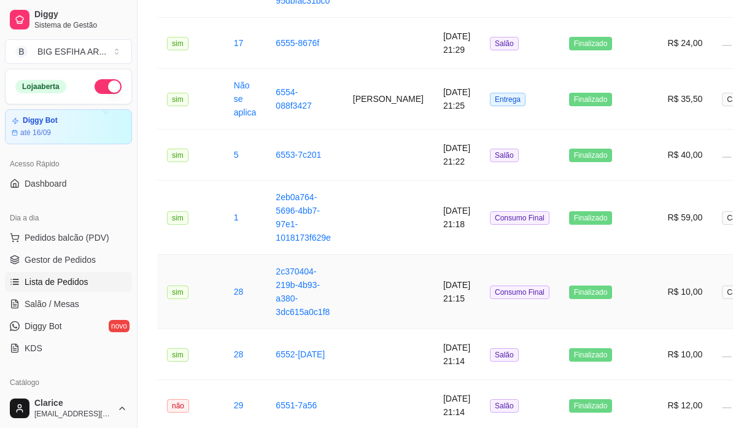
click at [506, 320] on td "Consumo Final" at bounding box center [519, 292] width 79 height 74
click at [437, 304] on td "[DATE] 21:15" at bounding box center [456, 292] width 47 height 74
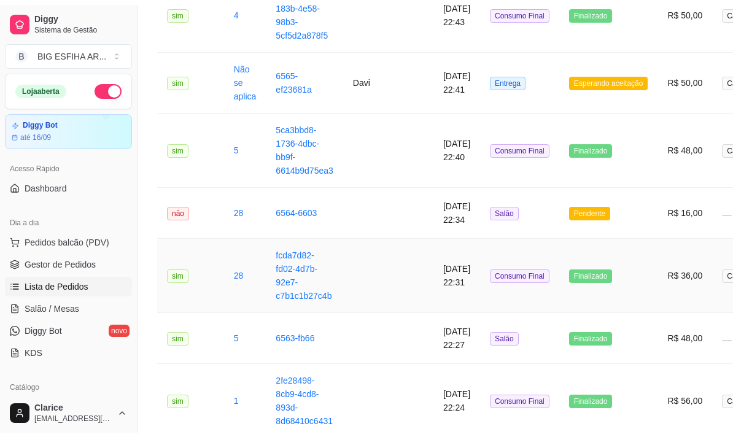
scroll to position [0, 0]
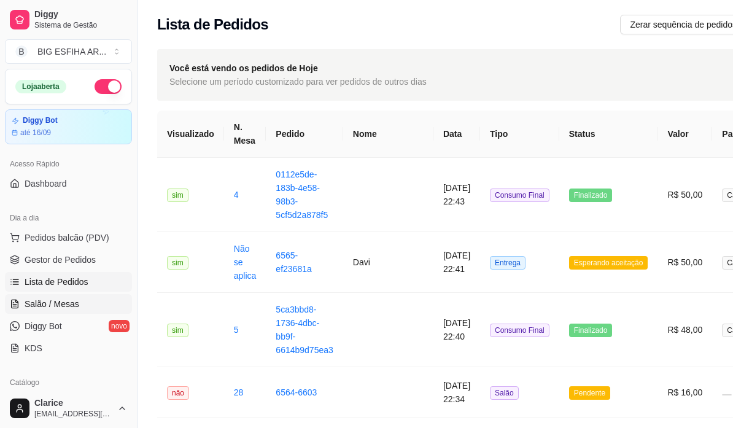
click at [64, 302] on span "Salão / Mesas" at bounding box center [52, 304] width 55 height 12
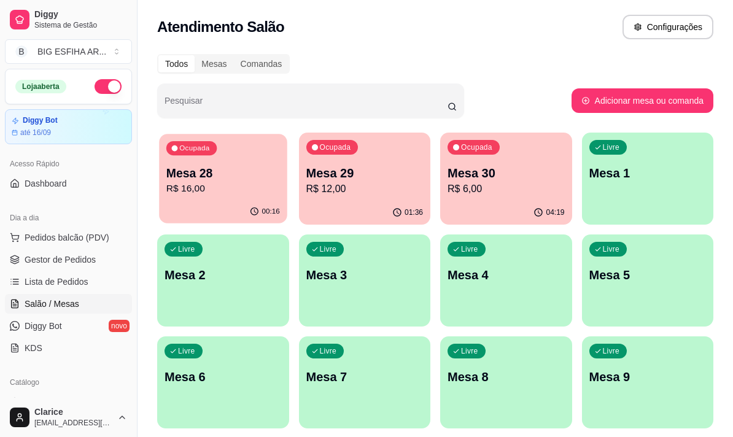
click at [195, 196] on p "R$ 16,00" at bounding box center [223, 189] width 114 height 14
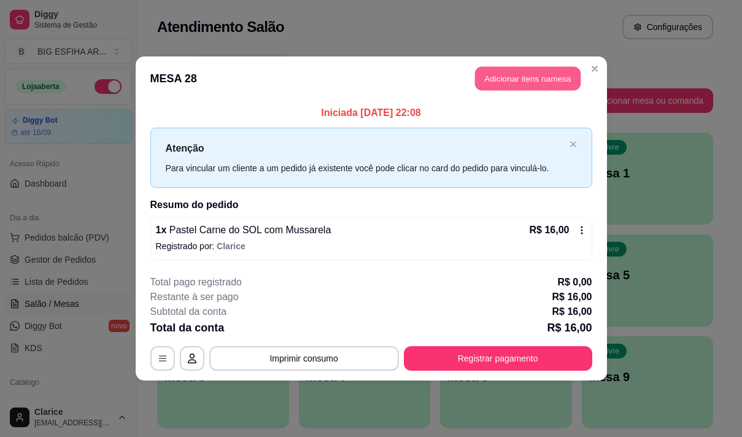
click at [512, 80] on button "Adicionar itens na mesa" at bounding box center [528, 79] width 106 height 24
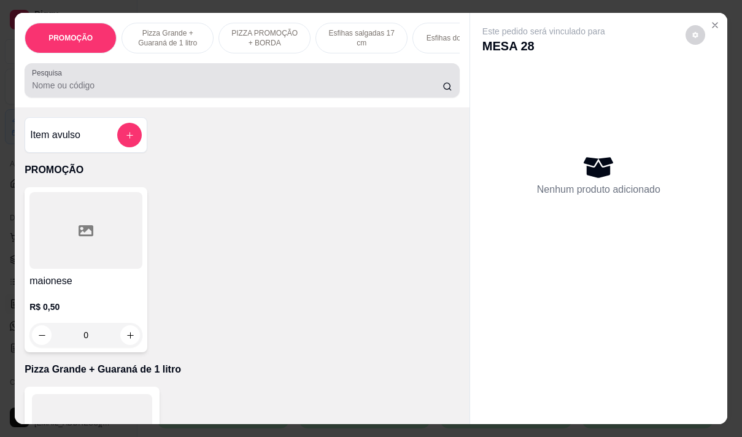
click at [166, 90] on input "Pesquisa" at bounding box center [237, 85] width 411 height 12
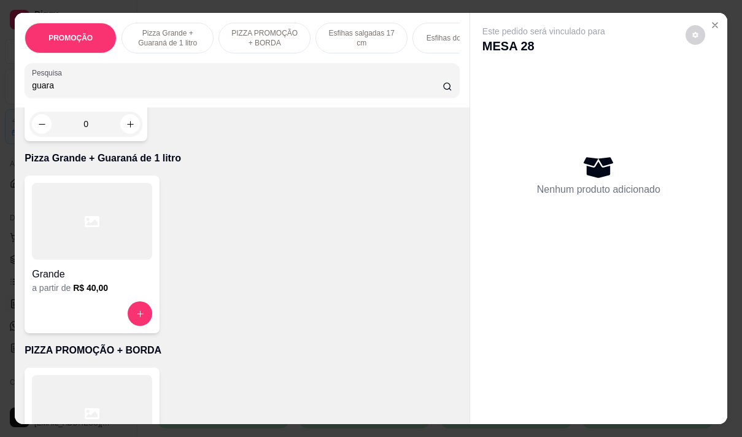
scroll to position [246, 0]
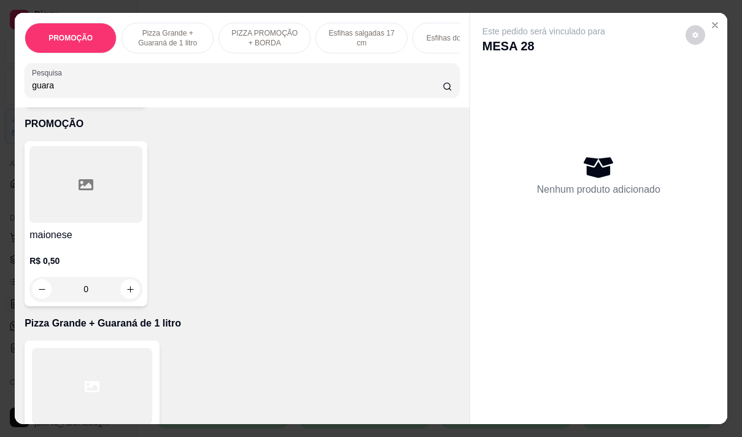
click at [63, 88] on input "guara" at bounding box center [237, 85] width 411 height 12
type input "g"
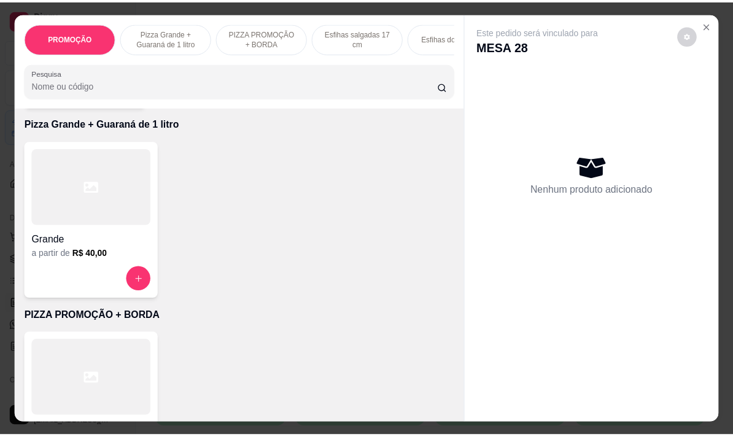
scroll to position [46, 0]
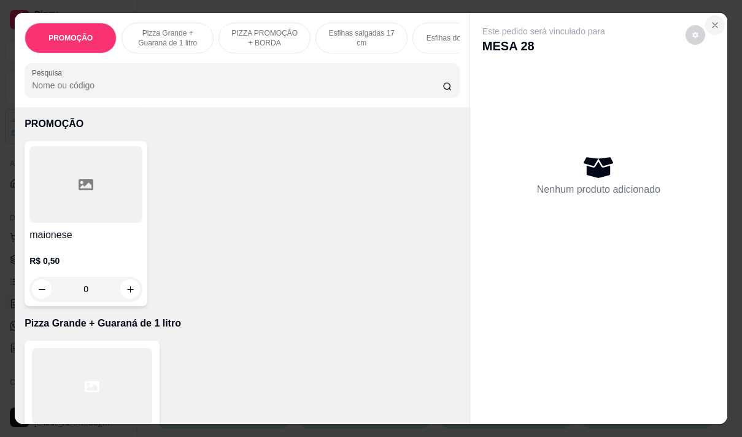
click at [713, 25] on icon "Close" at bounding box center [715, 25] width 10 height 10
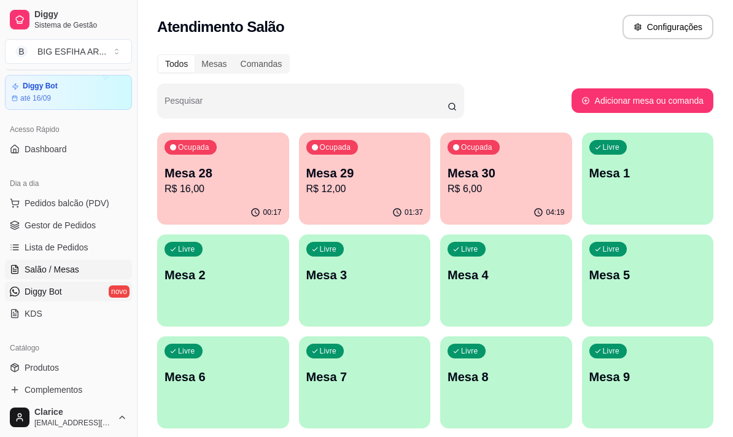
scroll to position [61, 0]
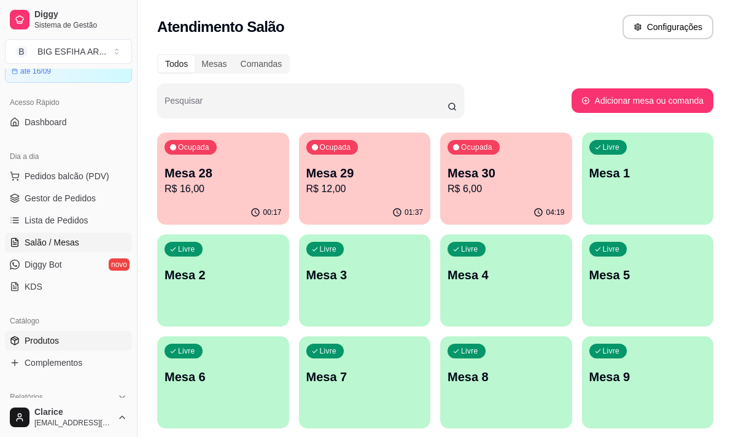
click at [45, 335] on span "Produtos" at bounding box center [42, 341] width 34 height 12
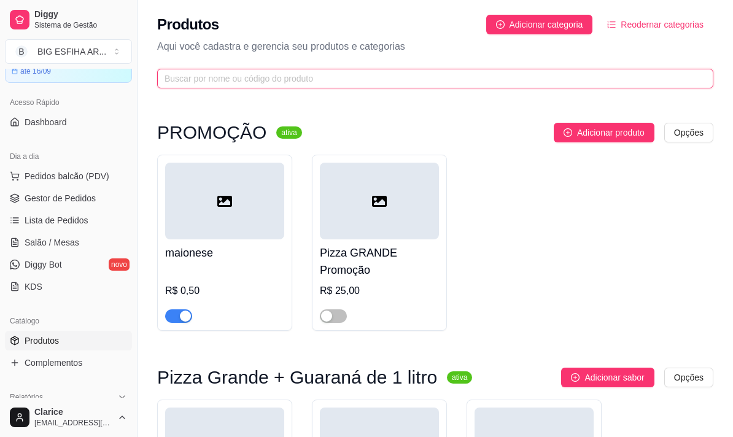
click at [204, 81] on input "text" at bounding box center [430, 79] width 532 height 14
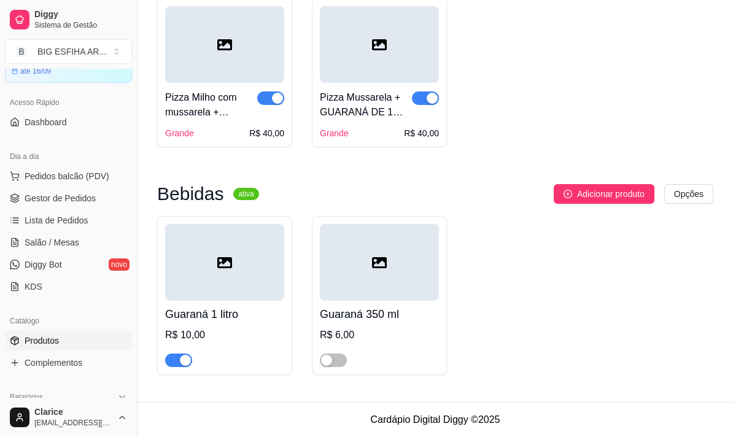
scroll to position [495, 0]
type input "guara"
click at [343, 360] on span "button" at bounding box center [333, 361] width 27 height 14
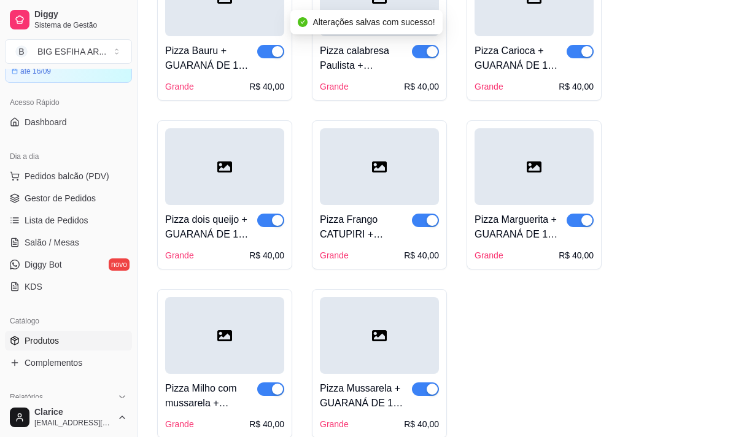
scroll to position [188, 0]
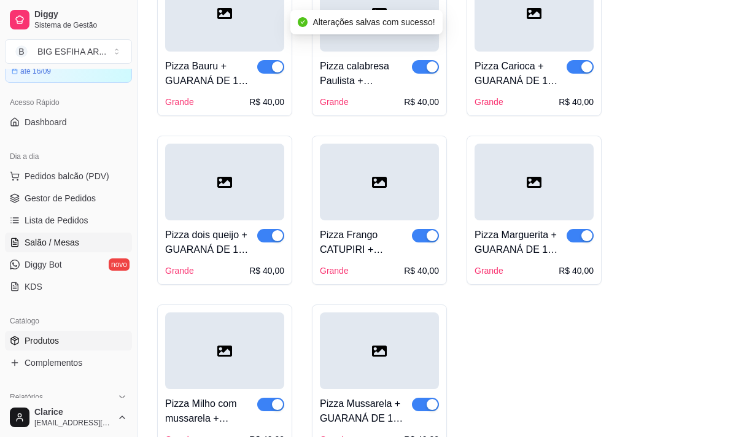
click at [32, 241] on span "Salão / Mesas" at bounding box center [52, 242] width 55 height 12
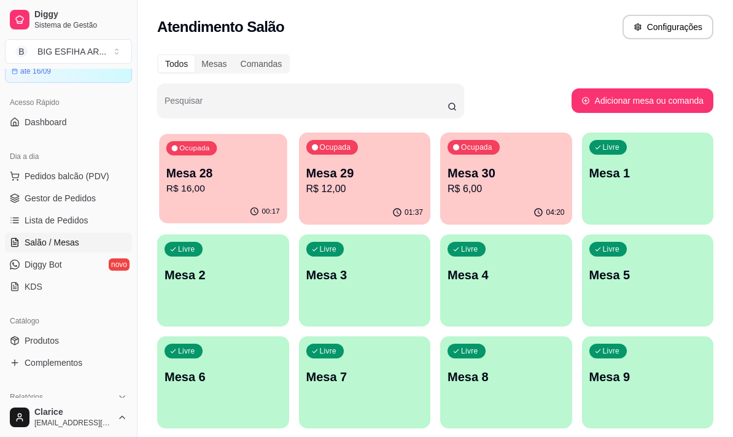
click at [195, 206] on div "00:17" at bounding box center [223, 211] width 128 height 23
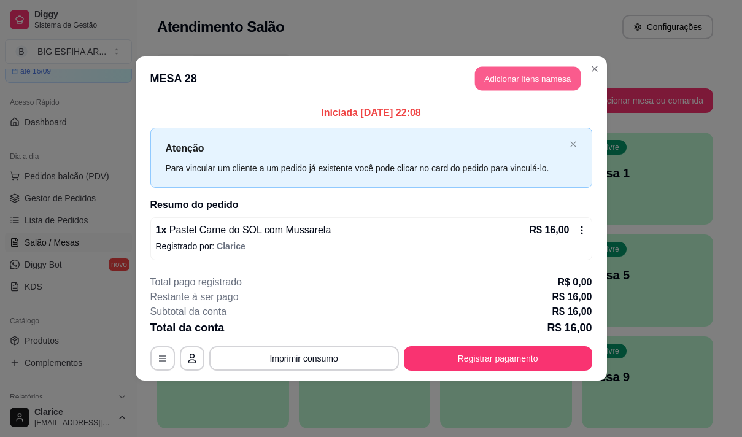
click at [500, 79] on button "Adicionar itens na mesa" at bounding box center [528, 79] width 106 height 24
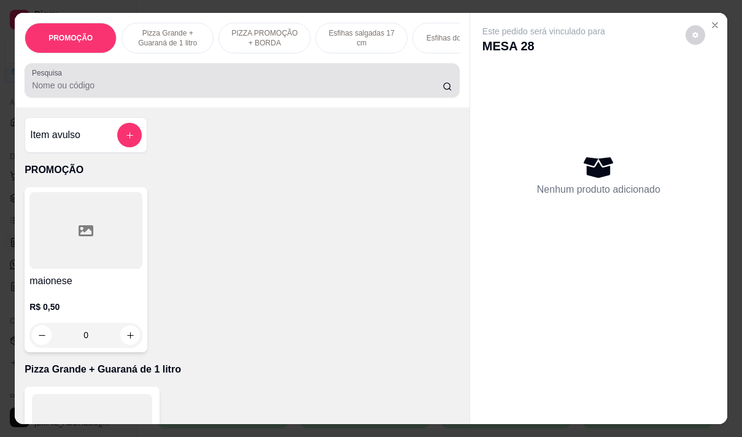
click at [127, 83] on input "Pesquisa" at bounding box center [237, 85] width 411 height 12
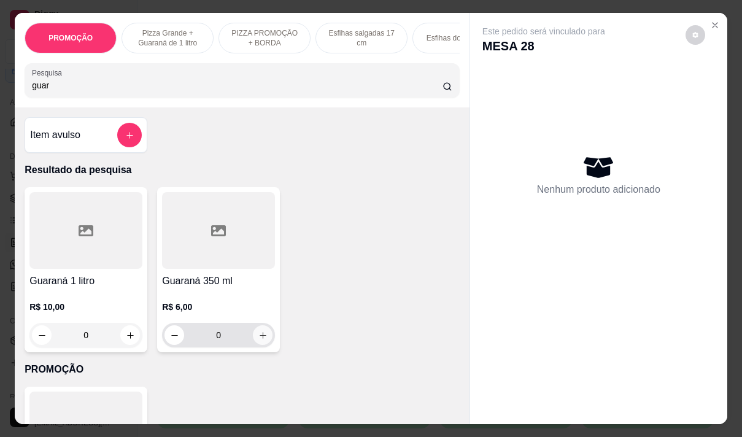
type input "guar"
click at [265, 343] on button "increase-product-quantity" at bounding box center [263, 335] width 20 height 20
type input "1"
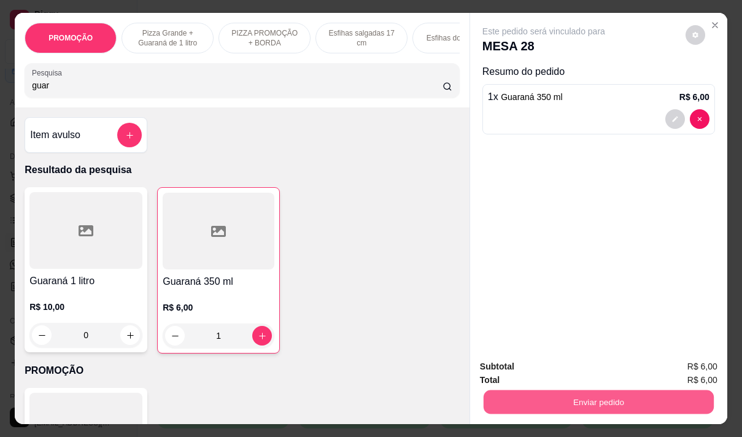
click at [538, 392] on button "Enviar pedido" at bounding box center [599, 402] width 230 height 24
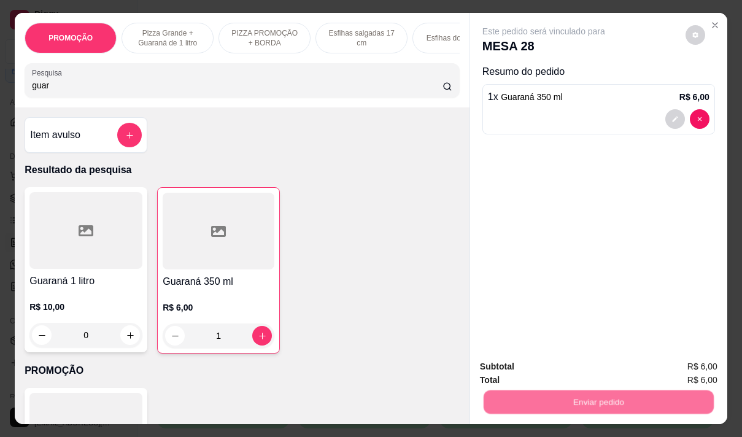
click at [522, 365] on button "Não registrar e enviar pedido" at bounding box center [558, 366] width 128 height 23
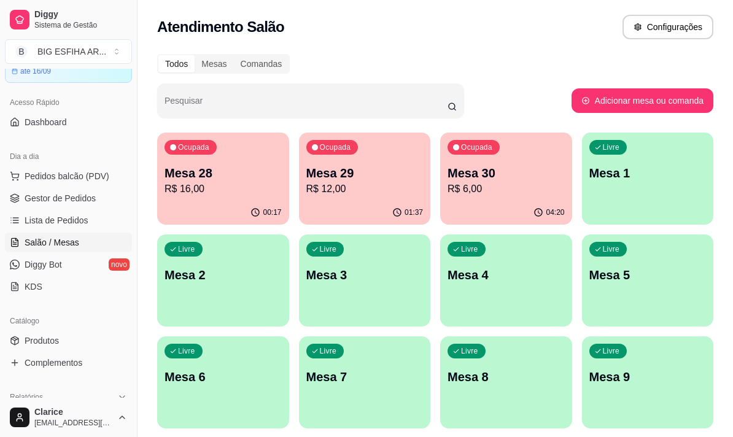
click at [475, 190] on p "R$ 6,00" at bounding box center [505, 189] width 117 height 15
click at [309, 163] on div "Ocupada Mesa 29 R$ 12,00" at bounding box center [365, 167] width 128 height 66
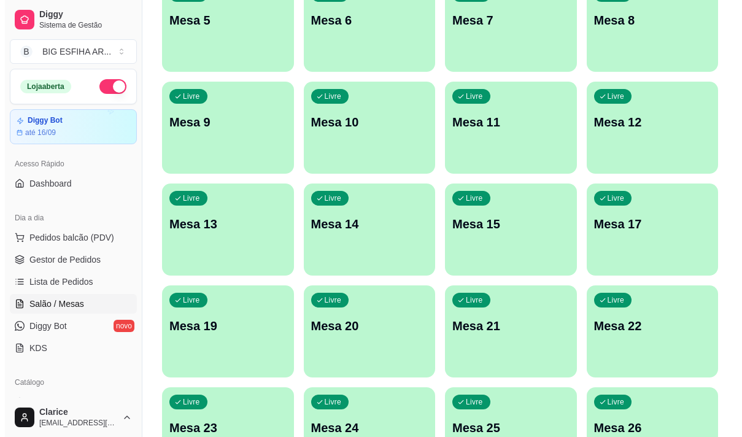
scroll to position [551, 0]
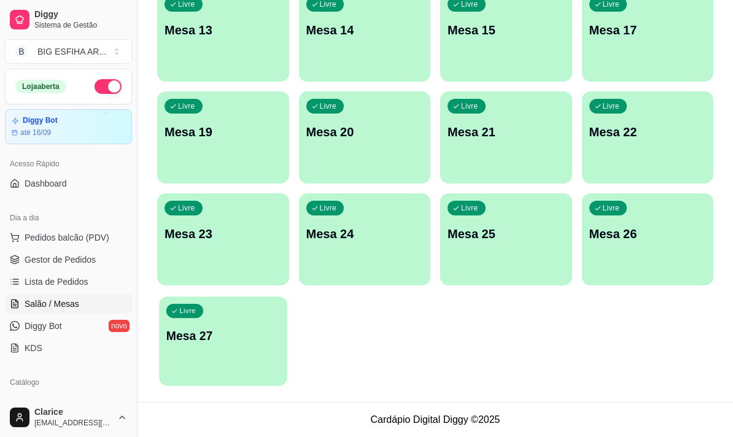
click at [218, 360] on div "Livre Mesa 27" at bounding box center [223, 333] width 128 height 75
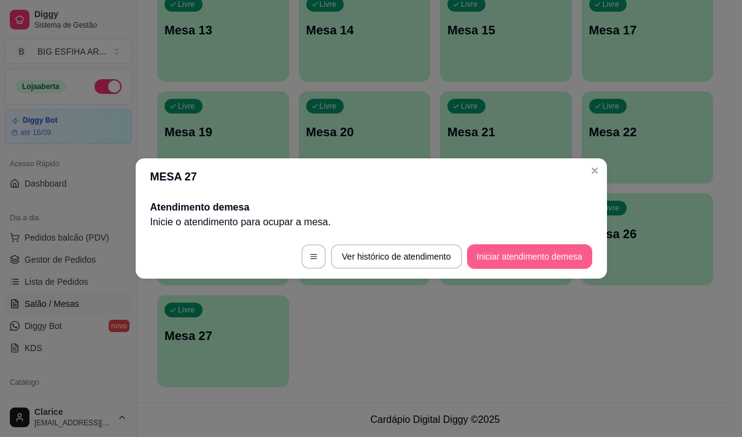
click at [555, 257] on button "Iniciar atendimento de mesa" at bounding box center [529, 256] width 125 height 25
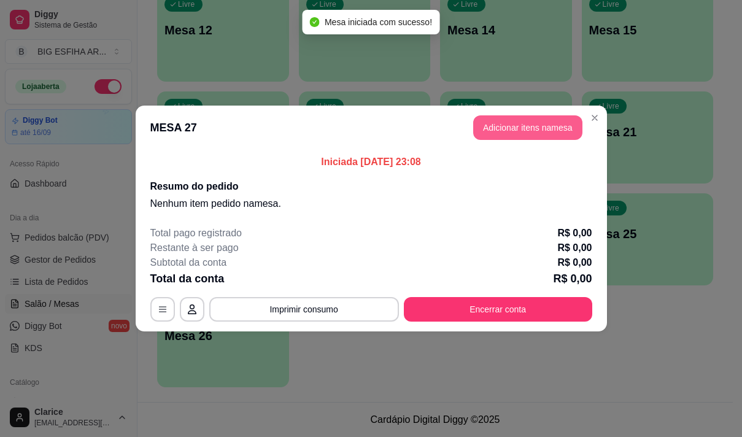
click at [528, 125] on button "Adicionar itens na mesa" at bounding box center [527, 127] width 109 height 25
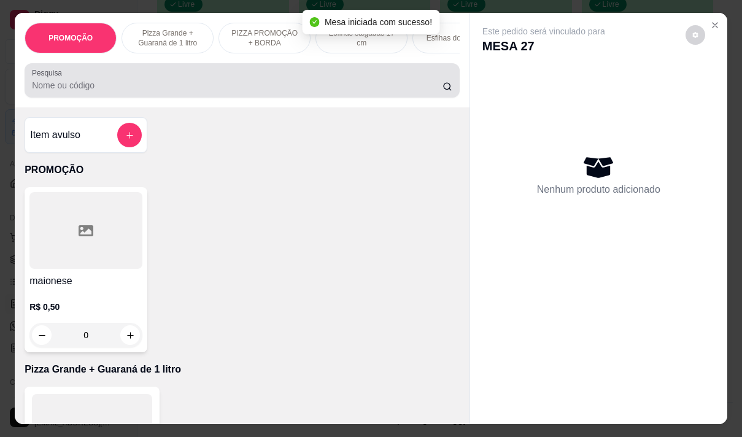
click at [225, 93] on div at bounding box center [242, 80] width 420 height 25
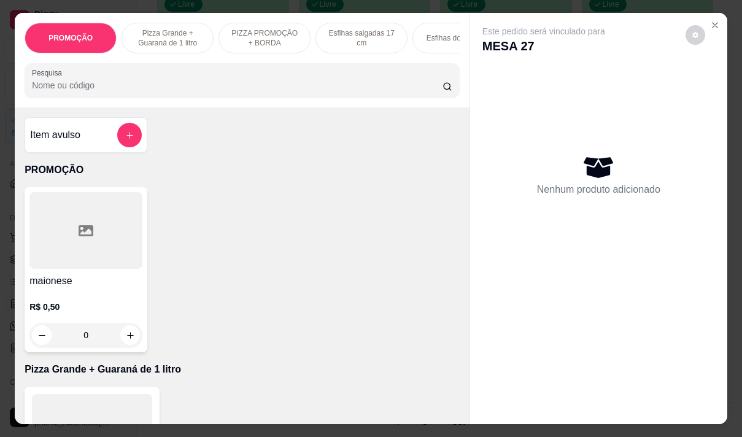
click at [151, 91] on input "Pesquisa" at bounding box center [237, 85] width 411 height 12
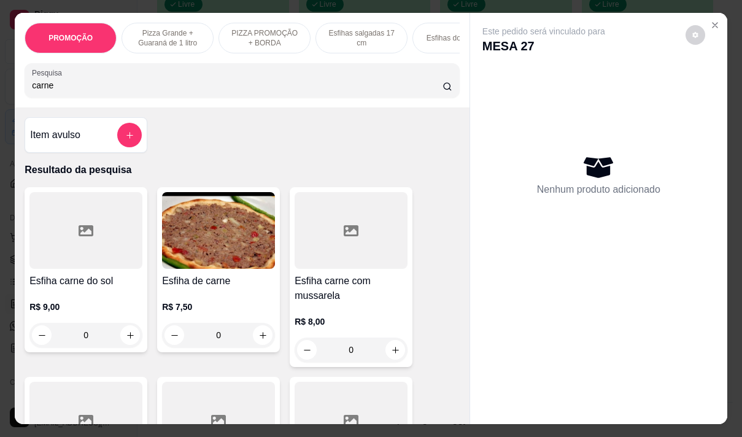
type input "carne"
click at [212, 282] on h4 "Esfiha de carne" at bounding box center [218, 281] width 113 height 15
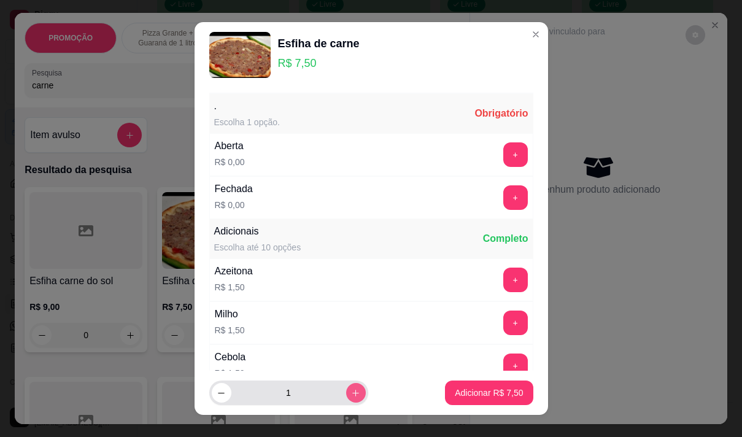
click at [351, 393] on icon "increase-product-quantity" at bounding box center [355, 393] width 9 height 9
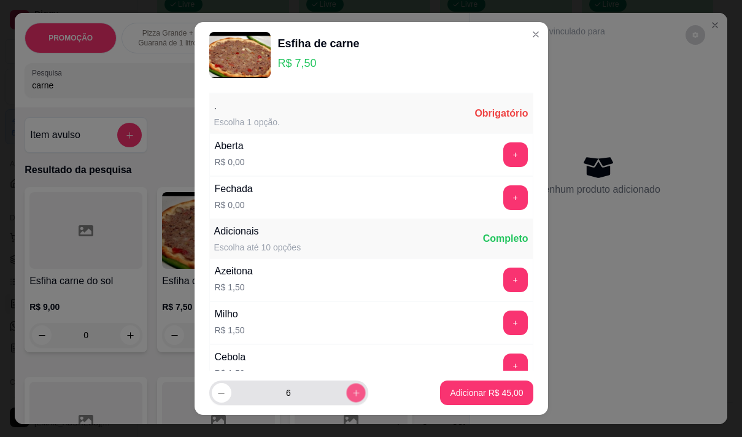
click at [351, 393] on icon "increase-product-quantity" at bounding box center [355, 393] width 9 height 9
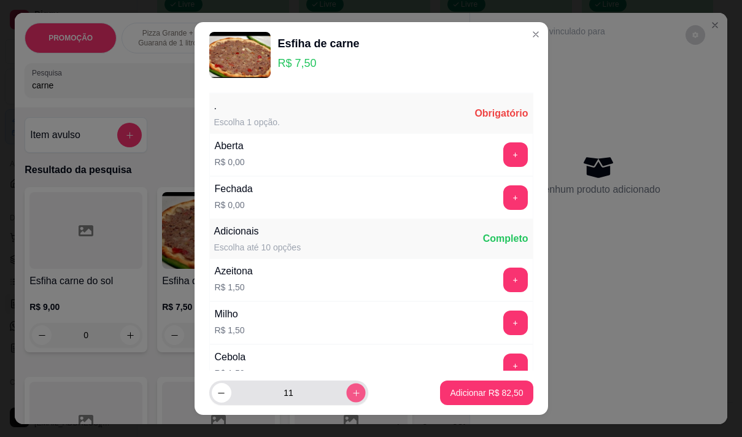
click at [351, 393] on icon "increase-product-quantity" at bounding box center [355, 393] width 9 height 9
click at [209, 389] on div "13" at bounding box center [288, 393] width 159 height 25
click at [220, 397] on icon "decrease-product-quantity" at bounding box center [221, 393] width 9 height 9
type input "12"
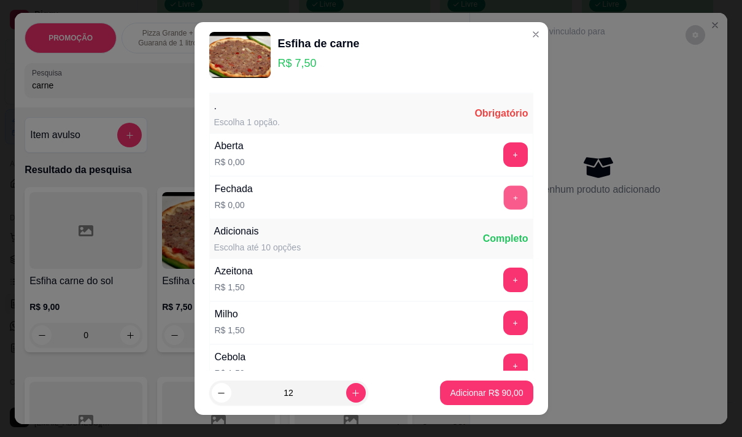
click at [503, 199] on button "+" at bounding box center [515, 197] width 24 height 24
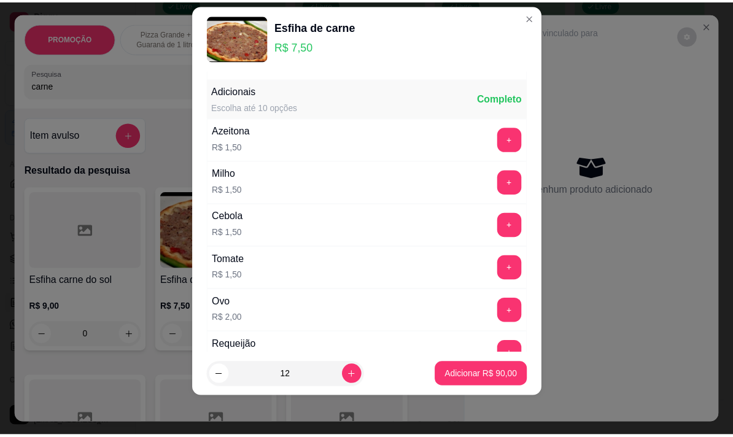
scroll to position [131, 0]
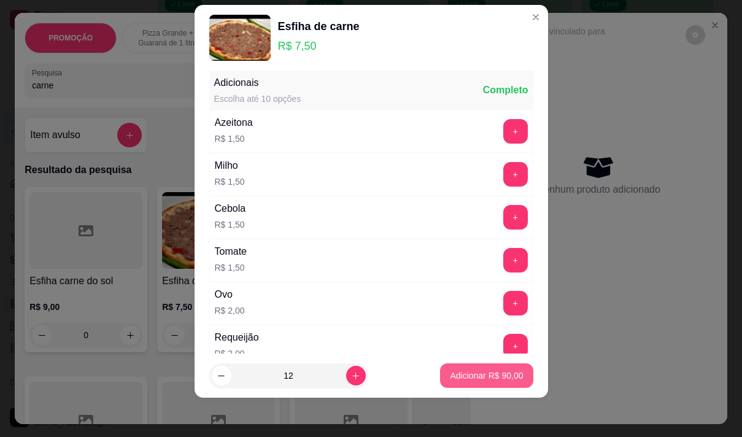
click at [504, 380] on p "Adicionar R$ 90,00" at bounding box center [486, 376] width 73 height 12
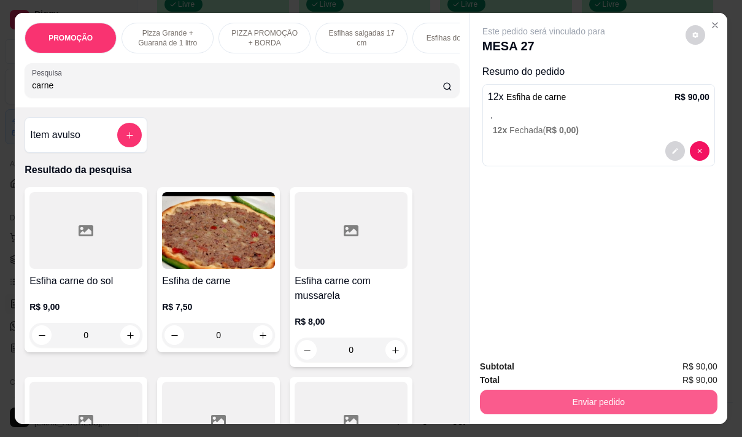
click at [556, 398] on button "Enviar pedido" at bounding box center [599, 402] width 238 height 25
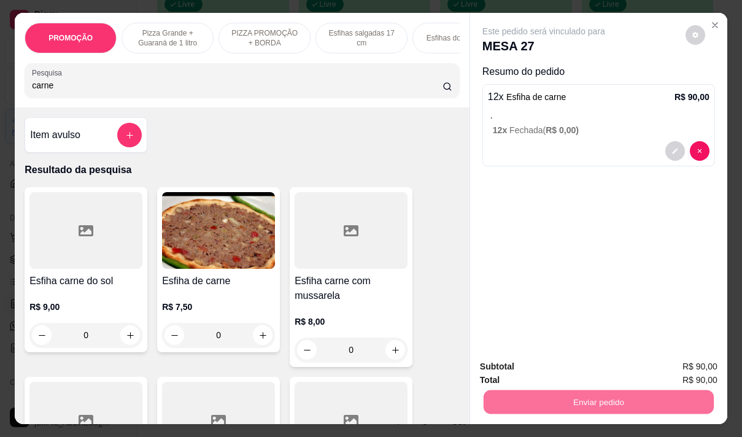
click at [533, 370] on button "Não registrar e enviar pedido" at bounding box center [558, 366] width 128 height 23
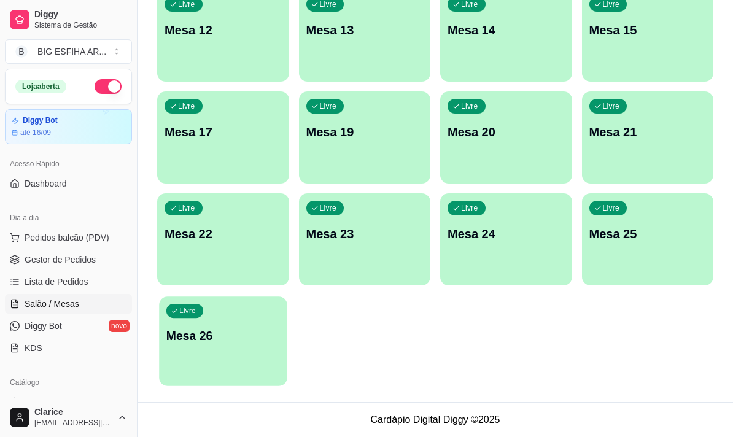
click at [205, 331] on p "Mesa 26" at bounding box center [223, 336] width 114 height 17
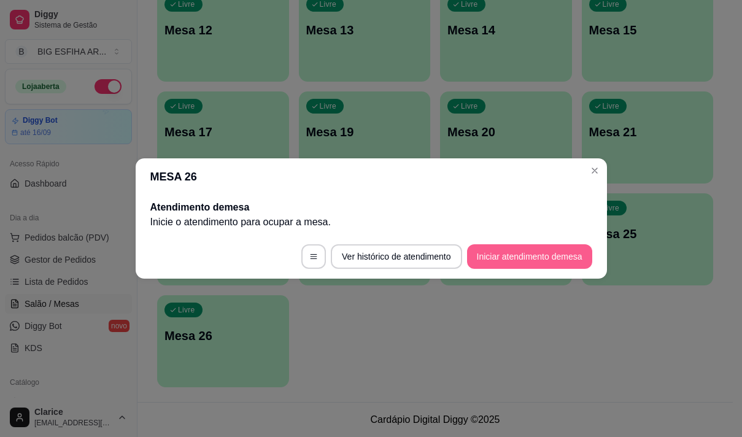
click at [529, 258] on button "Iniciar atendimento de mesa" at bounding box center [529, 256] width 125 height 25
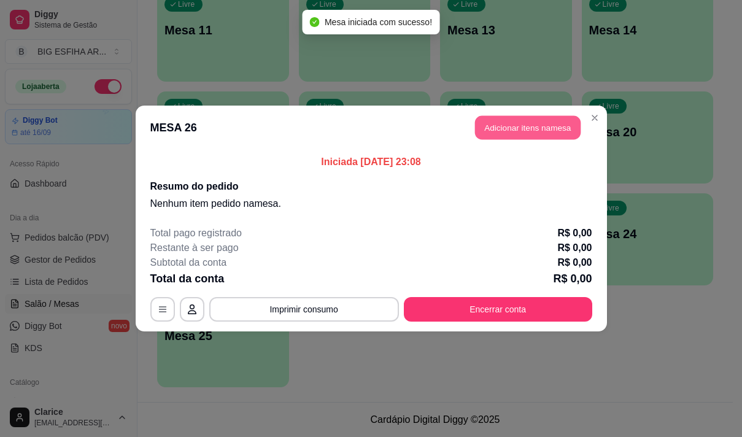
click at [519, 133] on button "Adicionar itens na mesa" at bounding box center [528, 128] width 106 height 24
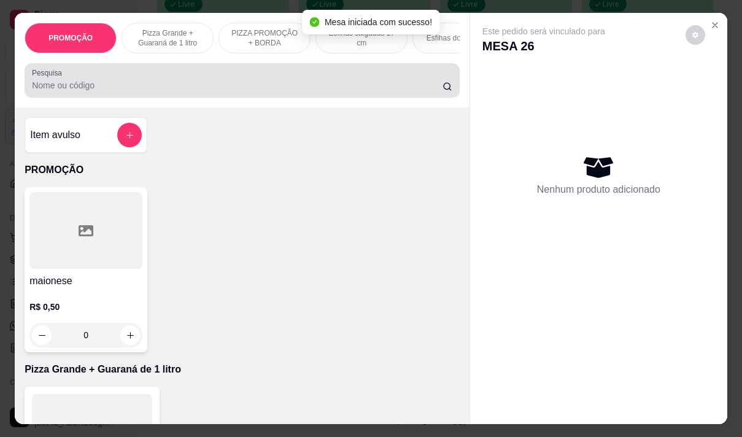
click at [236, 83] on div at bounding box center [242, 80] width 420 height 25
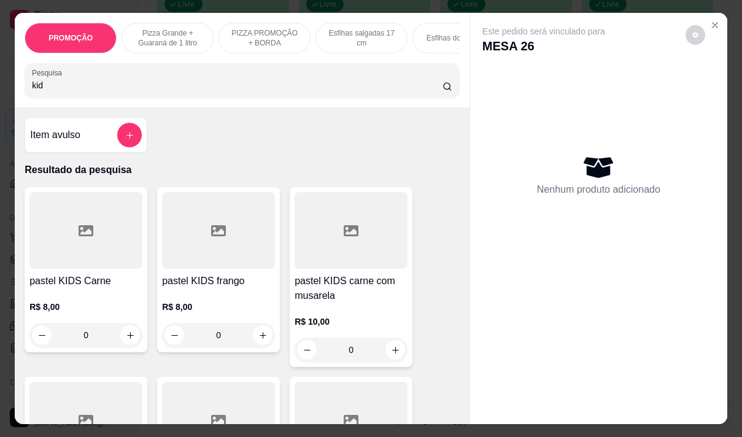
type input "kid"
click at [98, 288] on h4 "pastel KIDS Carne" at bounding box center [85, 281] width 113 height 15
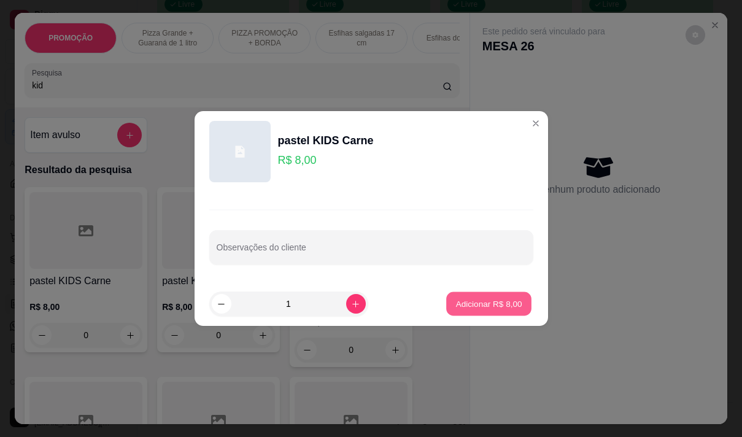
click at [494, 303] on p "Adicionar R$ 8,00" at bounding box center [489, 304] width 66 height 12
type input "1"
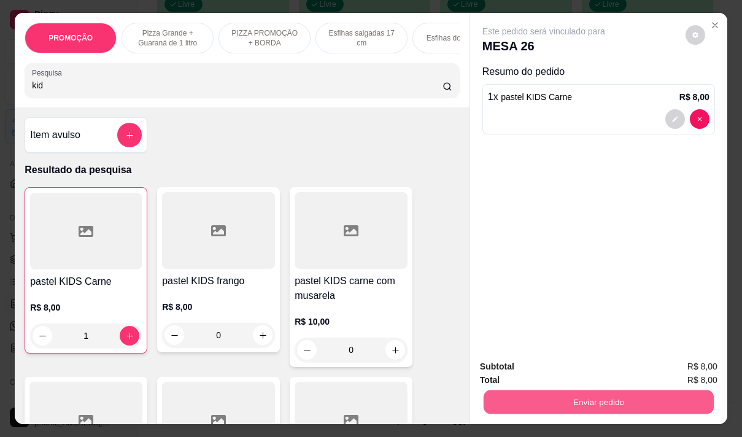
click at [578, 392] on button "Enviar pedido" at bounding box center [599, 402] width 230 height 24
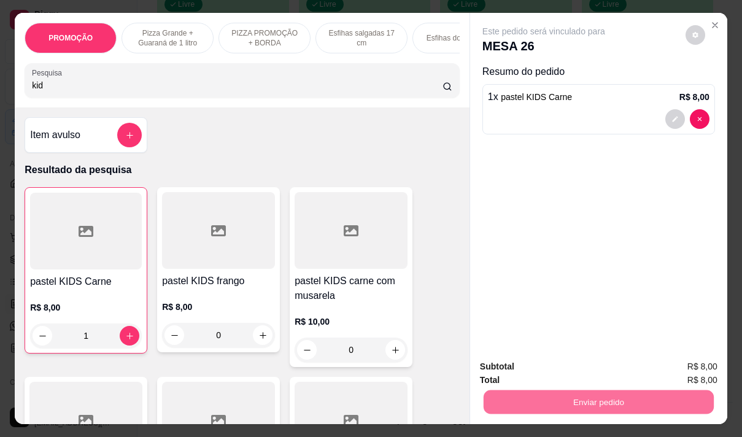
click at [547, 370] on button "Não registrar e enviar pedido" at bounding box center [558, 366] width 124 height 23
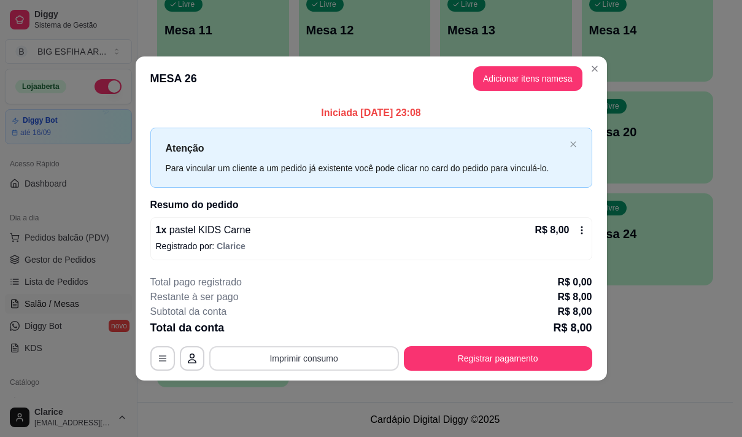
click at [363, 361] on button "Imprimir consumo" at bounding box center [304, 358] width 190 height 25
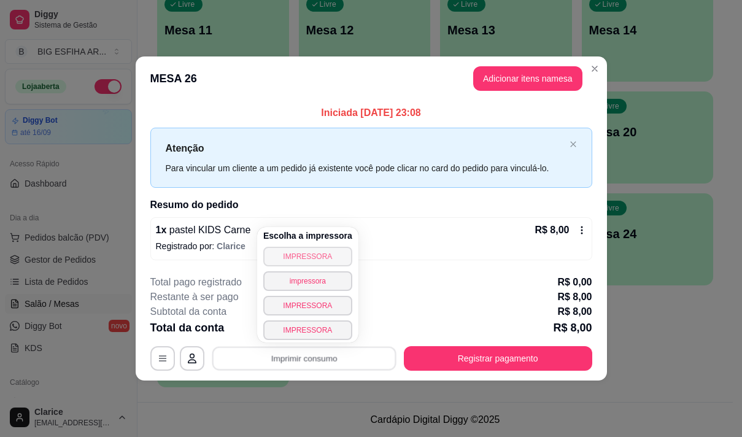
click at [303, 255] on button "IMPRESSORA" at bounding box center [307, 257] width 89 height 20
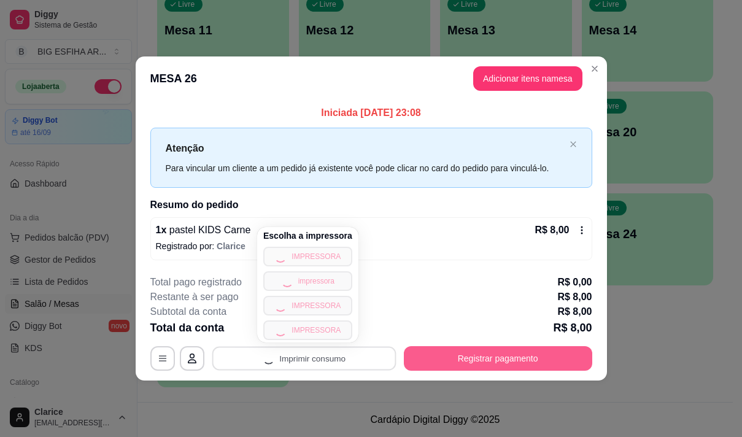
click at [425, 362] on button "Registrar pagamento" at bounding box center [498, 358] width 188 height 25
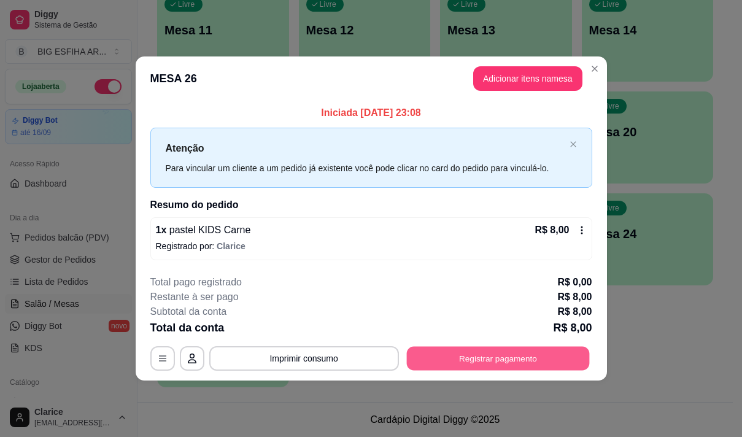
click at [473, 361] on button "Registrar pagamento" at bounding box center [497, 358] width 183 height 24
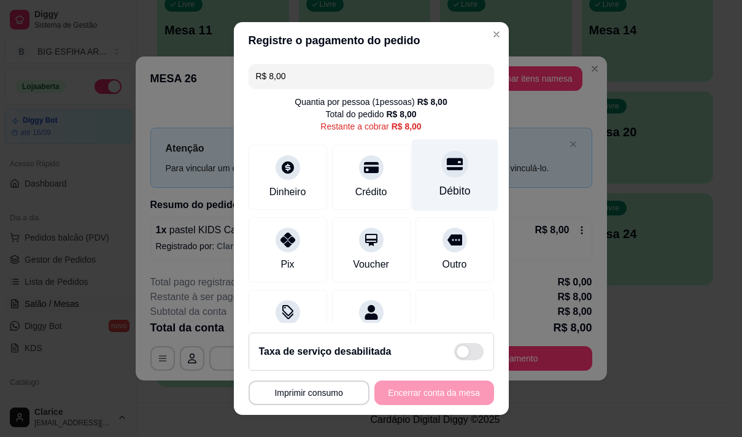
click at [439, 191] on div "Débito" at bounding box center [454, 191] width 31 height 16
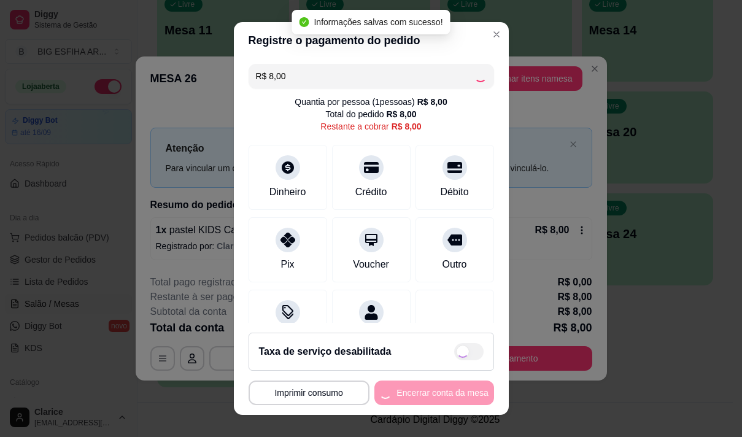
type input "R$ 0,00"
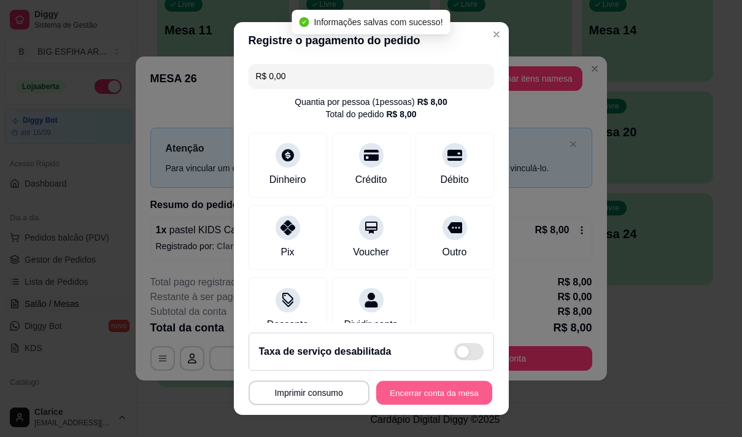
click at [411, 391] on button "Encerrar conta da mesa" at bounding box center [434, 393] width 116 height 24
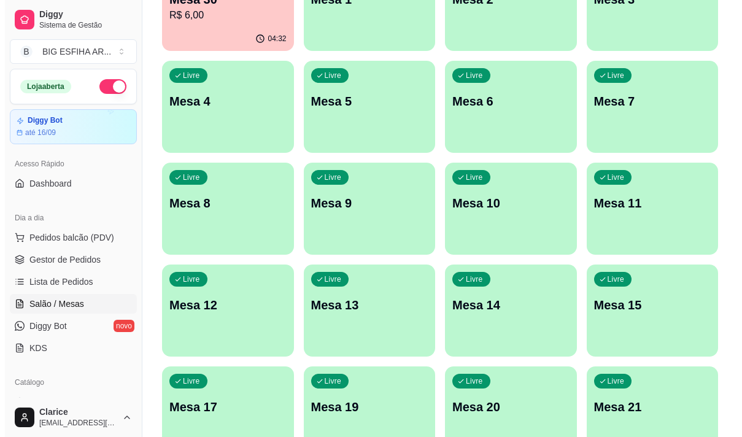
scroll to position [121, 0]
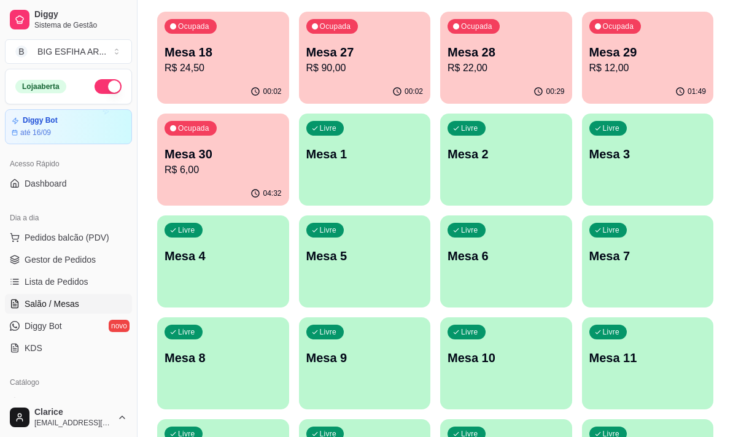
click at [447, 71] on div "Ocupada Mesa 28 R$ 22,00" at bounding box center [506, 46] width 132 height 68
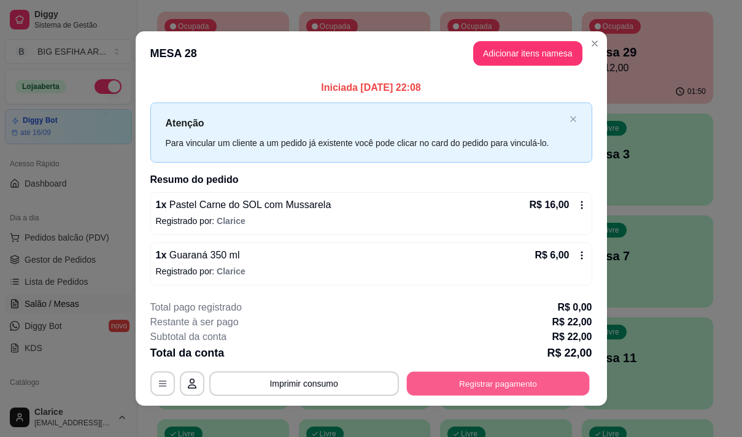
click at [466, 384] on button "Registrar pagamento" at bounding box center [497, 383] width 183 height 24
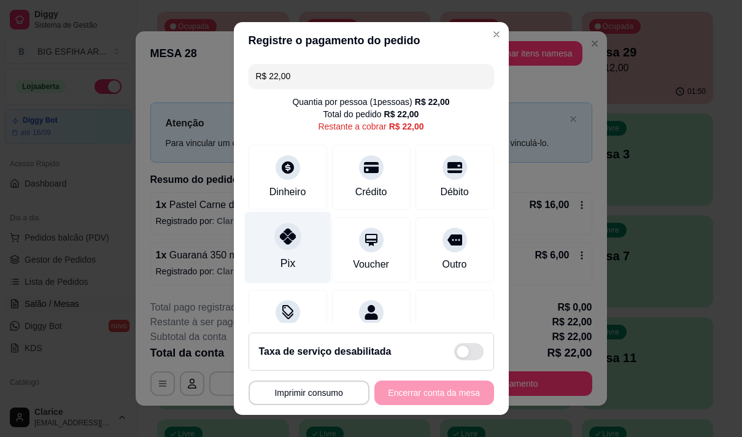
click at [268, 258] on div "Pix" at bounding box center [287, 247] width 87 height 72
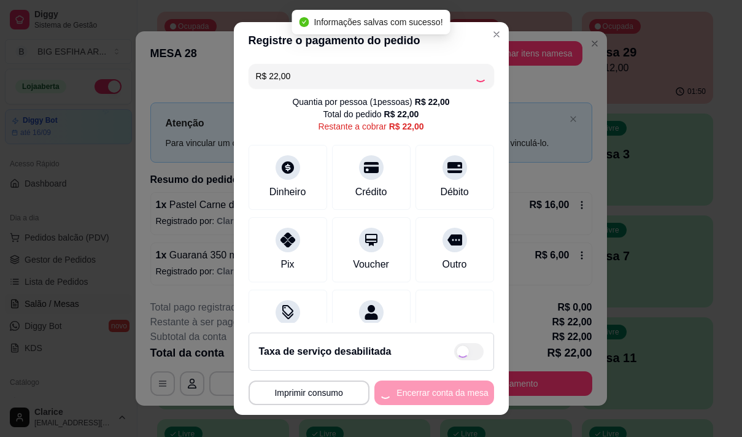
type input "R$ 0,00"
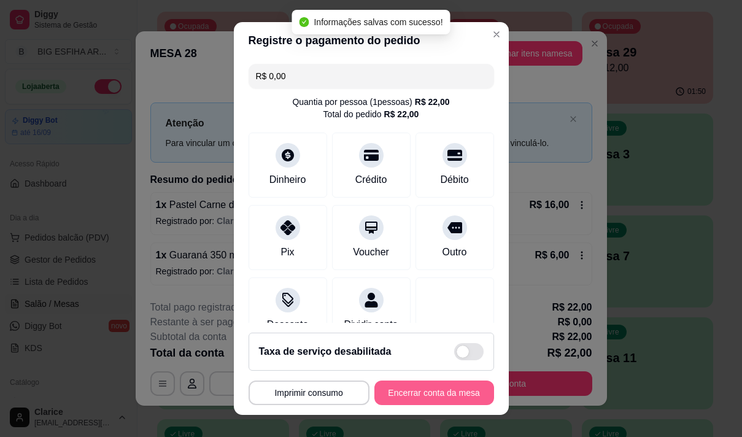
click at [424, 397] on button "Encerrar conta da mesa" at bounding box center [434, 393] width 120 height 25
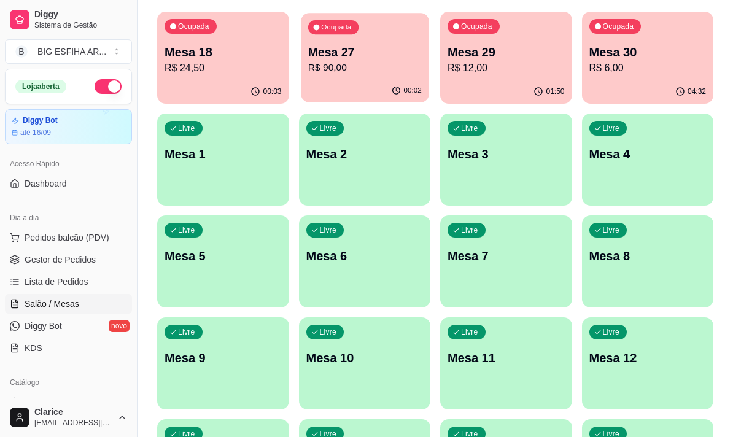
click at [344, 59] on p "Mesa 27" at bounding box center [365, 52] width 114 height 17
click at [216, 77] on div "Ocupada Mesa 18 R$ 24,50" at bounding box center [223, 46] width 132 height 68
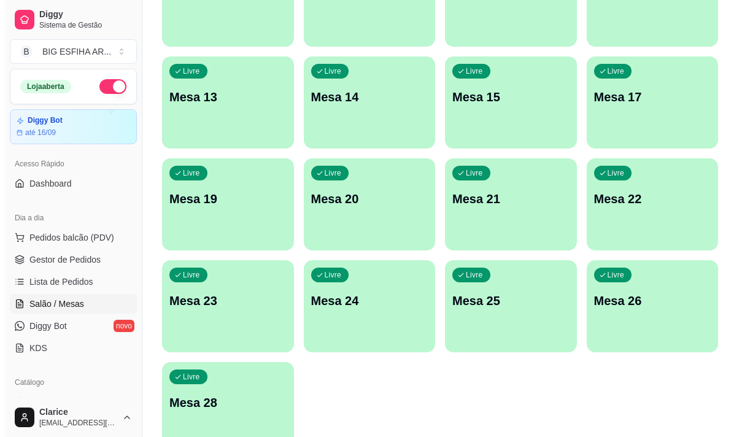
scroll to position [551, 0]
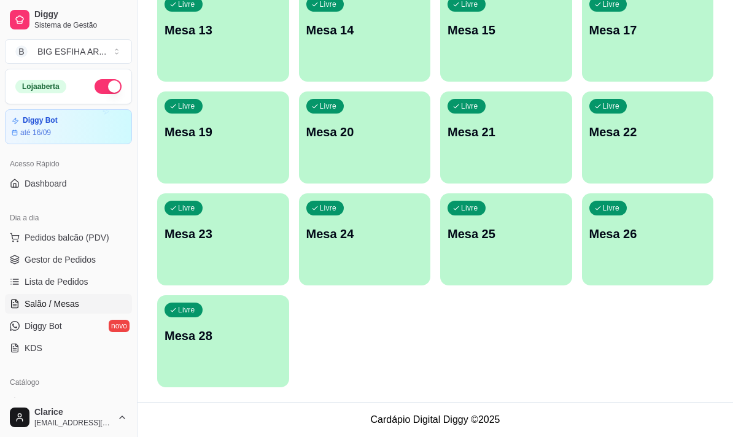
click at [215, 341] on p "Mesa 28" at bounding box center [222, 335] width 117 height 17
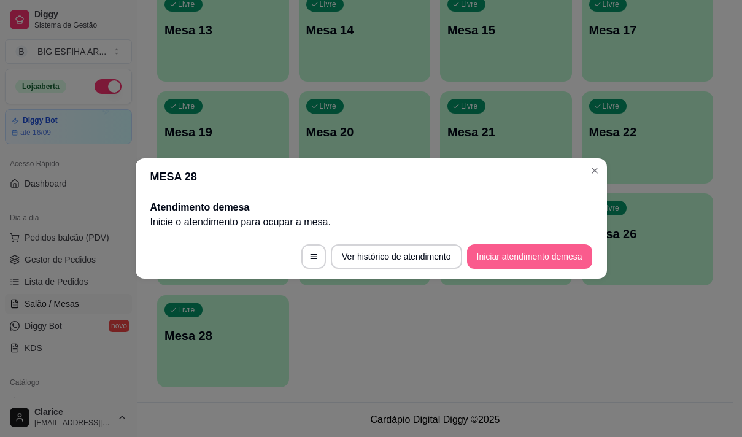
click at [555, 254] on button "Iniciar atendimento de mesa" at bounding box center [529, 256] width 125 height 25
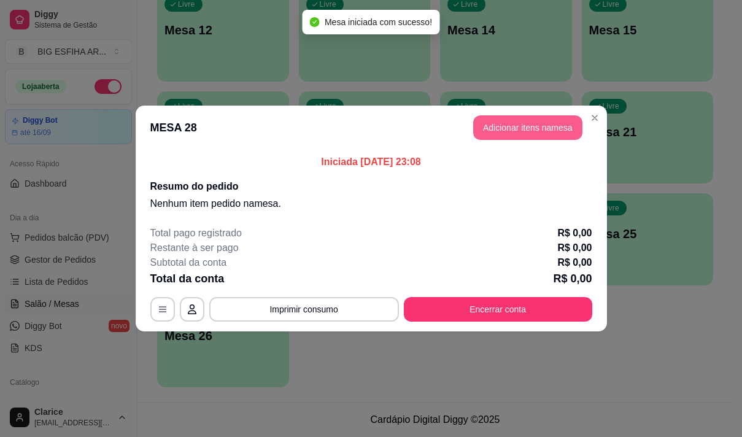
click at [506, 130] on button "Adicionar itens na mesa" at bounding box center [527, 127] width 109 height 25
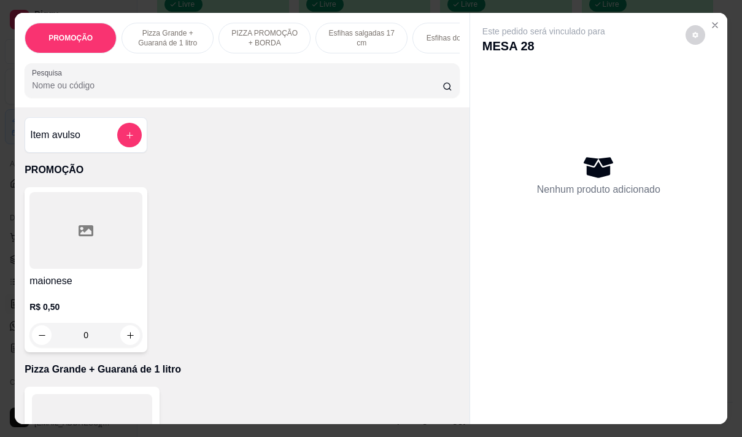
click at [344, 91] on input "Pesquisa" at bounding box center [237, 85] width 411 height 12
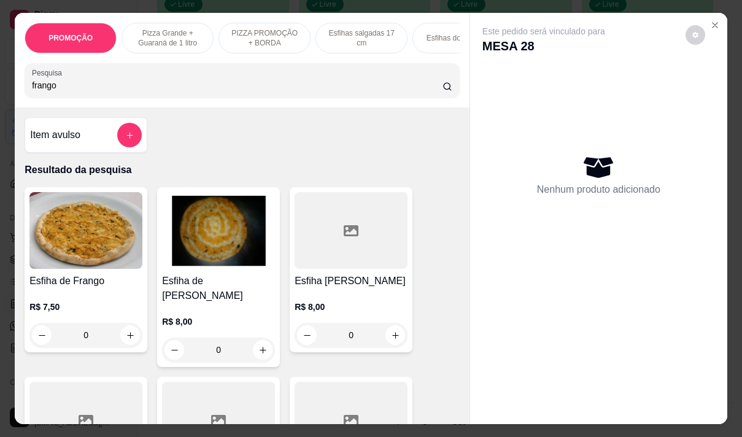
type input "frango"
click at [237, 303] on div "R$ 8,00 0" at bounding box center [218, 332] width 113 height 59
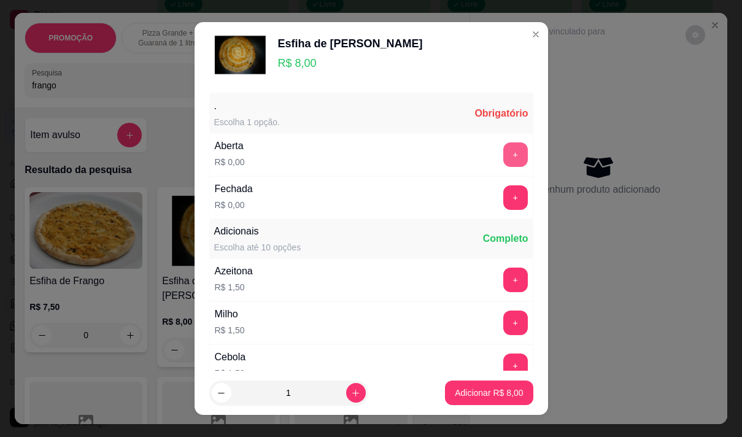
click at [503, 152] on button "+" at bounding box center [515, 154] width 25 height 25
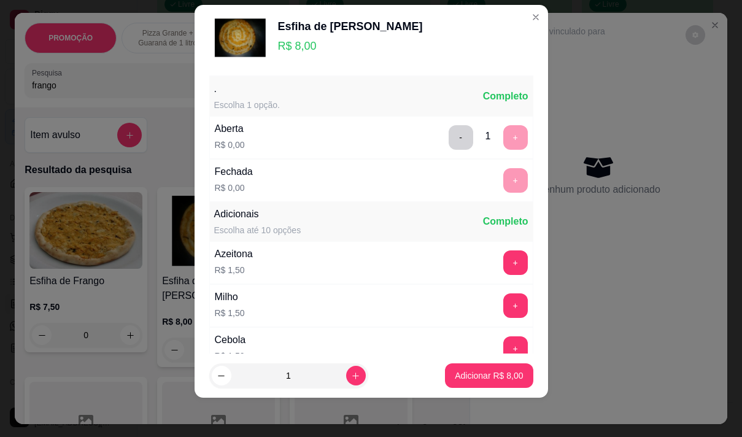
scroll to position [131, 0]
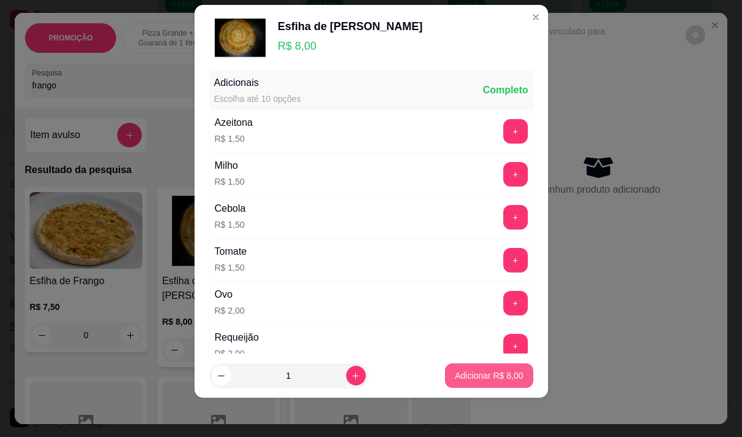
click at [482, 382] on button "Adicionar R$ 8,00" at bounding box center [489, 375] width 88 height 25
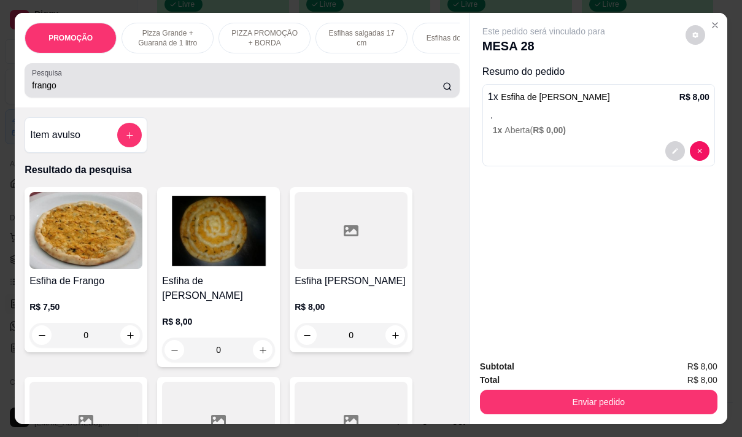
click at [46, 98] on div "Pesquisa frango" at bounding box center [242, 80] width 435 height 34
click at [47, 98] on div "Pesquisa frango" at bounding box center [242, 80] width 435 height 34
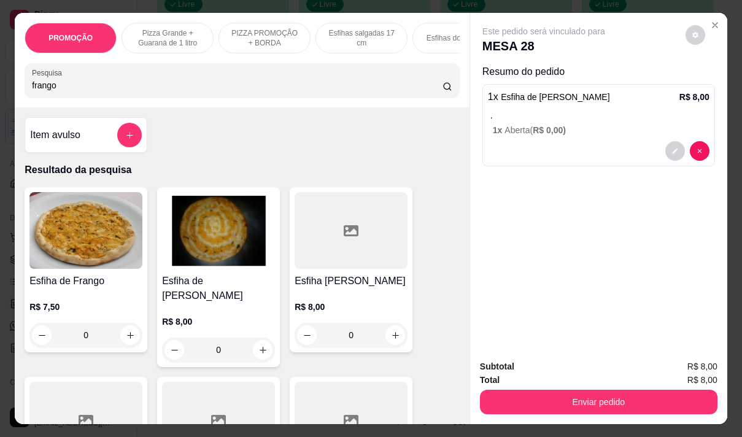
click at [47, 98] on div "Pesquisa frango" at bounding box center [242, 80] width 435 height 34
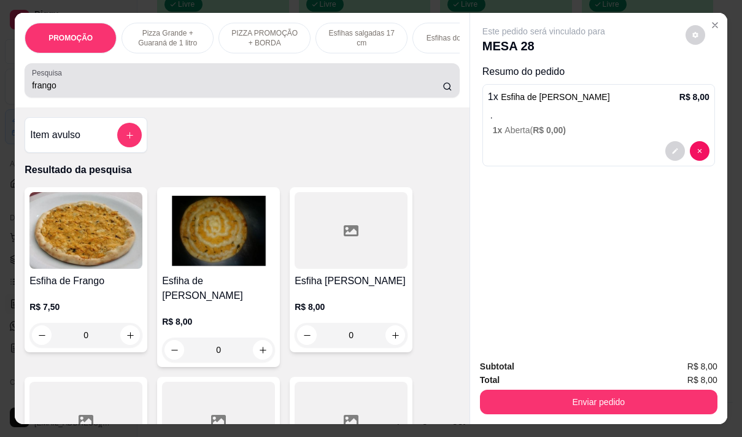
click at [66, 77] on div "frango" at bounding box center [242, 80] width 420 height 25
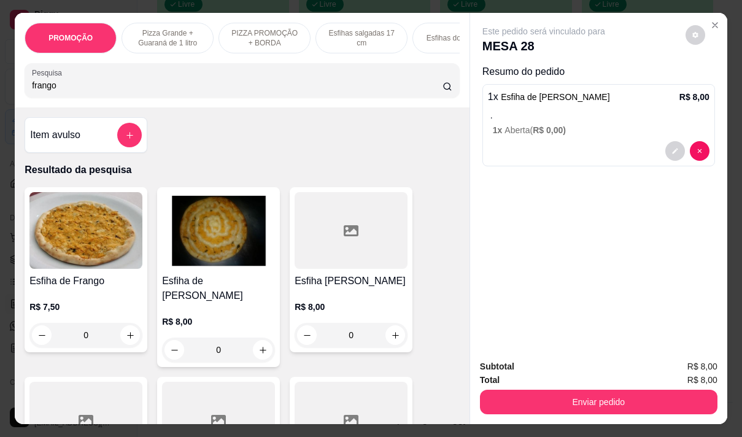
click at [67, 84] on input "frango" at bounding box center [237, 85] width 411 height 12
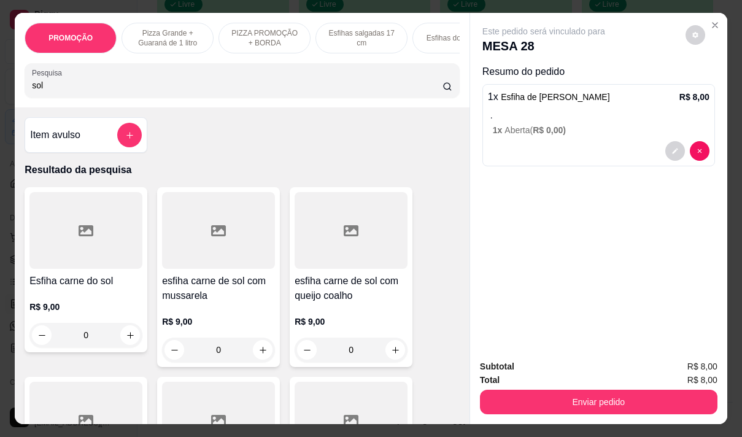
type input "sol"
click at [343, 303] on h4 "esfiha carne de sol com queijo coalho" at bounding box center [351, 288] width 113 height 29
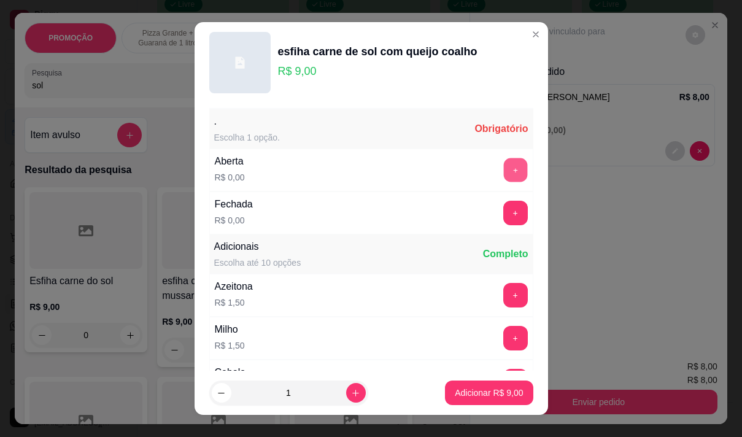
click at [503, 171] on button "+" at bounding box center [515, 170] width 24 height 24
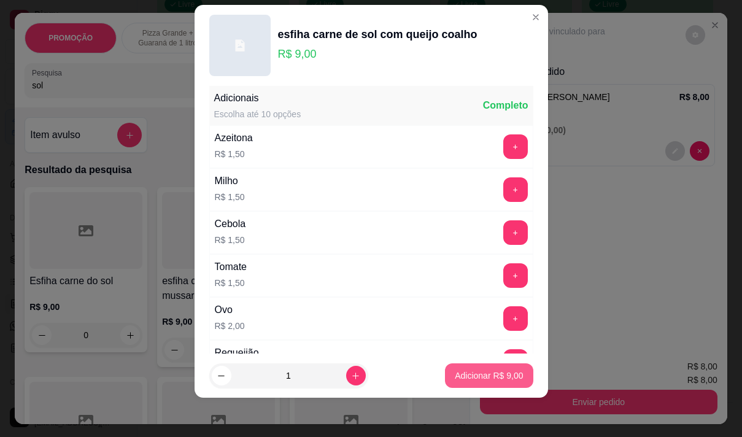
click at [465, 373] on p "Adicionar R$ 9,00" at bounding box center [489, 376] width 68 height 12
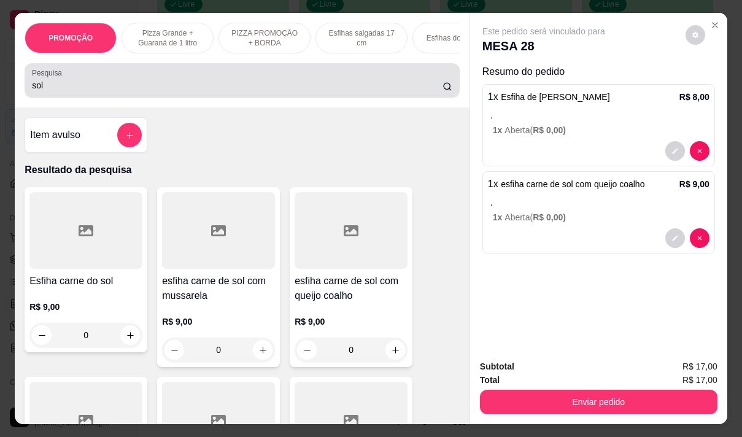
click at [64, 89] on input "sol" at bounding box center [237, 85] width 411 height 12
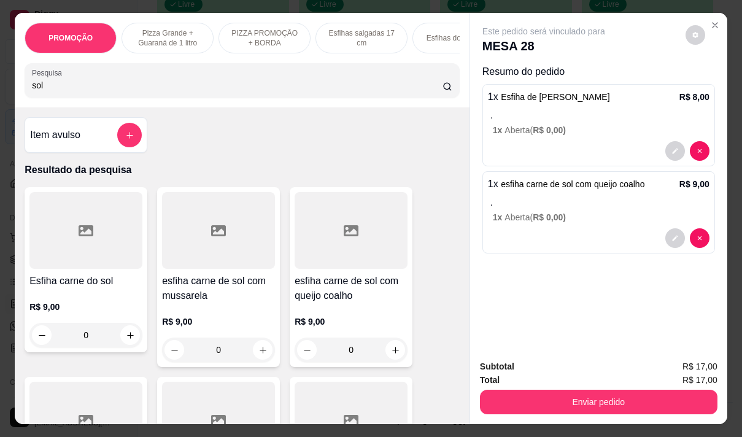
click at [64, 89] on input "sol" at bounding box center [237, 85] width 411 height 12
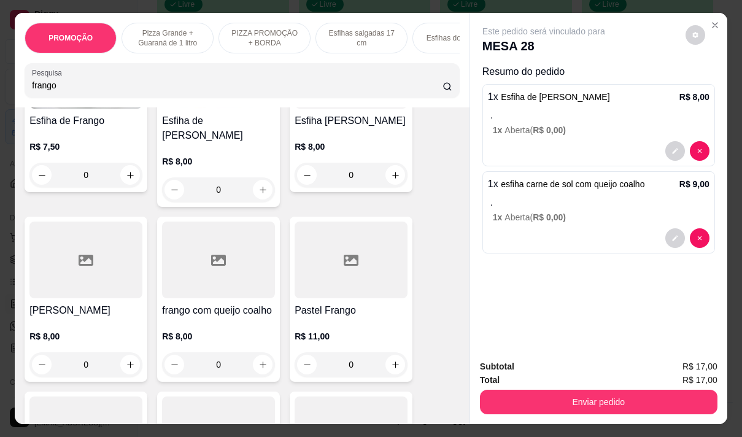
scroll to position [0, 0]
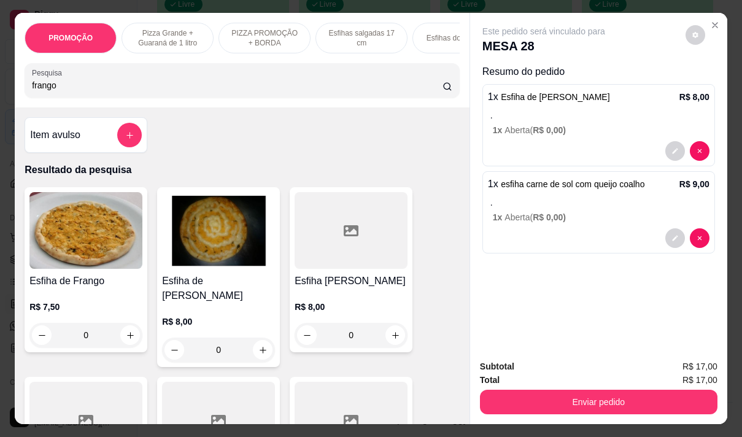
type input "frango"
click at [361, 300] on div "R$ 8,00 0" at bounding box center [351, 317] width 113 height 59
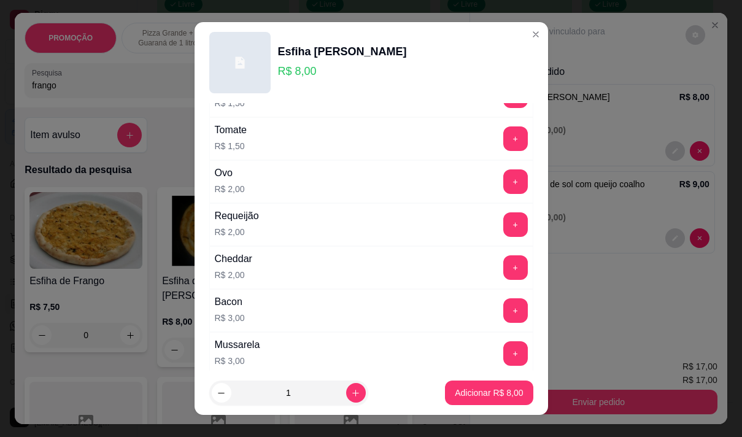
scroll to position [307, 0]
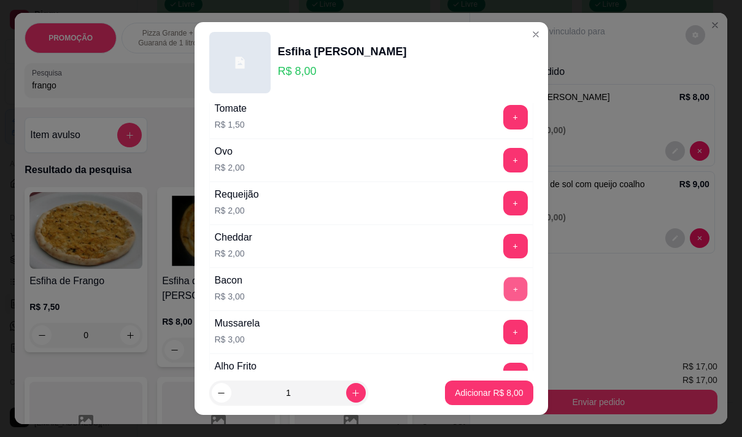
click at [503, 290] on button "+" at bounding box center [515, 289] width 24 height 24
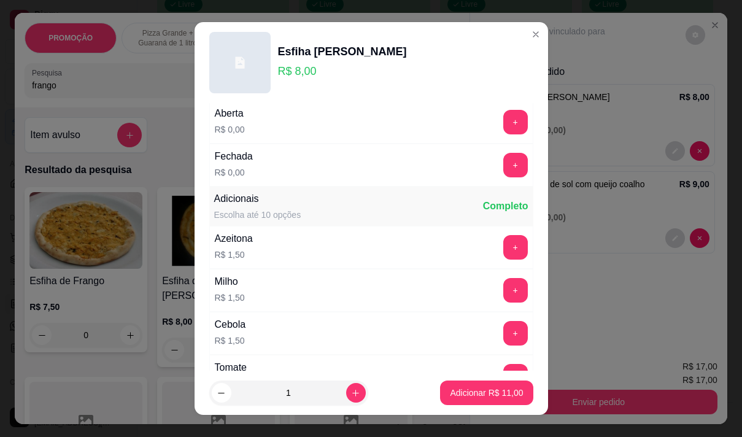
scroll to position [0, 0]
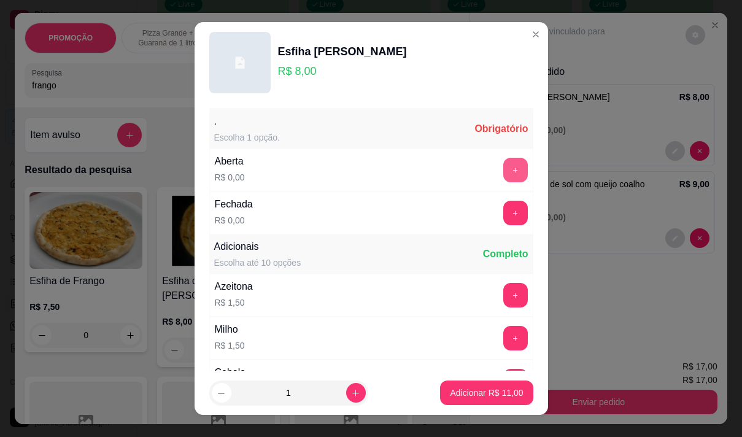
click at [503, 167] on button "+" at bounding box center [515, 170] width 25 height 25
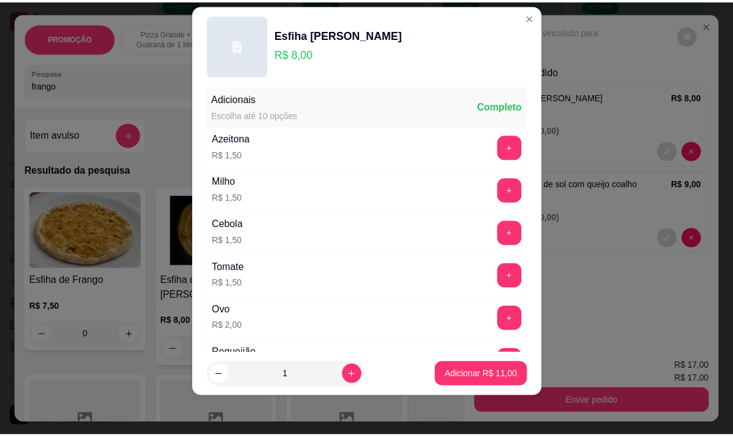
scroll to position [131, 0]
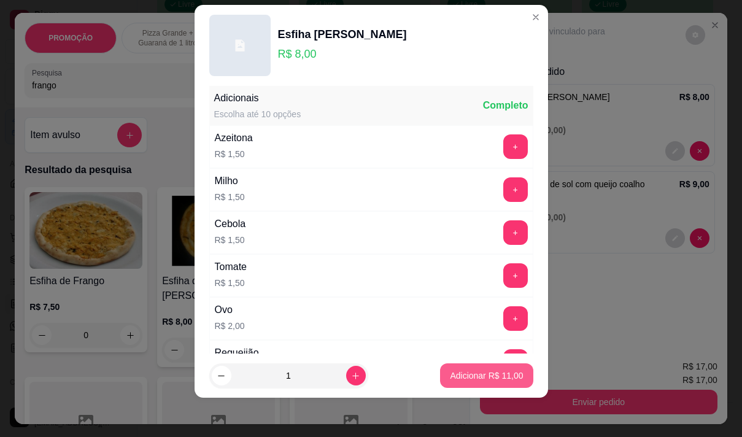
click at [484, 371] on p "Adicionar R$ 11,00" at bounding box center [486, 376] width 73 height 12
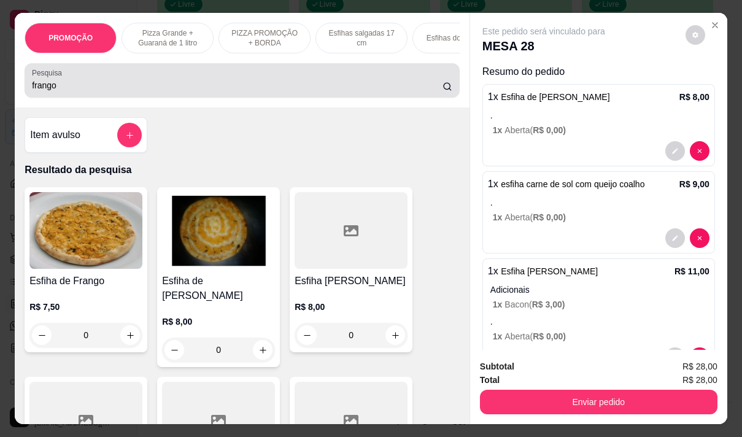
click at [55, 91] on input "frango" at bounding box center [237, 85] width 411 height 12
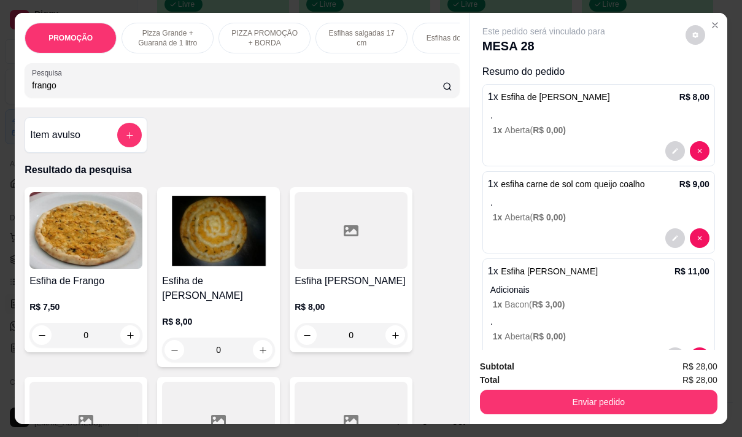
click at [55, 91] on input "frango" at bounding box center [237, 85] width 411 height 12
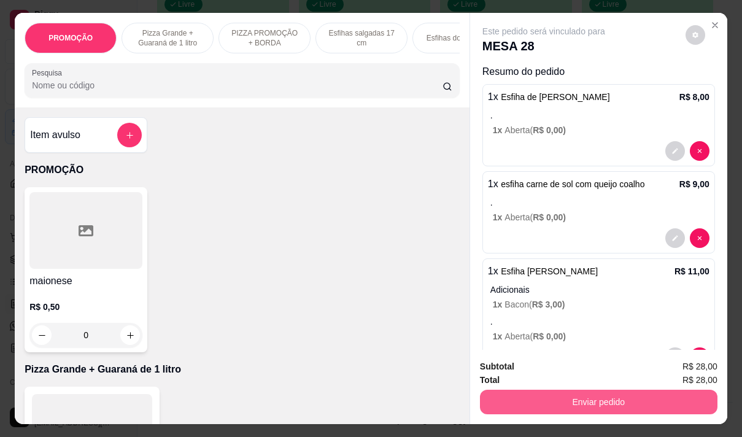
click at [520, 390] on button "Enviar pedido" at bounding box center [599, 402] width 238 height 25
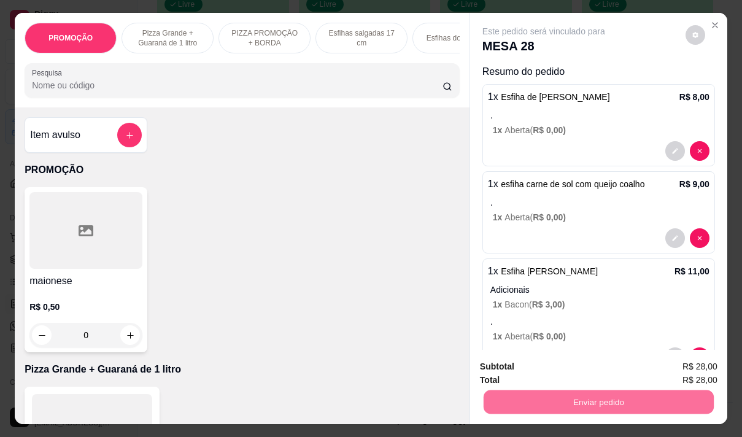
click at [522, 363] on button "Não registrar e enviar pedido" at bounding box center [558, 366] width 128 height 23
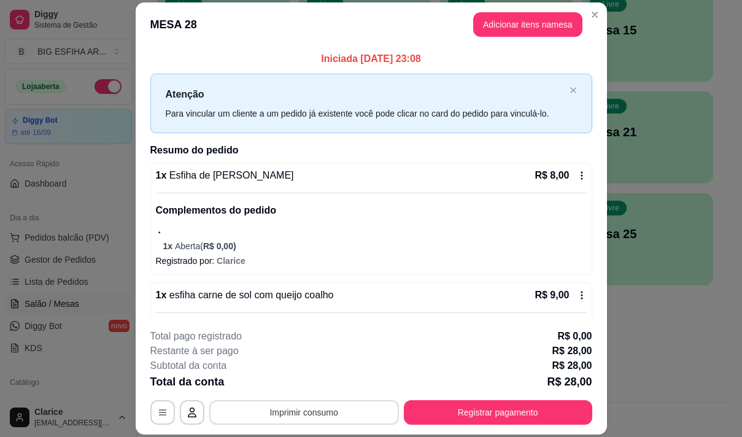
click at [318, 415] on button "Imprimir consumo" at bounding box center [304, 412] width 190 height 25
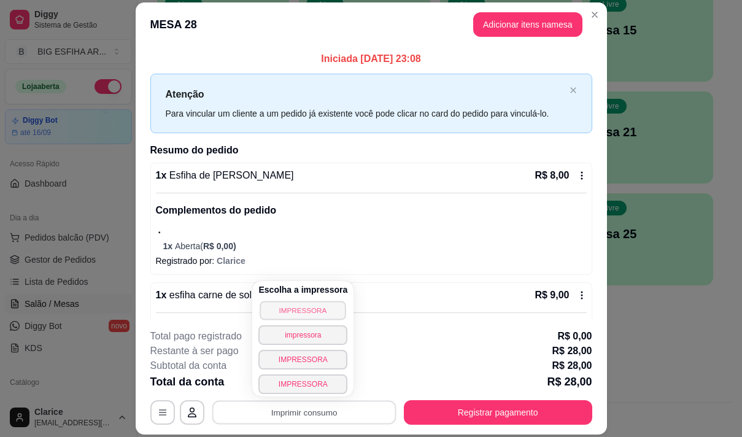
click at [298, 306] on button "IMPRESSORA" at bounding box center [303, 310] width 86 height 19
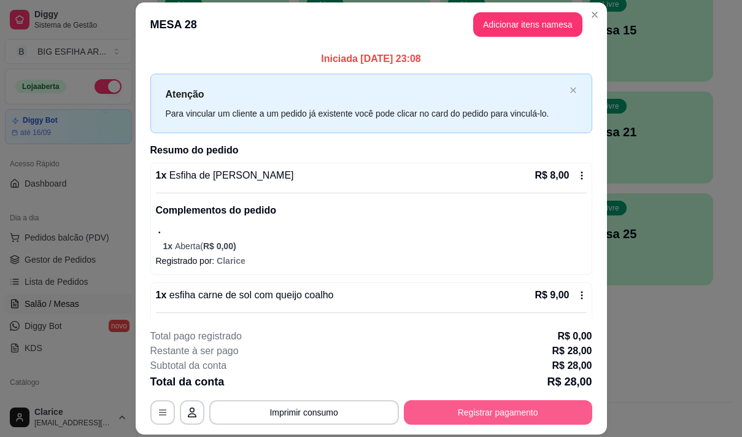
click at [517, 406] on button "Registrar pagamento" at bounding box center [498, 412] width 188 height 25
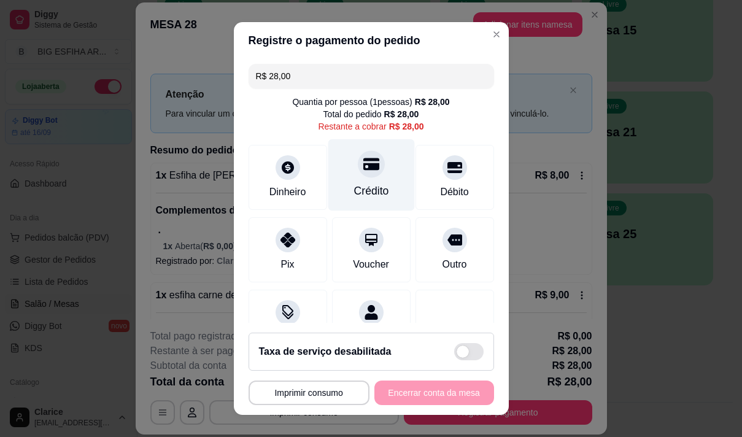
click at [372, 197] on div "Crédito" at bounding box center [371, 191] width 35 height 16
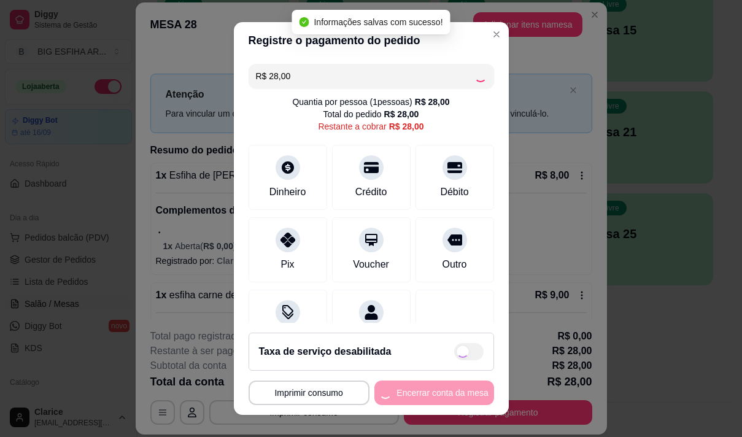
type input "R$ 0,00"
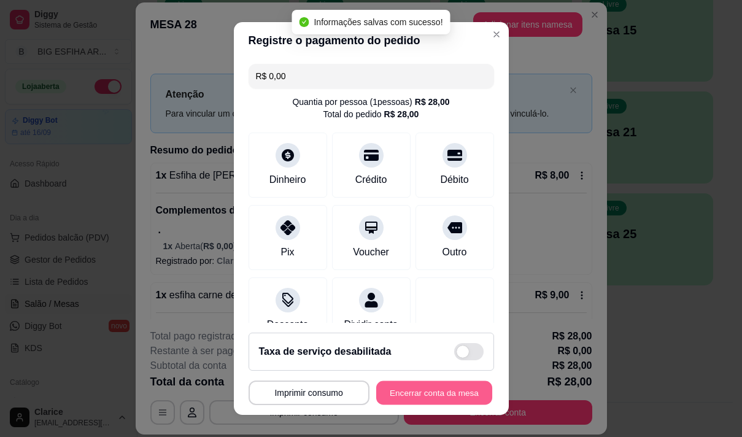
click at [429, 395] on button "Encerrar conta da mesa" at bounding box center [434, 393] width 116 height 24
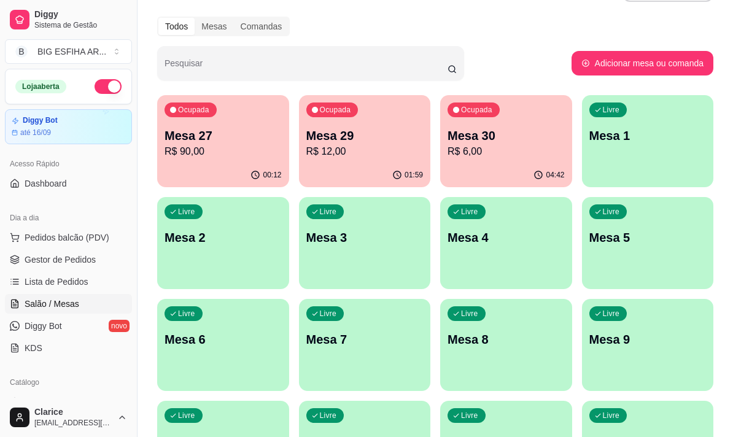
scroll to position [0, 0]
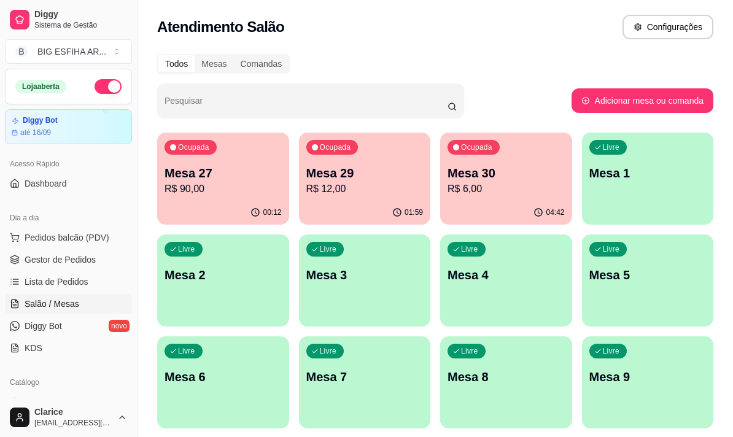
click at [220, 199] on div "Ocupada Mesa 27 R$ 90,00" at bounding box center [223, 167] width 132 height 68
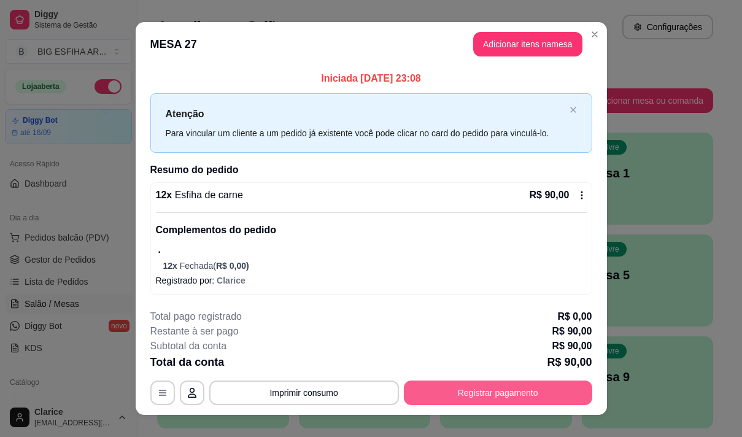
click at [448, 395] on button "Registrar pagamento" at bounding box center [498, 393] width 188 height 25
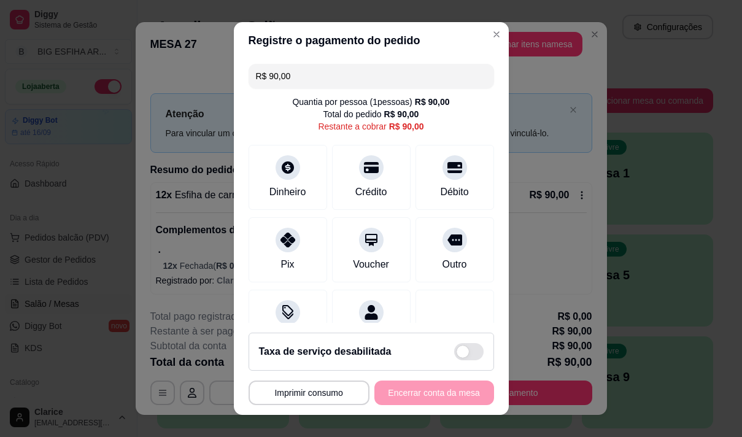
click at [296, 79] on input "R$ 90,00" at bounding box center [371, 76] width 231 height 25
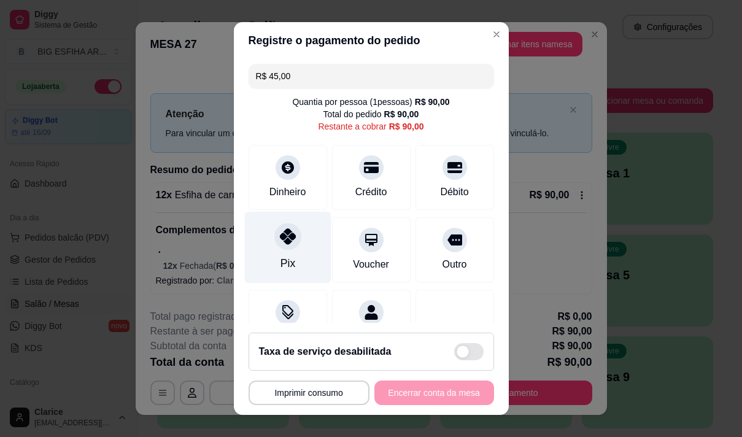
click at [295, 255] on div "Pix" at bounding box center [287, 247] width 87 height 72
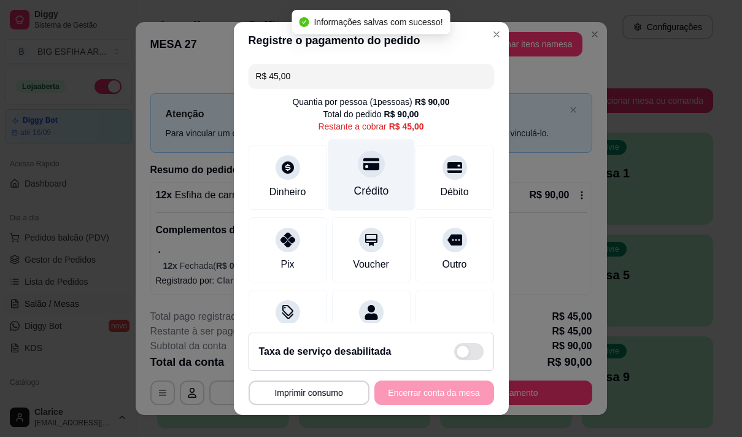
click at [355, 187] on div "Crédito" at bounding box center [371, 191] width 35 height 16
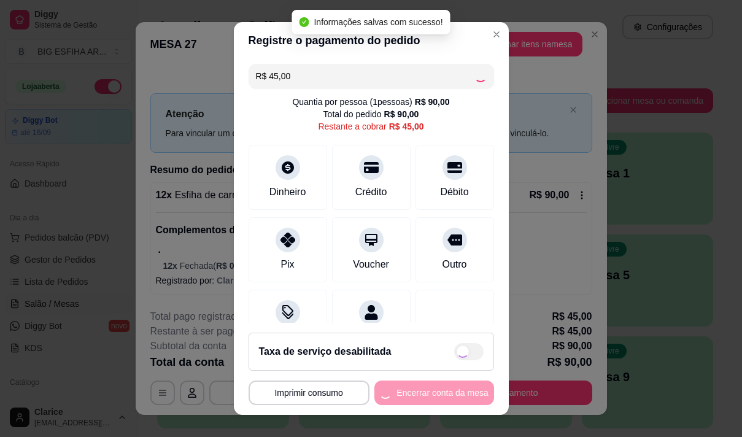
type input "R$ 0,00"
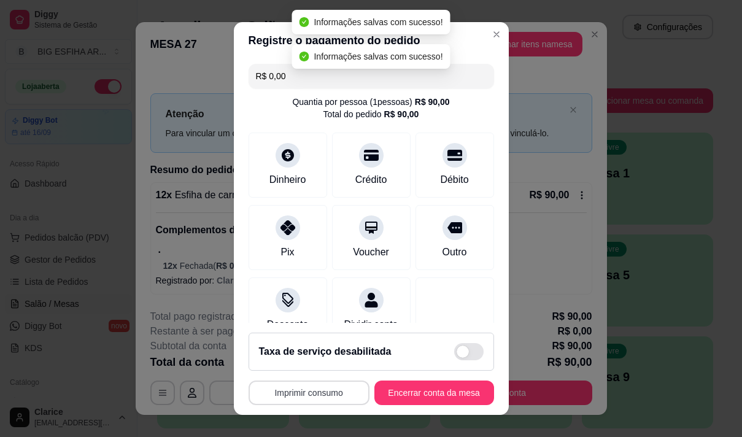
click at [314, 390] on button "Imprimir consumo" at bounding box center [309, 393] width 121 height 25
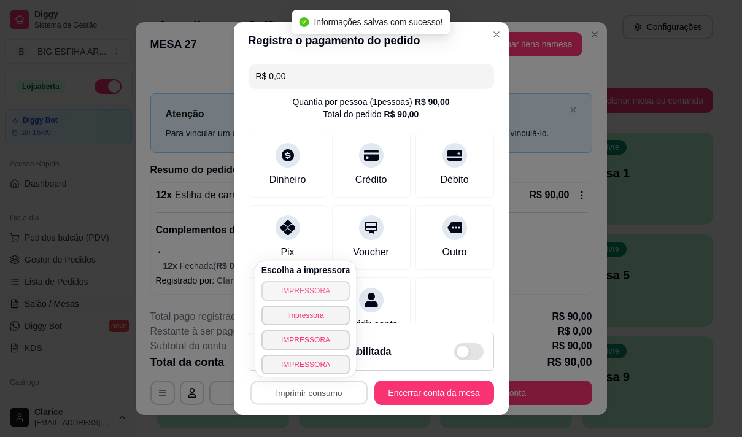
click at [304, 285] on button "IMPRESSORA" at bounding box center [305, 291] width 89 height 20
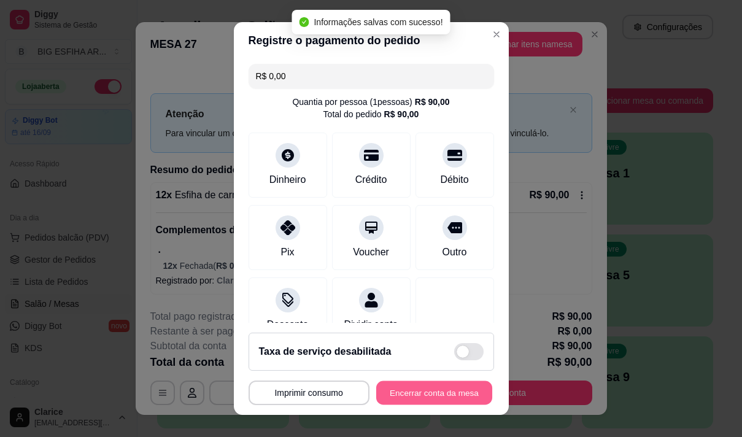
click at [431, 398] on button "Encerrar conta da mesa" at bounding box center [434, 393] width 116 height 24
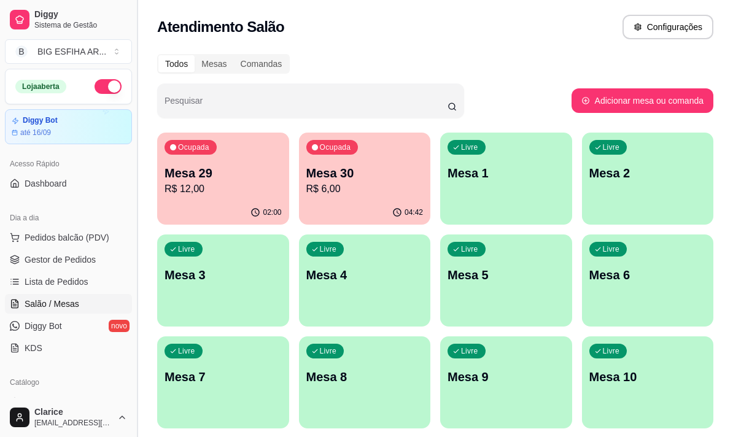
click at [140, 331] on button "Toggle Sidebar" at bounding box center [137, 218] width 10 height 437
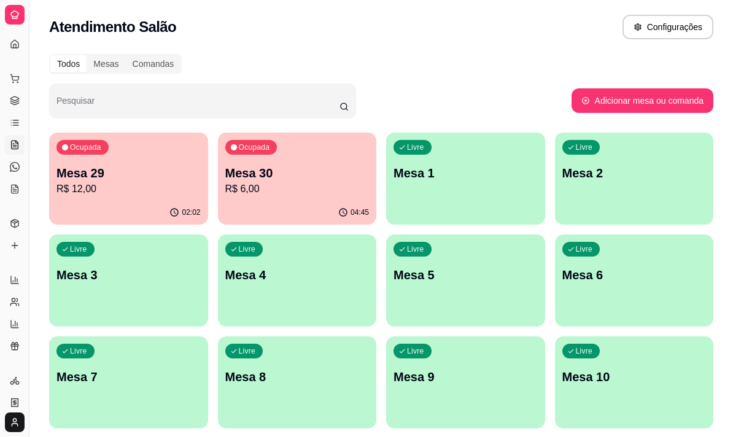
drag, startPoint x: 28, startPoint y: 352, endPoint x: 77, endPoint y: 350, distance: 48.5
click at [31, 370] on button "Toggle Sidebar" at bounding box center [29, 218] width 10 height 437
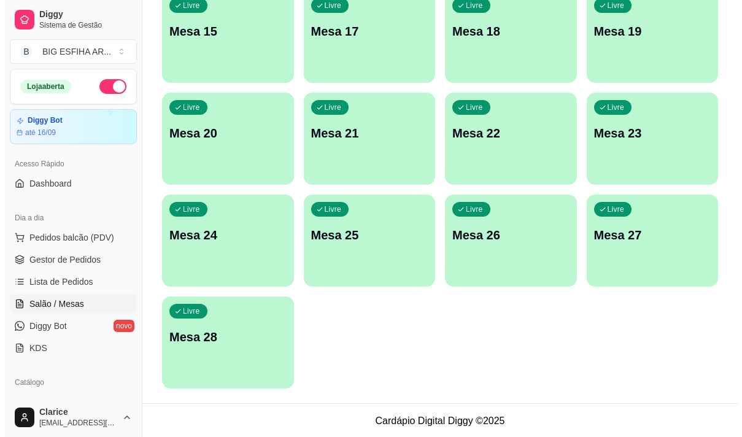
scroll to position [551, 0]
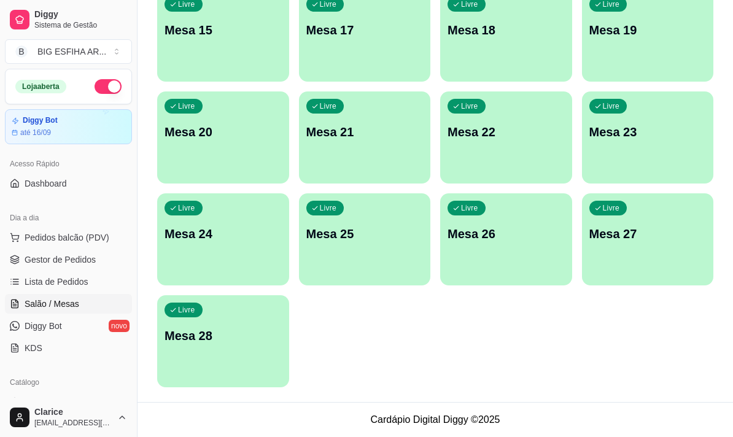
click at [171, 358] on div "Livre Mesa 28" at bounding box center [223, 333] width 132 height 77
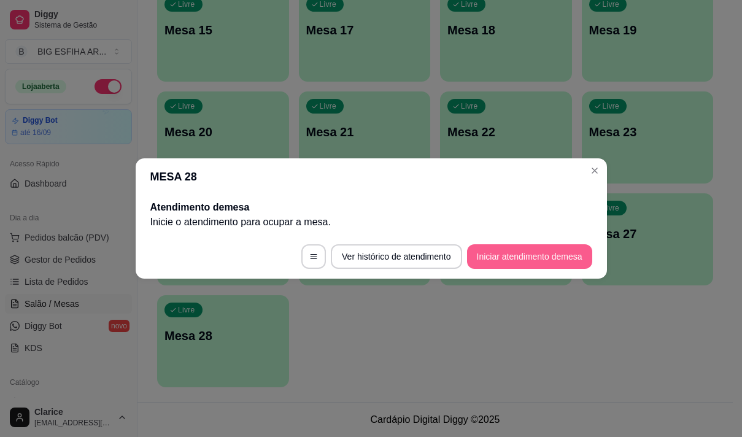
click at [577, 253] on button "Iniciar atendimento de mesa" at bounding box center [529, 256] width 125 height 25
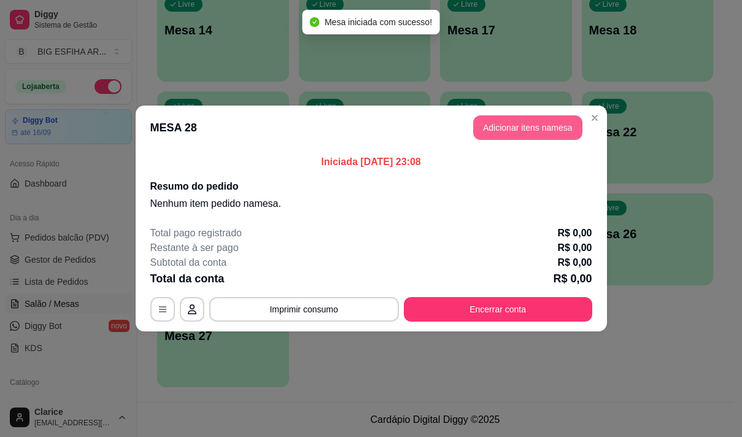
click at [503, 128] on button "Adicionar itens na mesa" at bounding box center [527, 127] width 109 height 25
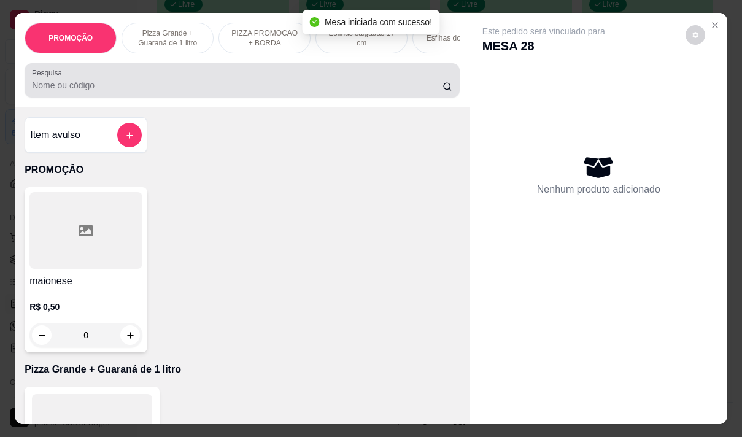
click at [355, 85] on input "Pesquisa" at bounding box center [237, 85] width 411 height 12
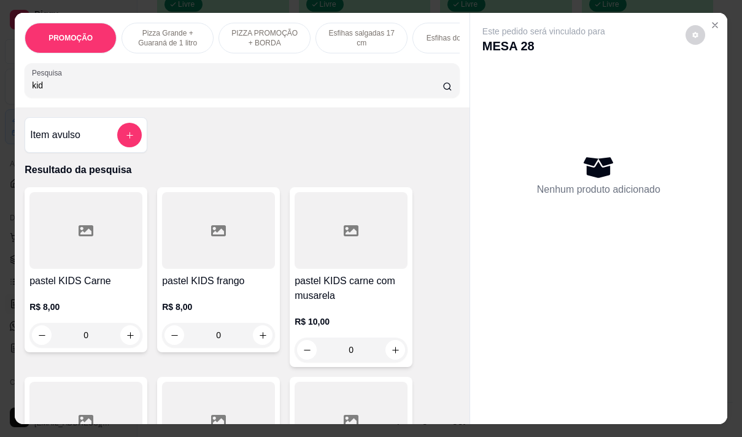
type input "kid"
click at [328, 300] on h4 "pastel KIDS carne com musarela" at bounding box center [351, 288] width 113 height 29
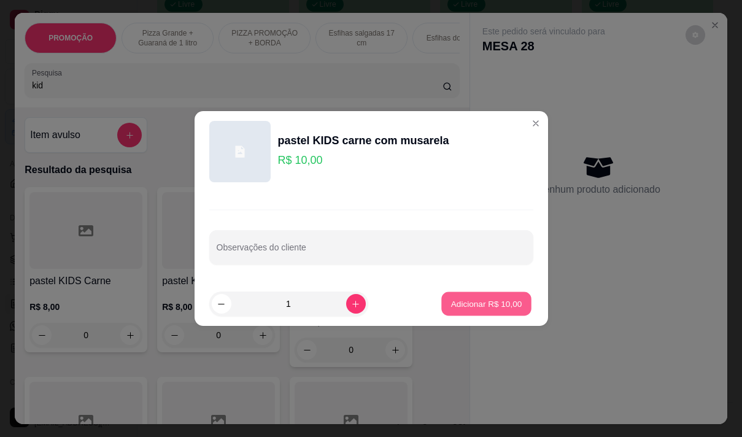
click at [466, 306] on p "Adicionar R$ 10,00" at bounding box center [486, 304] width 71 height 12
type input "1"
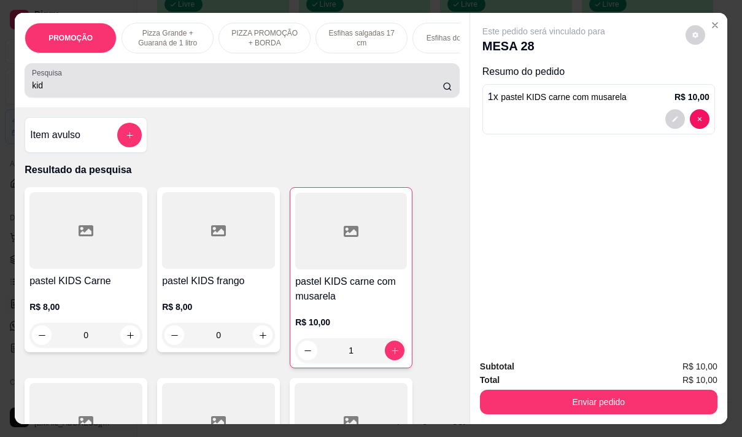
click at [44, 78] on label "Pesquisa" at bounding box center [49, 73] width 34 height 10
click at [44, 80] on input "kid" at bounding box center [237, 85] width 411 height 12
click at [44, 78] on label "Pesquisa" at bounding box center [49, 73] width 34 height 10
click at [44, 80] on input "kid" at bounding box center [237, 85] width 411 height 12
click at [48, 91] on input "kid" at bounding box center [237, 85] width 411 height 12
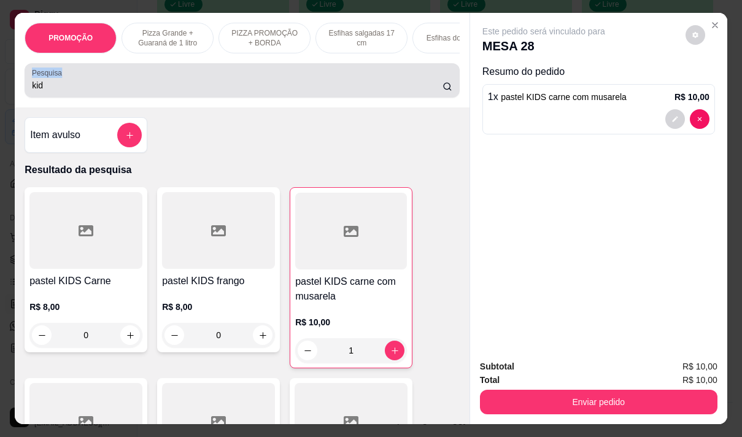
click at [48, 91] on input "kid" at bounding box center [237, 85] width 411 height 12
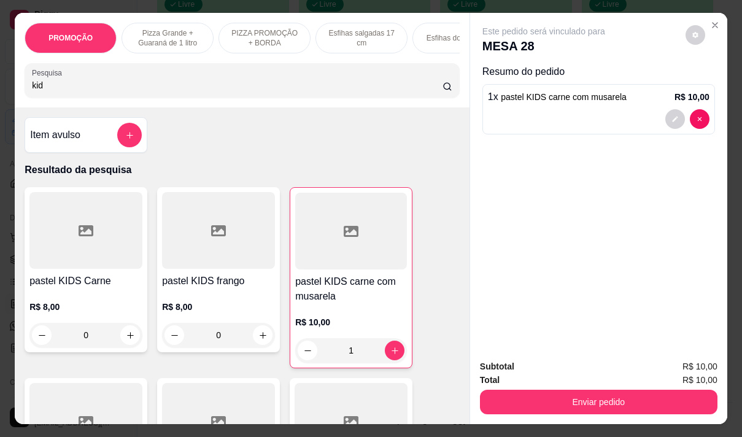
click at [48, 91] on input "kid" at bounding box center [237, 85] width 411 height 12
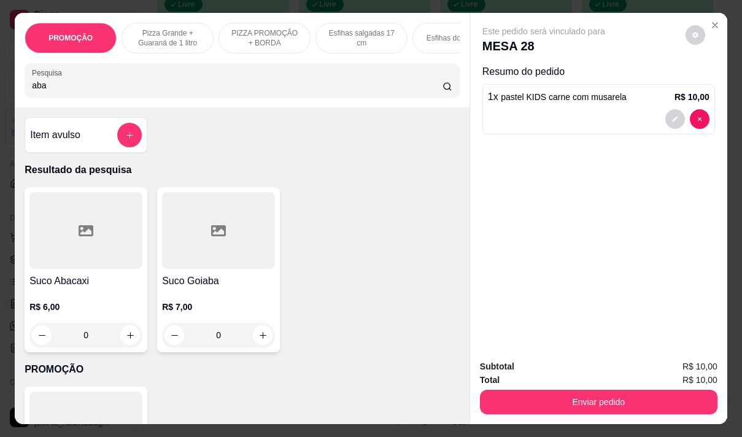
type input "aba"
click at [59, 303] on div "R$ 6,00 0" at bounding box center [85, 317] width 113 height 59
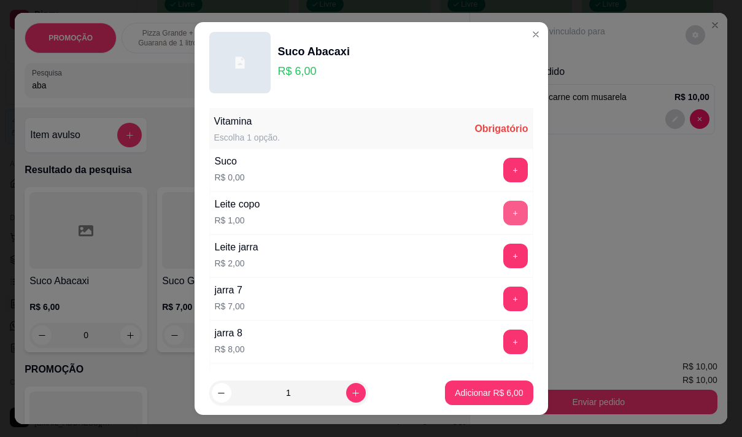
click at [503, 213] on button "+" at bounding box center [515, 213] width 25 height 25
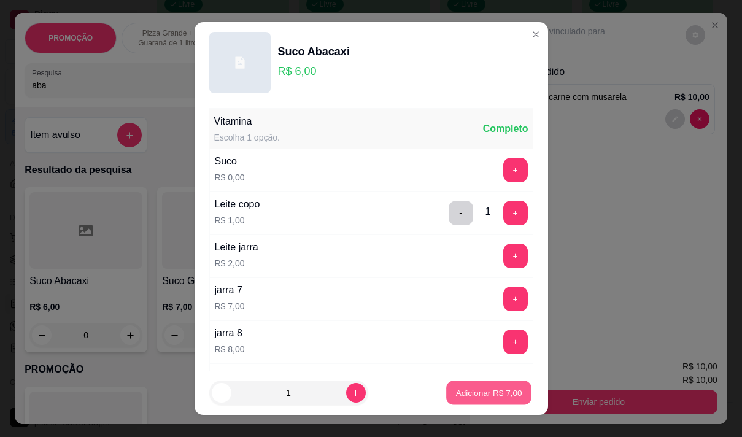
click at [463, 393] on p "Adicionar R$ 7,00" at bounding box center [489, 393] width 66 height 12
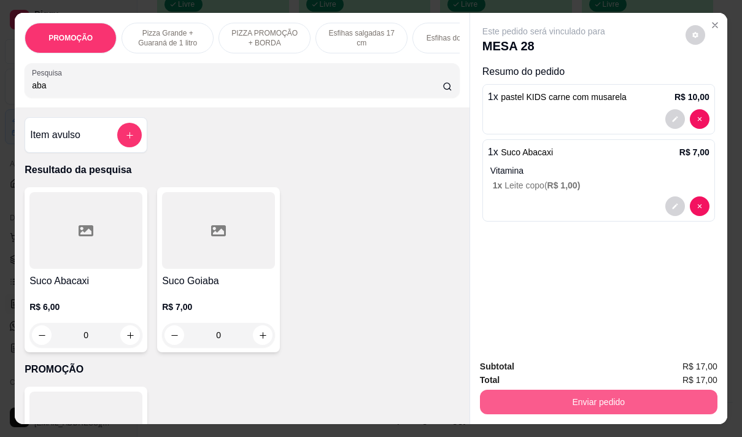
click at [599, 390] on button "Enviar pedido" at bounding box center [599, 402] width 238 height 25
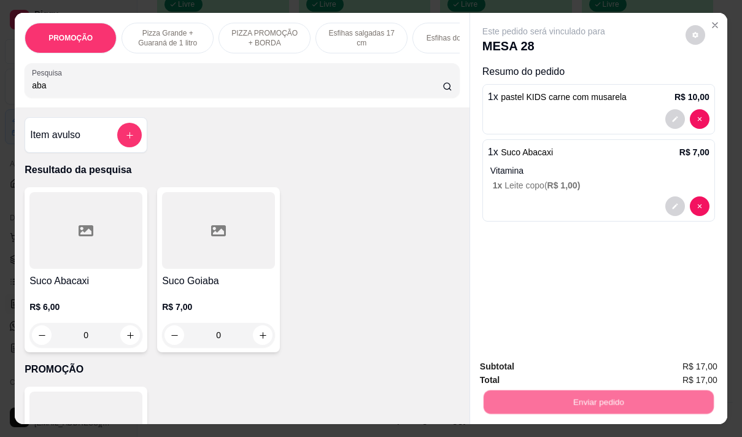
click at [540, 364] on button "Não registrar e enviar pedido" at bounding box center [558, 366] width 124 height 23
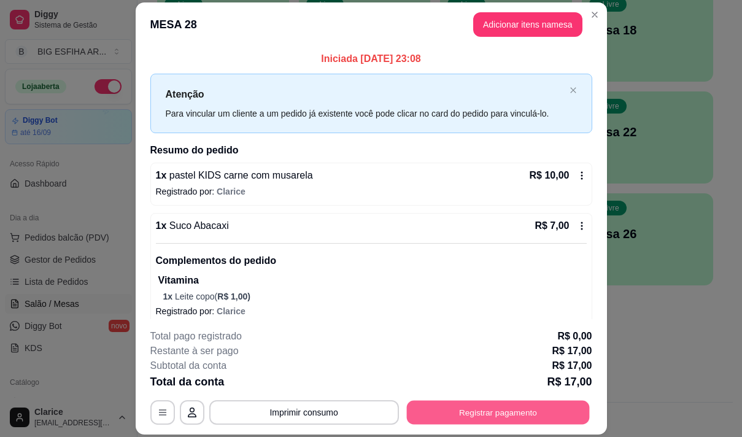
click at [460, 413] on button "Registrar pagamento" at bounding box center [497, 413] width 183 height 24
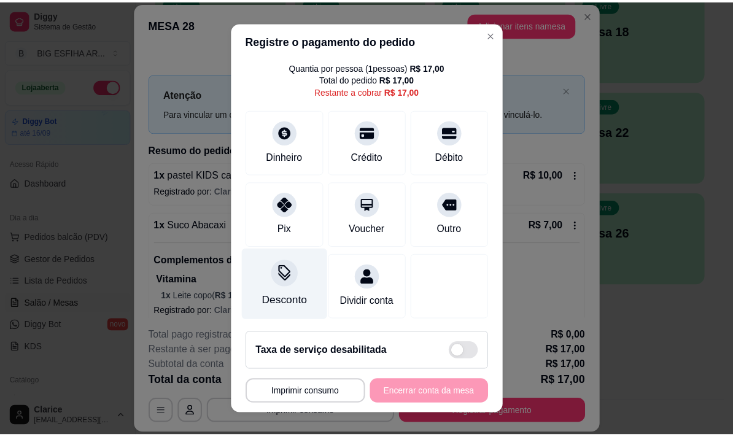
scroll to position [51, 0]
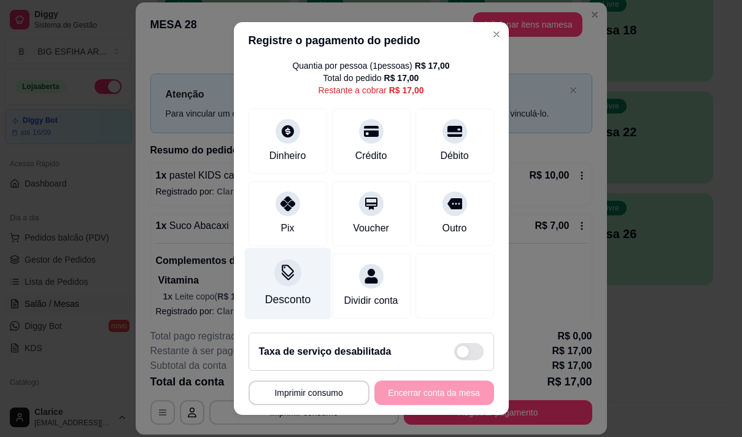
click at [289, 292] on div "Desconto" at bounding box center [287, 300] width 45 height 16
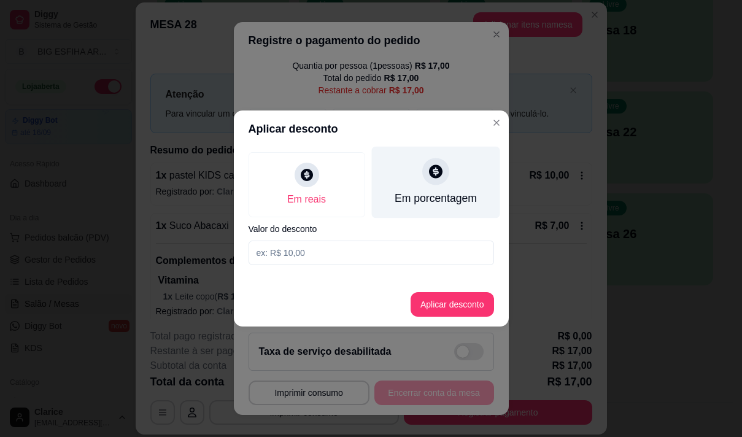
click at [404, 195] on div "Em porcentagem" at bounding box center [435, 198] width 82 height 16
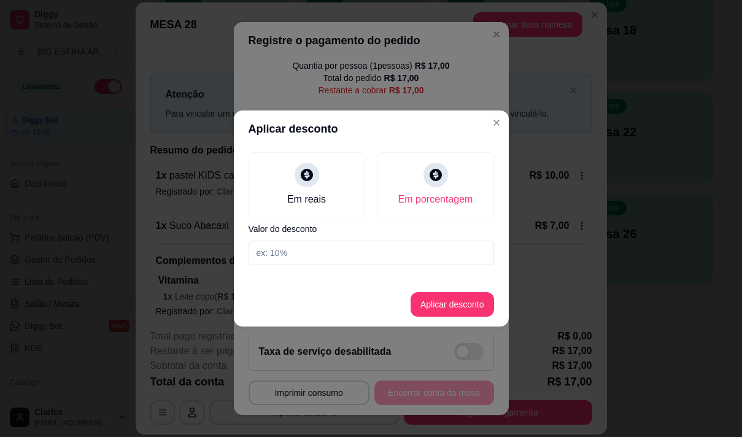
click at [386, 257] on input at bounding box center [372, 253] width 246 height 25
type input "20"
click at [437, 301] on button "Aplicar desconto" at bounding box center [452, 304] width 83 height 25
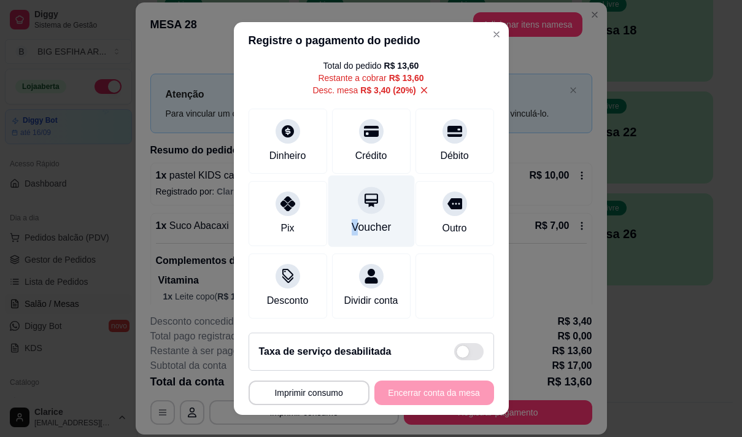
click at [349, 214] on div "Voucher" at bounding box center [371, 211] width 87 height 72
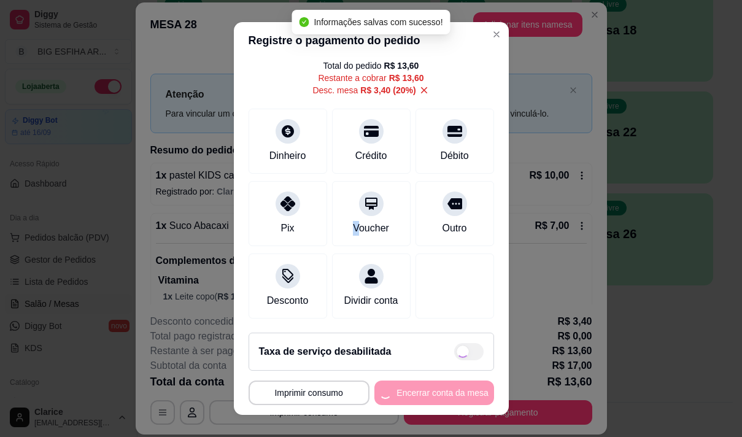
type input "R$ 0,00"
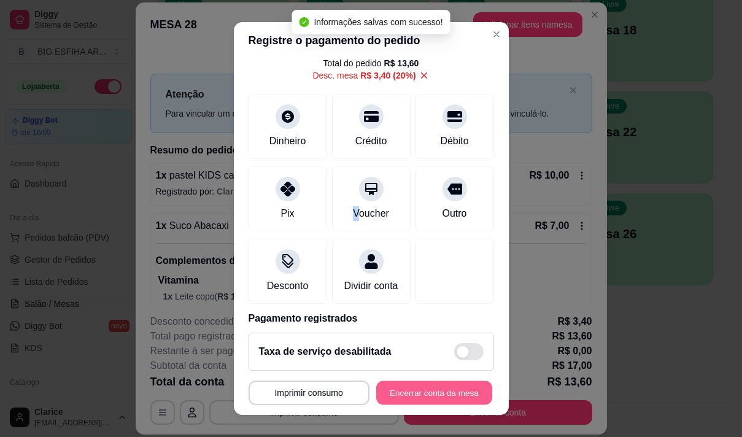
click at [403, 390] on button "Encerrar conta da mesa" at bounding box center [434, 393] width 116 height 24
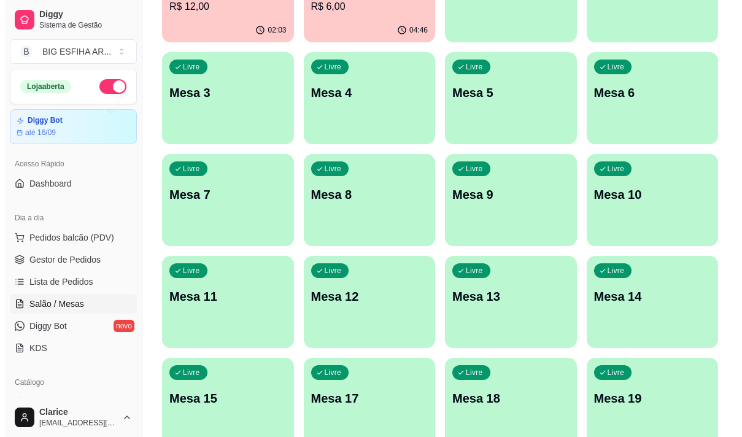
scroll to position [0, 0]
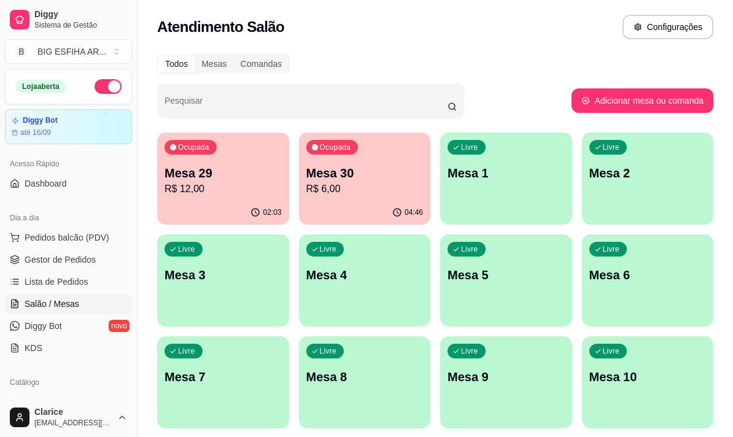
click at [209, 180] on p "Mesa 29" at bounding box center [222, 172] width 117 height 17
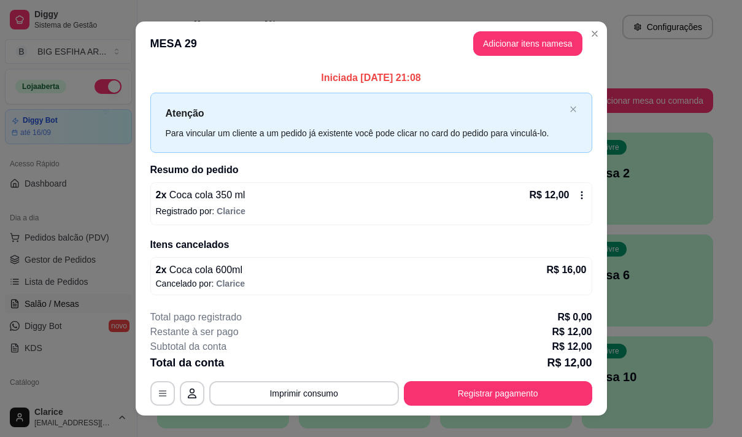
scroll to position [18, 0]
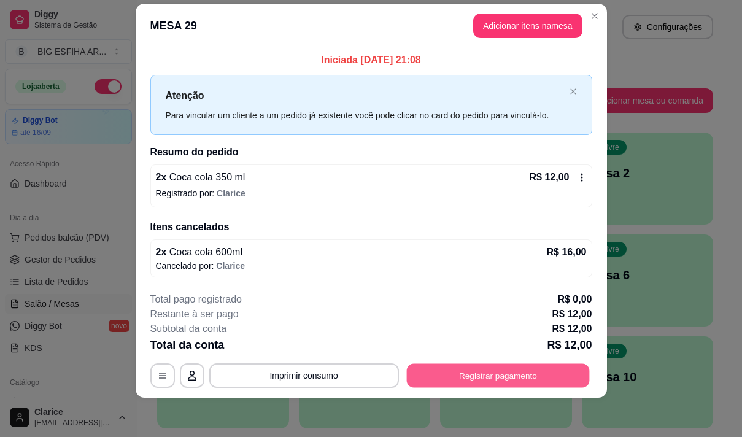
click at [472, 373] on button "Registrar pagamento" at bounding box center [497, 375] width 183 height 24
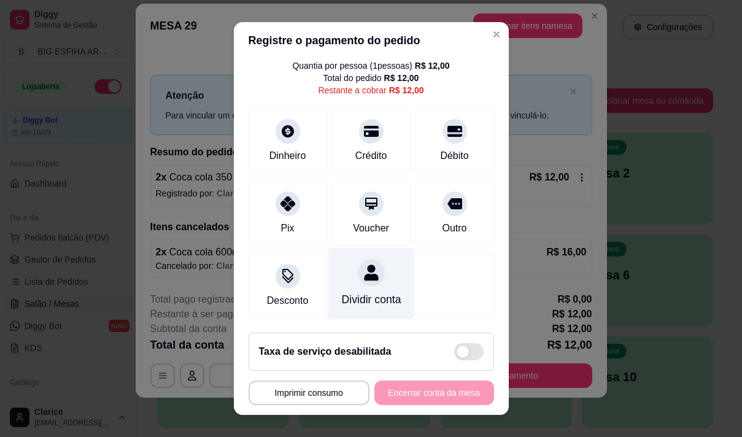
scroll to position [51, 0]
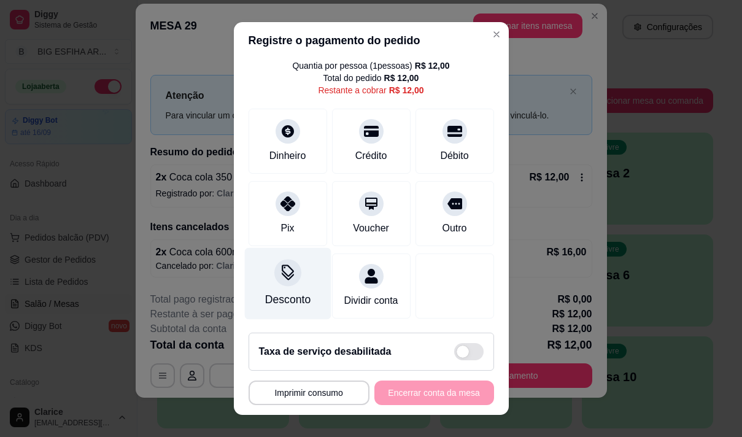
click at [290, 292] on div "Desconto" at bounding box center [287, 300] width 45 height 16
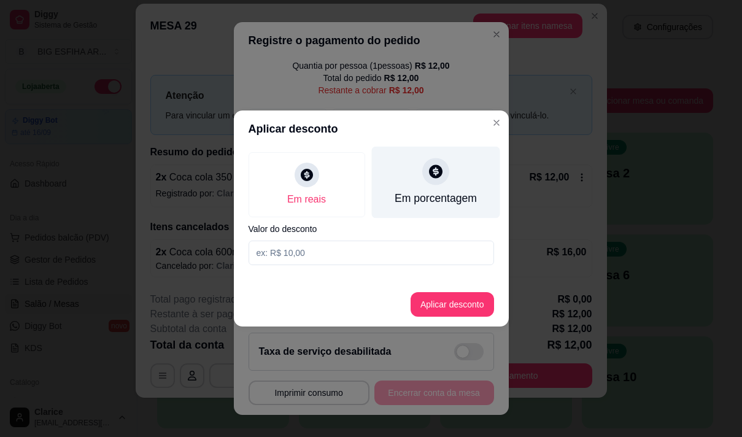
click at [426, 198] on div "Em porcentagem" at bounding box center [435, 198] width 82 height 16
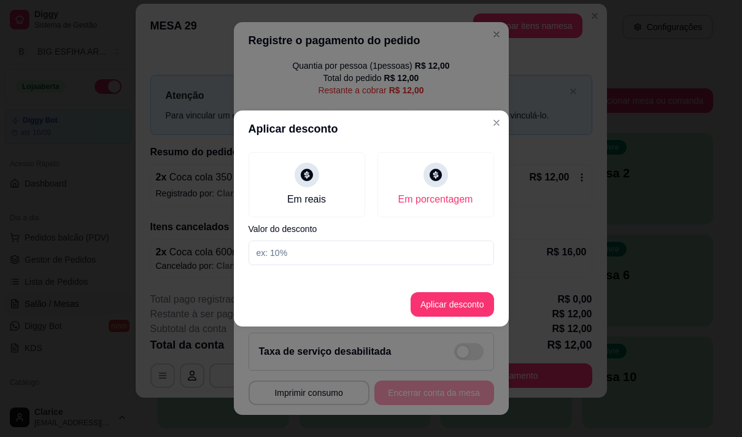
click at [424, 257] on input at bounding box center [372, 253] width 246 height 25
type input "20"
click at [438, 310] on button "Aplicar desconto" at bounding box center [452, 305] width 80 height 24
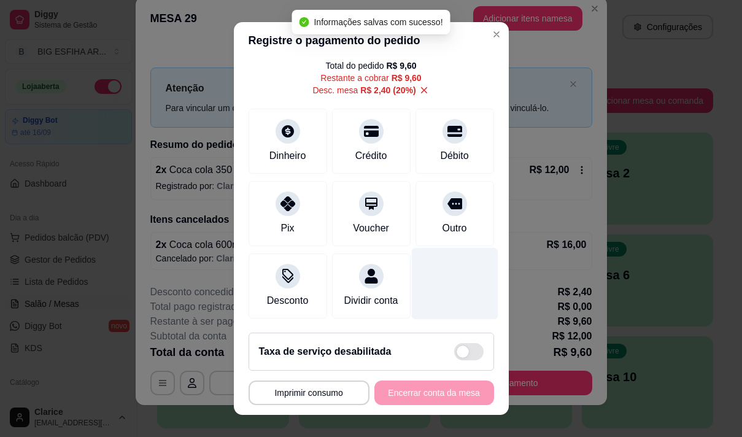
scroll to position [10, 0]
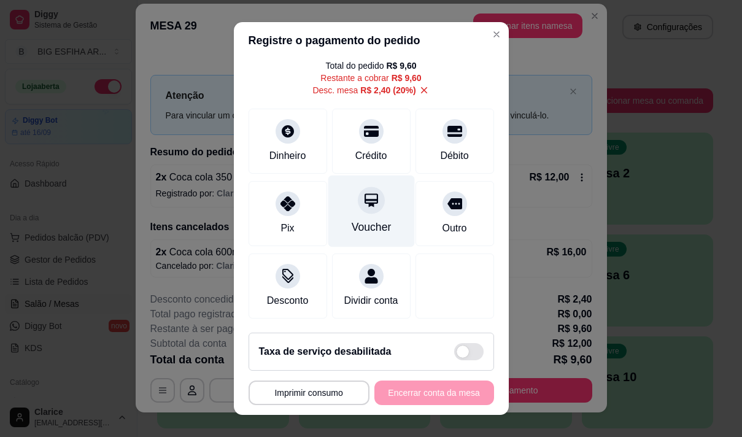
click at [362, 234] on div "Voucher" at bounding box center [371, 211] width 87 height 72
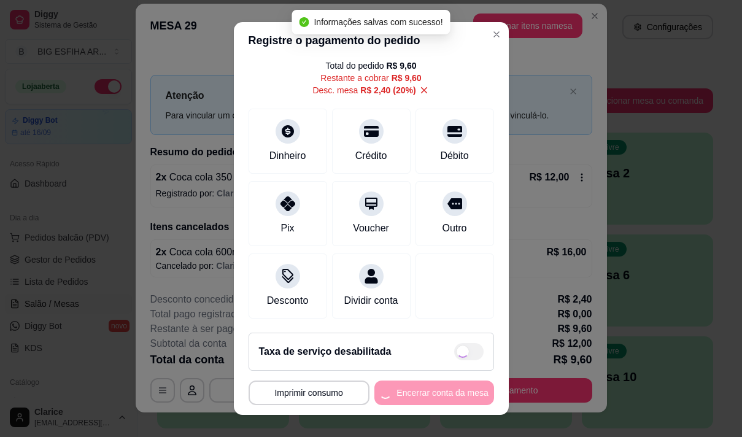
type input "R$ 0,00"
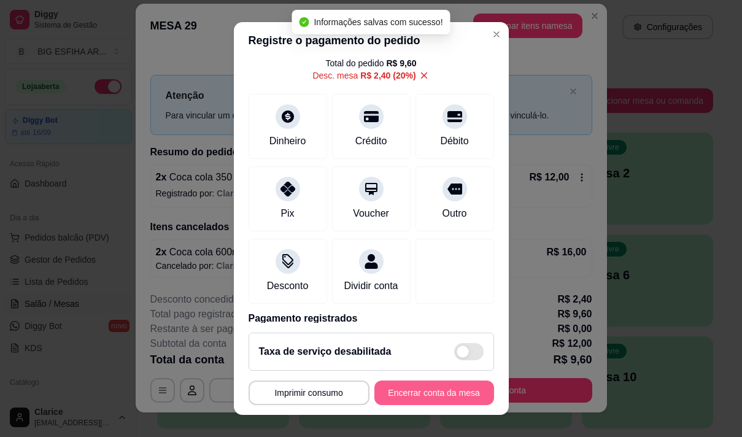
click at [413, 389] on button "Encerrar conta da mesa" at bounding box center [434, 393] width 120 height 25
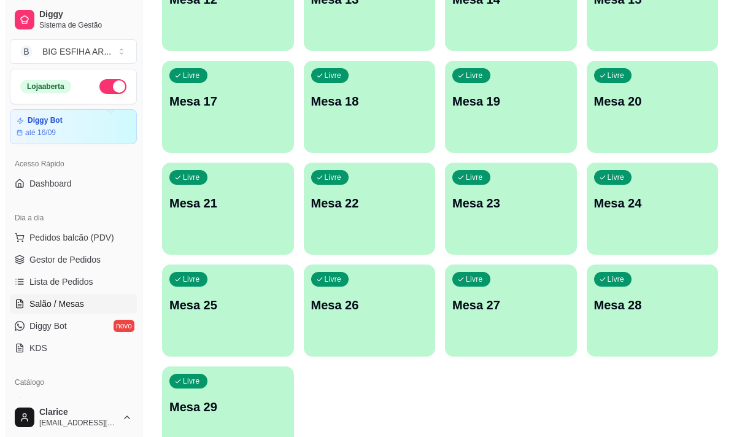
scroll to position [551, 0]
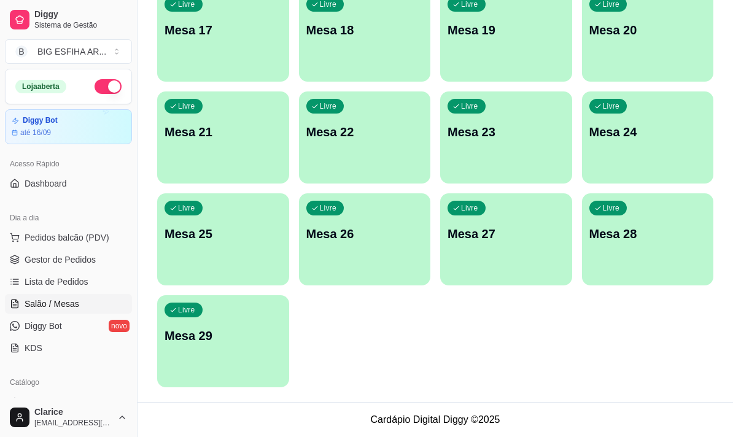
click at [252, 368] on div "Livre Mesa 29" at bounding box center [223, 333] width 132 height 77
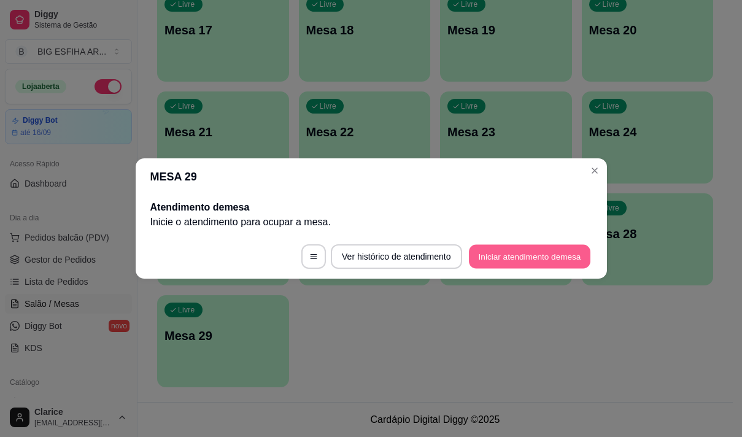
click at [517, 255] on button "Iniciar atendimento de mesa" at bounding box center [530, 257] width 122 height 24
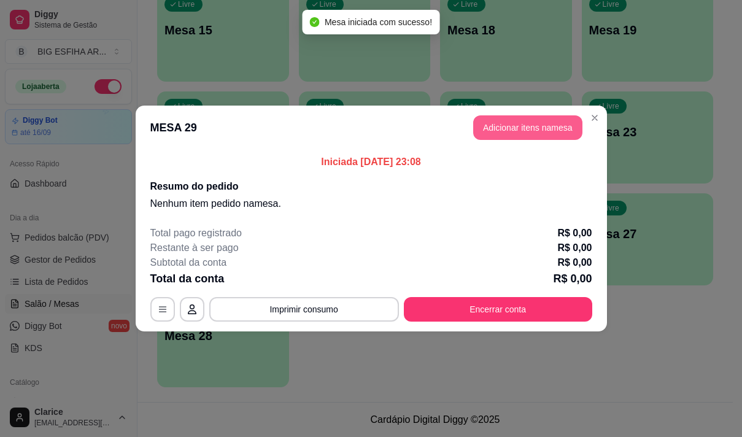
click at [515, 122] on button "Adicionar itens na mesa" at bounding box center [527, 127] width 109 height 25
click at [260, 79] on div at bounding box center [242, 80] width 420 height 25
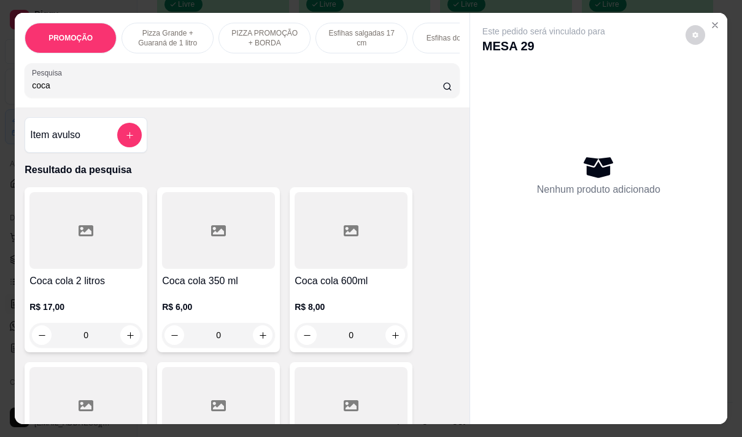
type input "coca"
click at [211, 308] on p "R$ 6,00" at bounding box center [218, 307] width 113 height 12
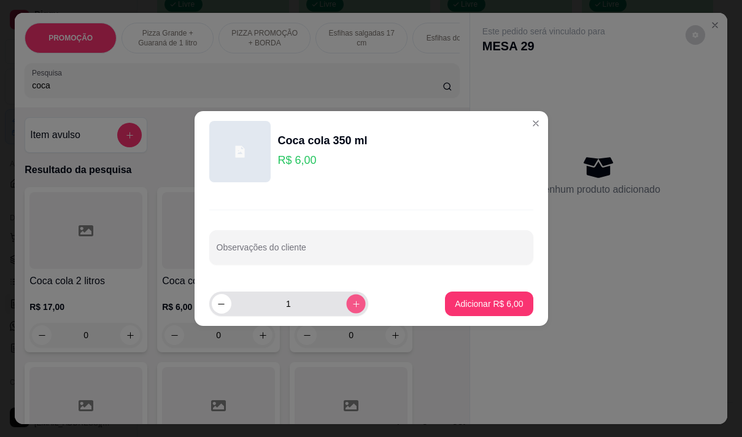
click at [352, 304] on icon "increase-product-quantity" at bounding box center [355, 304] width 6 height 6
type input "2"
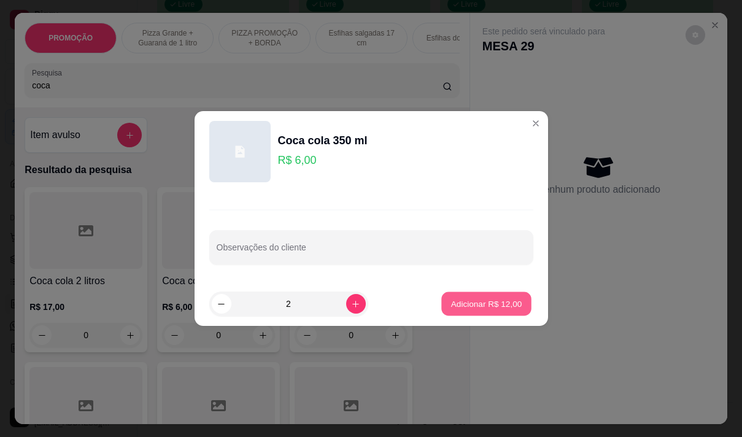
click at [482, 304] on p "Adicionar R$ 12,00" at bounding box center [486, 304] width 71 height 12
type input "2"
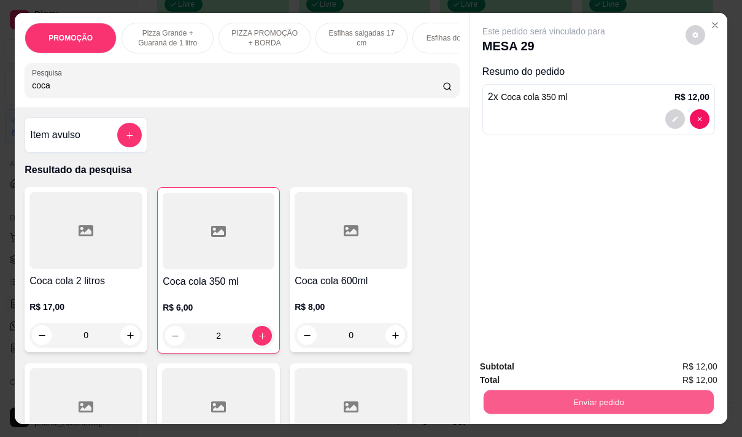
click at [547, 403] on button "Enviar pedido" at bounding box center [599, 402] width 230 height 24
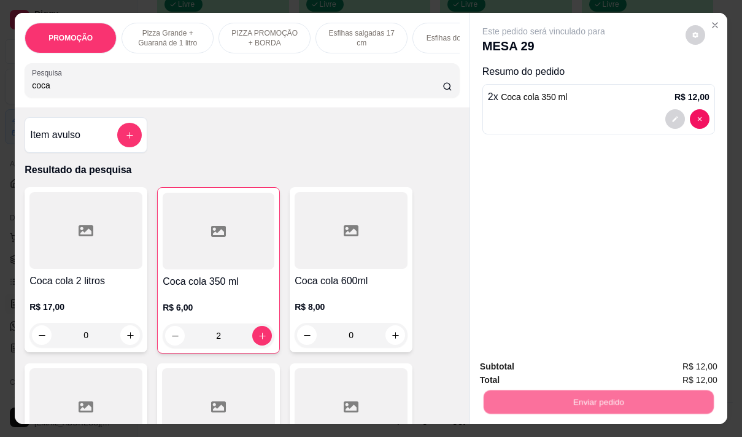
click at [529, 360] on button "Não registrar e enviar pedido" at bounding box center [558, 366] width 128 height 23
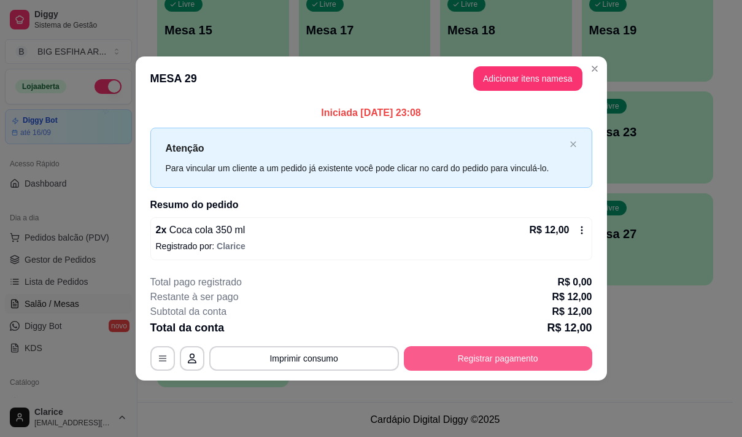
click at [552, 366] on button "Registrar pagamento" at bounding box center [498, 358] width 188 height 25
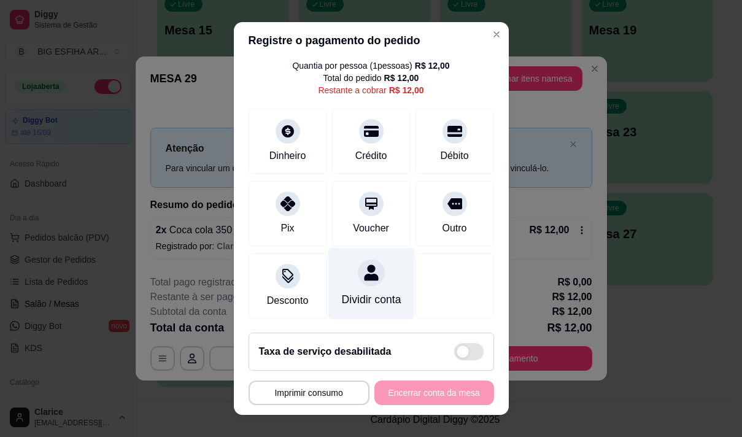
scroll to position [51, 0]
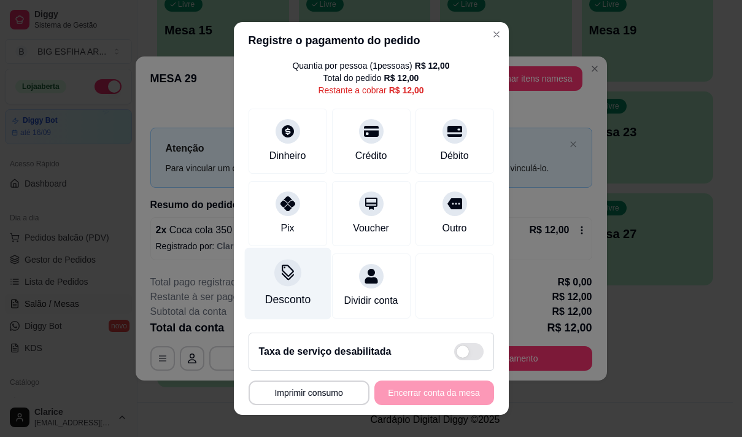
click at [293, 292] on div "Desconto" at bounding box center [287, 300] width 45 height 16
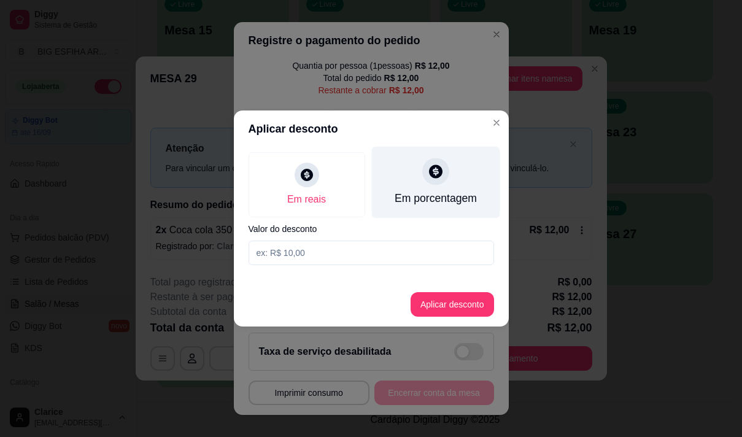
click at [406, 186] on div "Em porcentagem" at bounding box center [435, 183] width 128 height 72
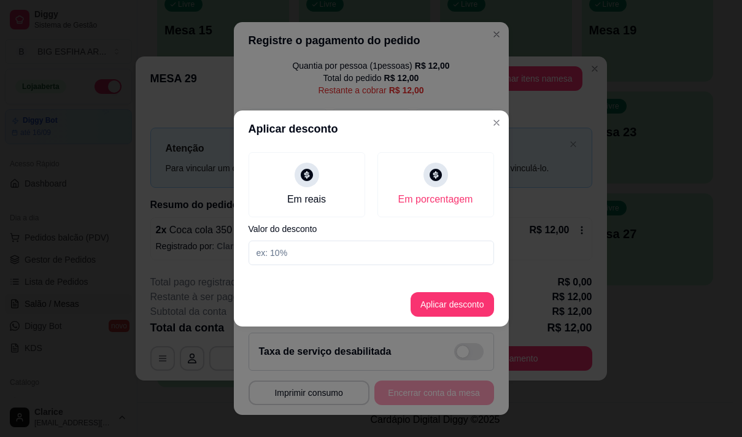
click at [387, 241] on input at bounding box center [372, 253] width 246 height 25
type input "20"
click at [447, 307] on button "Aplicar desconto" at bounding box center [452, 305] width 80 height 24
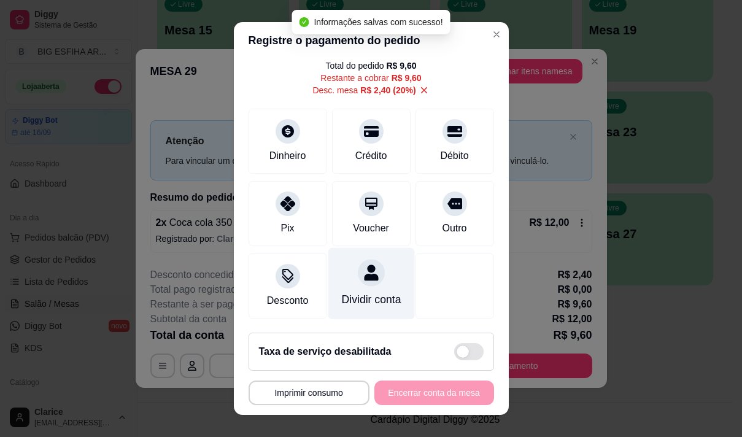
scroll to position [63, 0]
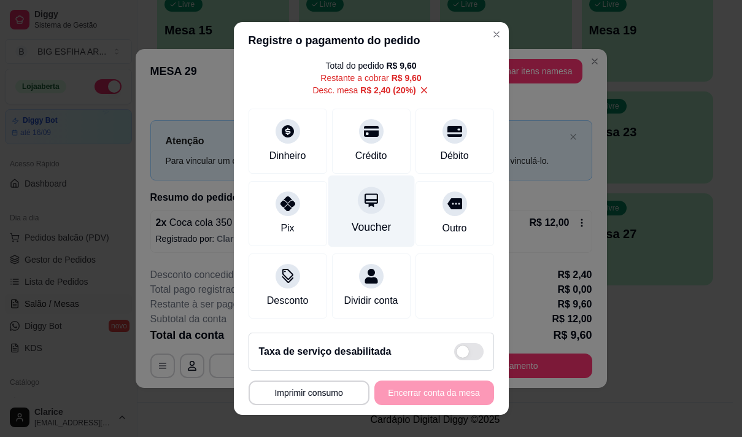
click at [349, 199] on div "Voucher" at bounding box center [371, 211] width 87 height 72
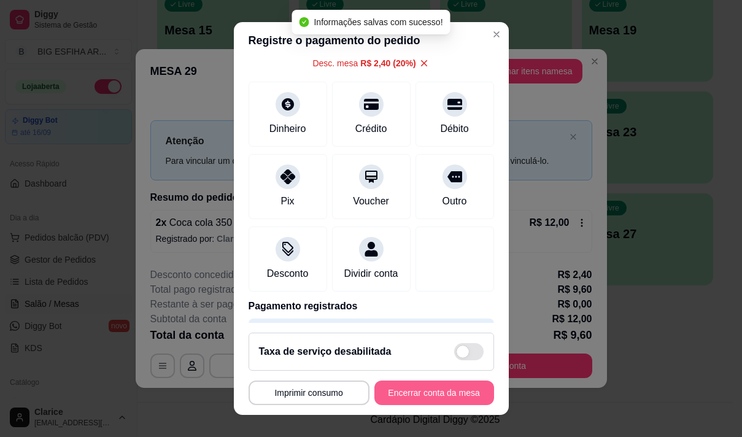
type input "R$ 0,00"
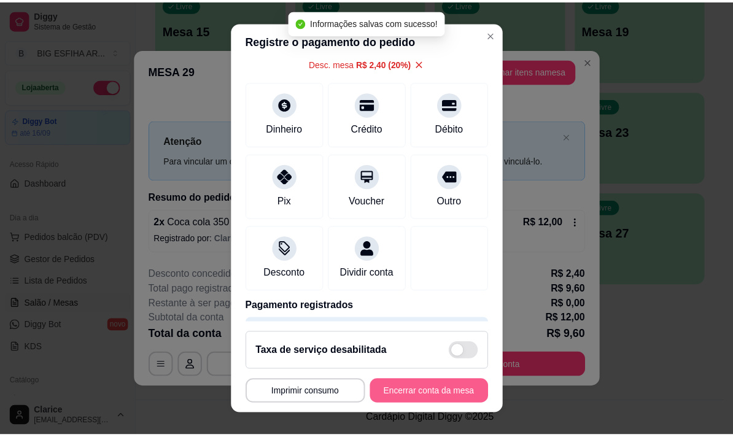
scroll to position [51, 0]
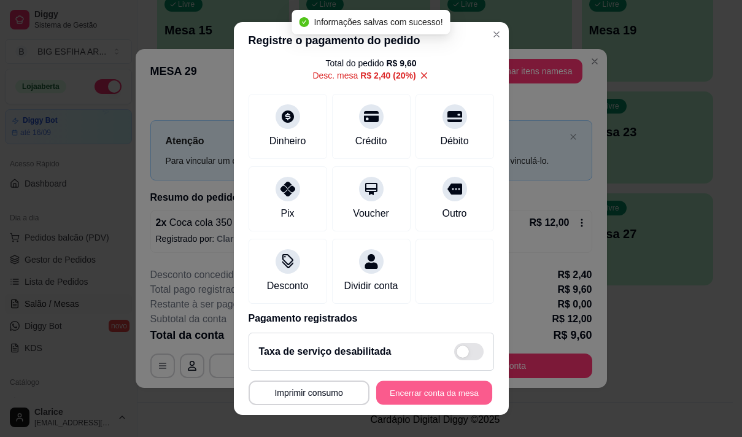
click at [411, 390] on button "Encerrar conta da mesa" at bounding box center [434, 393] width 116 height 24
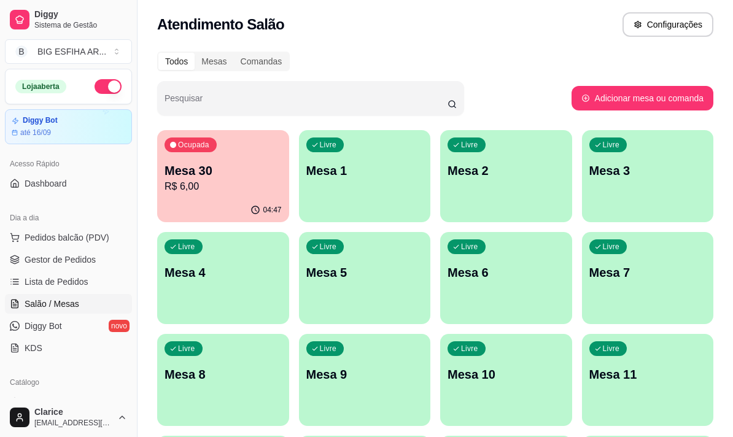
scroll to position [0, 0]
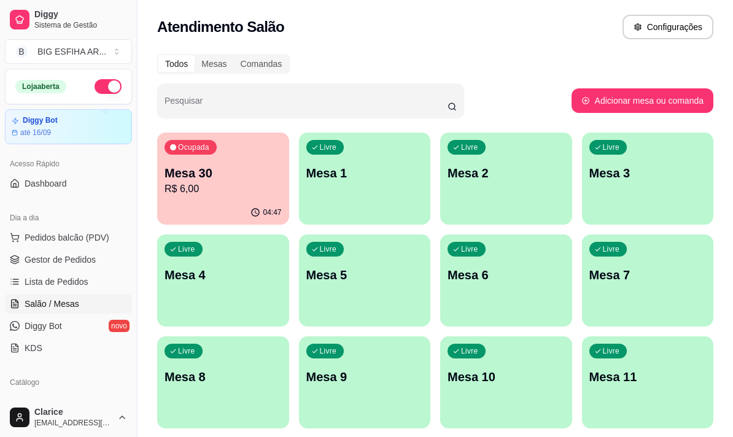
click at [269, 186] on p "R$ 6,00" at bounding box center [222, 189] width 117 height 15
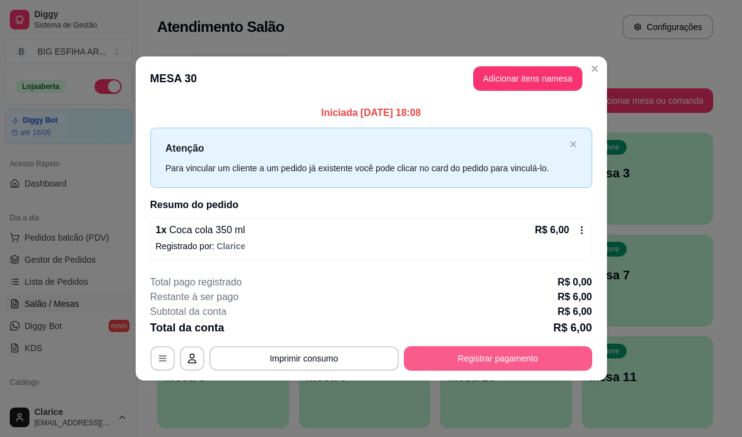
click at [474, 356] on button "Registrar pagamento" at bounding box center [498, 358] width 188 height 25
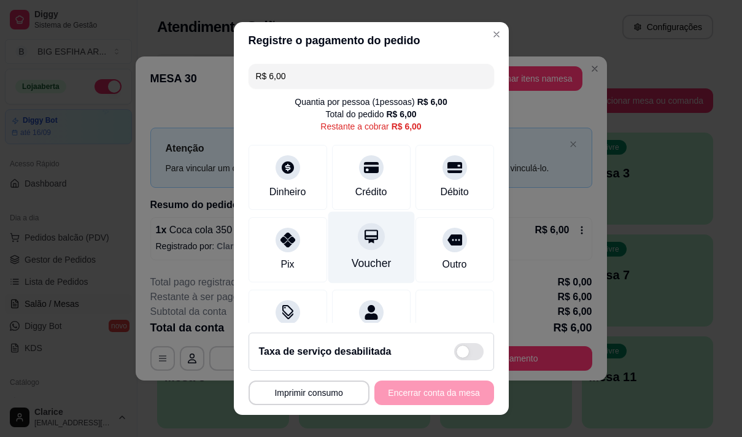
click at [359, 266] on div "Voucher" at bounding box center [371, 263] width 40 height 16
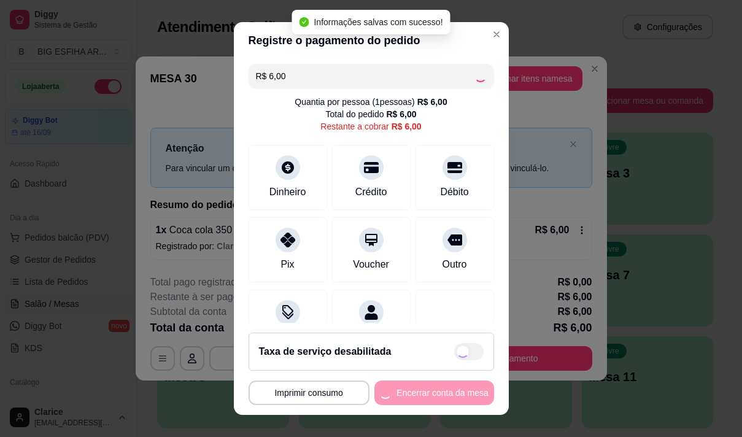
type input "R$ 0,00"
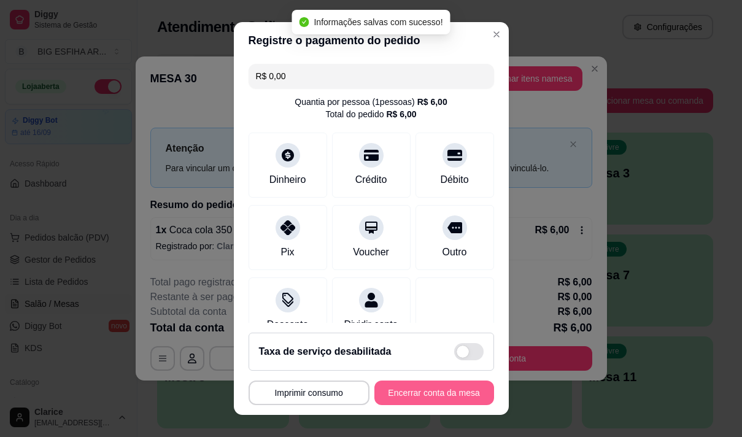
click at [446, 392] on button "Encerrar conta da mesa" at bounding box center [434, 393] width 120 height 25
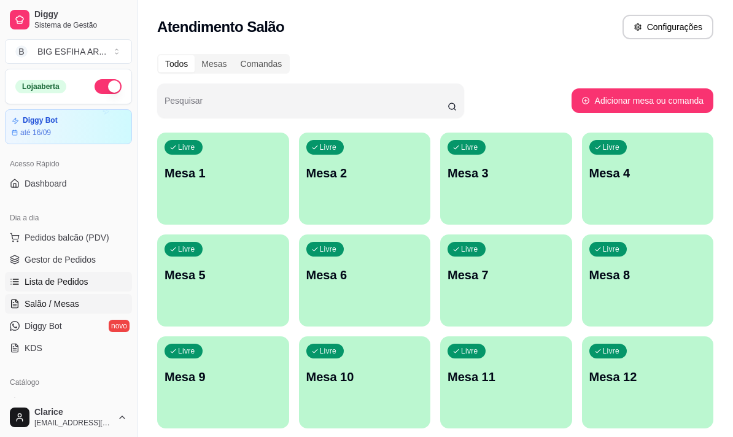
click at [23, 273] on link "Lista de Pedidos" at bounding box center [68, 282] width 127 height 20
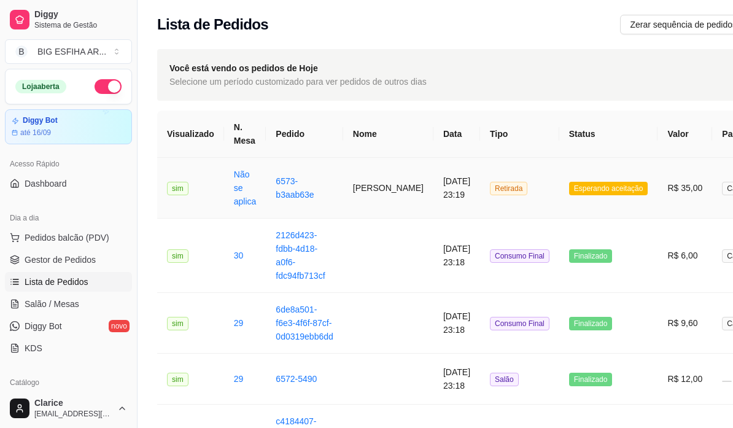
click at [347, 183] on td "[PERSON_NAME]" at bounding box center [388, 188] width 90 height 61
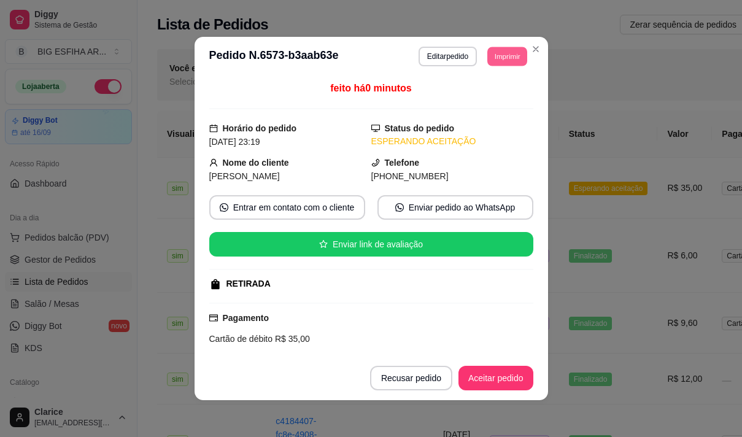
click at [497, 58] on button "Imprimir" at bounding box center [507, 56] width 40 height 19
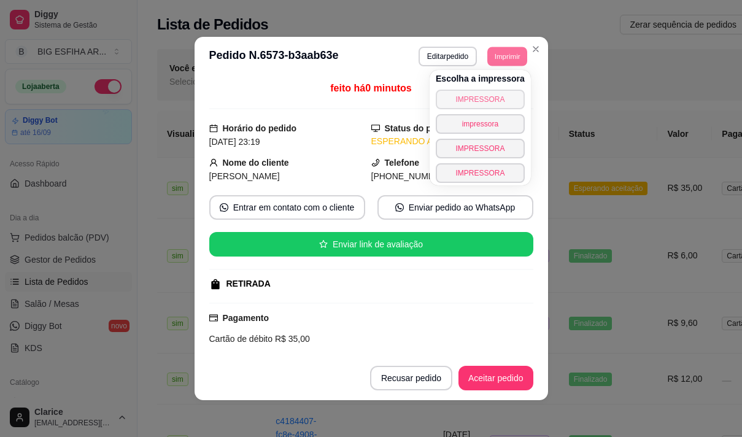
click at [493, 94] on button "IMPRESSORA" at bounding box center [480, 100] width 89 height 20
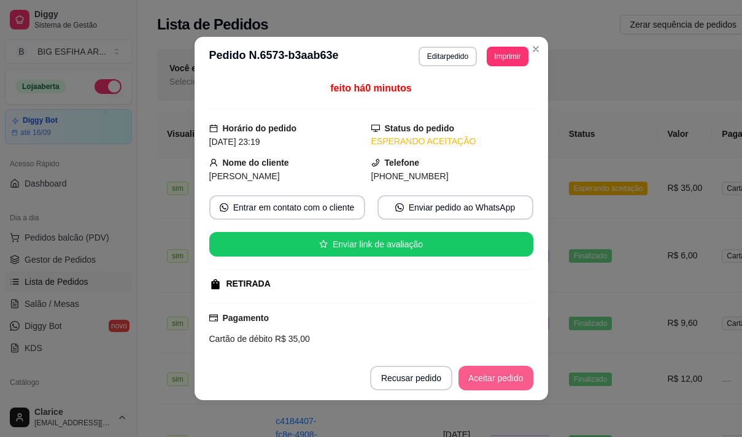
click at [488, 377] on button "Aceitar pedido" at bounding box center [495, 378] width 75 height 25
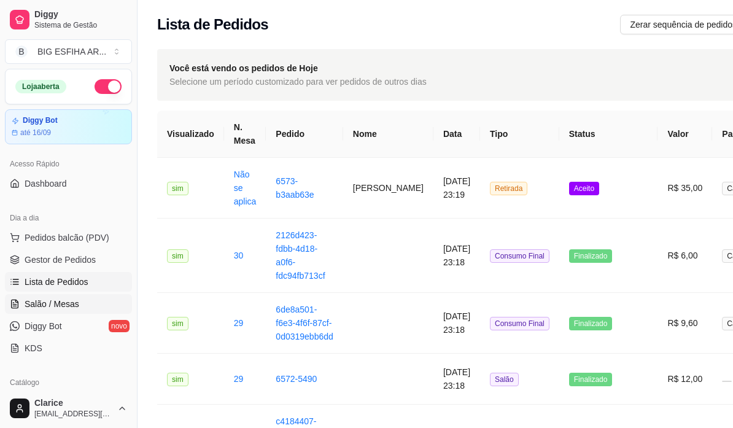
click at [48, 302] on span "Salão / Mesas" at bounding box center [52, 304] width 55 height 12
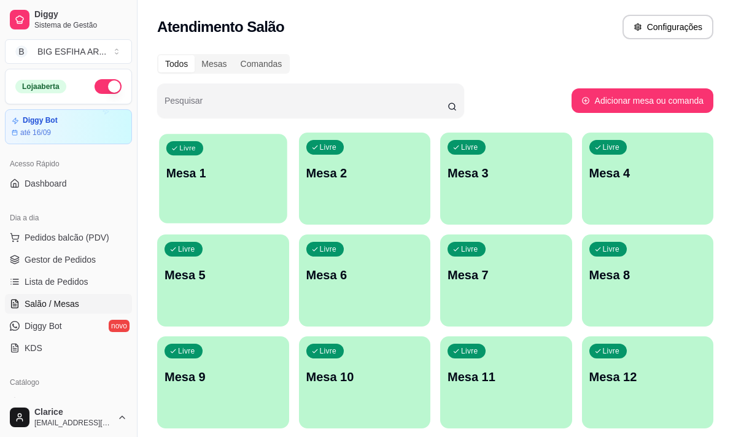
click at [217, 206] on div "Livre Mesa 1" at bounding box center [223, 171] width 128 height 75
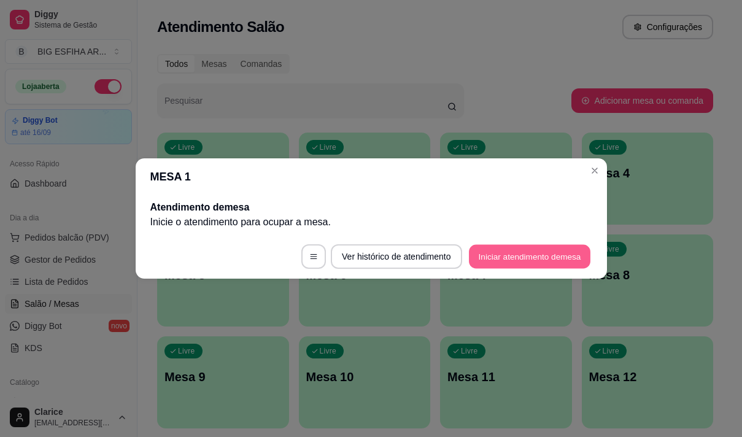
click at [483, 259] on button "Iniciar atendimento de mesa" at bounding box center [530, 257] width 122 height 24
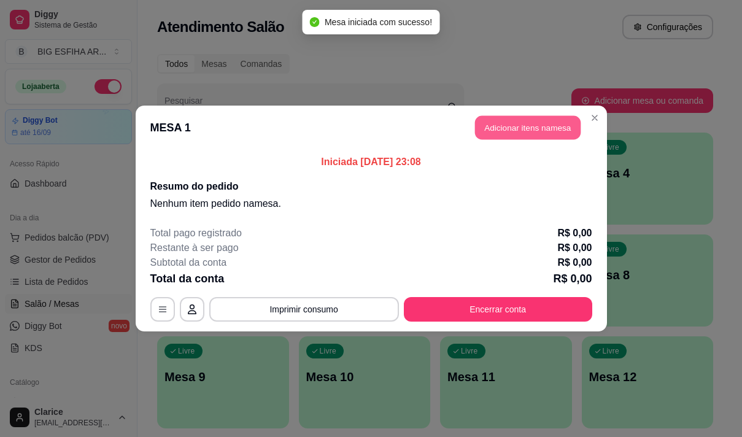
click at [514, 126] on button "Adicionar itens na mesa" at bounding box center [528, 128] width 106 height 24
click at [249, 83] on input "Pesquisa" at bounding box center [237, 85] width 411 height 12
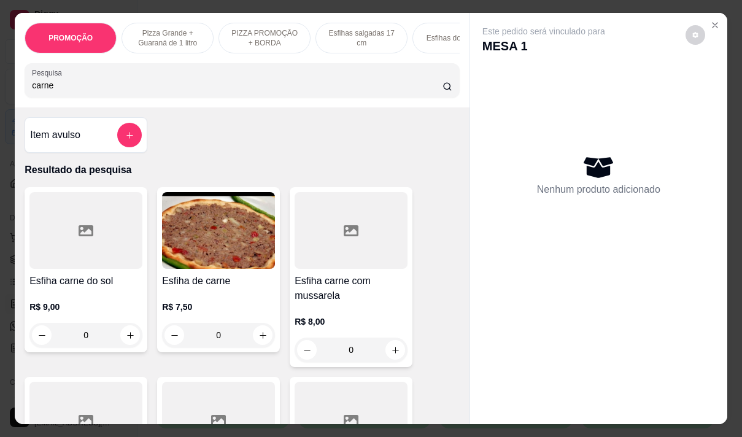
type input "carne"
click at [217, 252] on img at bounding box center [218, 230] width 113 height 77
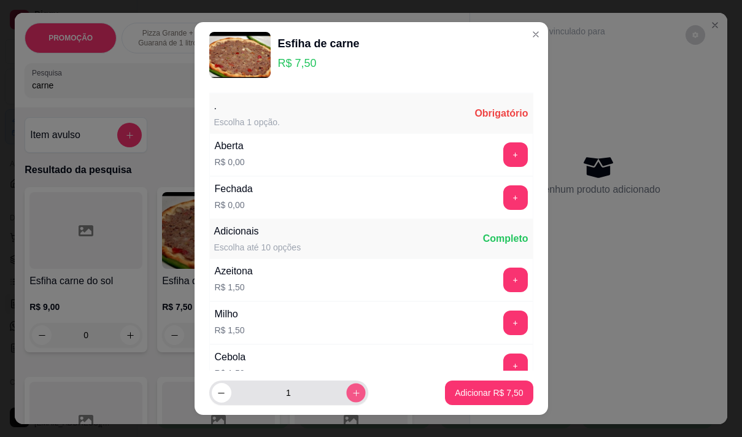
click at [351, 394] on icon "increase-product-quantity" at bounding box center [355, 393] width 9 height 9
click at [351, 389] on icon "increase-product-quantity" at bounding box center [355, 393] width 9 height 9
type input "4"
click at [503, 195] on button "+" at bounding box center [515, 197] width 25 height 25
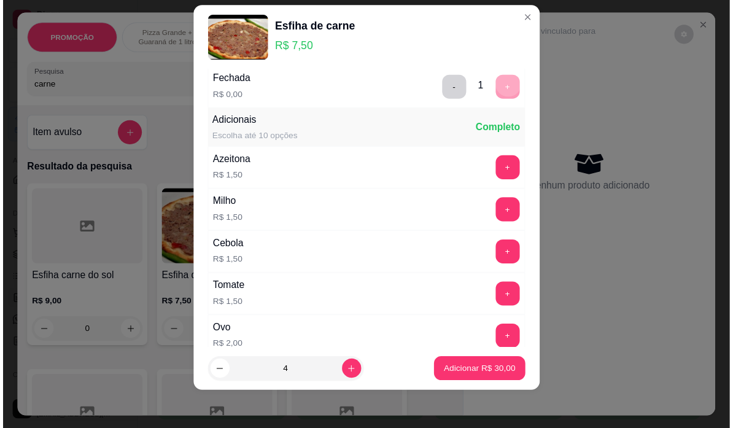
scroll to position [131, 0]
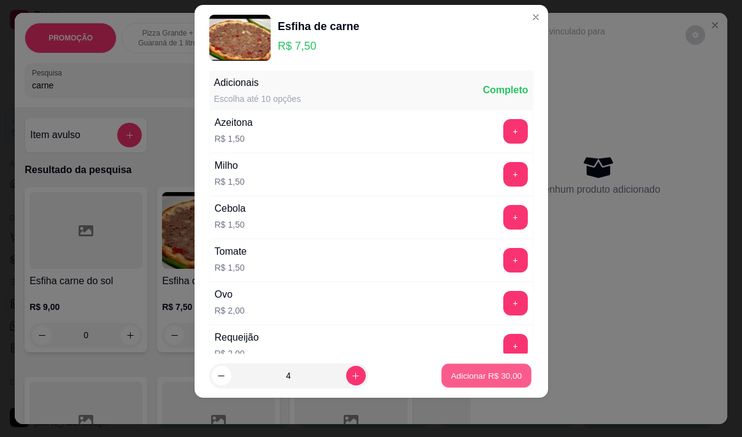
click at [467, 374] on p "Adicionar R$ 30,00" at bounding box center [486, 376] width 71 height 12
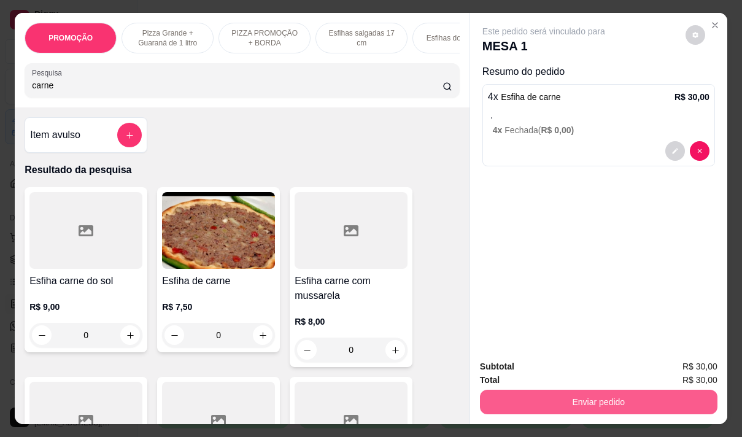
click at [570, 392] on button "Enviar pedido" at bounding box center [599, 402] width 238 height 25
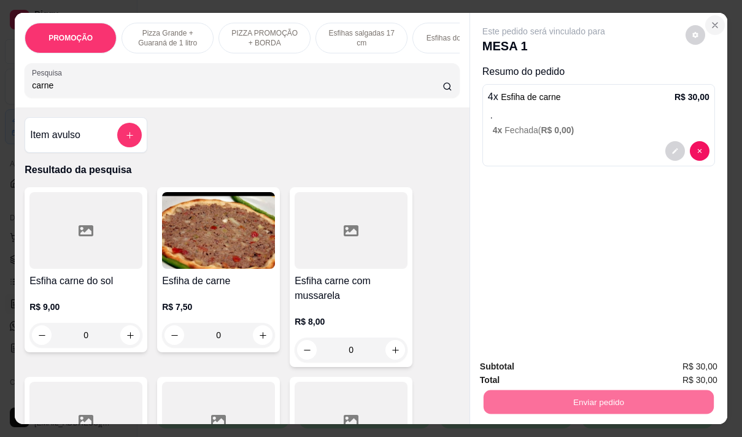
click at [709, 26] on button "Close" at bounding box center [715, 25] width 20 height 20
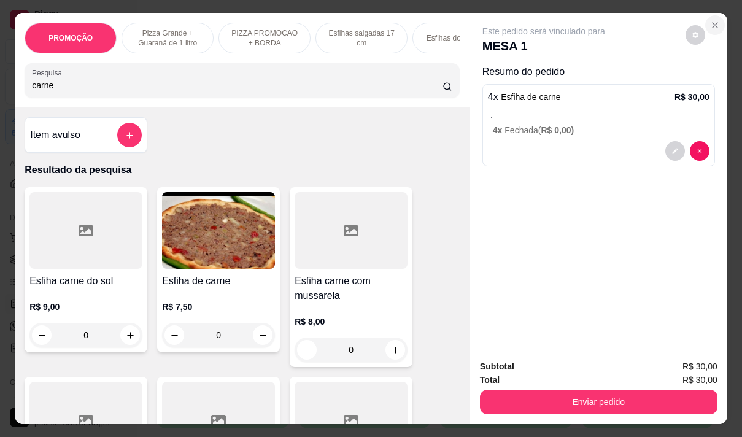
click at [712, 21] on icon "Close" at bounding box center [715, 25] width 10 height 10
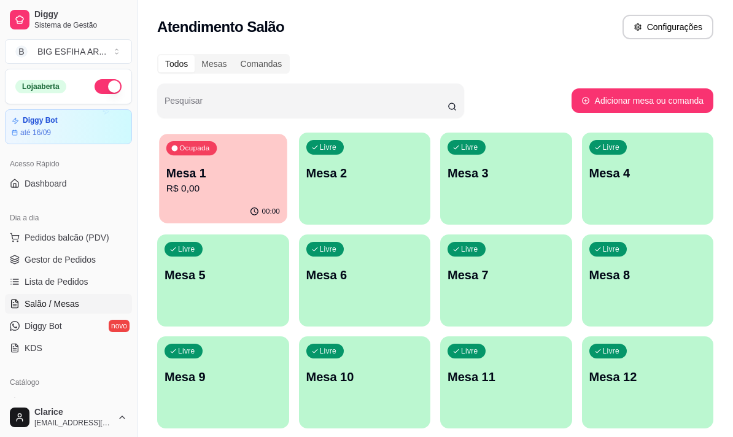
click at [225, 196] on p "R$ 0,00" at bounding box center [223, 189] width 114 height 14
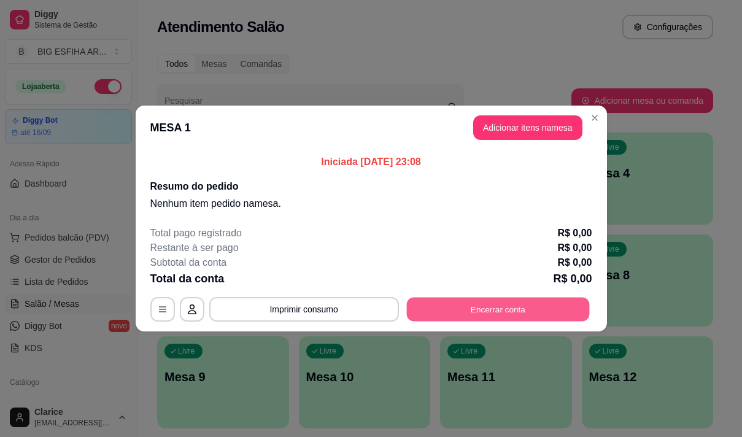
click at [460, 308] on button "Encerrar conta" at bounding box center [497, 310] width 183 height 24
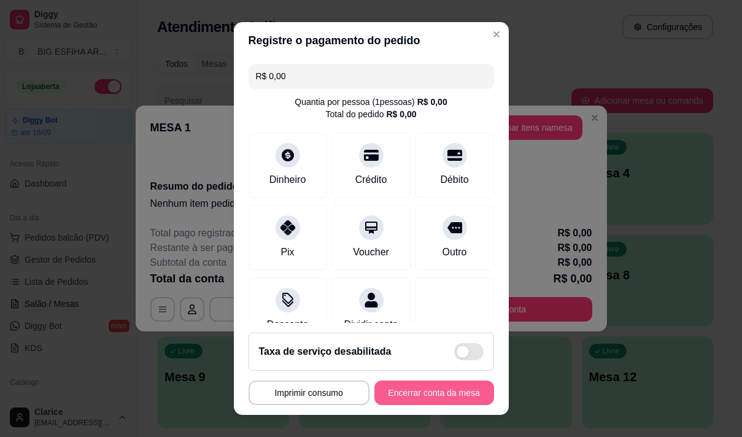
click at [434, 387] on button "Encerrar conta da mesa" at bounding box center [434, 393] width 120 height 25
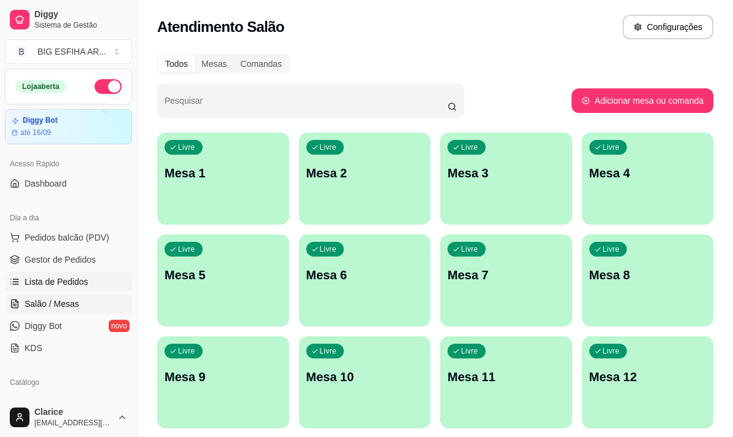
click at [80, 282] on span "Lista de Pedidos" at bounding box center [57, 282] width 64 height 12
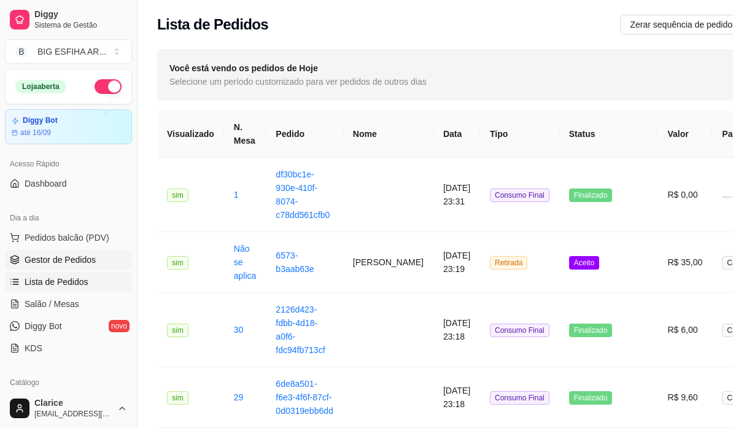
click at [48, 262] on span "Gestor de Pedidos" at bounding box center [60, 259] width 71 height 12
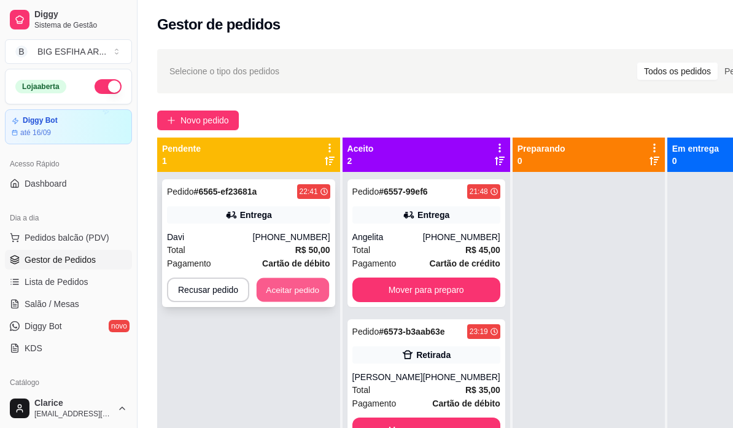
click at [282, 290] on button "Aceitar pedido" at bounding box center [293, 290] width 72 height 24
click at [282, 290] on div "Recusar pedido Aceitar pedido" at bounding box center [248, 289] width 163 height 25
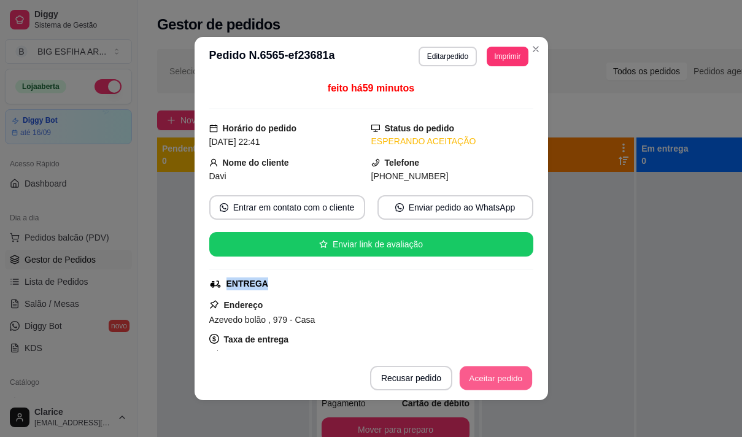
click at [488, 370] on button "Aceitar pedido" at bounding box center [496, 378] width 72 height 24
click at [489, 379] on button "Mover para preparo" at bounding box center [485, 378] width 95 height 25
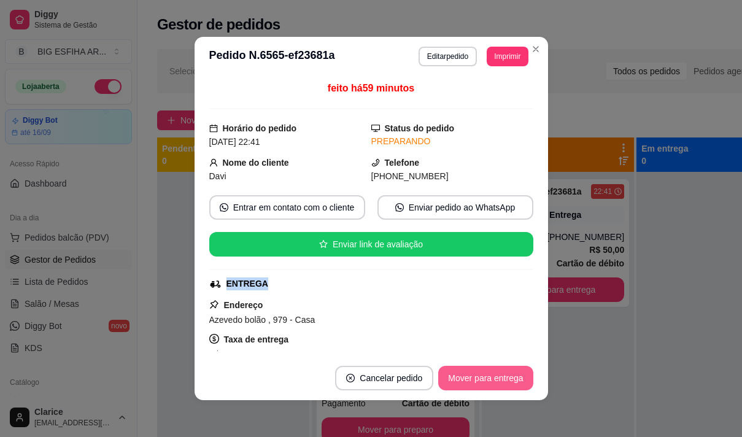
click at [489, 379] on button "Mover para entrega" at bounding box center [485, 378] width 95 height 25
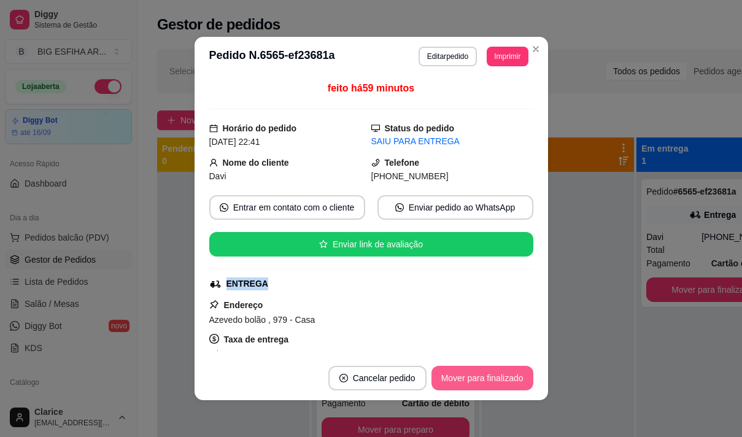
click at [489, 379] on button "Mover para finalizado" at bounding box center [482, 378] width 102 height 25
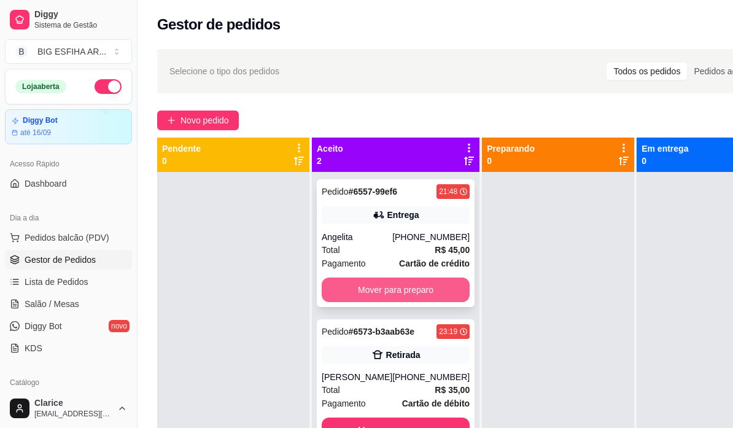
click at [414, 292] on button "Mover para preparo" at bounding box center [396, 289] width 148 height 25
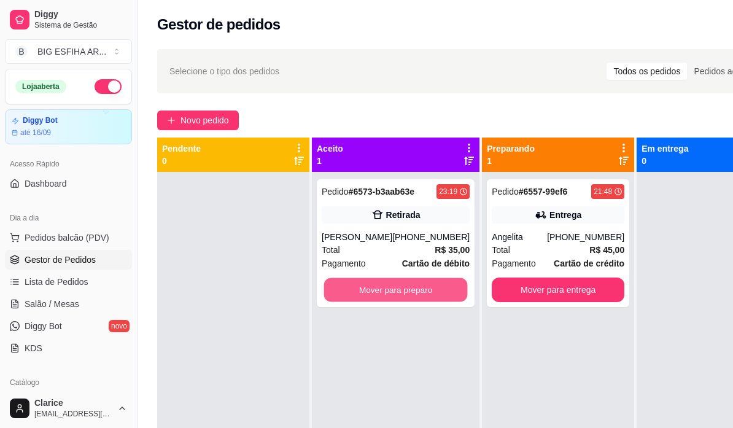
click at [414, 292] on button "Mover para preparo" at bounding box center [396, 290] width 144 height 24
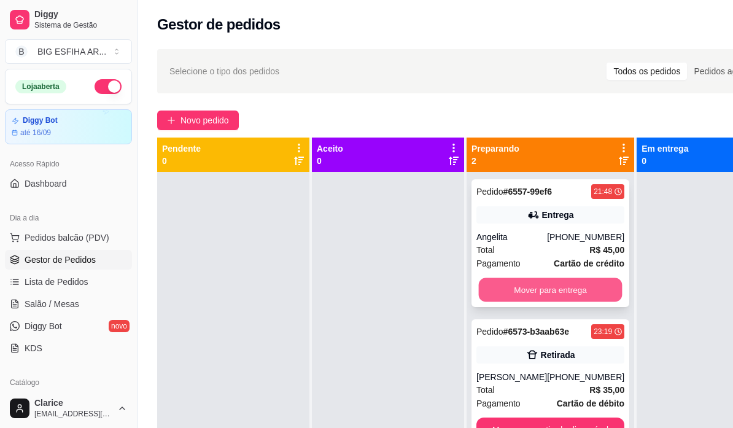
click at [522, 284] on button "Mover para entrega" at bounding box center [551, 290] width 144 height 24
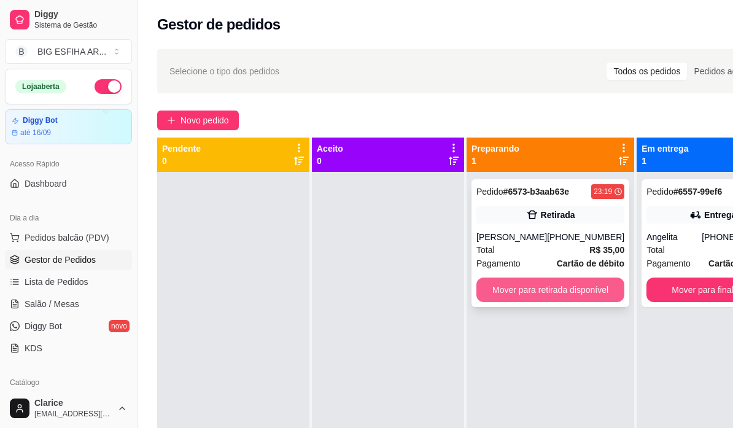
click at [573, 295] on button "Mover para retirada disponível" at bounding box center [550, 289] width 148 height 25
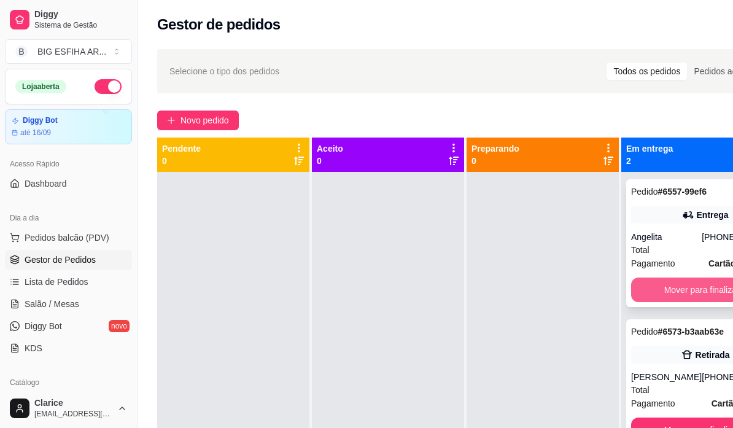
click at [690, 282] on button "Mover para finalizado" at bounding box center [705, 289] width 148 height 25
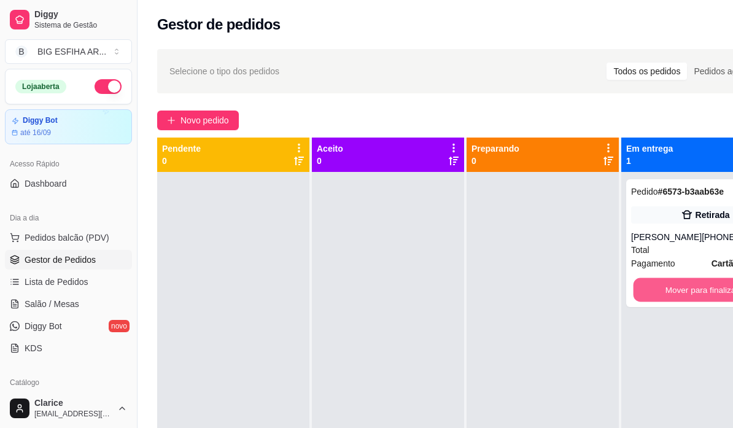
click at [690, 282] on button "Mover para finalizado" at bounding box center [705, 290] width 144 height 24
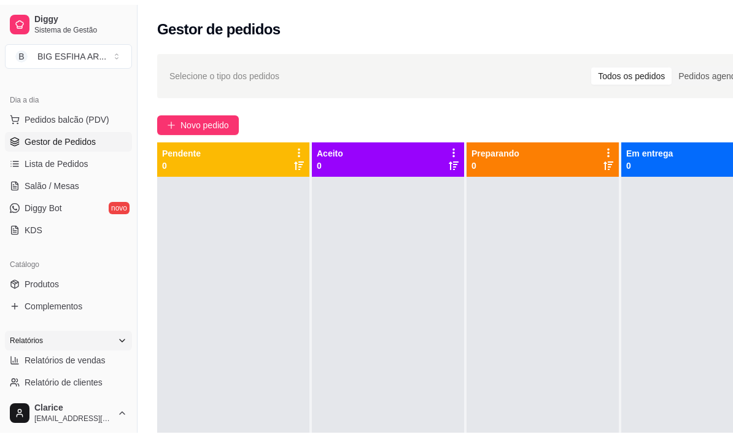
scroll to position [184, 0]
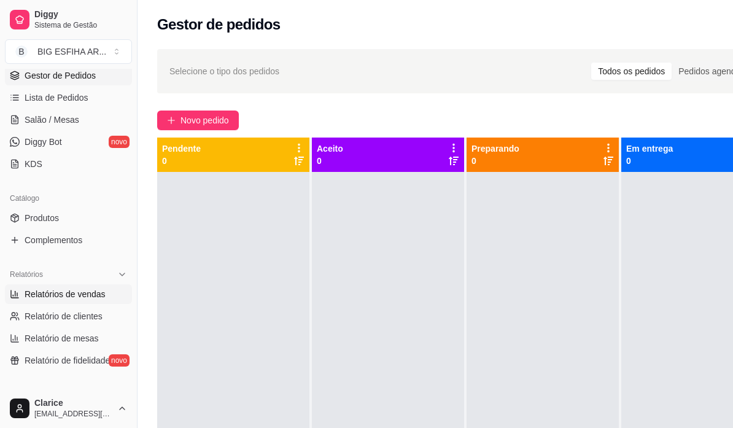
click at [56, 299] on span "Relatórios de vendas" at bounding box center [65, 294] width 81 height 12
select select "ALL"
select select "0"
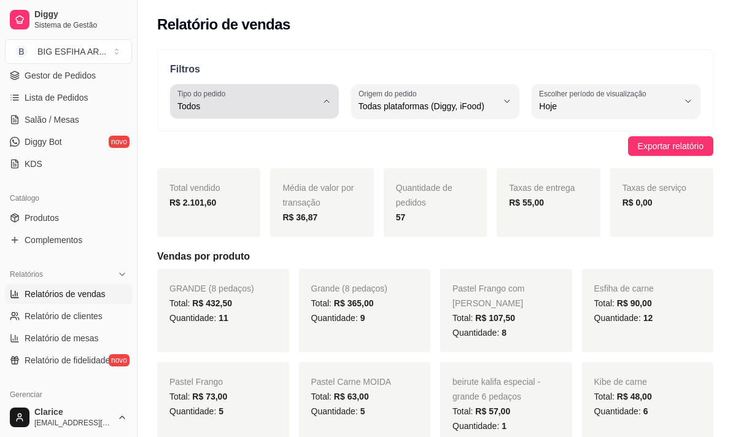
click at [226, 109] on span "Todos" at bounding box center [246, 106] width 139 height 12
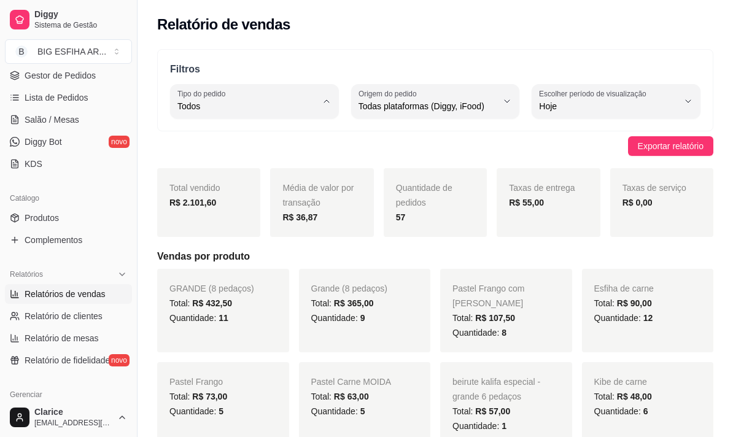
click at [222, 153] on span "Entrega" at bounding box center [248, 156] width 131 height 12
type input "DELIVERY"
select select "DELIVERY"
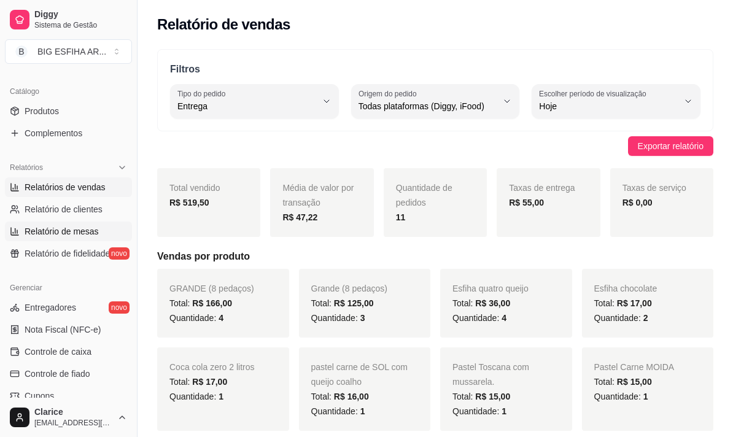
scroll to position [307, 0]
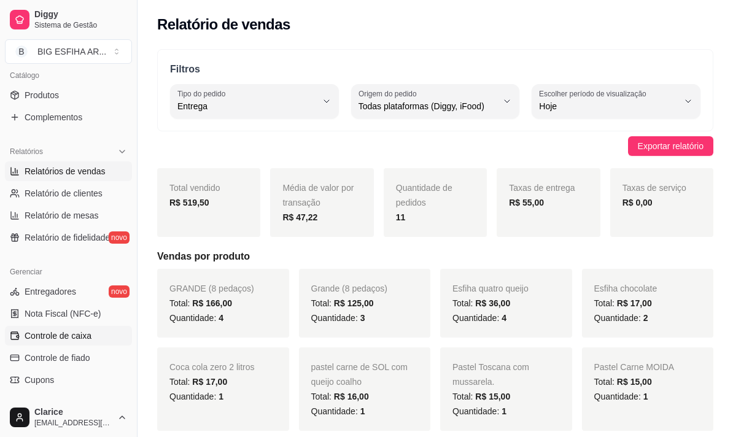
click at [62, 340] on span "Controle de caixa" at bounding box center [58, 336] width 67 height 12
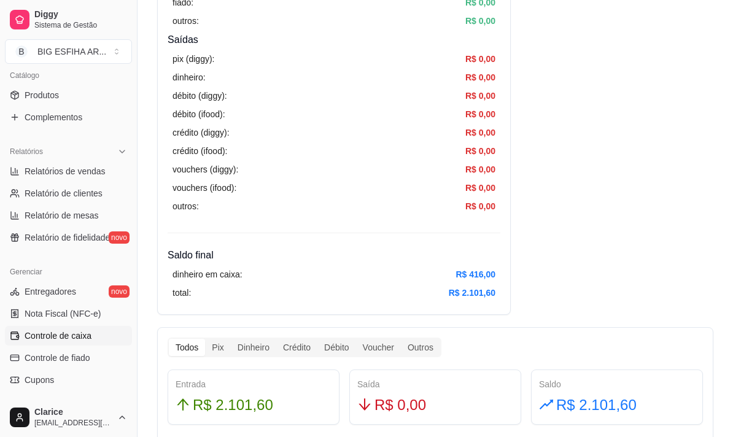
scroll to position [491, 0]
